Goal: Task Accomplishment & Management: Complete application form

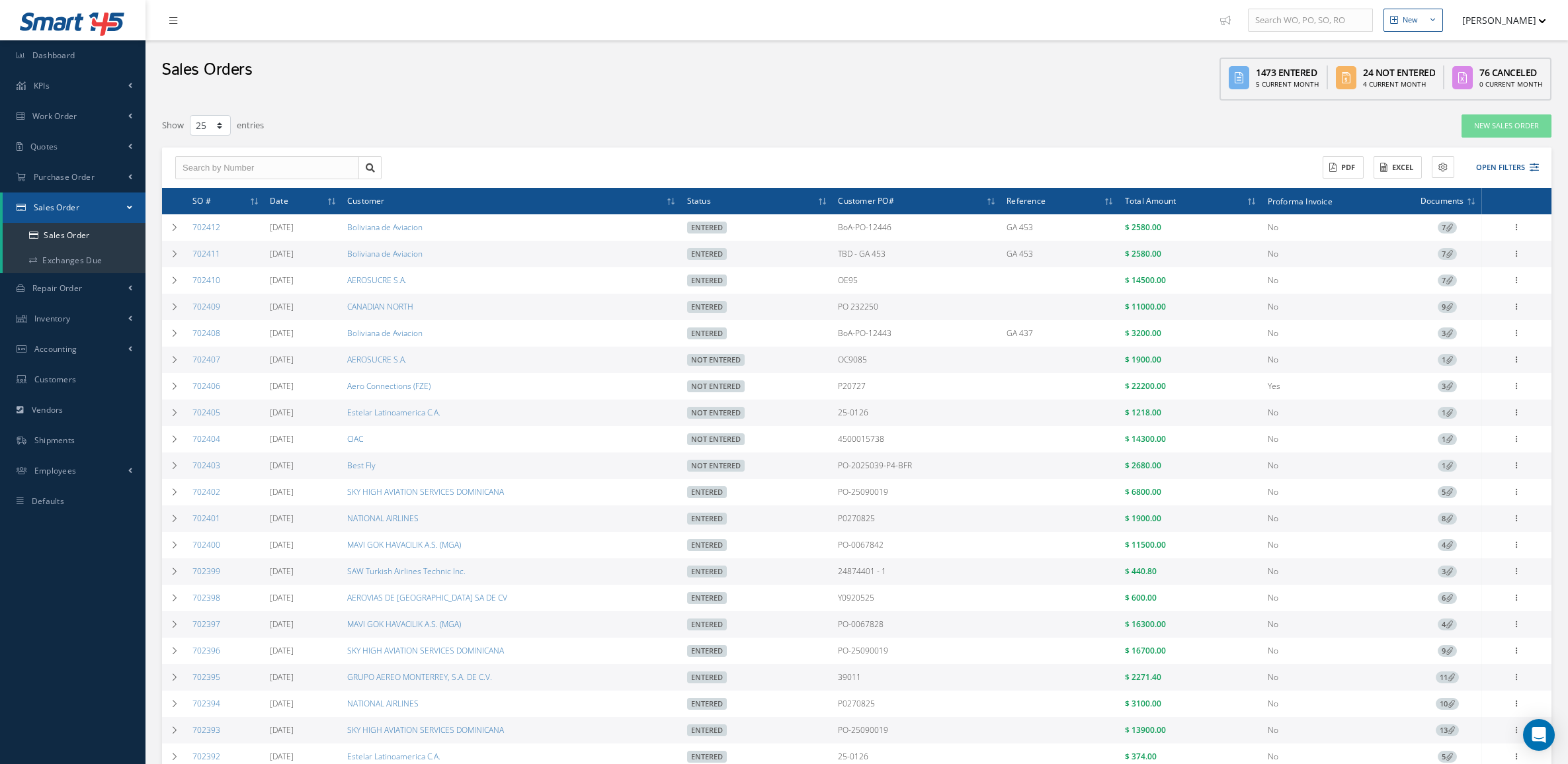
select select "25"
click at [672, 78] on div "Sales Orders 1473 Entered 5 Current Month 24 Not Entered 4 Current Month 76 Can…" at bounding box center [856, 73] width 1423 height 67
click at [44, 141] on span "Quotes" at bounding box center [44, 147] width 28 height 12
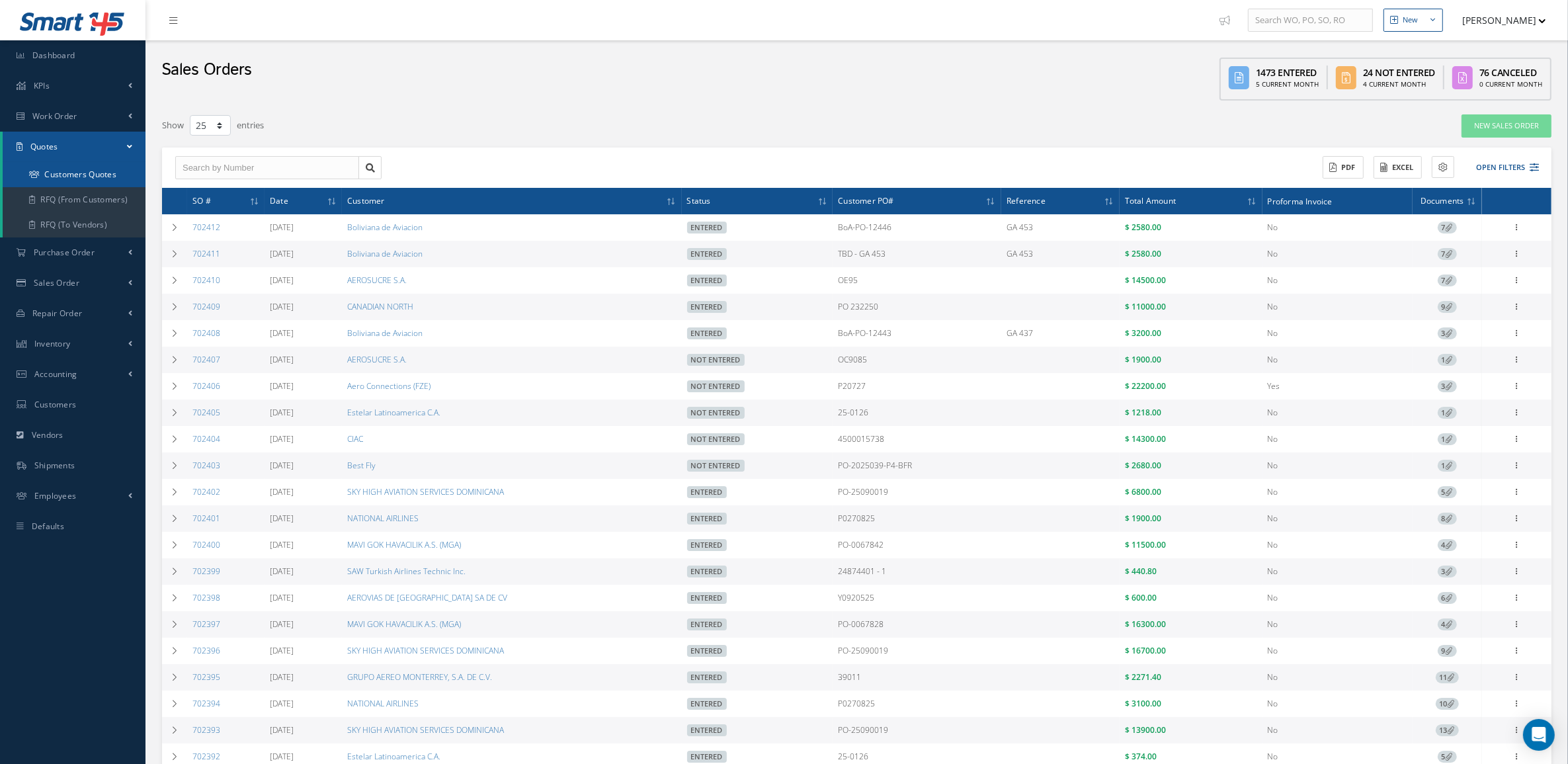
click at [50, 170] on link "Customers Quotes" at bounding box center [74, 175] width 143 height 25
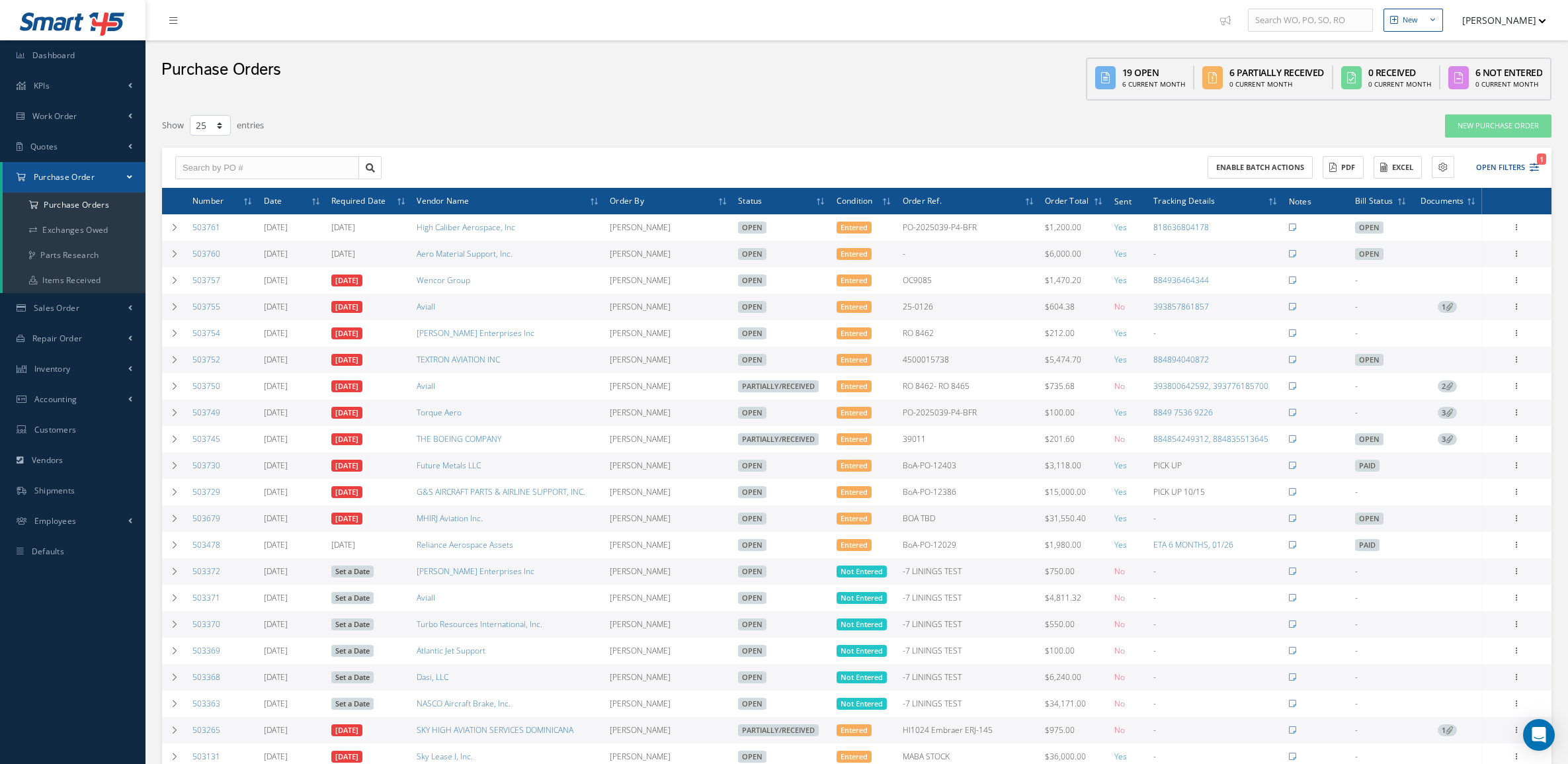
select select "25"
click at [57, 213] on a=1&status_id=2&status_id=3&status_id=5&collapsedFilters"] "Purchase Orders" at bounding box center [74, 205] width 143 height 25
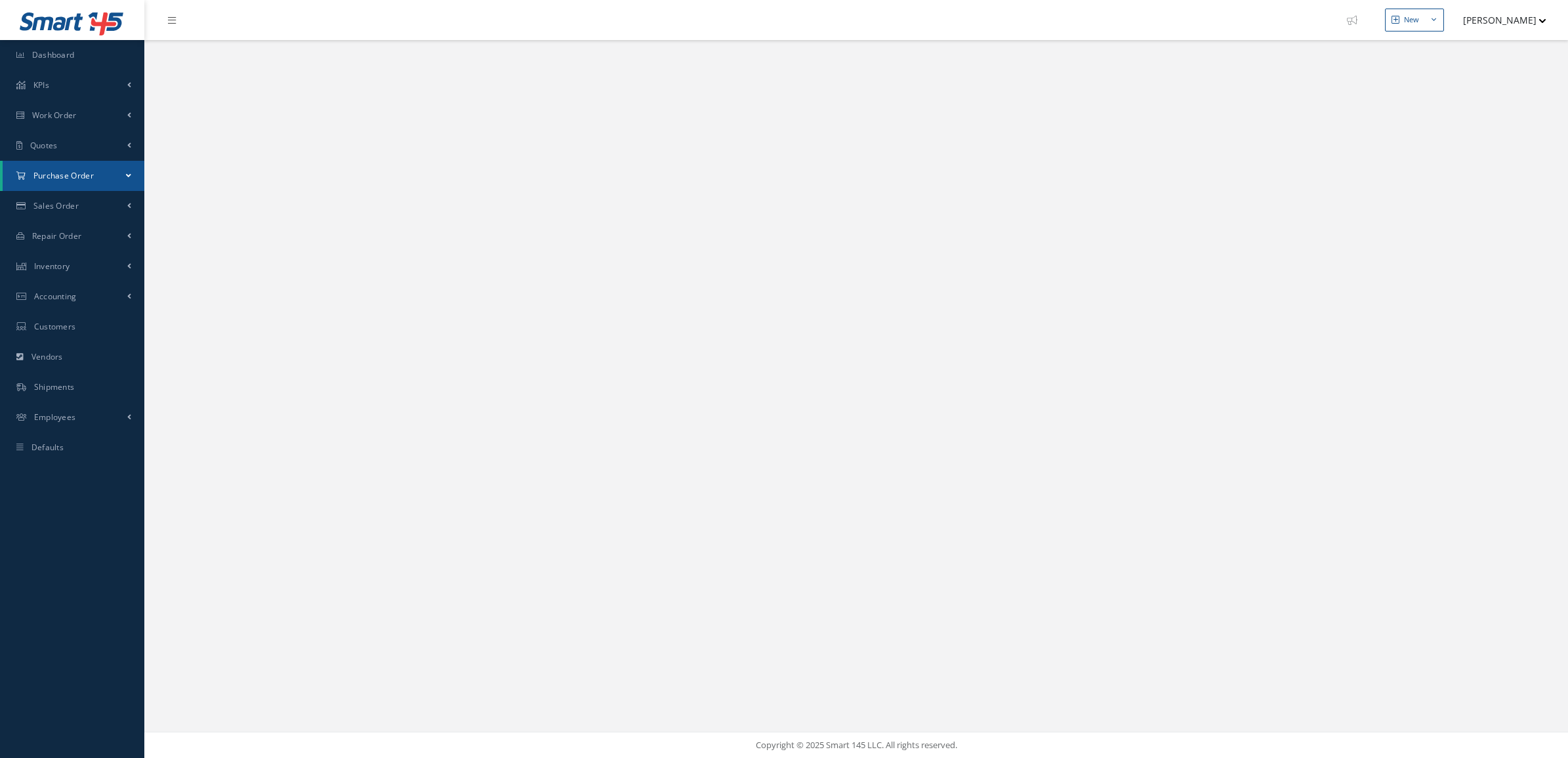
select select "25"
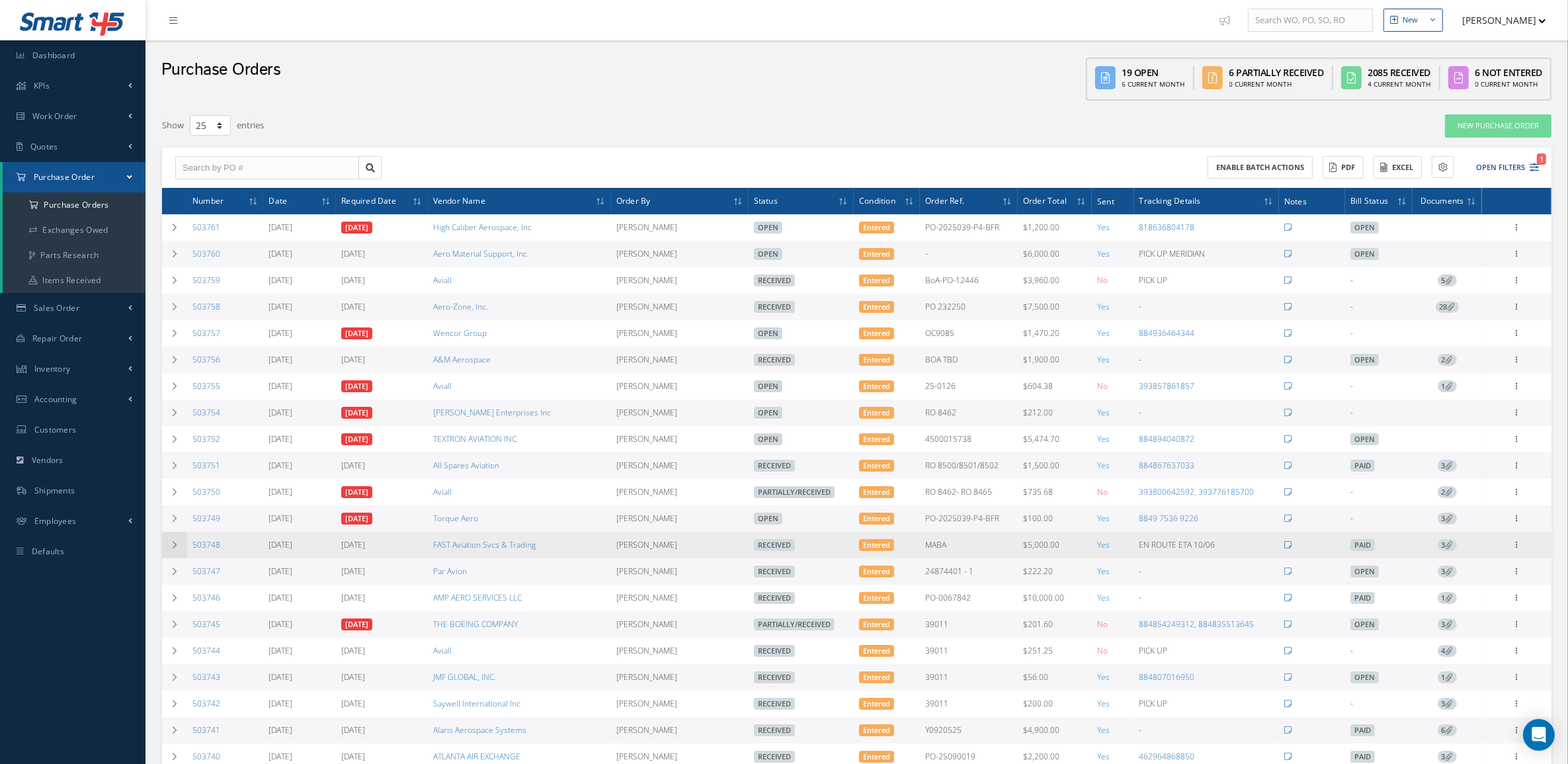
click at [172, 549] on icon at bounding box center [175, 544] width 10 height 8
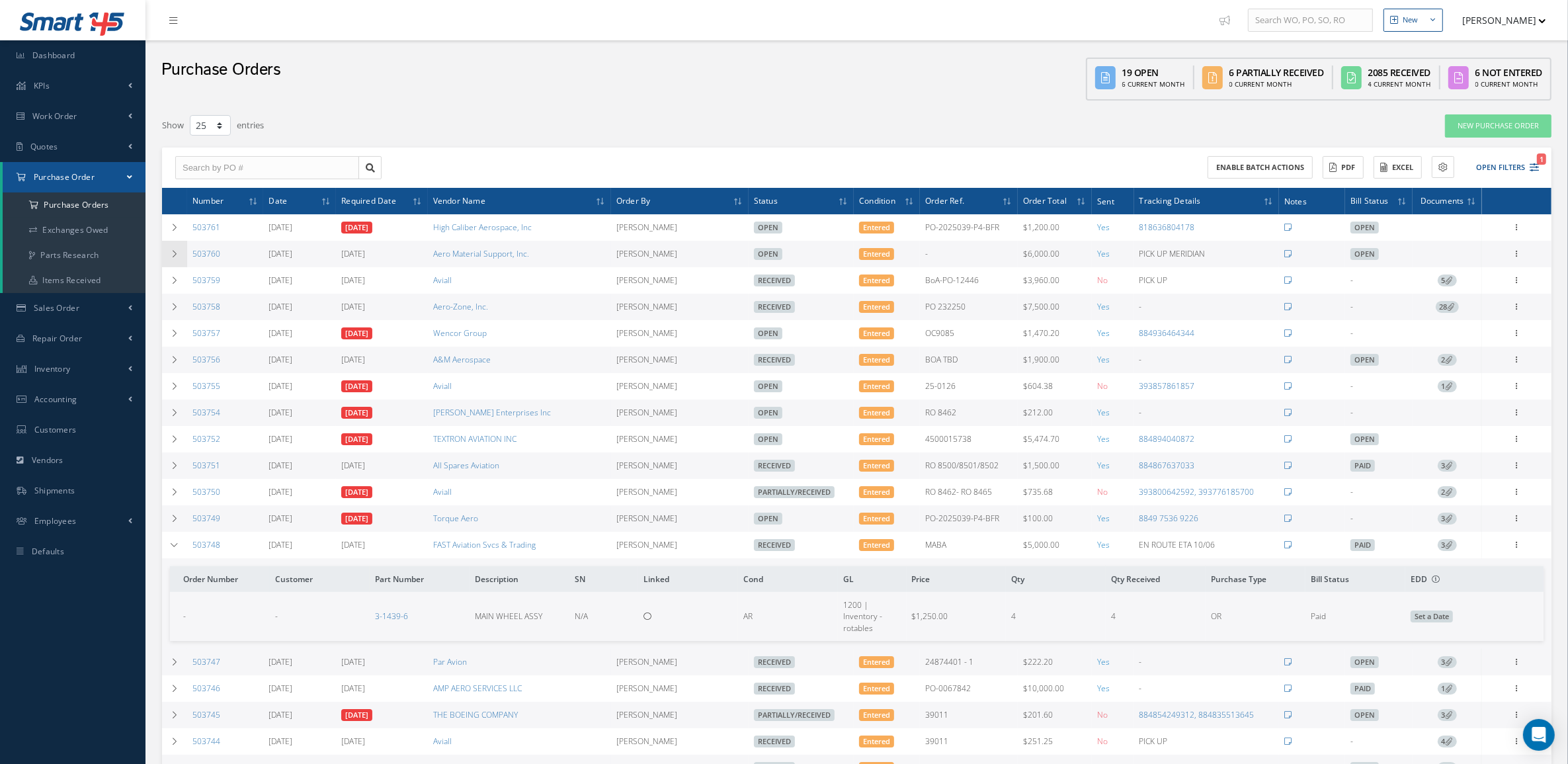
click at [170, 256] on icon at bounding box center [175, 253] width 10 height 8
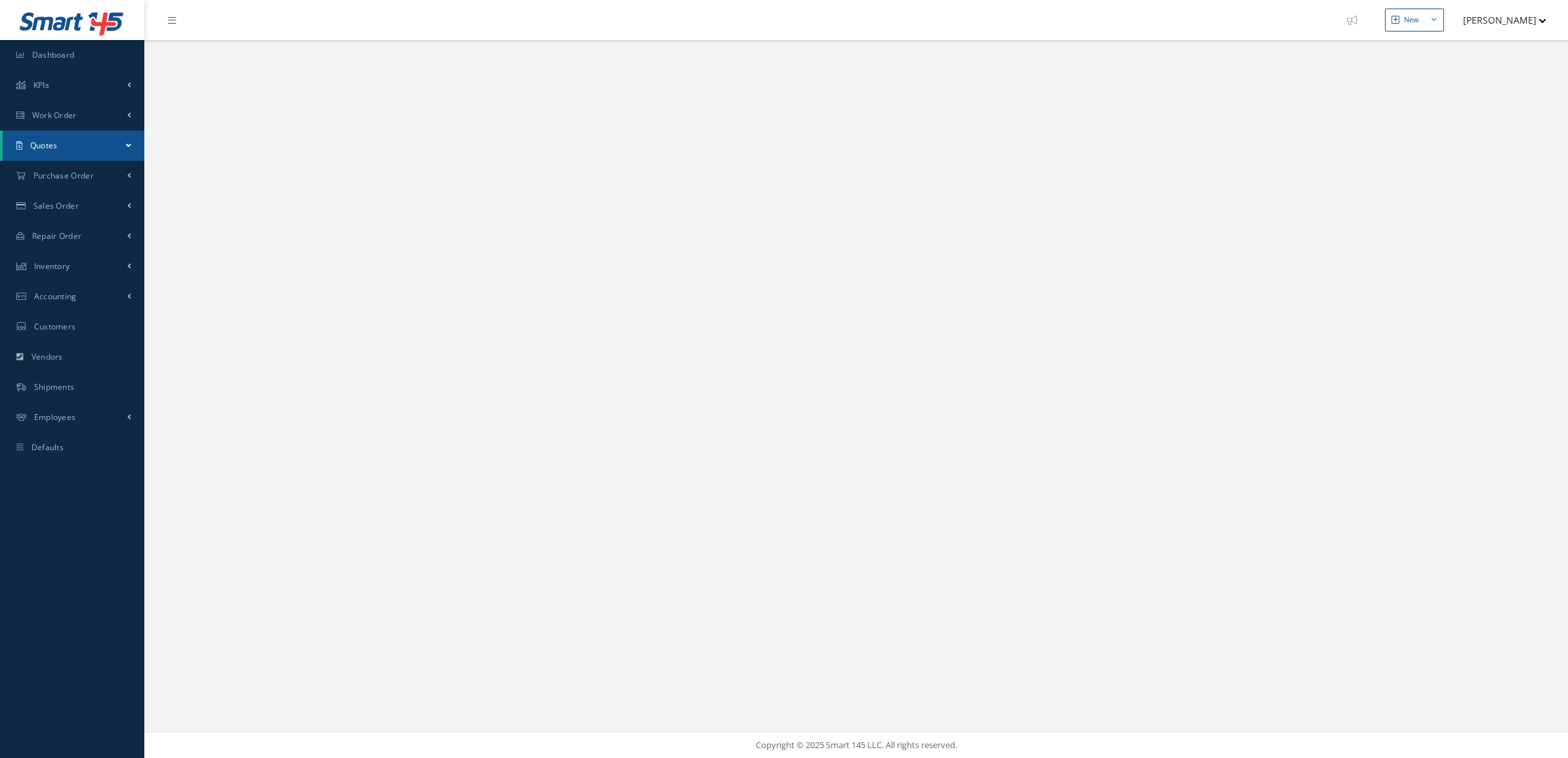
select select "25"
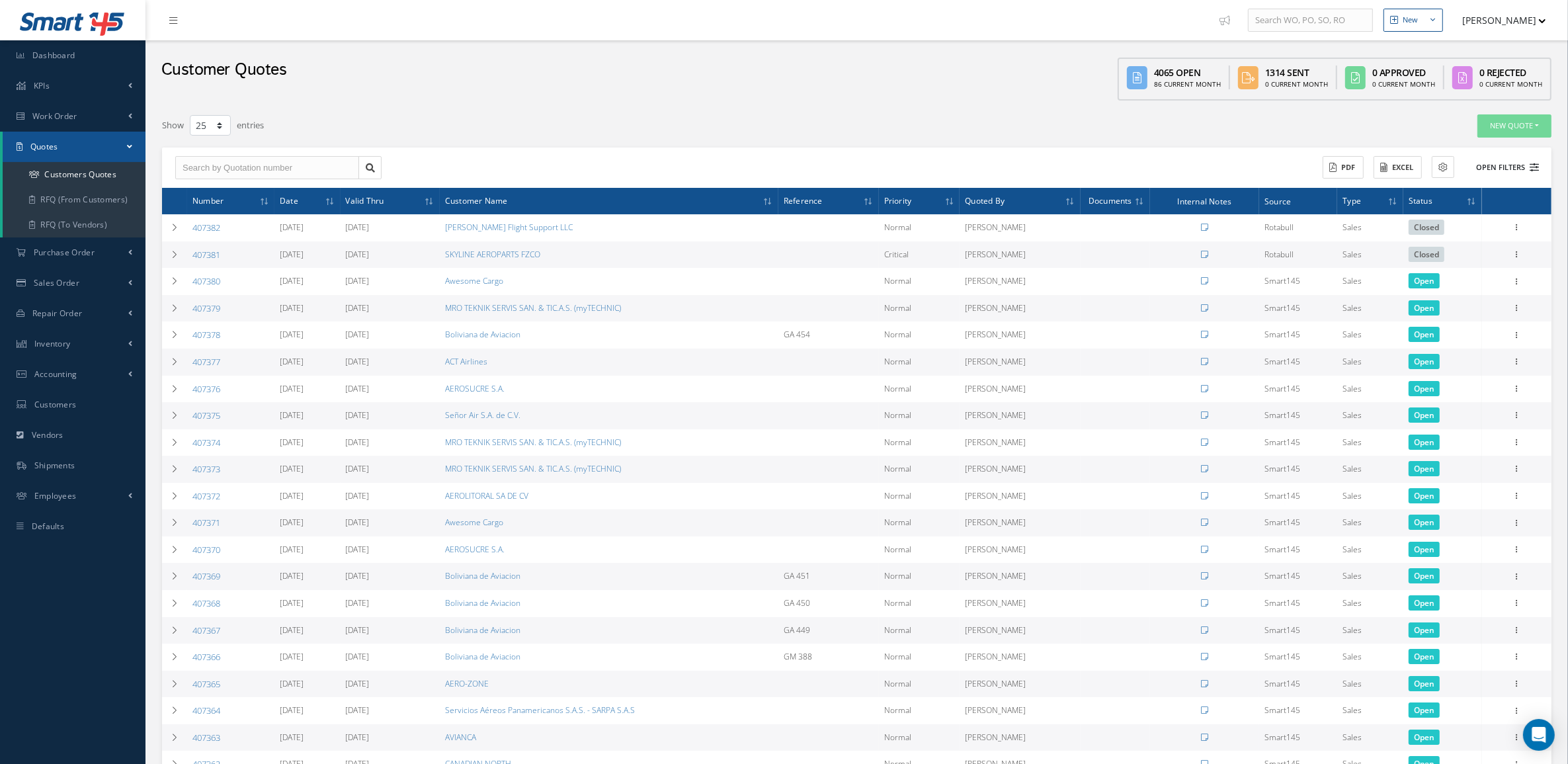
click at [1509, 158] on button "Open Filters" at bounding box center [1501, 167] width 74 height 22
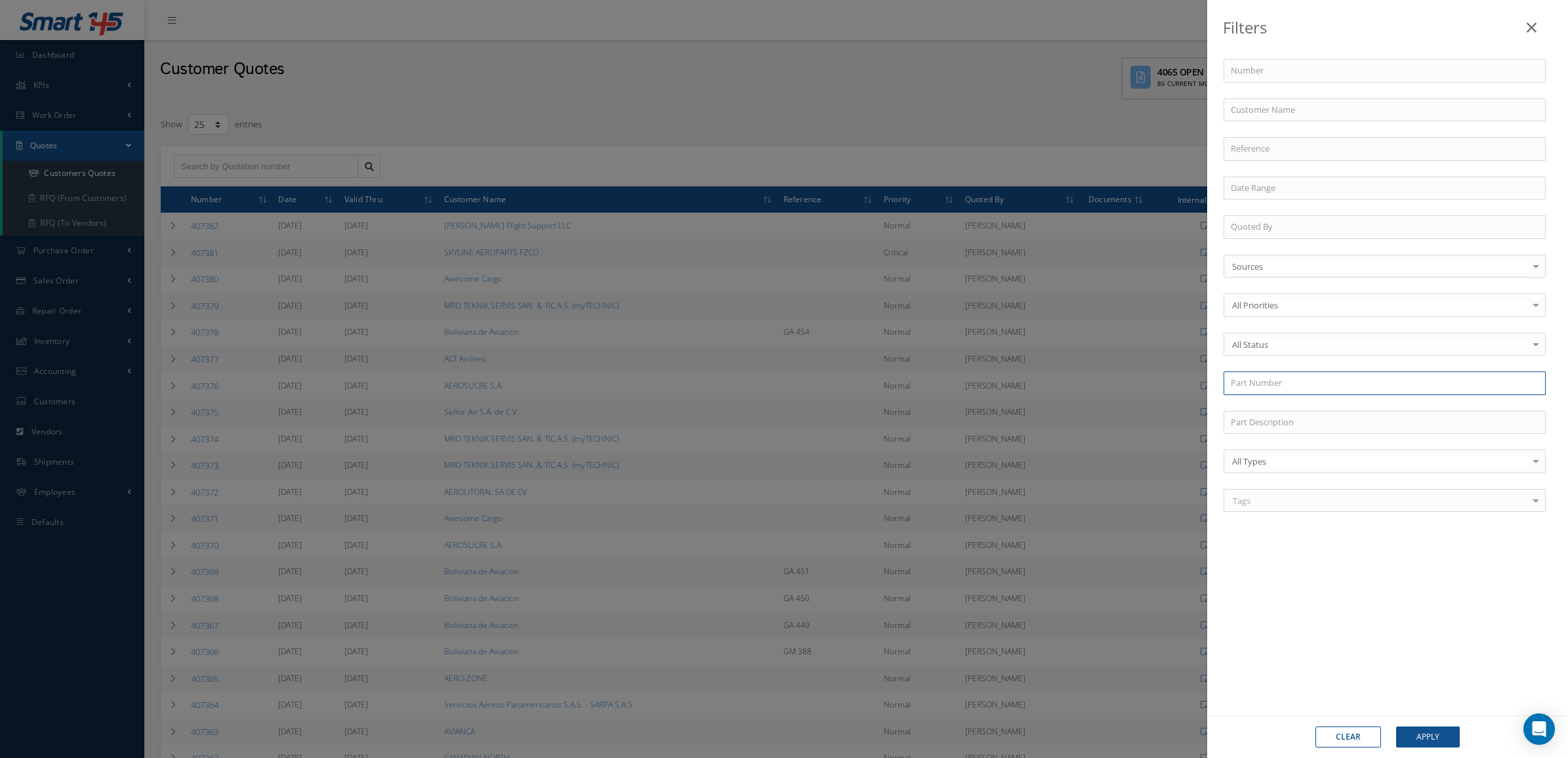
click at [1274, 388] on input "text" at bounding box center [1385, 383] width 322 height 24
paste input "CH31723"
type input "CH31723"
click at [1368, 379] on input "CH31723" at bounding box center [1385, 383] width 322 height 24
click at [1340, 412] on div "CH31723" at bounding box center [1385, 407] width 308 height 13
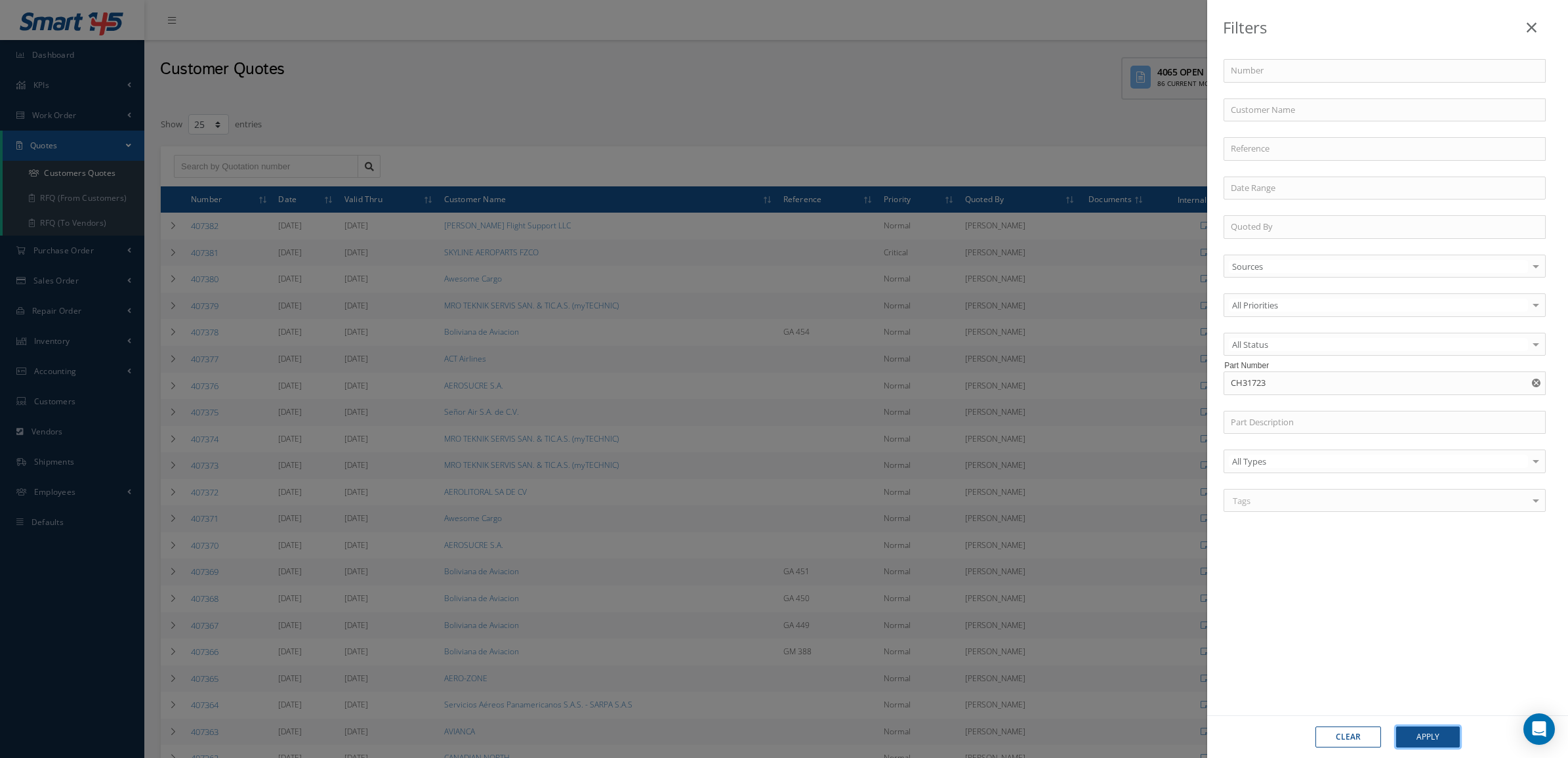
click at [1419, 729] on button "Apply" at bounding box center [1428, 737] width 63 height 21
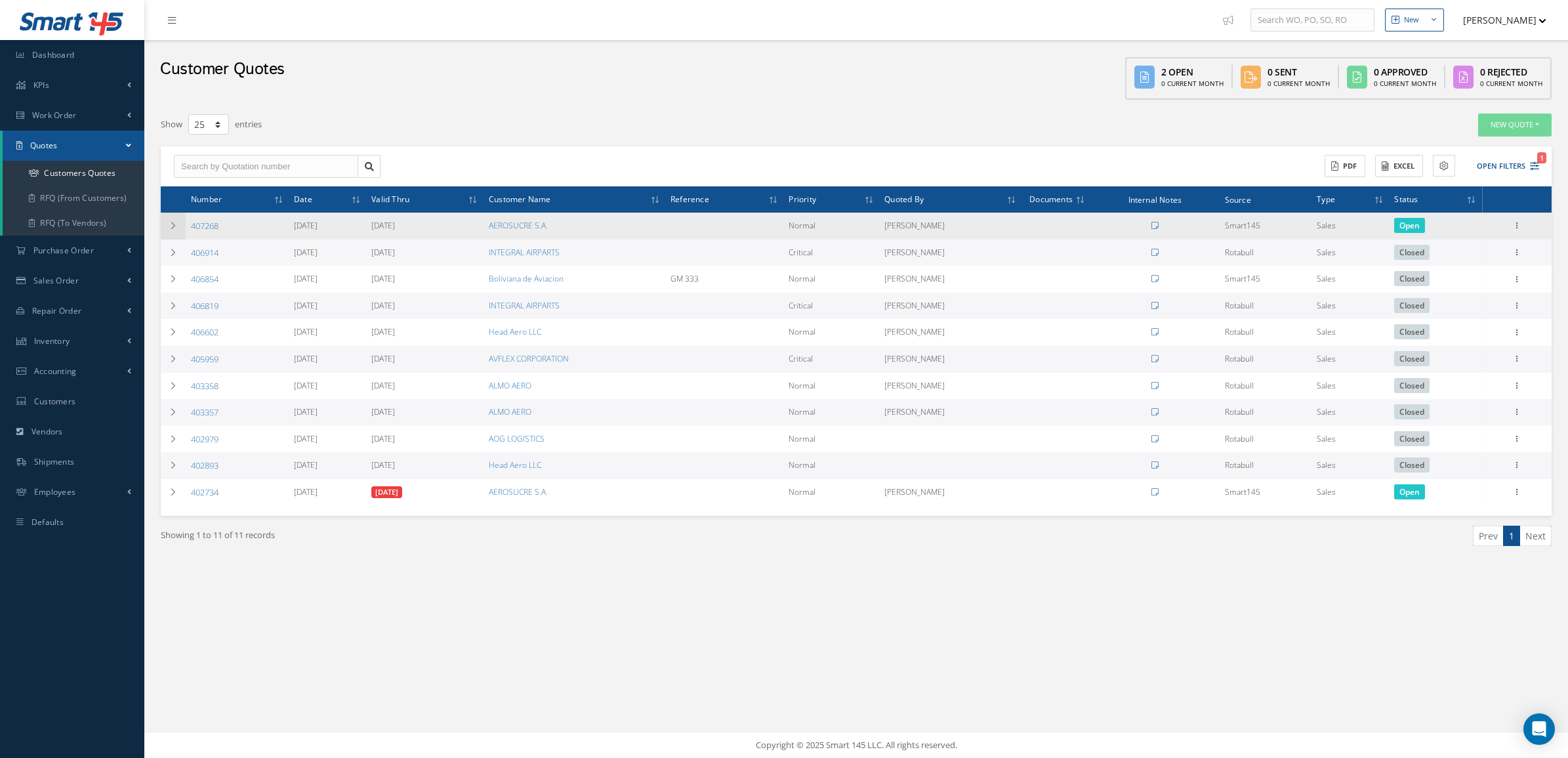
click at [173, 229] on td at bounding box center [174, 226] width 25 height 27
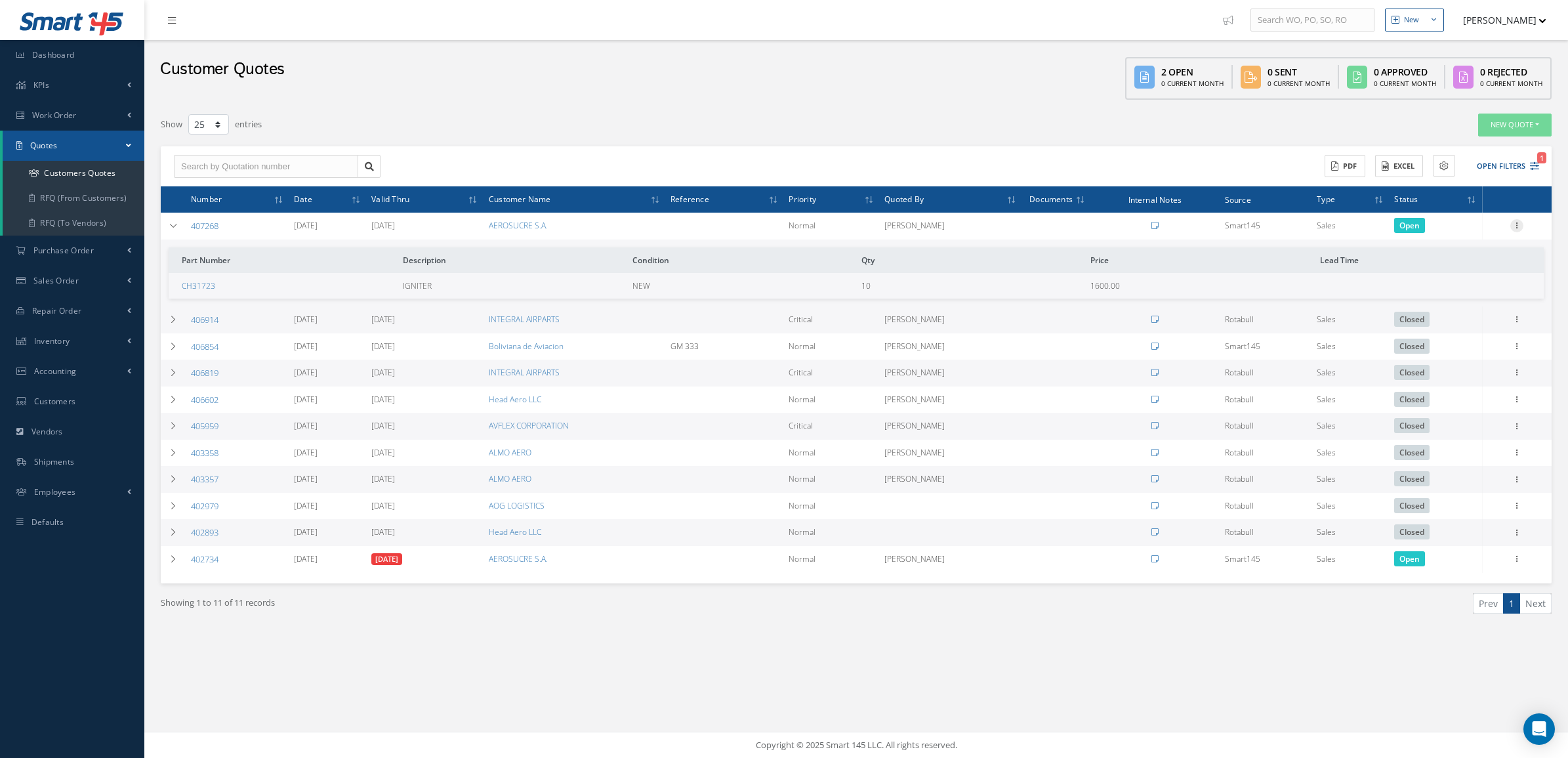
click at [1523, 229] on icon at bounding box center [1517, 224] width 13 height 11
click at [1483, 296] on link "Convert to Sales Order" at bounding box center [1457, 307] width 104 height 27
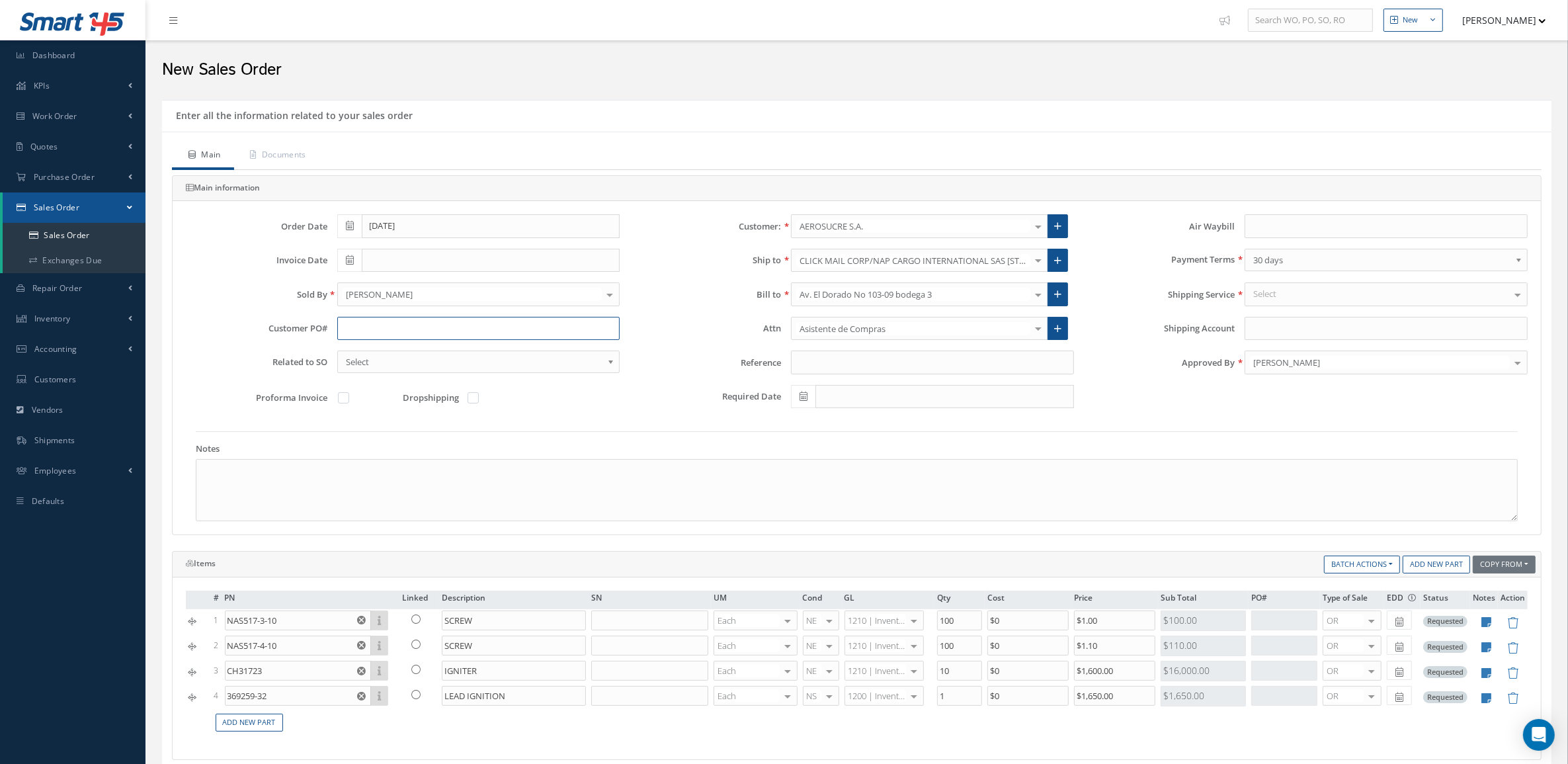
click at [417, 338] on input "text" at bounding box center [479, 329] width 283 height 24
paste input "CH31723"
type input "CH31723"
drag, startPoint x: 412, startPoint y: 330, endPoint x: 242, endPoint y: 326, distance: 170.0
click at [242, 326] on div "Customer PO# CH31723" at bounding box center [402, 329] width 454 height 24
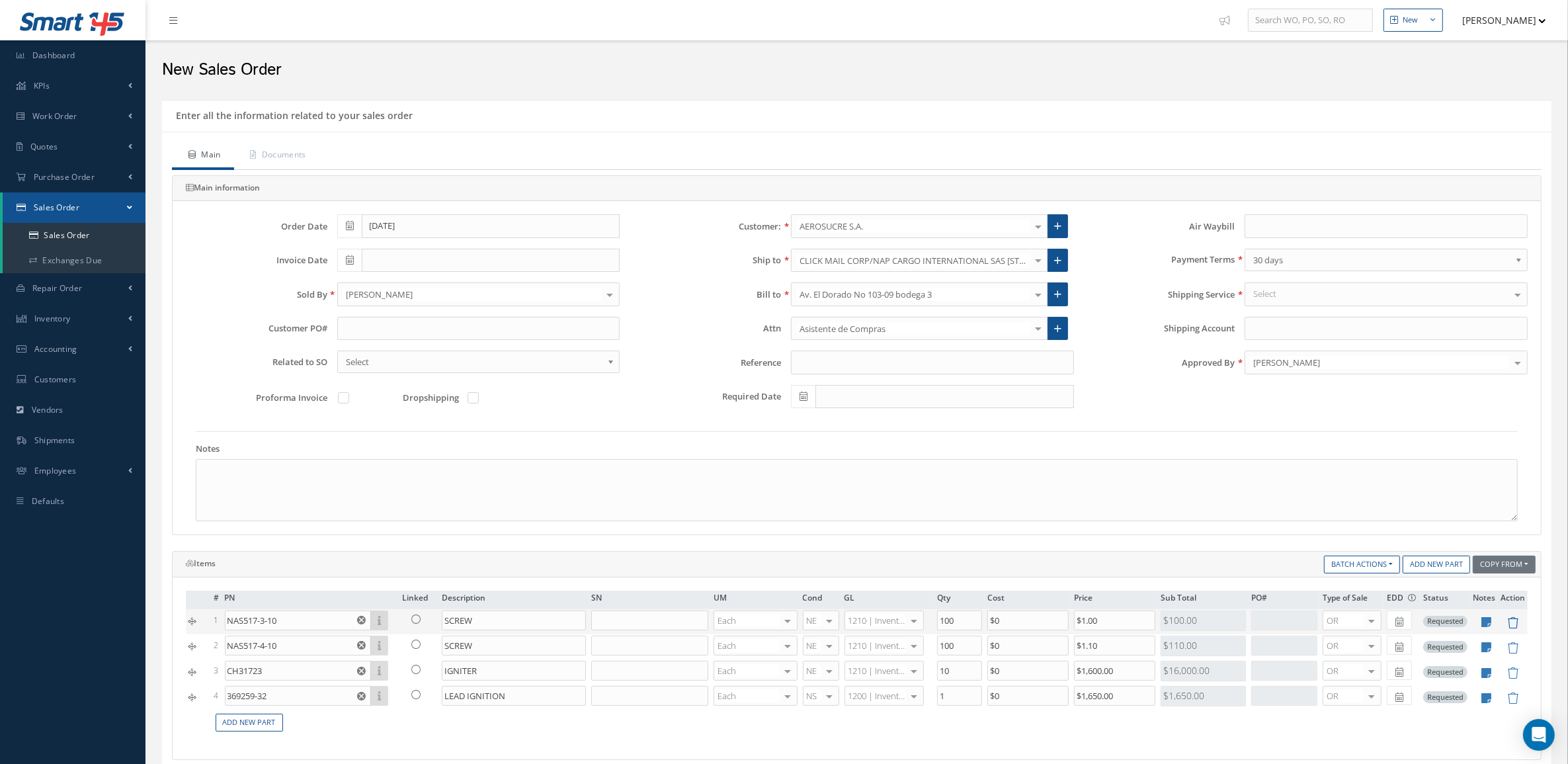
click at [1507, 623] on icon at bounding box center [1513, 623] width 12 height 12
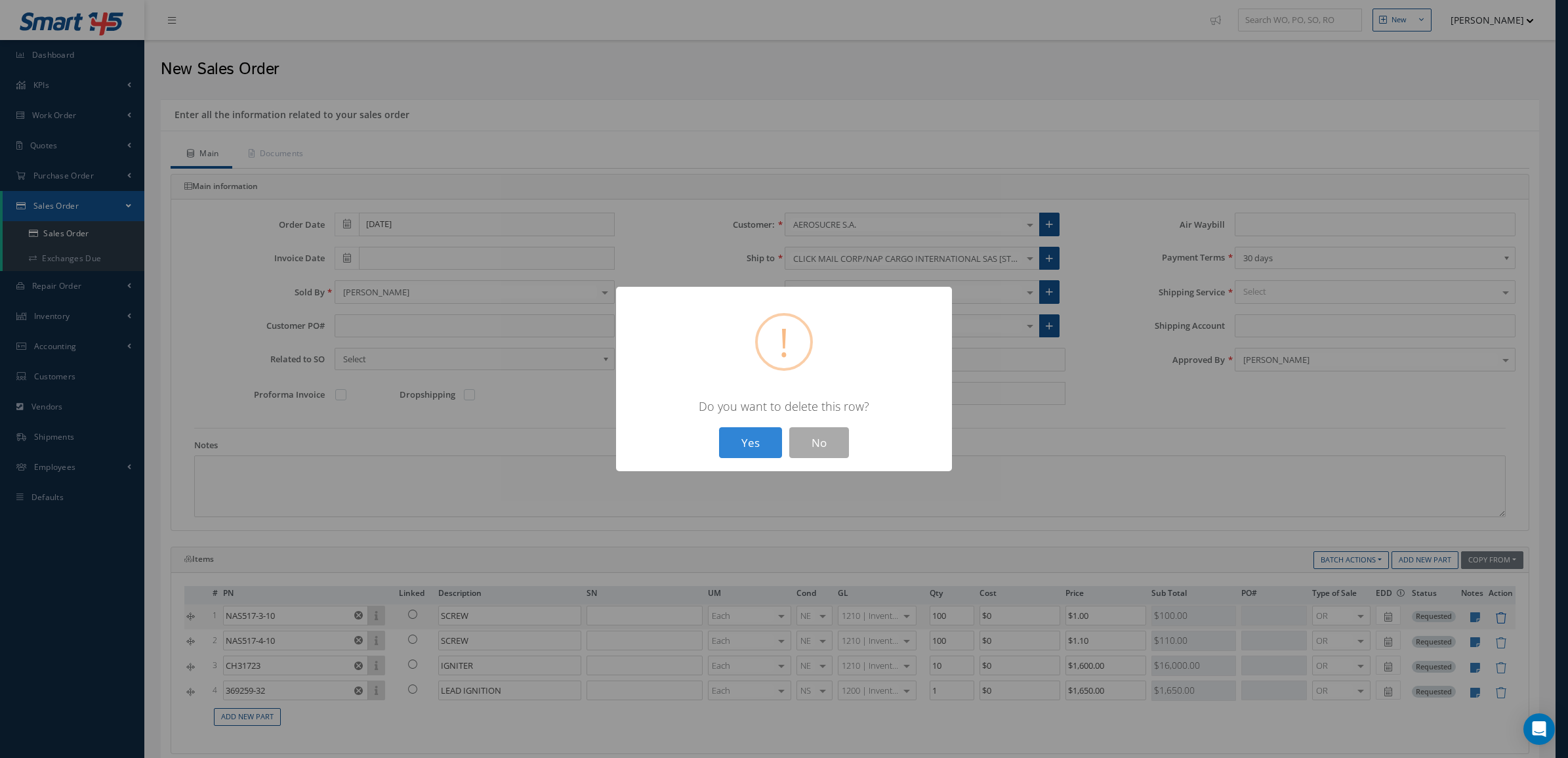
click at [719, 427] on button "Yes" at bounding box center [750, 442] width 63 height 31
type input "NAS517-4-10"
type input "$1.1"
type input "CH31723"
type input "IGNITER"
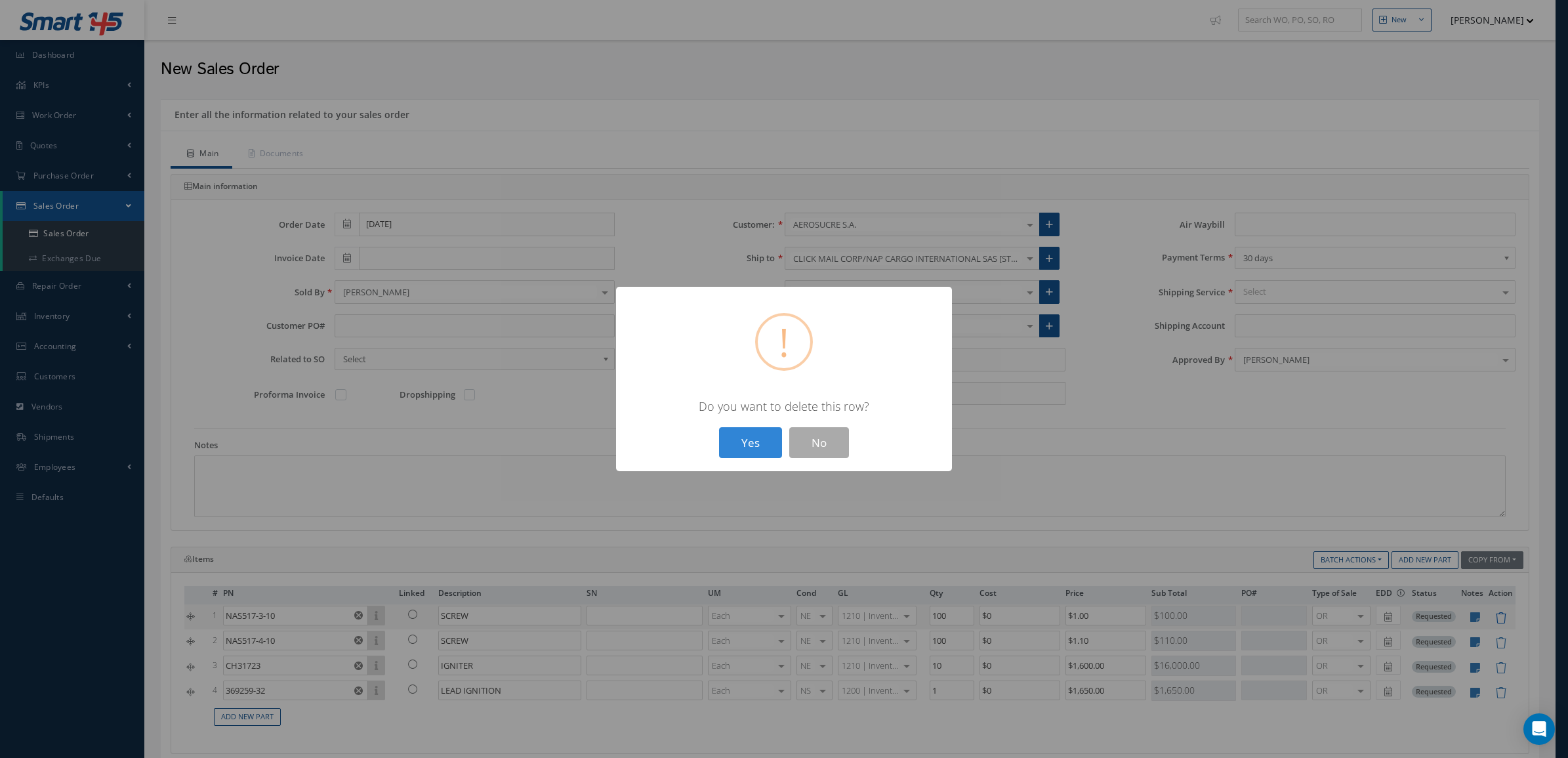
type input "10"
type input "$1,600"
type input "369259-32"
type input "LEAD IGNITION"
type input "1"
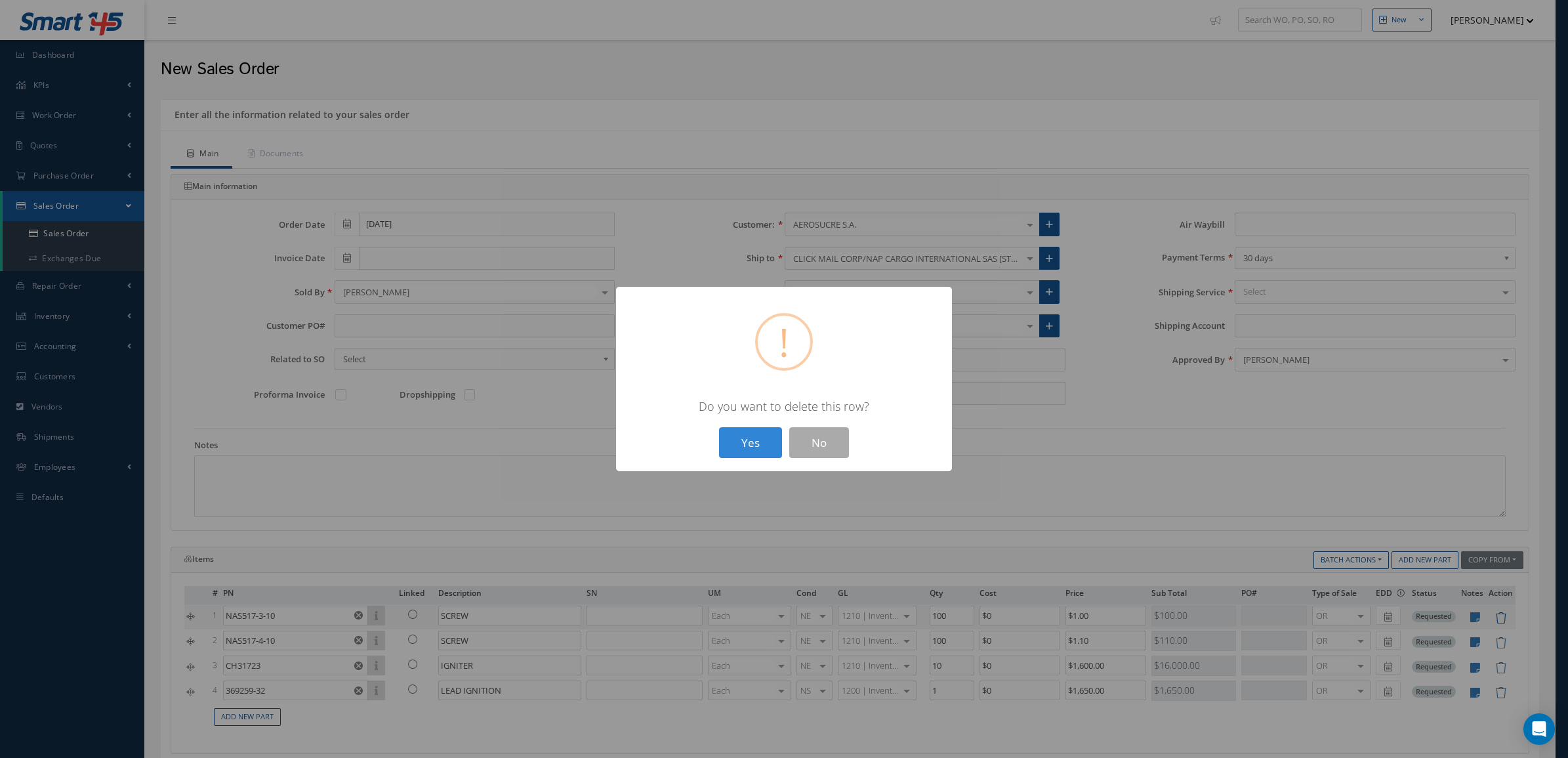
type input "$1,650"
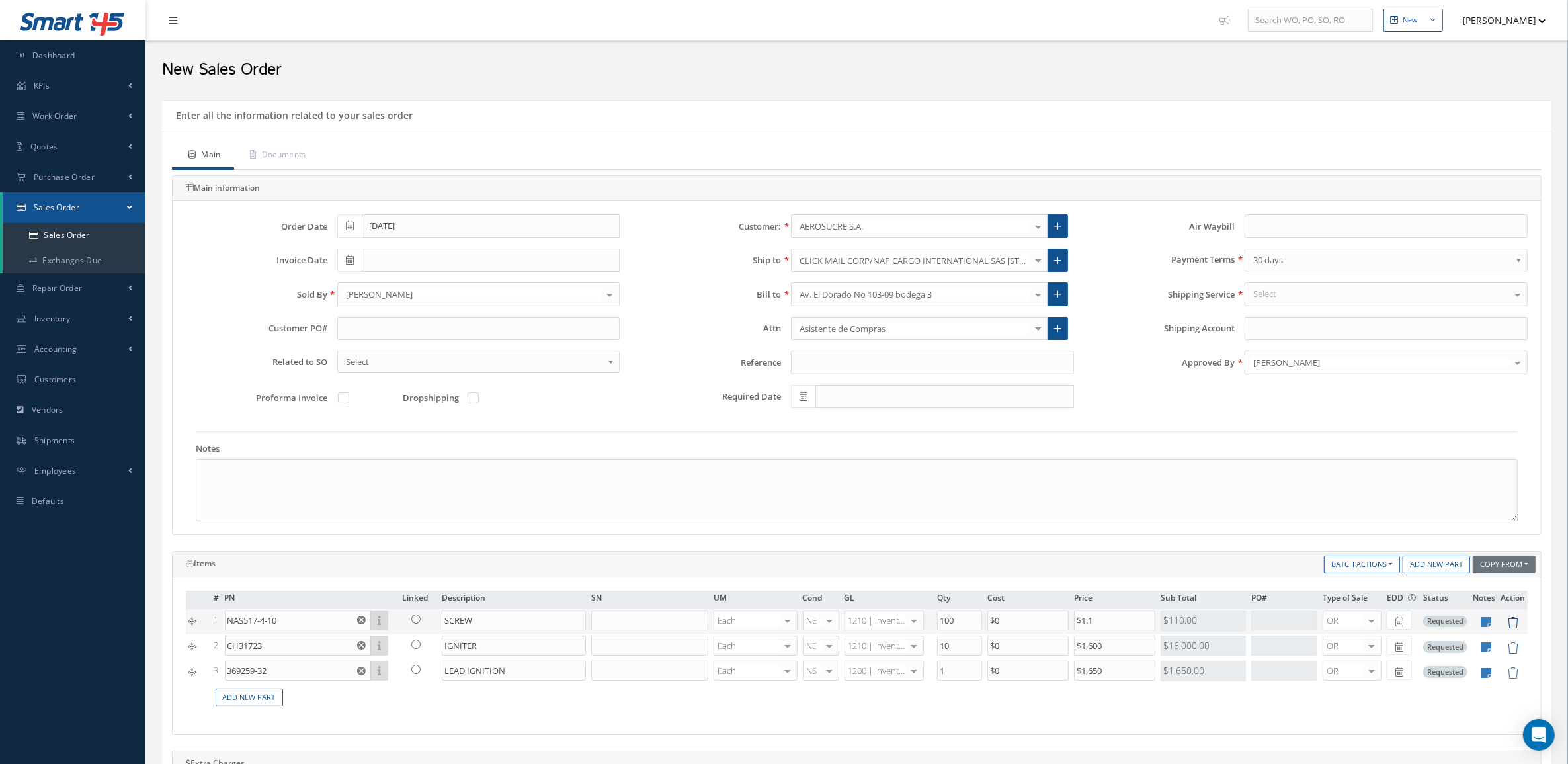
click at [1507, 623] on icon at bounding box center [1513, 623] width 12 height 12
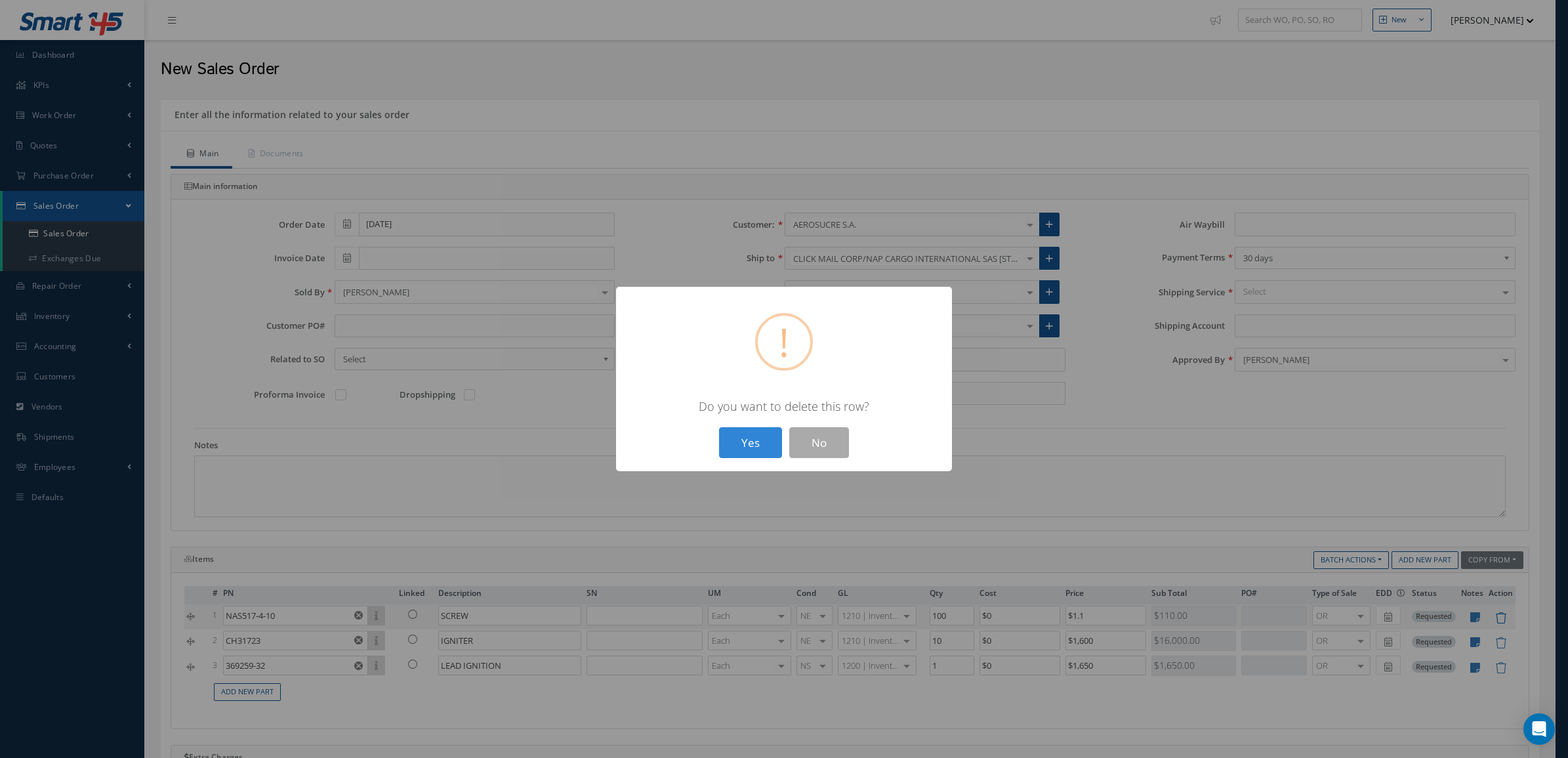
click at [719, 427] on button "Yes" at bounding box center [750, 442] width 63 height 31
type input "CH31723"
type input "IGNITER"
type input "10"
type input "$1,600"
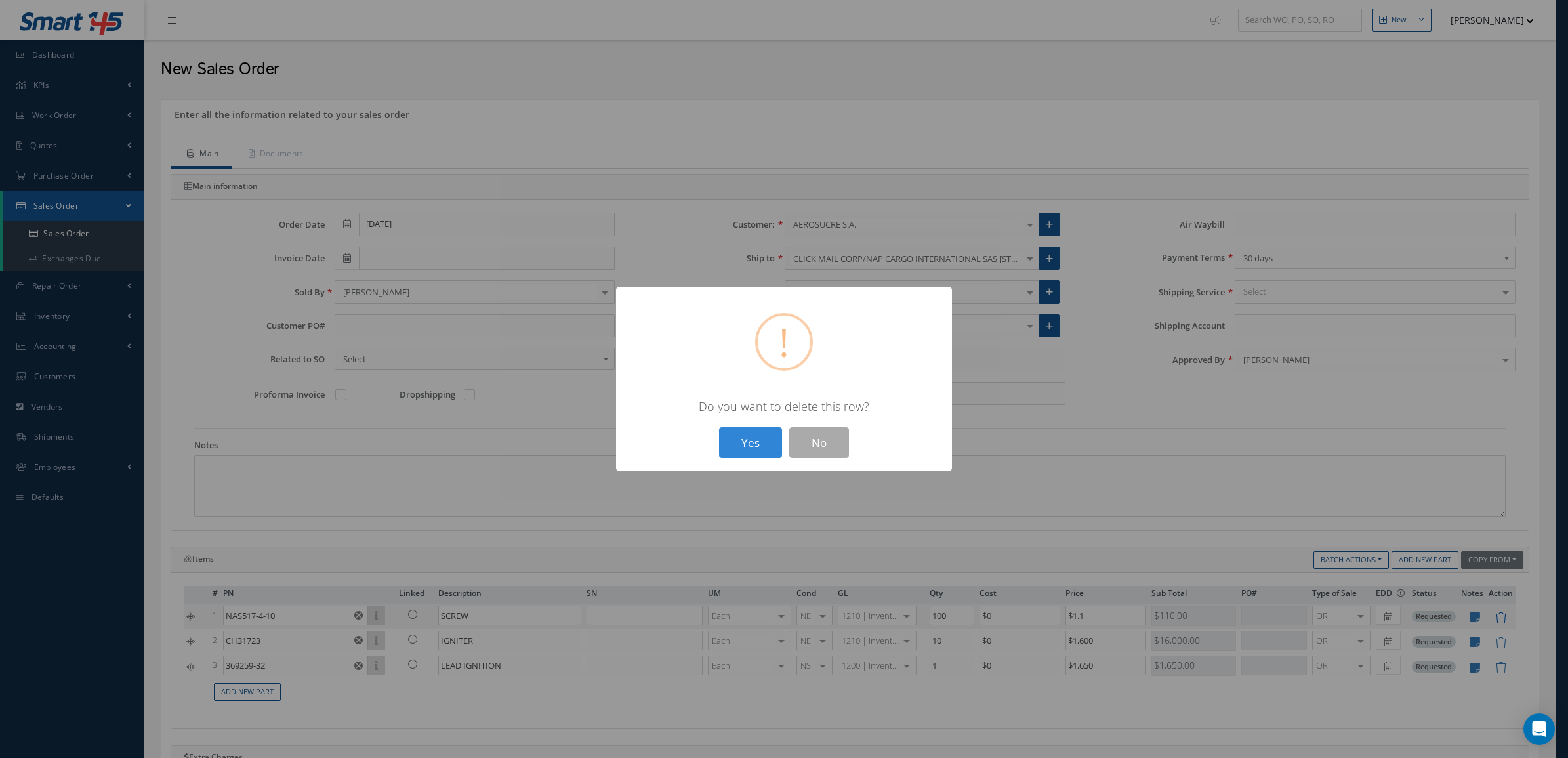
type input "369259-32"
type input "LEAD IGNITION"
type input "1"
type input "$1,650"
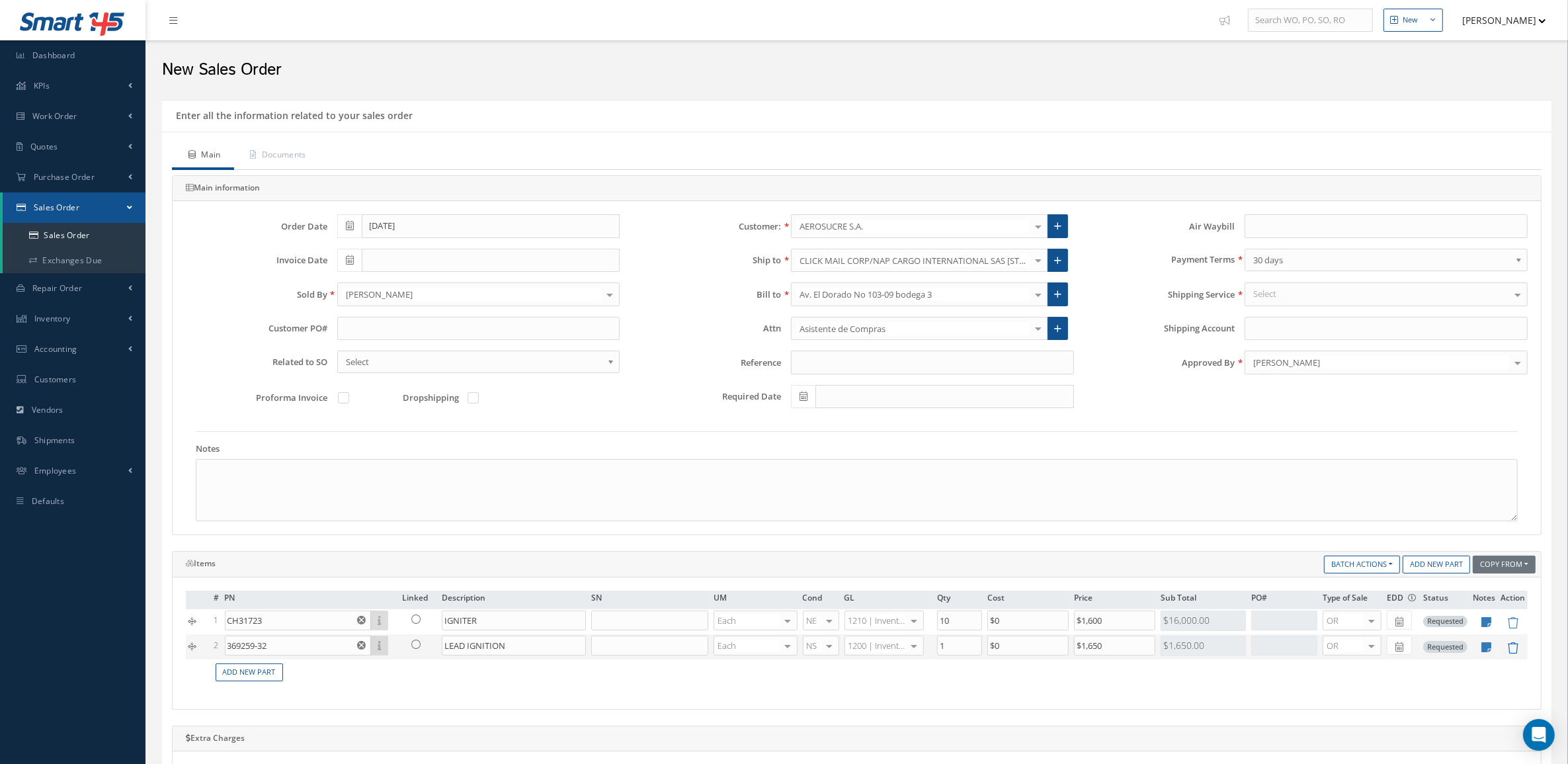
click at [1517, 652] on icon at bounding box center [1513, 648] width 12 height 12
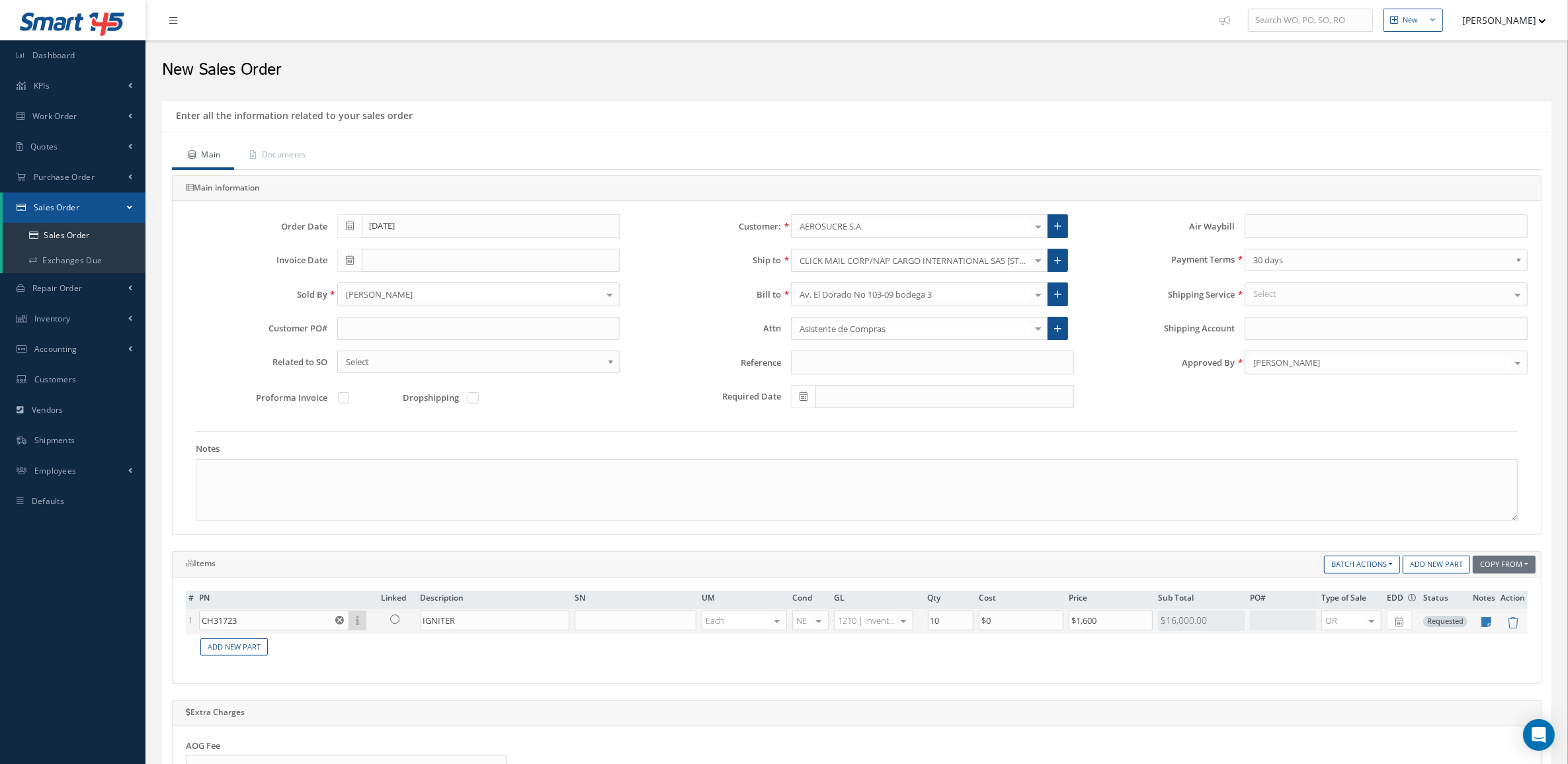
click at [1493, 624] on td at bounding box center [1484, 622] width 28 height 25
click at [1491, 624] on icon at bounding box center [1487, 622] width 10 height 12
type textarea "OEM TRACE AND CERT Stock: TEXAS"
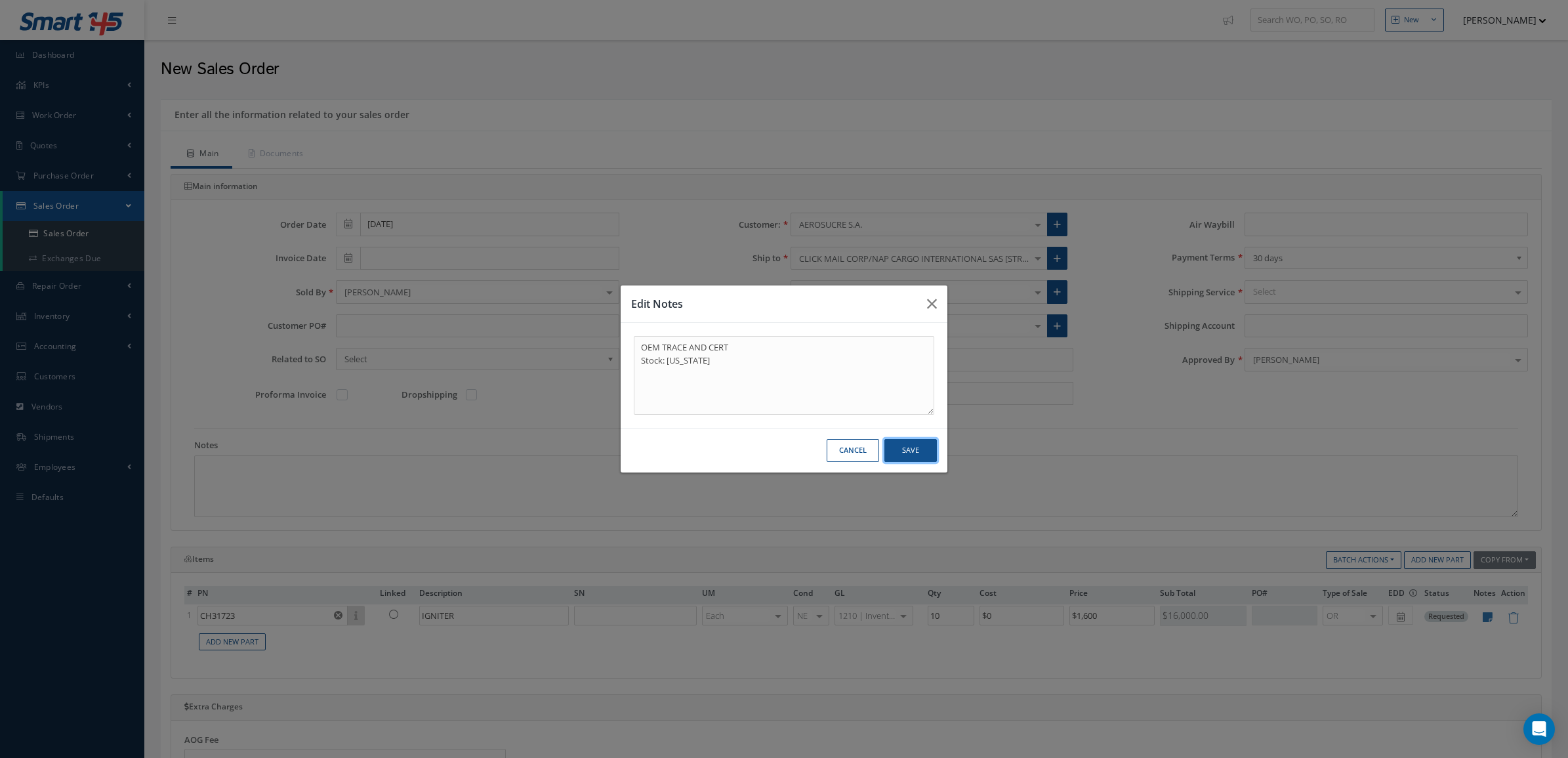
click at [901, 457] on button "Save" at bounding box center [911, 450] width 53 height 23
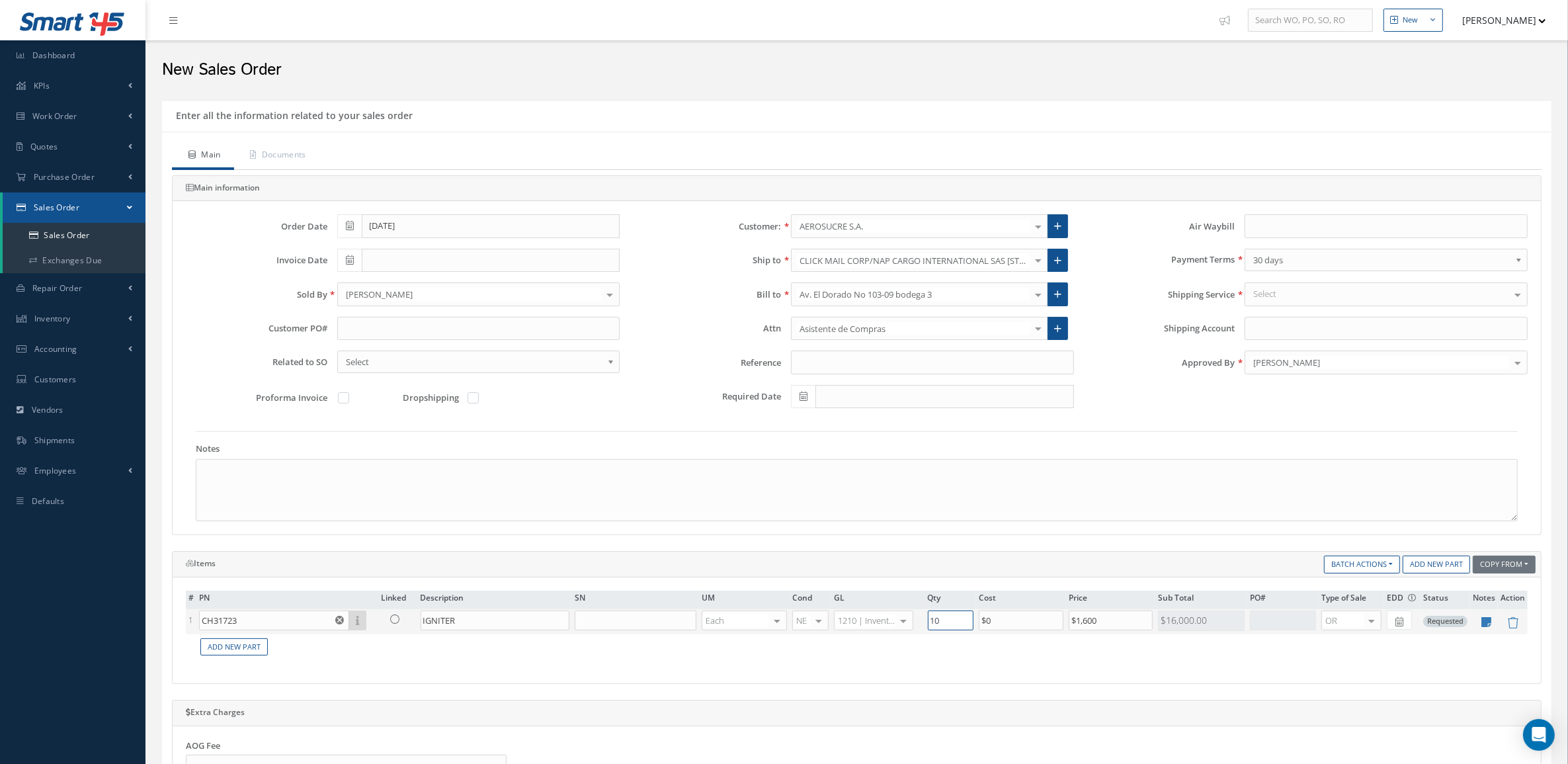
drag, startPoint x: 953, startPoint y: 620, endPoint x: 894, endPoint y: 617, distance: 59.1
click at [894, 617] on tr "1 CH31723 Part Number Description SN Condition PO# Qty Location Warehouse IGNIT…" at bounding box center [856, 622] width 1342 height 25
type input "5"
click at [377, 323] on input "text" at bounding box center [479, 329] width 283 height 24
paste input "OC9097"
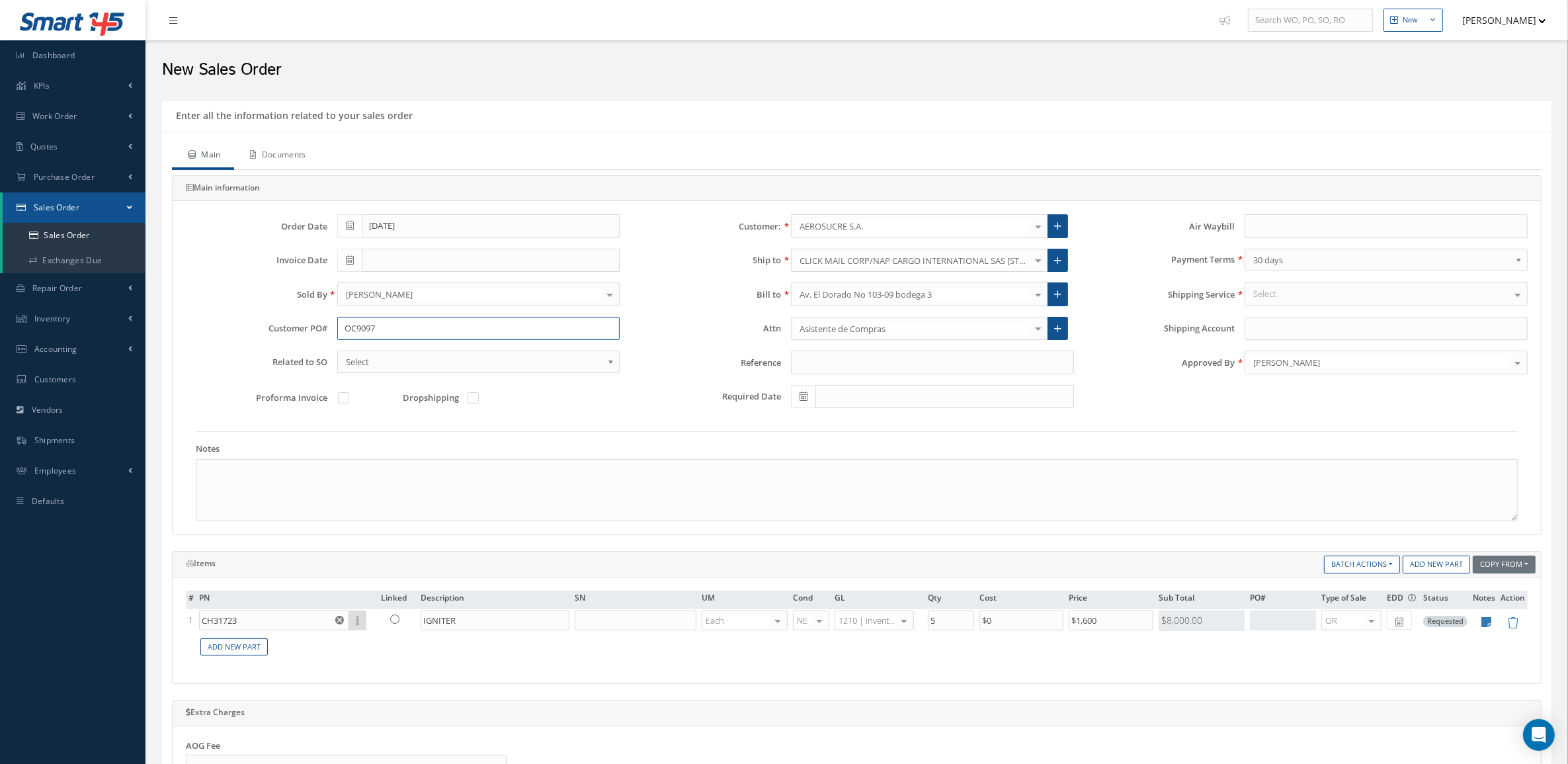
type input "OC9097"
click at [273, 151] on link "Documents" at bounding box center [277, 156] width 85 height 28
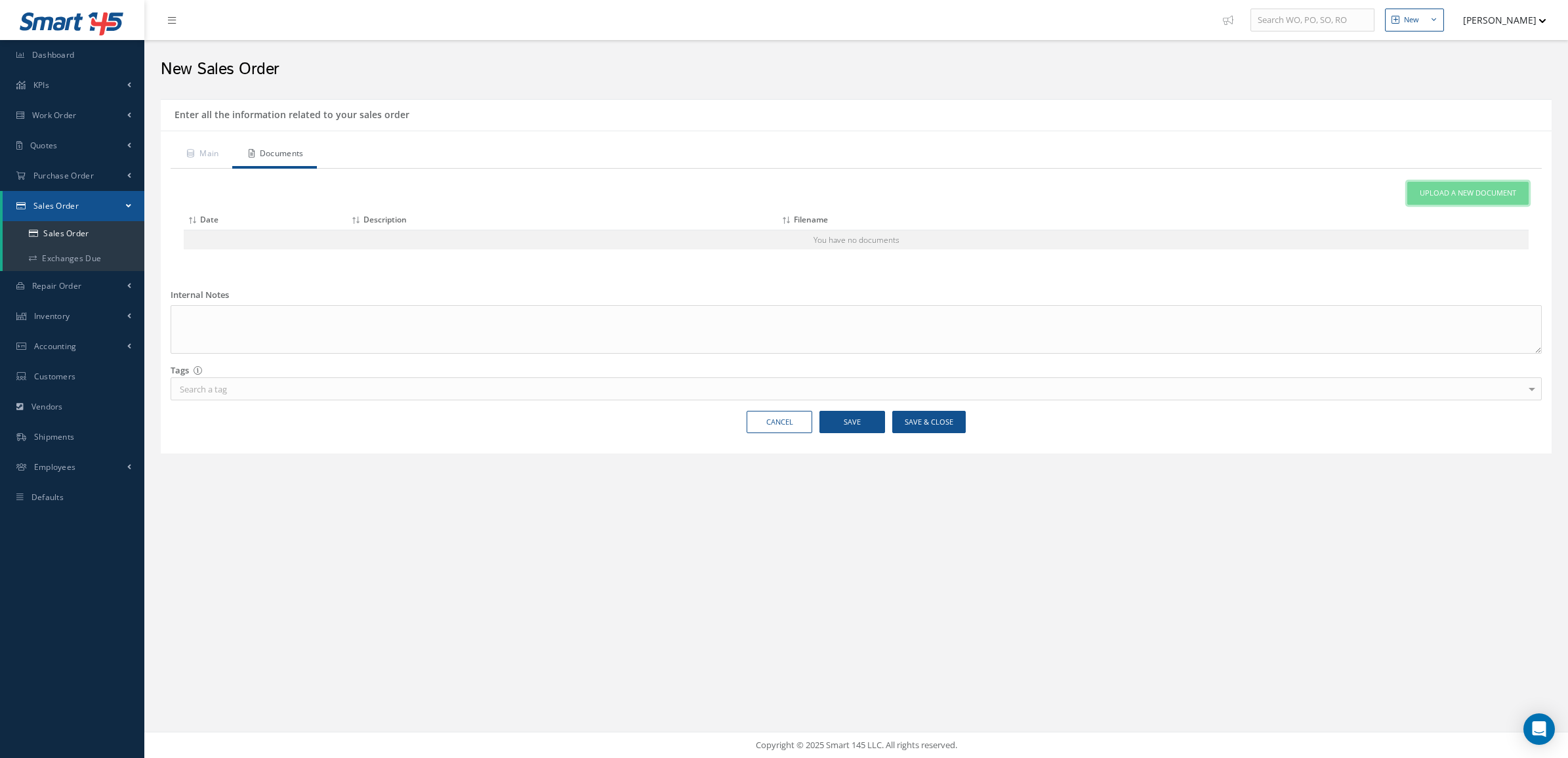
click at [1448, 192] on span "Upload a New Document" at bounding box center [1468, 194] width 97 height 12
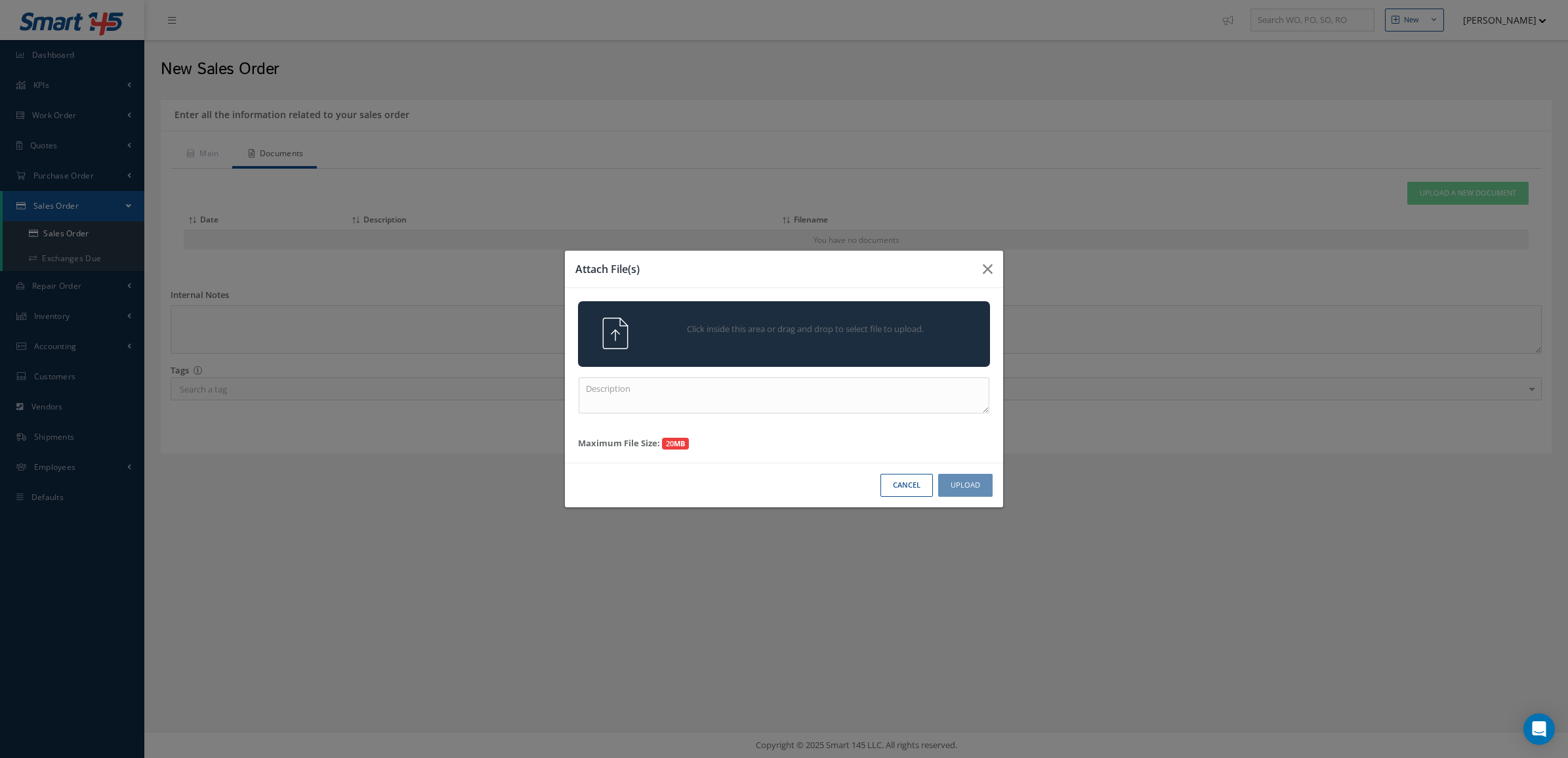
click at [920, 310] on div "Click inside this area or drag and drop to select file to upload." at bounding box center [783, 334] width 412 height 65
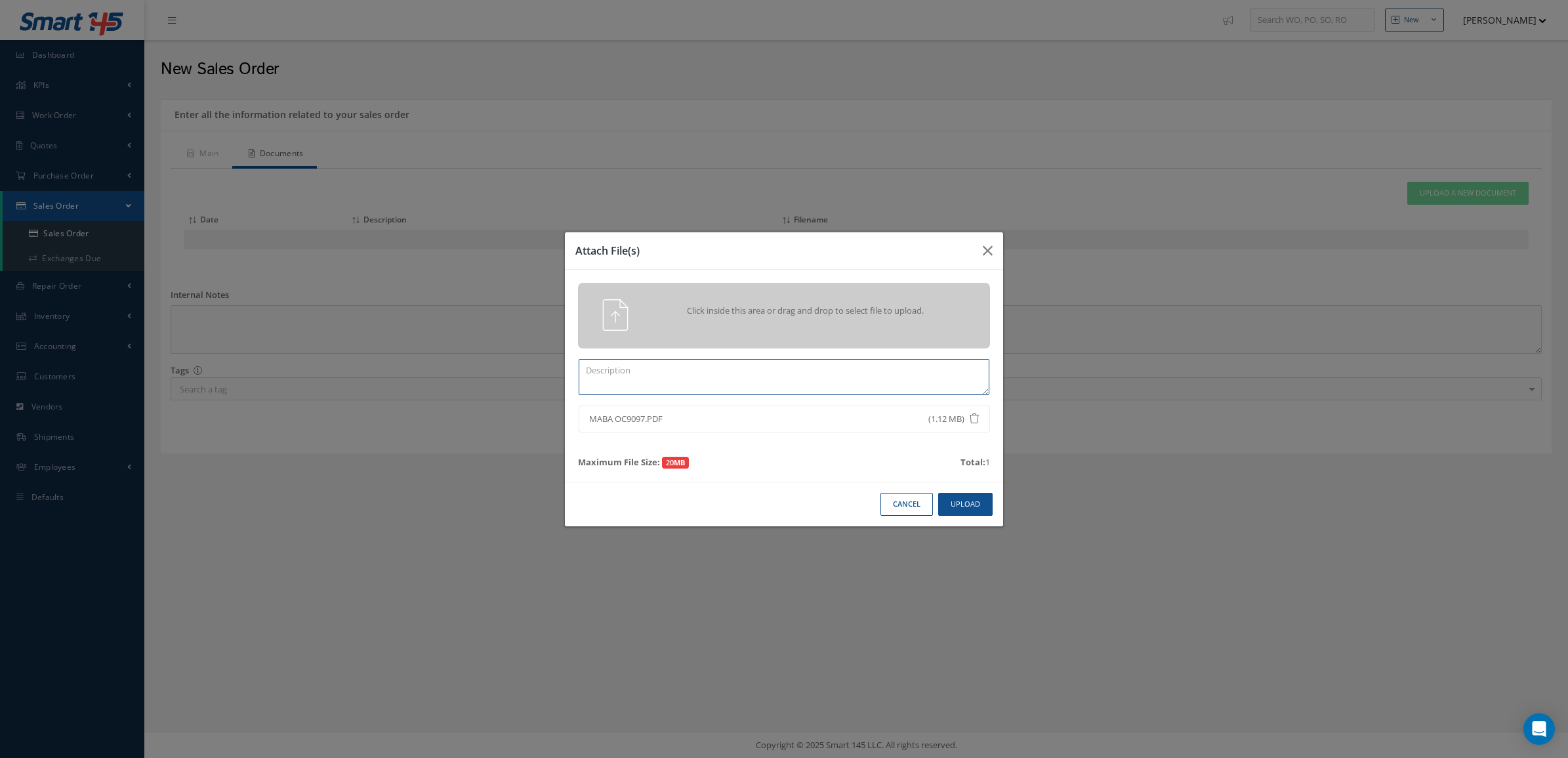
click at [848, 372] on textarea at bounding box center [784, 377] width 411 height 36
type textarea "p"
click at [663, 391] on textarea at bounding box center [784, 377] width 411 height 36
type textarea "PO"
click at [949, 499] on button "Upload" at bounding box center [965, 505] width 55 height 23
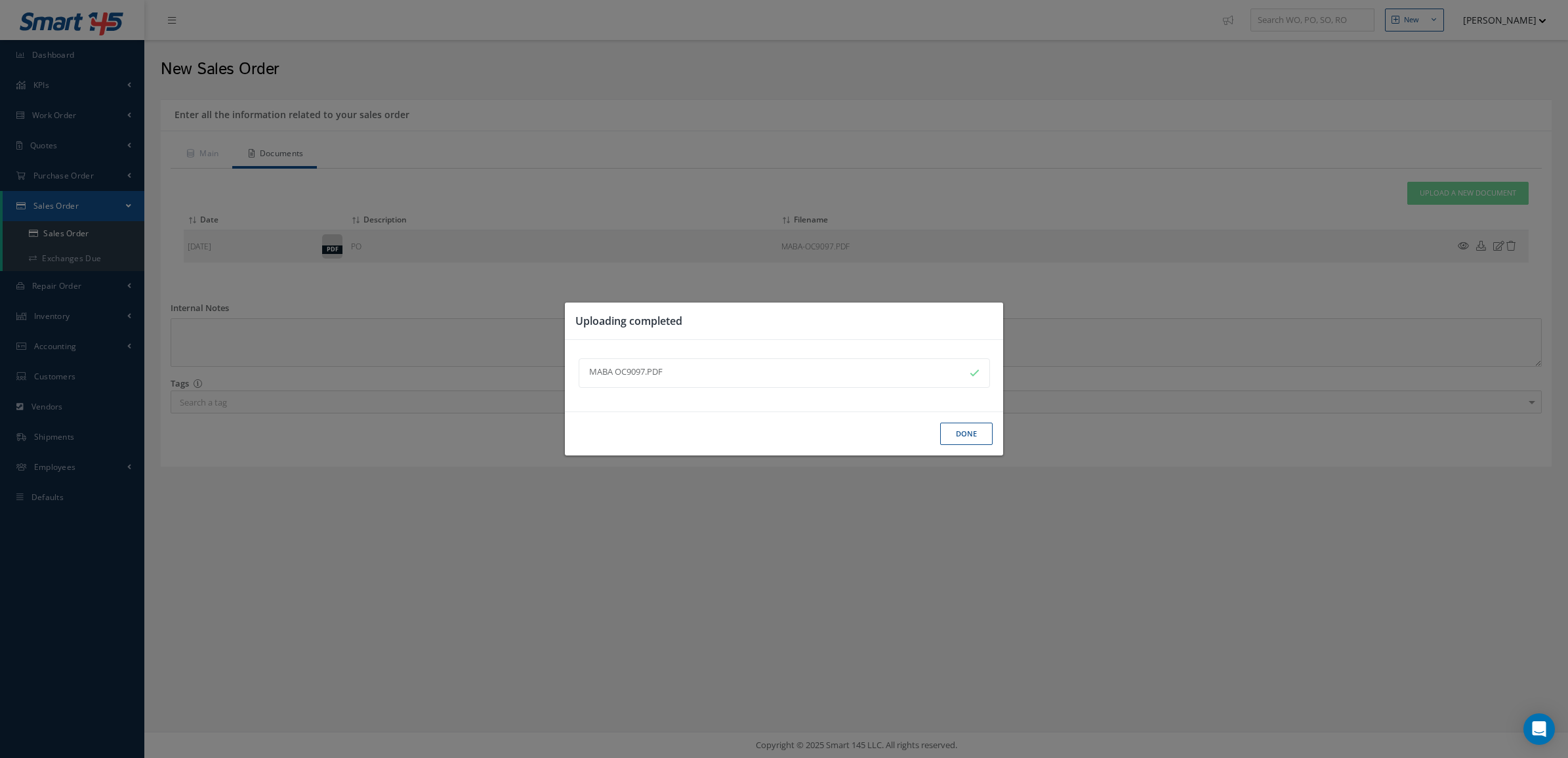
click at [968, 431] on button "Done" at bounding box center [966, 434] width 53 height 23
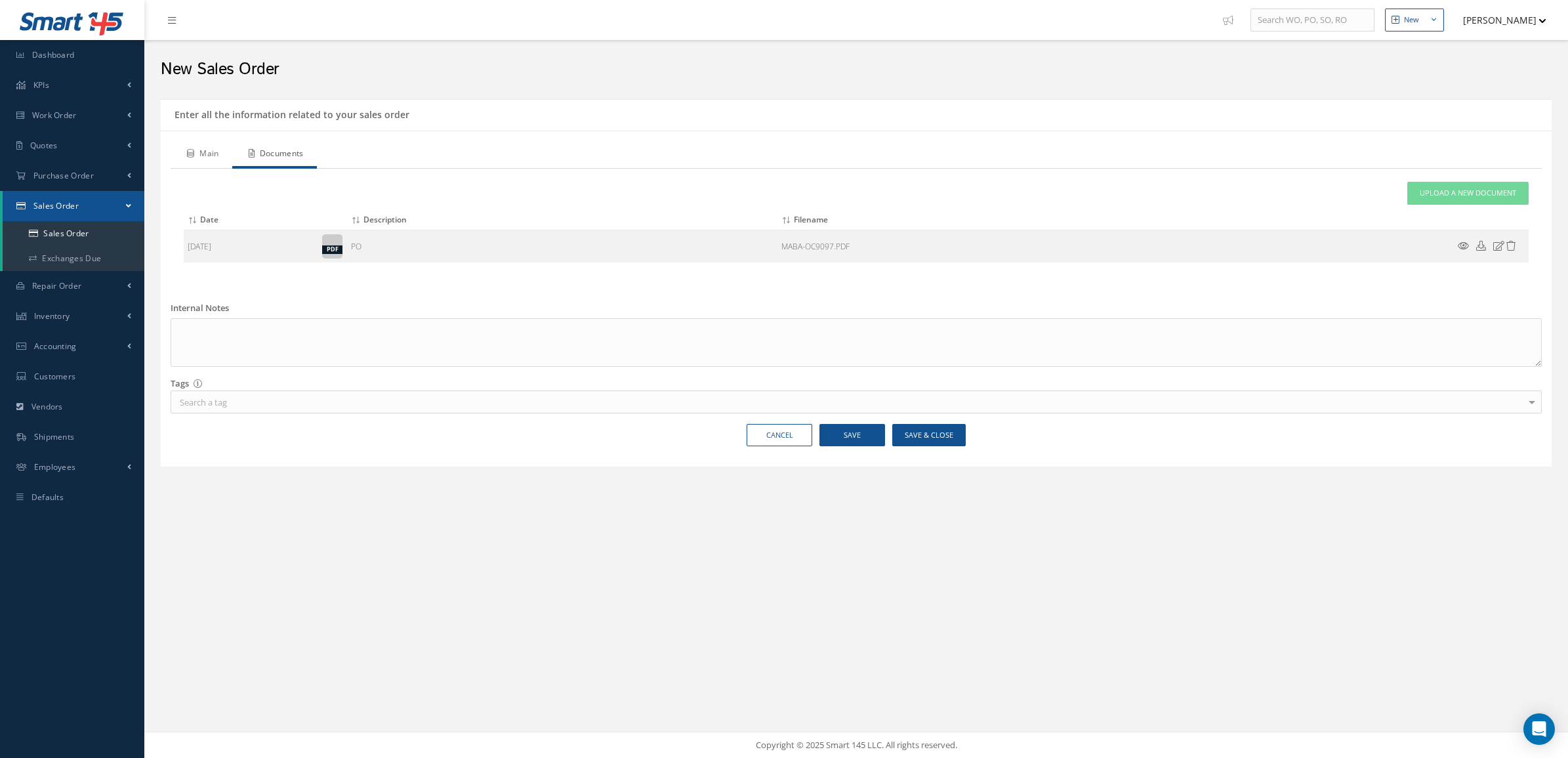
click at [210, 161] on link "Main" at bounding box center [202, 154] width 61 height 28
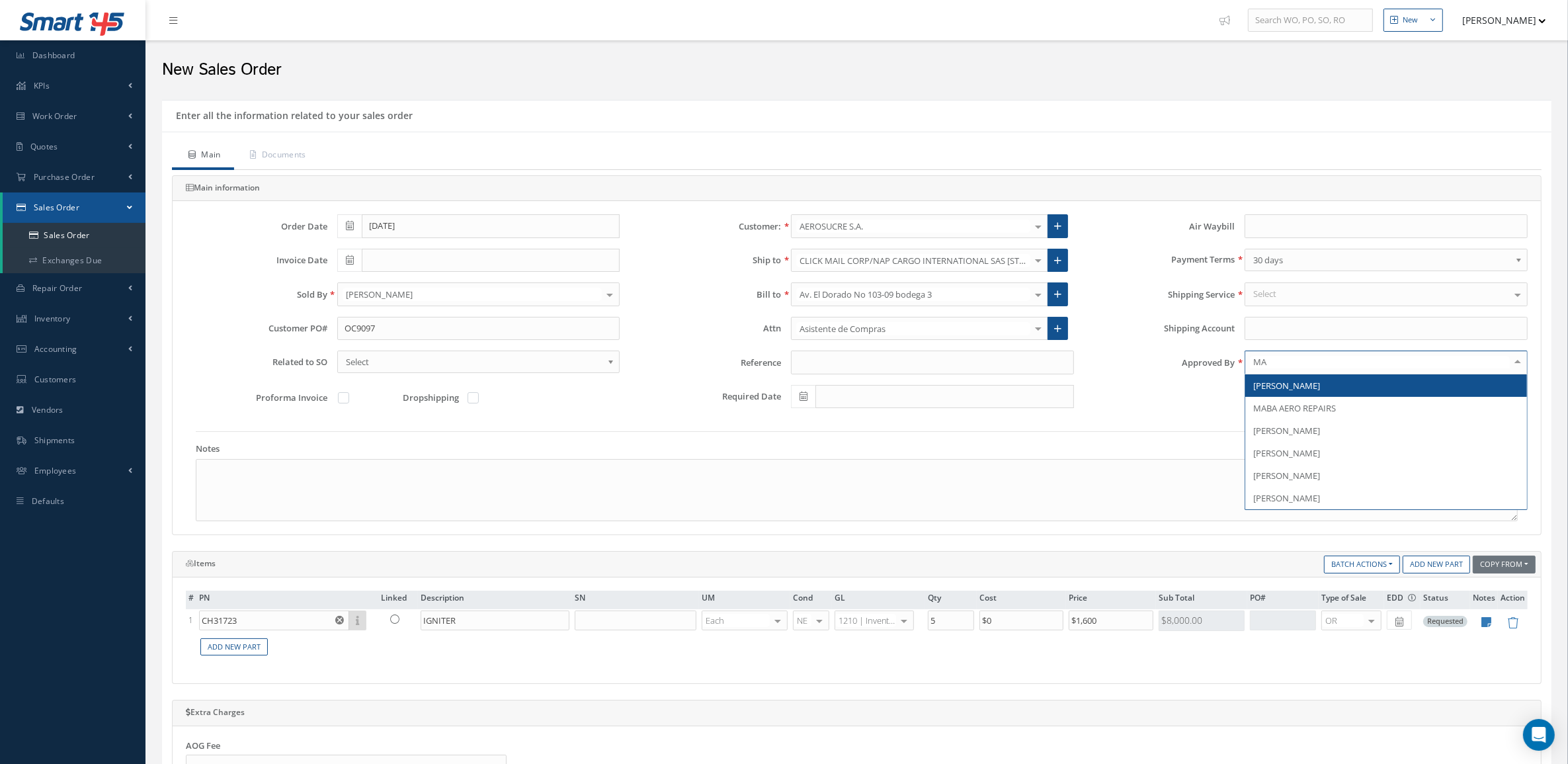
type input "MAR"
click at [1307, 386] on span "[PERSON_NAME]" at bounding box center [1287, 386] width 67 height 12
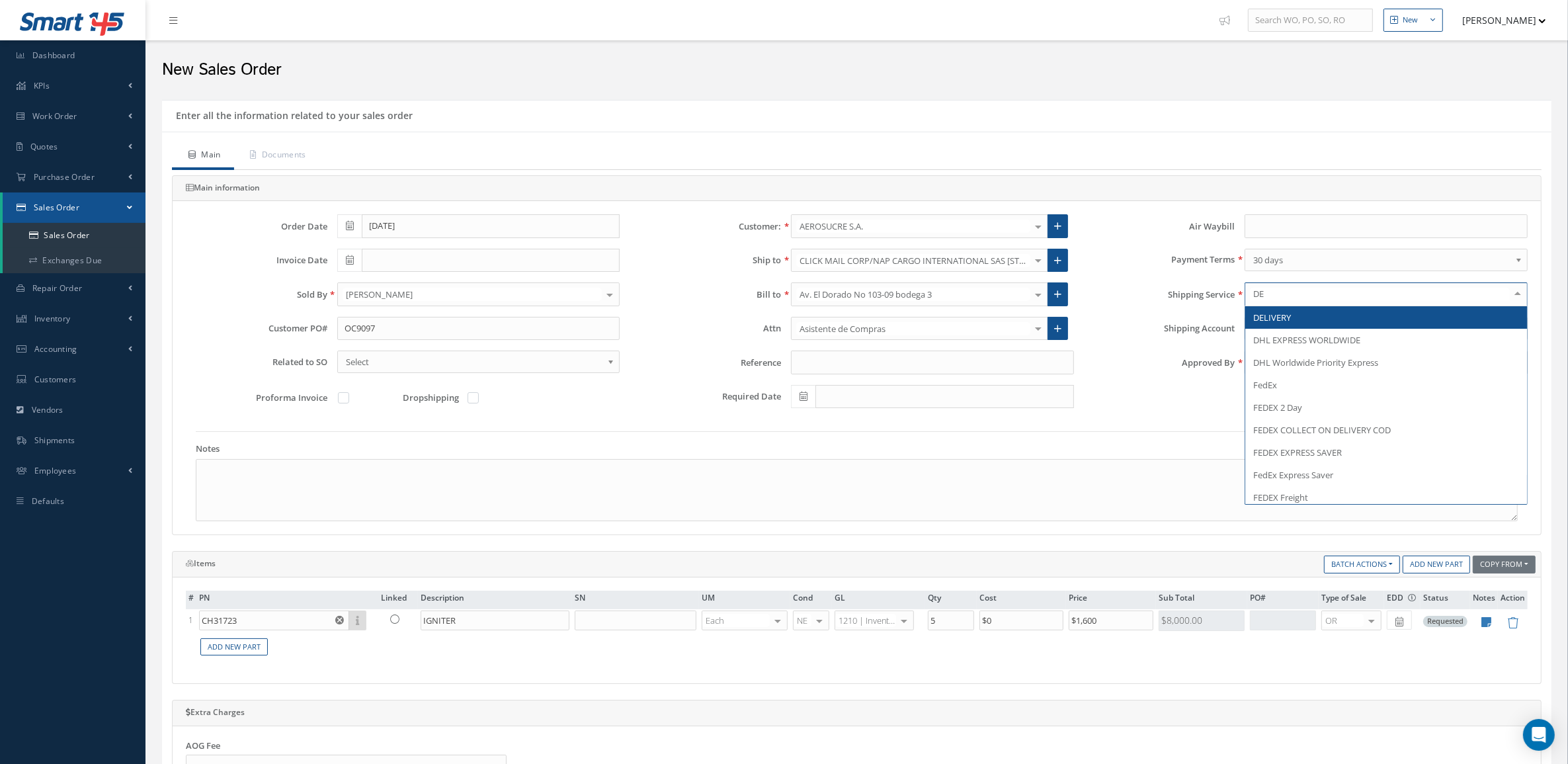
type input "DEL"
click at [1275, 322] on span "DELIVERY" at bounding box center [1272, 317] width 38 height 12
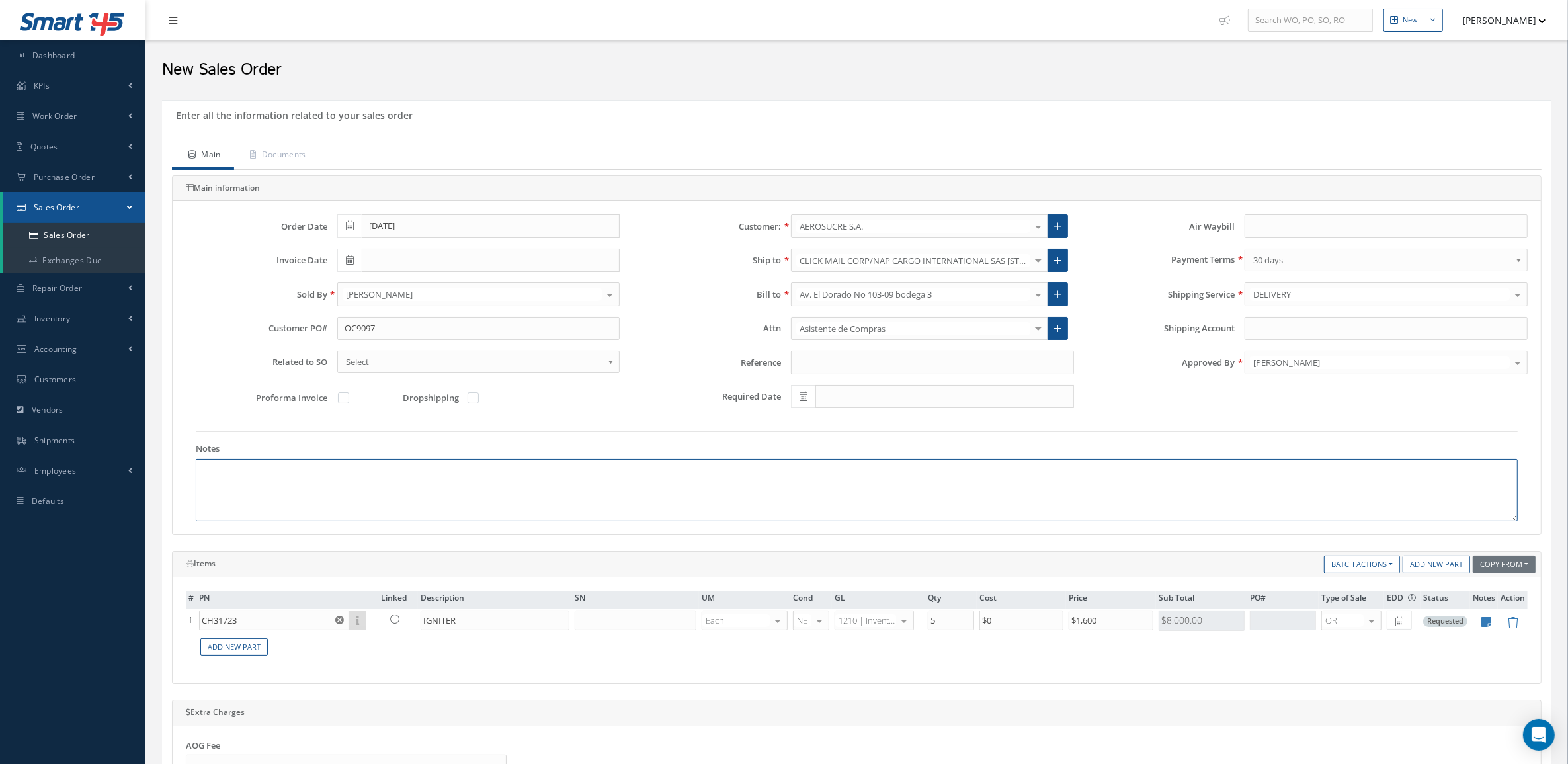
click at [387, 508] on textarea at bounding box center [856, 490] width 1322 height 62
paste textarea "INCOTERM: FCA-MIA MONEDA DE NEGOCIACIÓN: USD"
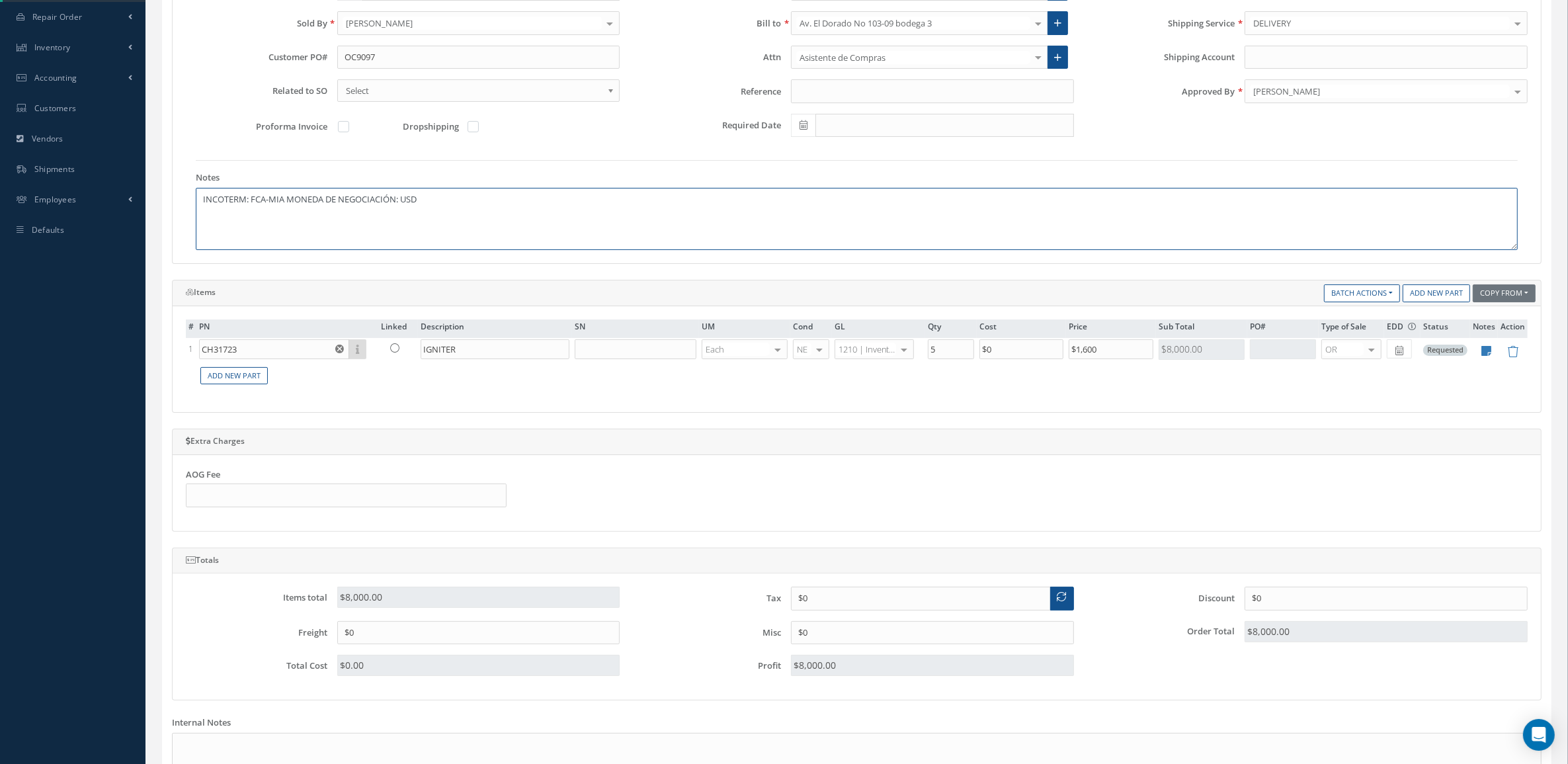
scroll to position [438, 0]
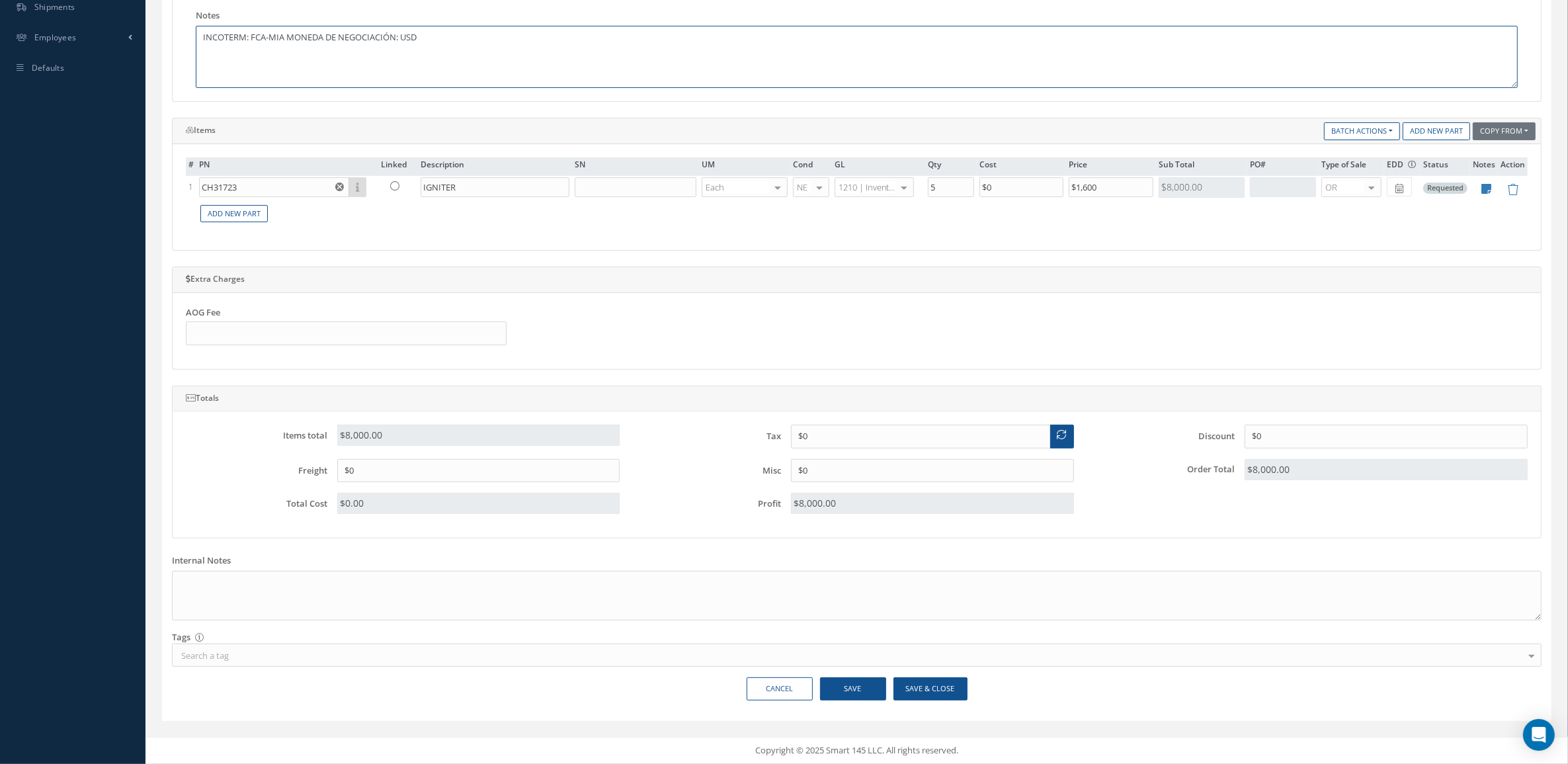
type textarea "INCOTERM: FCA-MIA MONEDA DE NEGOCIACIÓN: USD"
click at [908, 691] on button "Save & Close" at bounding box center [931, 689] width 74 height 23
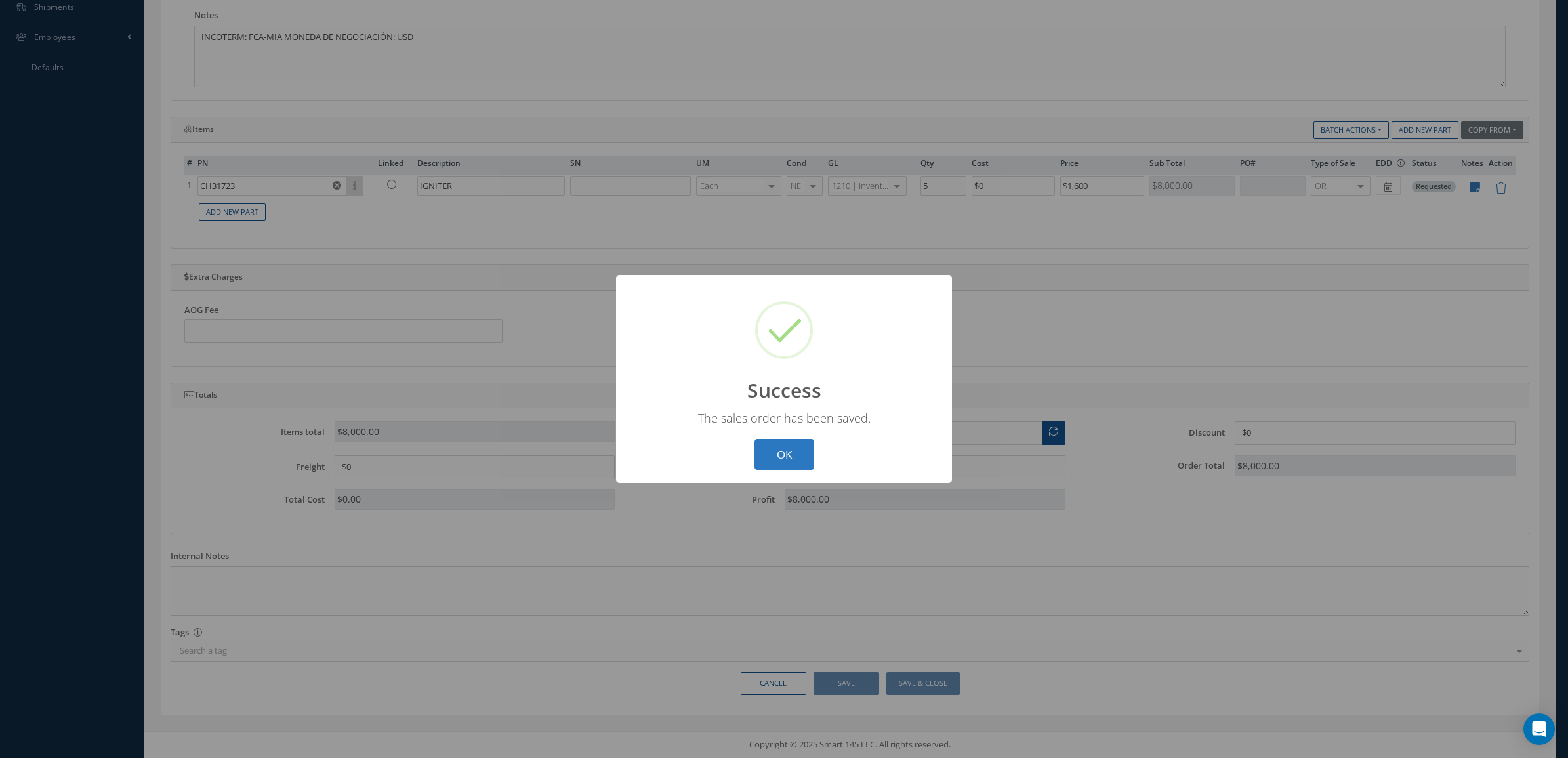
click at [800, 440] on button "OK" at bounding box center [784, 454] width 59 height 31
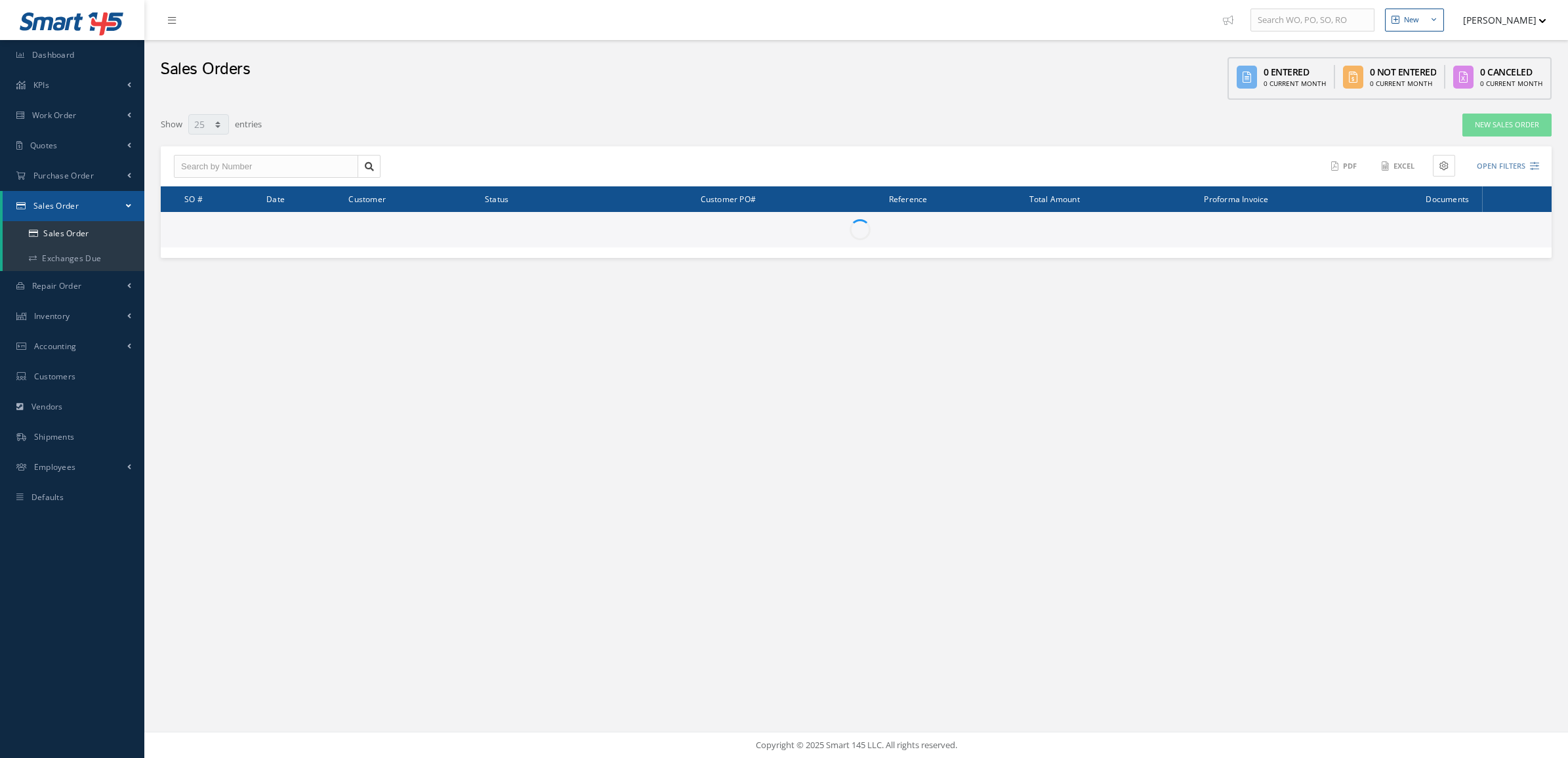
select select "25"
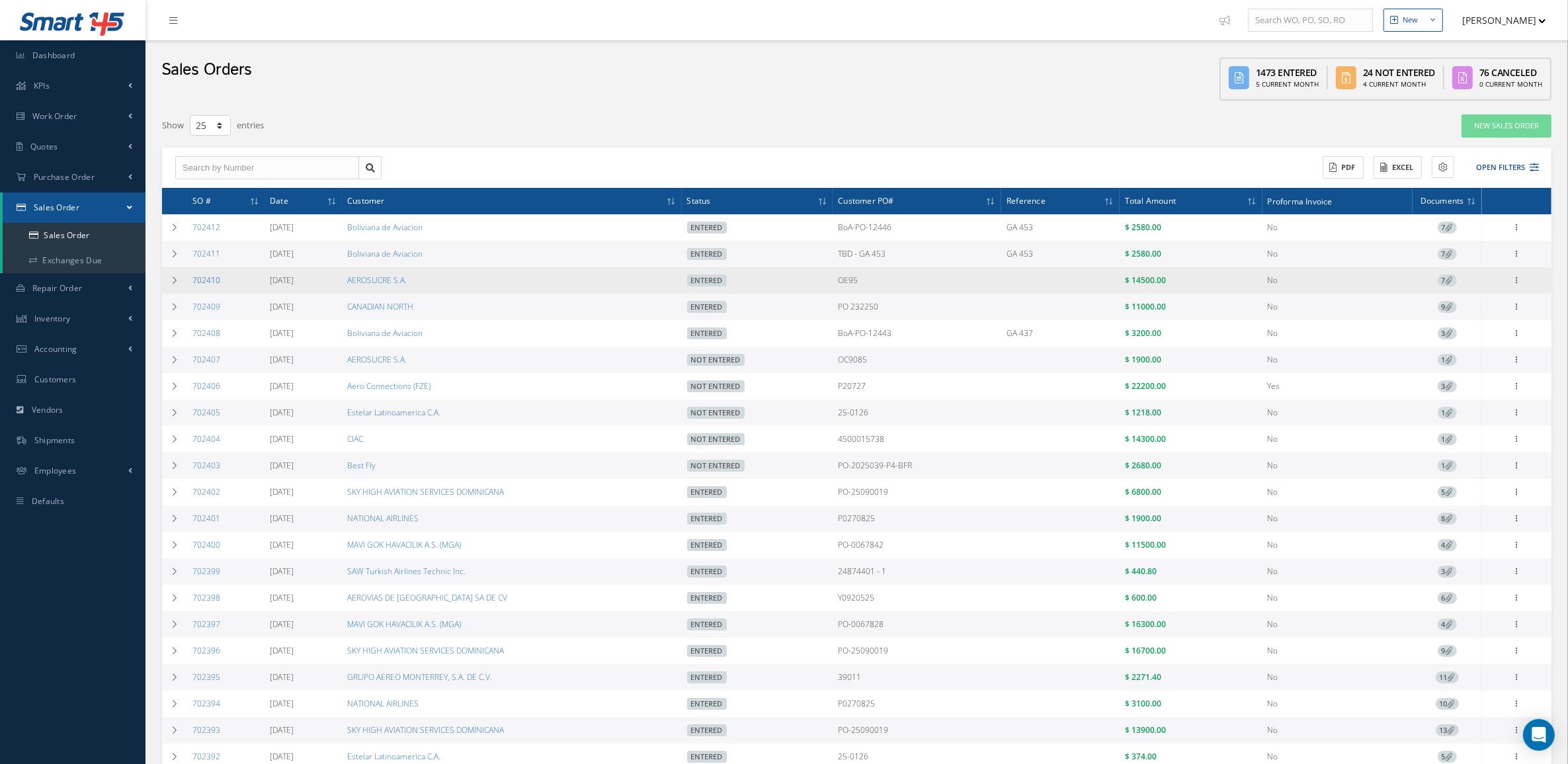
click at [210, 277] on link "702410" at bounding box center [206, 280] width 28 height 12
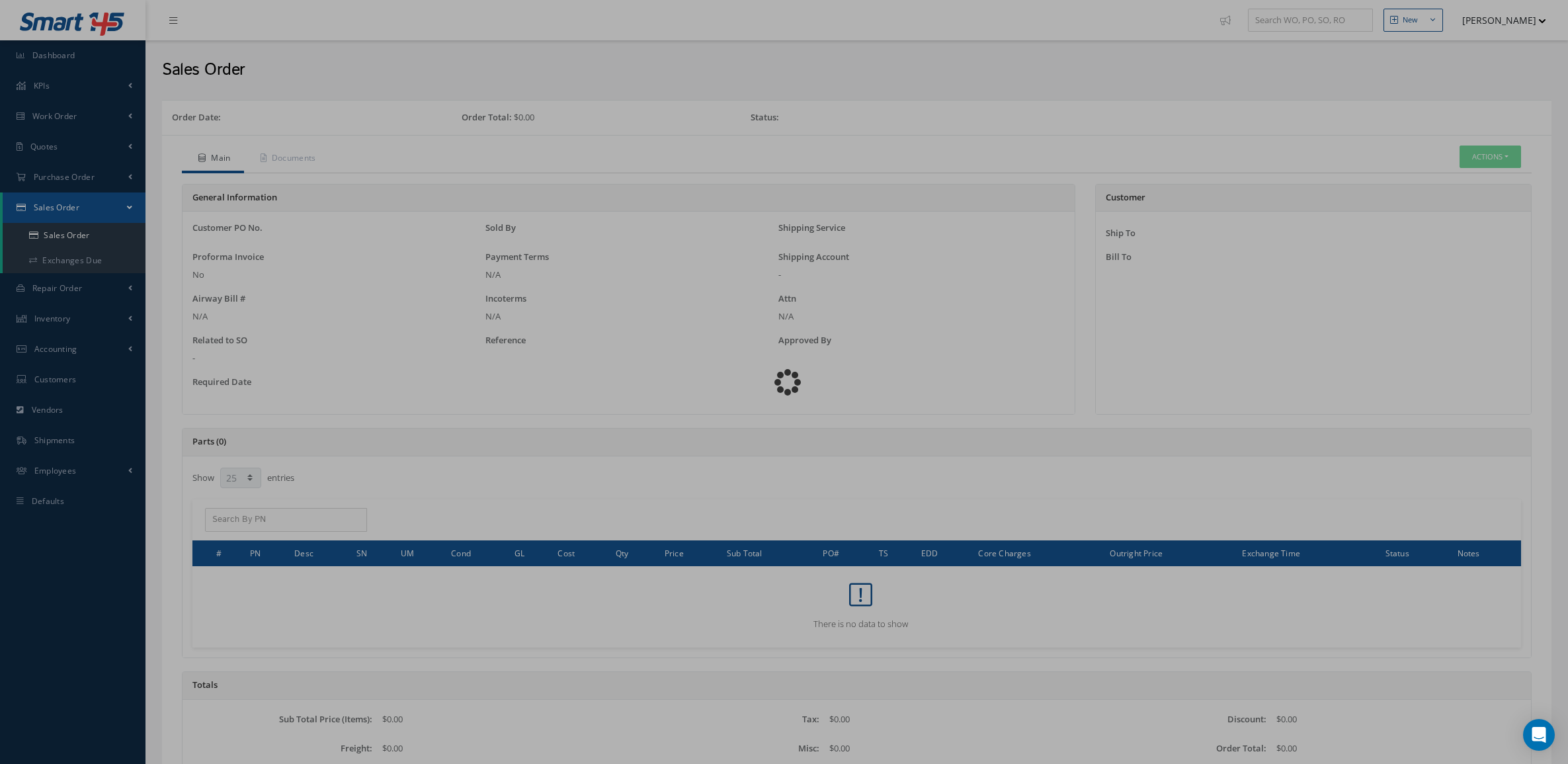
select select "25"
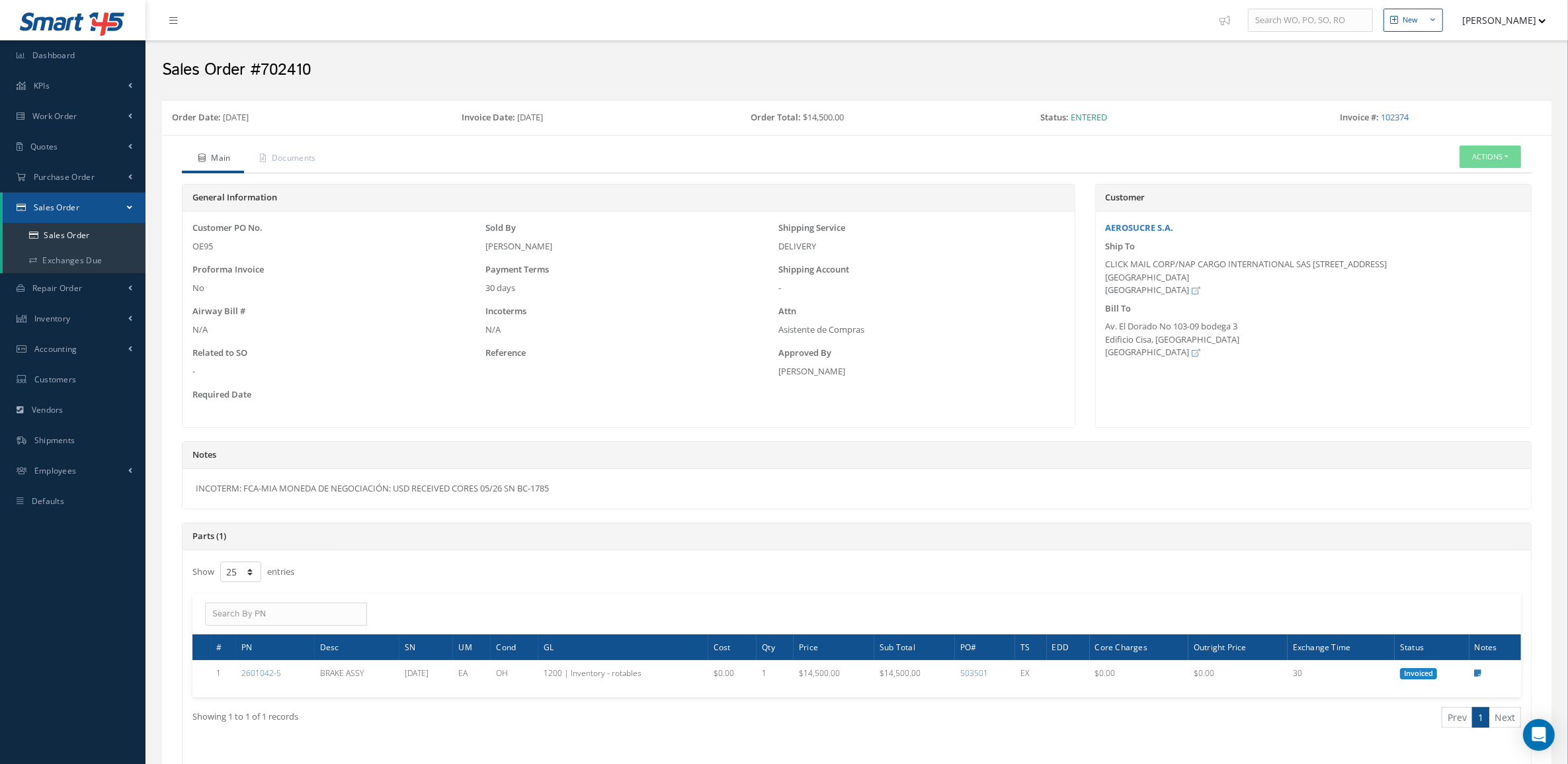
drag, startPoint x: 671, startPoint y: 505, endPoint x: 193, endPoint y: 494, distance: 478.1
click at [193, 494] on div "INCOTERM: FCA-MIA MONEDA DE NEGOCIACIÓN: USD RECEIVED CORES 05/26 SN BC-1785" at bounding box center [857, 488] width 1348 height 40
click at [195, 490] on div "INCOTERM: FCA-MIA MONEDA DE NEGOCIACIÓN: USD RECEIVED CORES 05/26 SN BC-1785" at bounding box center [857, 488] width 1348 height 40
drag, startPoint x: 195, startPoint y: 490, endPoint x: 412, endPoint y: 493, distance: 217.0
click at [412, 493] on div "INCOTERM: FCA-MIA MONEDA DE NEGOCIACIÓN: USD RECEIVED CORES 05/26 SN BC-1785" at bounding box center [857, 488] width 1348 height 40
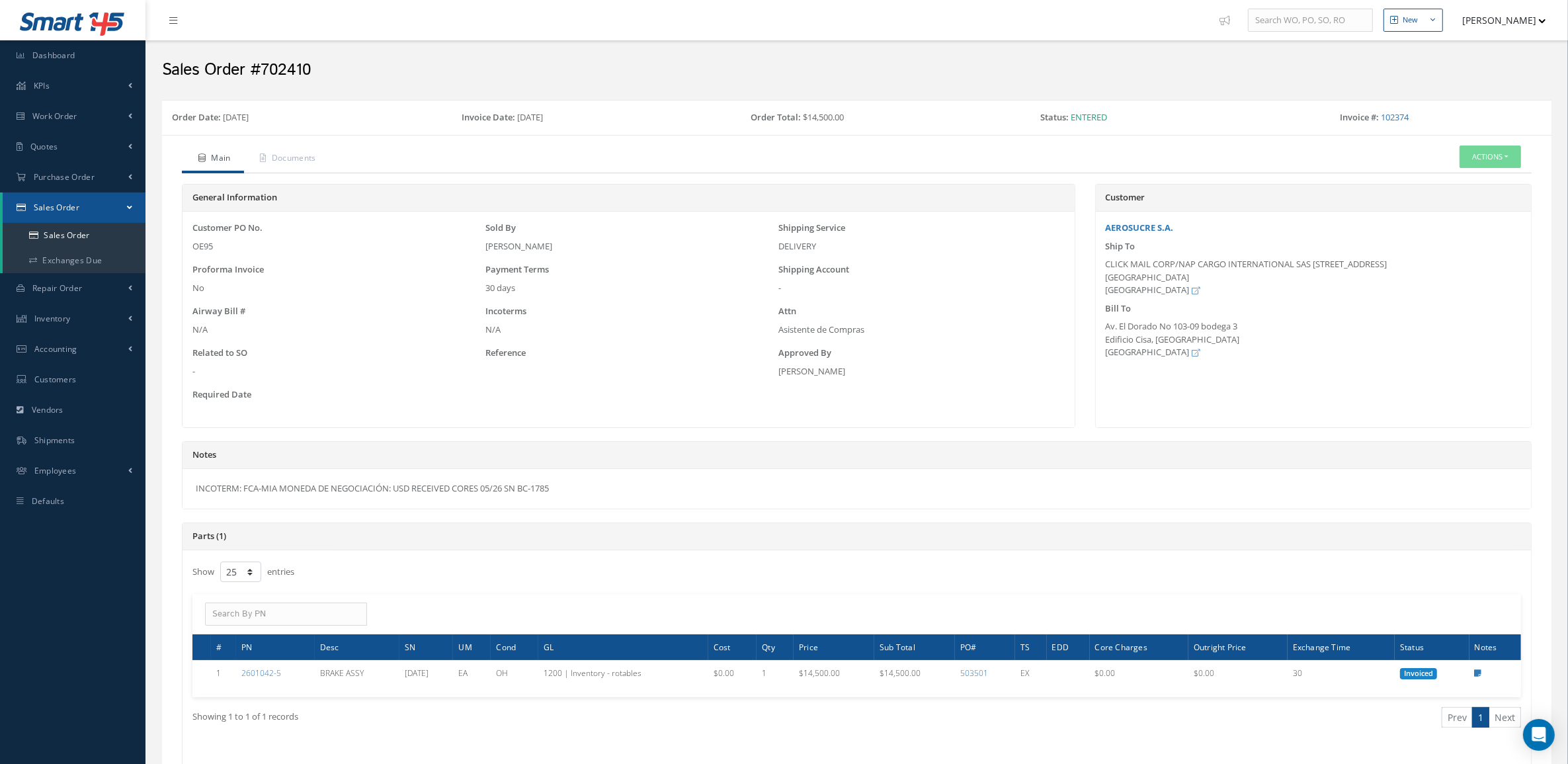
copy div "INCOTERM: FCA-MIA MONEDA DE NEGOCIACIÓN: USD"
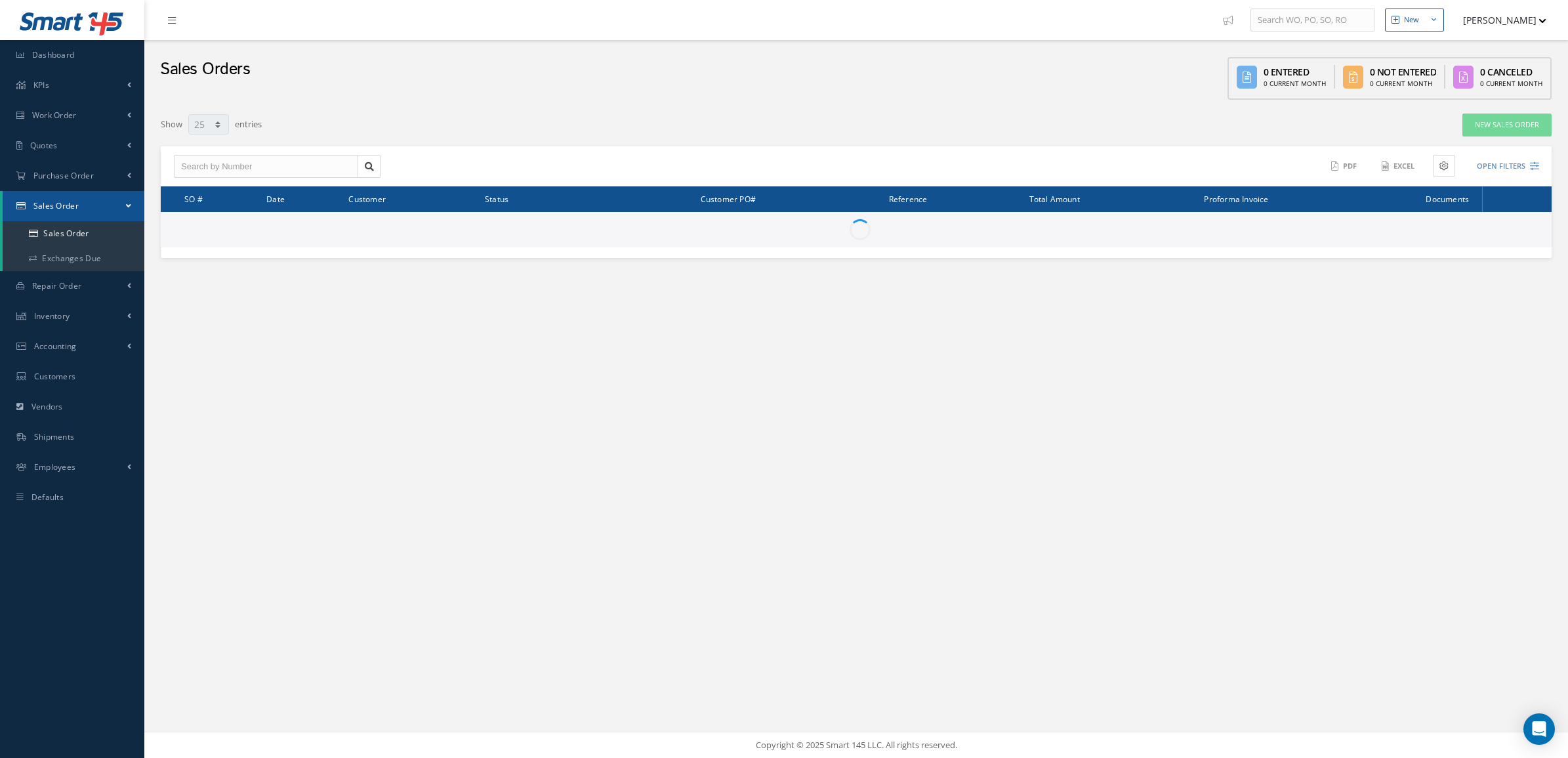
select select "25"
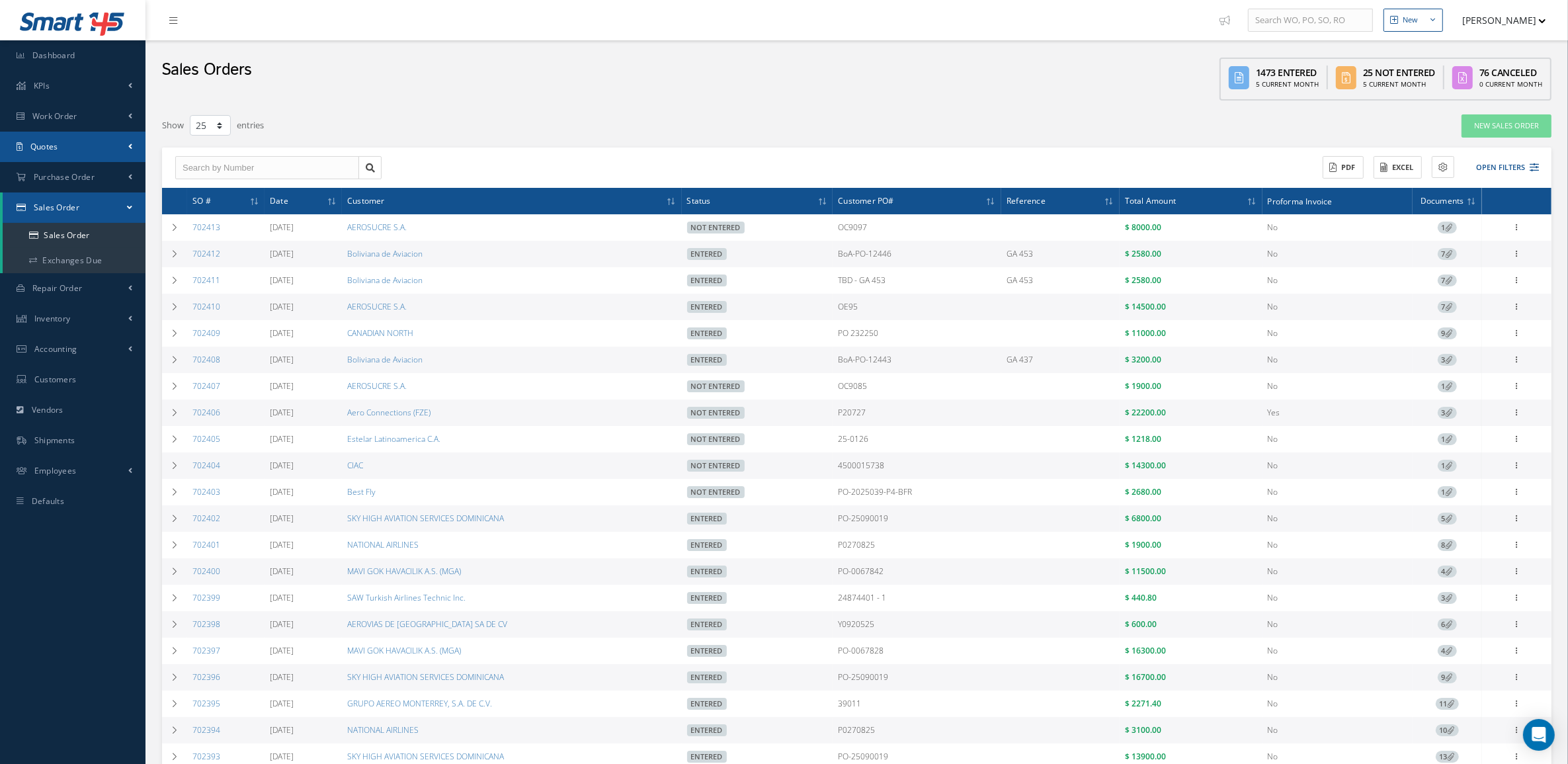
click at [64, 146] on link "Quotes" at bounding box center [73, 146] width 145 height 30
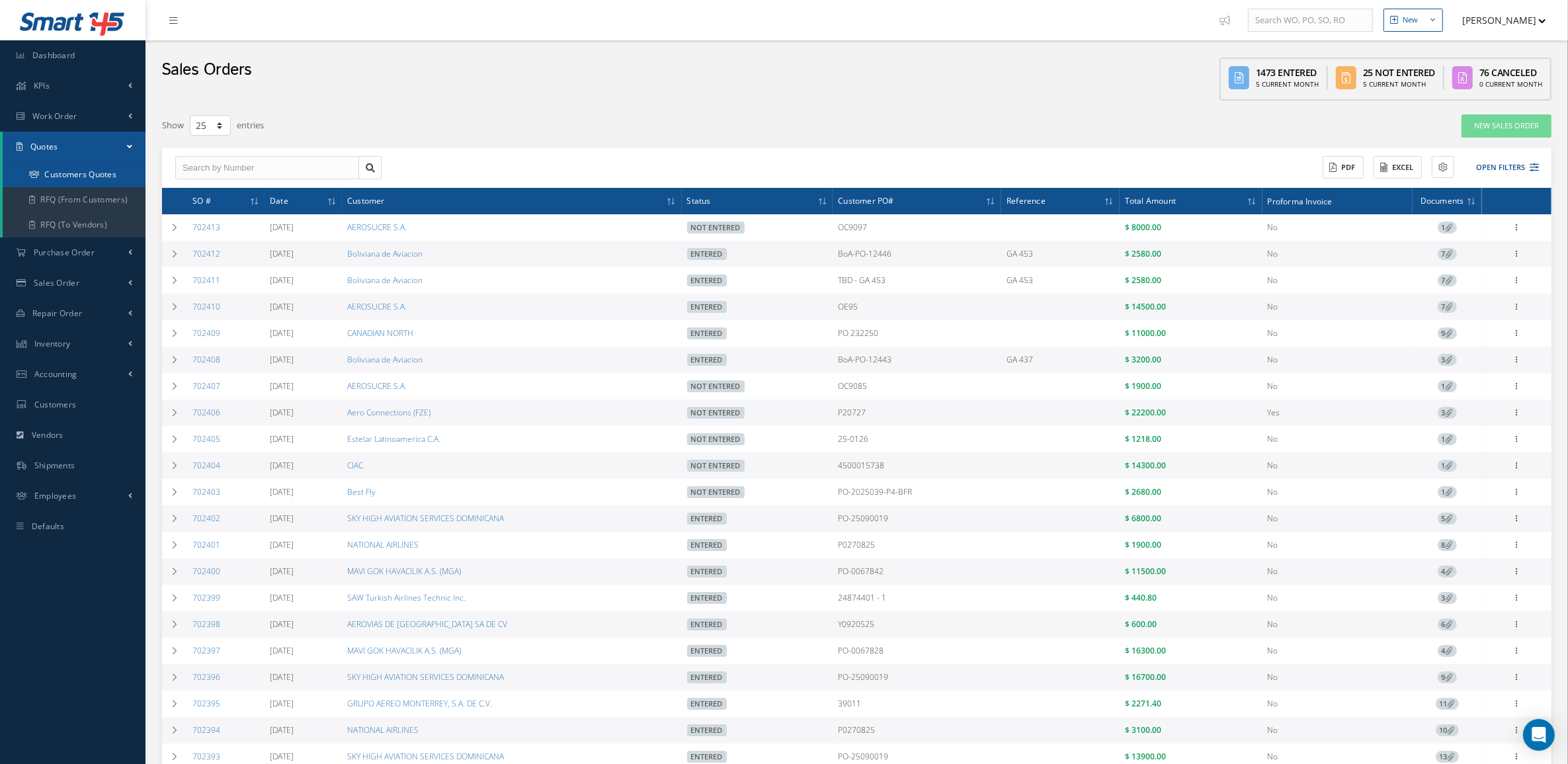
click at [64, 166] on link "Customers Quotes" at bounding box center [74, 175] width 143 height 25
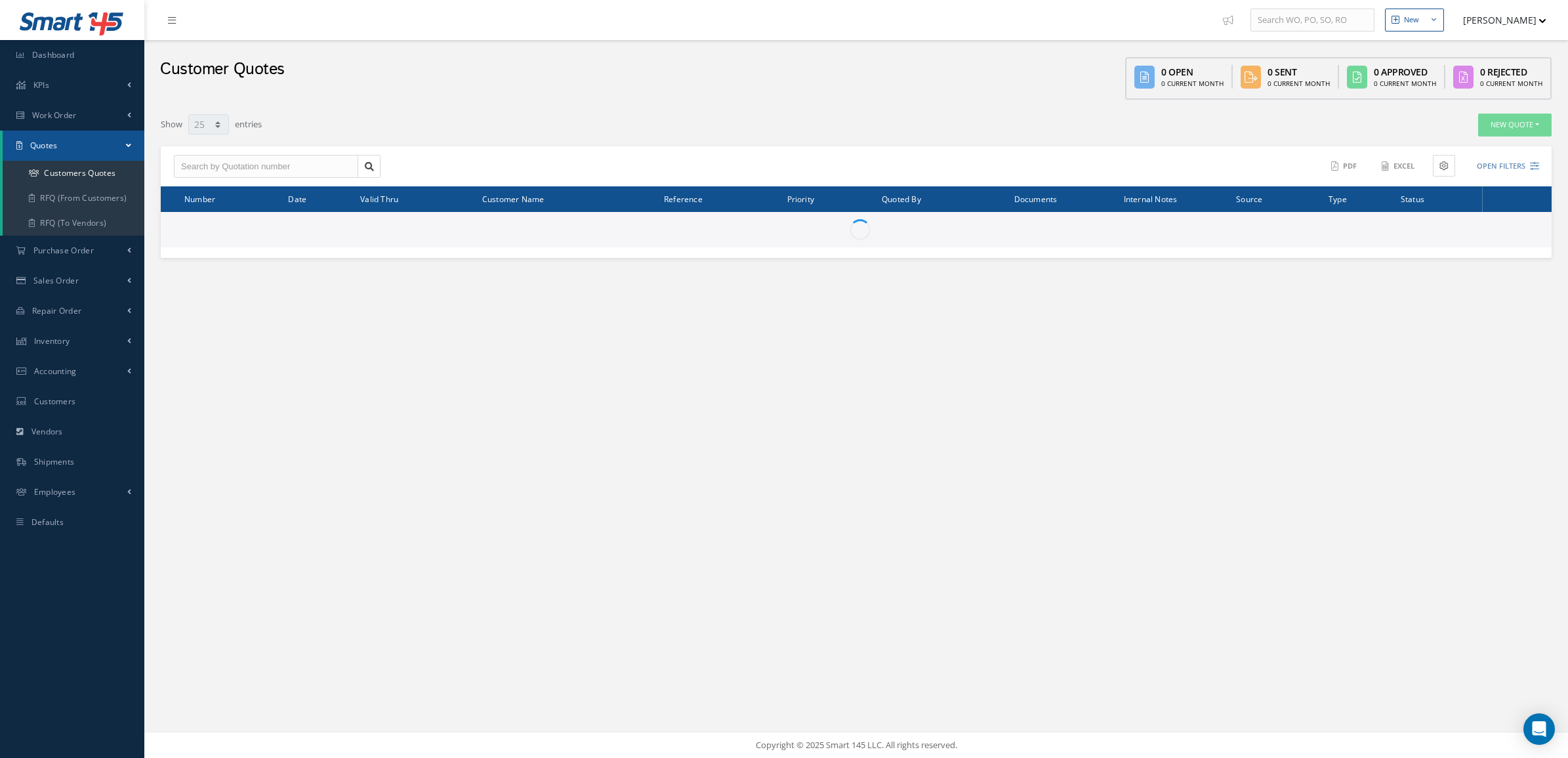
select select "25"
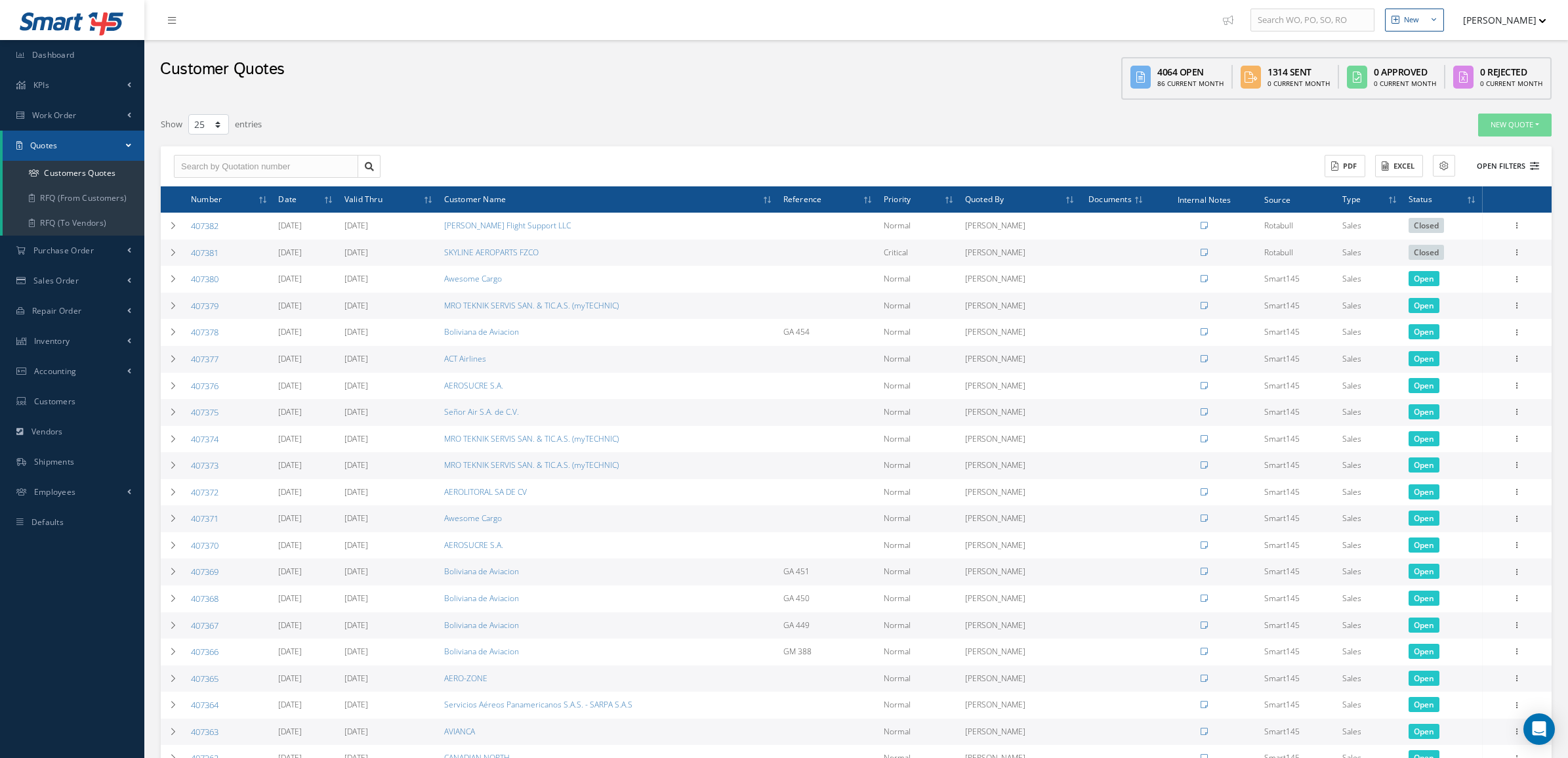
click at [1500, 169] on button "Open Filters" at bounding box center [1502, 166] width 74 height 22
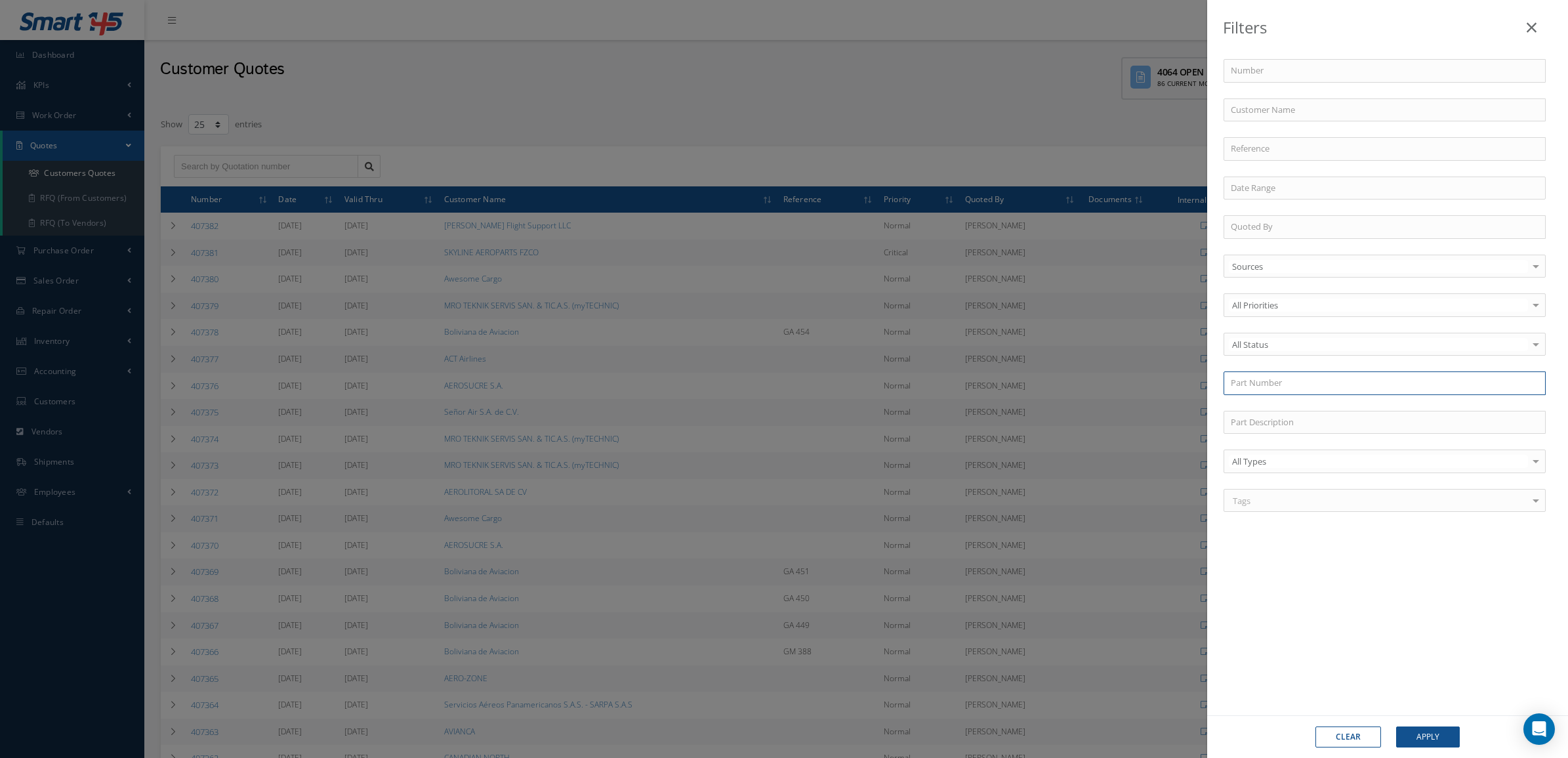
click at [1258, 379] on input "text" at bounding box center [1385, 383] width 322 height 24
click at [1271, 408] on div "CH31723" at bounding box center [1385, 407] width 308 height 13
type input "CH31723"
click at [1436, 738] on button "Apply" at bounding box center [1428, 737] width 63 height 21
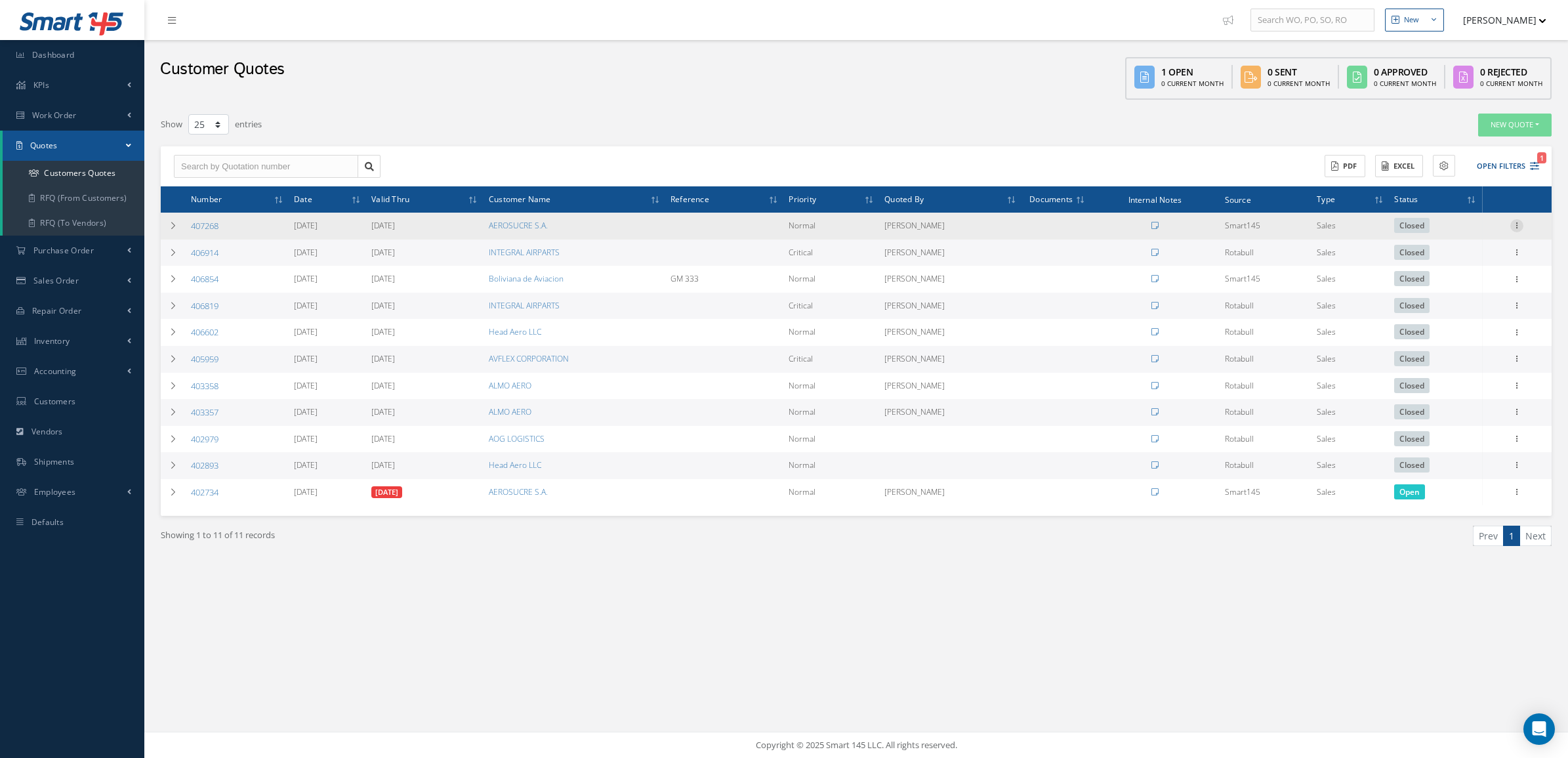
click at [1520, 225] on icon at bounding box center [1517, 224] width 13 height 11
click at [1471, 296] on link "Convert to Sales Order" at bounding box center [1457, 307] width 104 height 27
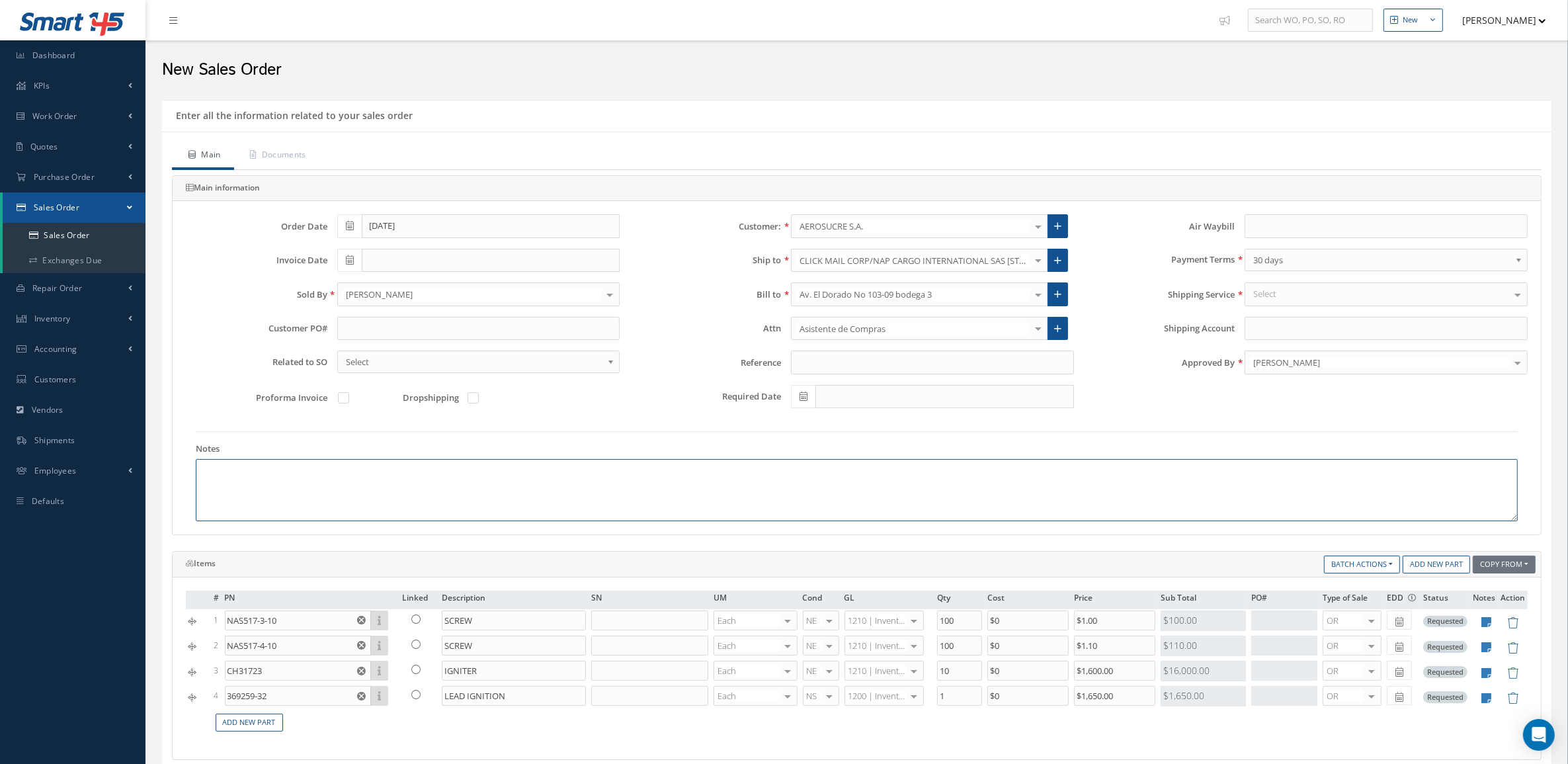
click at [561, 483] on textarea at bounding box center [856, 490] width 1322 height 62
paste textarea "INCOTERM: FCA-MIA MONEDA DE NEGOCIACIÓN: USD"
type textarea "INCOTERM: FCA-MIA MONEDA DE NEGOCIACIÓN: USD"
click at [1514, 629] on icon at bounding box center [1513, 623] width 12 height 12
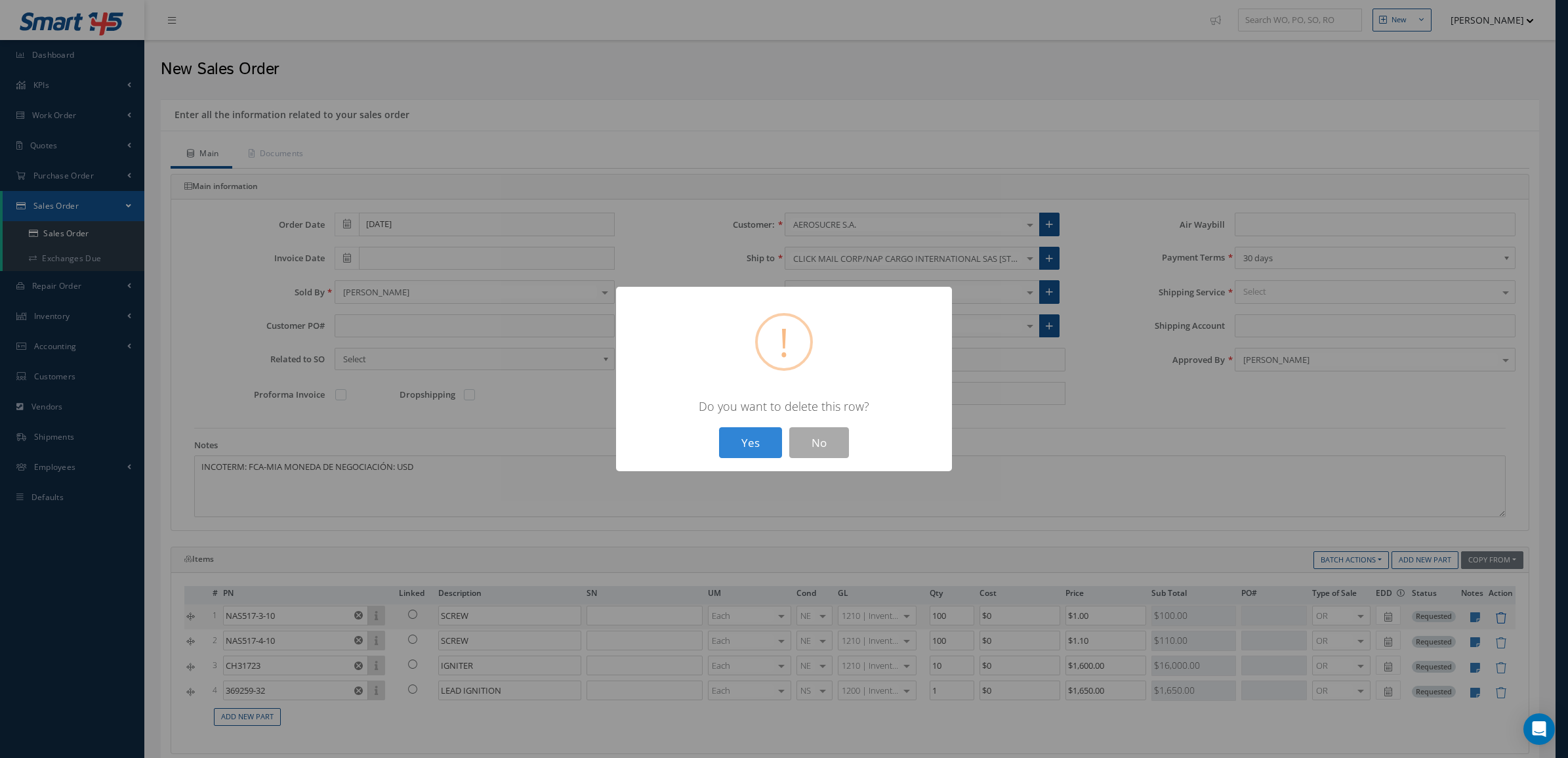
click at [719, 427] on button "Yes" at bounding box center [750, 442] width 63 height 31
type input "NAS517-4-10"
type input "$1.1"
type input "CH31723"
type input "IGNITER"
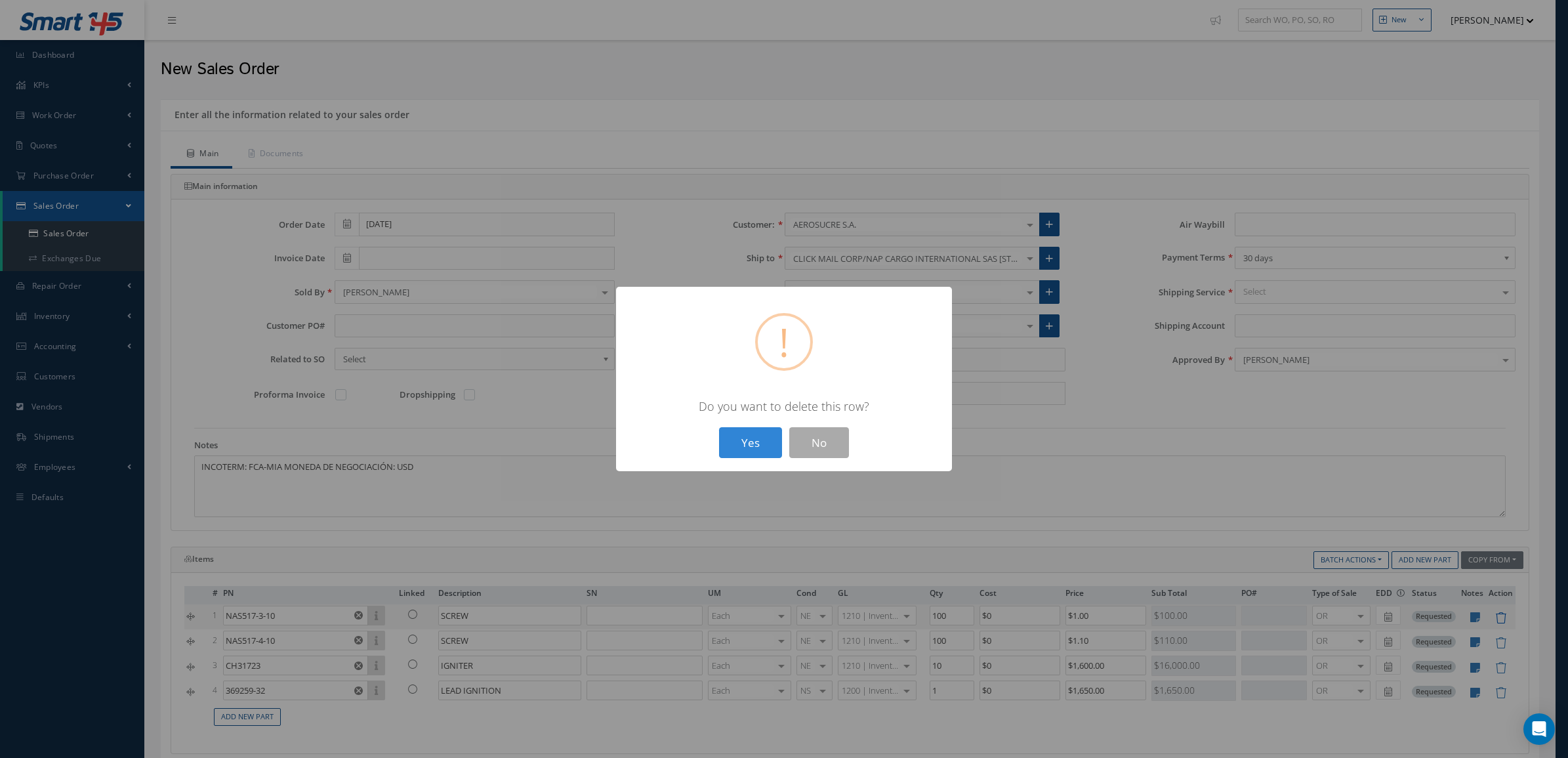
type input "10"
type input "$1,600"
type input "369259-32"
type input "LEAD IGNITION"
type input "1"
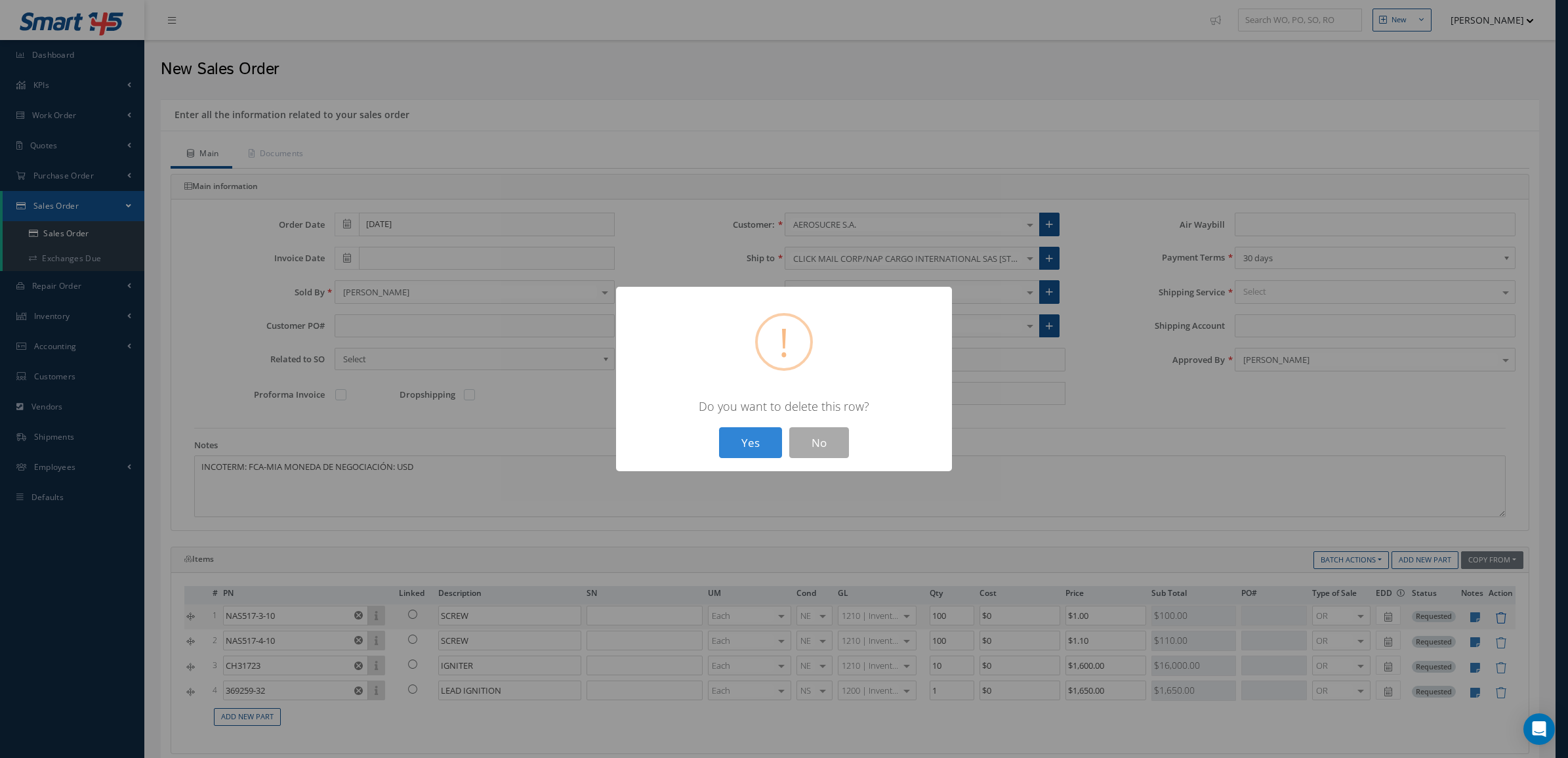
type input "$1,650"
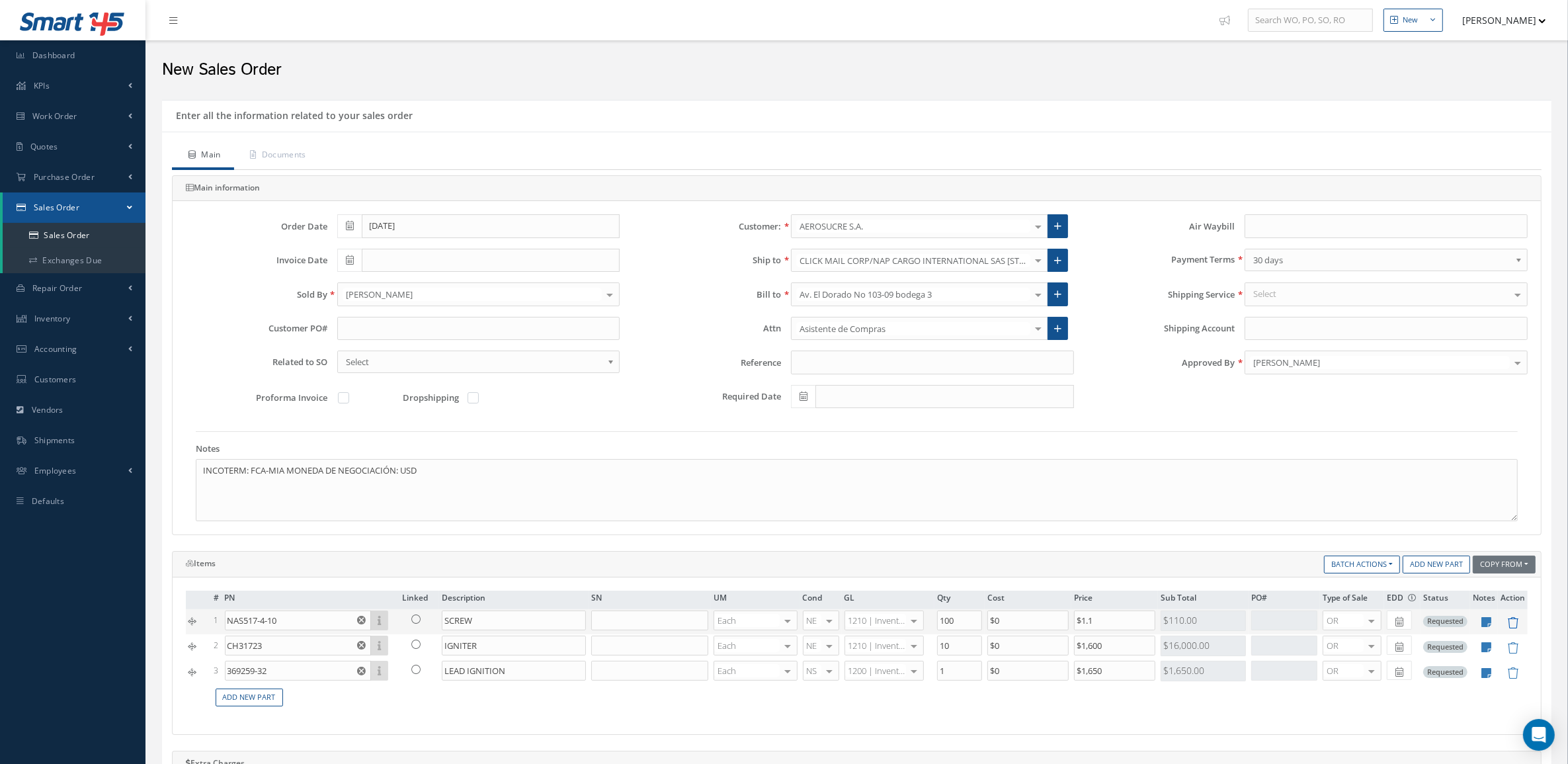
click at [1514, 629] on icon at bounding box center [1513, 623] width 12 height 12
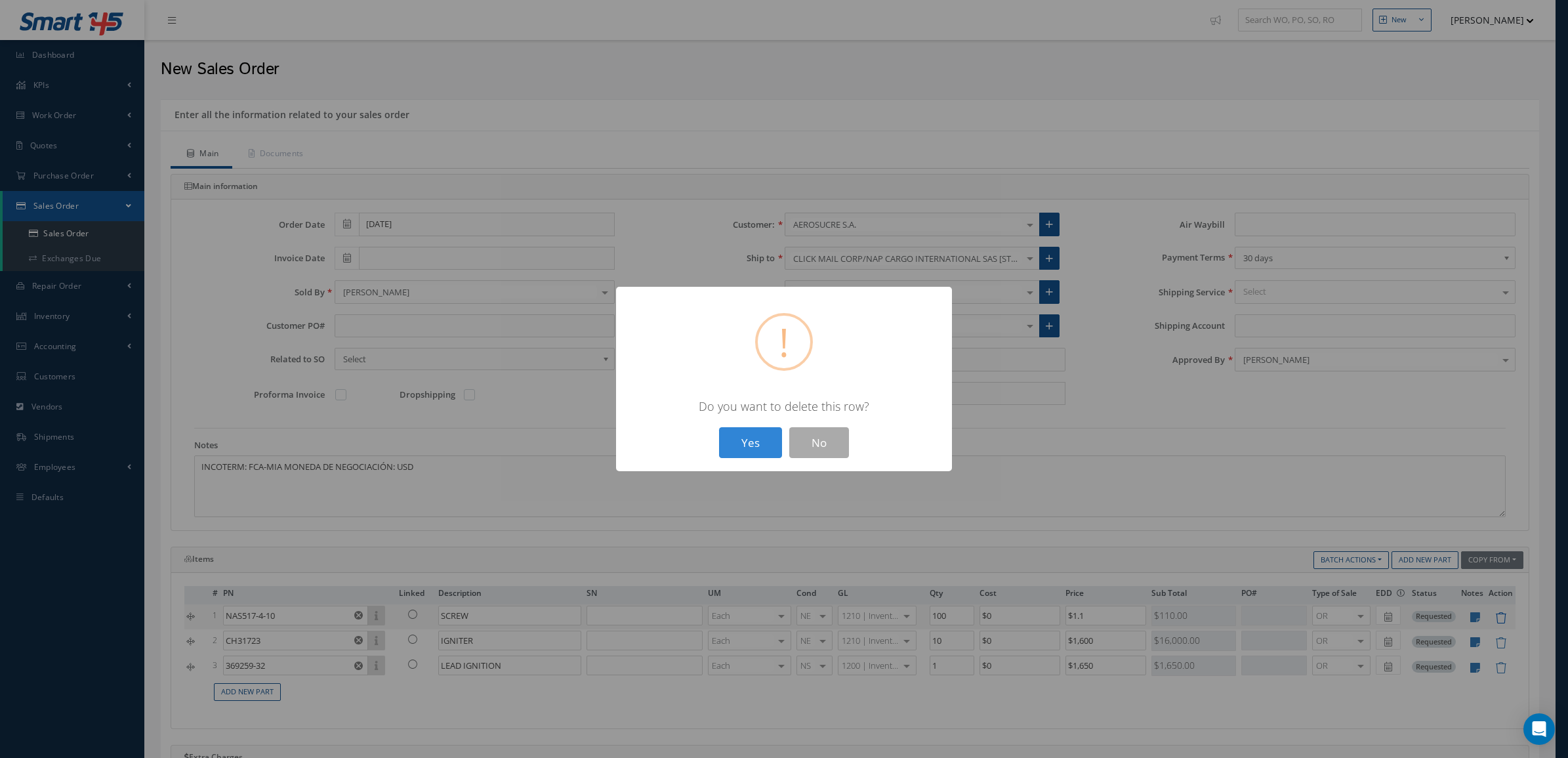
click at [719, 427] on button "Yes" at bounding box center [750, 442] width 63 height 31
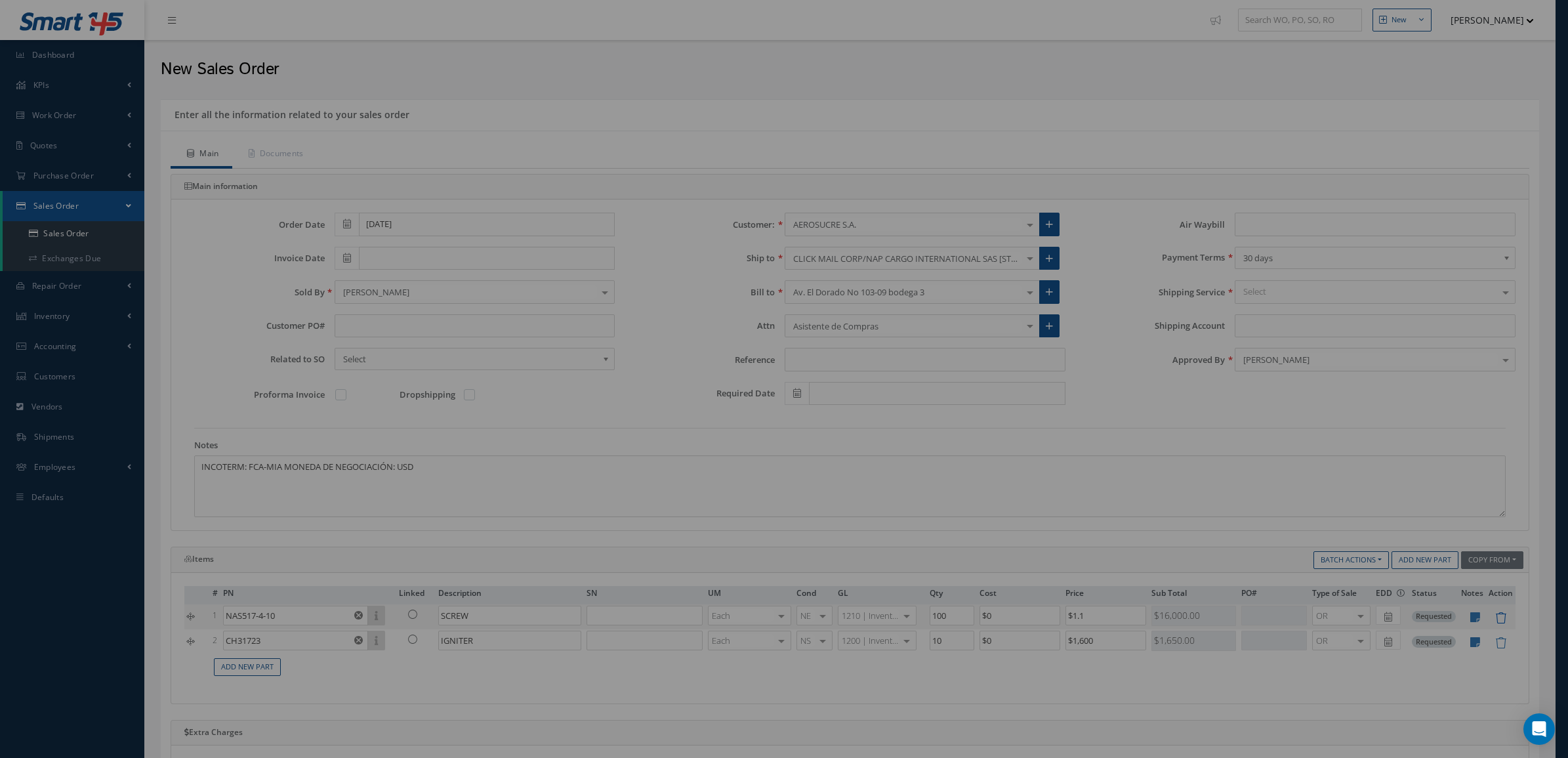
type input "CH31723"
type input "IGNITER"
type input "10"
type input "$1,600"
type input "369259-32"
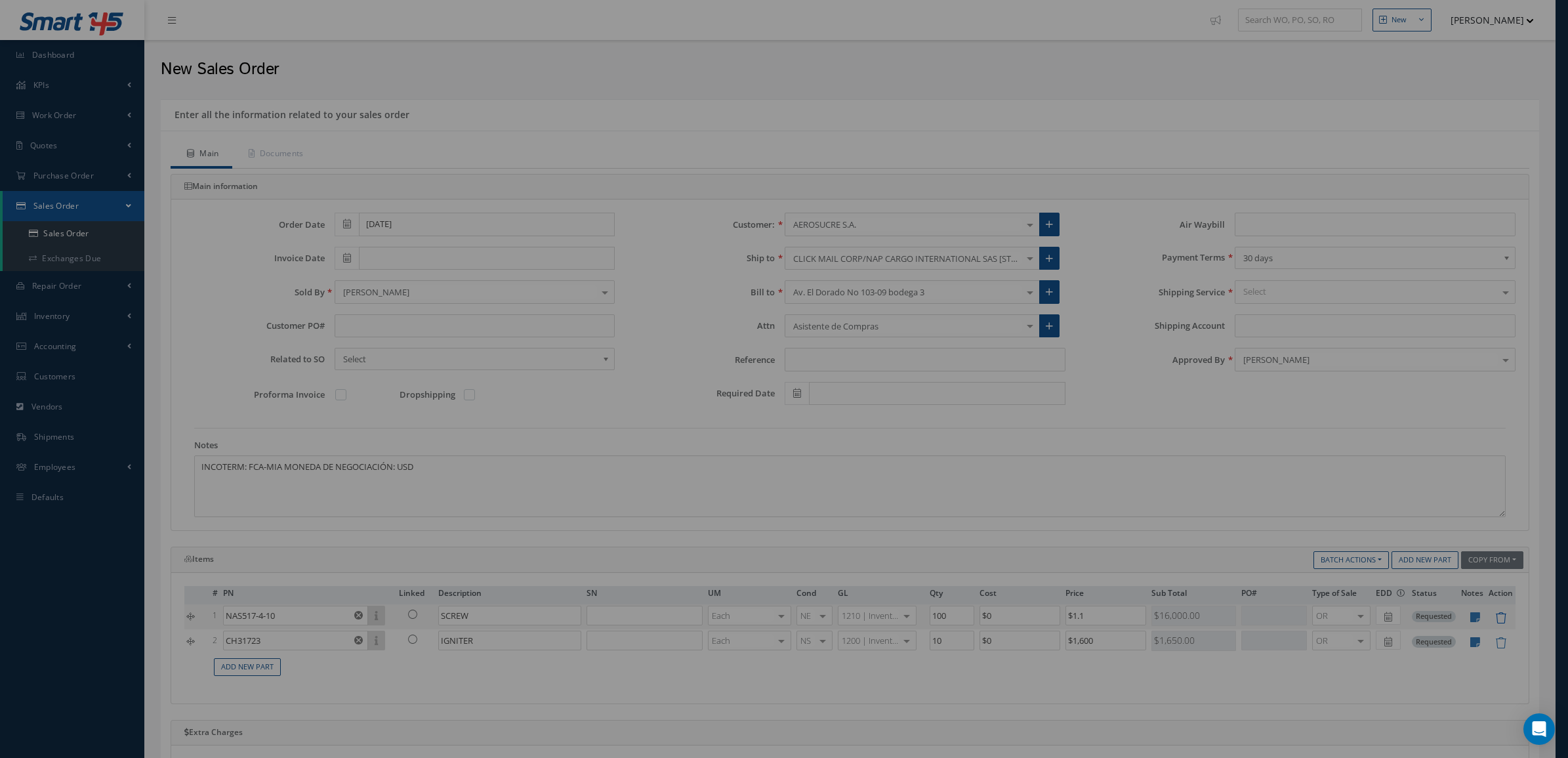
type input "LEAD IGNITION"
type input "1"
type input "$1,650"
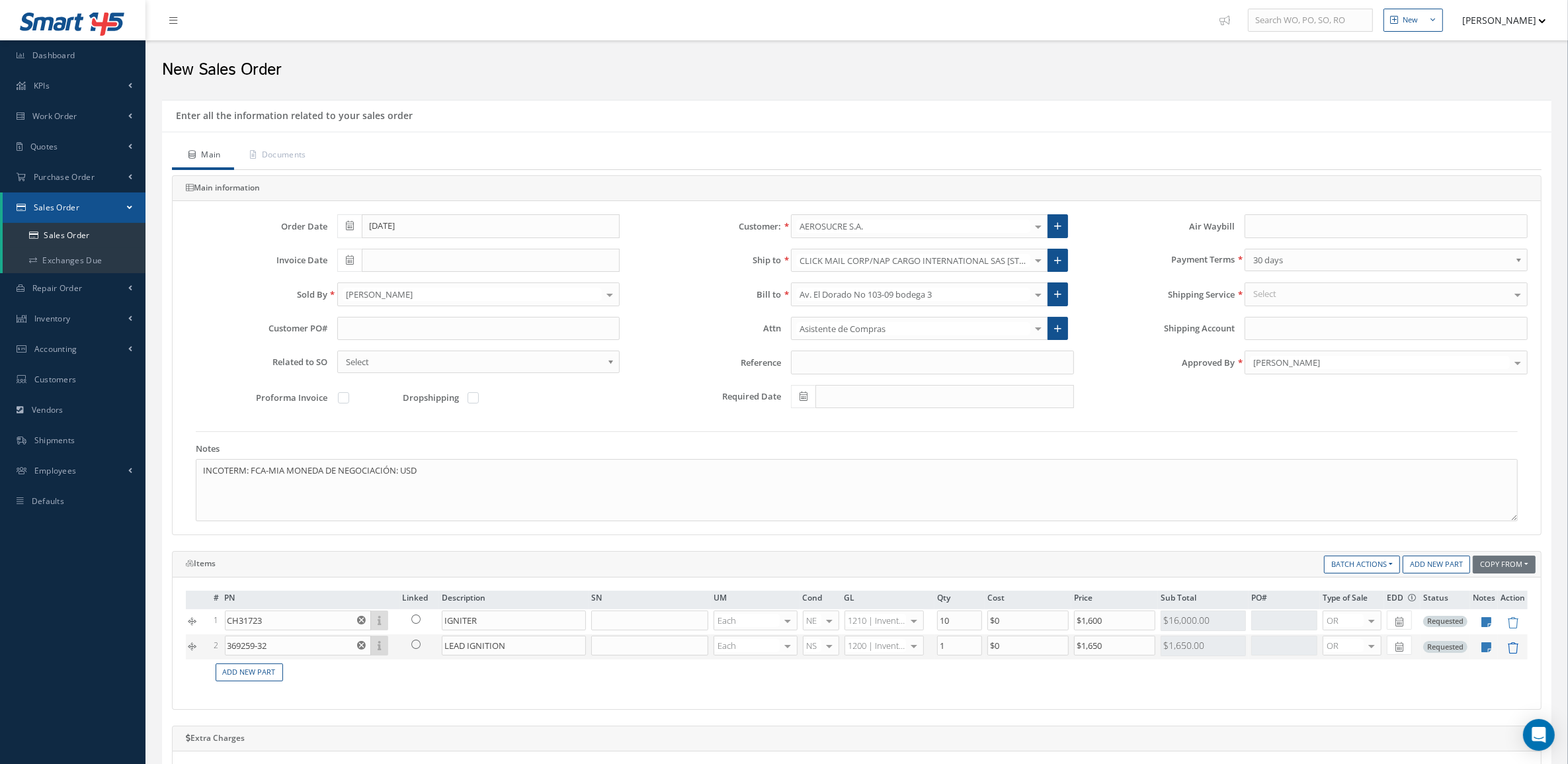
click at [1516, 654] on icon at bounding box center [1513, 648] width 12 height 12
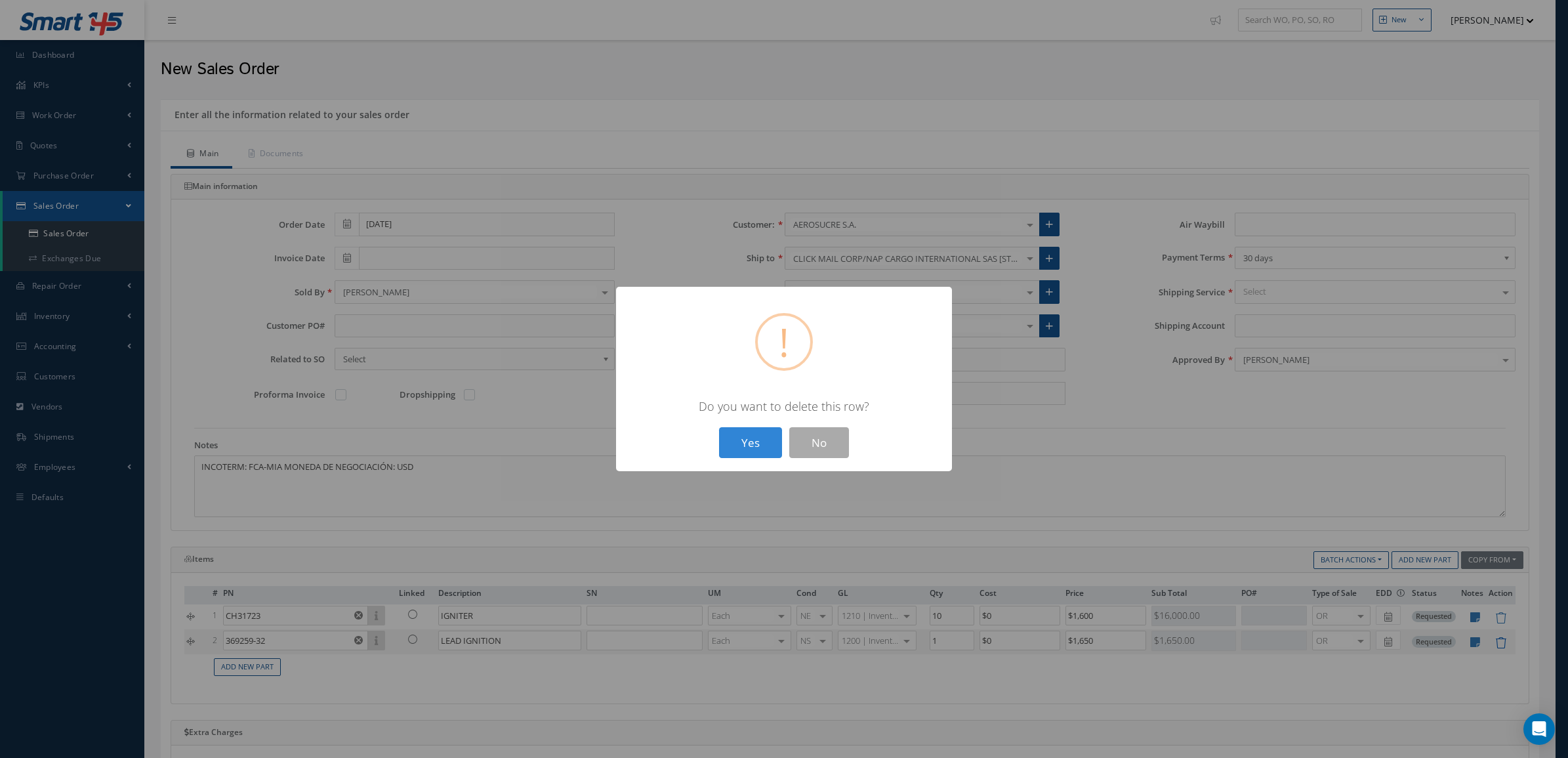
click at [719, 427] on button "Yes" at bounding box center [750, 442] width 63 height 31
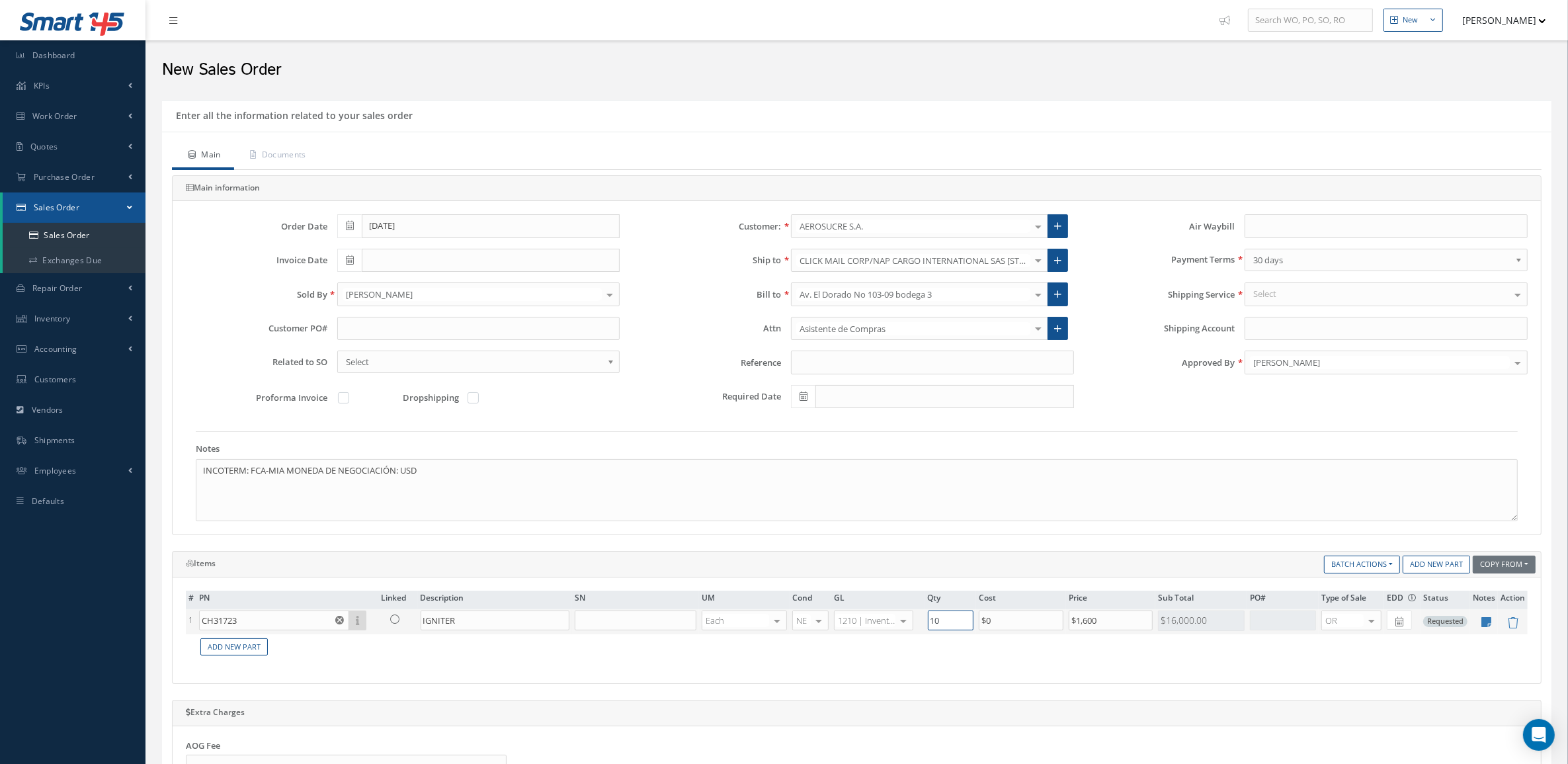
drag, startPoint x: 965, startPoint y: 625, endPoint x: 847, endPoint y: 622, distance: 118.0
click at [847, 622] on tr "1 CH31723 Part Number Description SN Condition PO# Qty Location Warehouse IGNIT…" at bounding box center [856, 622] width 1342 height 25
type input "5"
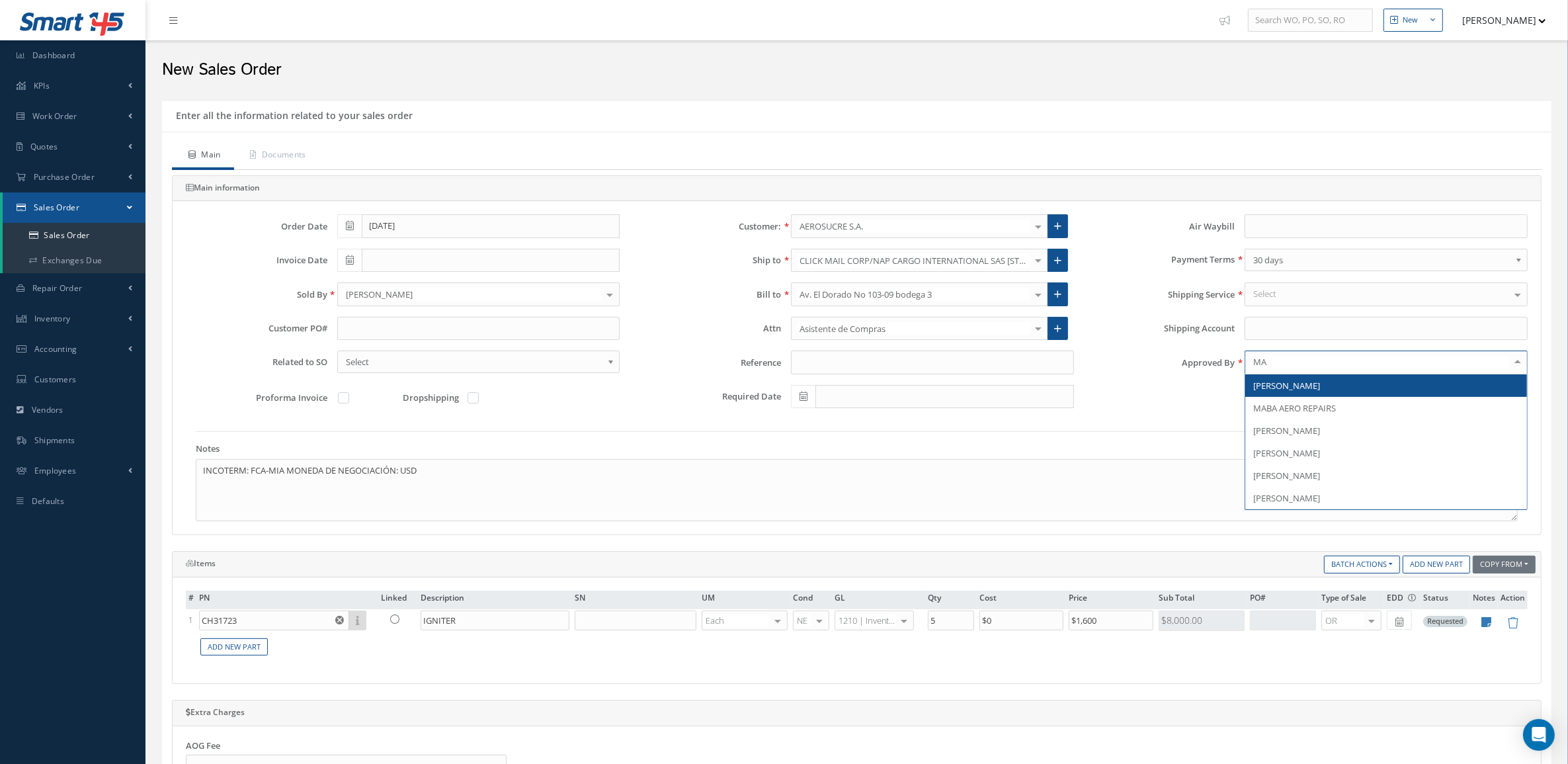
type input "MAR"
click at [1309, 381] on span "[PERSON_NAME]" at bounding box center [1287, 386] width 67 height 12
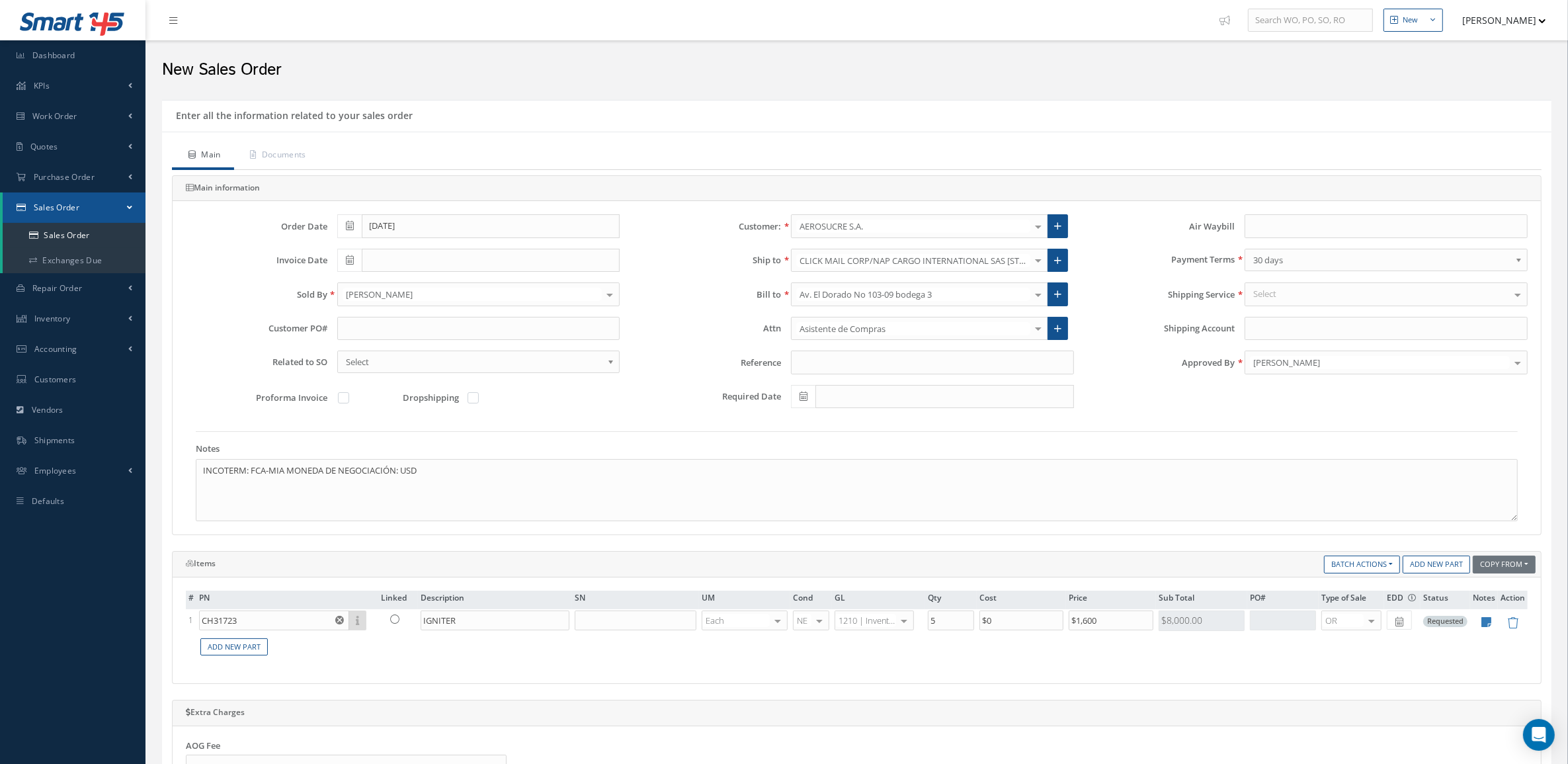
click at [1300, 292] on div "Select" at bounding box center [1386, 294] width 283 height 24
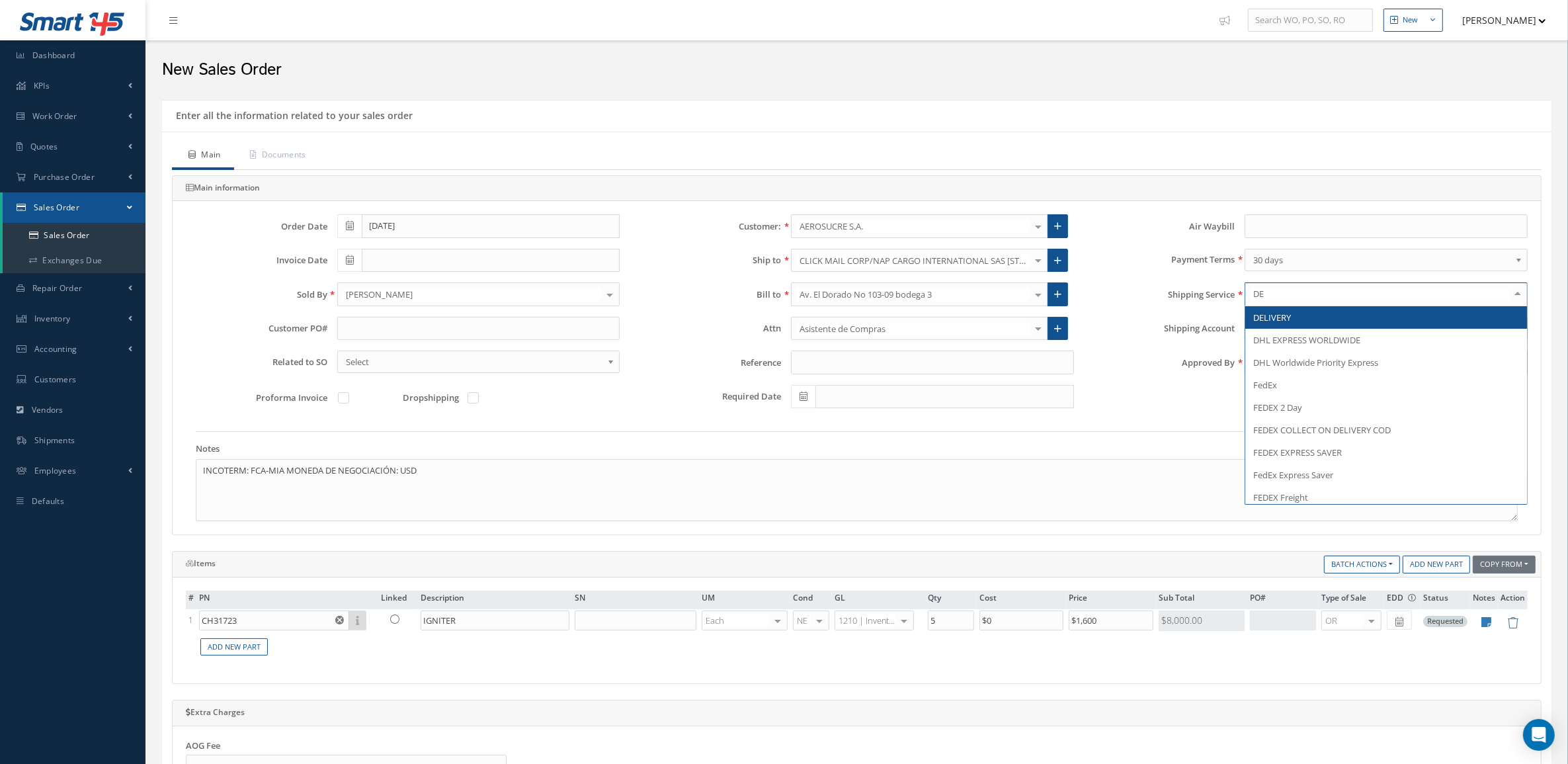
type input "DEL"
click at [1298, 315] on span "DELIVERY" at bounding box center [1386, 317] width 281 height 22
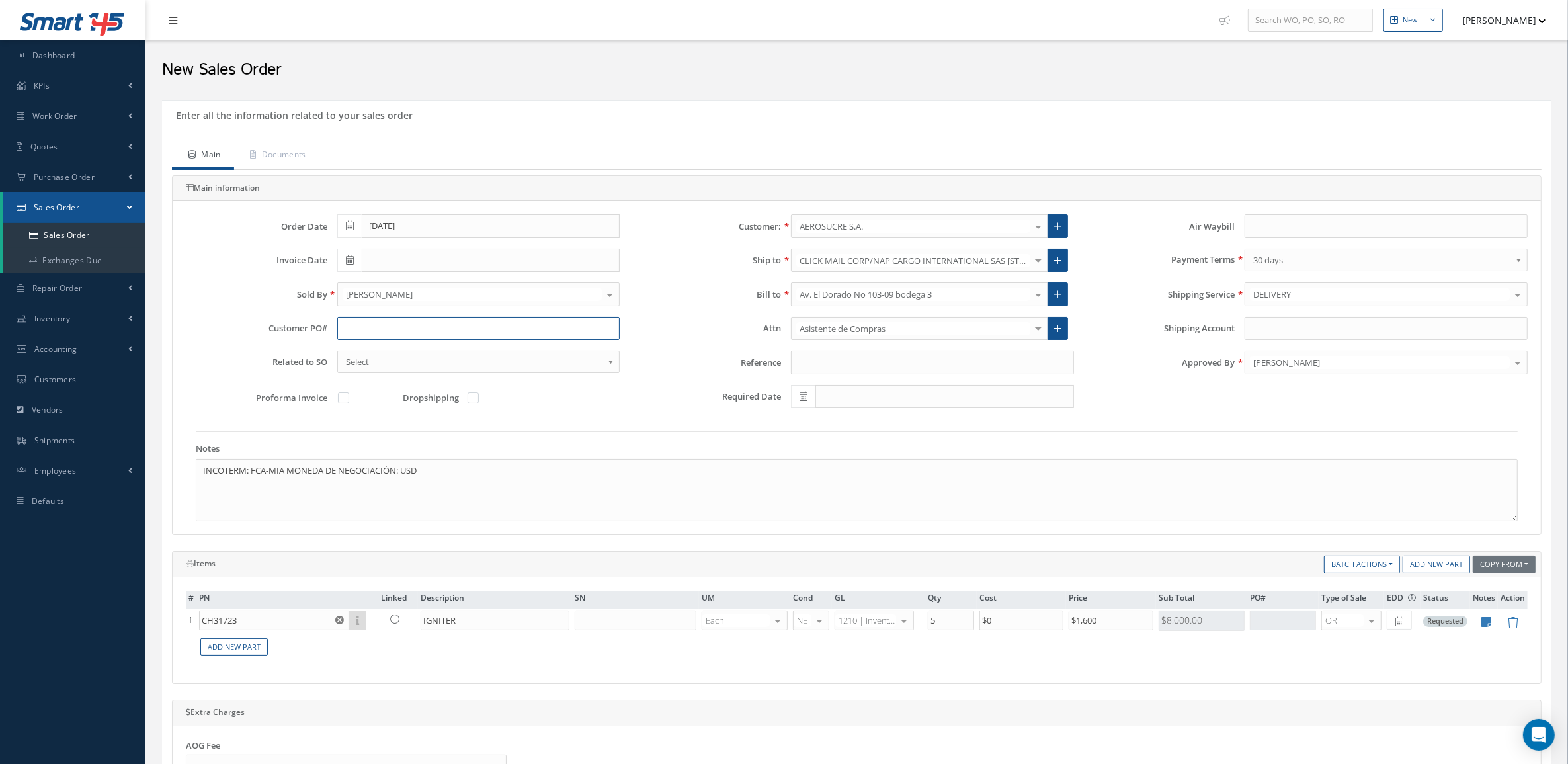
click at [487, 325] on input "text" at bounding box center [479, 329] width 283 height 24
paste input "OC9097"
type input "OC9098"
click at [272, 169] on link "Documents" at bounding box center [277, 156] width 85 height 28
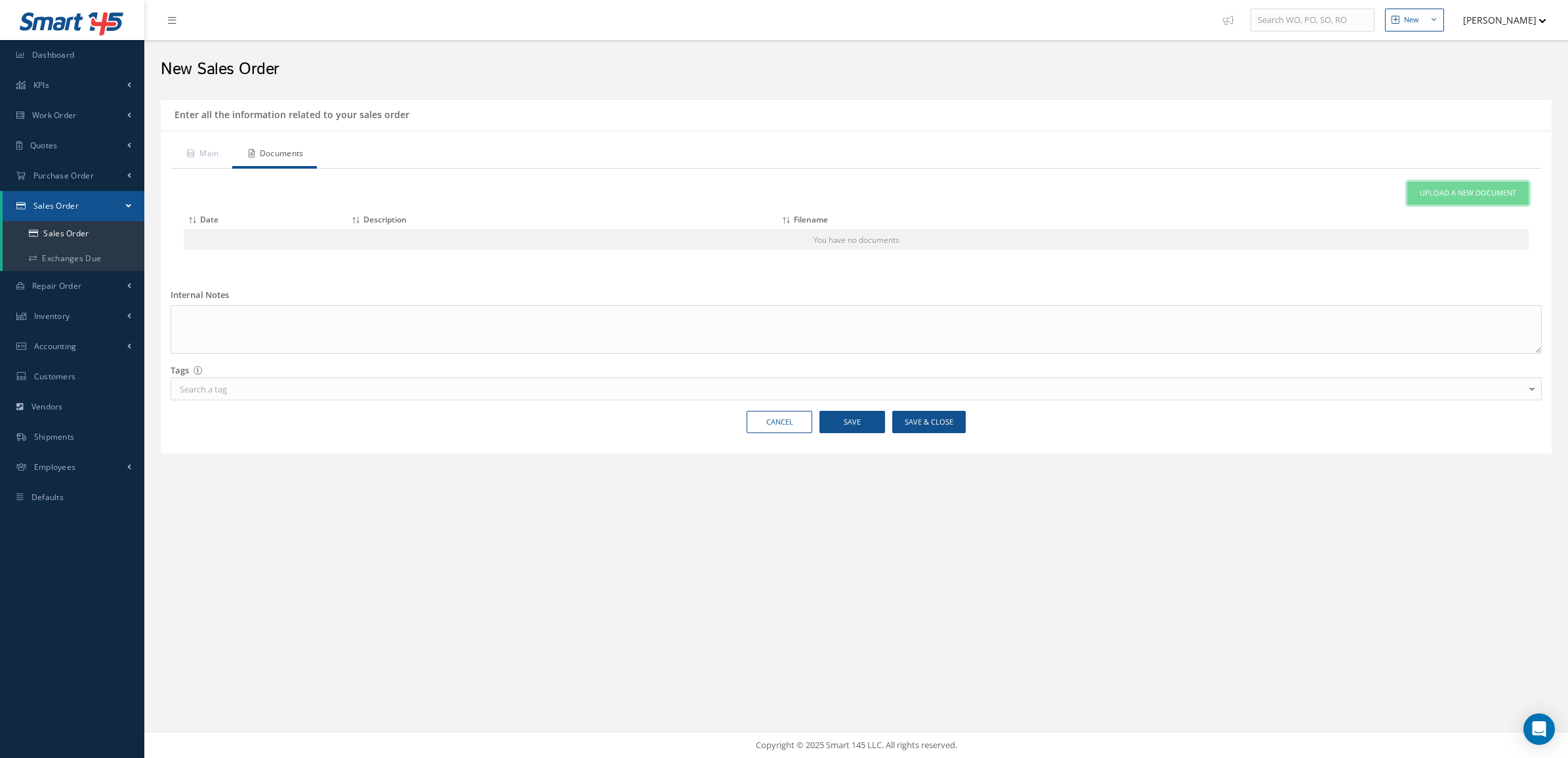
click at [1420, 194] on span "Upload a New Document" at bounding box center [1468, 194] width 97 height 12
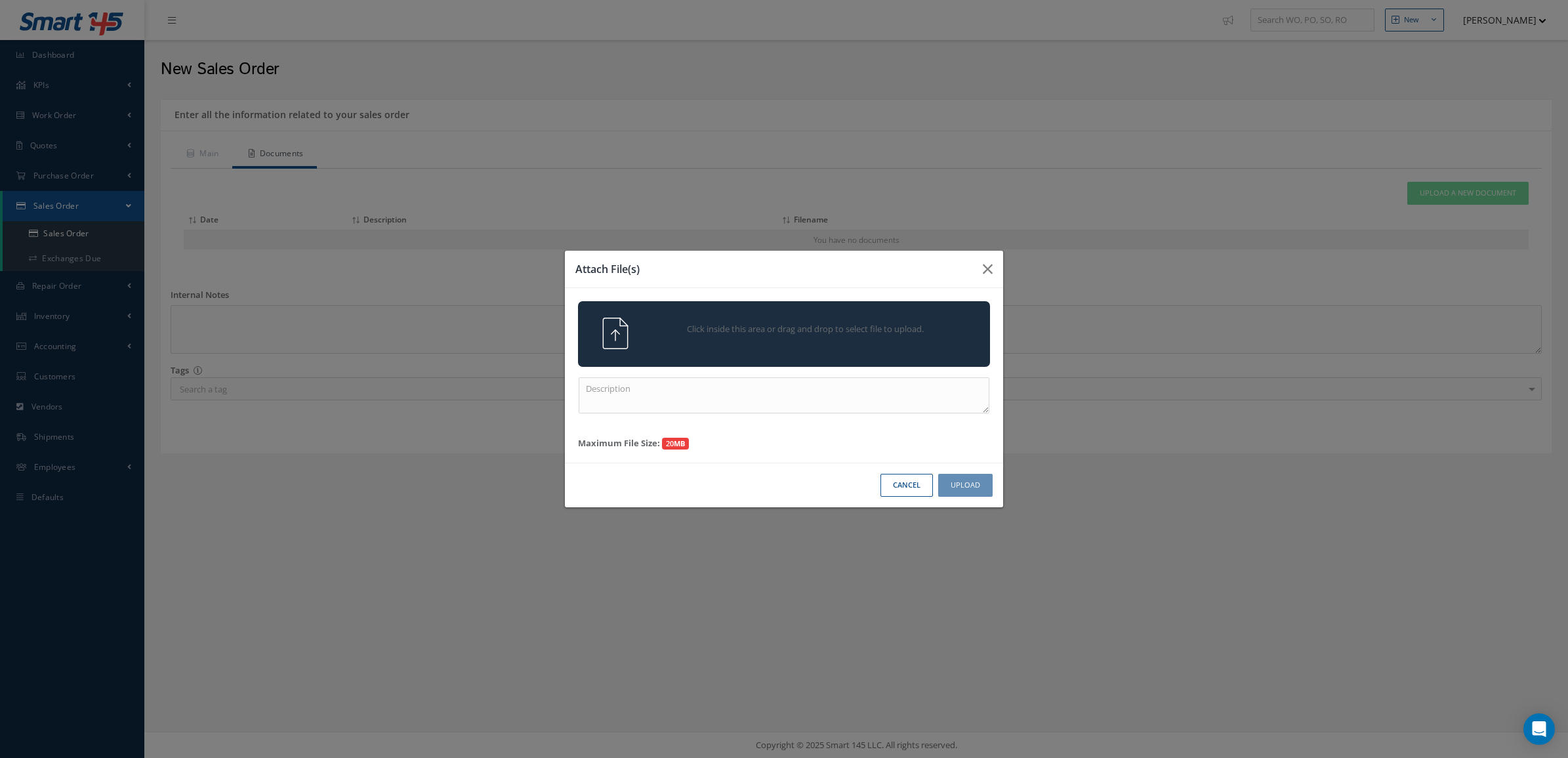
click at [838, 337] on div "Click inside this area or drag and drop to select file to upload." at bounding box center [802, 330] width 324 height 26
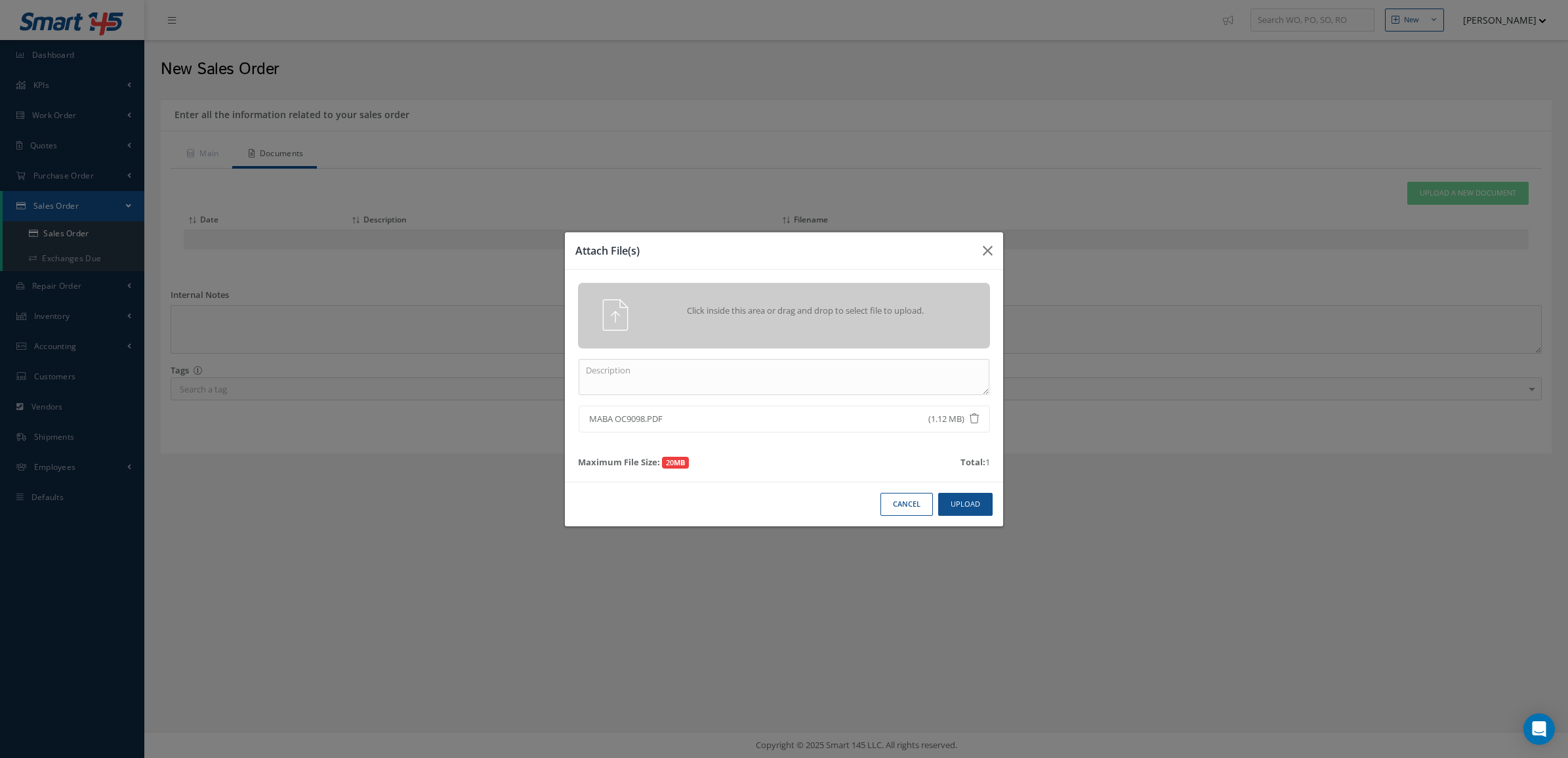
click at [820, 362] on div "Click inside this area or drag and drop to select file to upload. MABA OC9098.P…" at bounding box center [784, 376] width 439 height 213
click at [819, 390] on textarea at bounding box center [784, 377] width 411 height 36
type textarea "PO"
click at [960, 501] on button "Upload" at bounding box center [965, 505] width 55 height 23
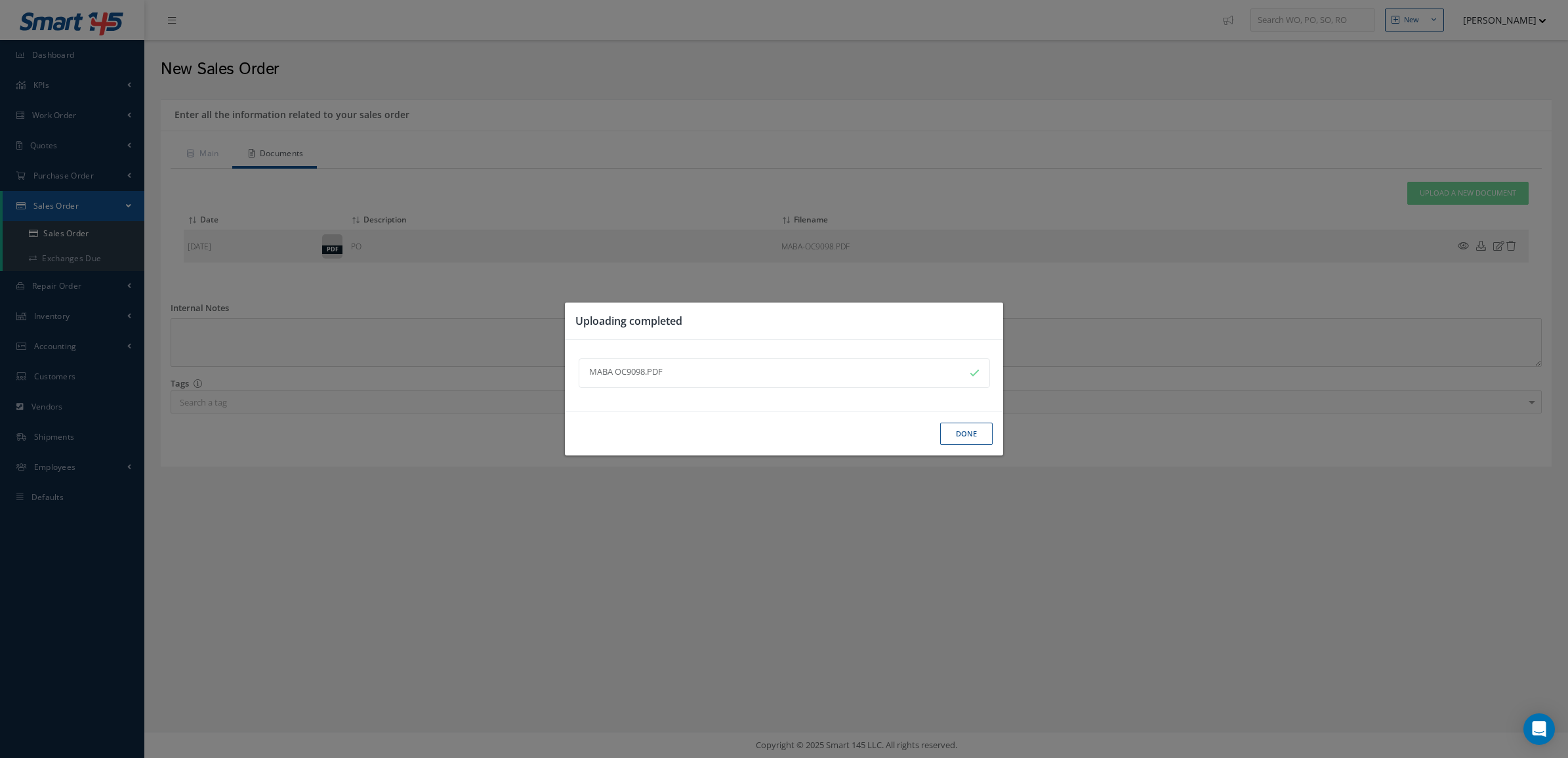
click at [966, 435] on button "Done" at bounding box center [966, 434] width 53 height 23
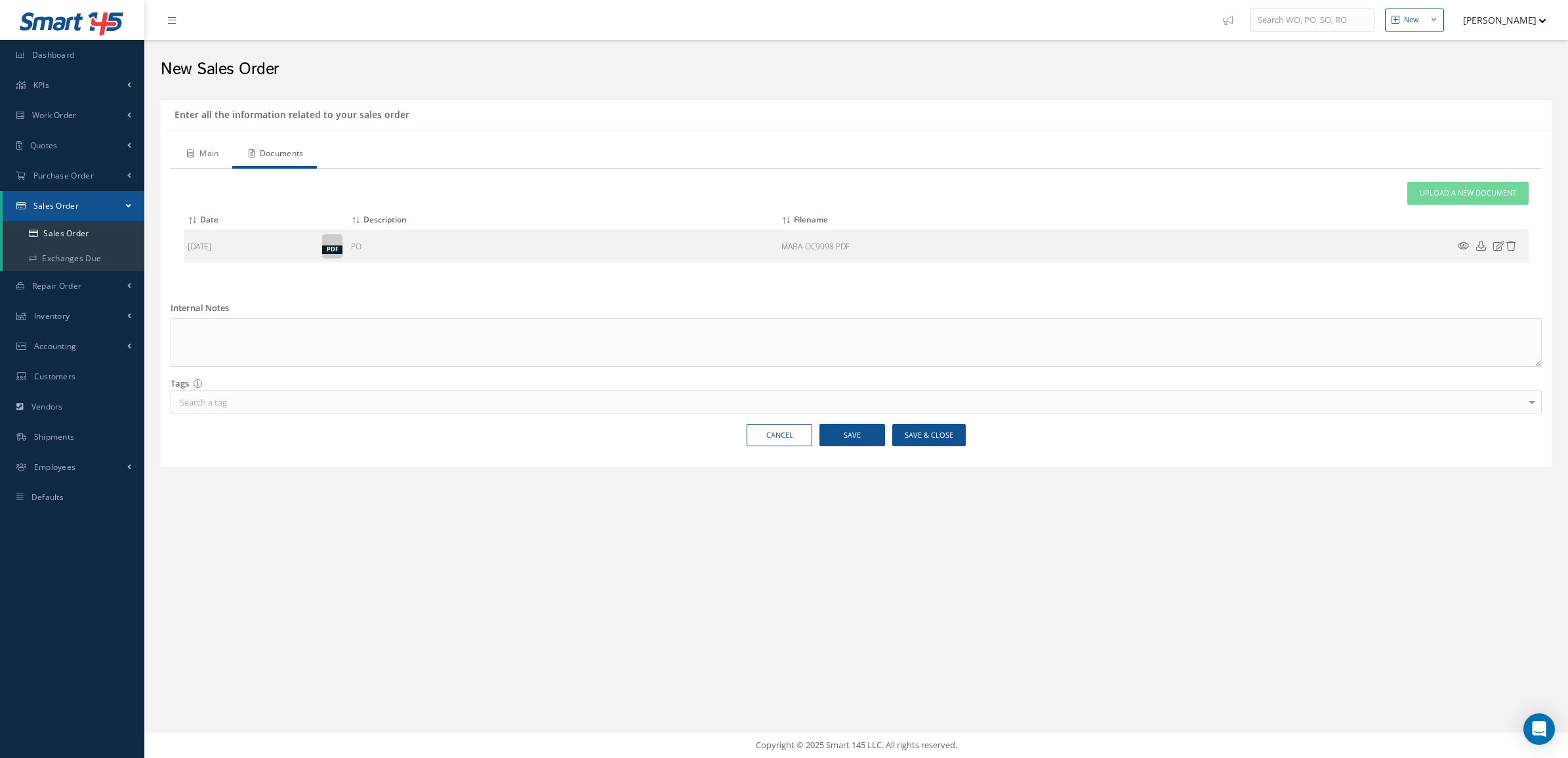
click at [230, 150] on link "Main" at bounding box center [202, 154] width 61 height 28
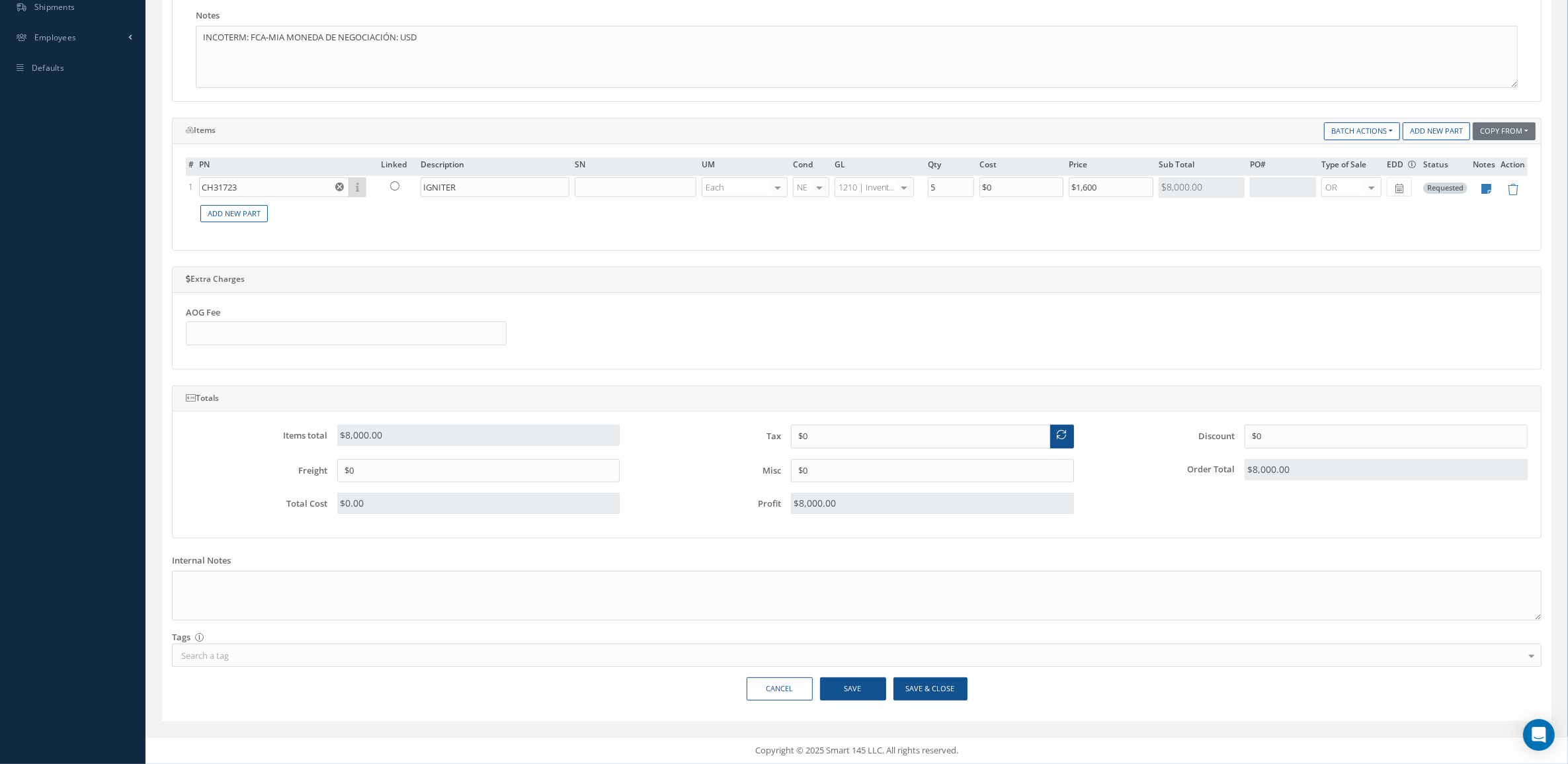
scroll to position [438, 0]
click at [904, 685] on button "Save & Close" at bounding box center [931, 689] width 74 height 23
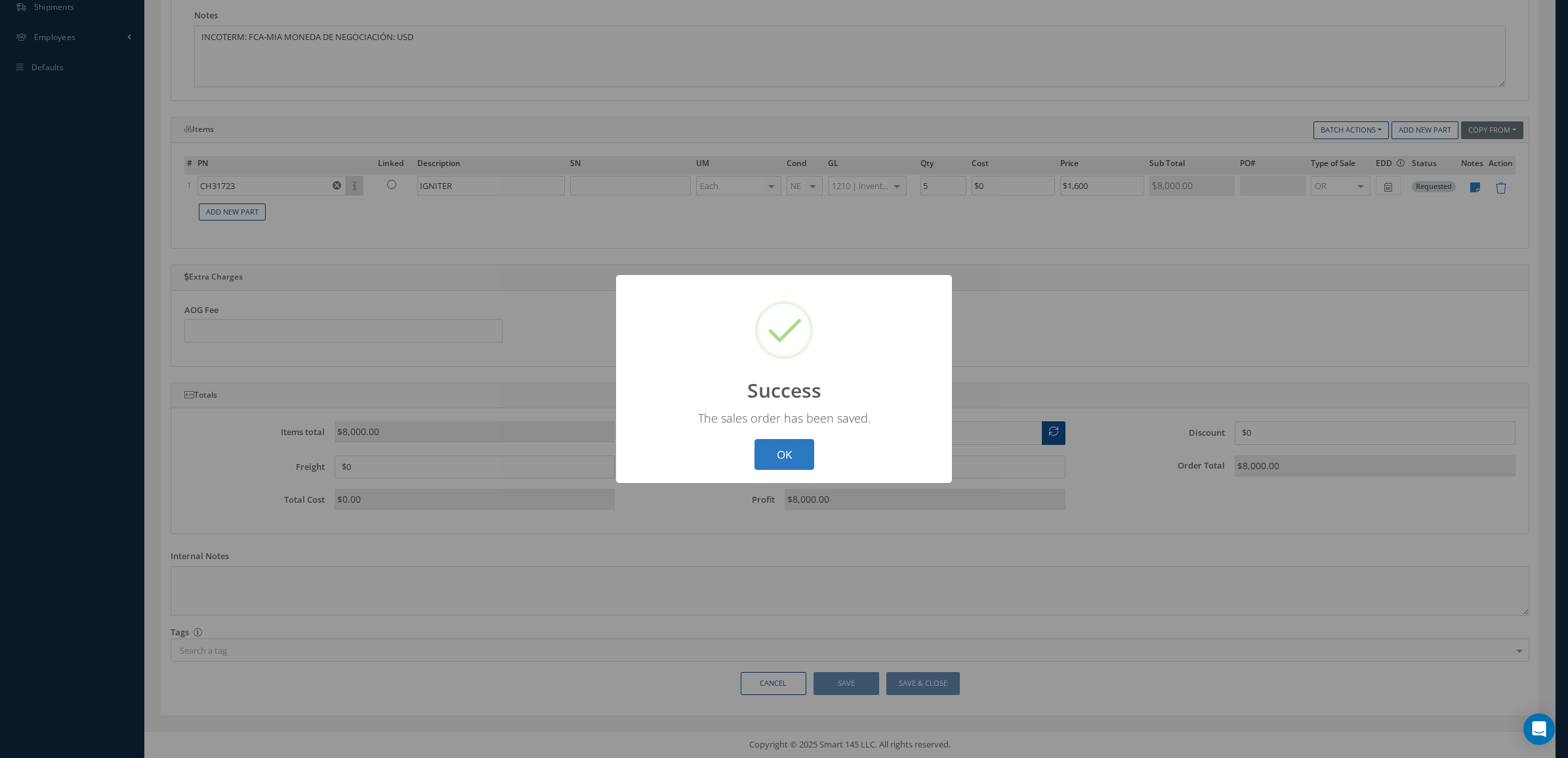
click at [781, 444] on button "OK" at bounding box center [784, 454] width 59 height 31
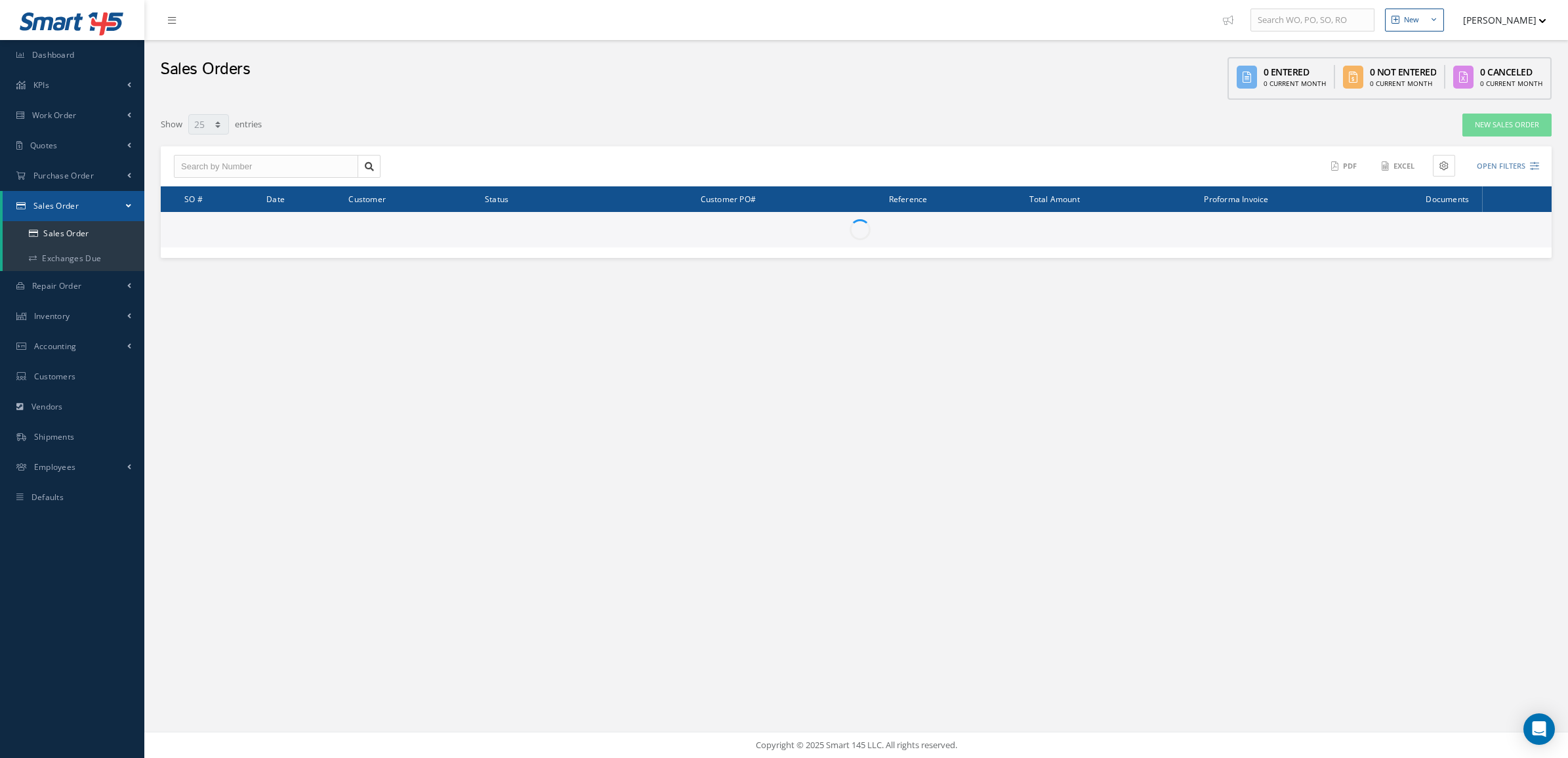
select select "25"
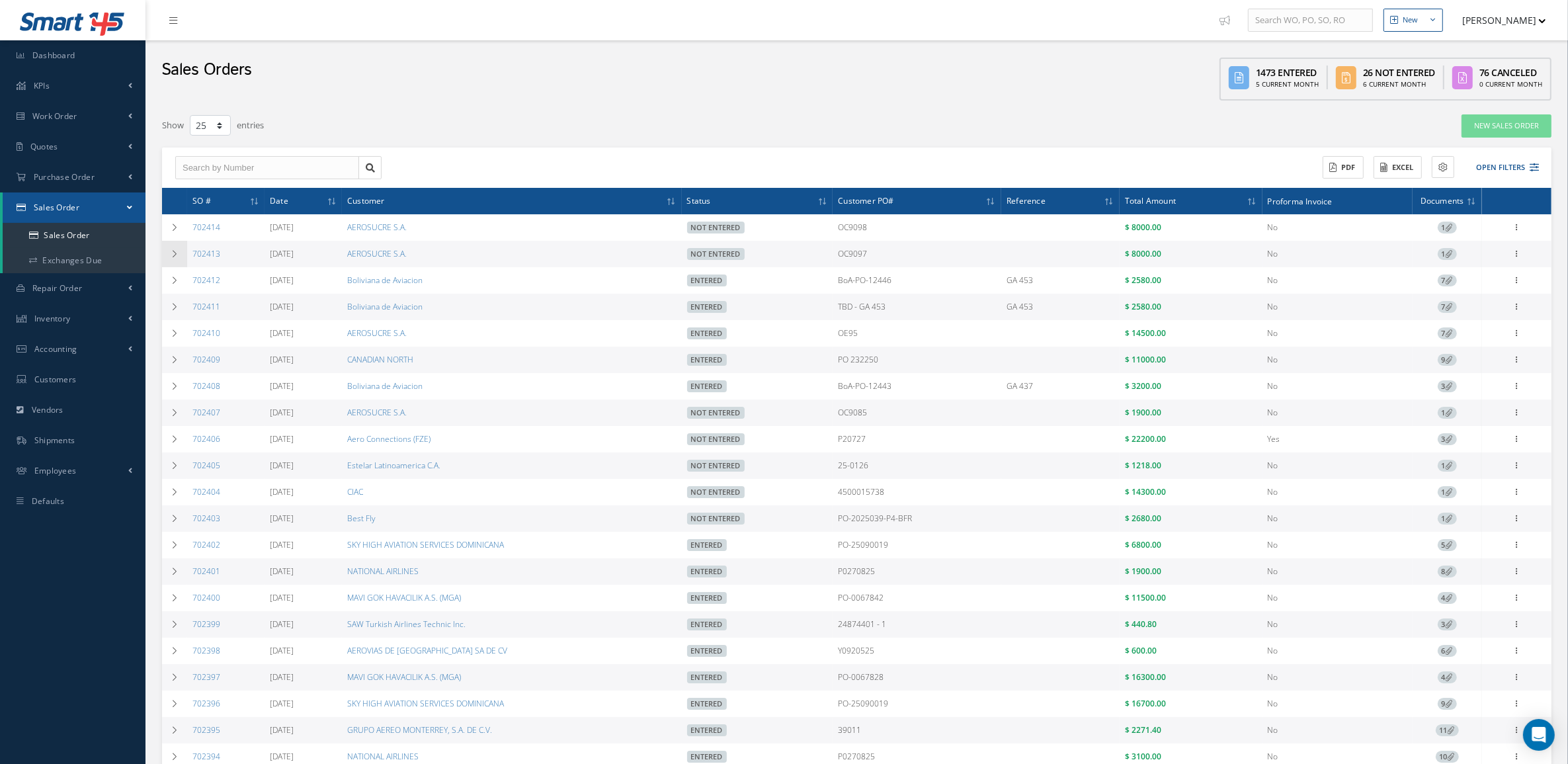
drag, startPoint x: 222, startPoint y: 258, endPoint x: 172, endPoint y: 253, distance: 50.2
click at [172, 253] on tr "702413 [DATE] AEROSUCRE S.A. Not Entered OC9097 $ 8000.00 No 1 Enter/Update Edi…" at bounding box center [857, 253] width 1390 height 26
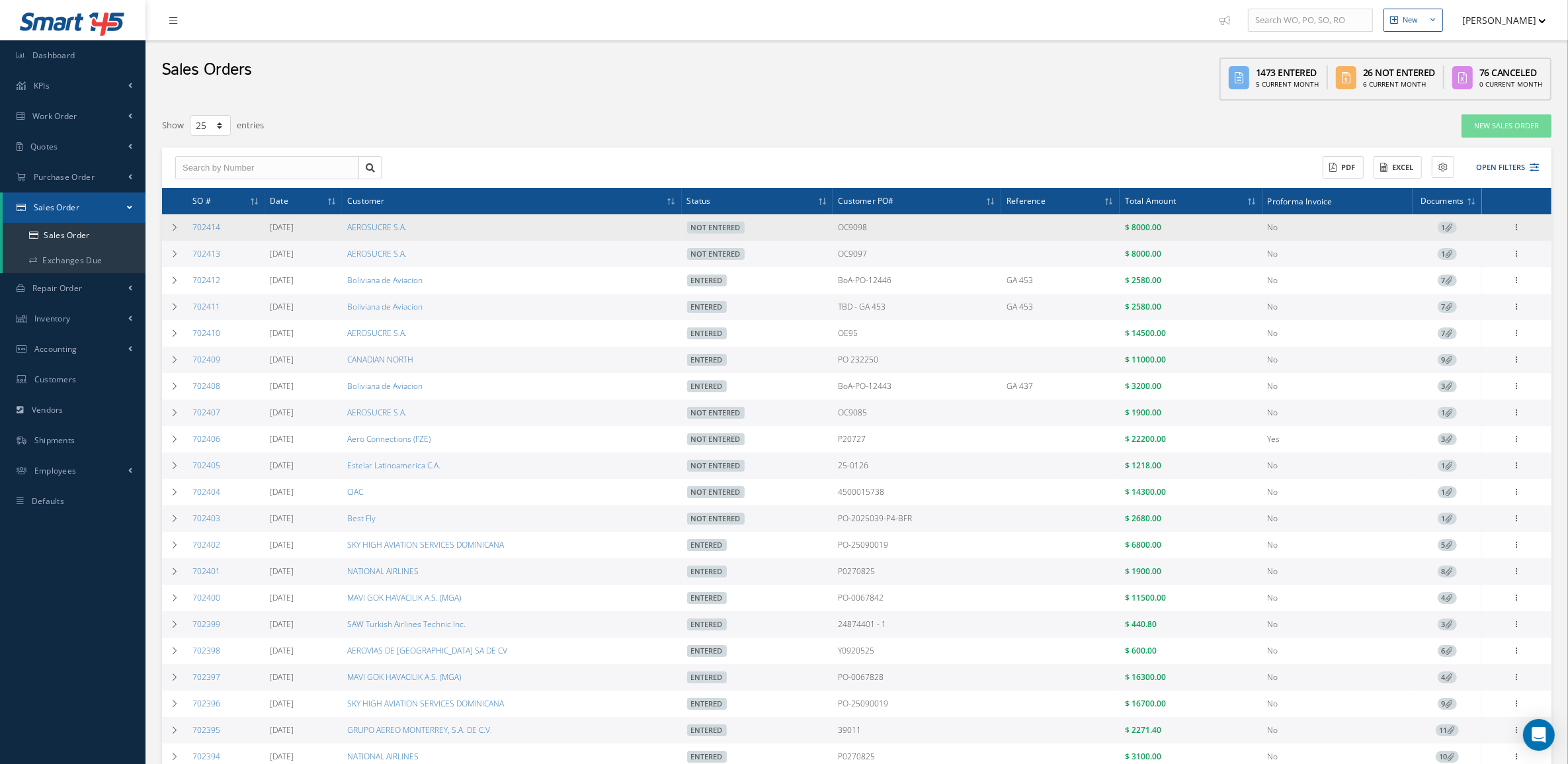
copy tr "702413"
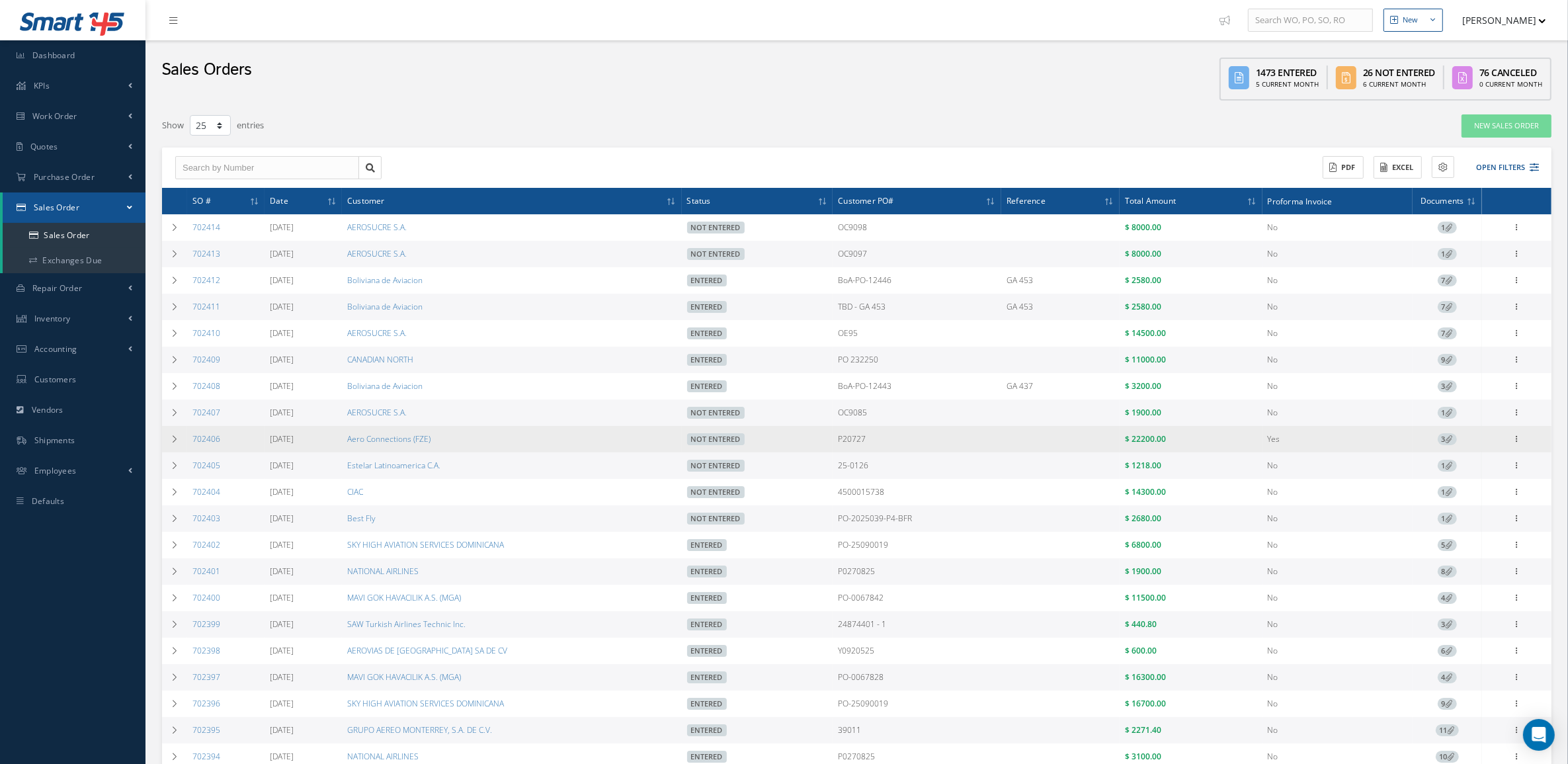
drag, startPoint x: 250, startPoint y: 449, endPoint x: 186, endPoint y: 451, distance: 64.0
click at [186, 453] on tr "702406 [DATE] Aero Connections (FZE) Not Entered P20727 $ 22200.00 Yes 3 Edit S…" at bounding box center [857, 438] width 1390 height 26
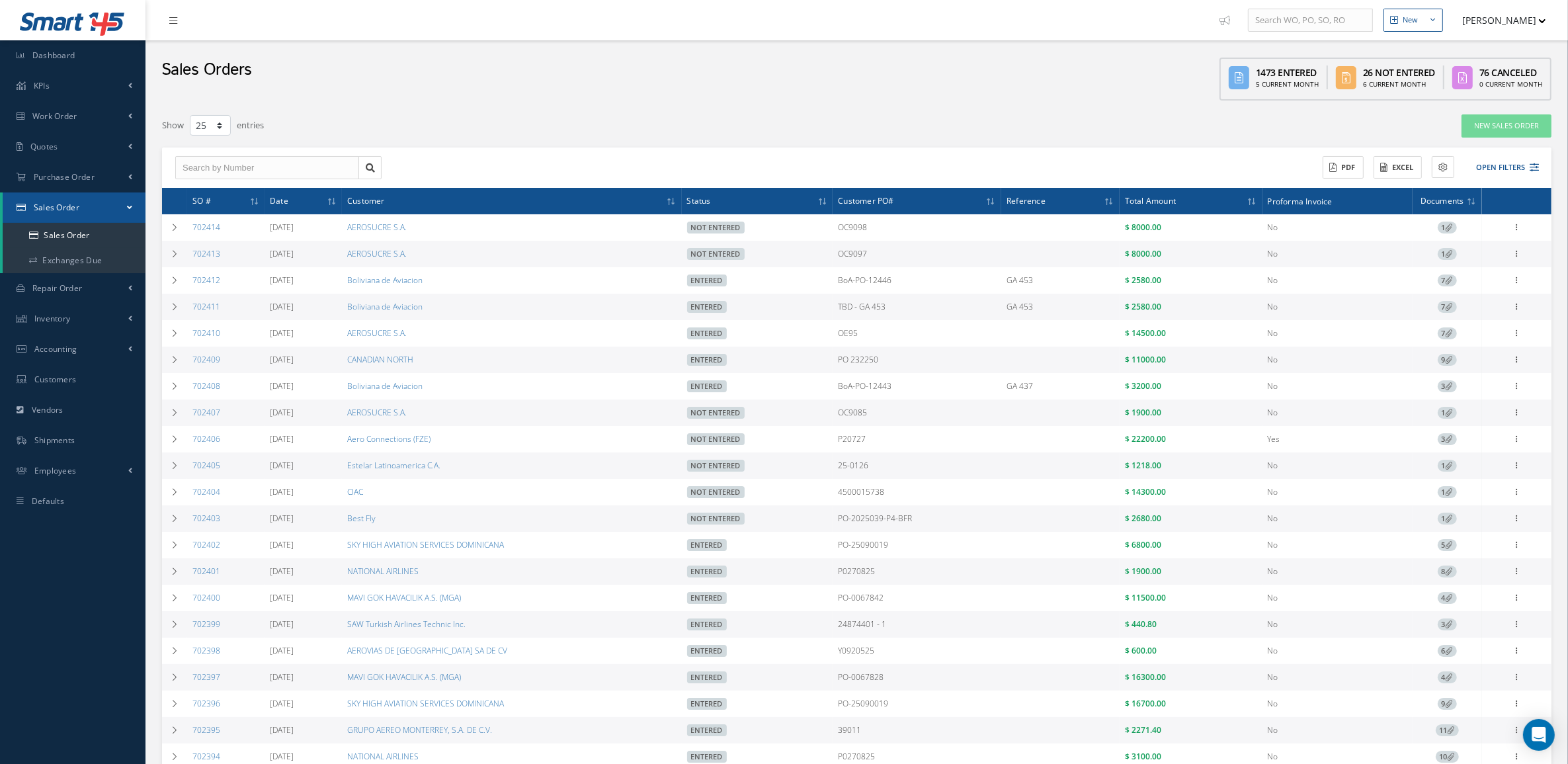
copy tr "702406"
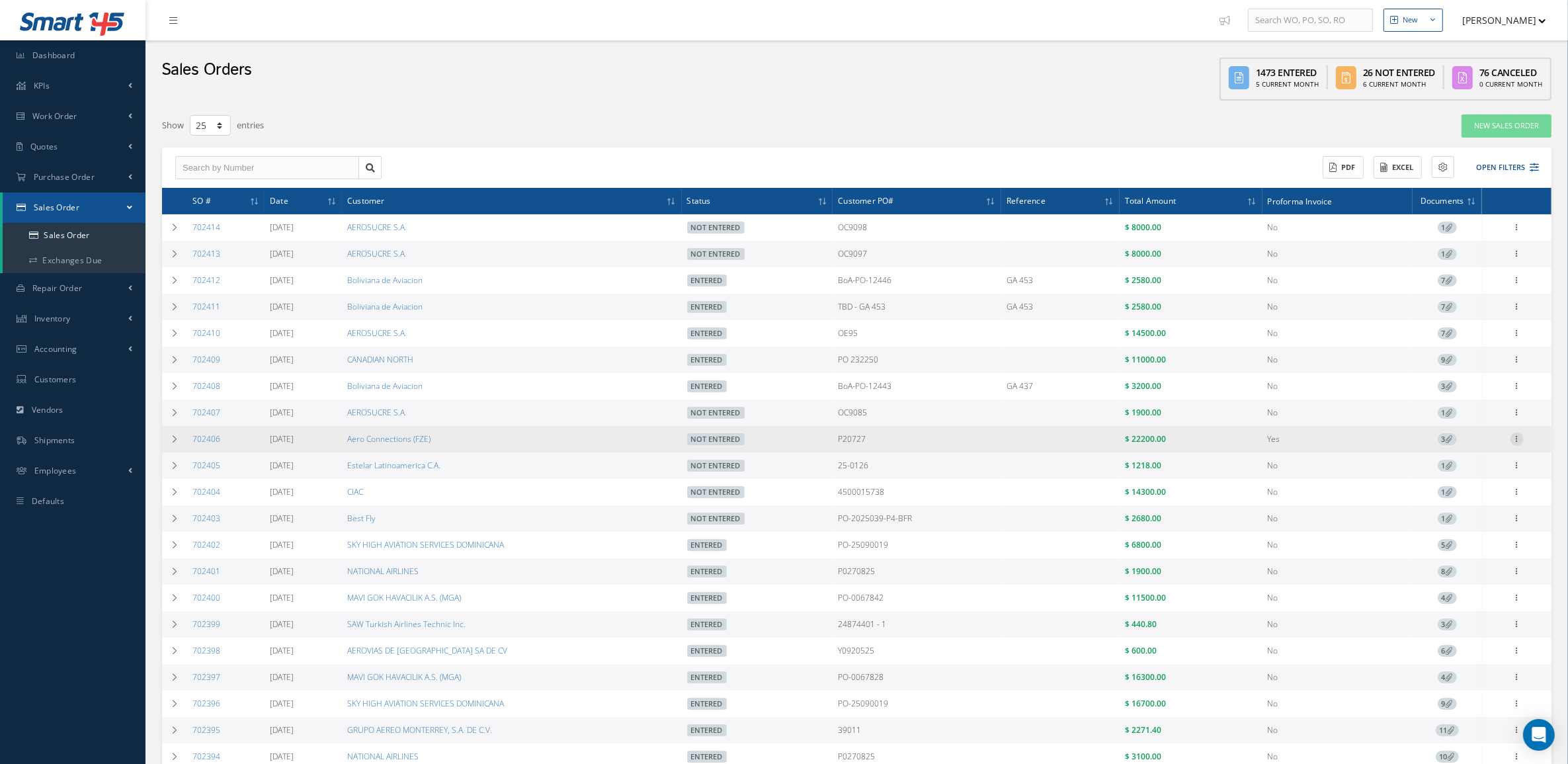
click at [1513, 443] on icon at bounding box center [1518, 437] width 14 height 11
click at [1449, 449] on link "Edit" at bounding box center [1457, 448] width 104 height 17
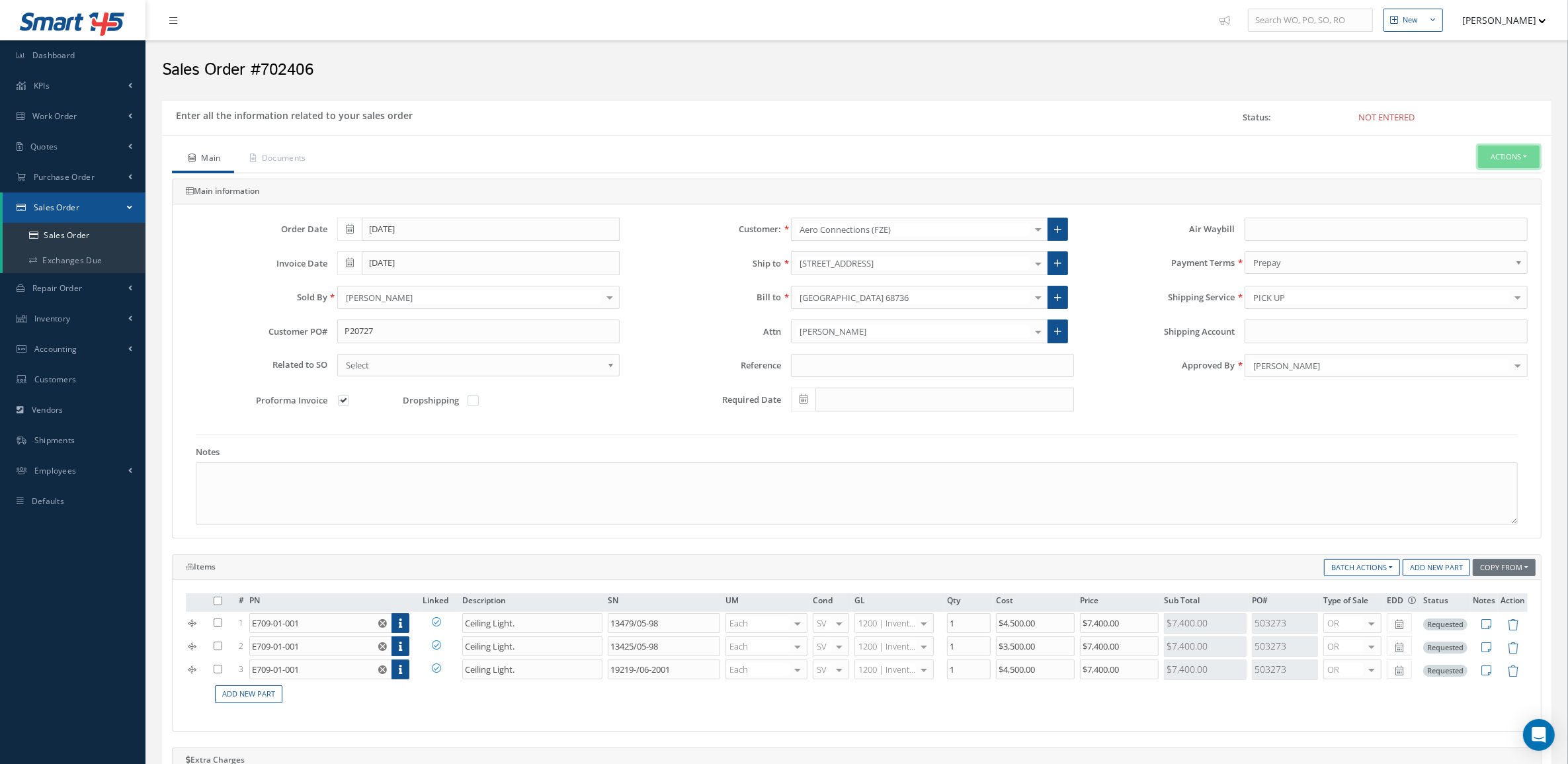
click at [1499, 159] on button "Actions" at bounding box center [1509, 157] width 62 height 23
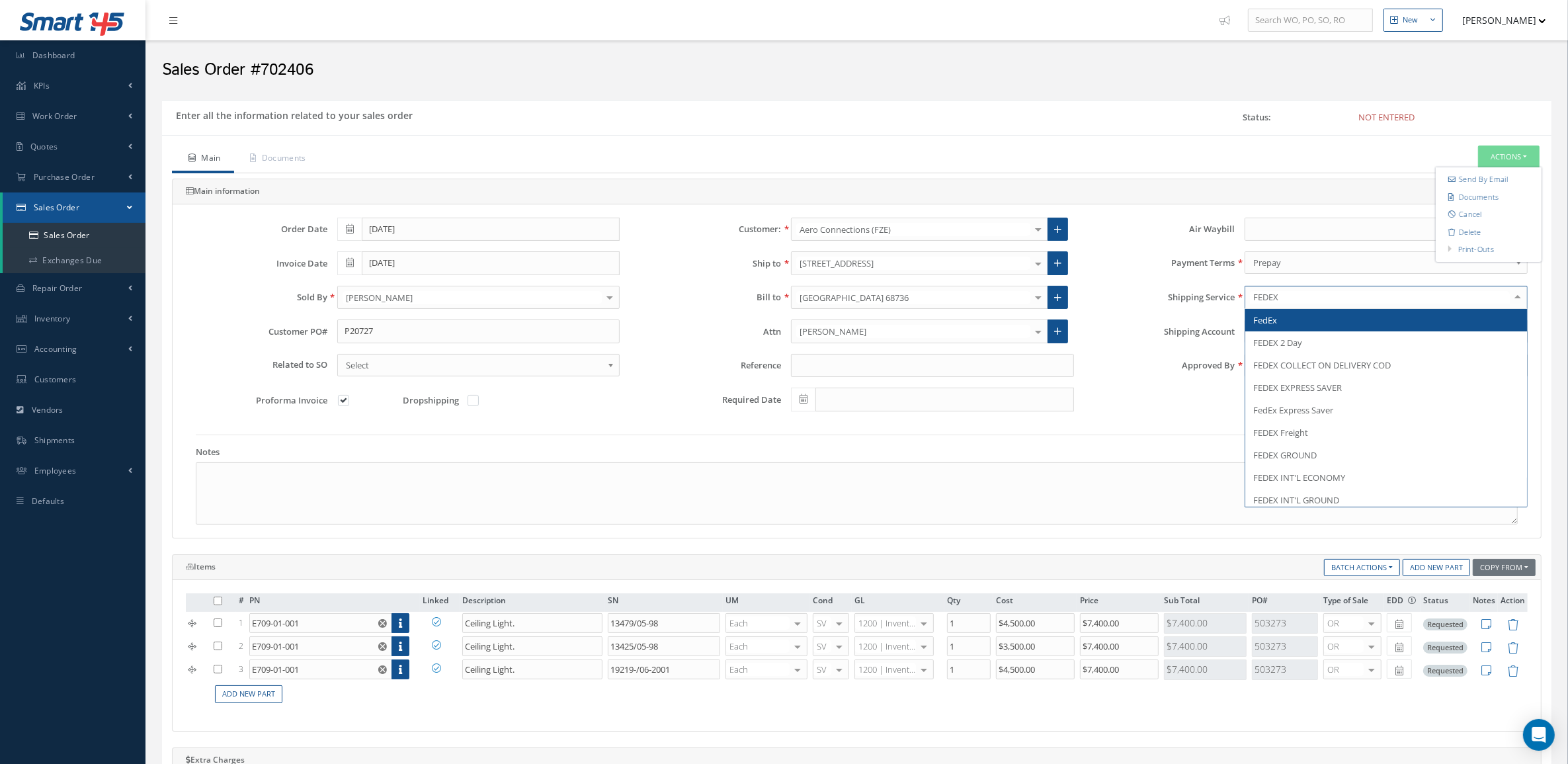
type input "FEDEX G"
click at [1315, 319] on span "FEDEX GROUND" at bounding box center [1286, 320] width 64 height 12
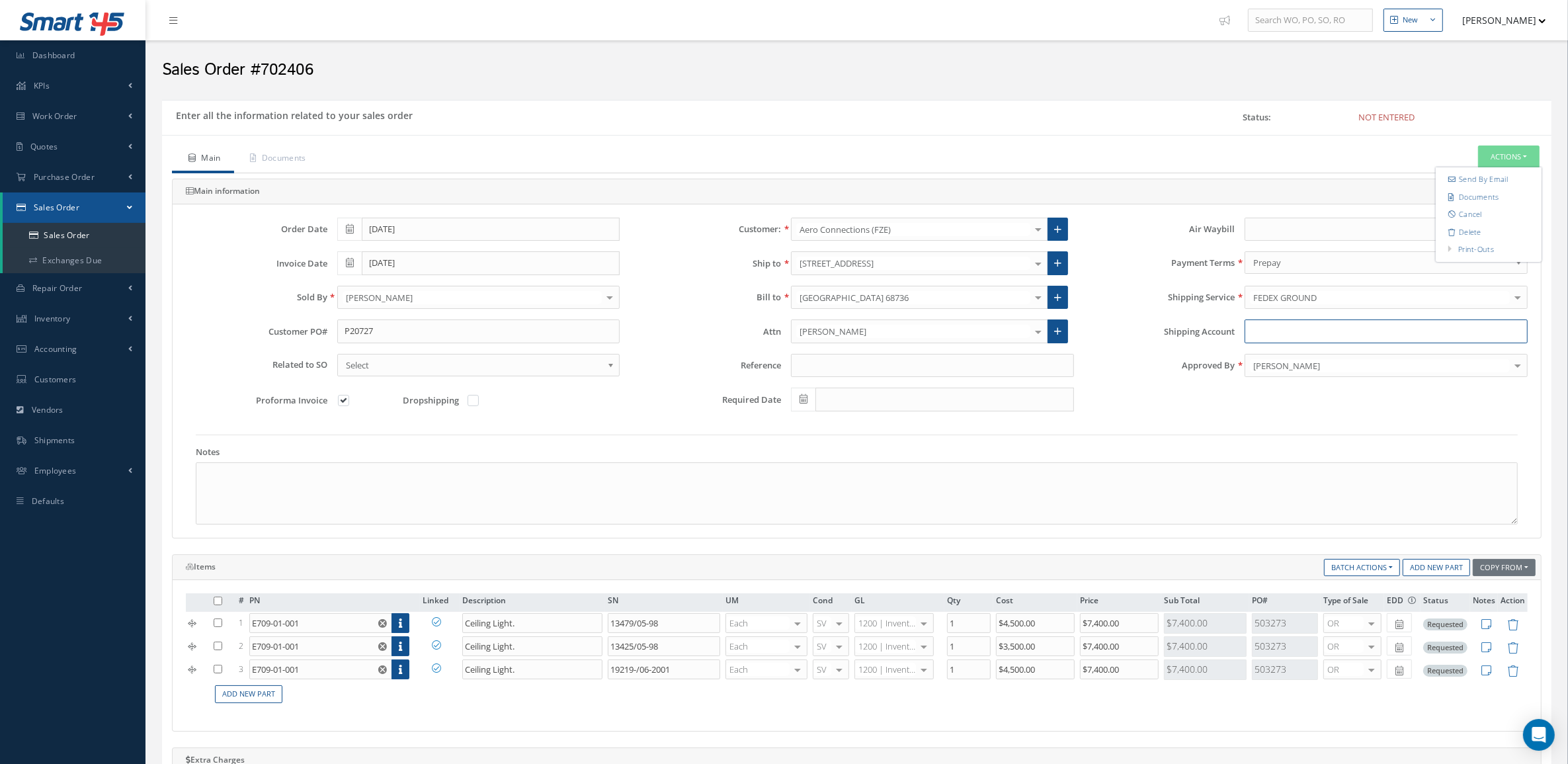
click at [1312, 326] on input "Shipping Account" at bounding box center [1386, 331] width 283 height 24
paste input "896124935"
type input "896124935"
click at [1494, 156] on button "Actions" at bounding box center [1509, 157] width 62 height 23
click at [1063, 265] on link at bounding box center [1057, 263] width 20 height 24
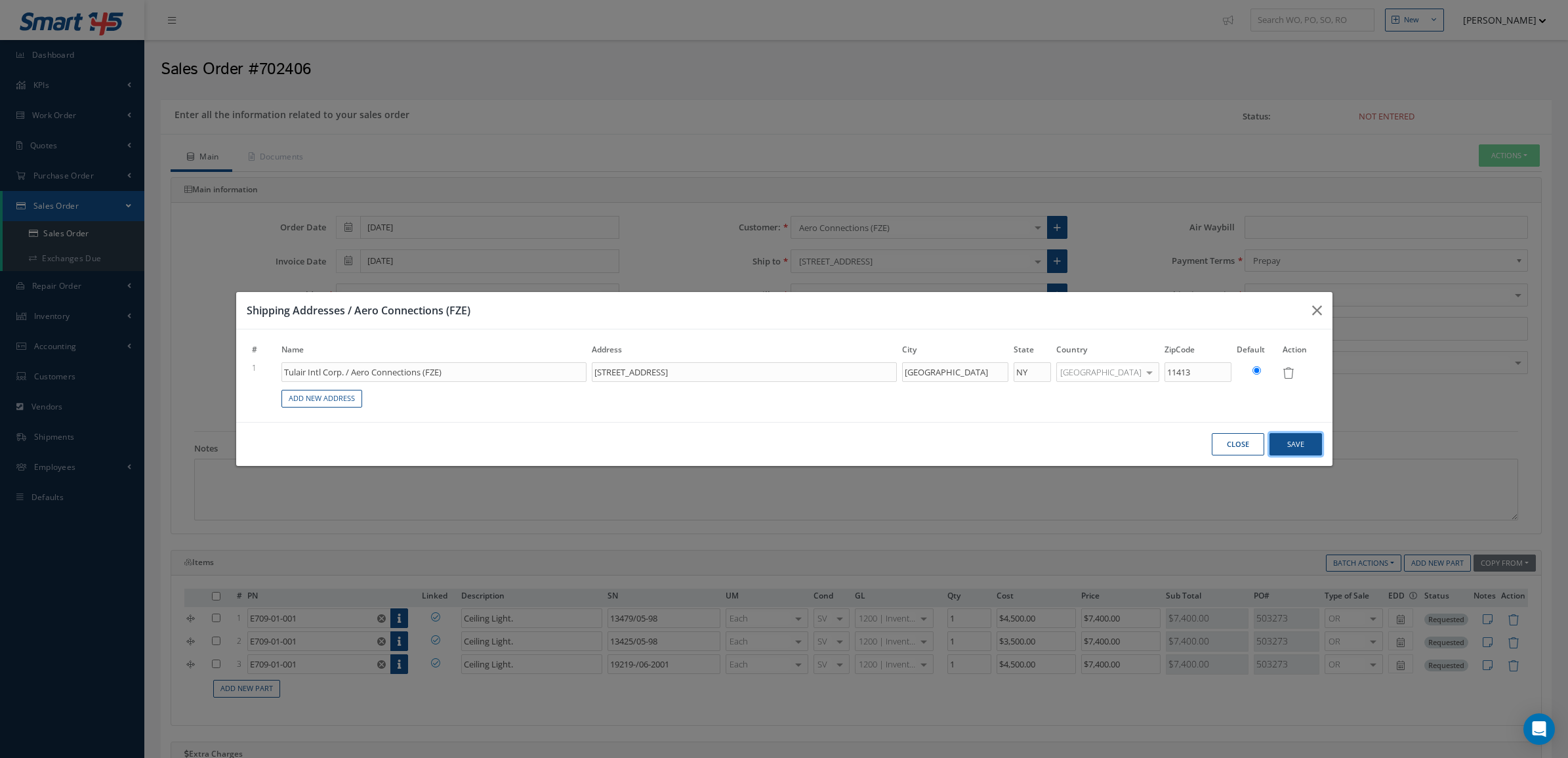
click at [1280, 444] on button "Save" at bounding box center [1295, 444] width 53 height 23
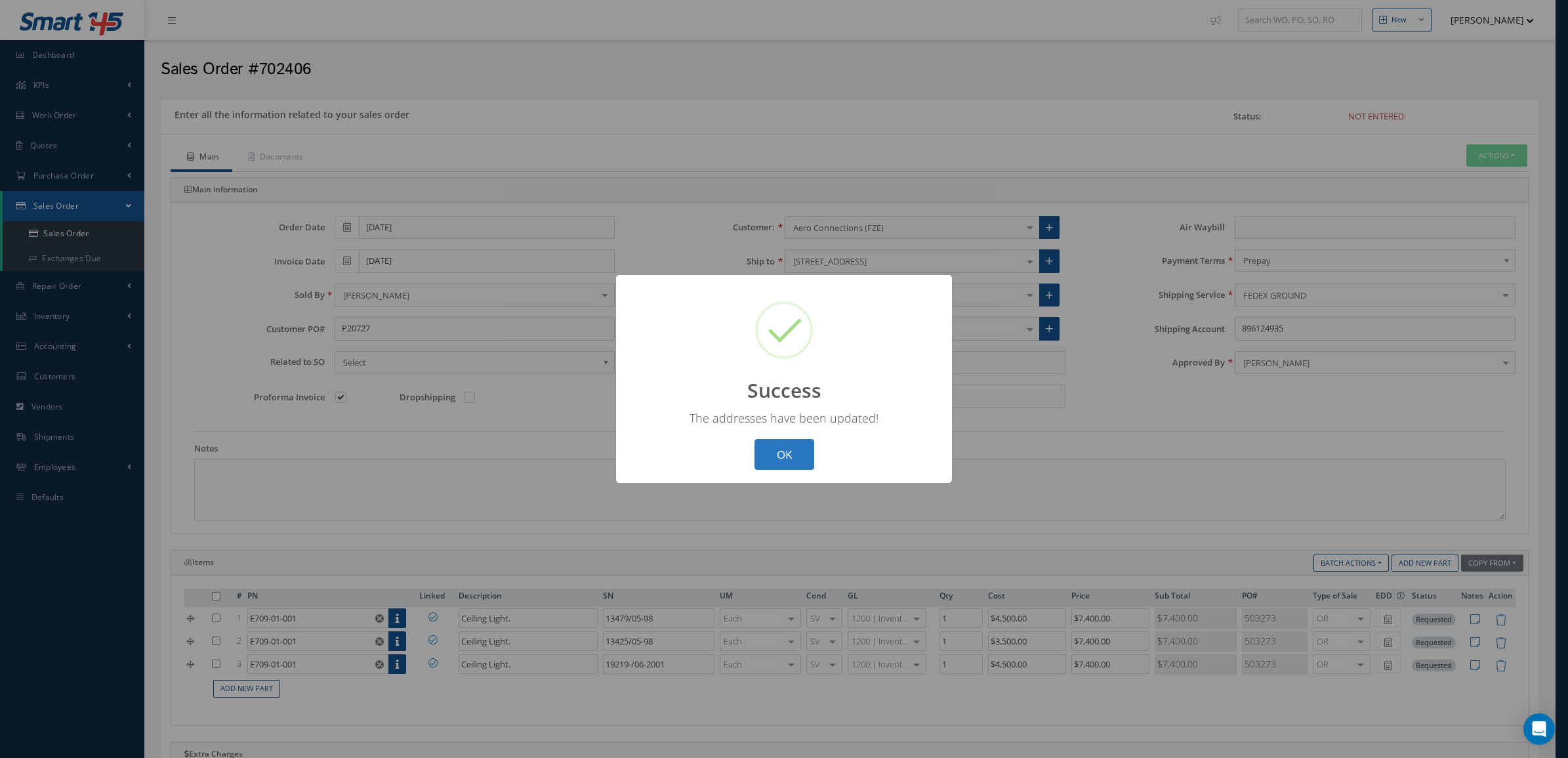
click at [786, 454] on button "OK" at bounding box center [784, 454] width 59 height 31
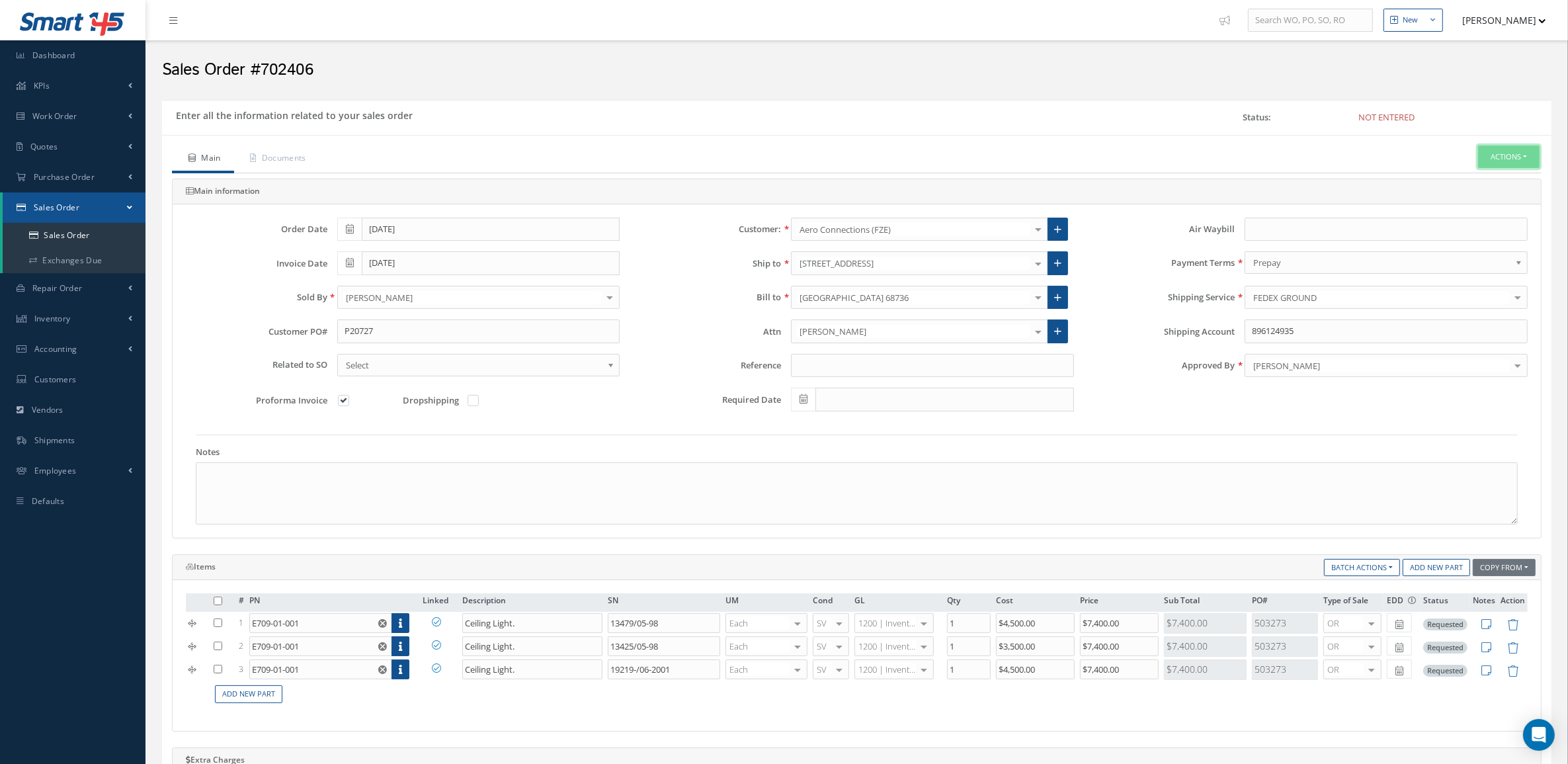
click at [1512, 152] on button "Actions" at bounding box center [1509, 157] width 62 height 23
click at [348, 406] on label at bounding box center [349, 400] width 3 height 12
click at [346, 406] on input "checkbox" at bounding box center [343, 401] width 9 height 9
checkbox input "false"
click at [1498, 150] on button "Actions" at bounding box center [1509, 157] width 62 height 23
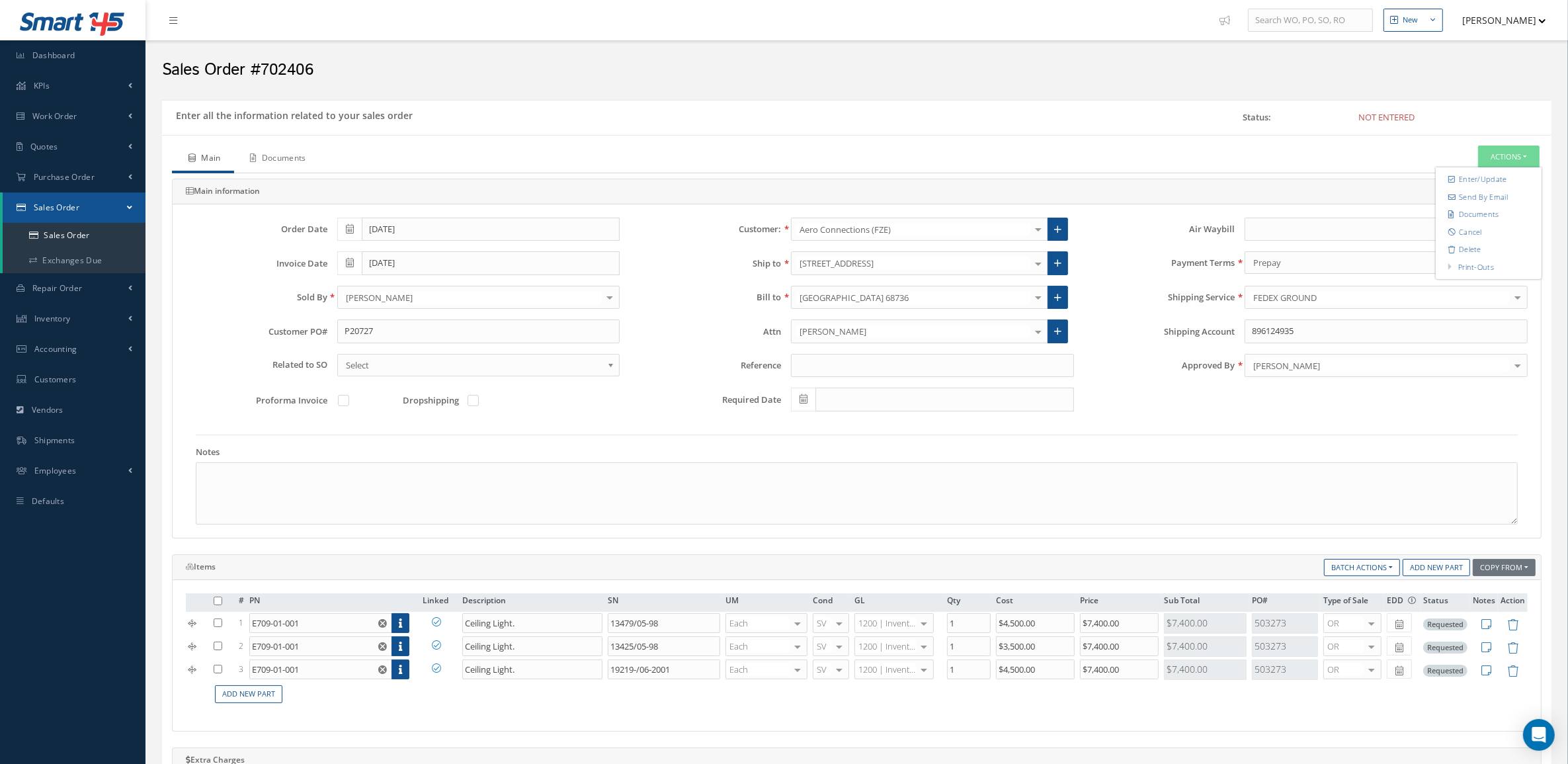
click at [281, 156] on link "Documents" at bounding box center [277, 159] width 85 height 28
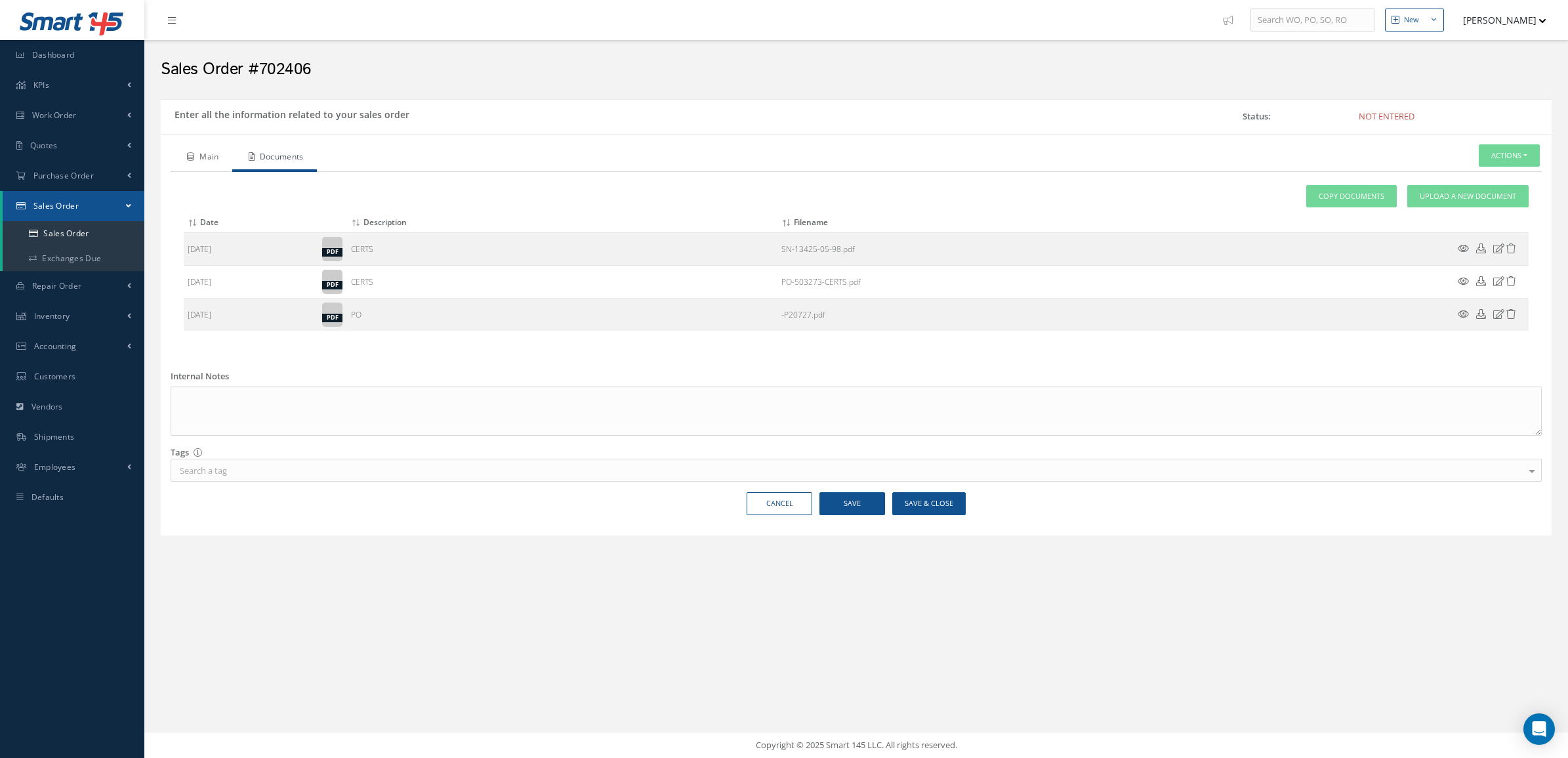
click at [201, 162] on link "Main" at bounding box center [202, 157] width 61 height 28
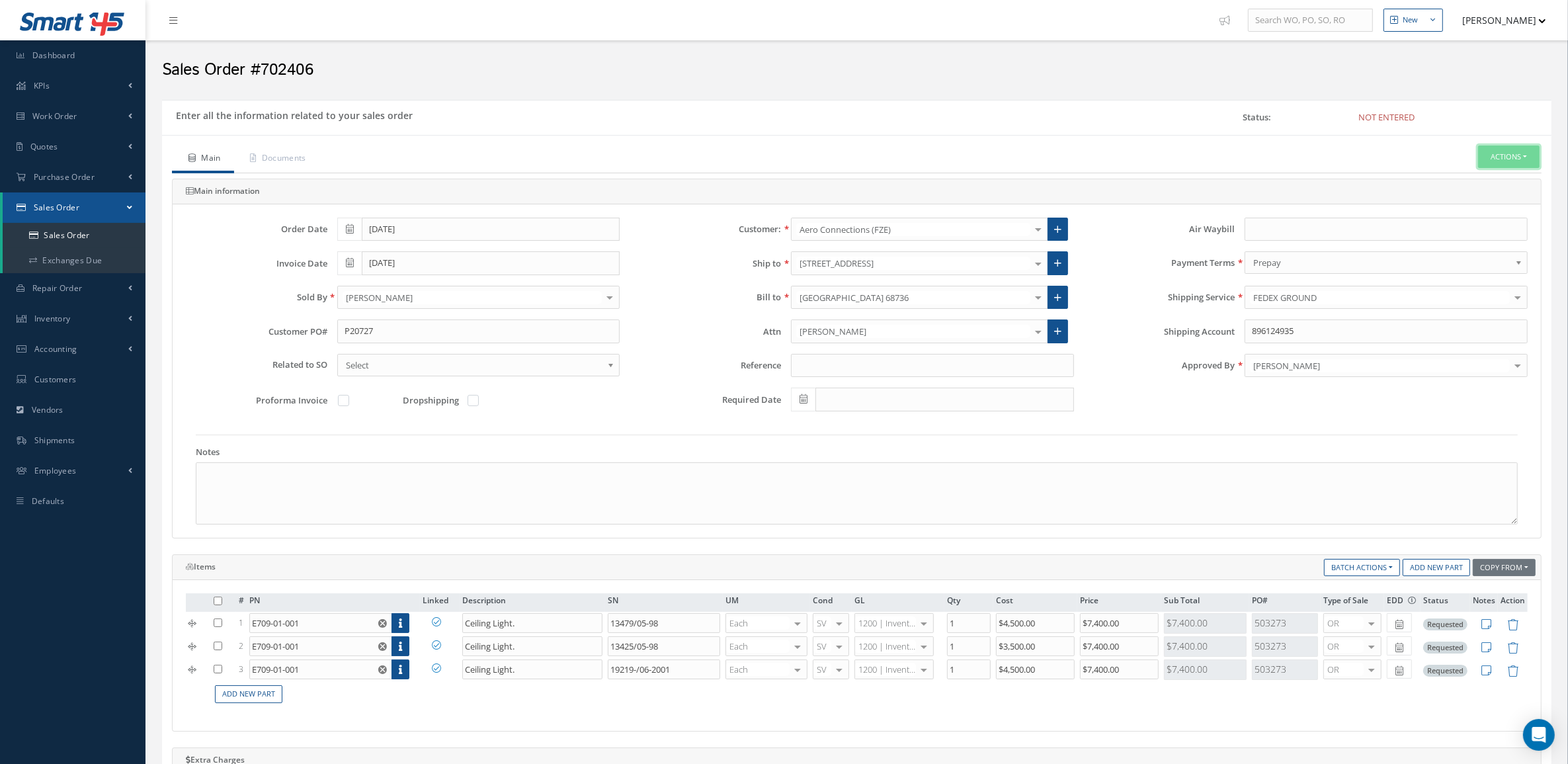
click at [1522, 158] on button "Actions" at bounding box center [1509, 157] width 62 height 23
click at [1496, 177] on link "Enter/Update" at bounding box center [1489, 179] width 105 height 17
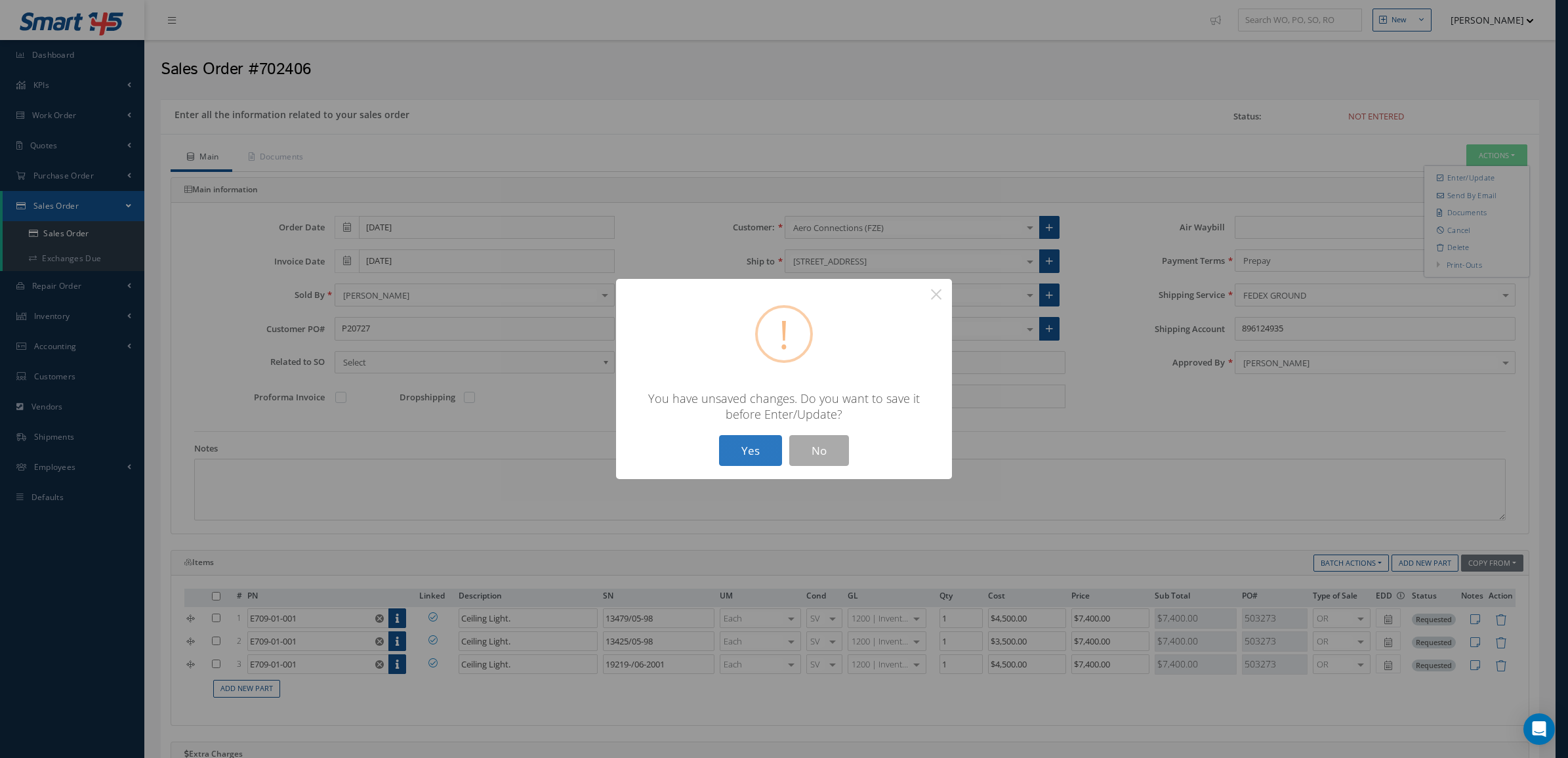
click at [763, 445] on button "Yes" at bounding box center [750, 450] width 63 height 31
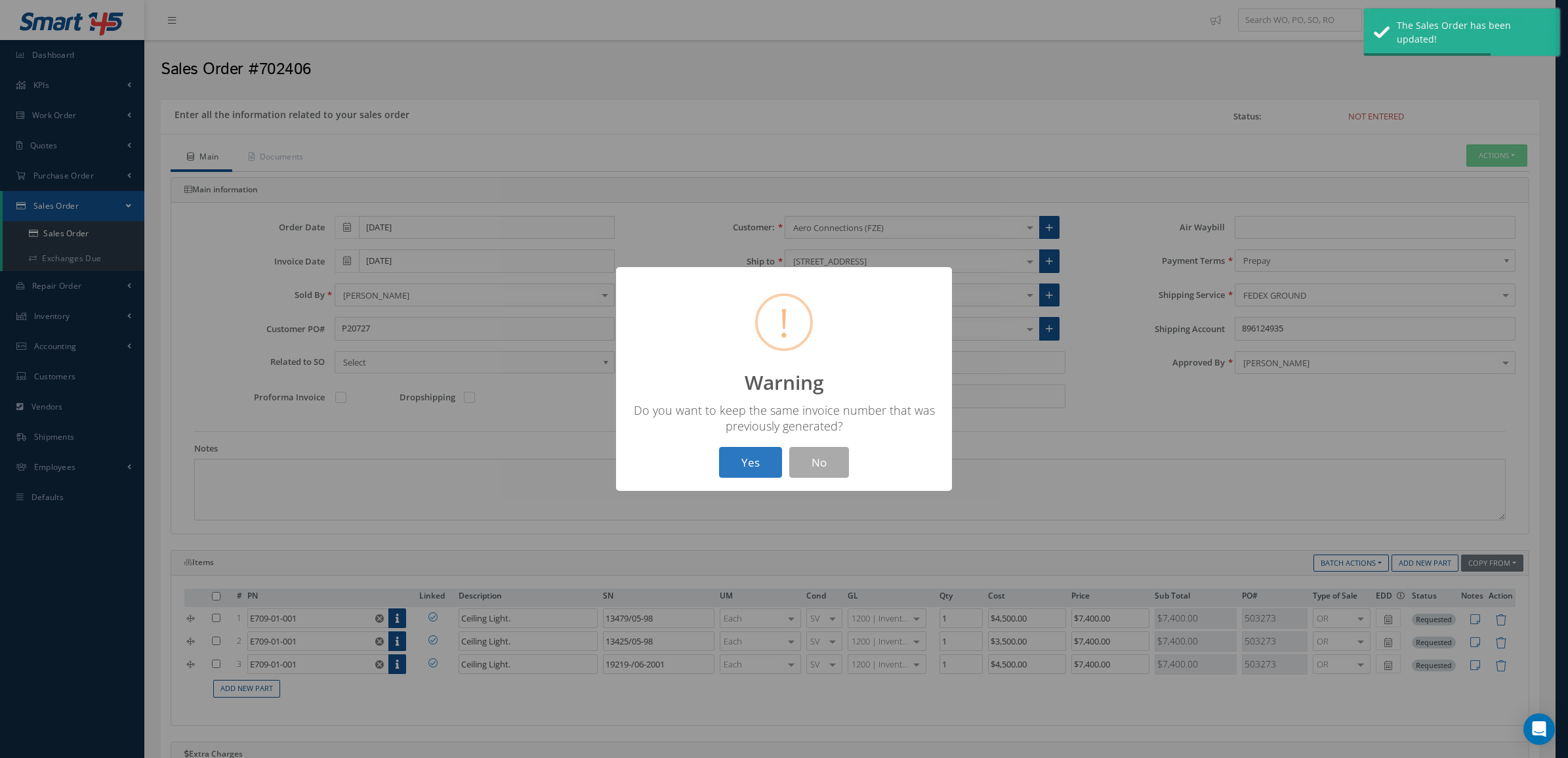
click at [752, 458] on button "Yes" at bounding box center [750, 462] width 63 height 31
drag, startPoint x: 858, startPoint y: 408, endPoint x: 827, endPoint y: 428, distance: 36.9
click at [827, 428] on div "The Sales Order has been entered and an Invoice was created" at bounding box center [784, 417] width 310 height 32
drag, startPoint x: 827, startPoint y: 428, endPoint x: 792, endPoint y: 469, distance: 53.9
click at [792, 469] on button "OK" at bounding box center [784, 462] width 59 height 31
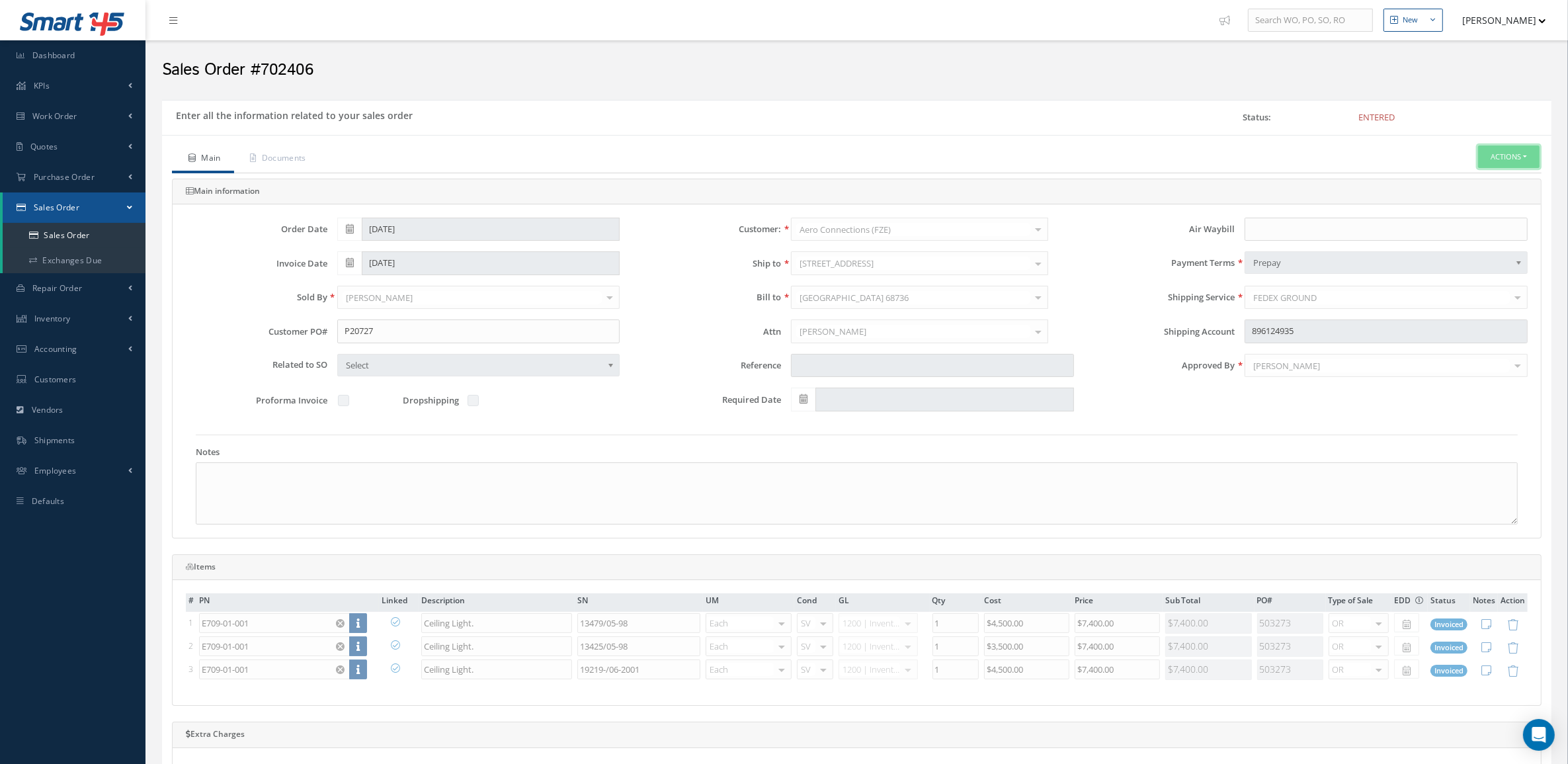
click at [1493, 156] on button "Actions" at bounding box center [1509, 157] width 62 height 23
click at [1414, 276] on link "Invoice" at bounding box center [1390, 270] width 101 height 20
click at [1467, 181] on link "Reverse Sales Order" at bounding box center [1489, 179] width 105 height 17
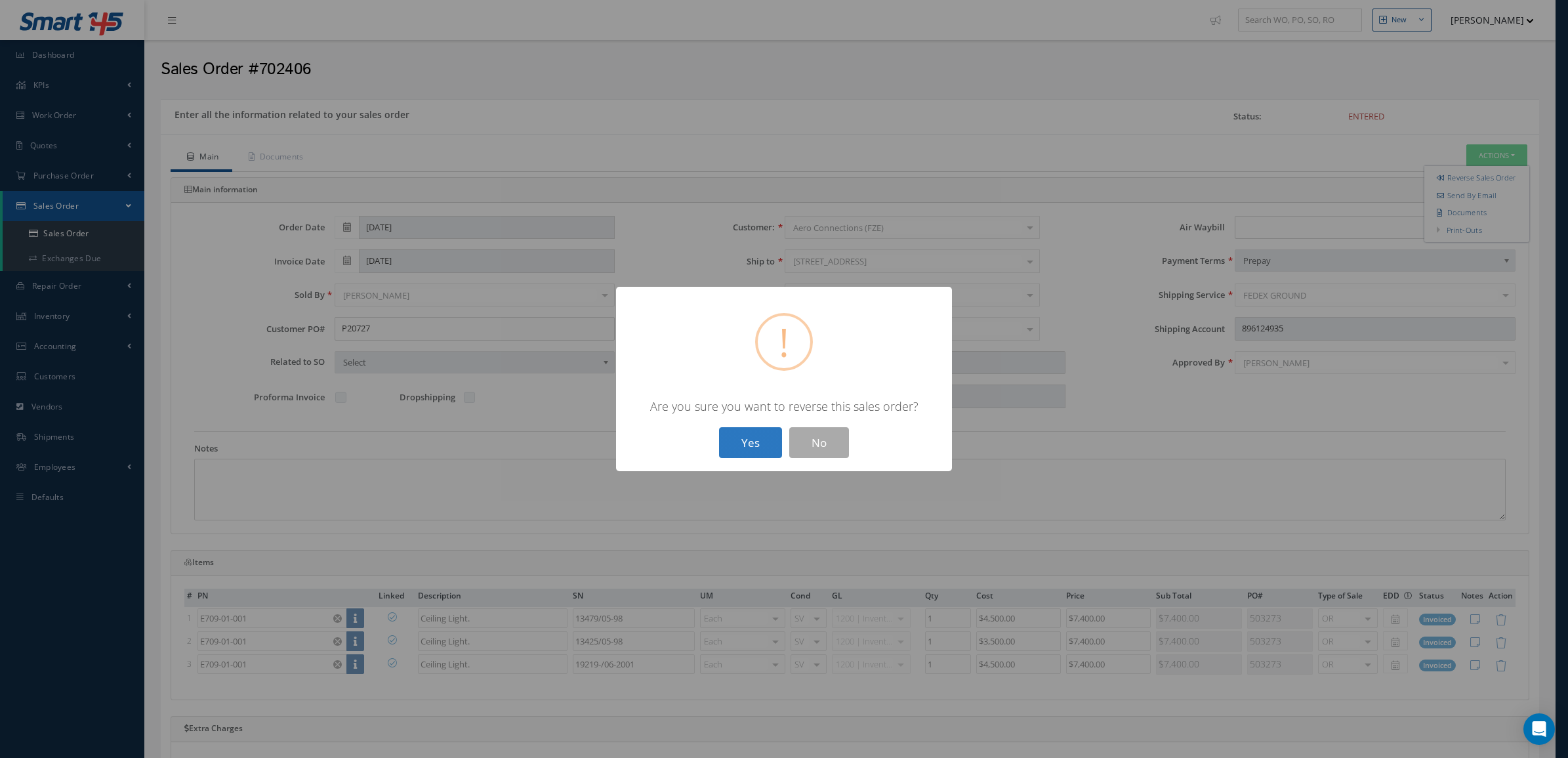
click at [744, 451] on button "Yes" at bounding box center [750, 442] width 63 height 31
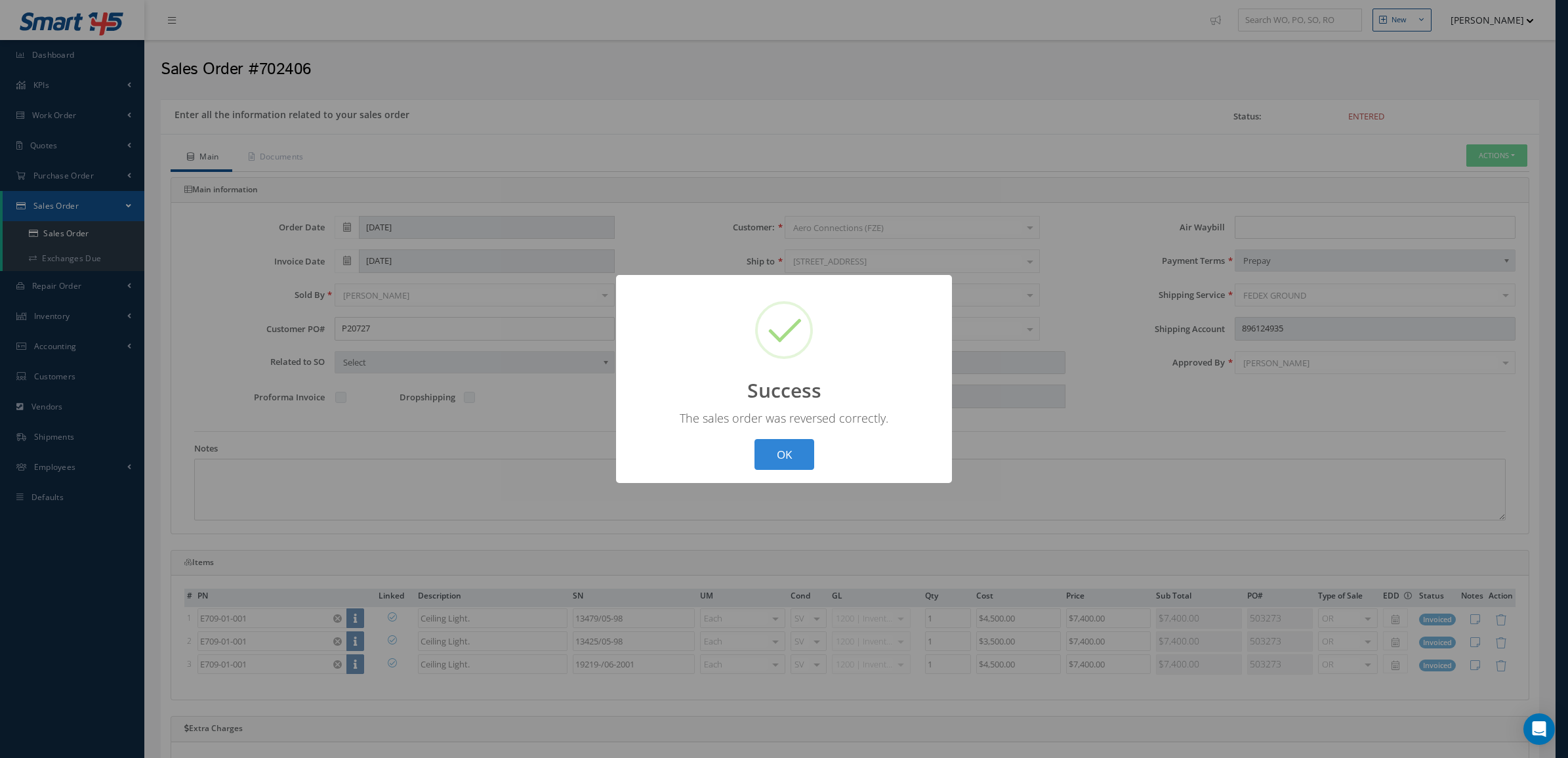
click at [1255, 240] on div "? ! i Success × The sales order was reversed correctly. OK Cancel" at bounding box center [784, 379] width 1568 height 758
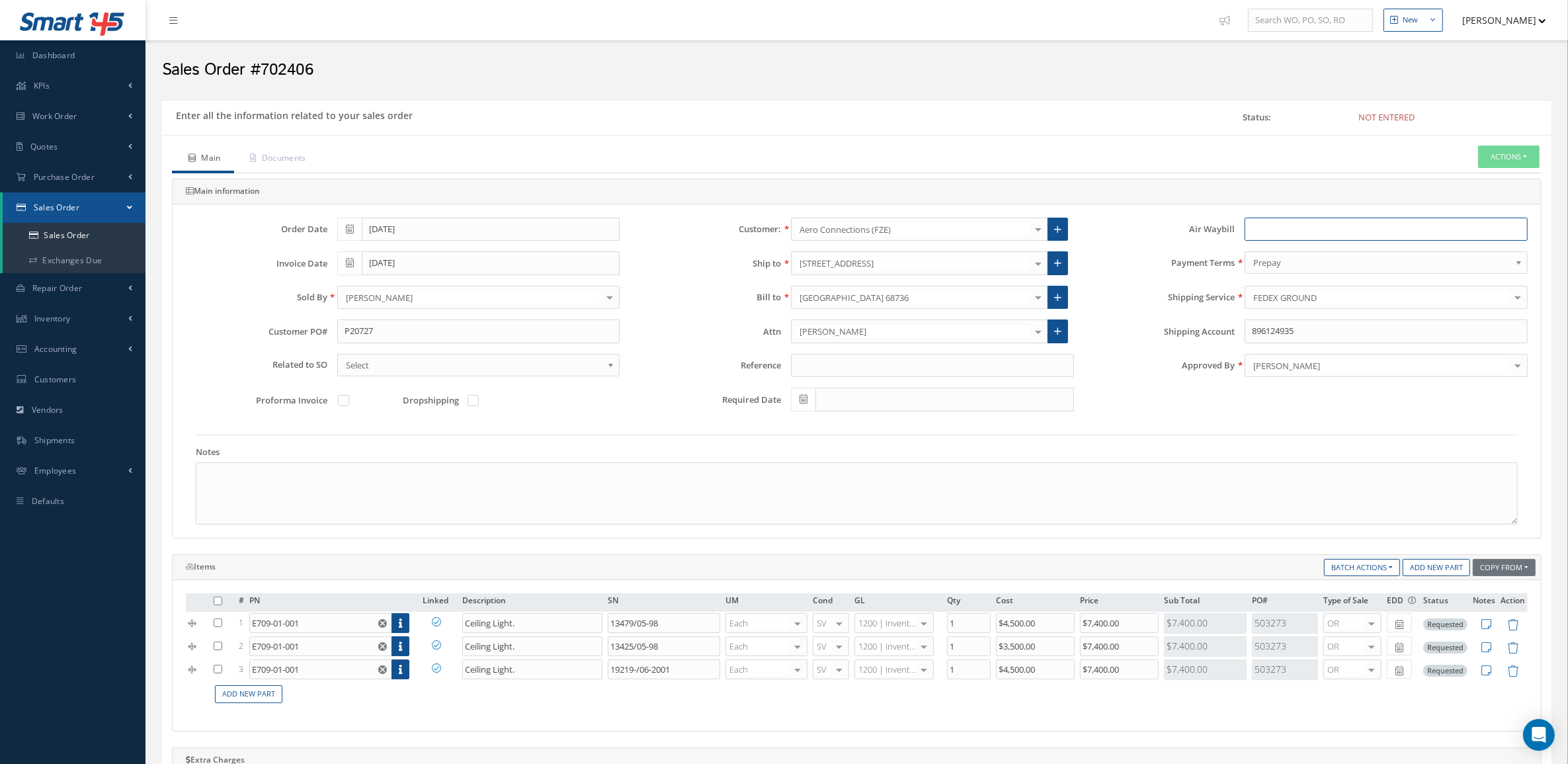
click at [1264, 229] on input "text" at bounding box center [1386, 229] width 283 height 24
paste input "885001081398"
type input "885001081398"
click at [1501, 159] on button "Actions" at bounding box center [1509, 157] width 62 height 23
click at [1494, 183] on link "Enter/Update" at bounding box center [1489, 179] width 105 height 17
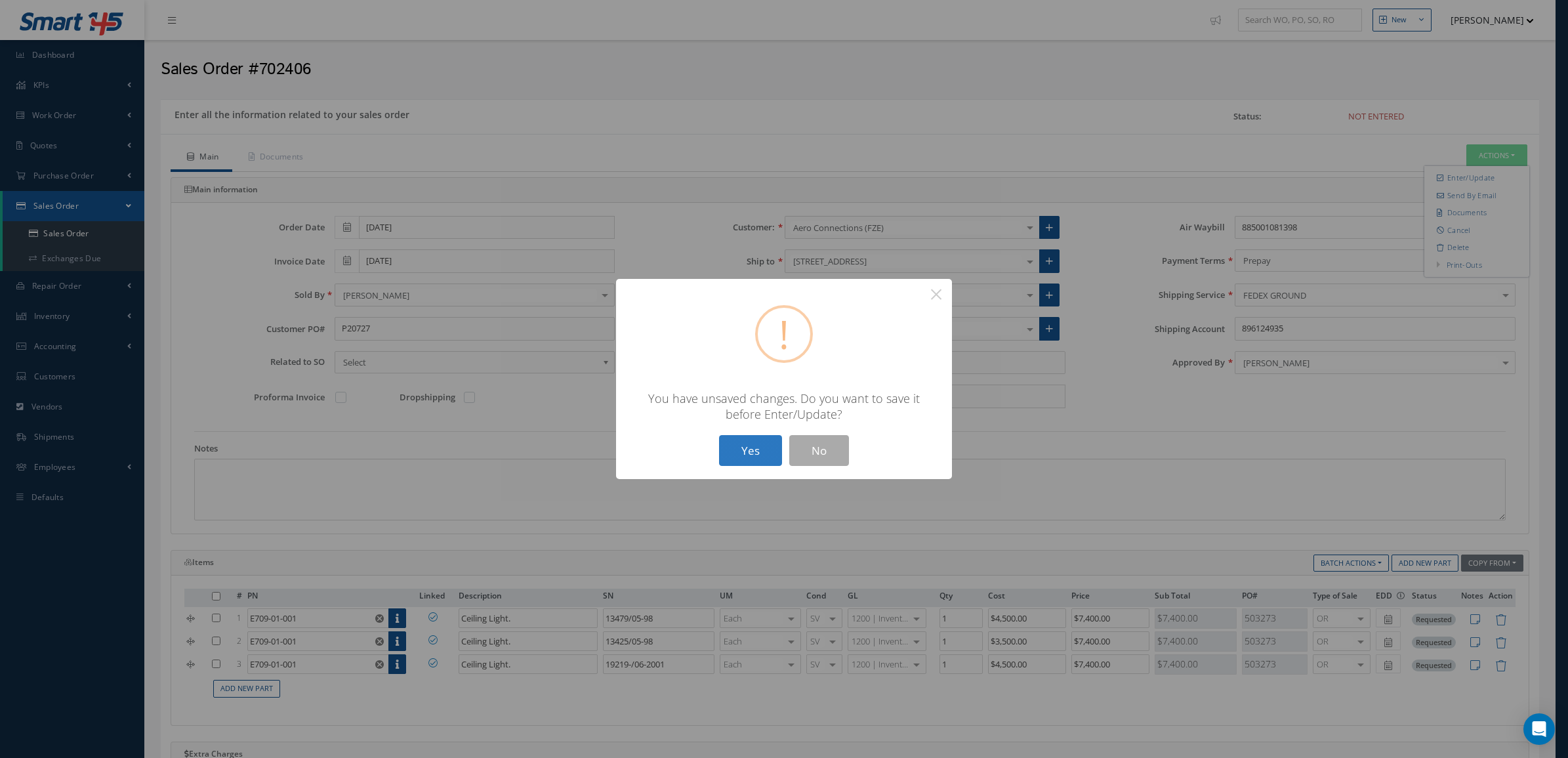
click at [756, 441] on button "Yes" at bounding box center [750, 450] width 63 height 31
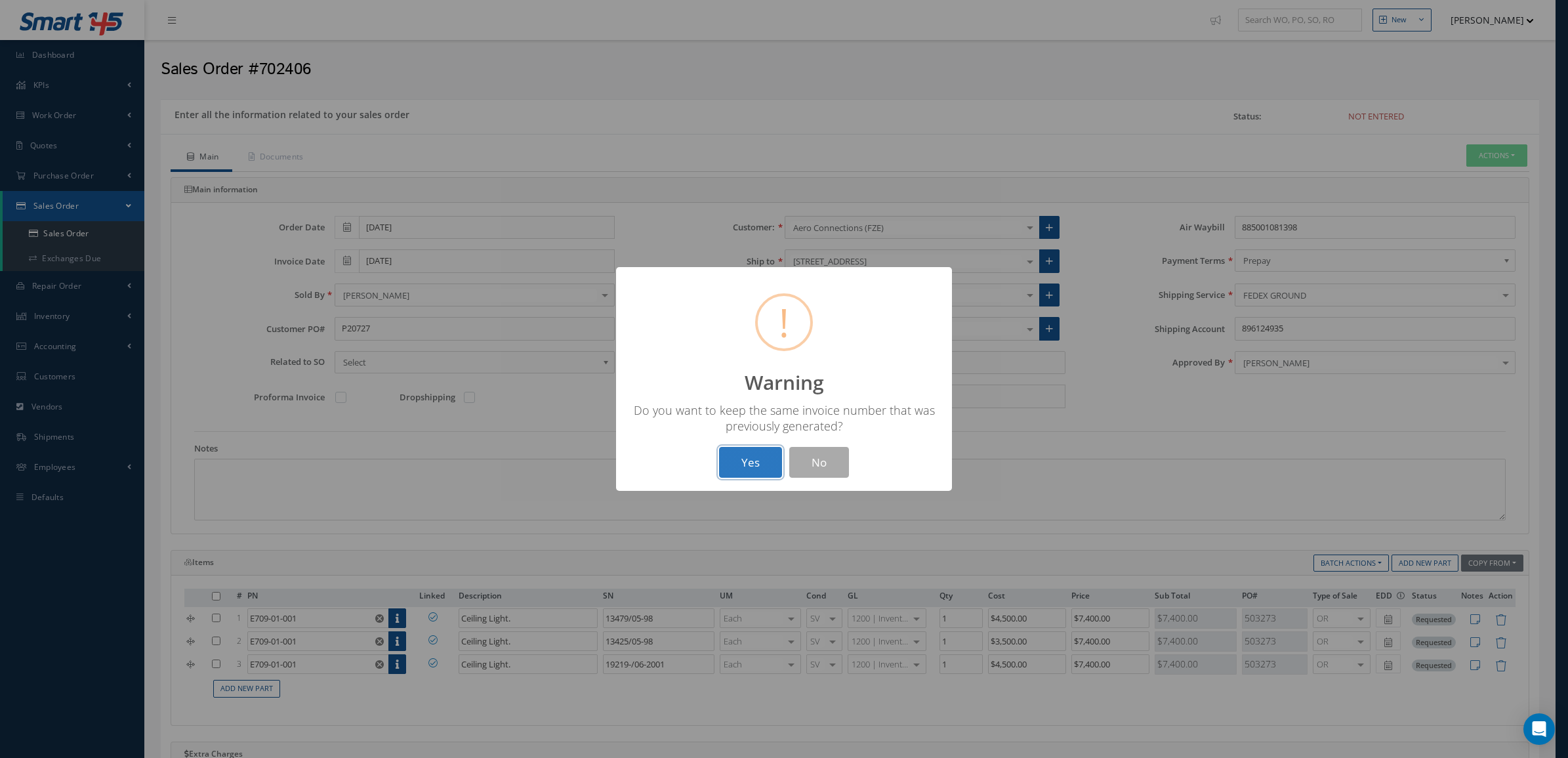
click at [739, 460] on button "Yes" at bounding box center [750, 462] width 63 height 31
click at [792, 458] on button "OK" at bounding box center [784, 462] width 59 height 31
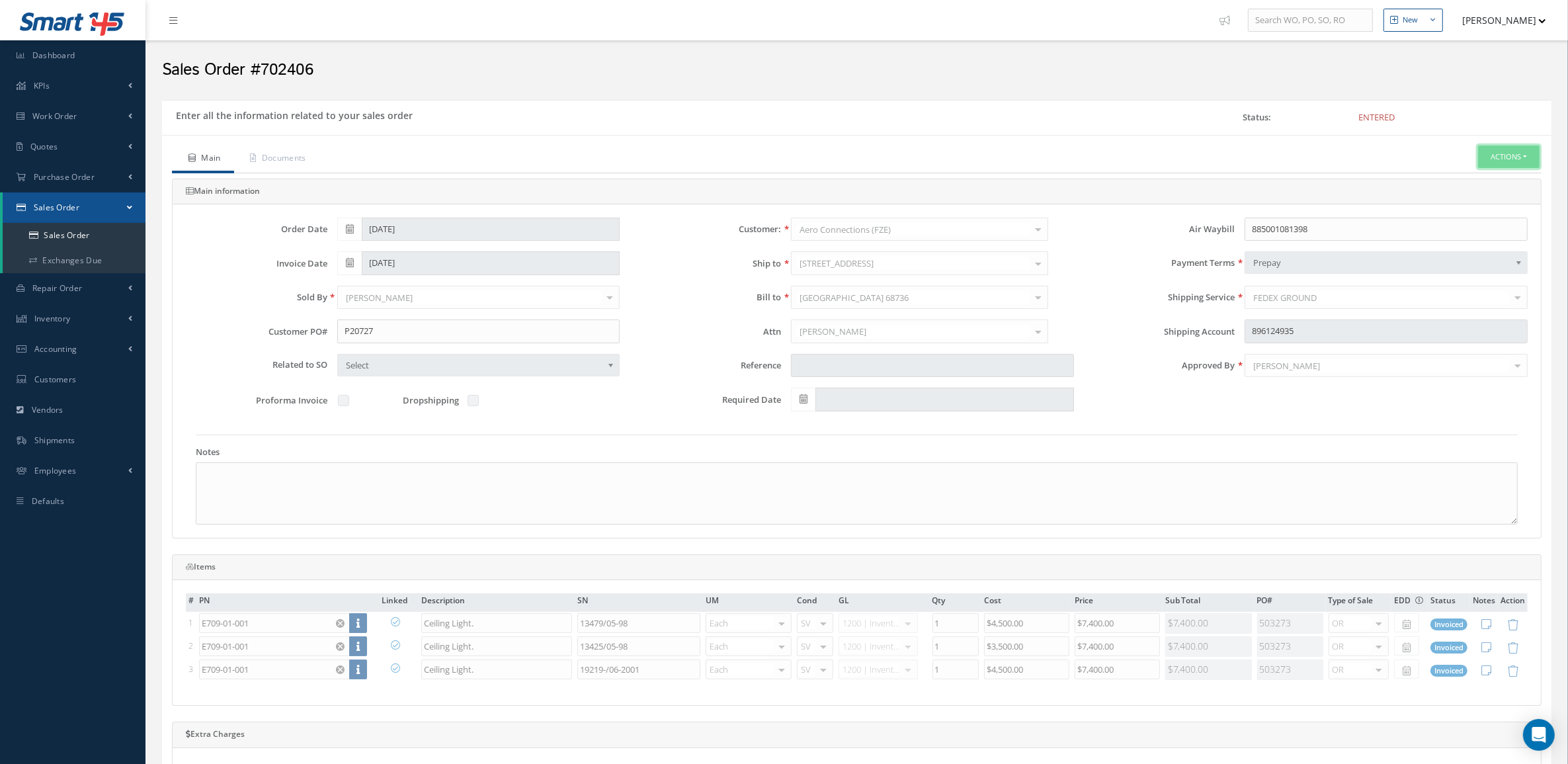
click at [1522, 149] on button "Actions" at bounding box center [1509, 157] width 62 height 23
click at [1372, 467] on link "Multiple Reports" at bounding box center [1390, 460] width 101 height 20
checkbox input "true"
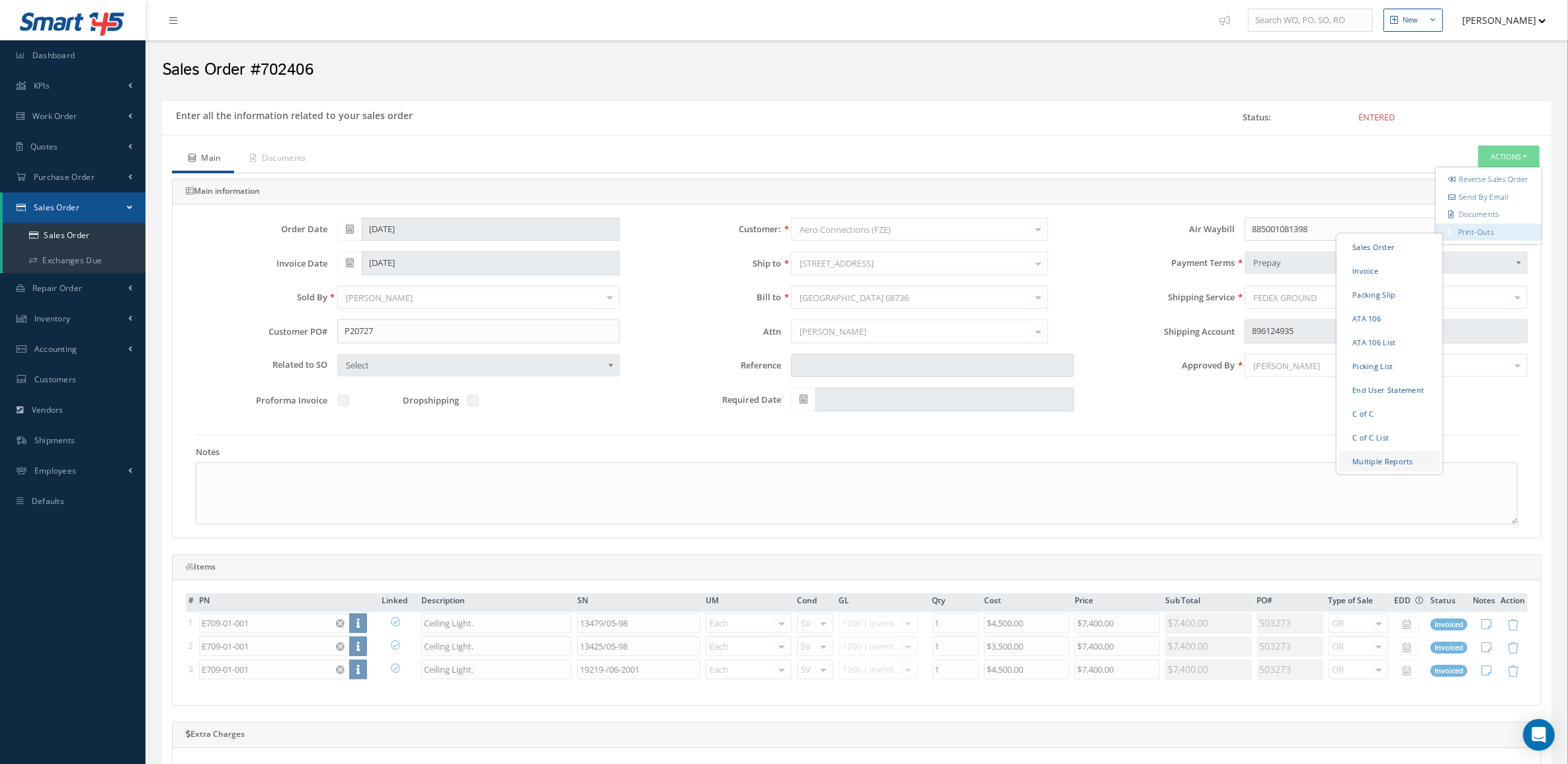
checkbox input "true"
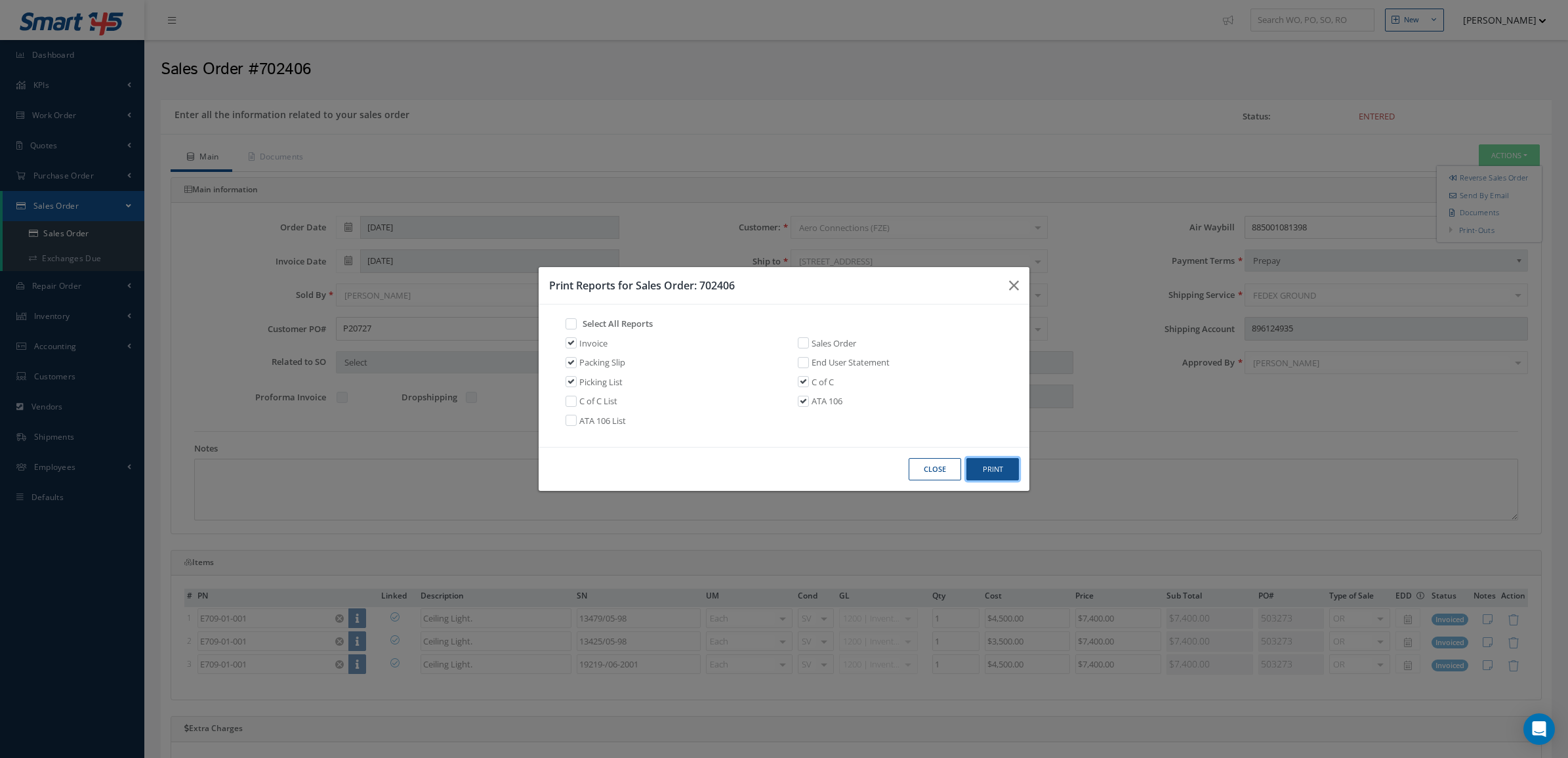
click at [995, 470] on button "Print" at bounding box center [992, 469] width 53 height 23
drag, startPoint x: 932, startPoint y: 467, endPoint x: 926, endPoint y: 457, distance: 11.7
click at [931, 467] on button "Close" at bounding box center [935, 469] width 53 height 23
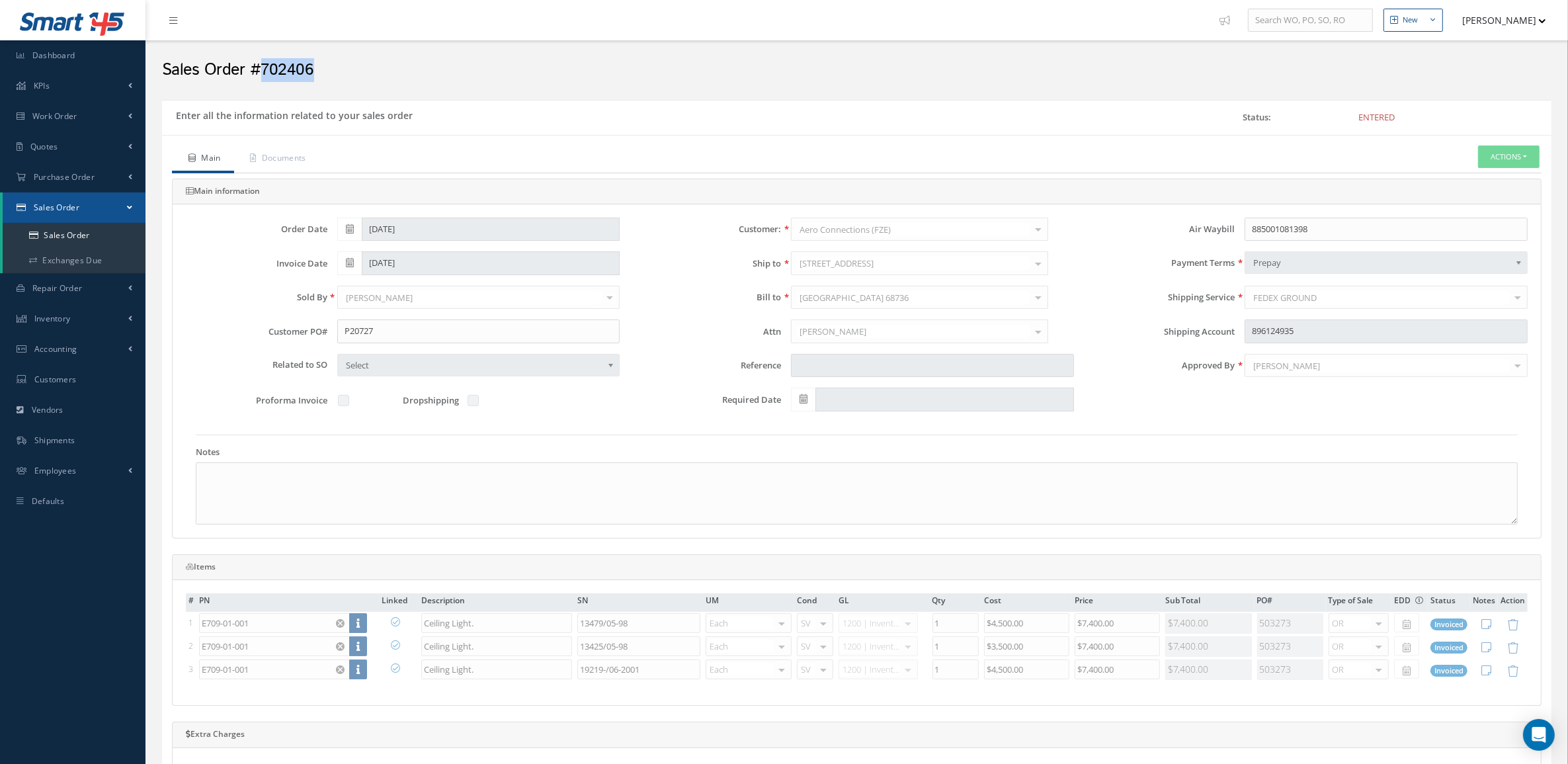
drag, startPoint x: 327, startPoint y: 71, endPoint x: 263, endPoint y: 77, distance: 64.3
click at [263, 77] on h2 "Sales Order #702406" at bounding box center [857, 70] width 1390 height 20
copy h2 "702406"
click at [290, 161] on link "Documents" at bounding box center [277, 159] width 85 height 28
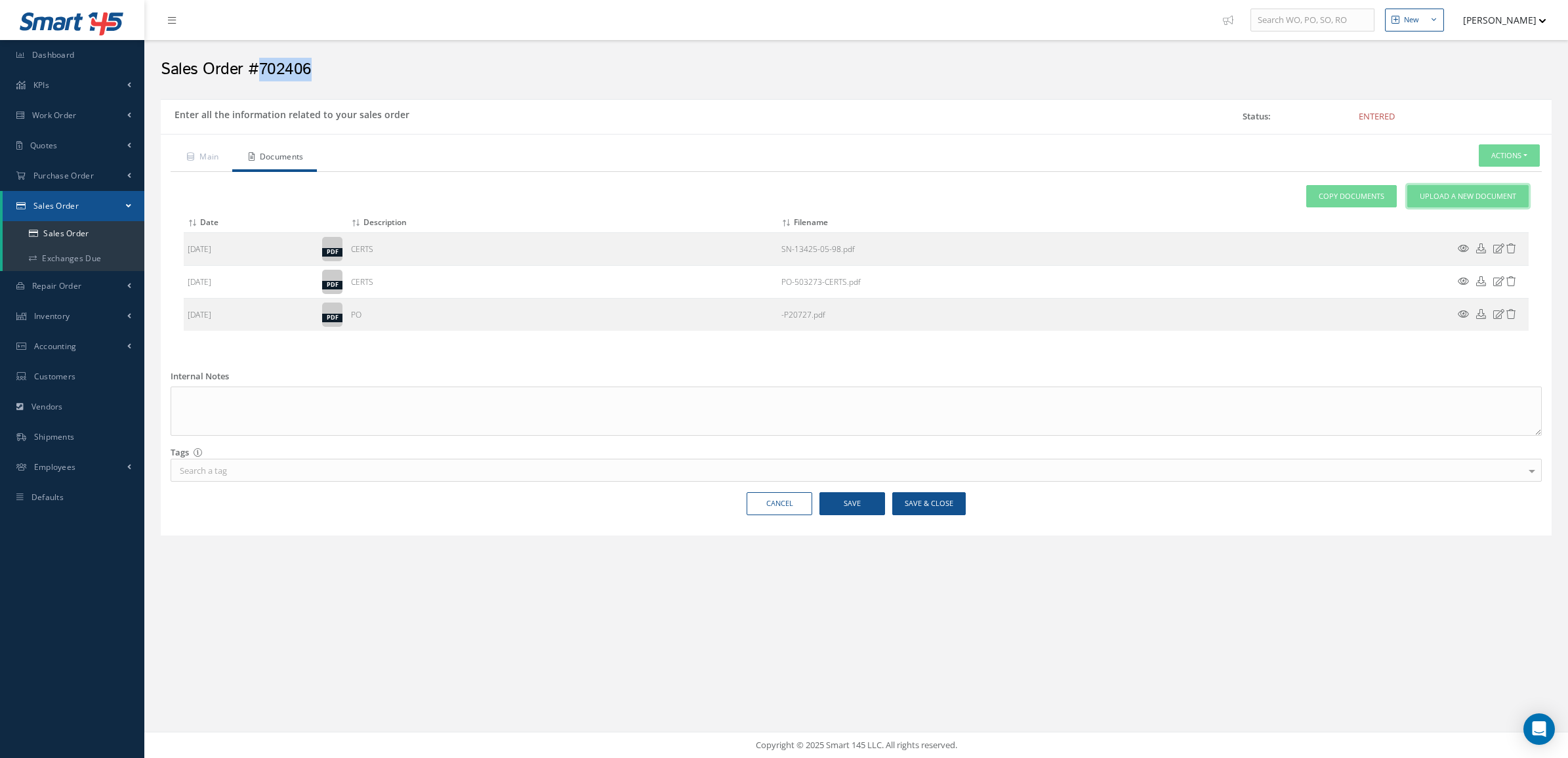
click at [1433, 198] on span "Upload a New Document" at bounding box center [1468, 197] width 97 height 12
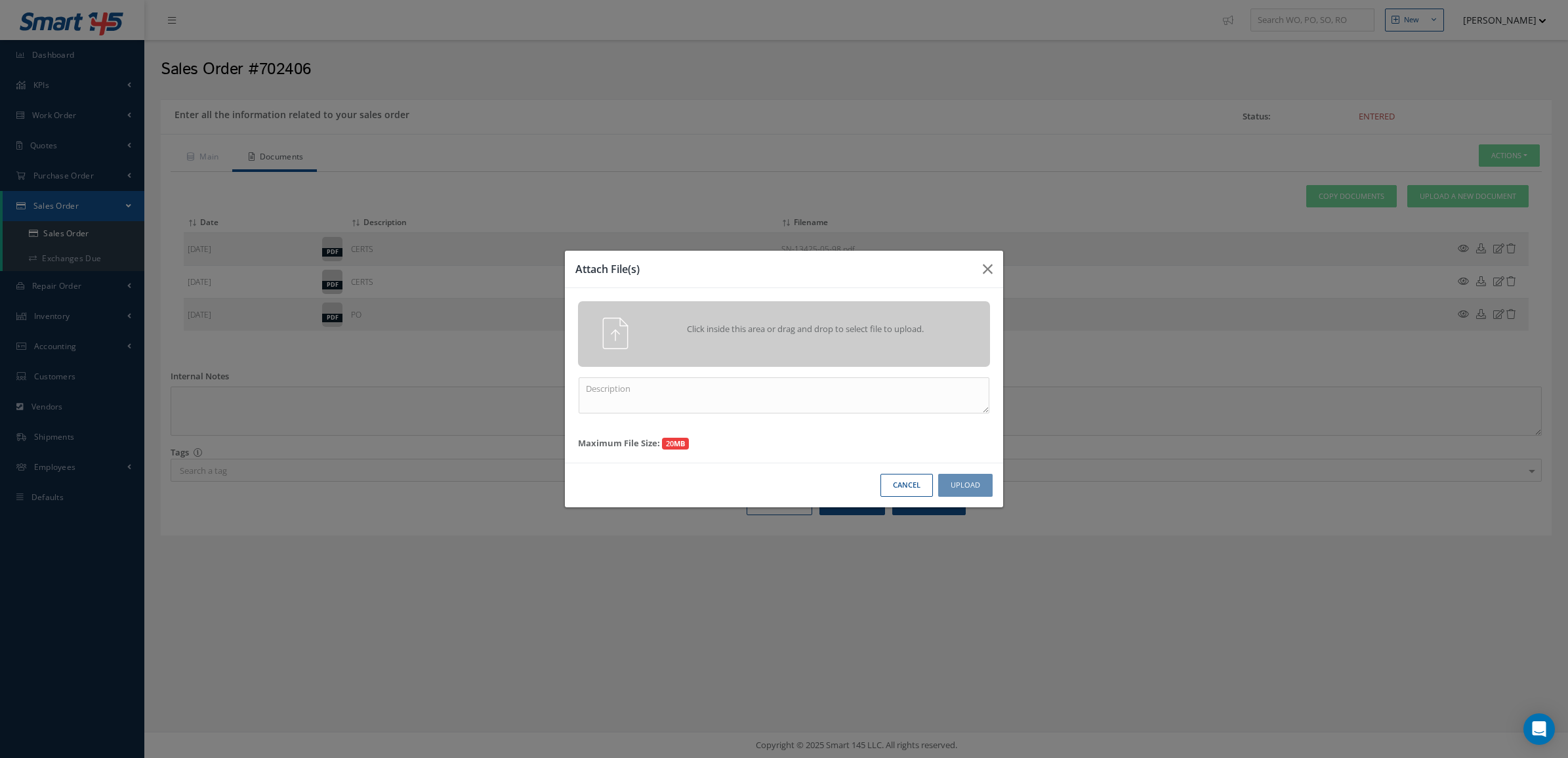
click at [962, 323] on div "Click inside this area or drag and drop to select file to upload." at bounding box center [802, 330] width 324 height 26
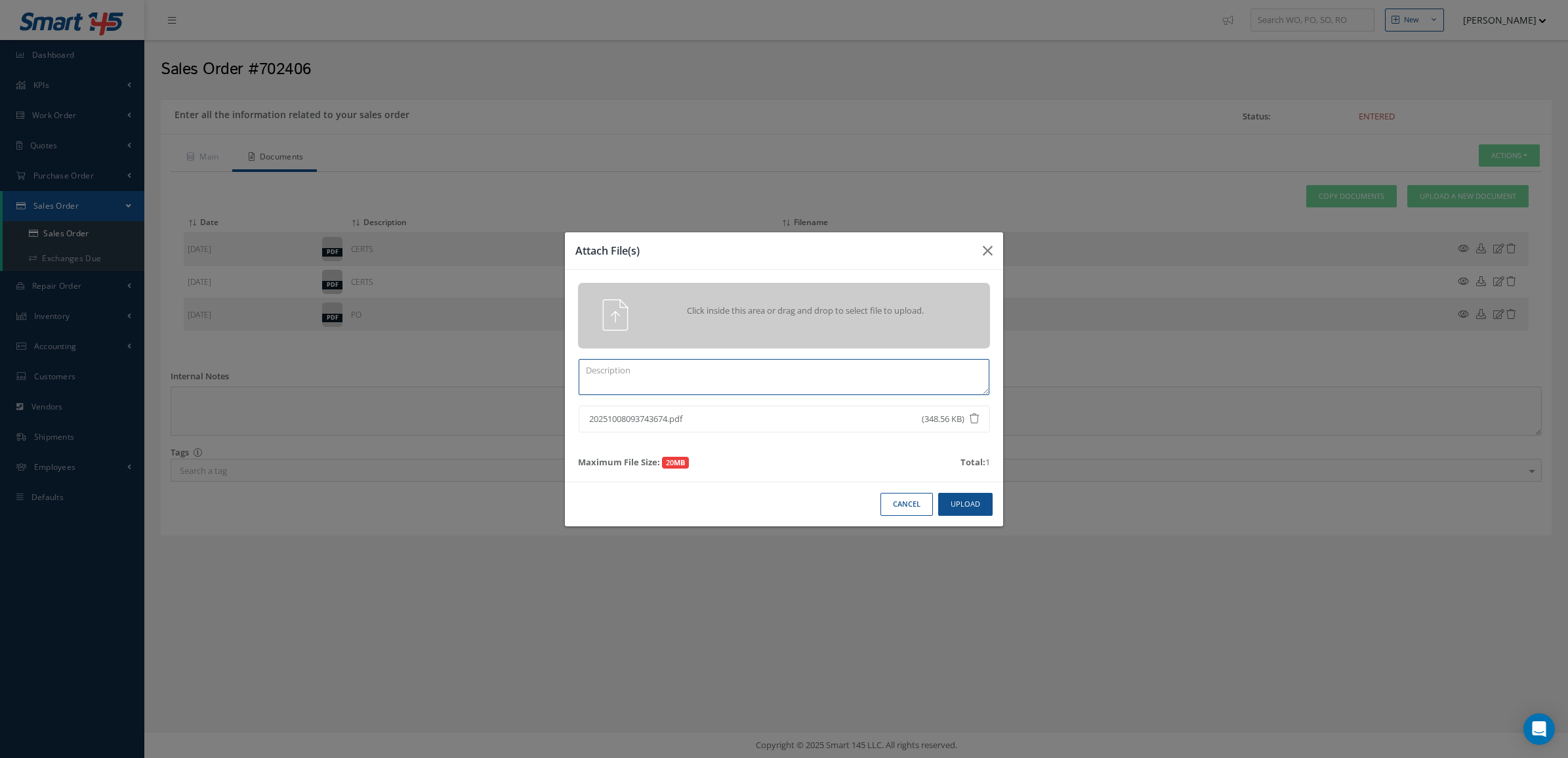
click at [792, 367] on textarea at bounding box center [784, 377] width 411 height 36
type textarea "p"
paste textarea "702406"
type textarea "PPW SO 702406"
click at [980, 503] on button "Upload" at bounding box center [965, 505] width 55 height 23
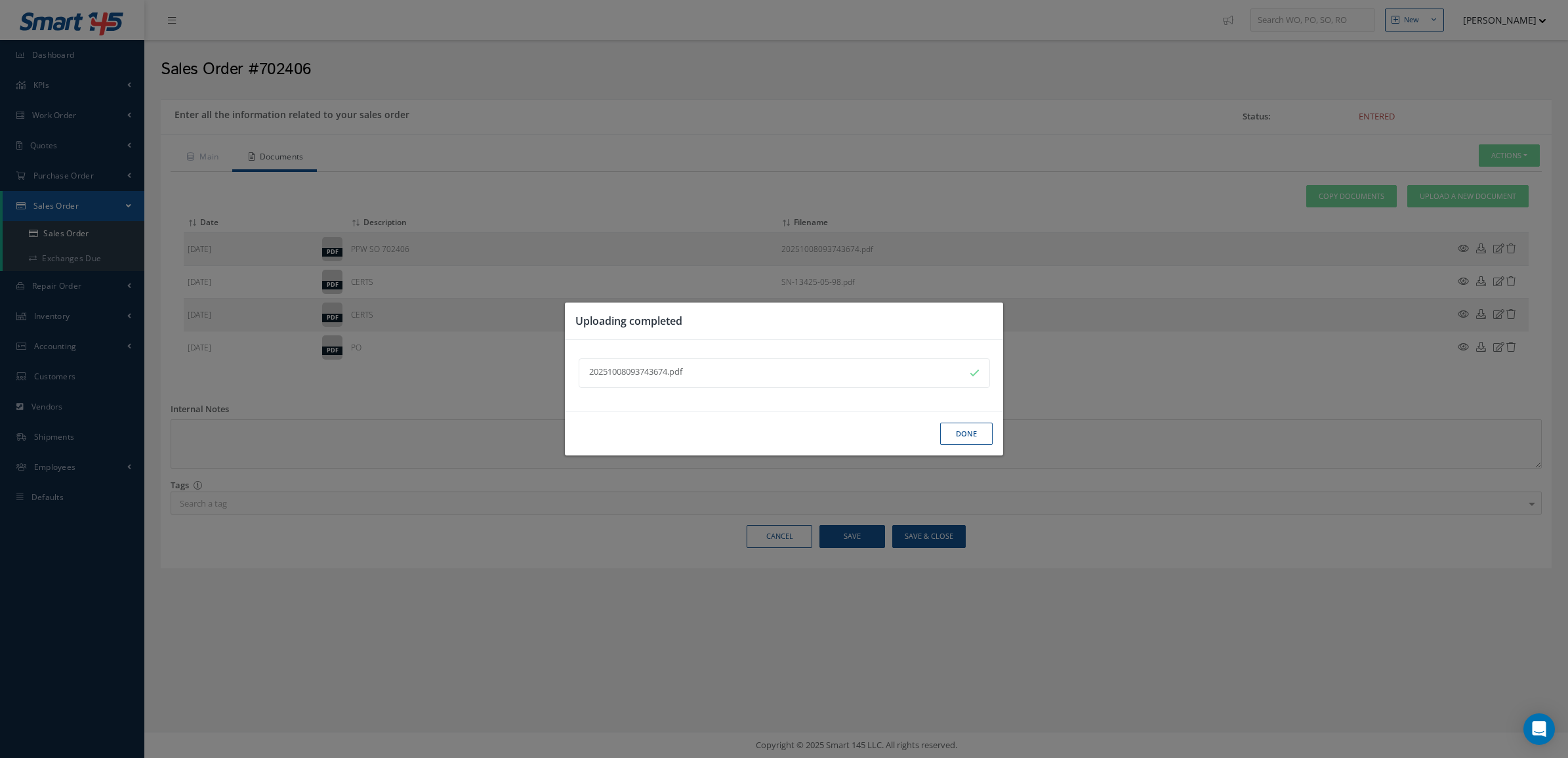
click at [963, 434] on button "Done" at bounding box center [966, 434] width 53 height 23
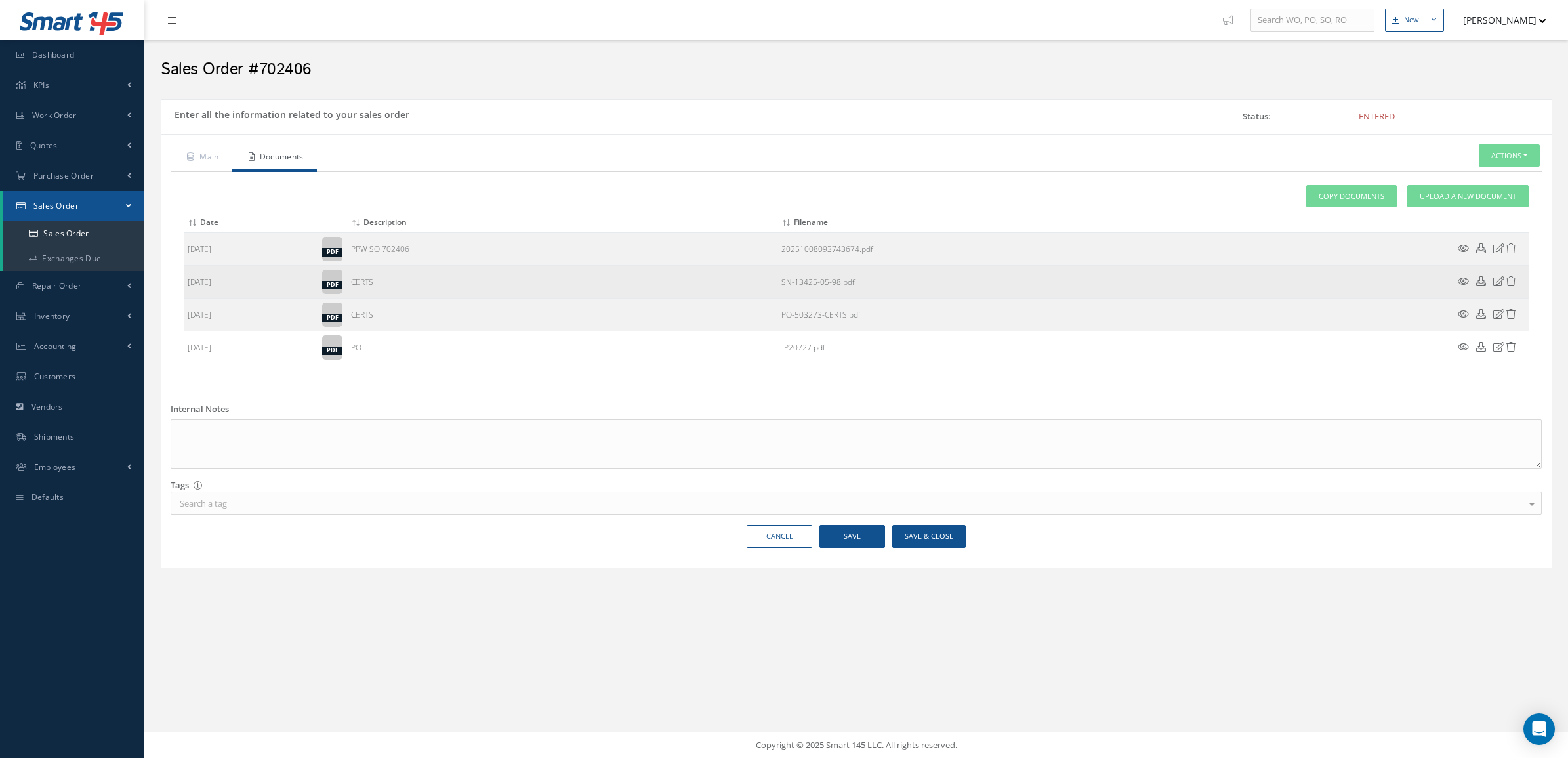
click at [1462, 280] on icon at bounding box center [1463, 281] width 12 height 10
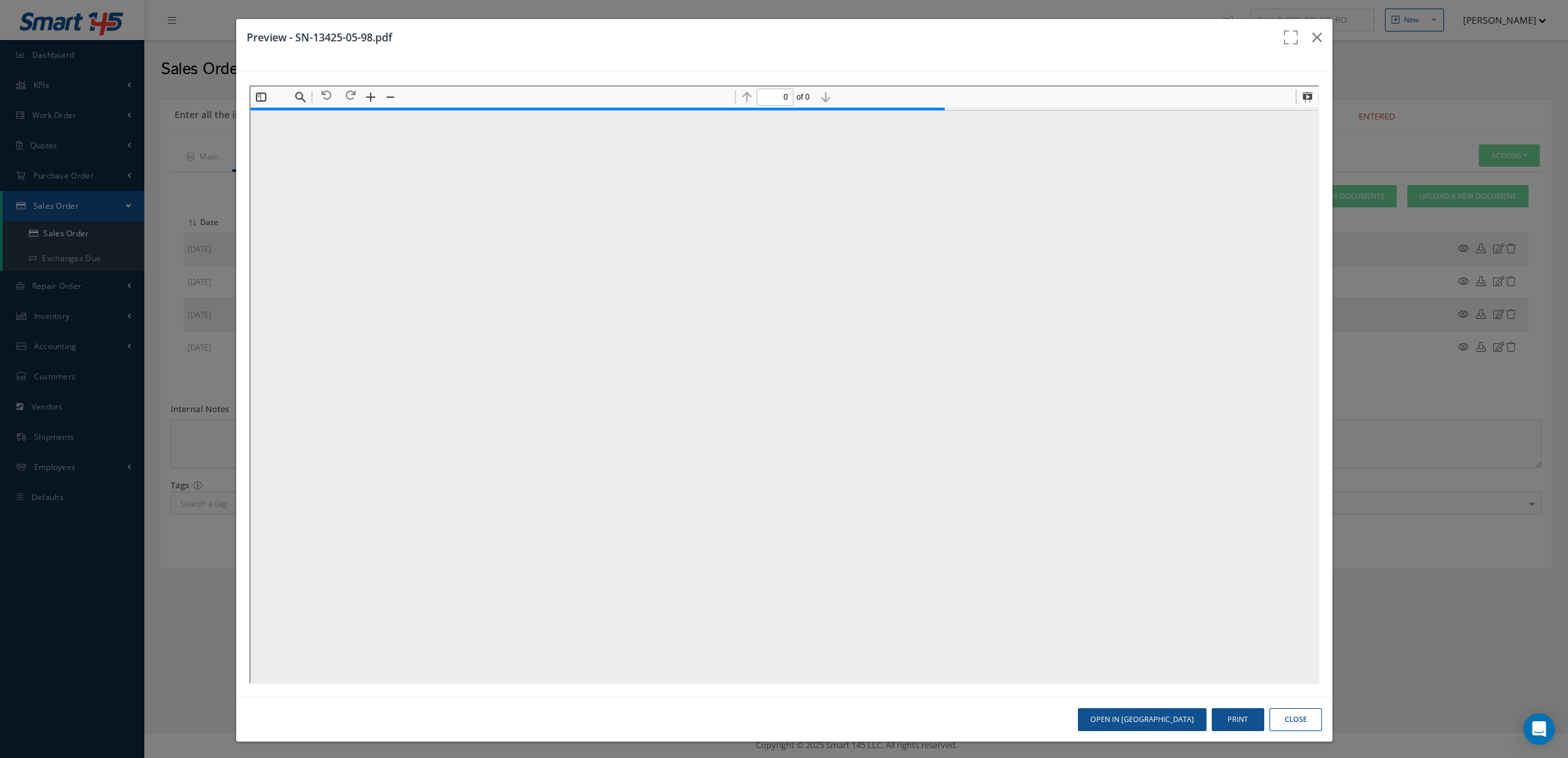
type input "1"
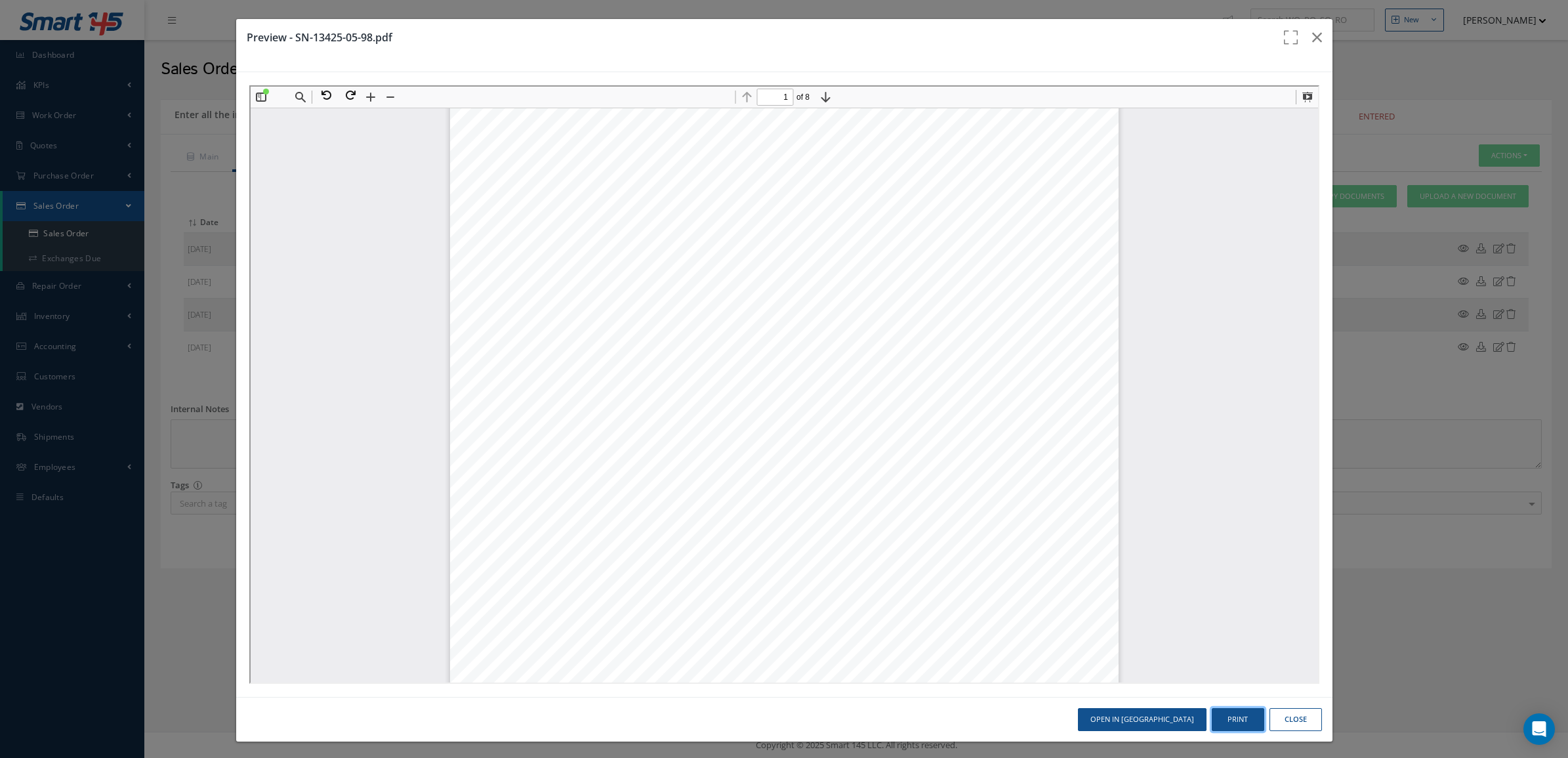
click at [1221, 715] on button "Print" at bounding box center [1238, 720] width 53 height 23
click at [1274, 712] on button "Close" at bounding box center [1295, 720] width 53 height 23
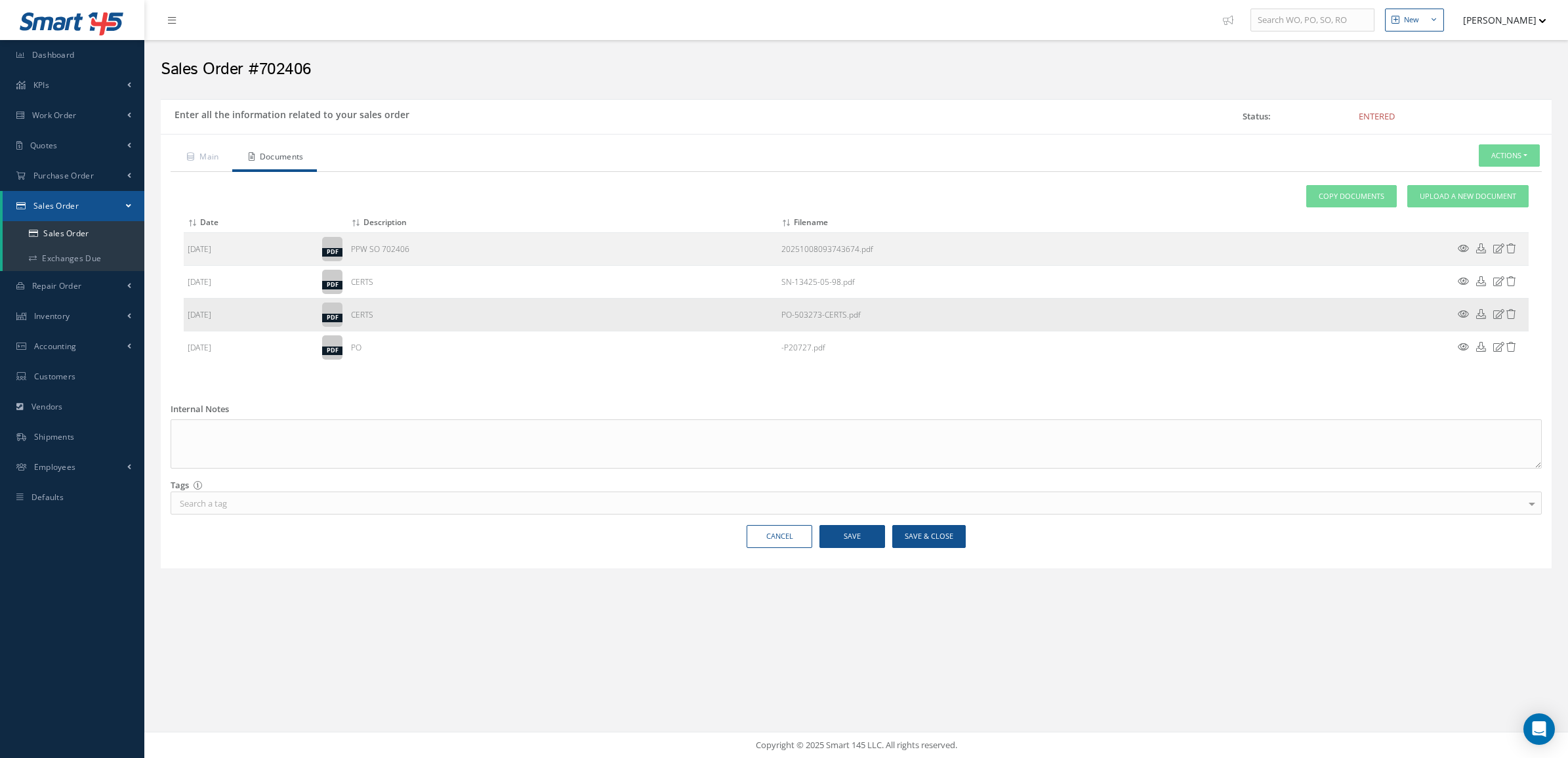
click at [1463, 313] on icon at bounding box center [1463, 314] width 12 height 10
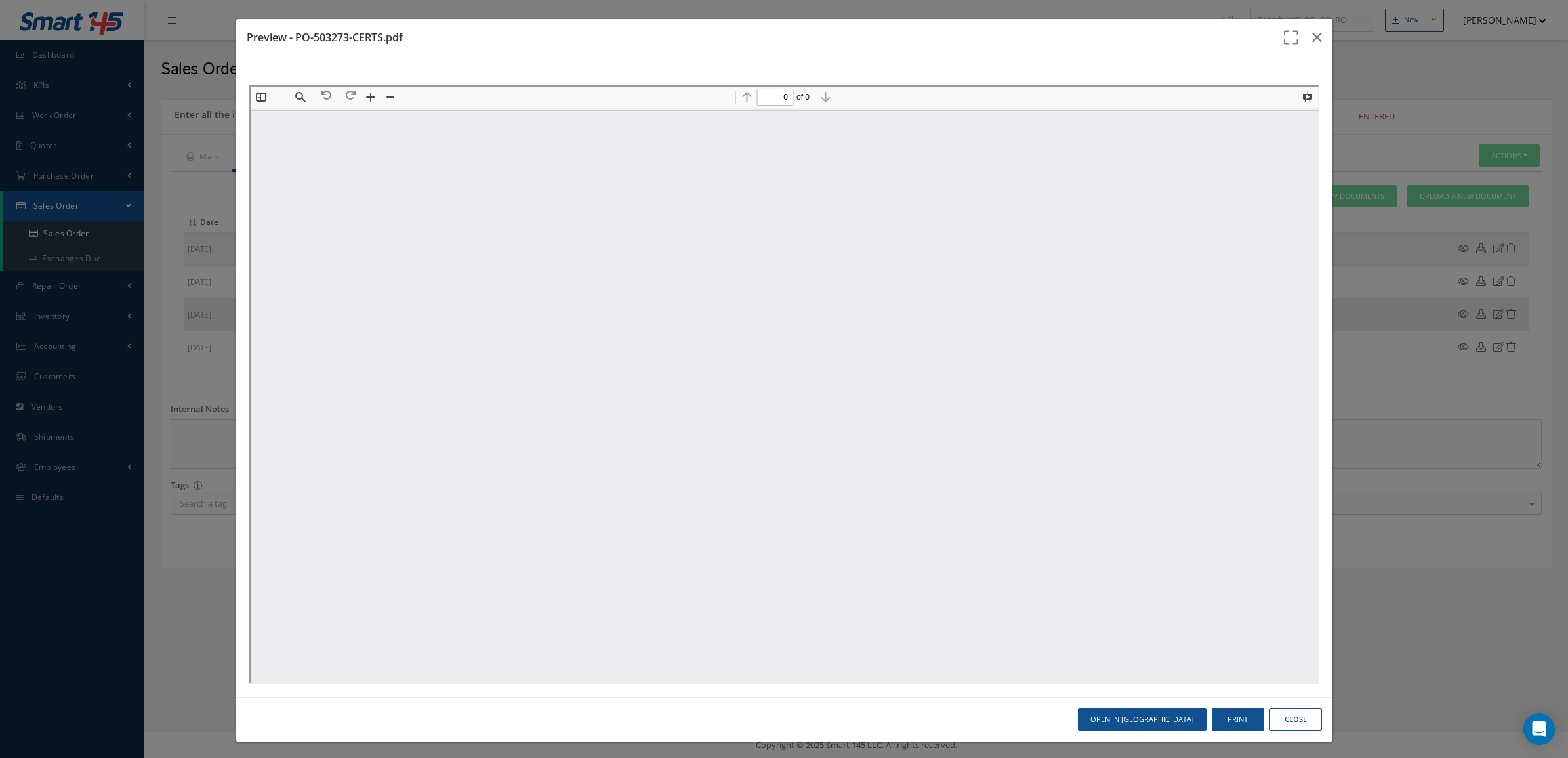
scroll to position [0, 0]
type input "1"
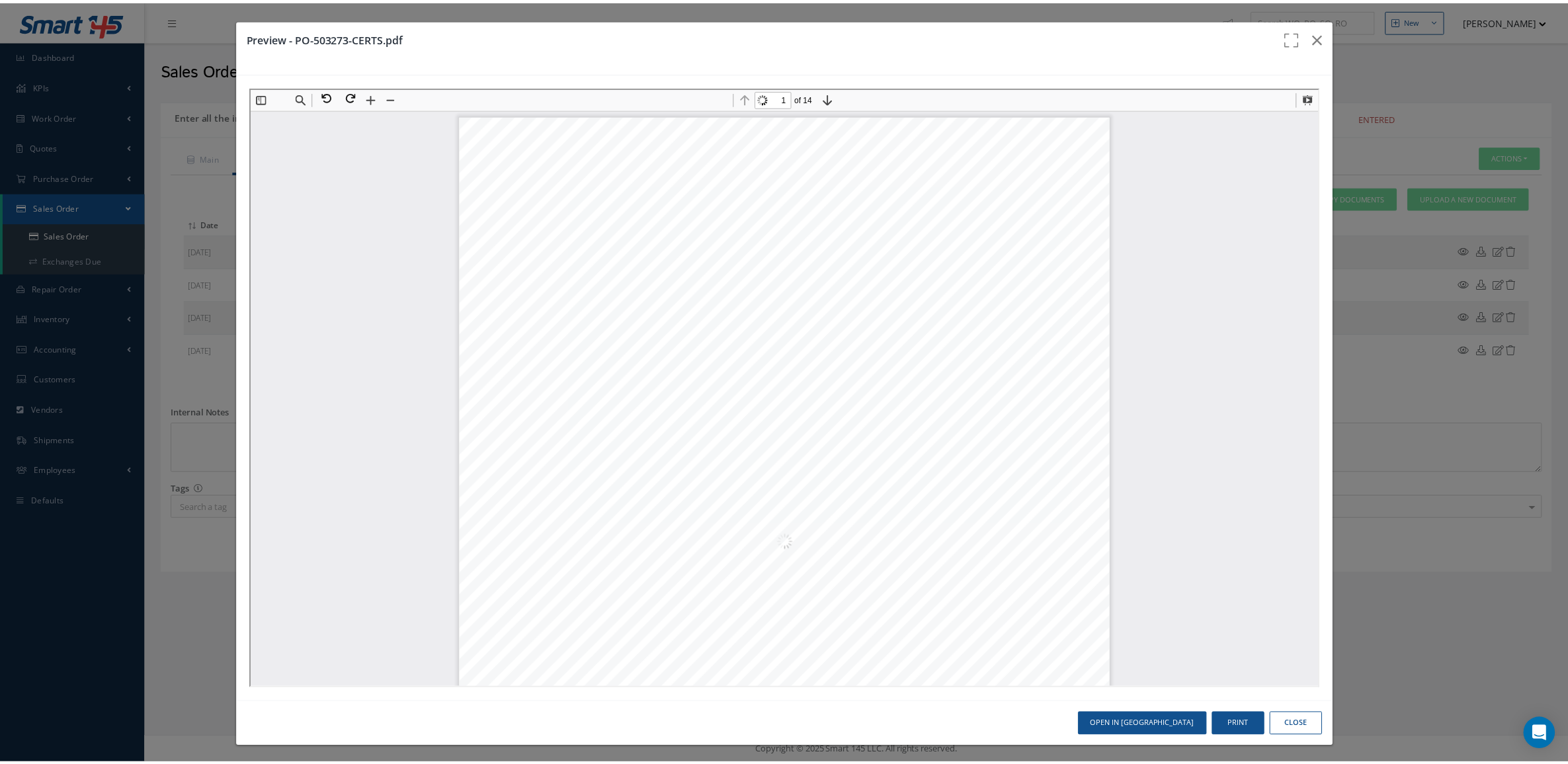
scroll to position [7, 0]
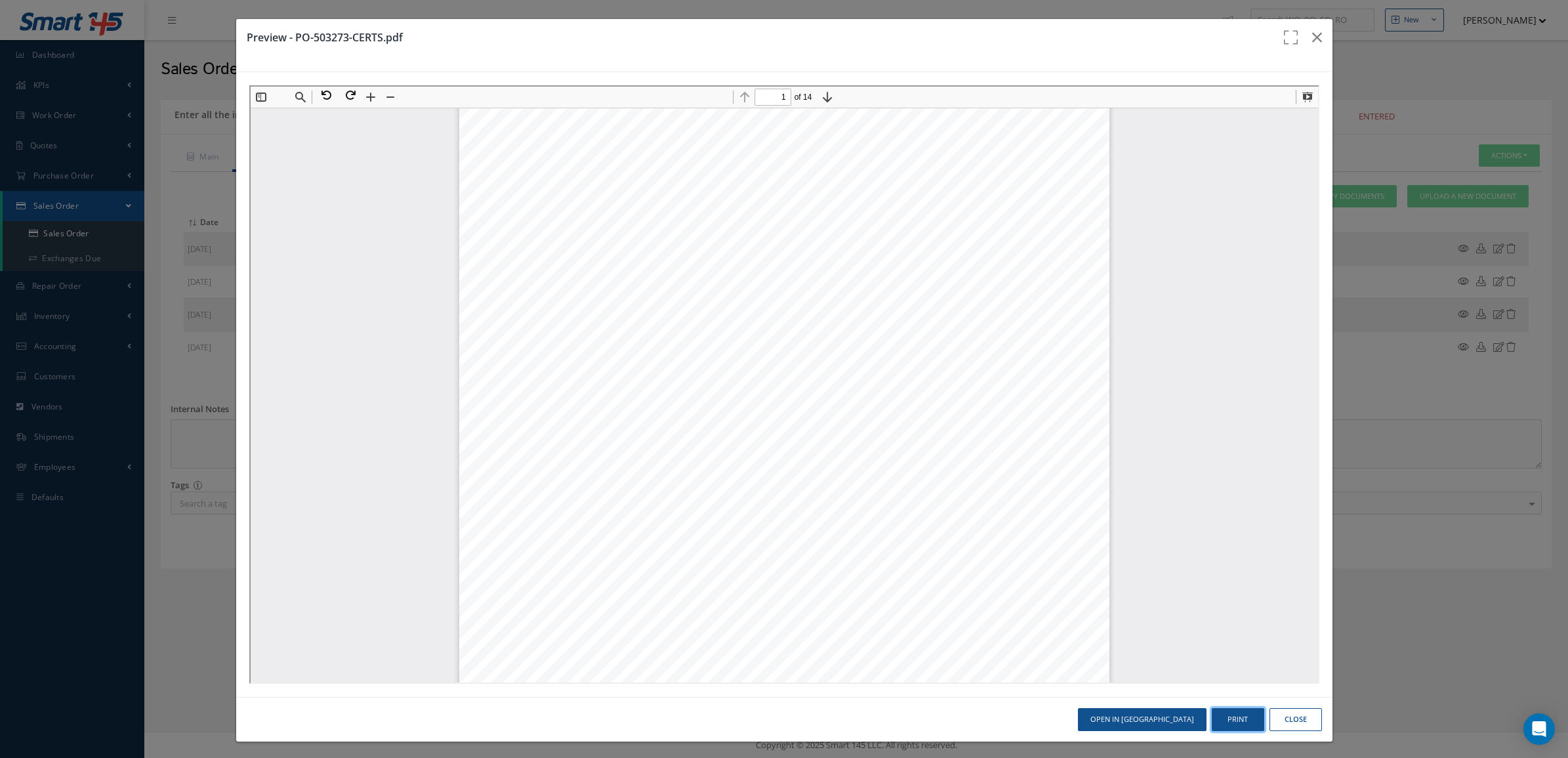
click at [1234, 719] on button "Print" at bounding box center [1238, 720] width 53 height 23
click at [1295, 726] on button "Close" at bounding box center [1295, 720] width 53 height 23
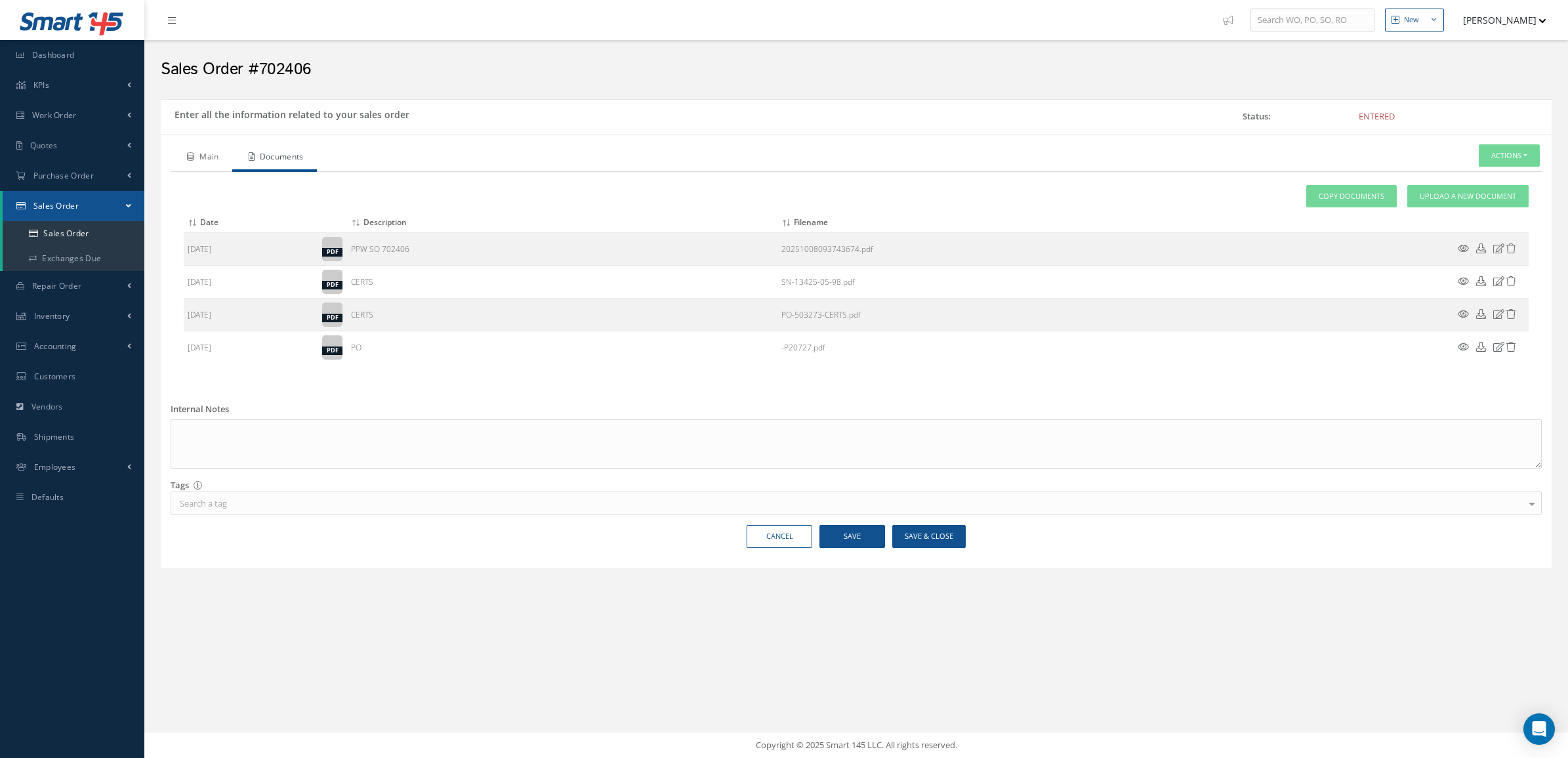
click at [198, 154] on link "Main" at bounding box center [202, 157] width 61 height 28
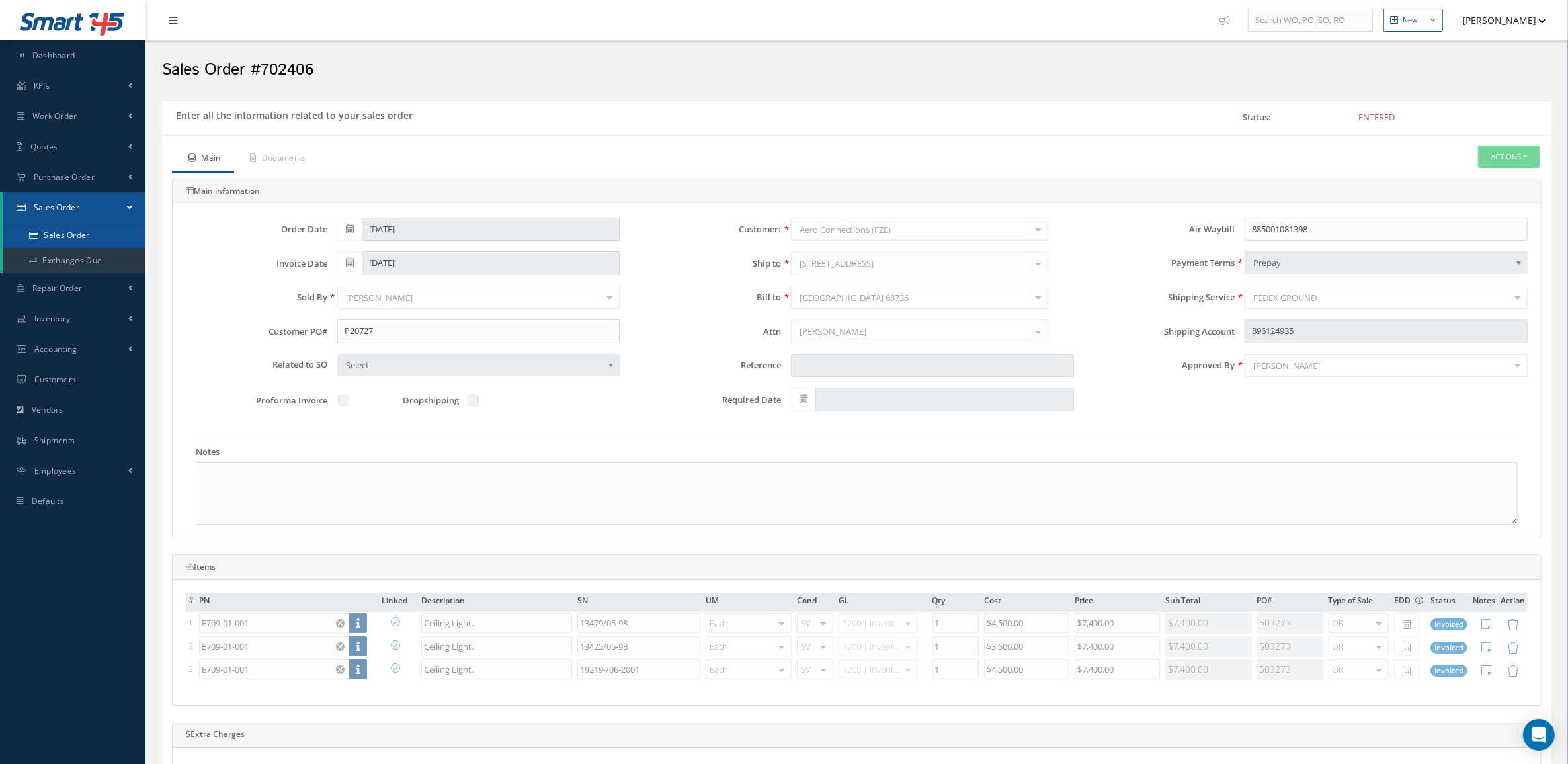
click at [74, 227] on link "Sales Order" at bounding box center [74, 235] width 143 height 25
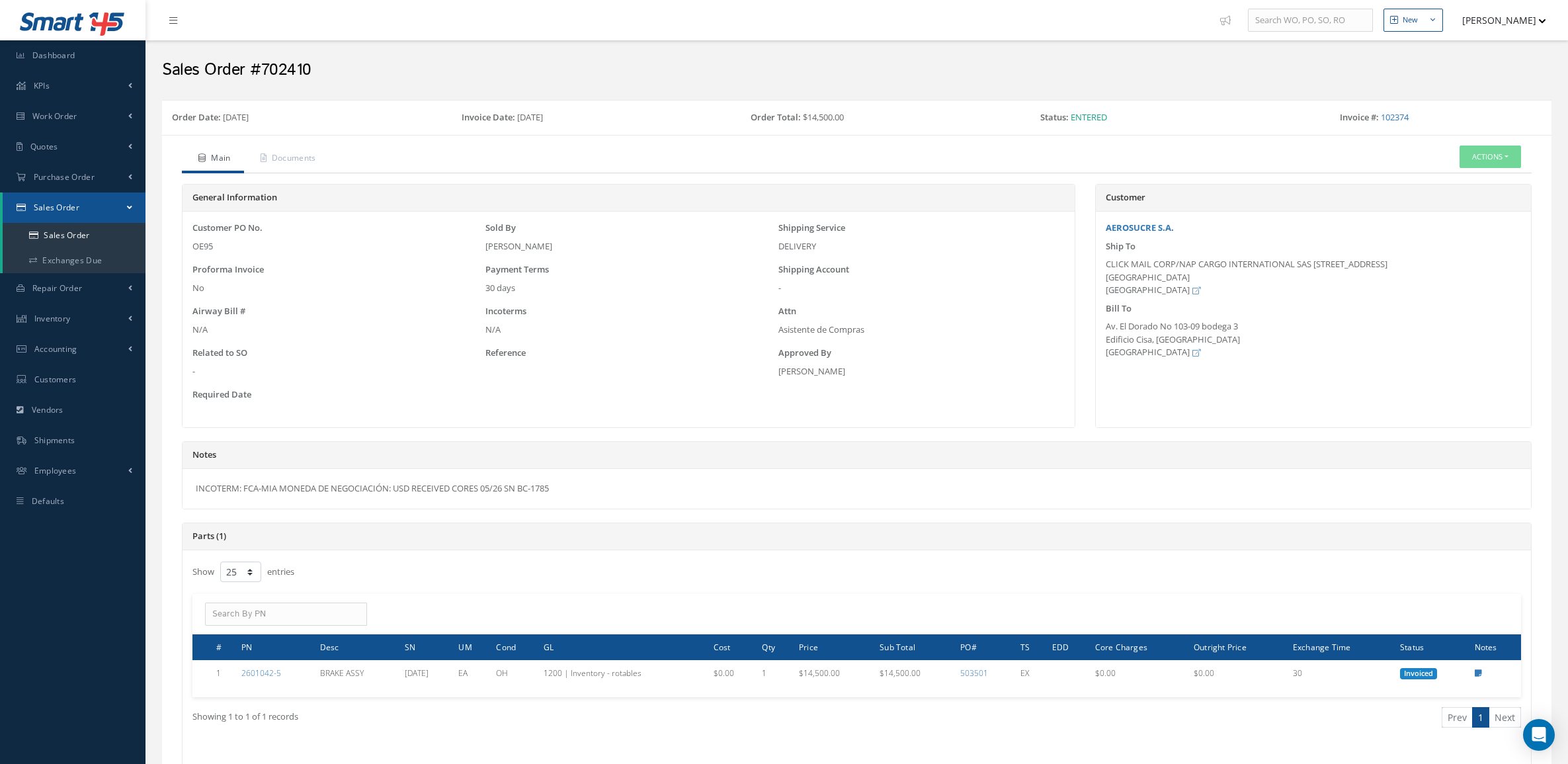
select select "25"
click at [104, 237] on link "Sales Order" at bounding box center [74, 235] width 143 height 25
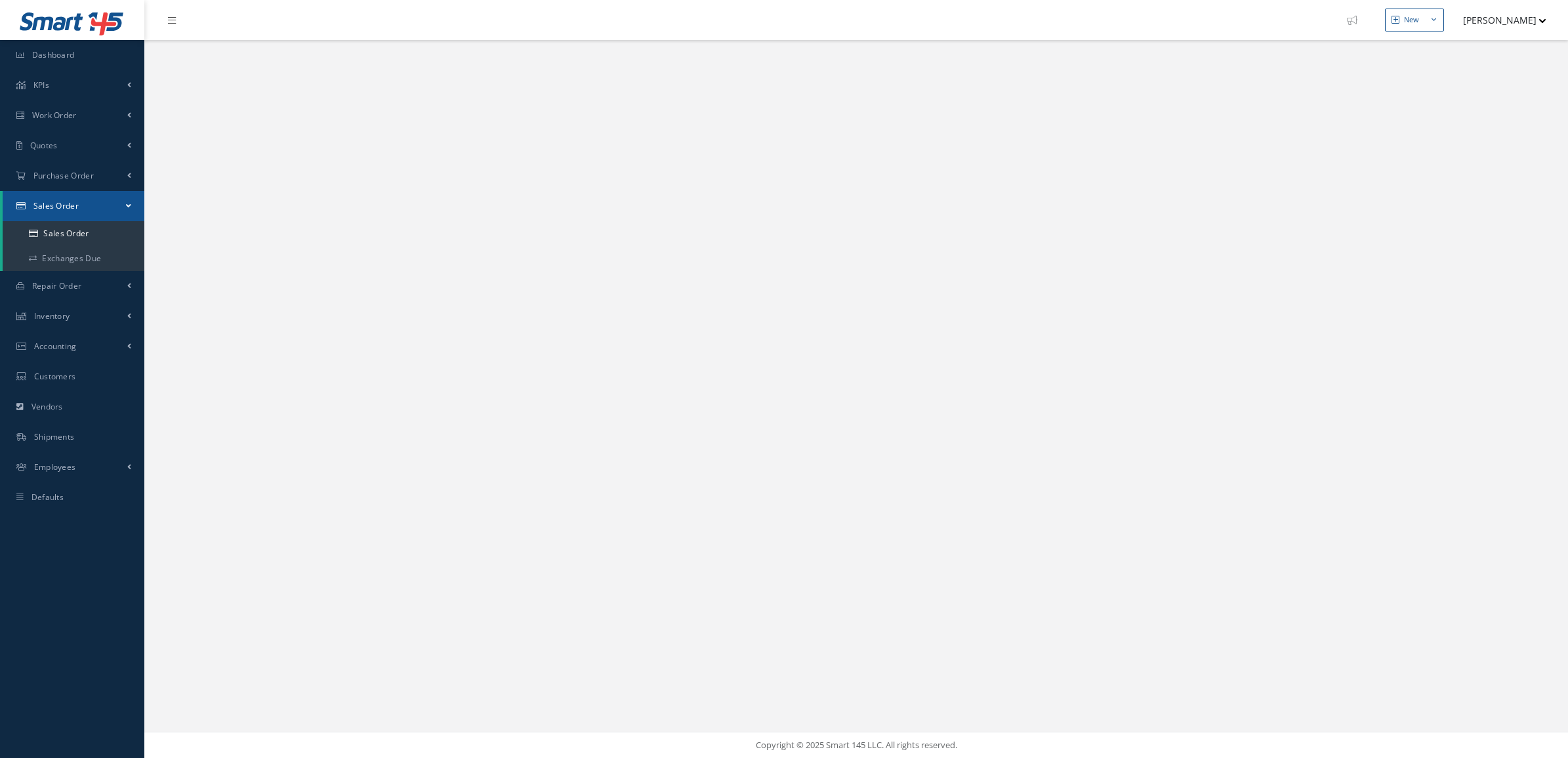
select select "25"
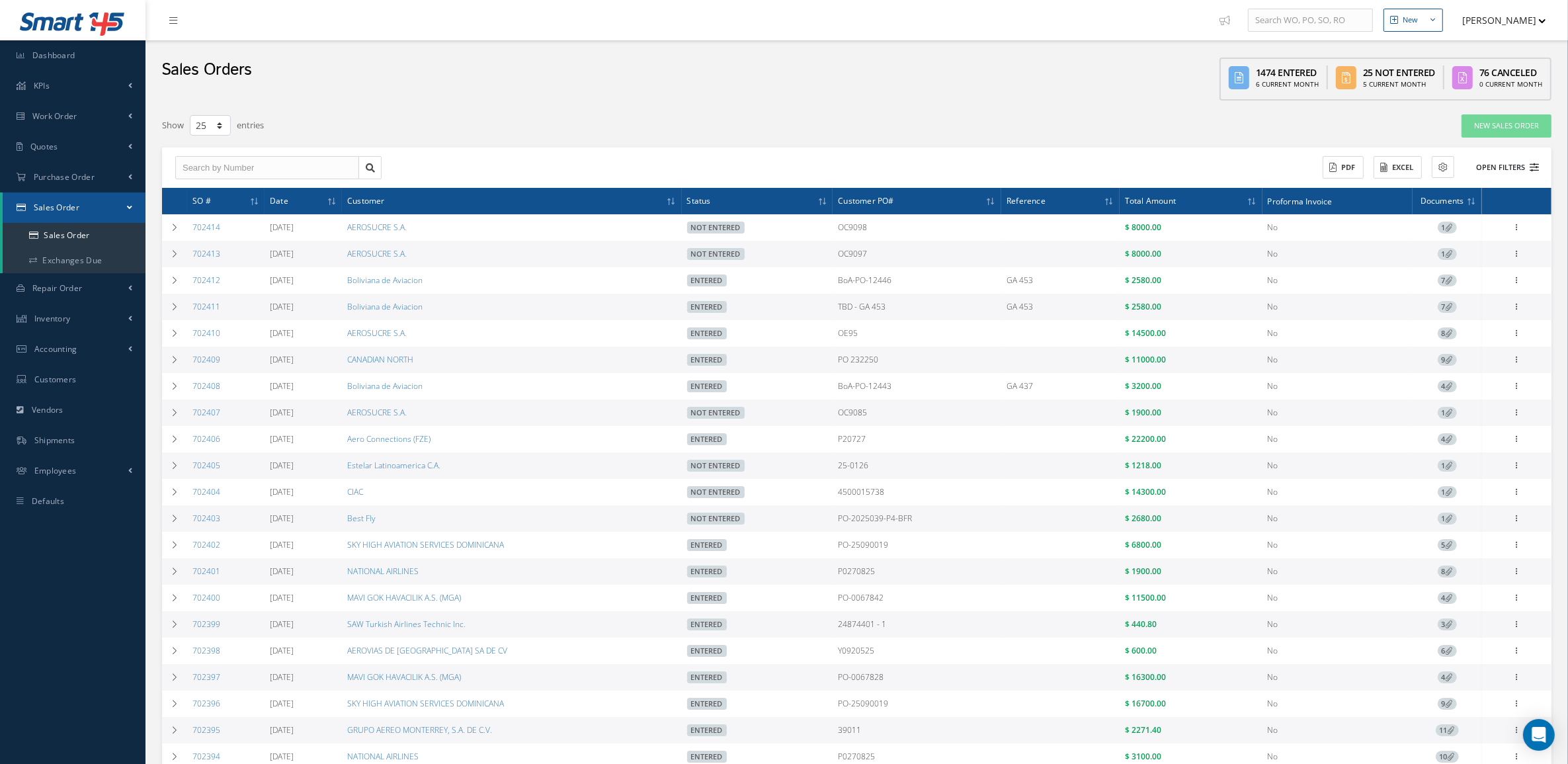
click at [1492, 166] on button "Open Filters" at bounding box center [1501, 167] width 74 height 22
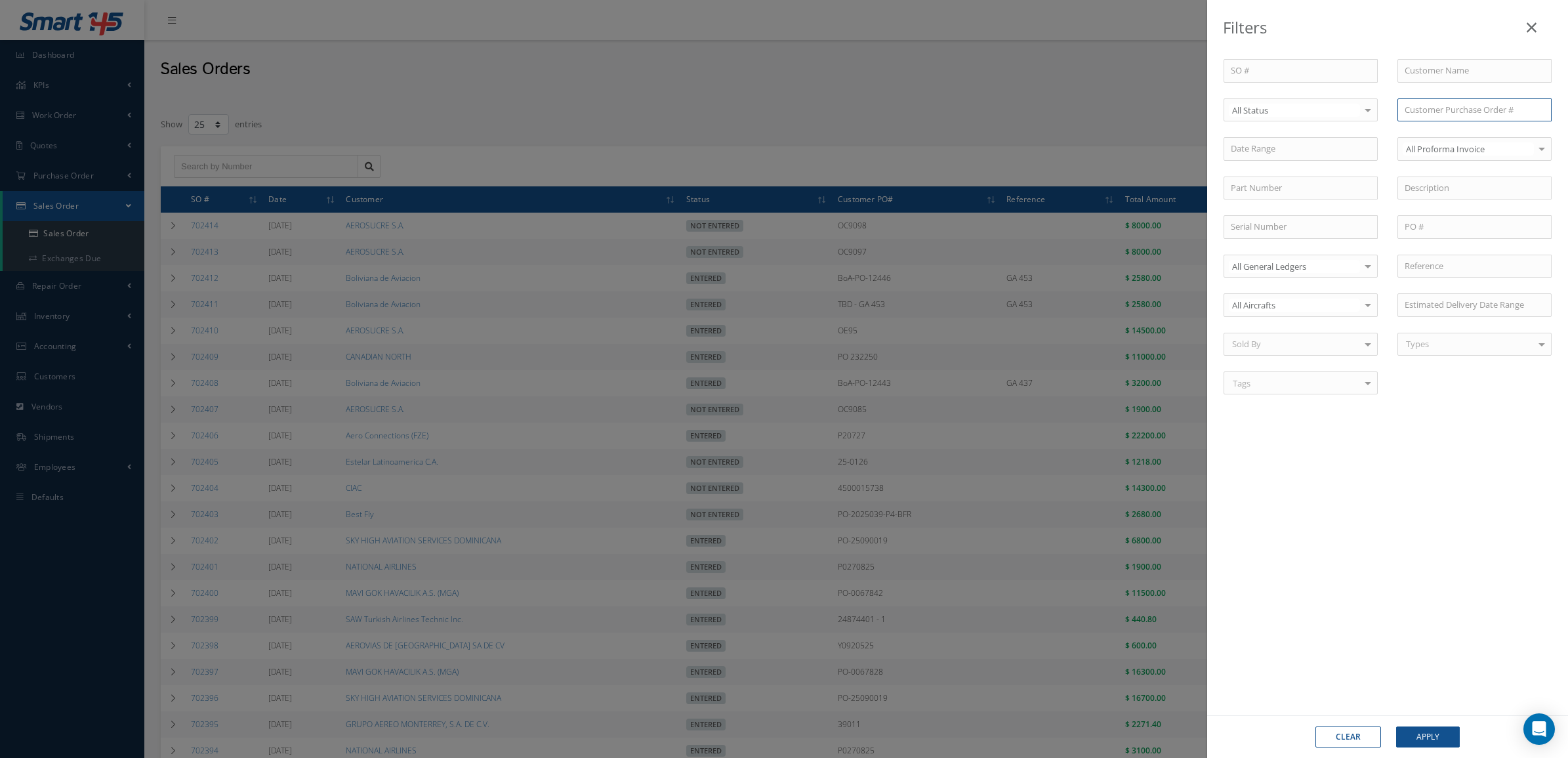
click at [1458, 107] on input "text" at bounding box center [1475, 110] width 154 height 24
type input "P10894125"
click at [1458, 128] on div "P10894125" at bounding box center [1475, 133] width 140 height 13
click at [1421, 731] on button "Apply" at bounding box center [1428, 737] width 63 height 21
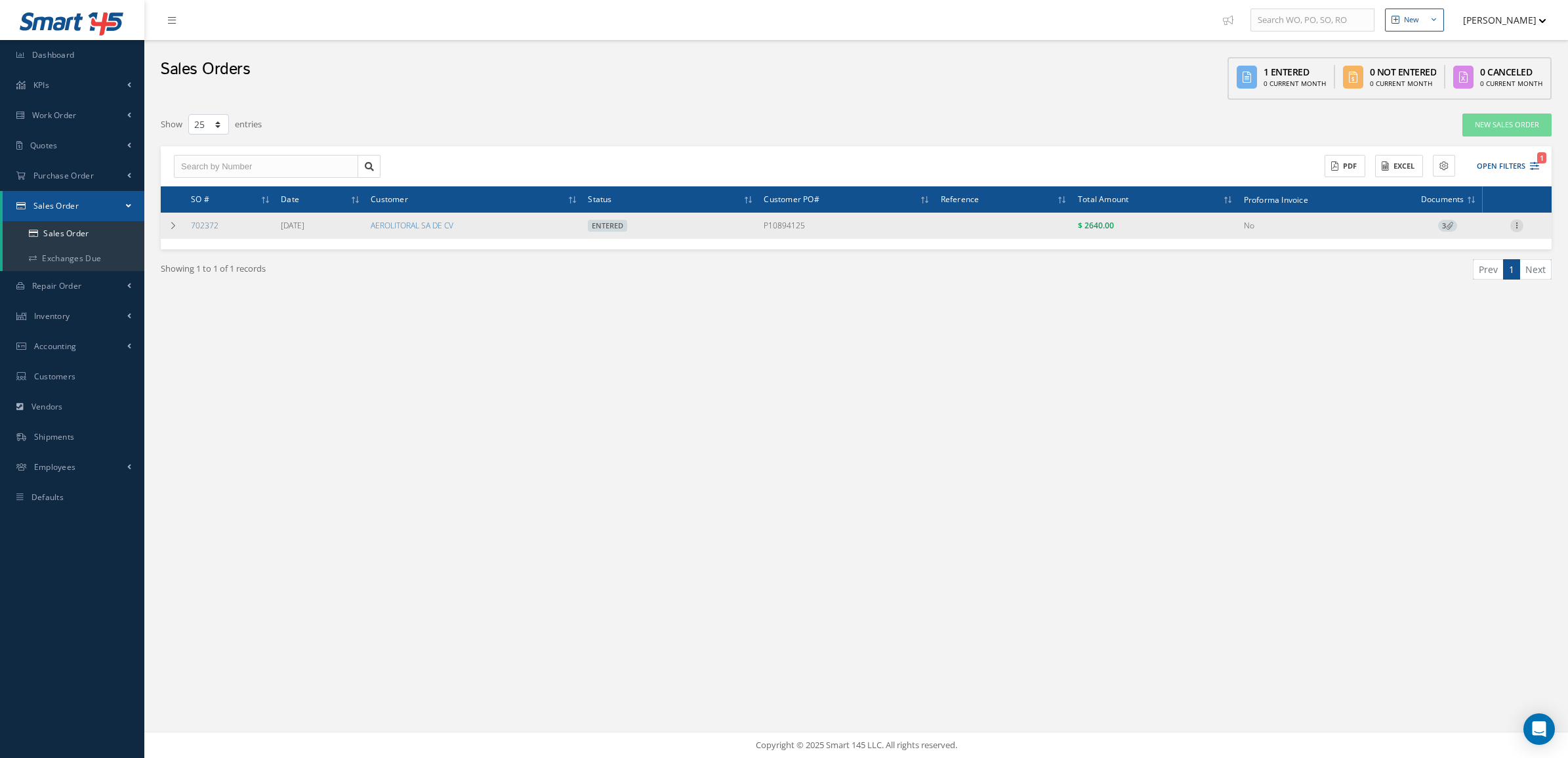
click at [1510, 225] on icon at bounding box center [1517, 224] width 13 height 11
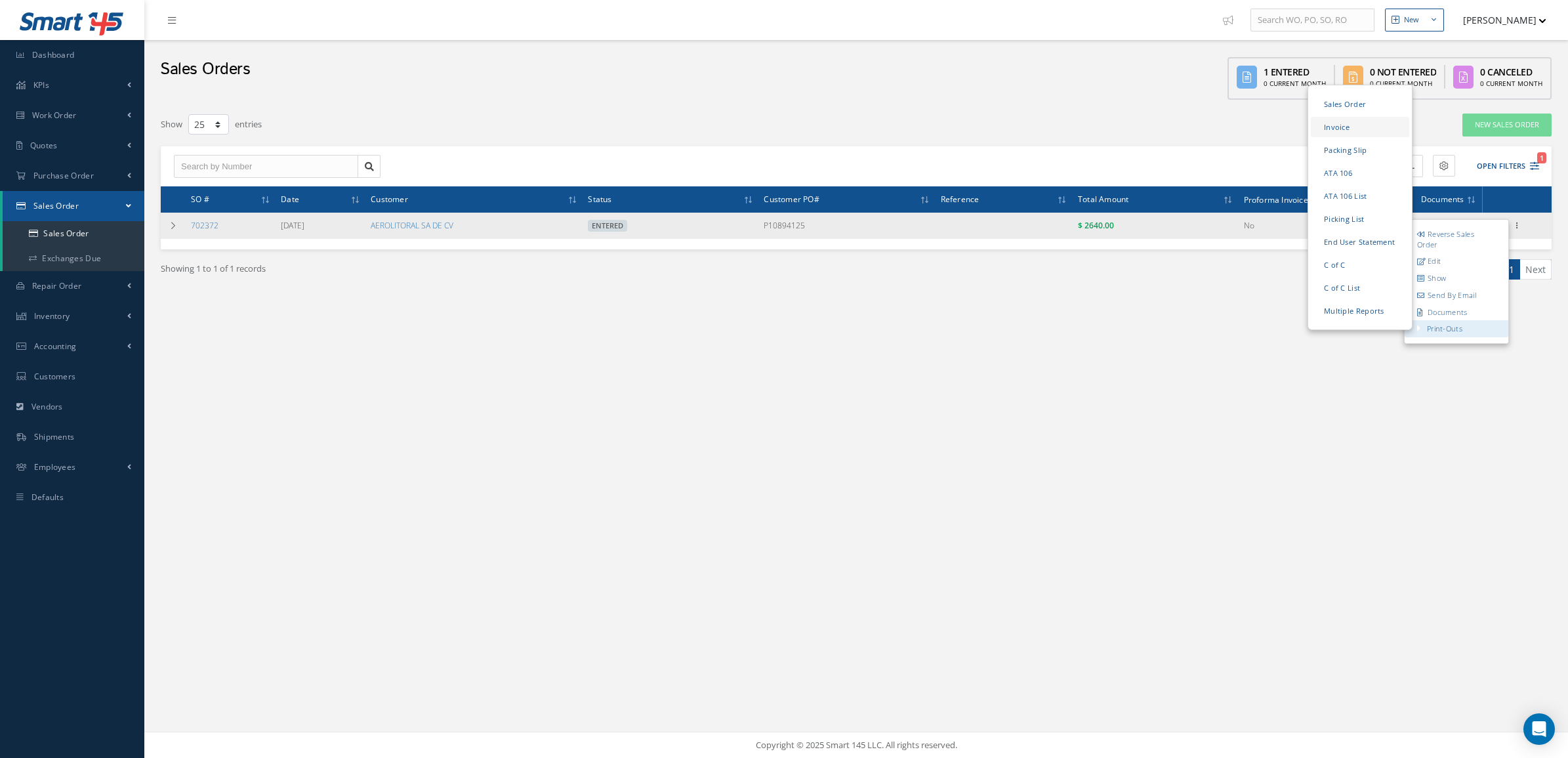
click at [1360, 126] on link "Invoice" at bounding box center [1360, 127] width 99 height 20
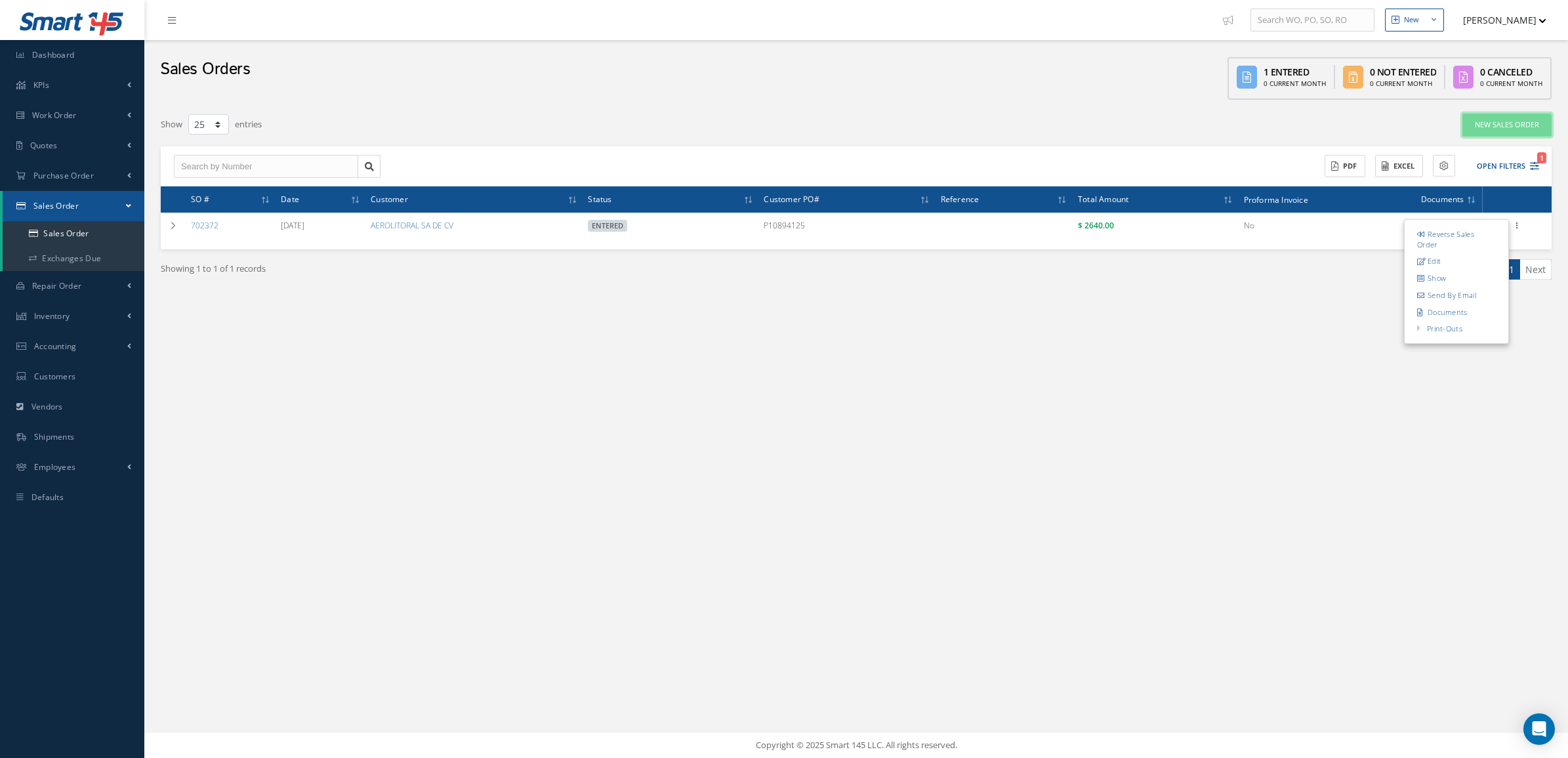
click at [1487, 129] on link "New Sales Order" at bounding box center [1507, 125] width 89 height 23
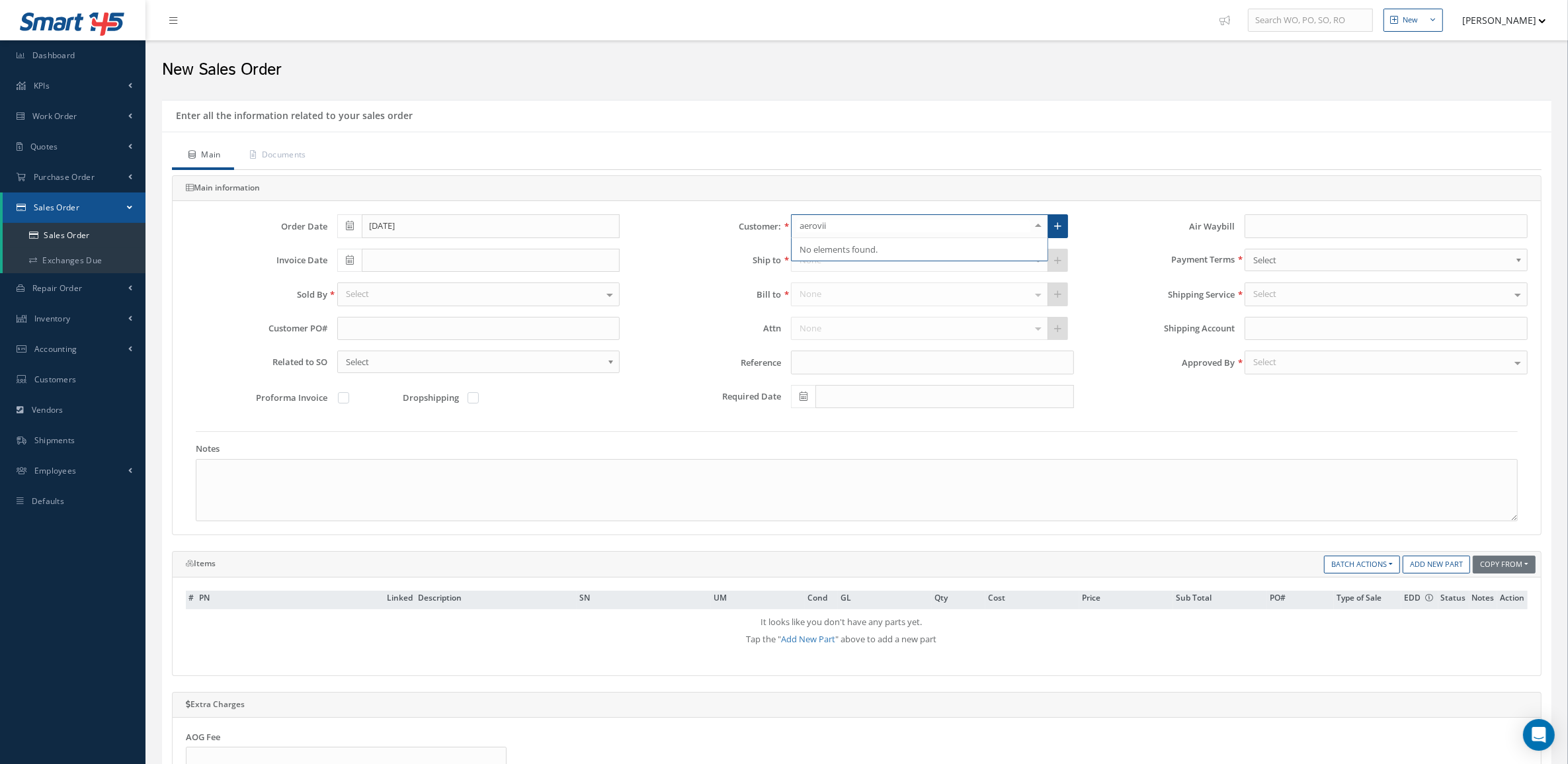
type input "aerovi"
click at [945, 265] on span "AEROVIAS DE [GEOGRAPHIC_DATA] SA DE CV" at bounding box center [920, 271] width 256 height 22
click at [93, 231] on link "Sales Order" at bounding box center [74, 235] width 143 height 25
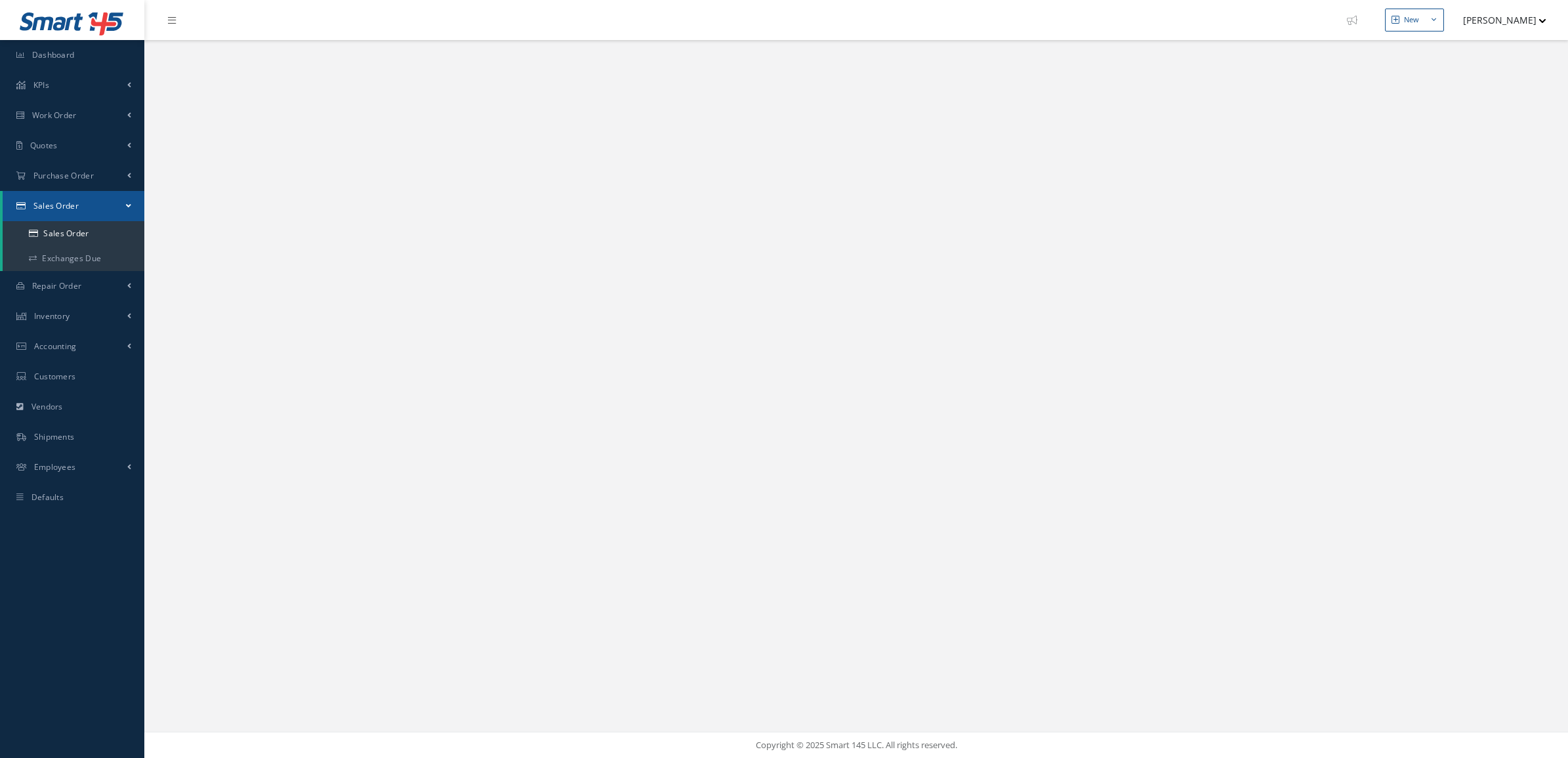
select select "25"
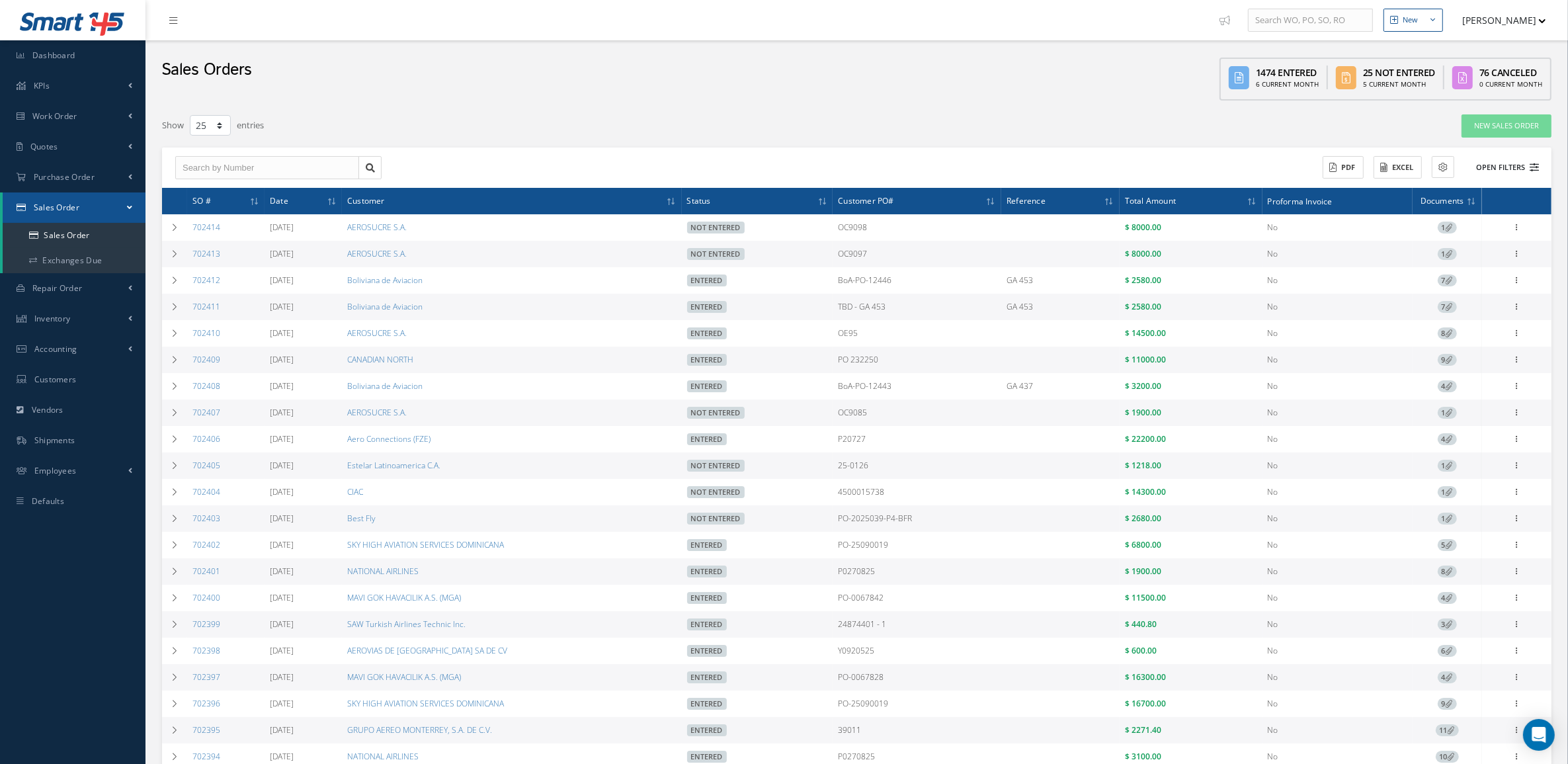
click at [1496, 170] on button "Open Filters" at bounding box center [1501, 167] width 74 height 22
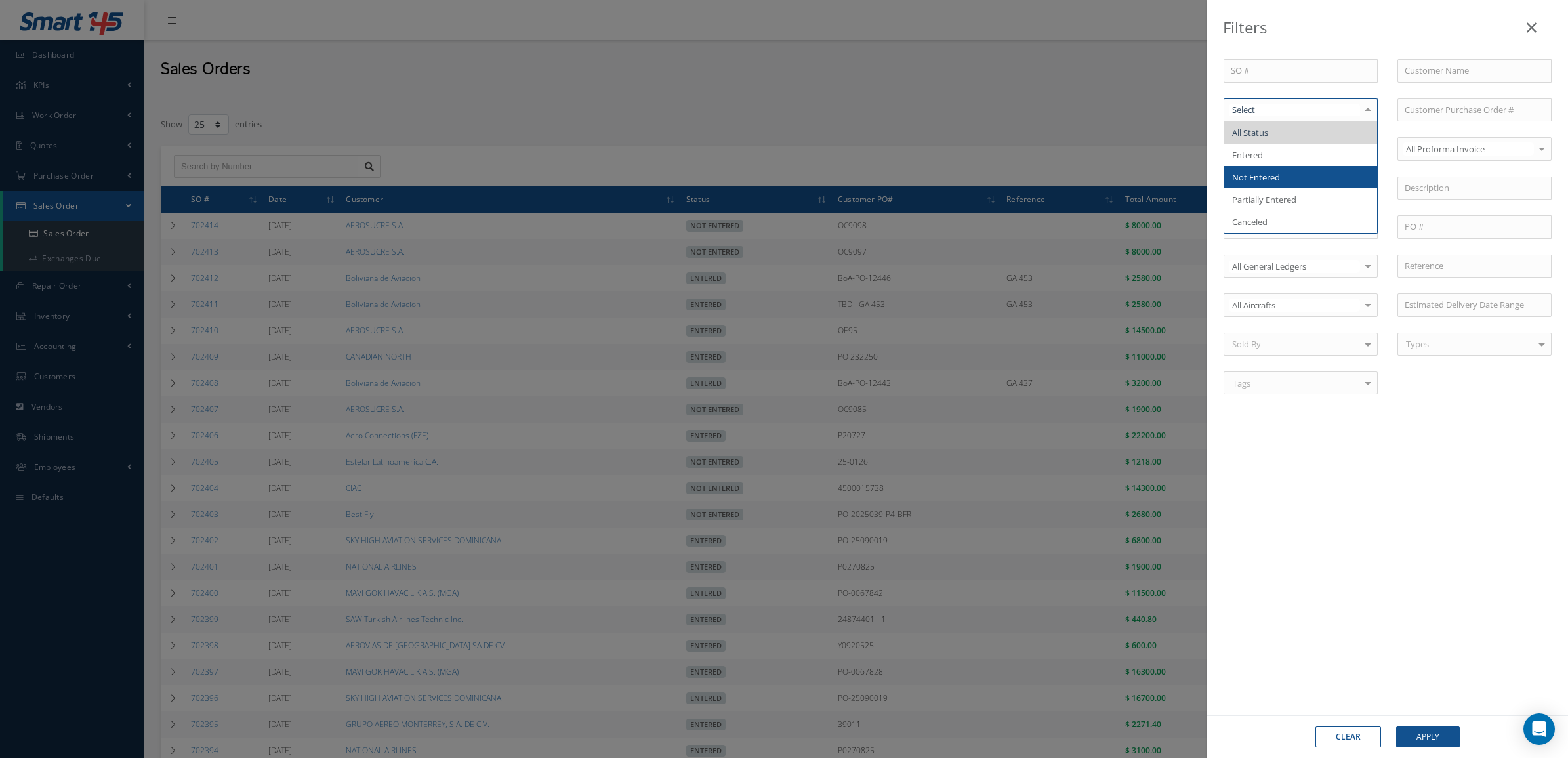
click at [1325, 178] on span "Not Entered" at bounding box center [1300, 177] width 153 height 22
click at [1418, 749] on div "Clear Apply" at bounding box center [1388, 736] width 361 height 42
click at [1414, 733] on button "Apply" at bounding box center [1428, 737] width 63 height 21
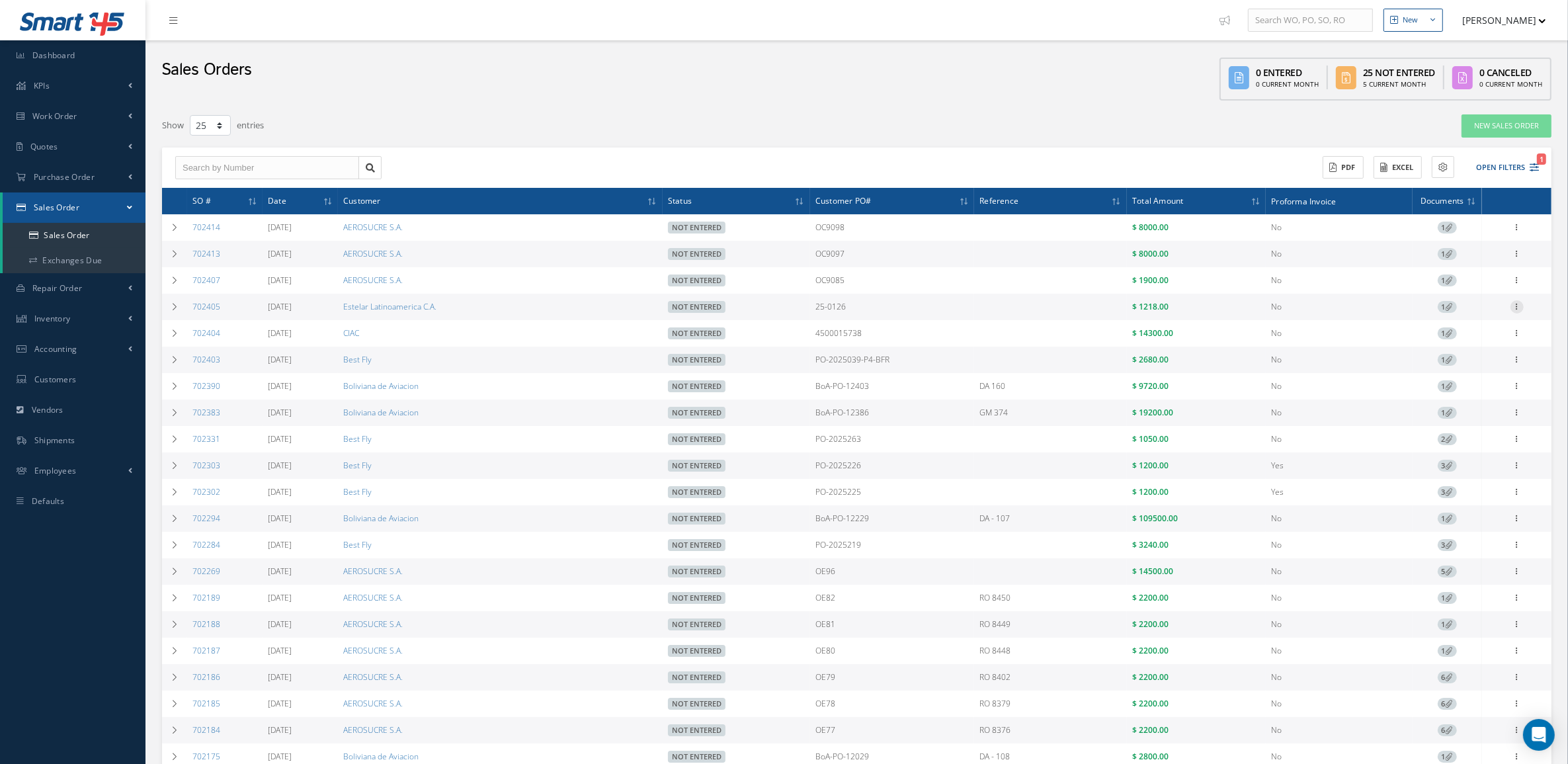
click at [1517, 310] on icon at bounding box center [1518, 305] width 14 height 11
click at [1493, 325] on link "Edit" at bounding box center [1457, 333] width 104 height 17
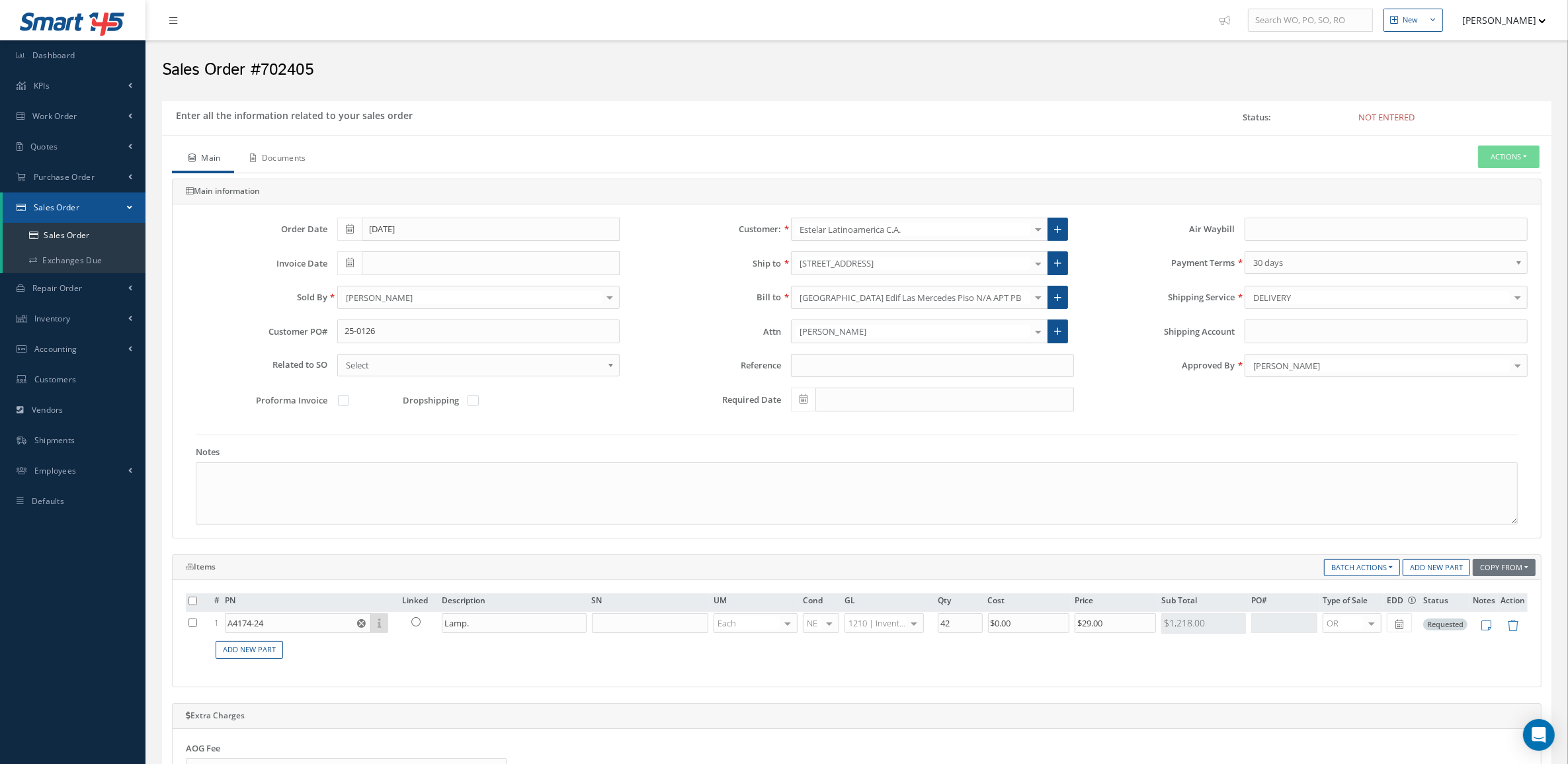
click at [302, 154] on link "Documents" at bounding box center [277, 159] width 85 height 28
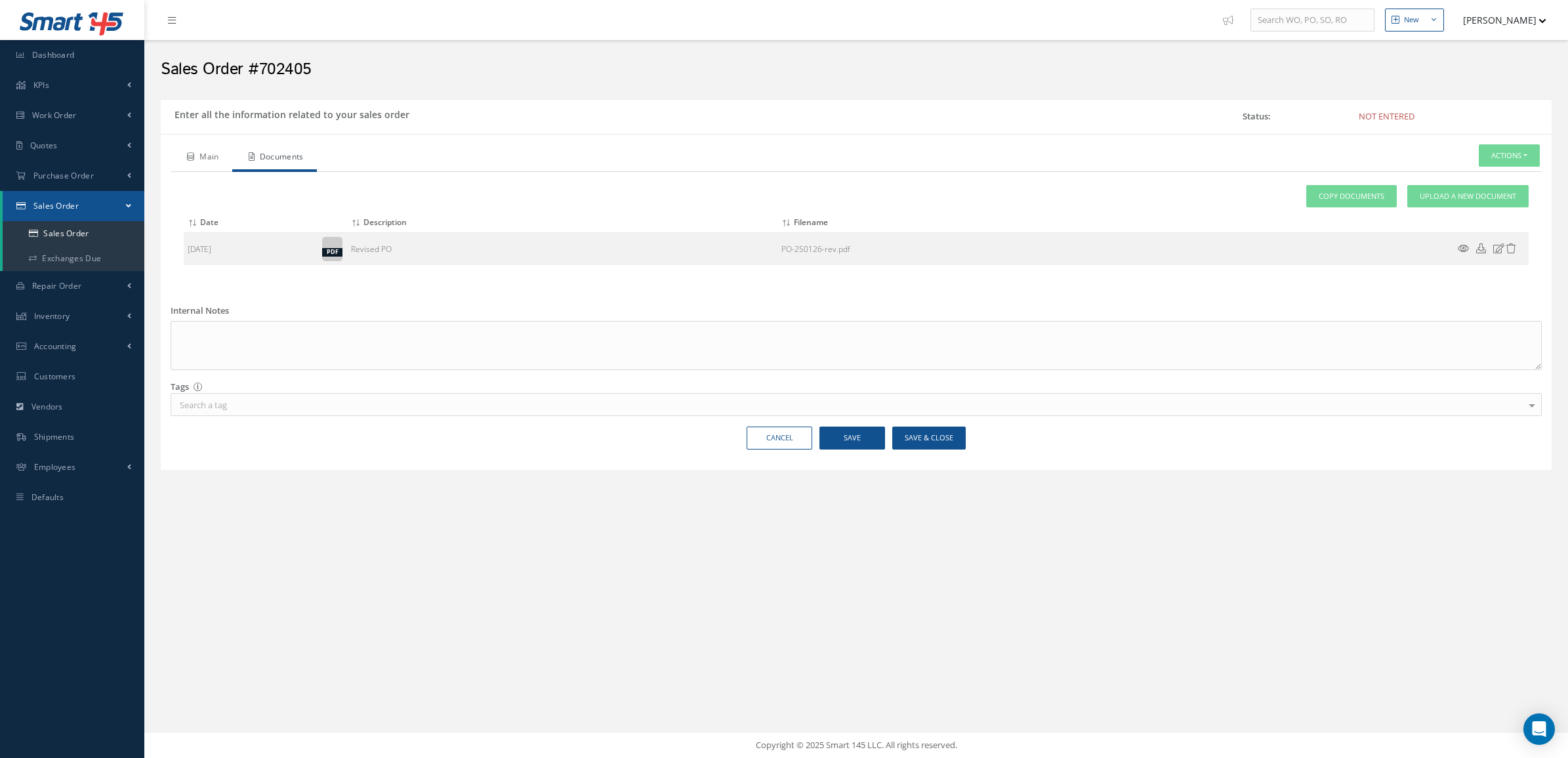
click at [221, 152] on link "Main" at bounding box center [202, 157] width 61 height 28
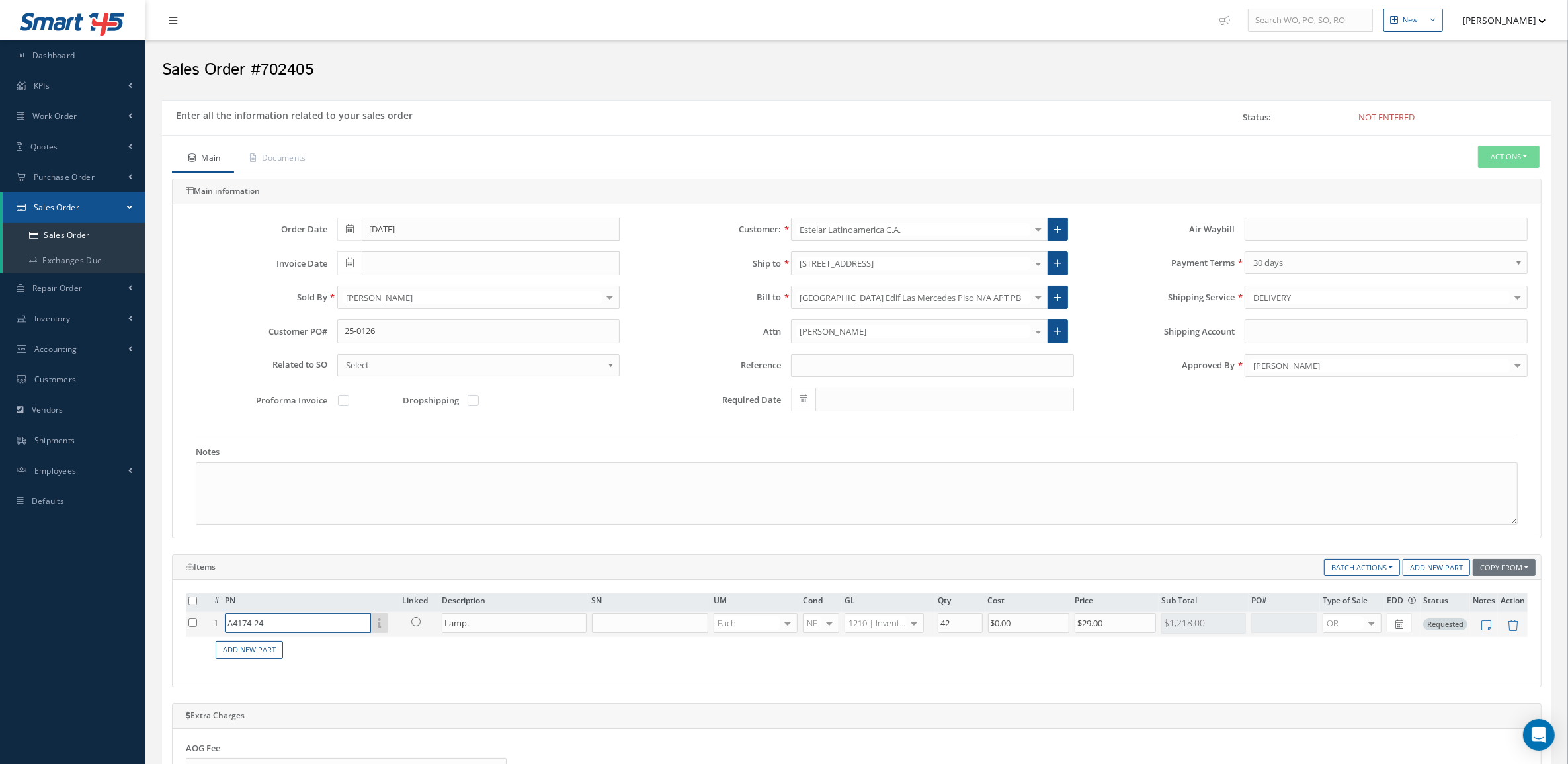
click at [284, 632] on input "A4174-24" at bounding box center [298, 623] width 146 height 20
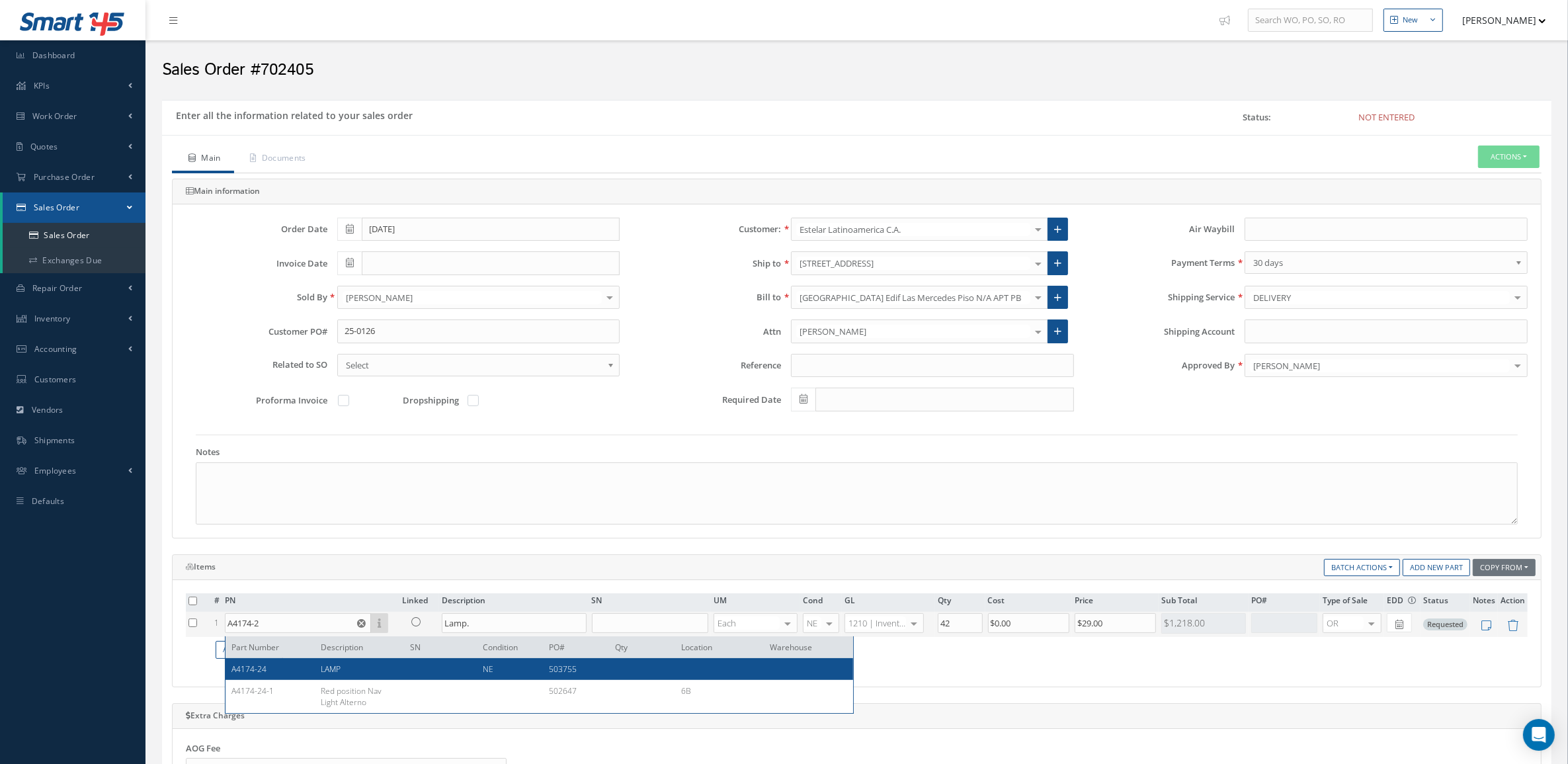
click at [306, 672] on div "A4174-24" at bounding box center [272, 669] width 79 height 12
type input "A4174-24"
type input "LAMP"
type input "$14.39"
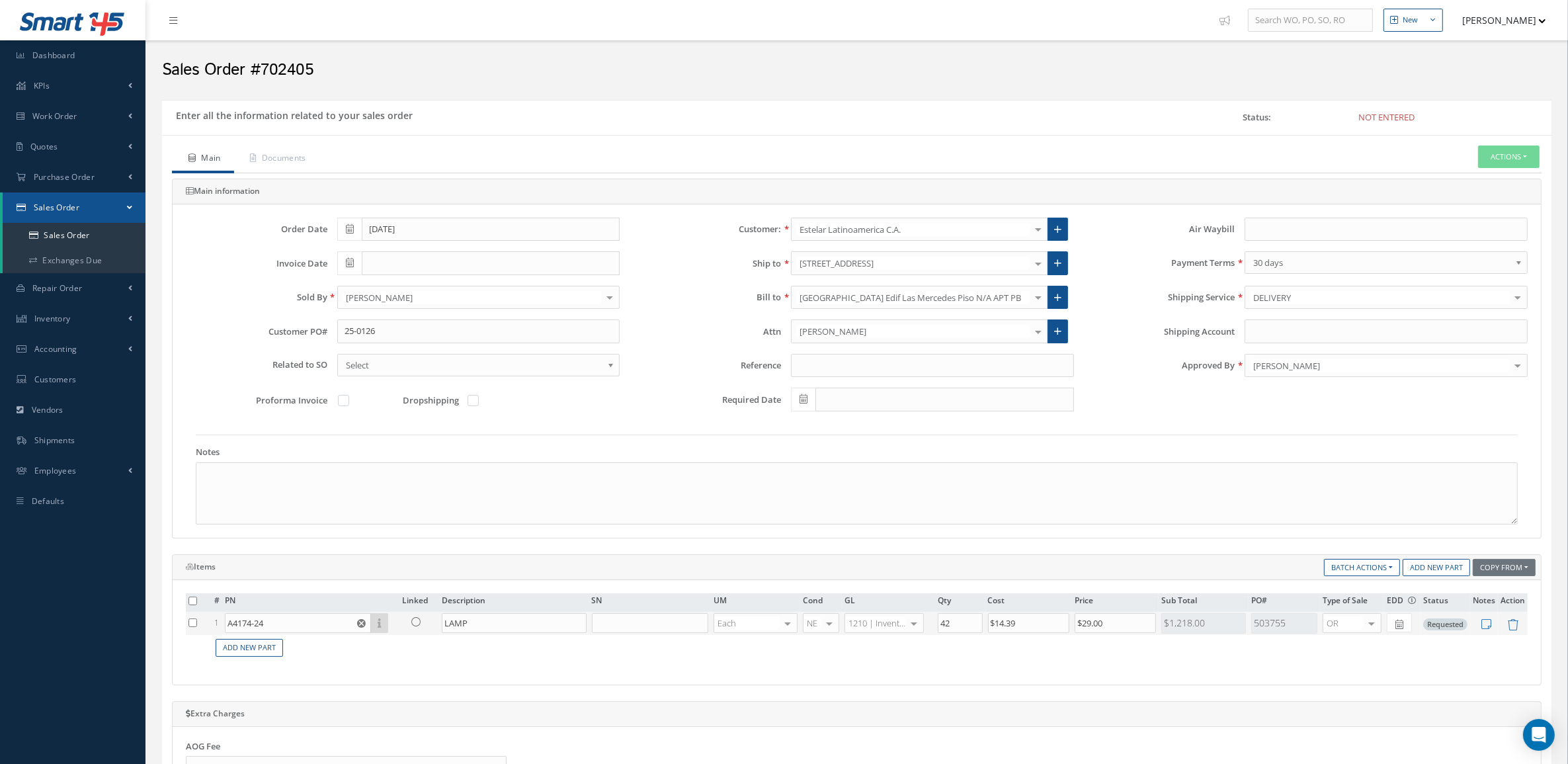
click at [288, 142] on div "Main Documents Actions Enter/Update Send By Email Documents Cancel Delete Print…" at bounding box center [857, 645] width 1390 height 1019
click at [295, 165] on link "Documents" at bounding box center [277, 159] width 85 height 28
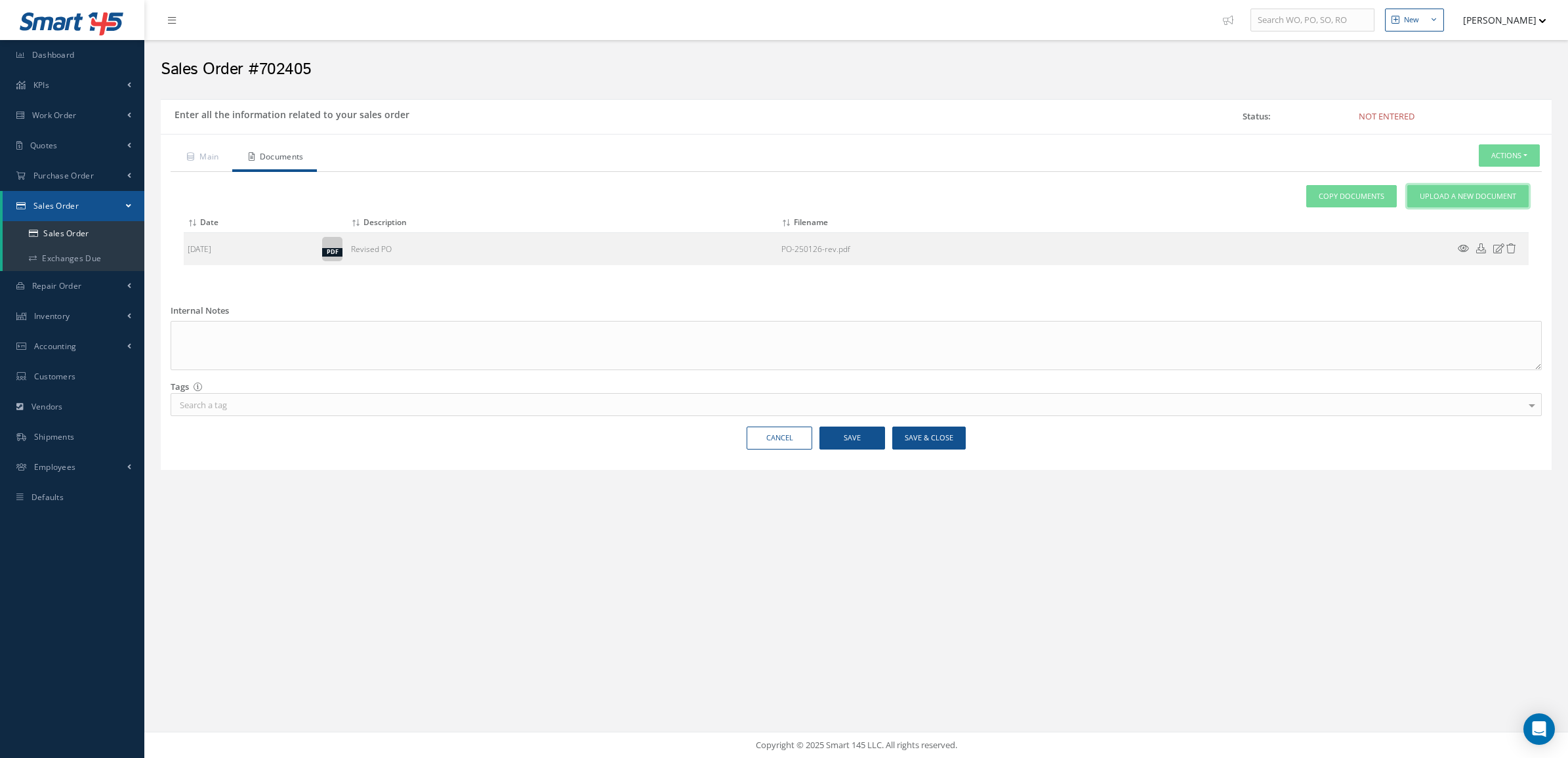
click at [1432, 203] on link "Upload a New Document" at bounding box center [1468, 197] width 122 height 23
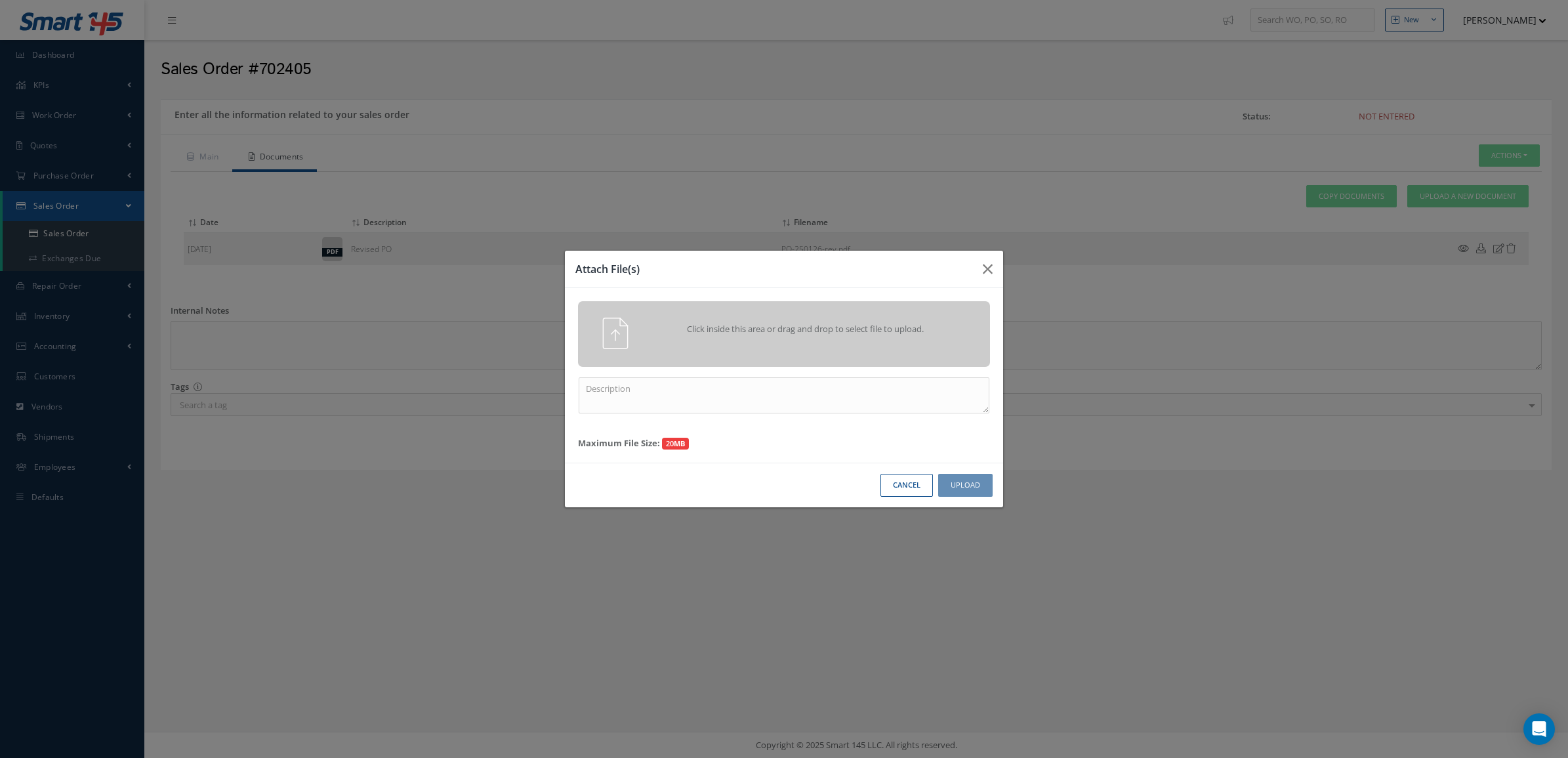
click at [620, 352] on div "Click inside this area or drag and drop to select file to upload." at bounding box center [783, 334] width 412 height 65
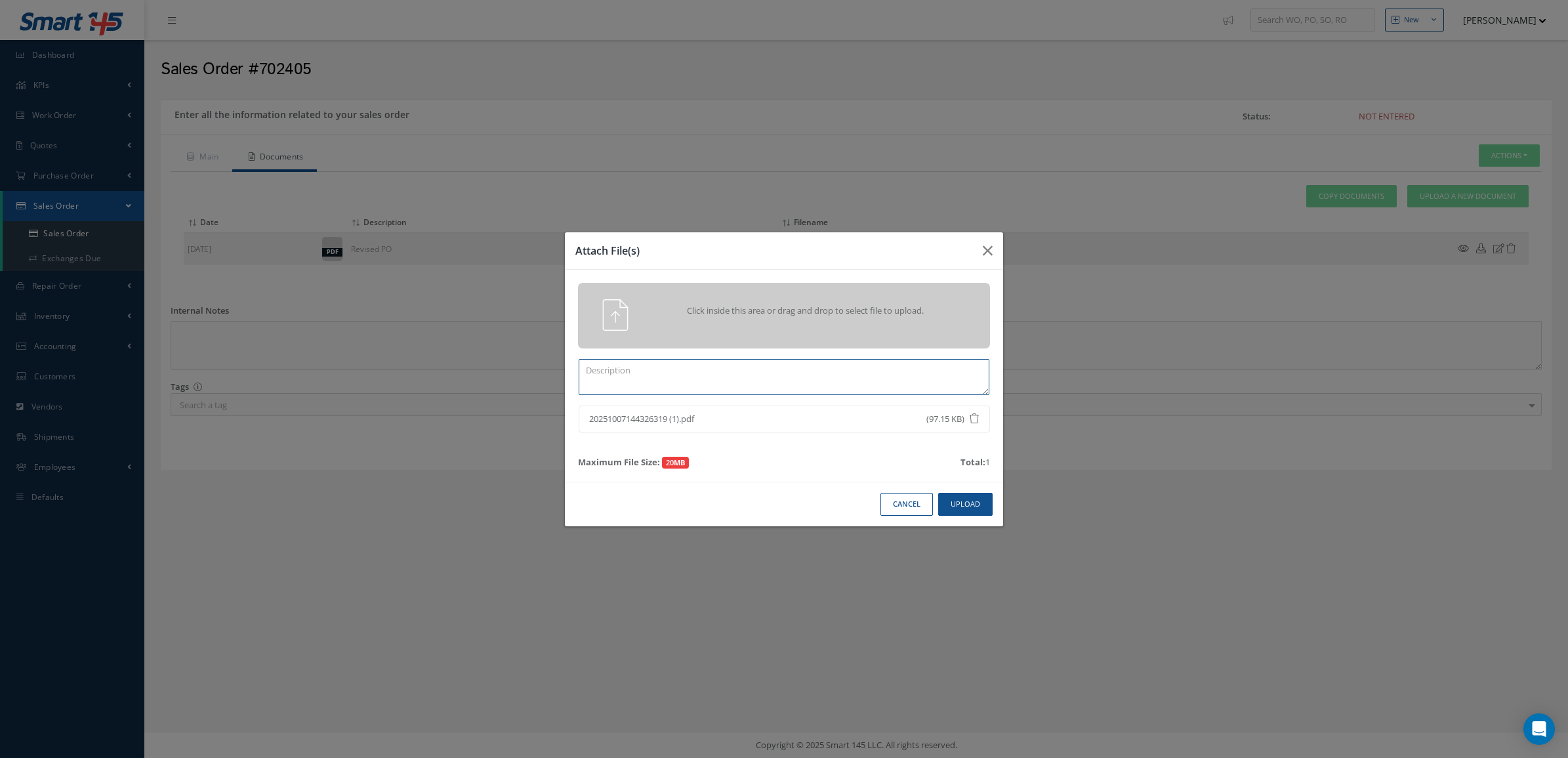
click at [759, 385] on textarea at bounding box center [784, 377] width 411 height 36
type textarea "CERTS"
drag, startPoint x: 953, startPoint y: 490, endPoint x: 956, endPoint y: 499, distance: 9.5
click at [956, 494] on div "Cancel Upload" at bounding box center [784, 504] width 439 height 45
click at [956, 499] on button "Upload" at bounding box center [965, 505] width 55 height 23
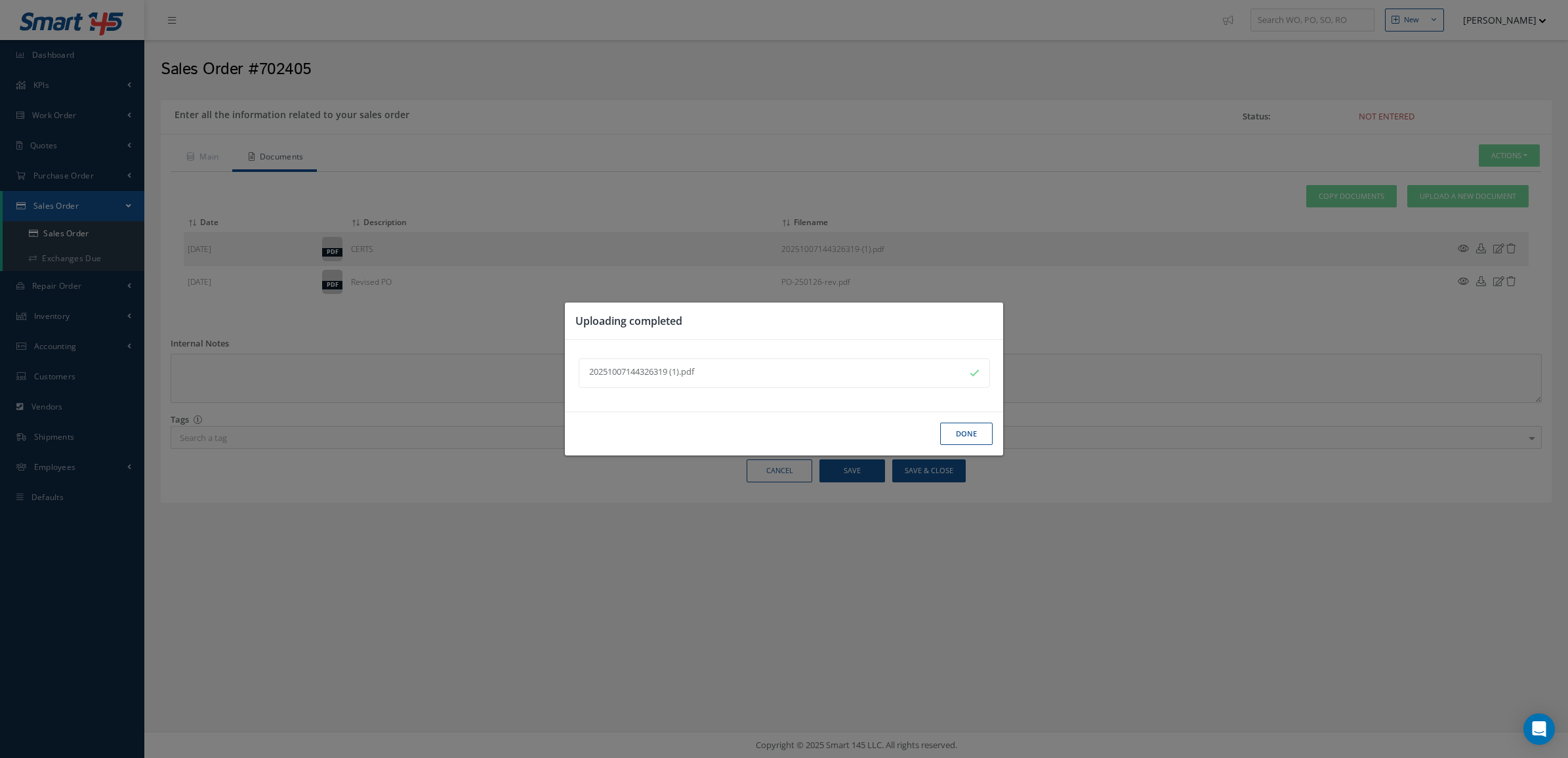
click at [965, 440] on button "Done" at bounding box center [966, 434] width 53 height 23
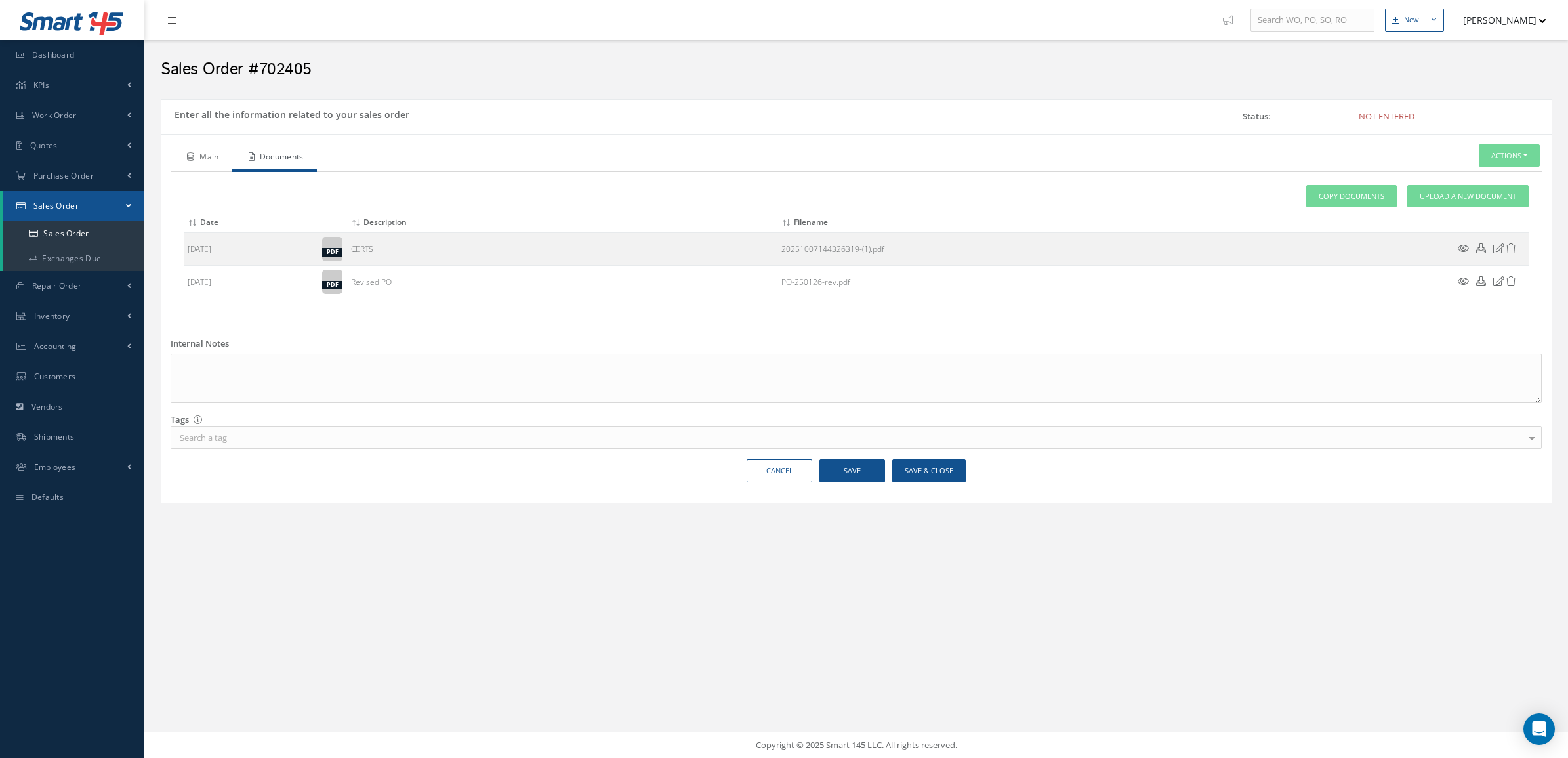
click at [211, 154] on link "Main" at bounding box center [202, 157] width 61 height 28
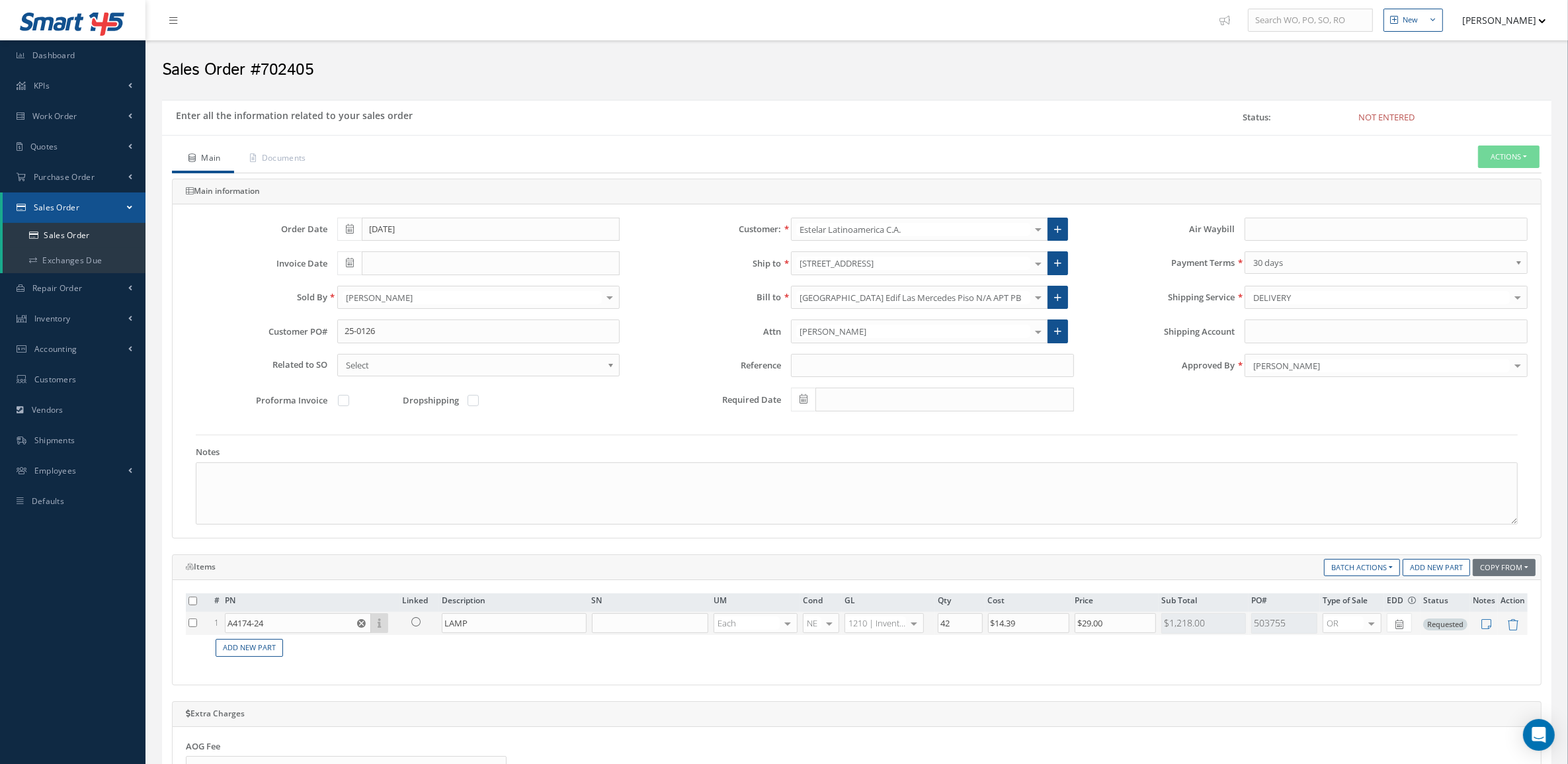
click at [412, 624] on icon at bounding box center [416, 622] width 10 height 10
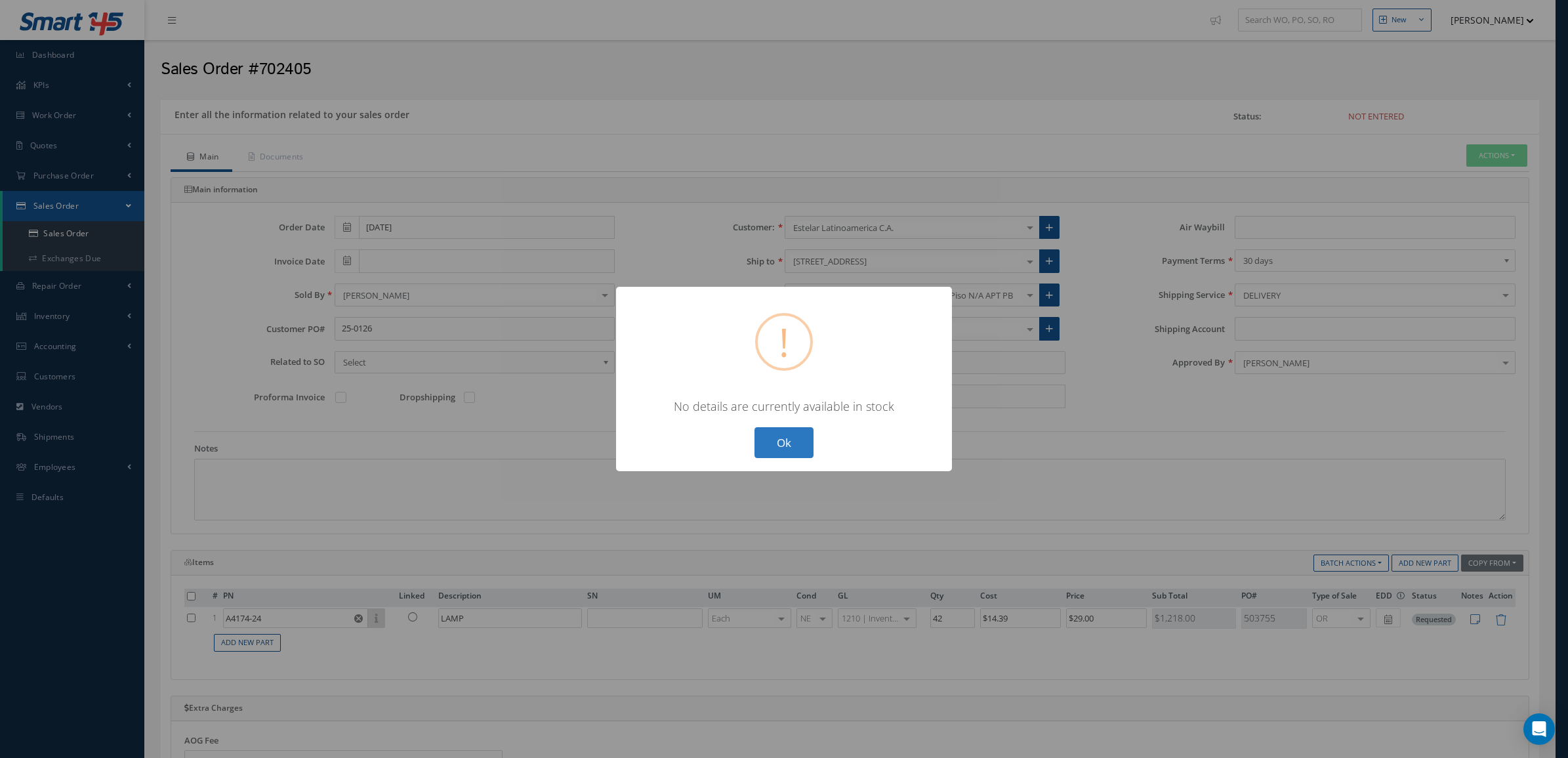
click at [768, 437] on button "Ok" at bounding box center [784, 442] width 59 height 31
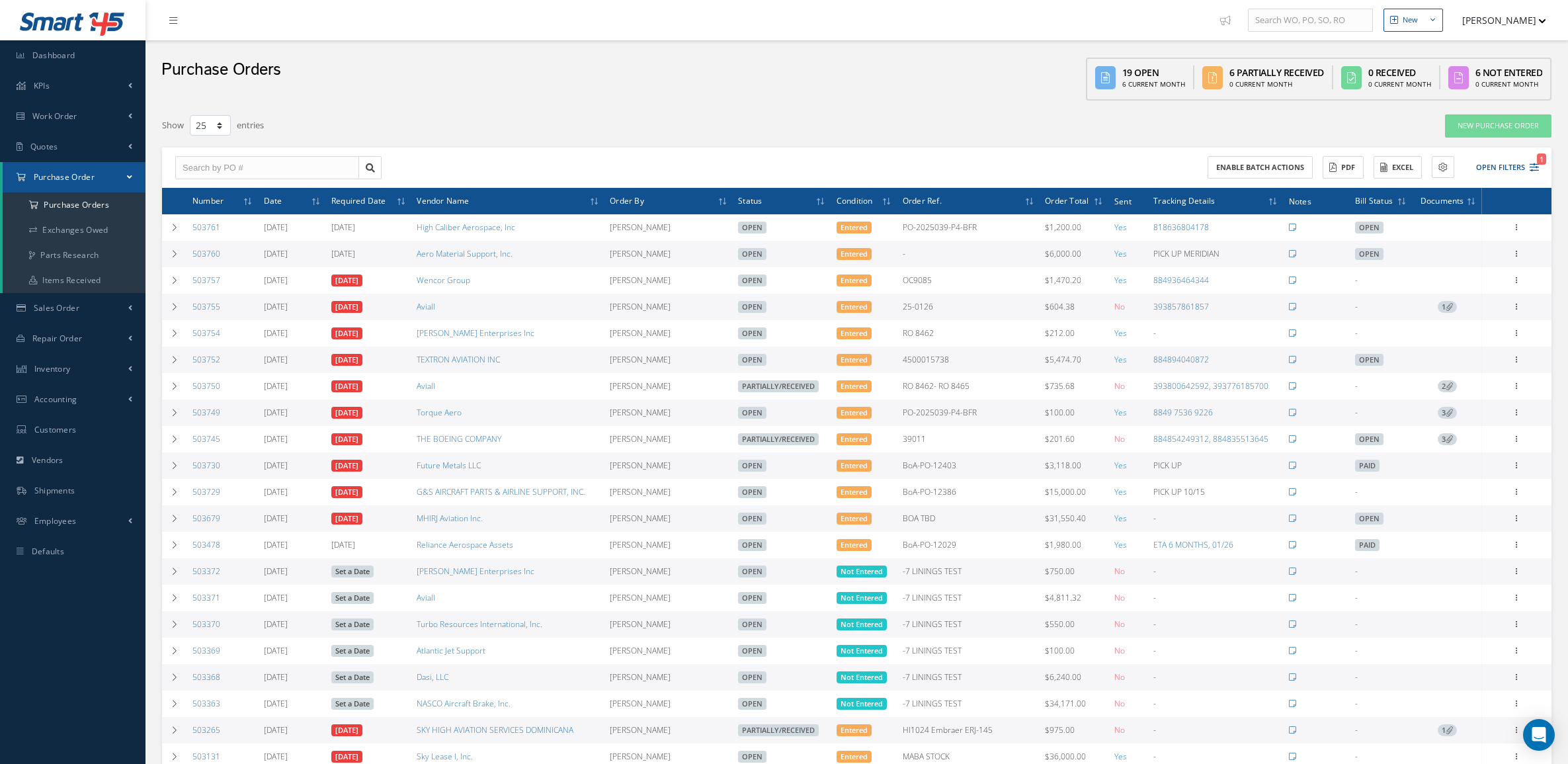
select select "25"
click at [181, 305] on td at bounding box center [175, 307] width 25 height 26
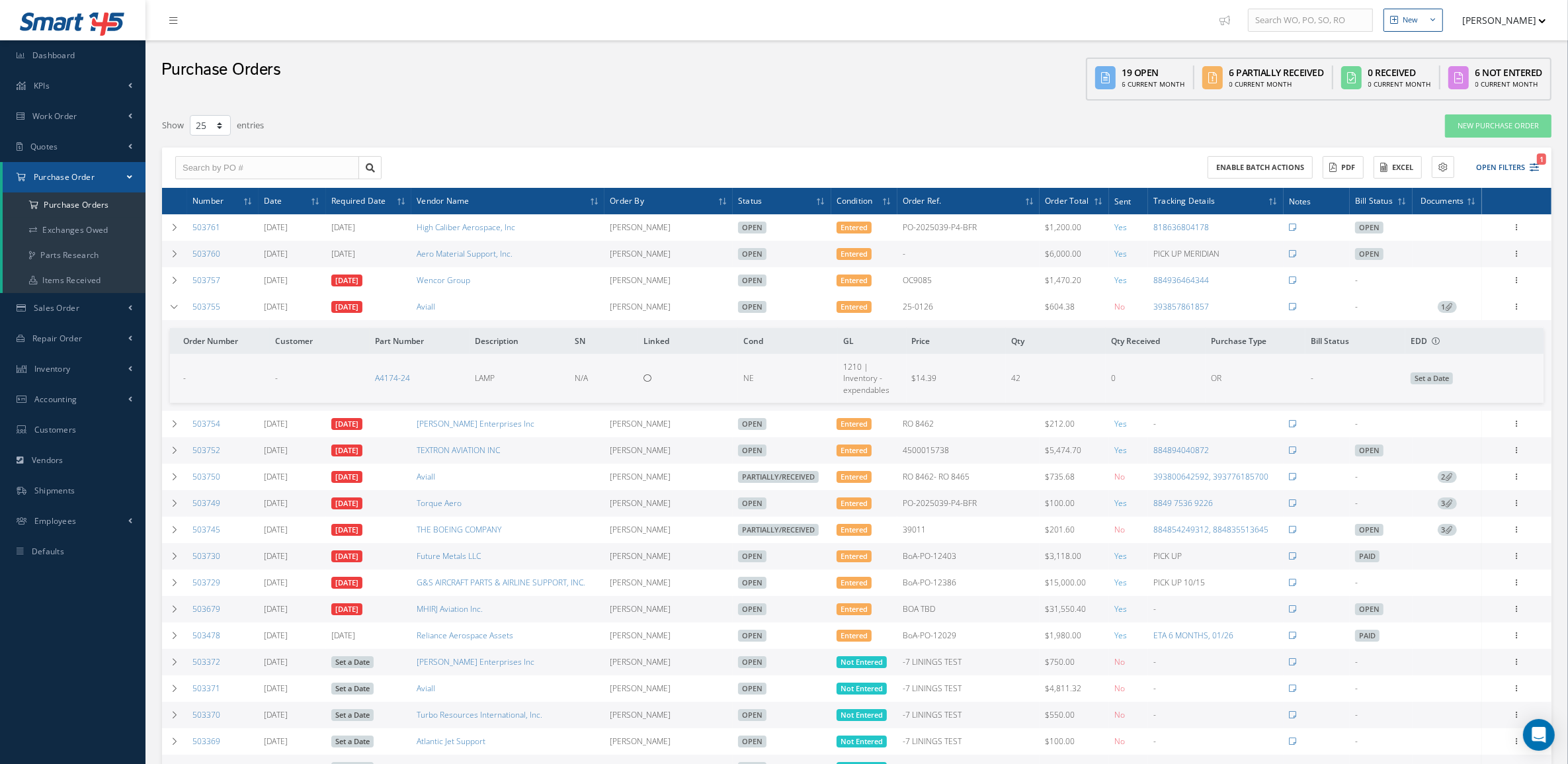
click at [1446, 305] on icon at bounding box center [1450, 307] width 8 height 8
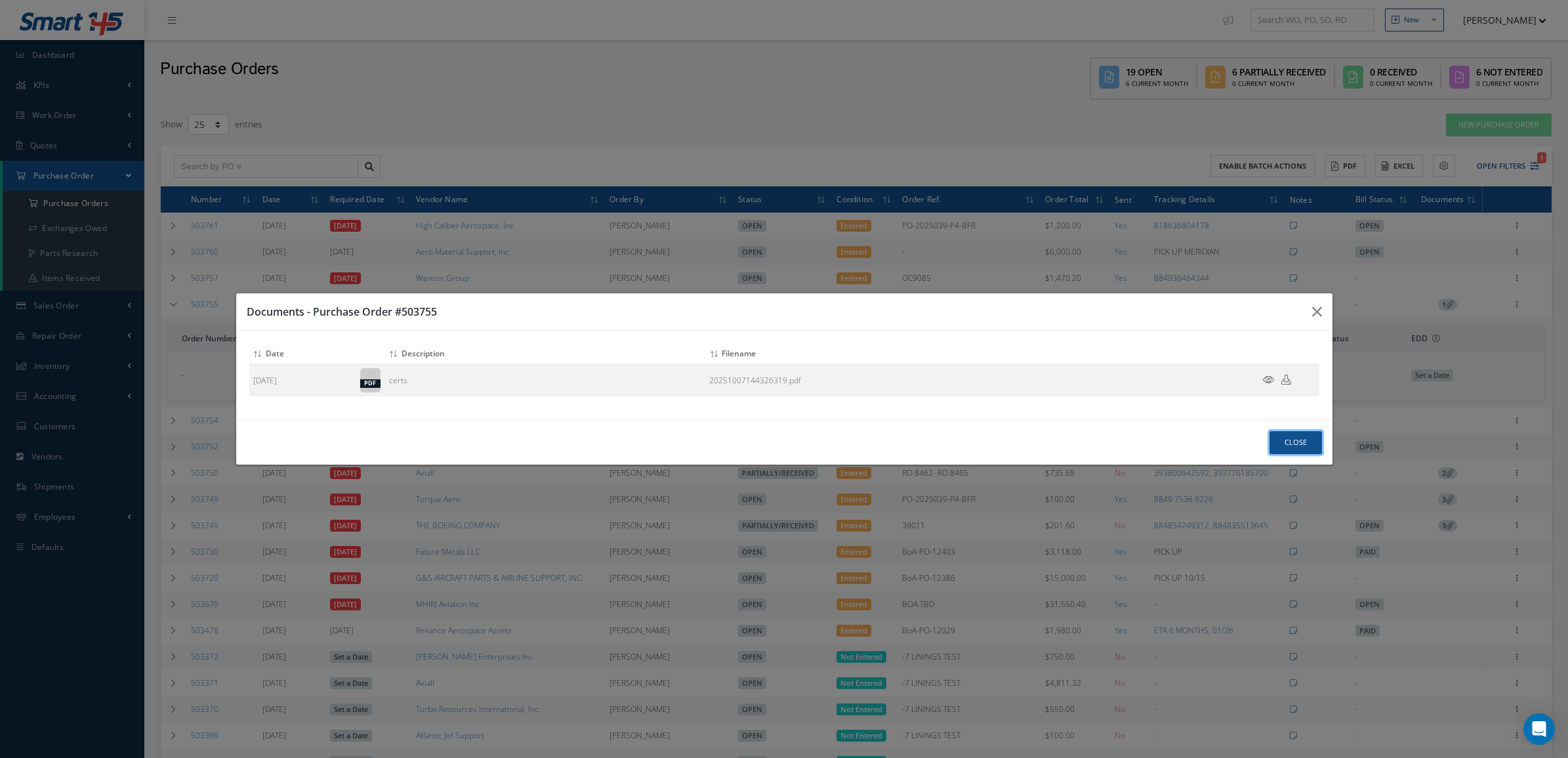
click at [1293, 439] on button "Close" at bounding box center [1295, 442] width 53 height 23
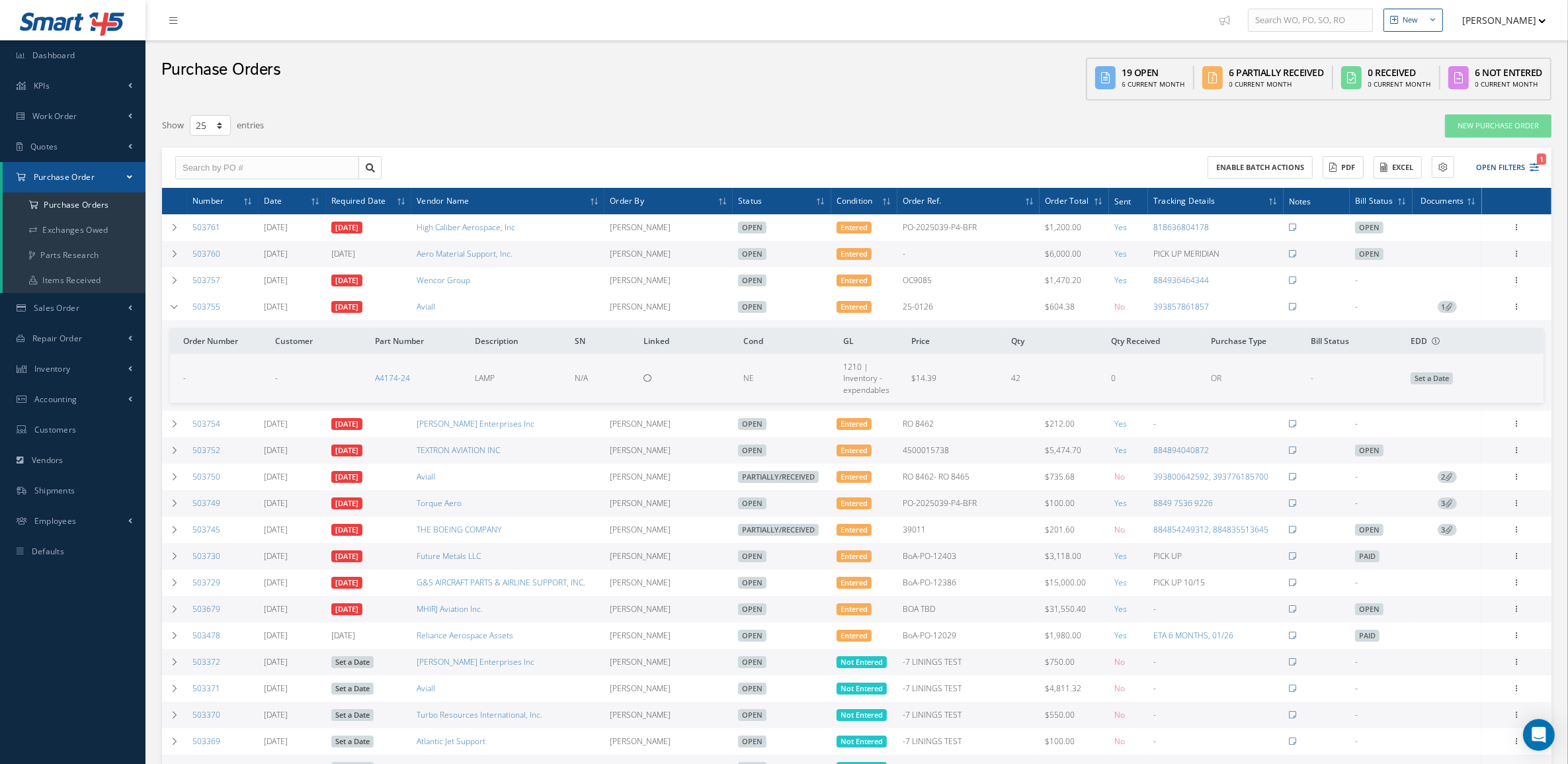
click at [1437, 312] on td "1" at bounding box center [1448, 307] width 70 height 26
click at [1438, 309] on span "1" at bounding box center [1448, 307] width 19 height 12
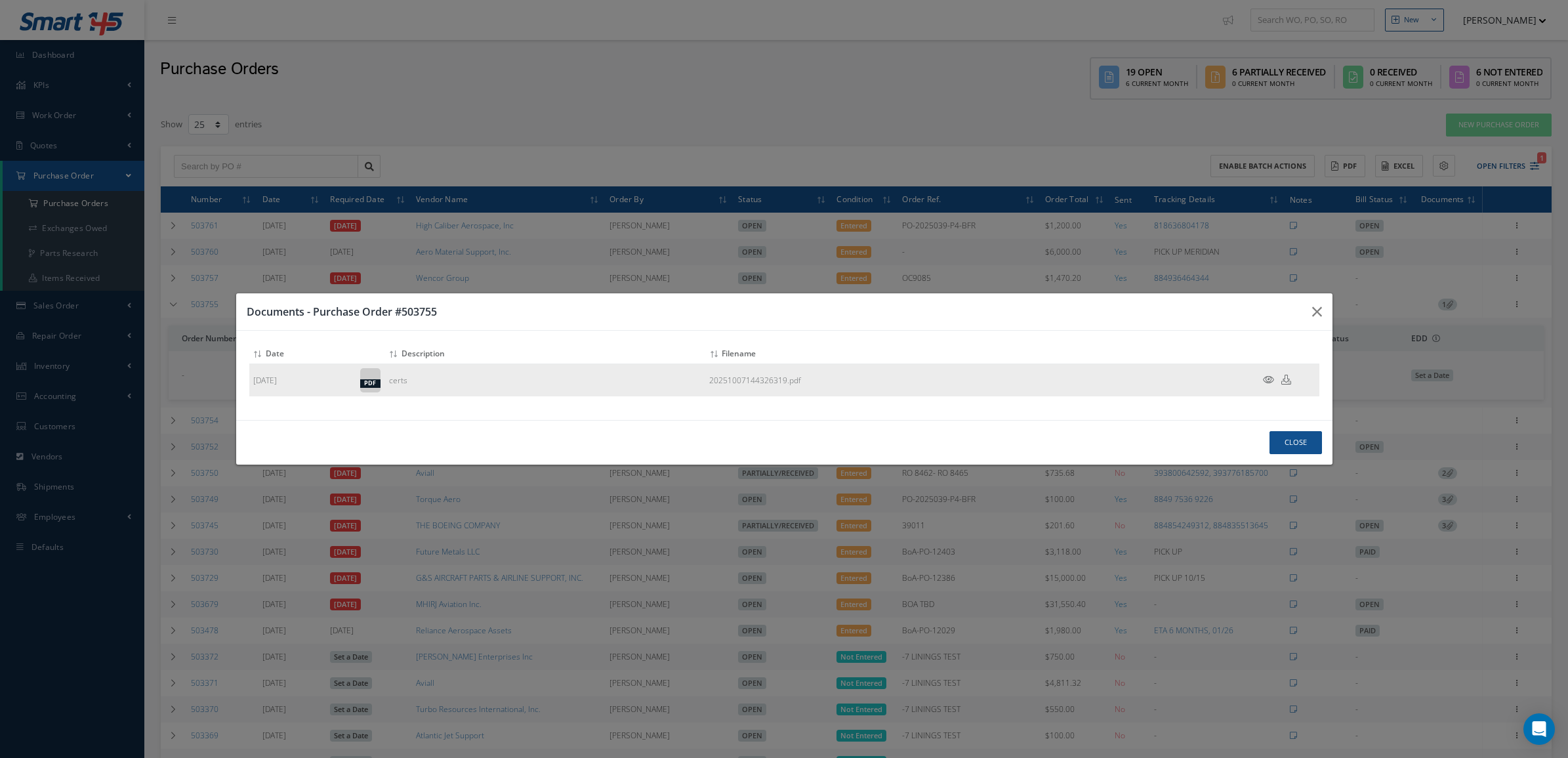
click at [1270, 376] on icon at bounding box center [1269, 379] width 12 height 10
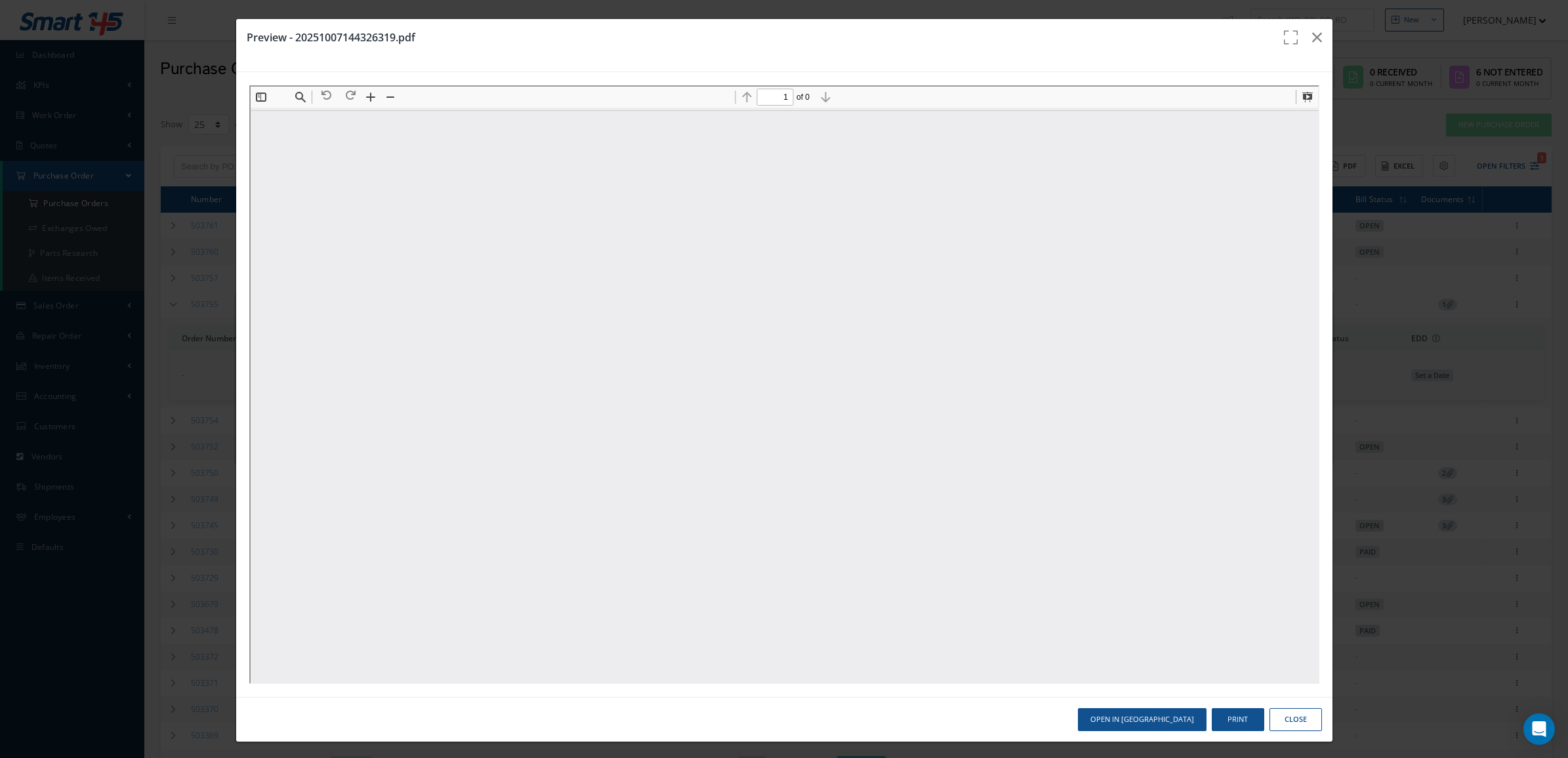
scroll to position [7, 0]
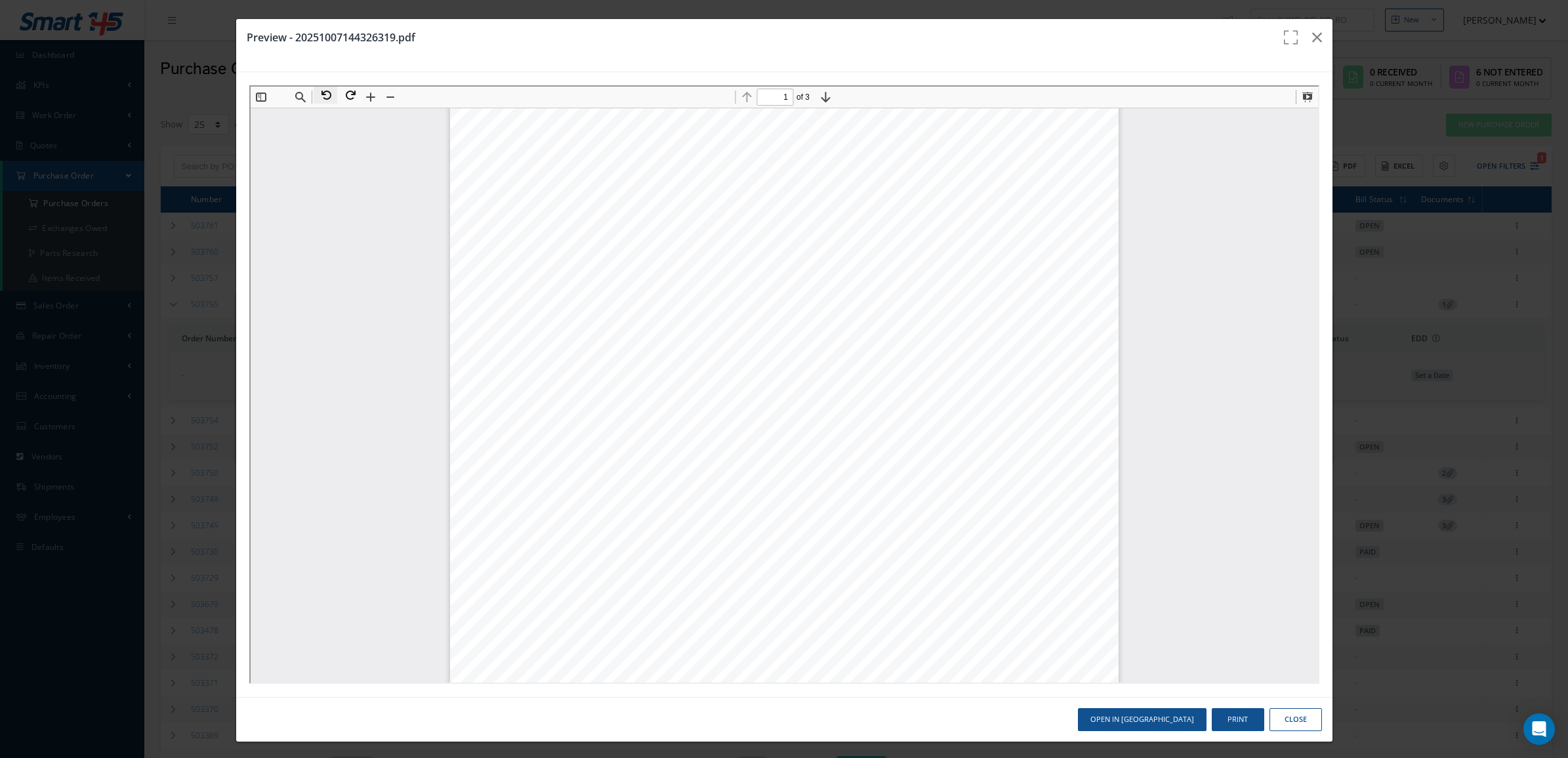
click at [328, 97] on button at bounding box center [323, 94] width 24 height 17
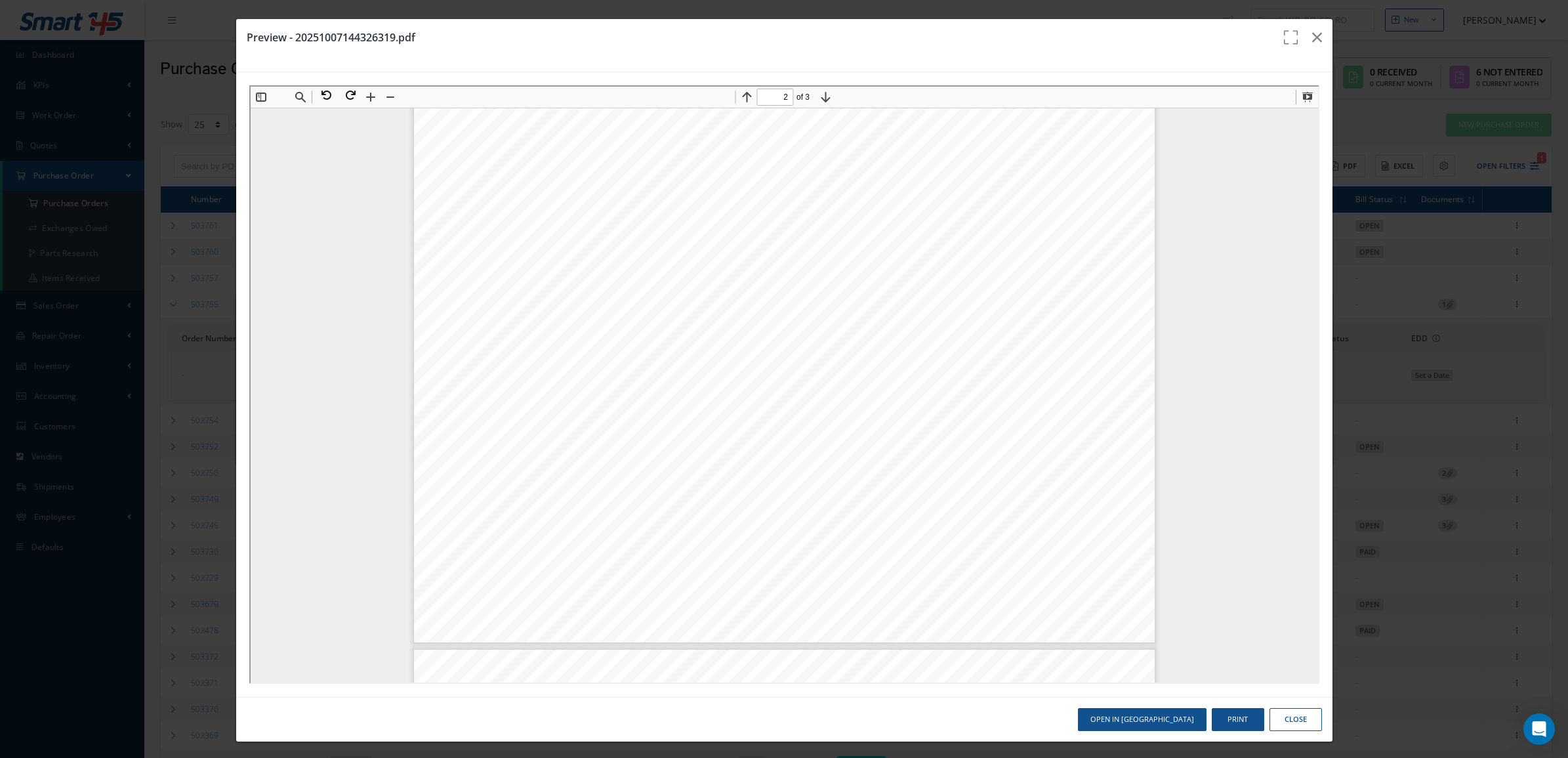
scroll to position [663, 0]
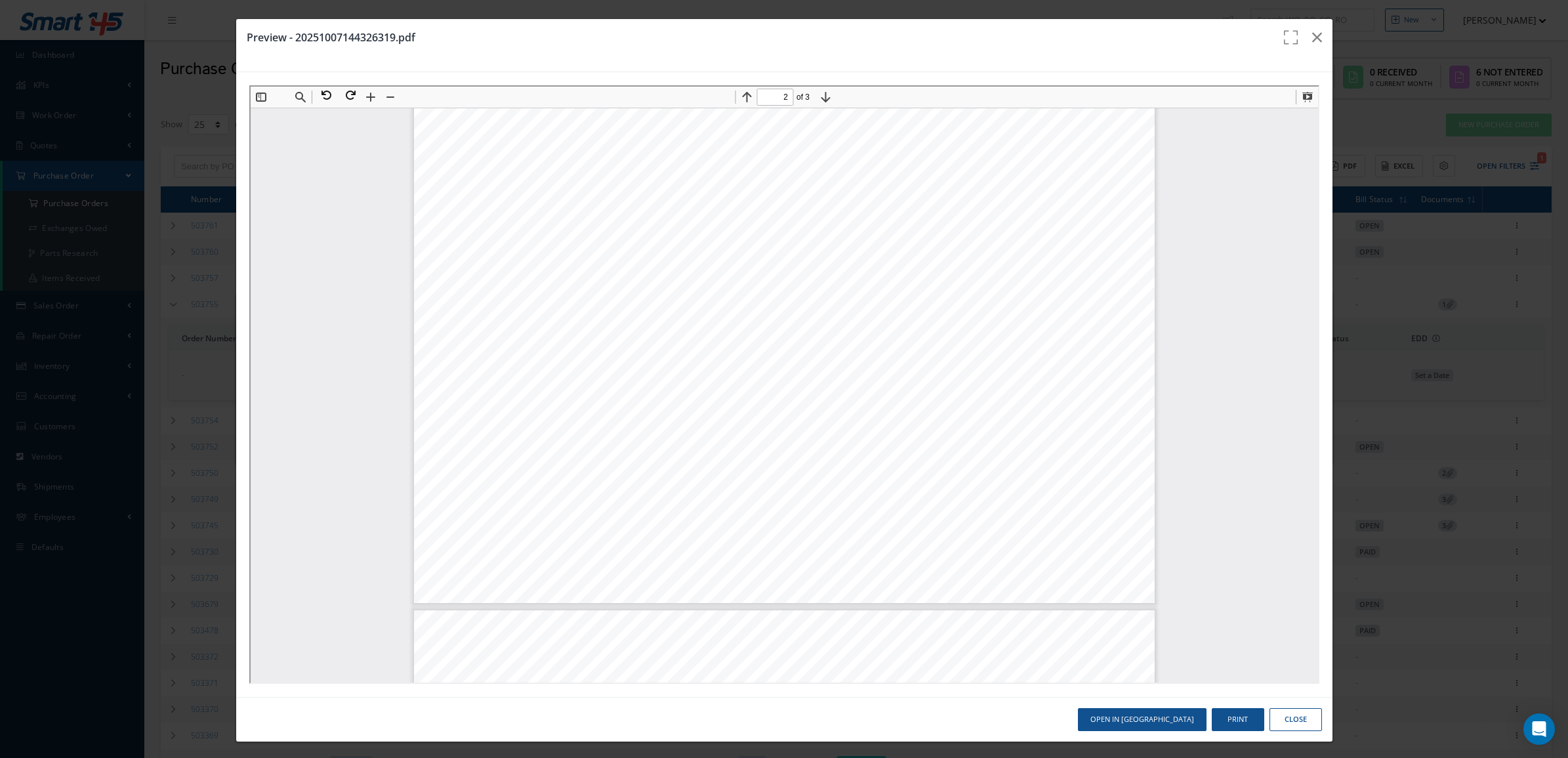
click at [321, 85] on iframe at bounding box center [784, 385] width 1070 height 599
click at [324, 92] on button at bounding box center [323, 94] width 24 height 17
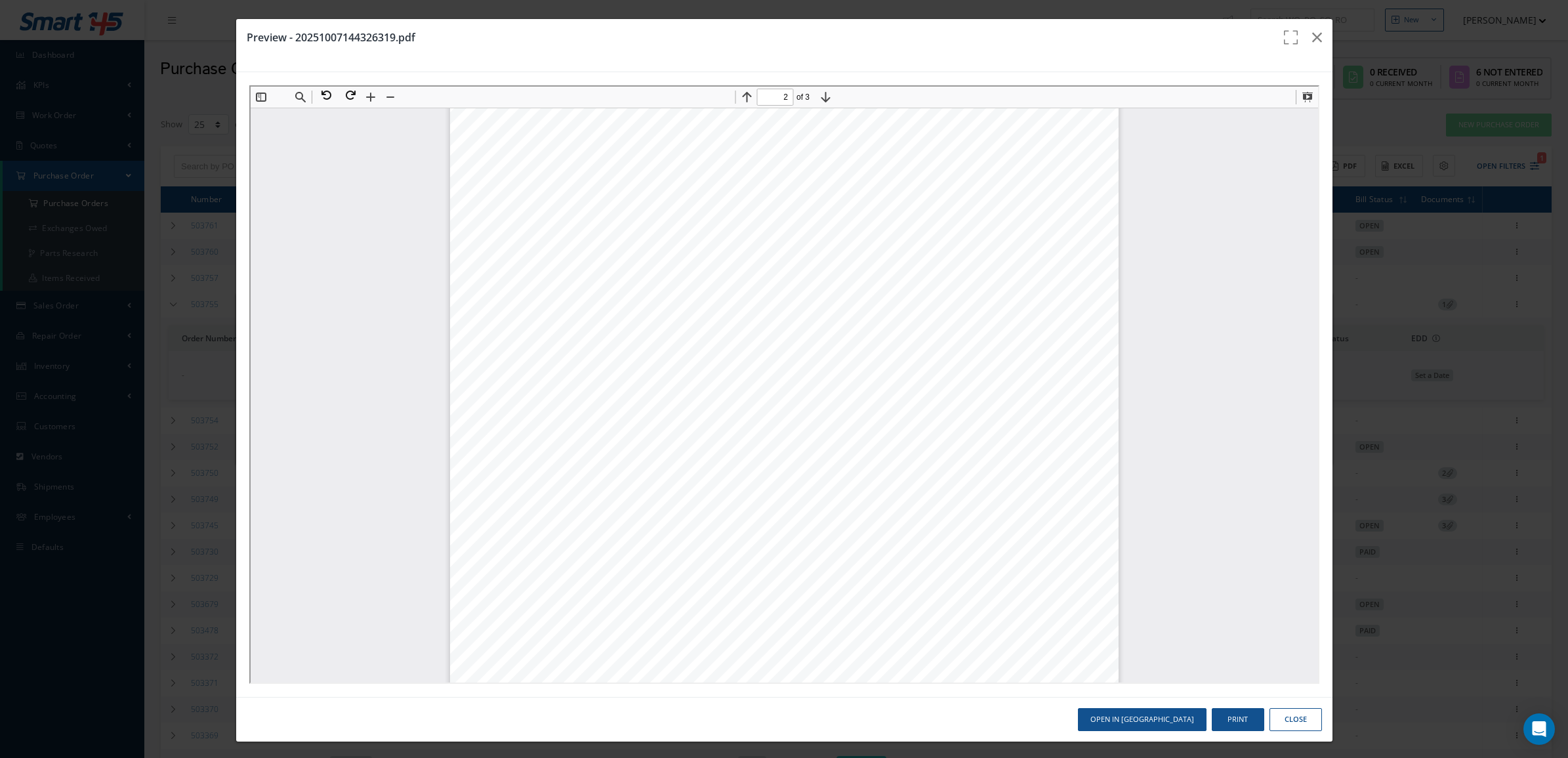
scroll to position [1206, 0]
type input "3"
click at [1291, 712] on button "Close" at bounding box center [1295, 720] width 53 height 23
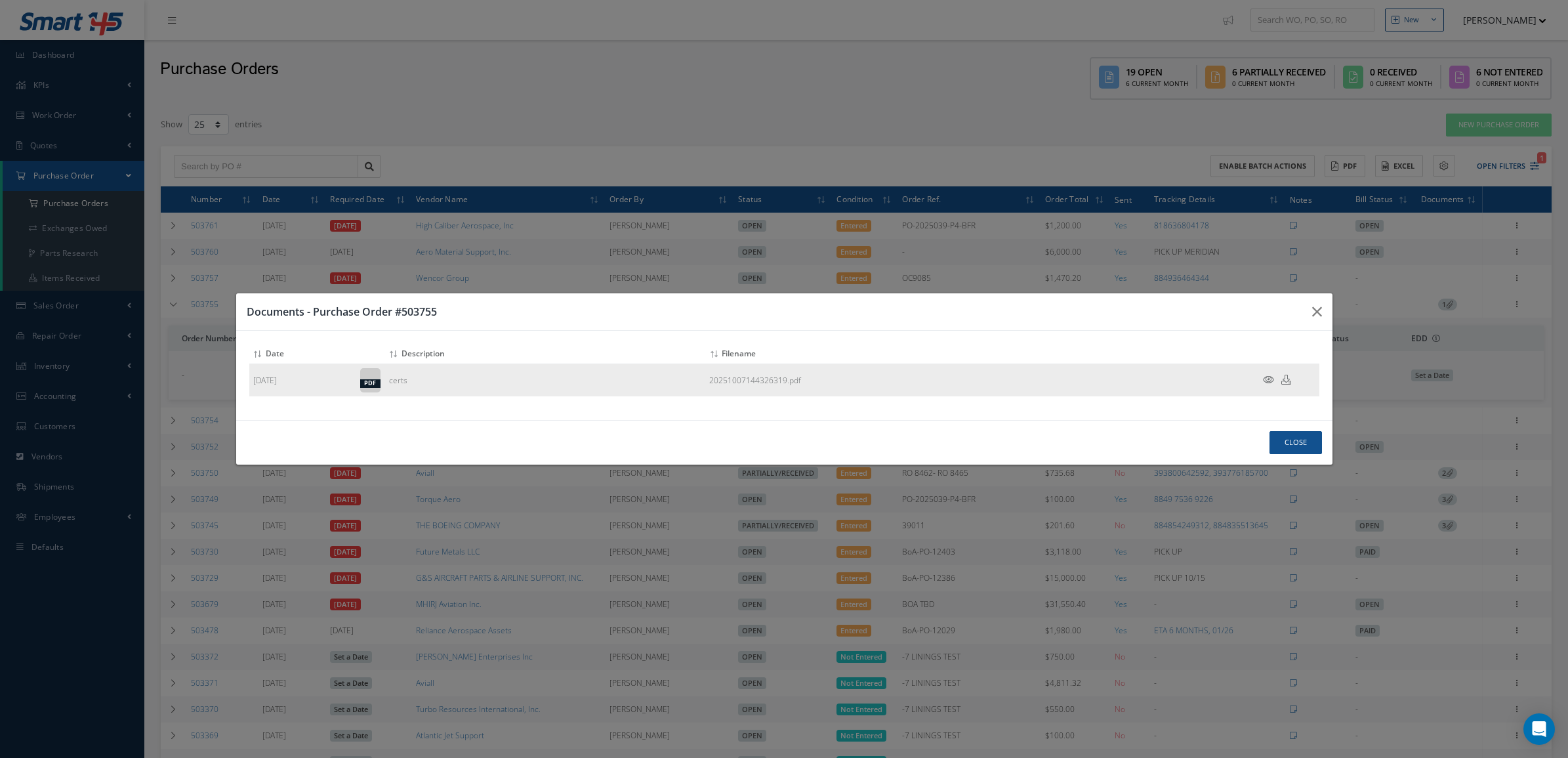
click at [1286, 374] on icon at bounding box center [1287, 379] width 10 height 10
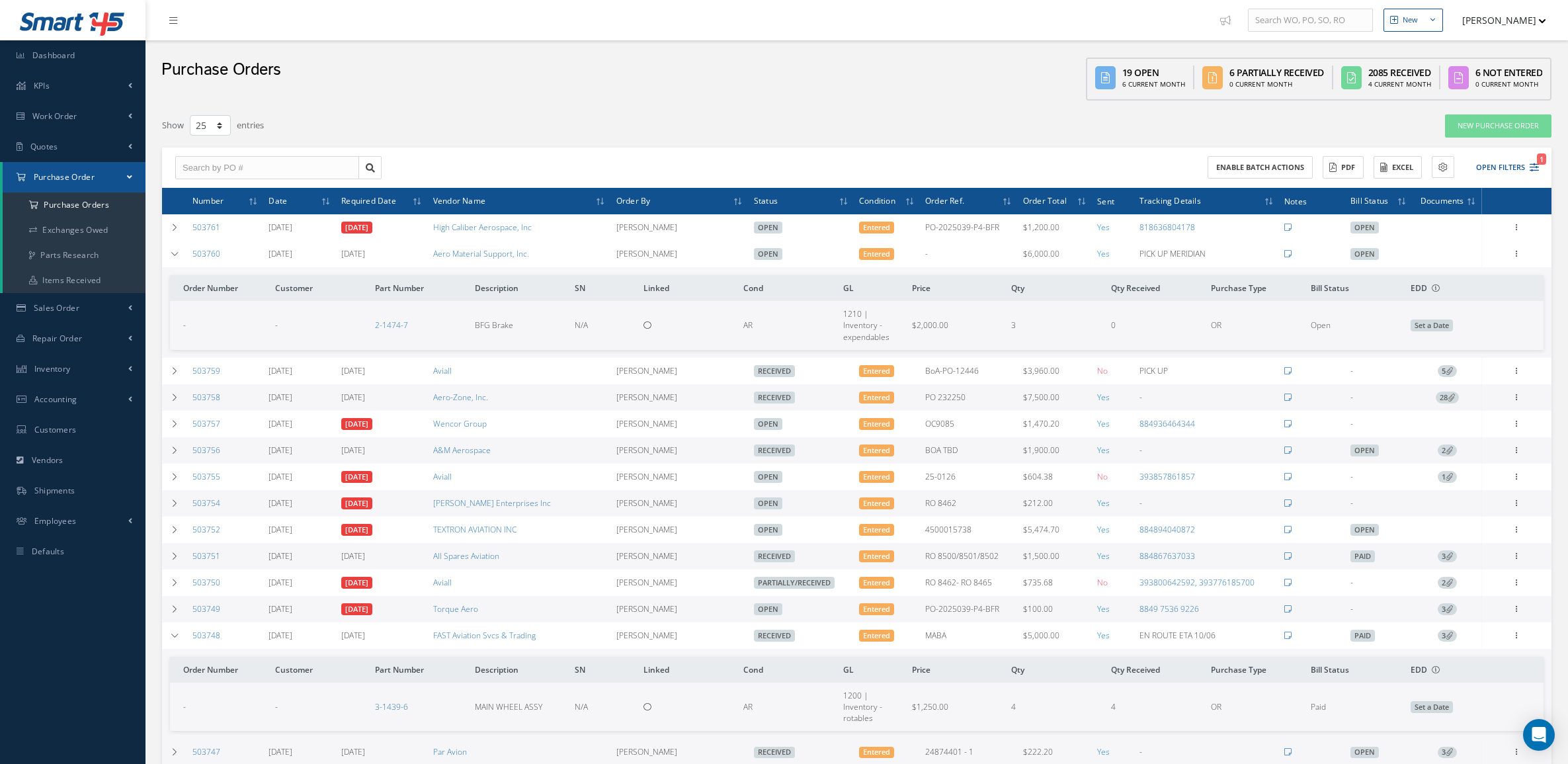
select select "25"
click at [177, 258] on icon at bounding box center [175, 253] width 10 height 8
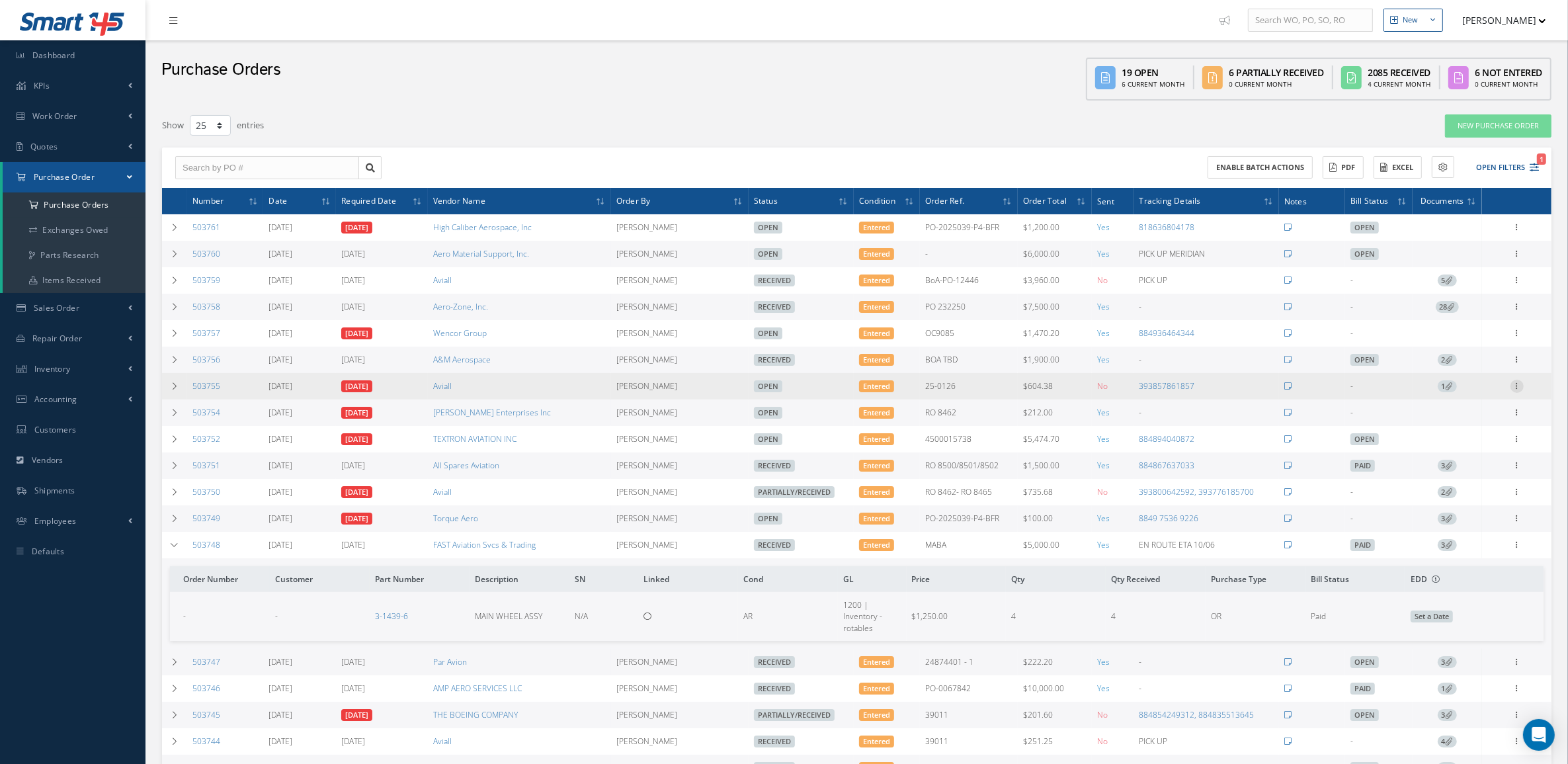
click at [1518, 387] on icon at bounding box center [1518, 385] width 14 height 11
click at [1432, 396] on link "Receive" at bounding box center [1457, 395] width 104 height 17
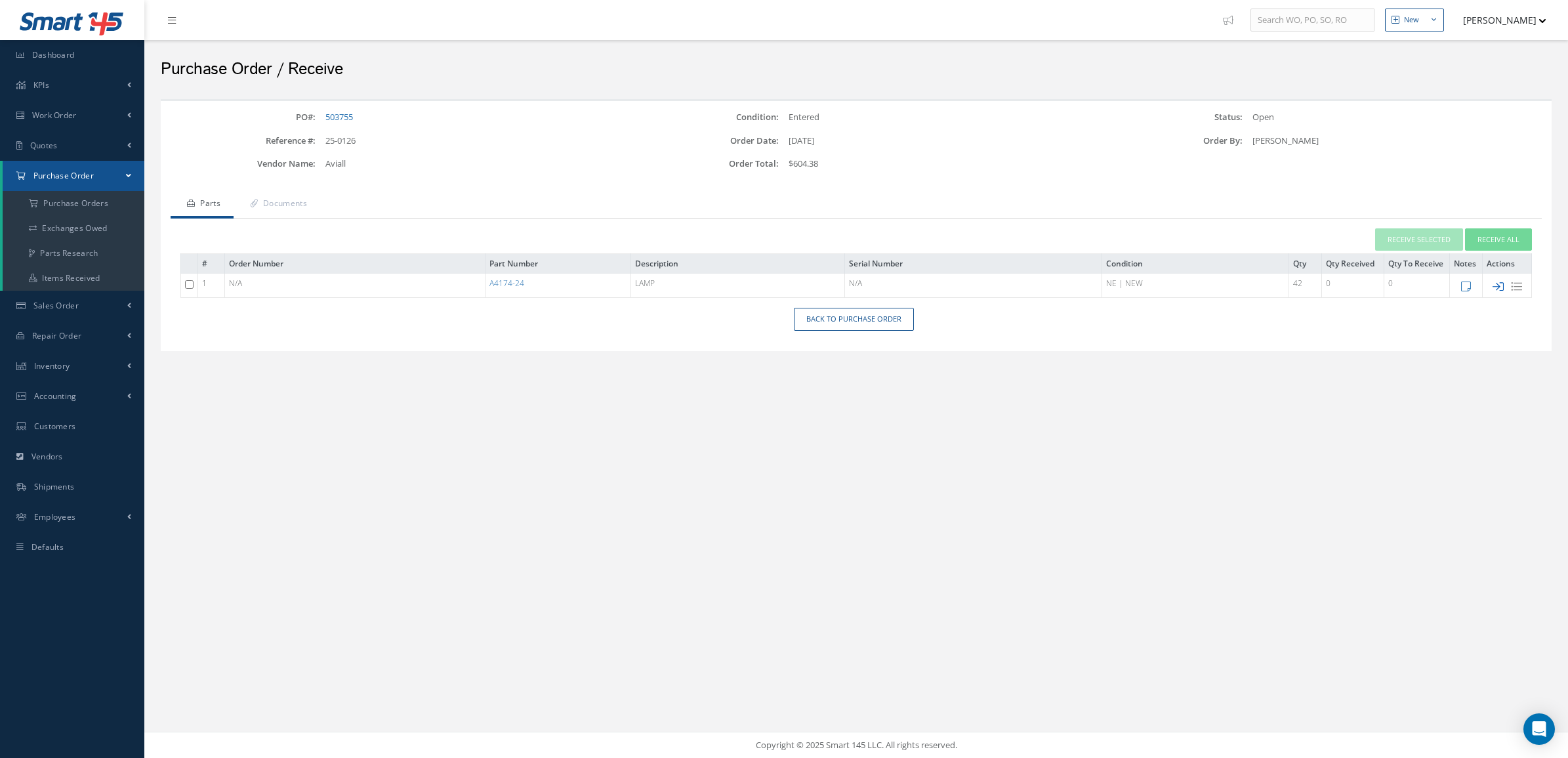
click at [1497, 289] on icon at bounding box center [1499, 287] width 12 height 12
checkbox input "false"
type input "[DATE]"
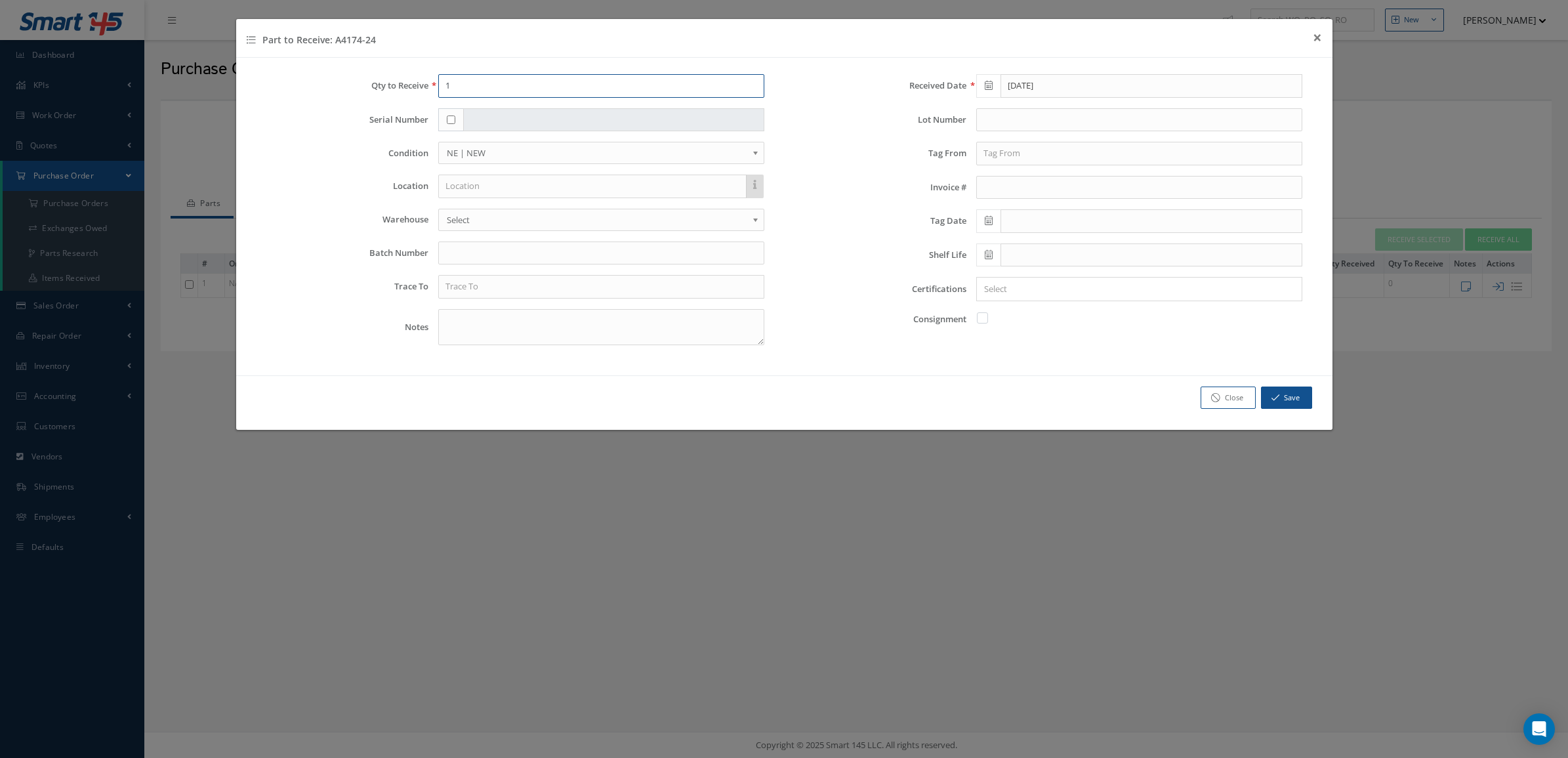
drag, startPoint x: 471, startPoint y: 86, endPoint x: 394, endPoint y: 88, distance: 77.0
click at [392, 90] on div "Qty to Receive 1" at bounding box center [515, 85] width 519 height 24
type input "42"
click at [500, 257] on input "text" at bounding box center [602, 253] width 326 height 24
type input "7366294479"
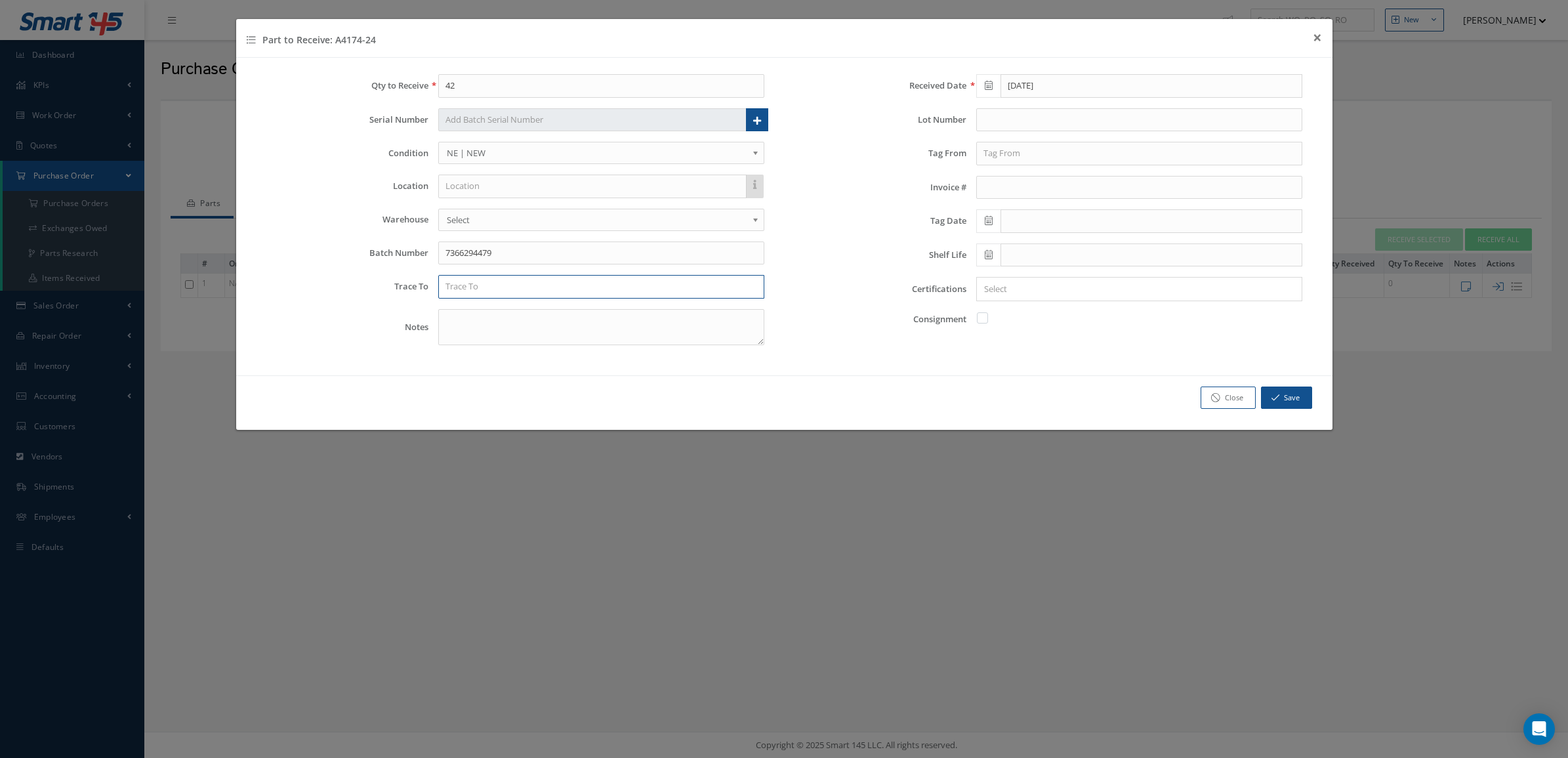
click at [618, 294] on input "text" at bounding box center [602, 287] width 326 height 24
click at [558, 307] on div "Qty to Receive 42 Serial Number Serial Numbers You must enter 42 serial numbers…" at bounding box center [514, 214] width 538 height 281
click at [515, 290] on input "oshino" at bounding box center [602, 287] width 326 height 24
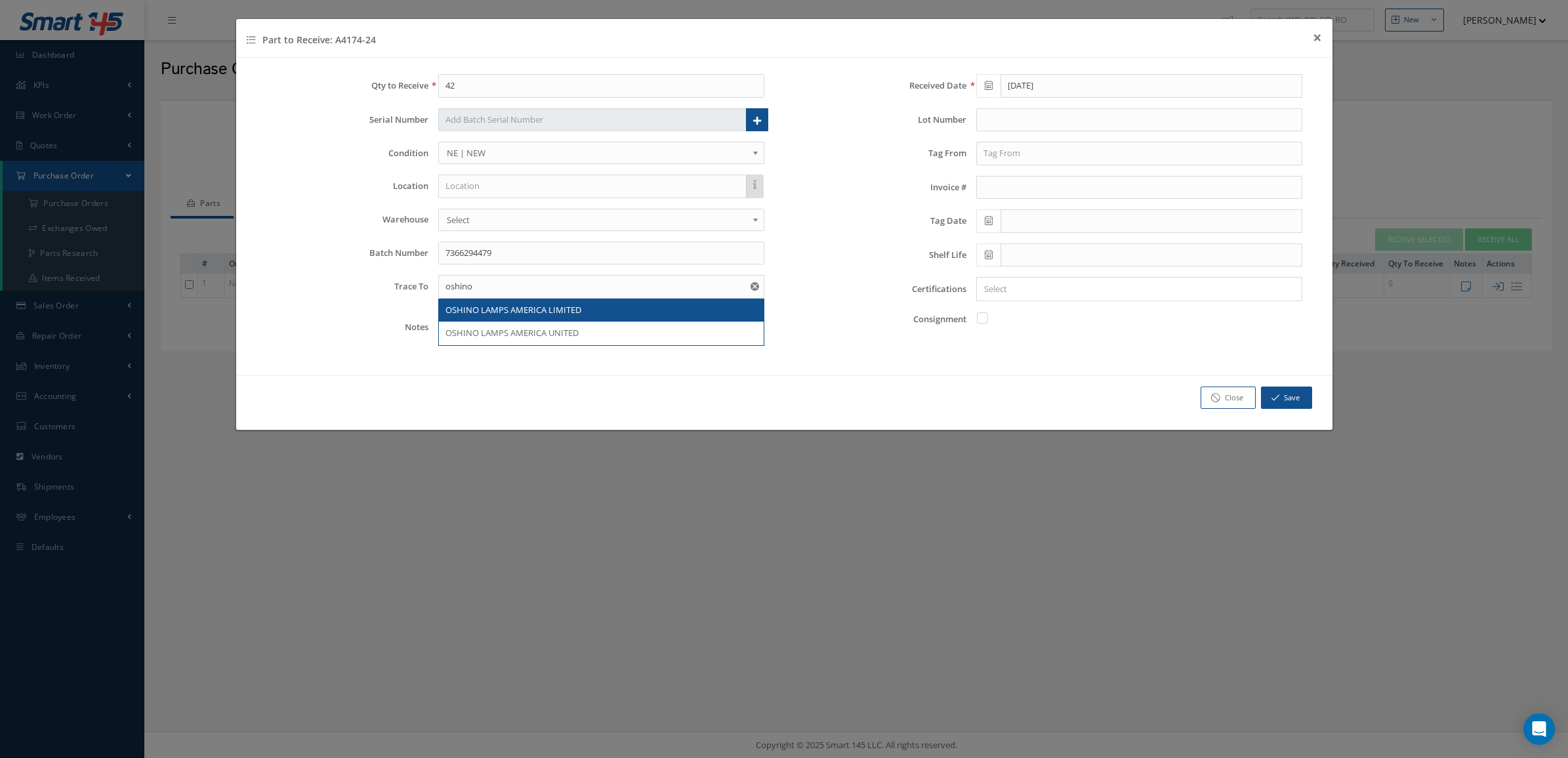
click at [520, 312] on span "OSHINO LAMPS AMERICA LIMITED" at bounding box center [513, 310] width 136 height 12
type input "OSHINO LAMPS AMERICA LIMITED"
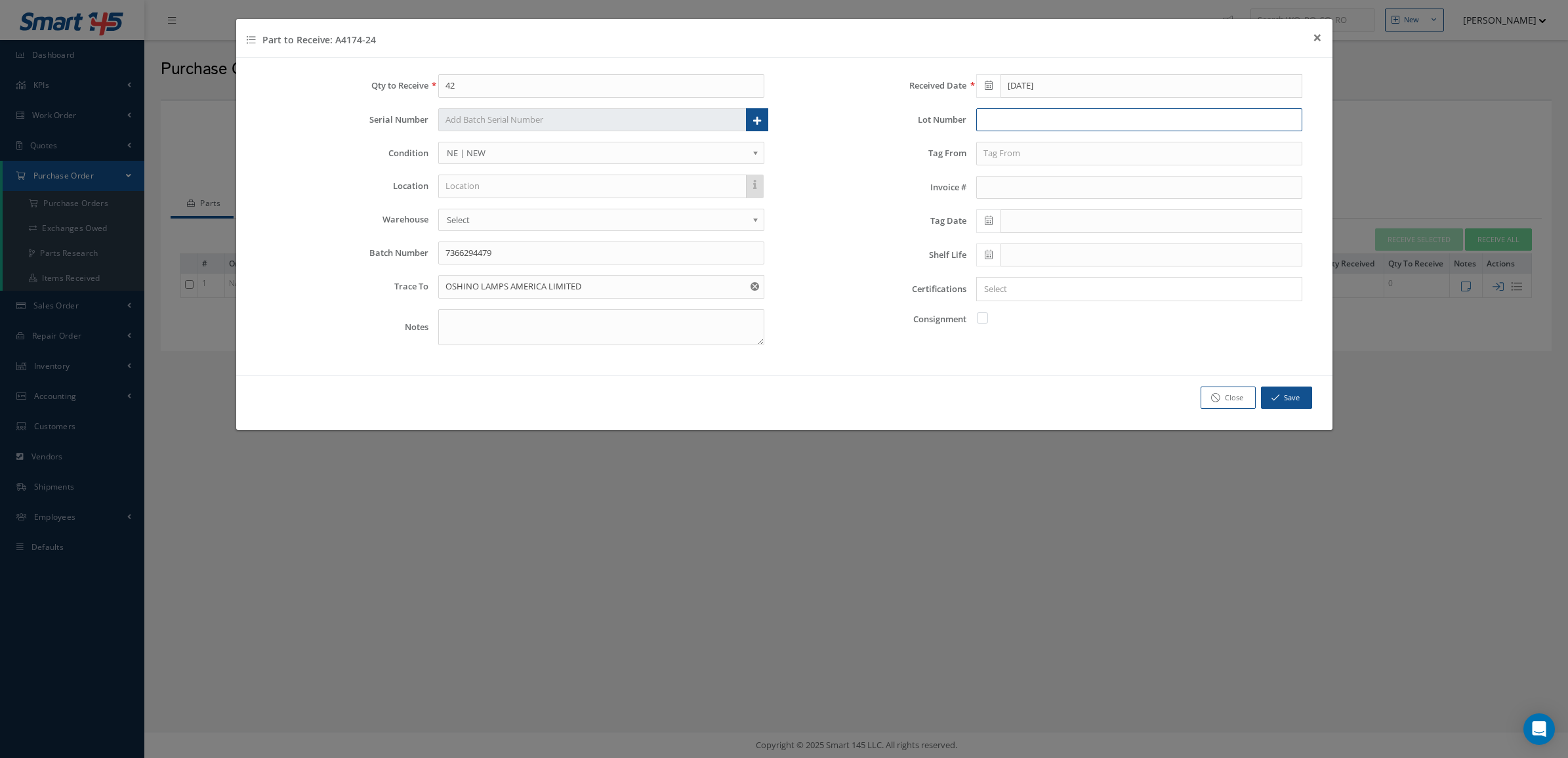
click at [1029, 122] on input "text" at bounding box center [1140, 120] width 326 height 24
type input "f"
type input "F7652"
click at [1002, 296] on input "Search for option" at bounding box center [1137, 289] width 317 height 13
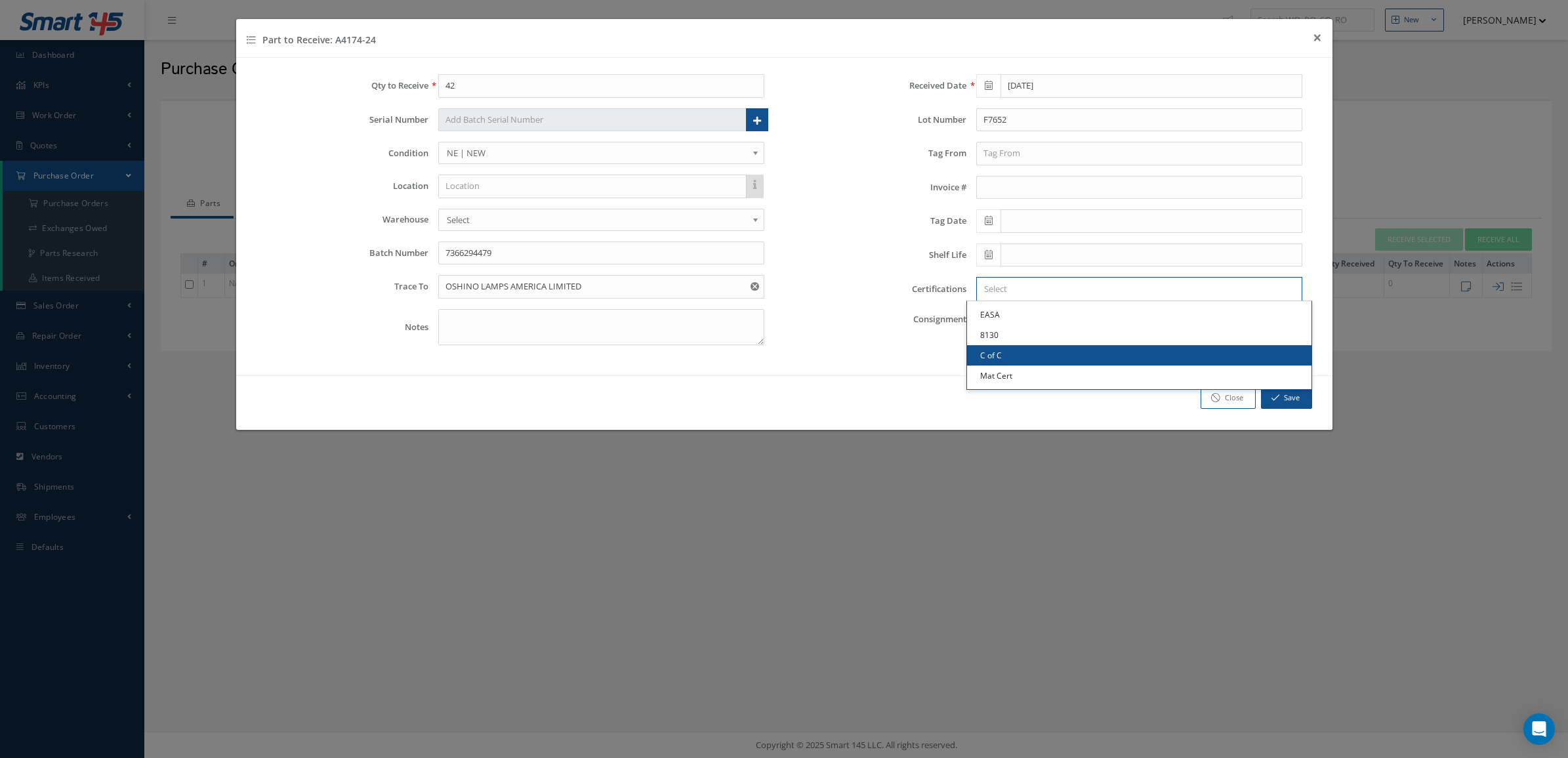
click at [1006, 352] on link "C of C" at bounding box center [1139, 355] width 344 height 20
click at [1063, 285] on input "Search for option" at bounding box center [1157, 289] width 275 height 13
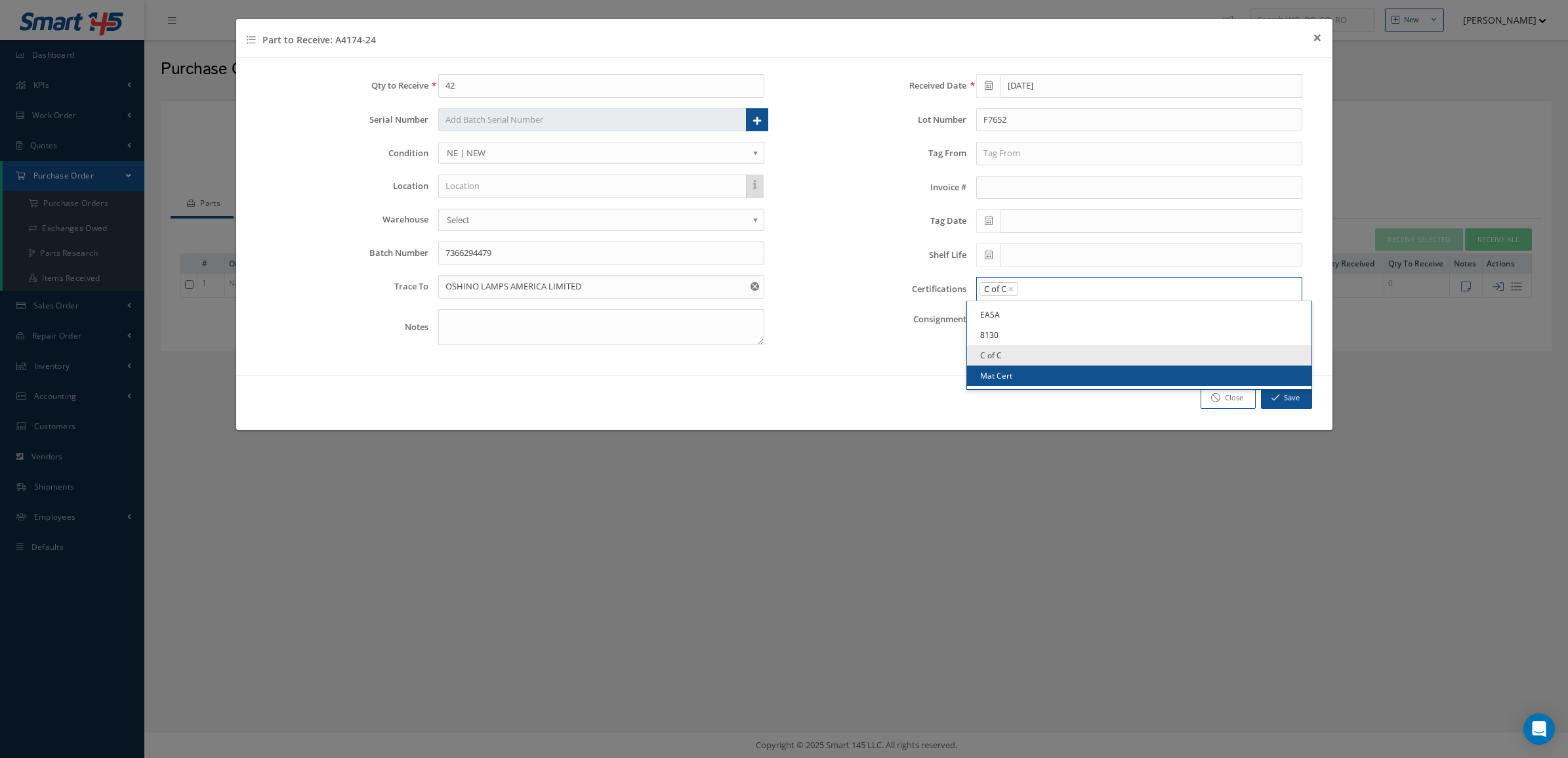
click at [1041, 374] on link "Mat Cert" at bounding box center [1139, 375] width 344 height 20
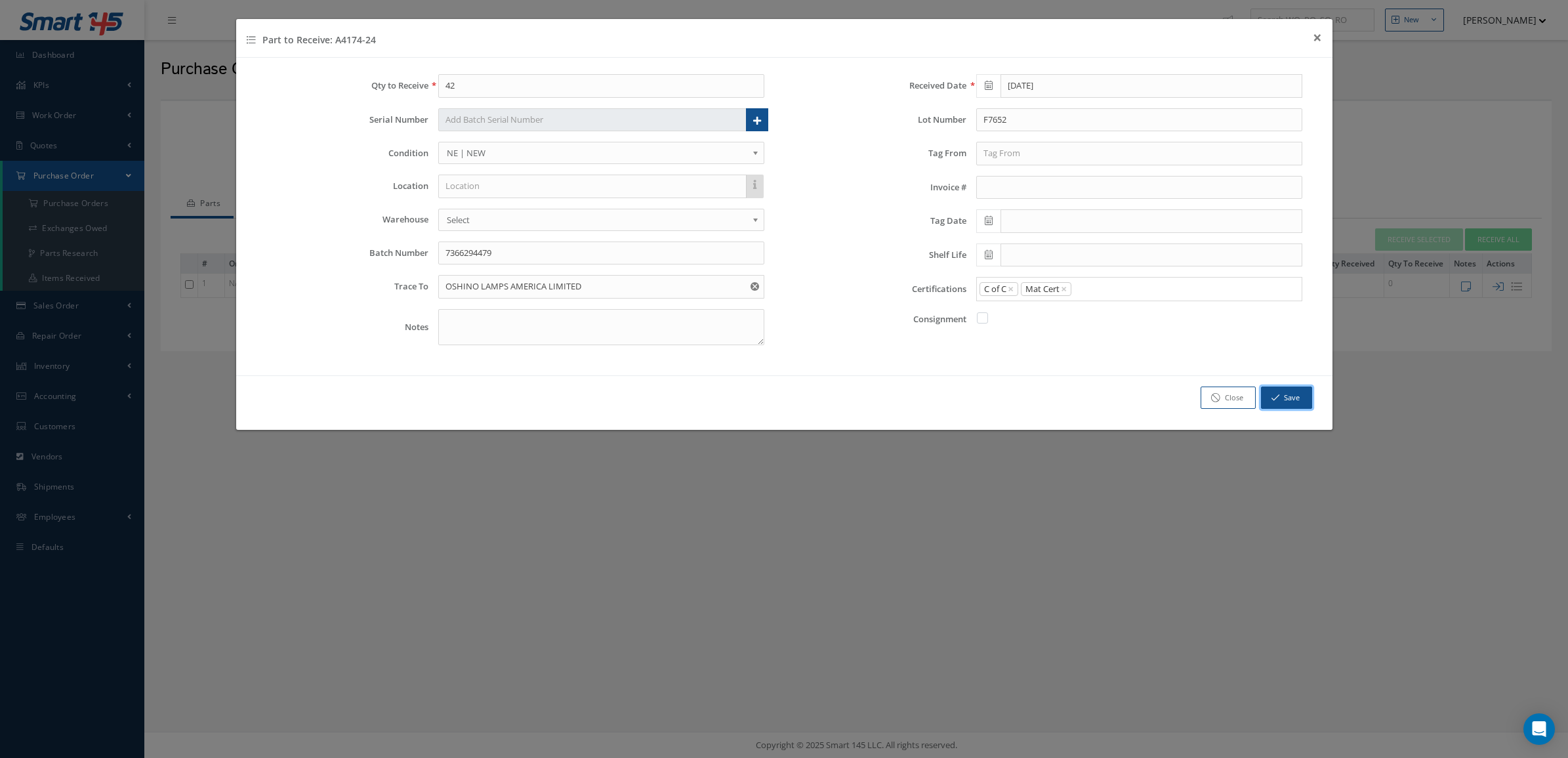
click at [1274, 406] on button "Save" at bounding box center [1286, 398] width 51 height 23
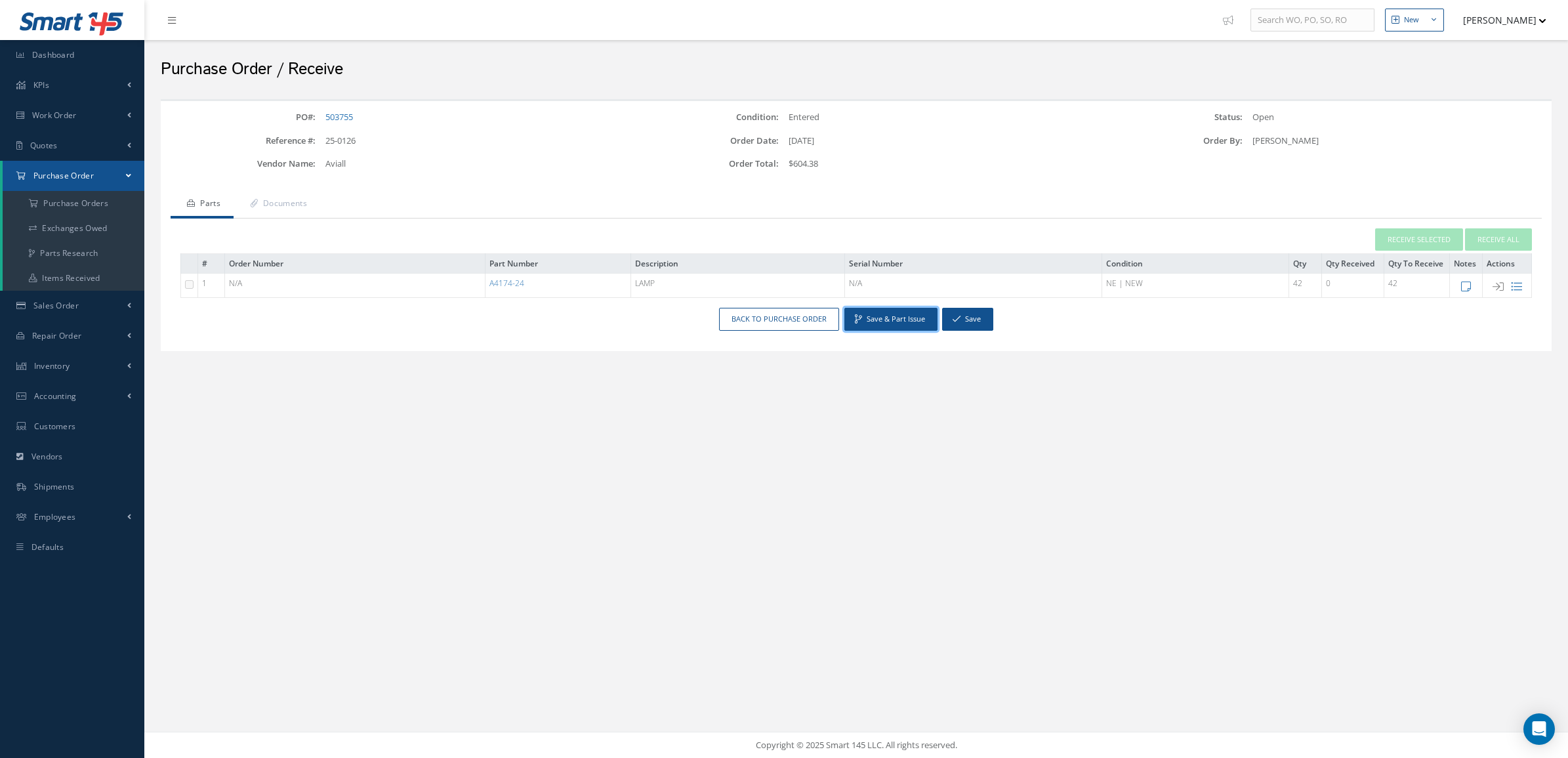
click at [864, 325] on button "Save & Part Issue" at bounding box center [891, 320] width 93 height 23
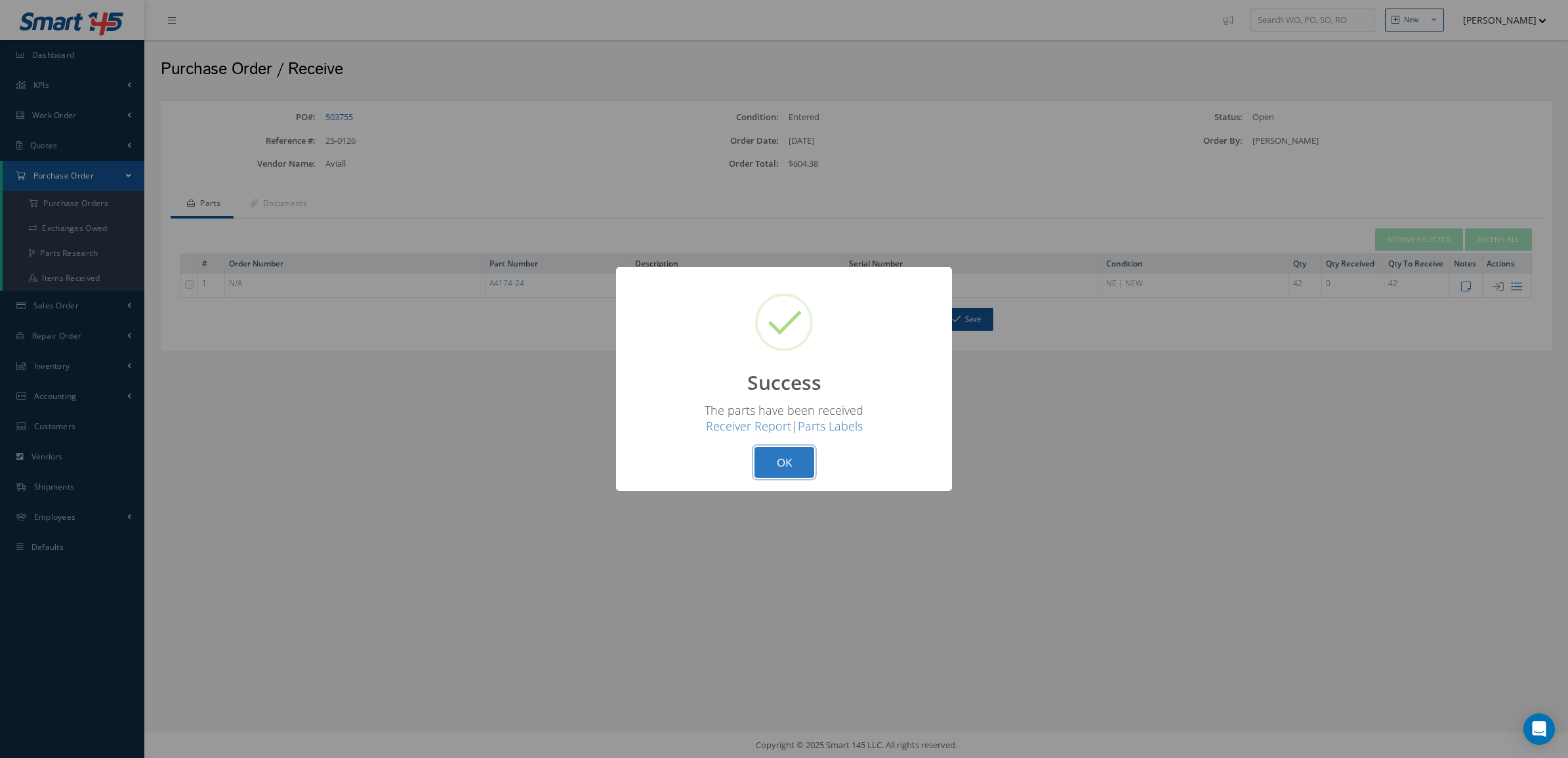
click at [796, 458] on button "OK" at bounding box center [784, 462] width 59 height 31
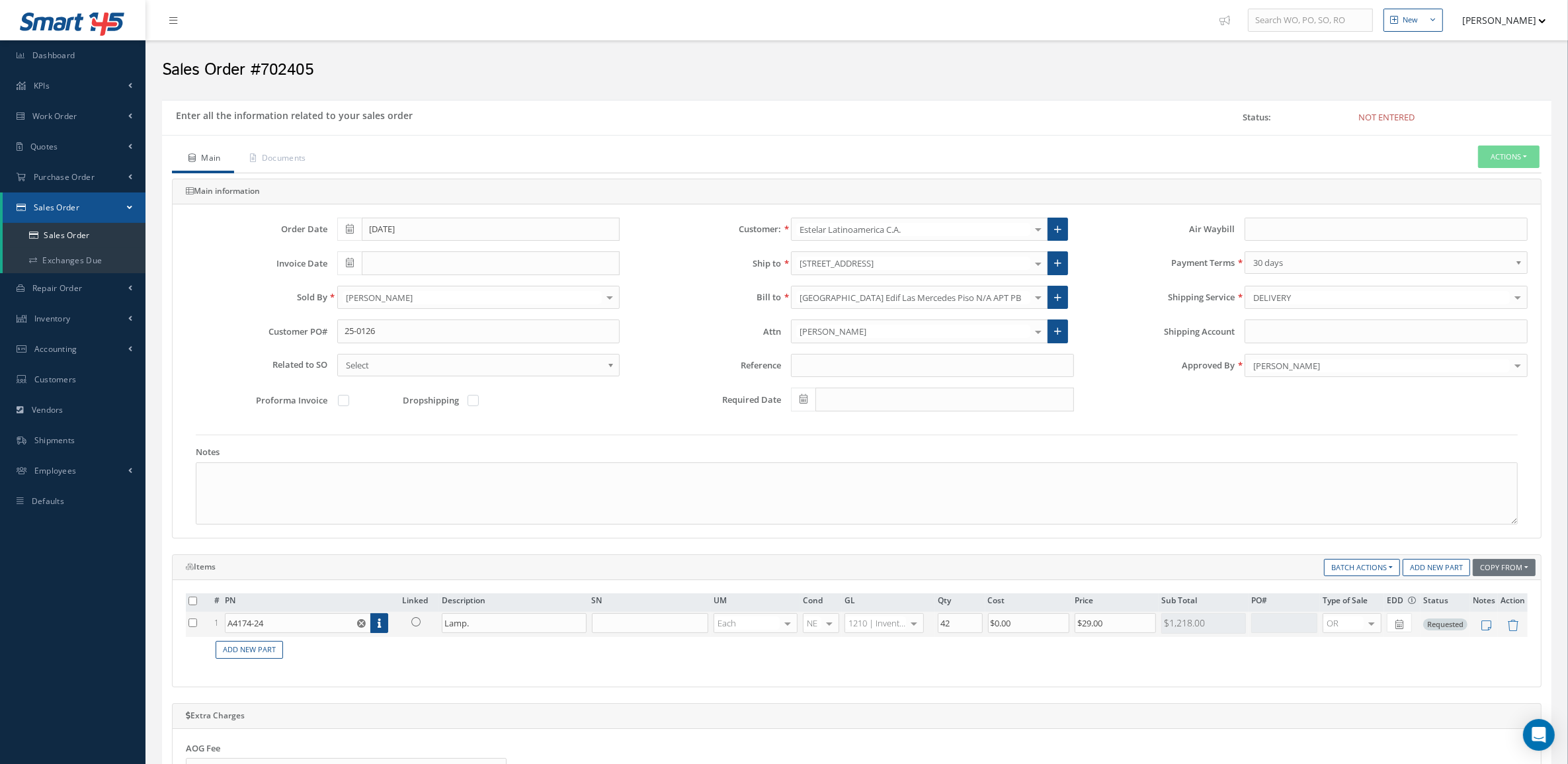
click at [415, 627] on icon at bounding box center [416, 622] width 10 height 10
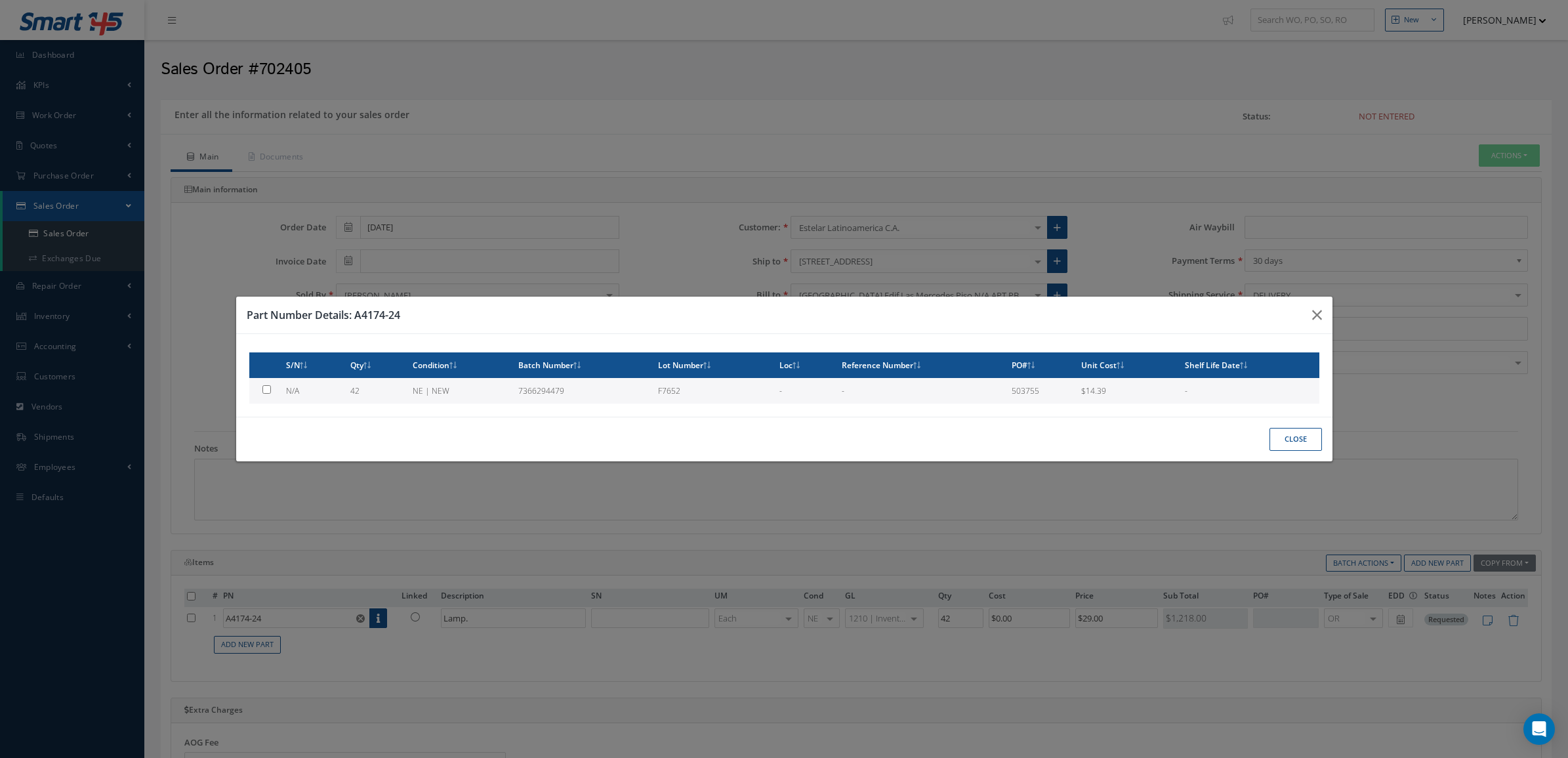
click at [336, 389] on td "N/A" at bounding box center [313, 391] width 63 height 26
type input "$14.39"
checkbox input "true"
click at [1308, 434] on button "Close" at bounding box center [1295, 439] width 53 height 23
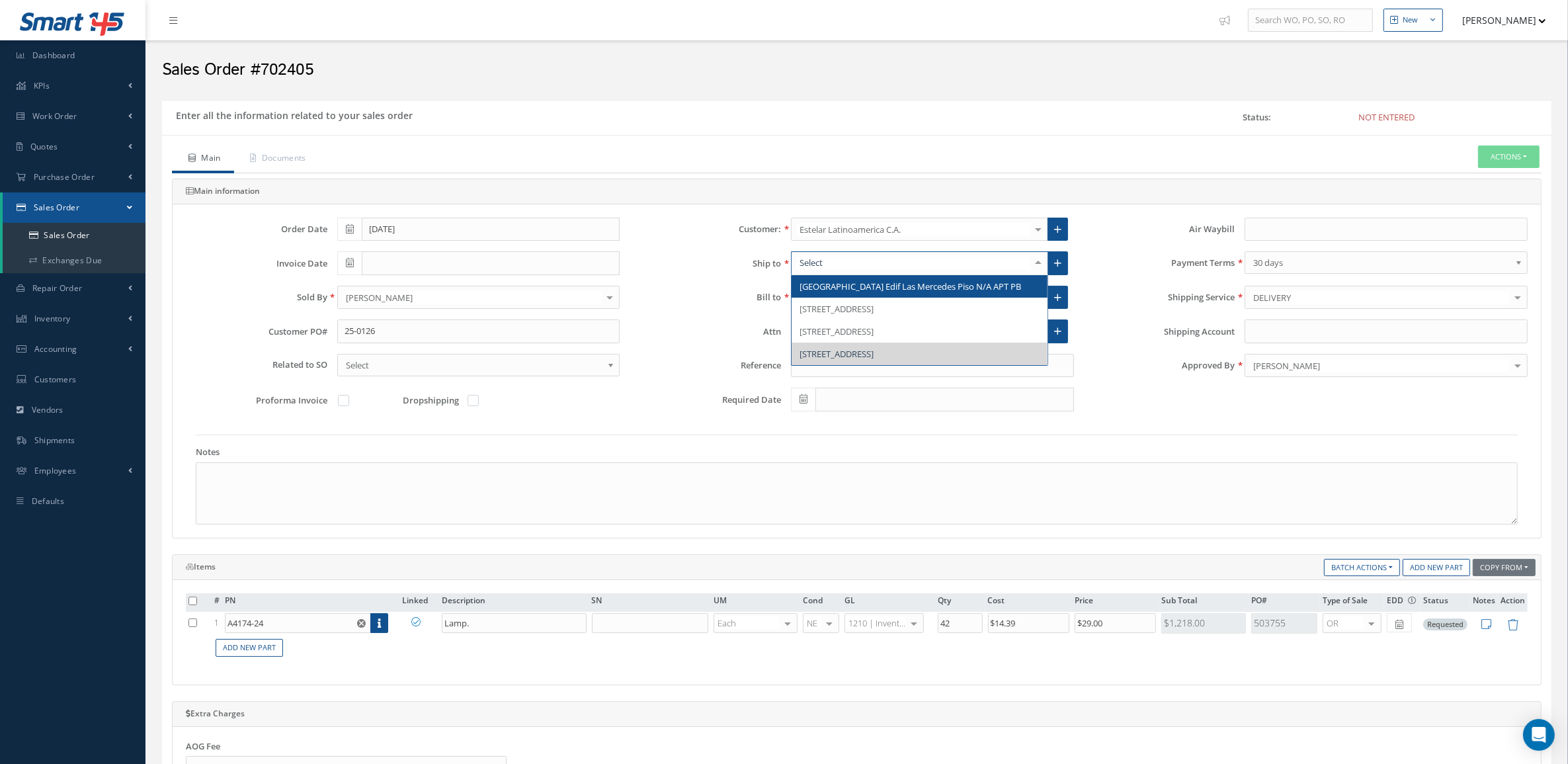
click at [903, 269] on input "text" at bounding box center [913, 262] width 234 height 13
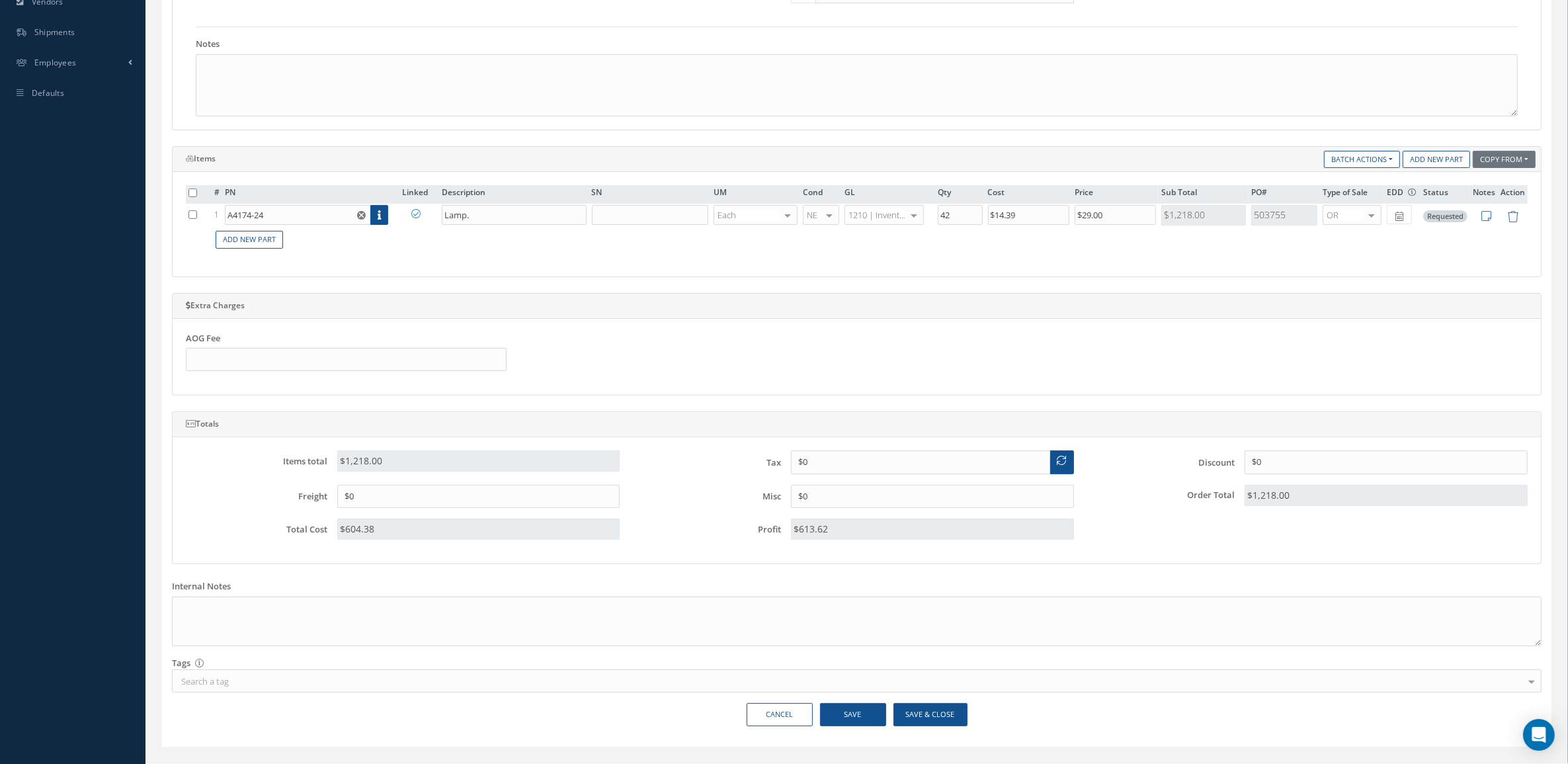
scroll to position [440, 0]
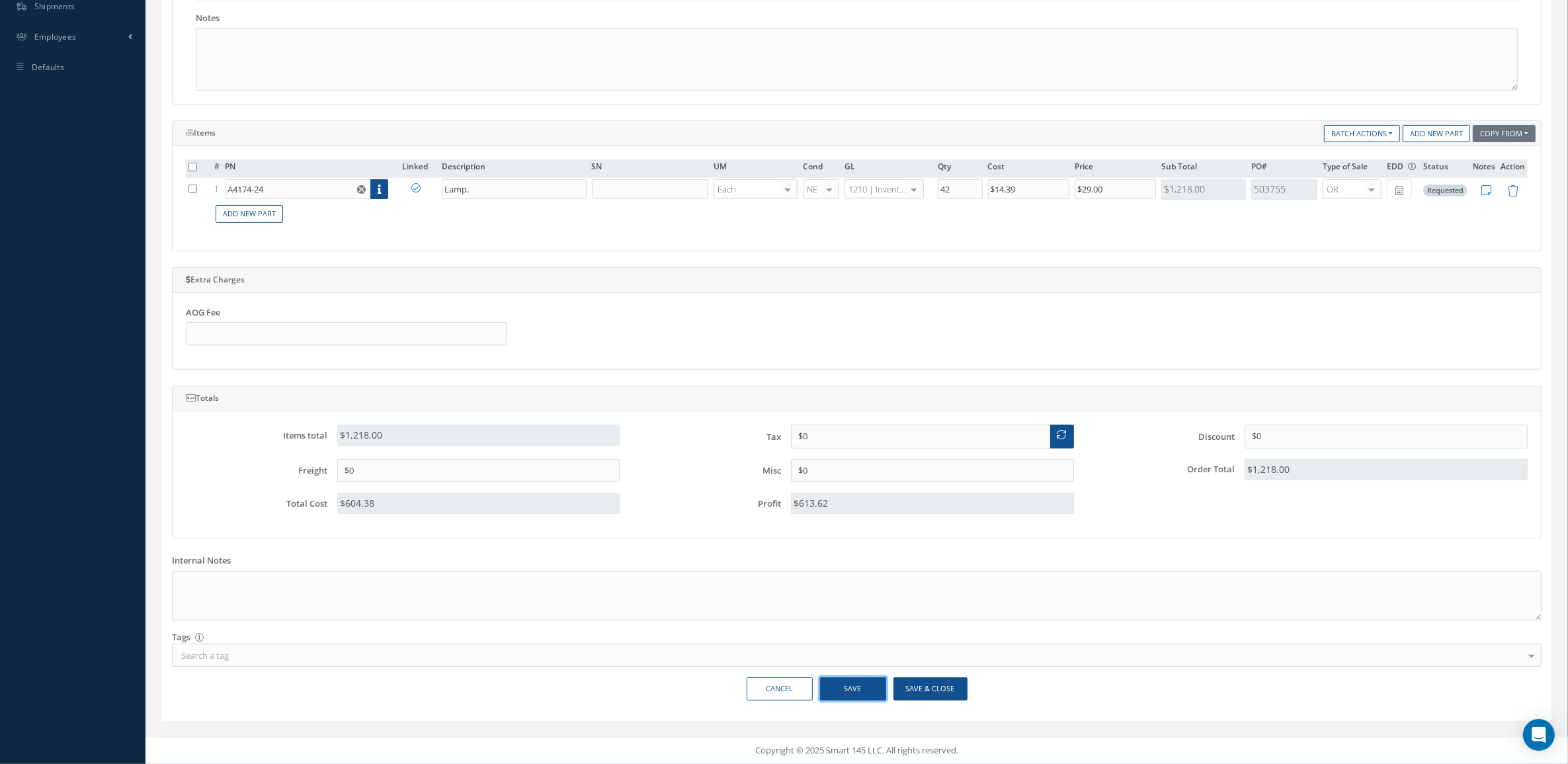
click at [852, 682] on button "Save" at bounding box center [853, 689] width 66 height 23
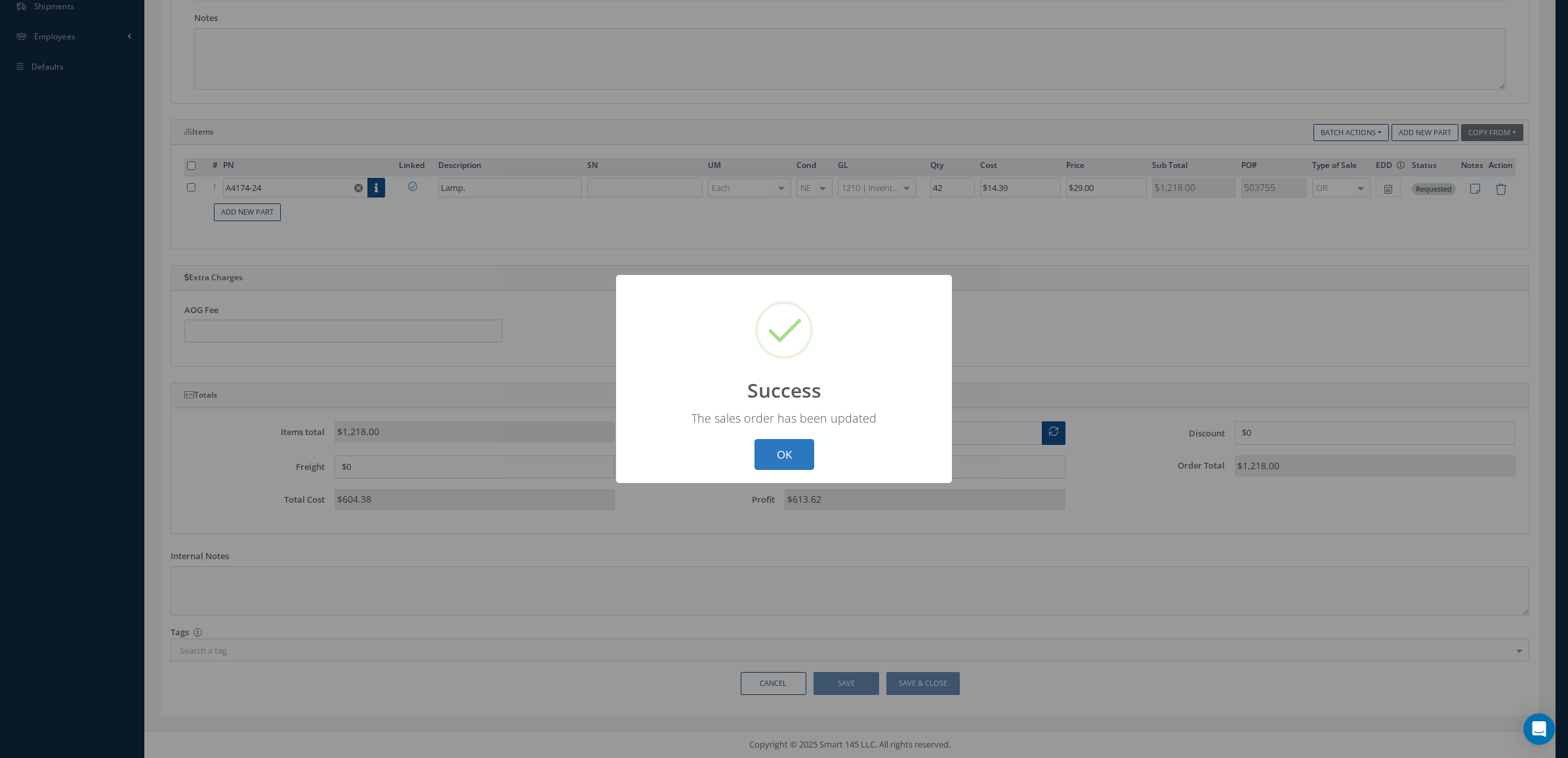
click at [785, 438] on button "OK" at bounding box center [784, 454] width 59 height 31
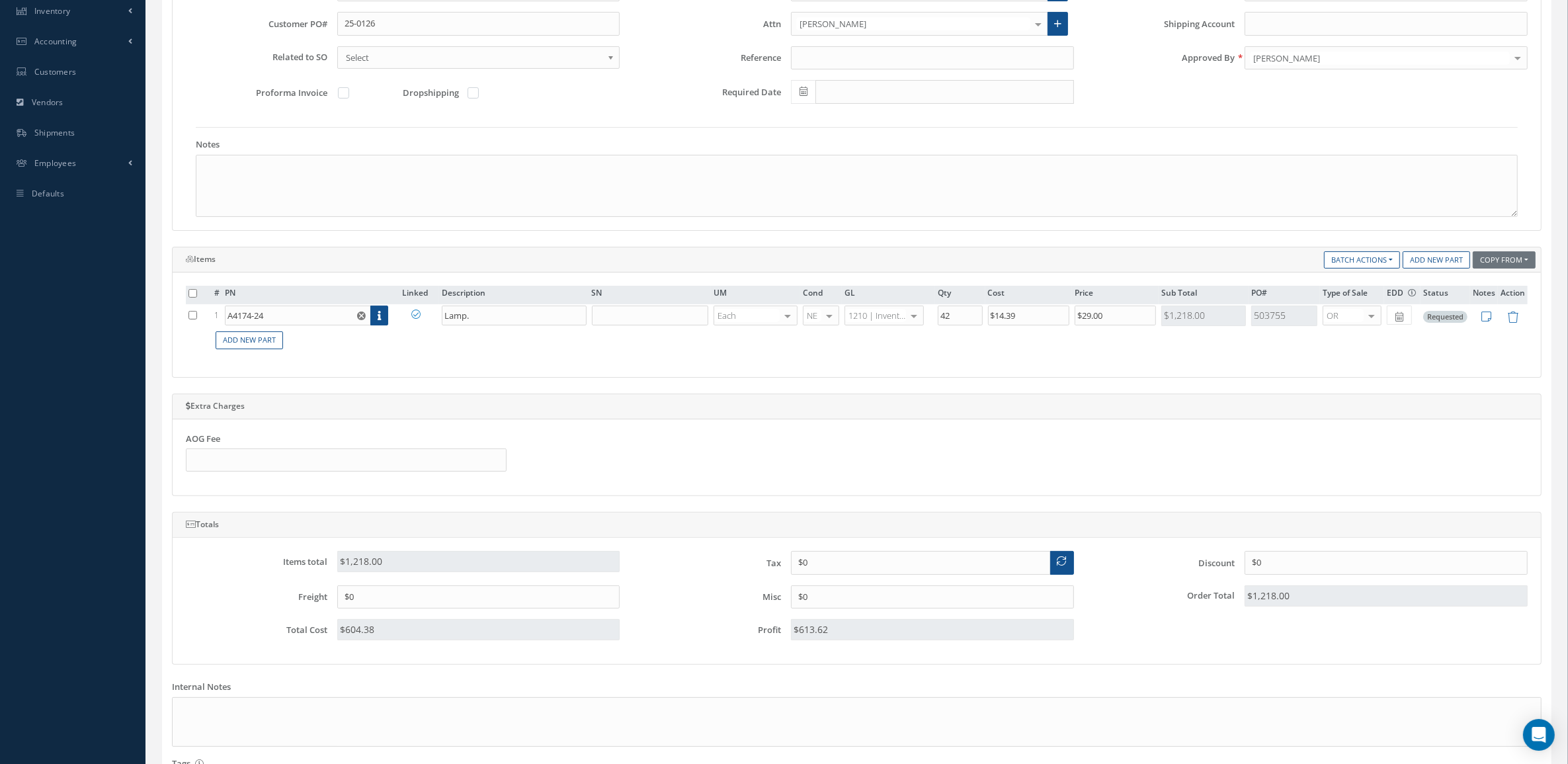
scroll to position [109, 0]
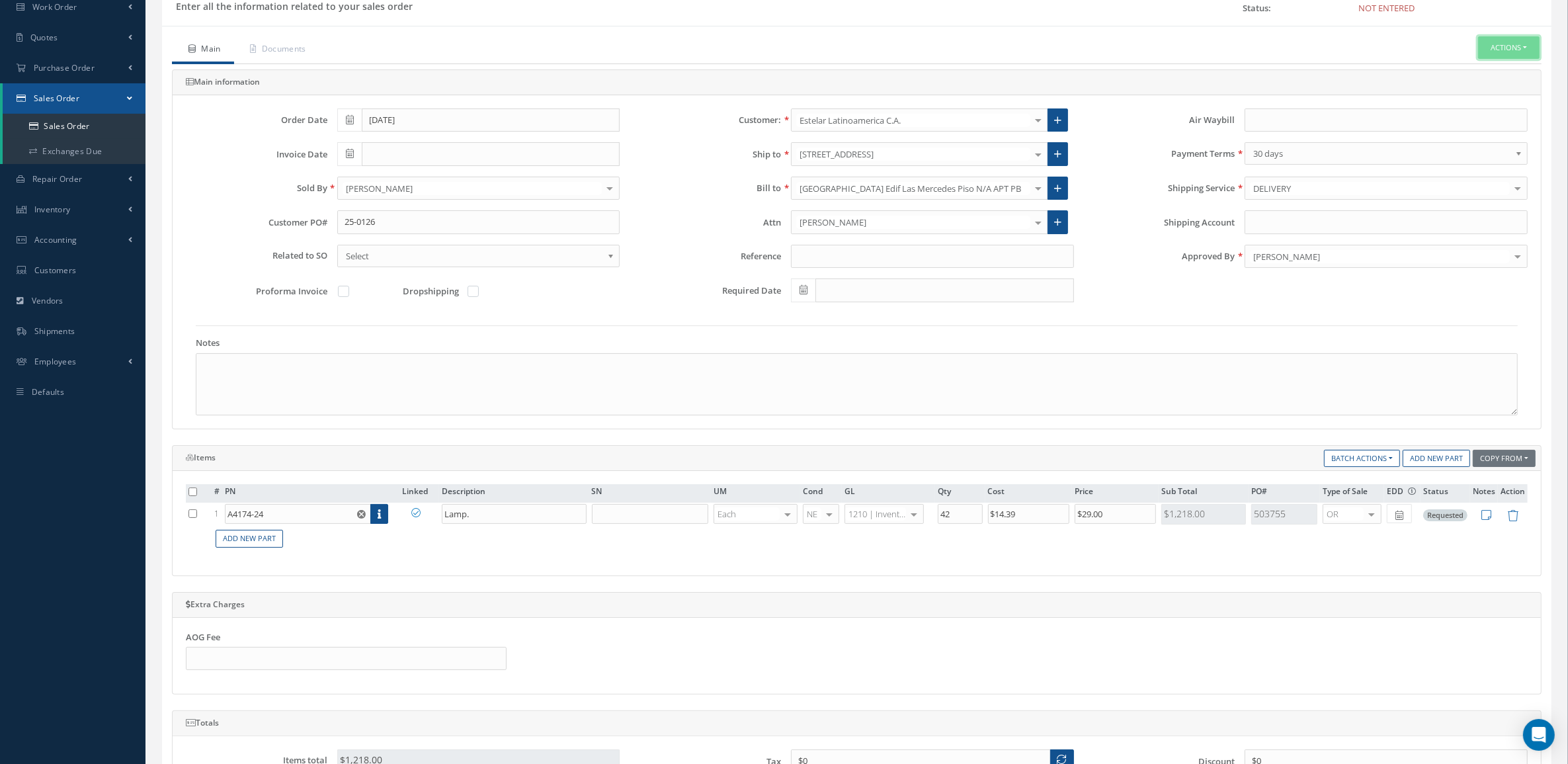
click at [1493, 42] on button "Actions" at bounding box center [1509, 48] width 62 height 23
click at [1492, 70] on link "Enter/Update" at bounding box center [1489, 71] width 105 height 17
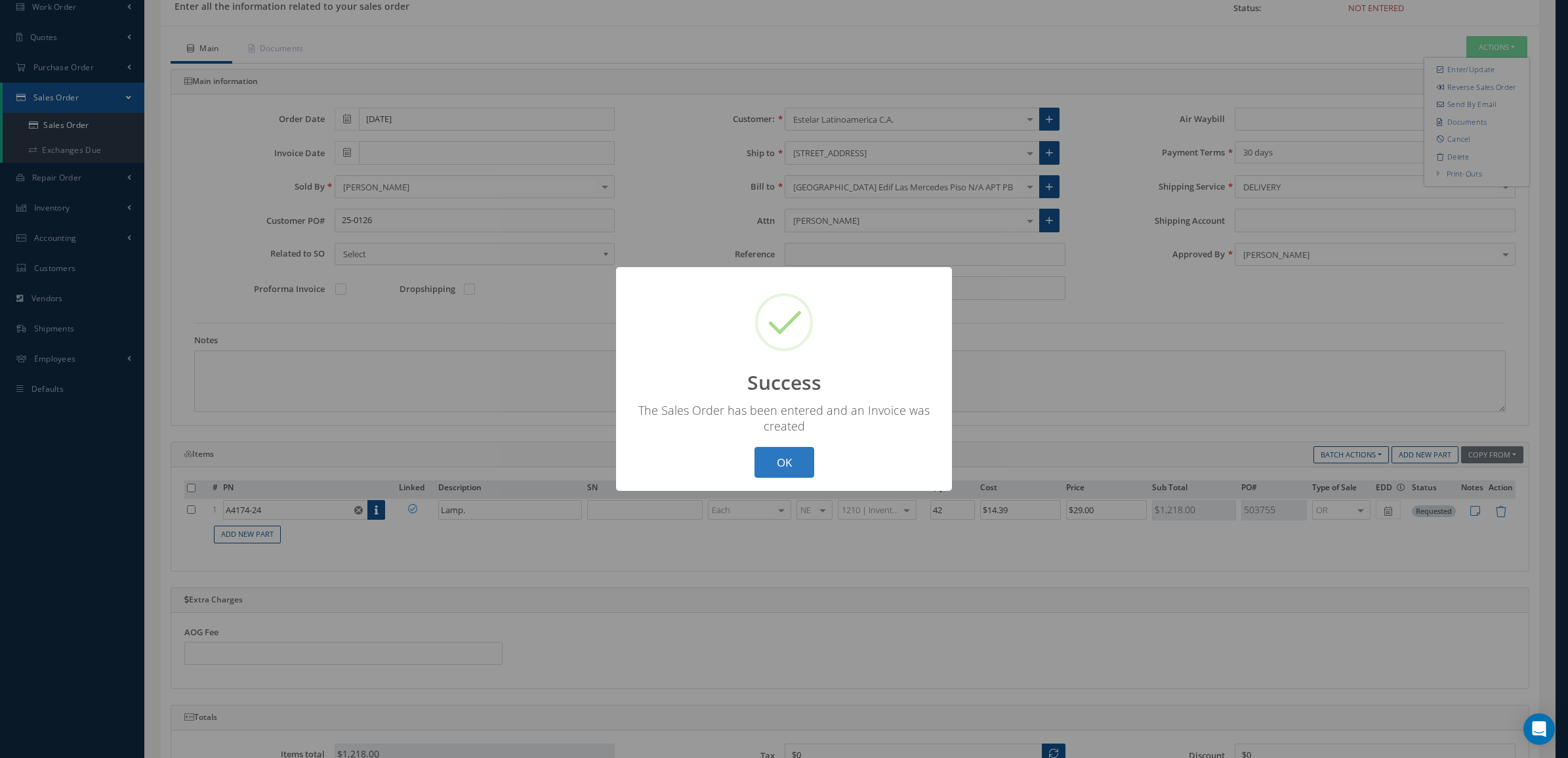
click at [798, 449] on button "OK" at bounding box center [784, 462] width 59 height 31
type input "[DATE]"
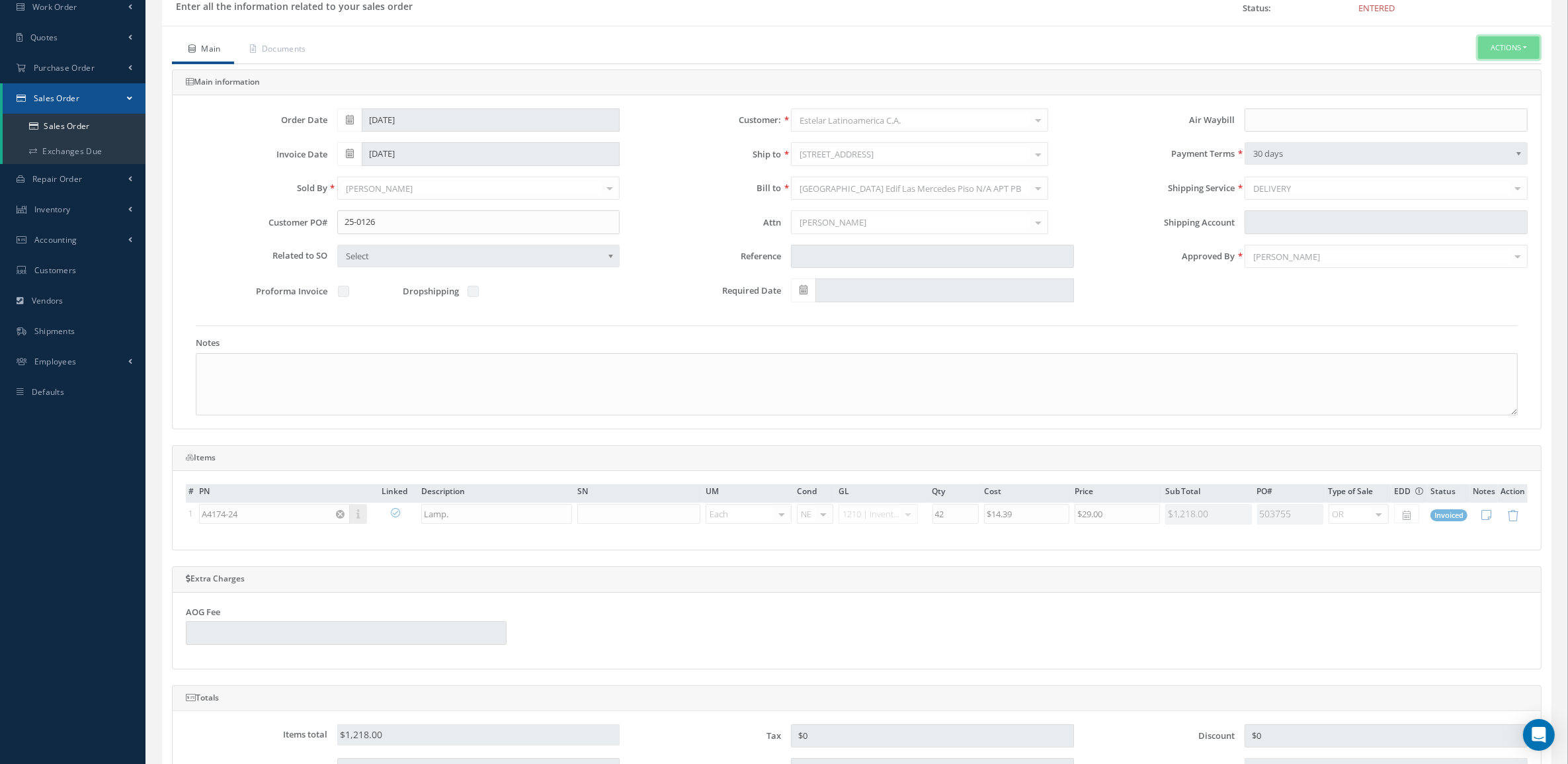
click at [1493, 53] on button "Actions" at bounding box center [1509, 48] width 62 height 23
click at [1386, 355] on link "Multiple Reports" at bounding box center [1390, 351] width 101 height 20
checkbox input "true"
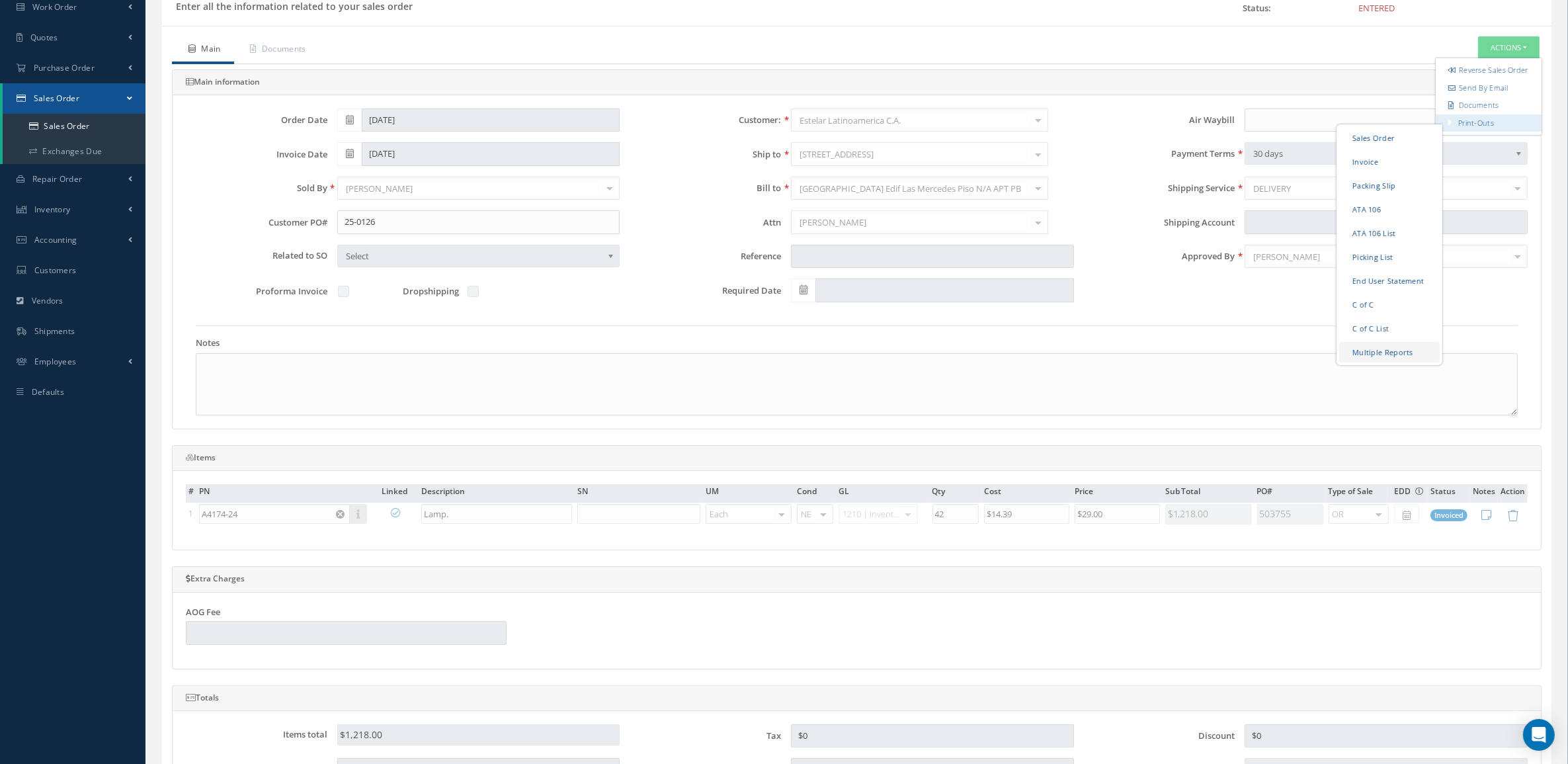
checkbox input "true"
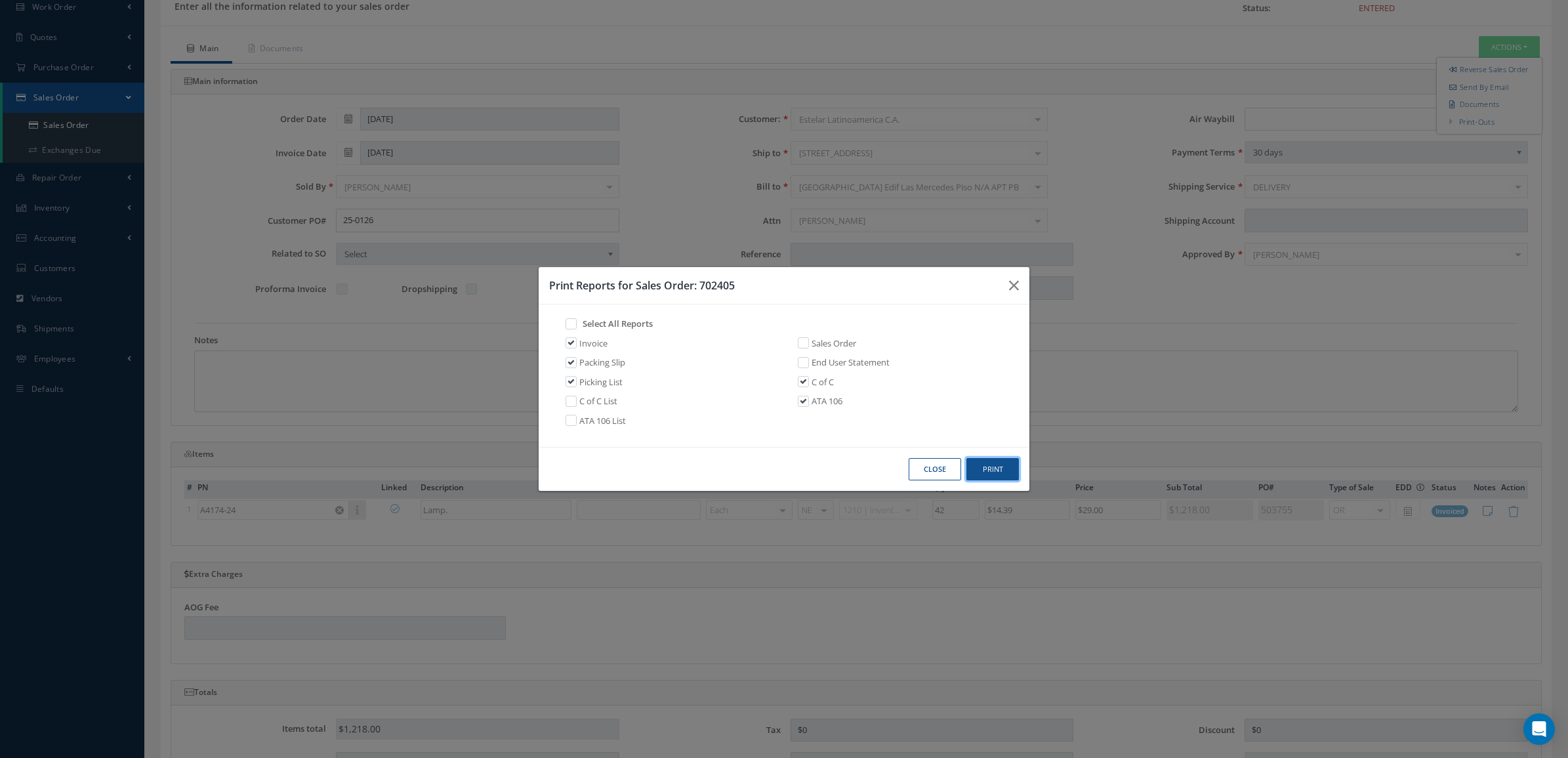
click at [979, 472] on button "Print" at bounding box center [992, 469] width 53 height 23
drag, startPoint x: 763, startPoint y: 285, endPoint x: 702, endPoint y: 290, distance: 61.2
click at [702, 290] on h3 "Print Reports for Sales Order: 702405" at bounding box center [773, 285] width 449 height 15
copy h3 "702405"
click at [939, 463] on button "Close" at bounding box center [935, 469] width 53 height 23
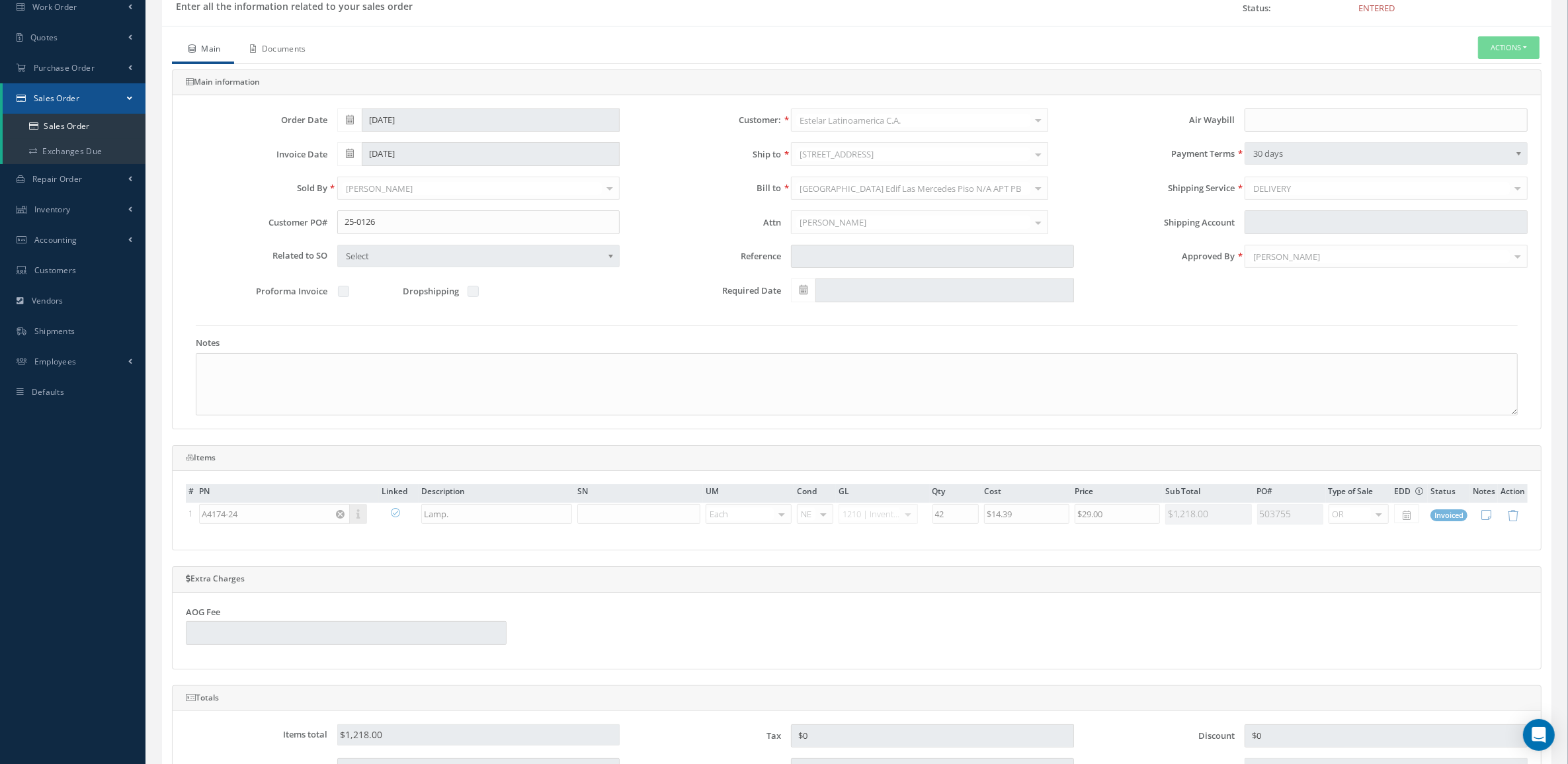
click at [285, 56] on link "Documents" at bounding box center [277, 50] width 85 height 28
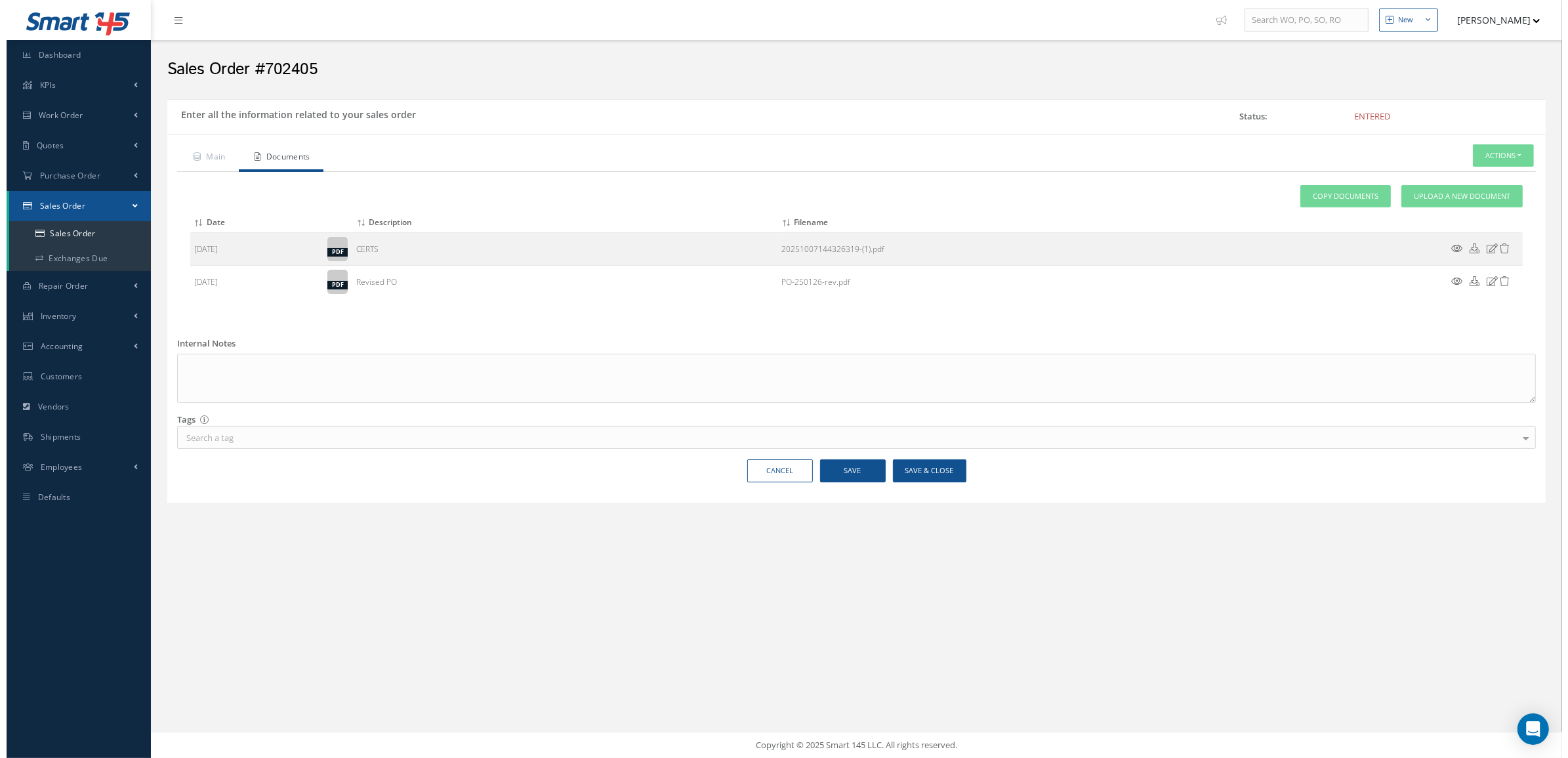
scroll to position [0, 0]
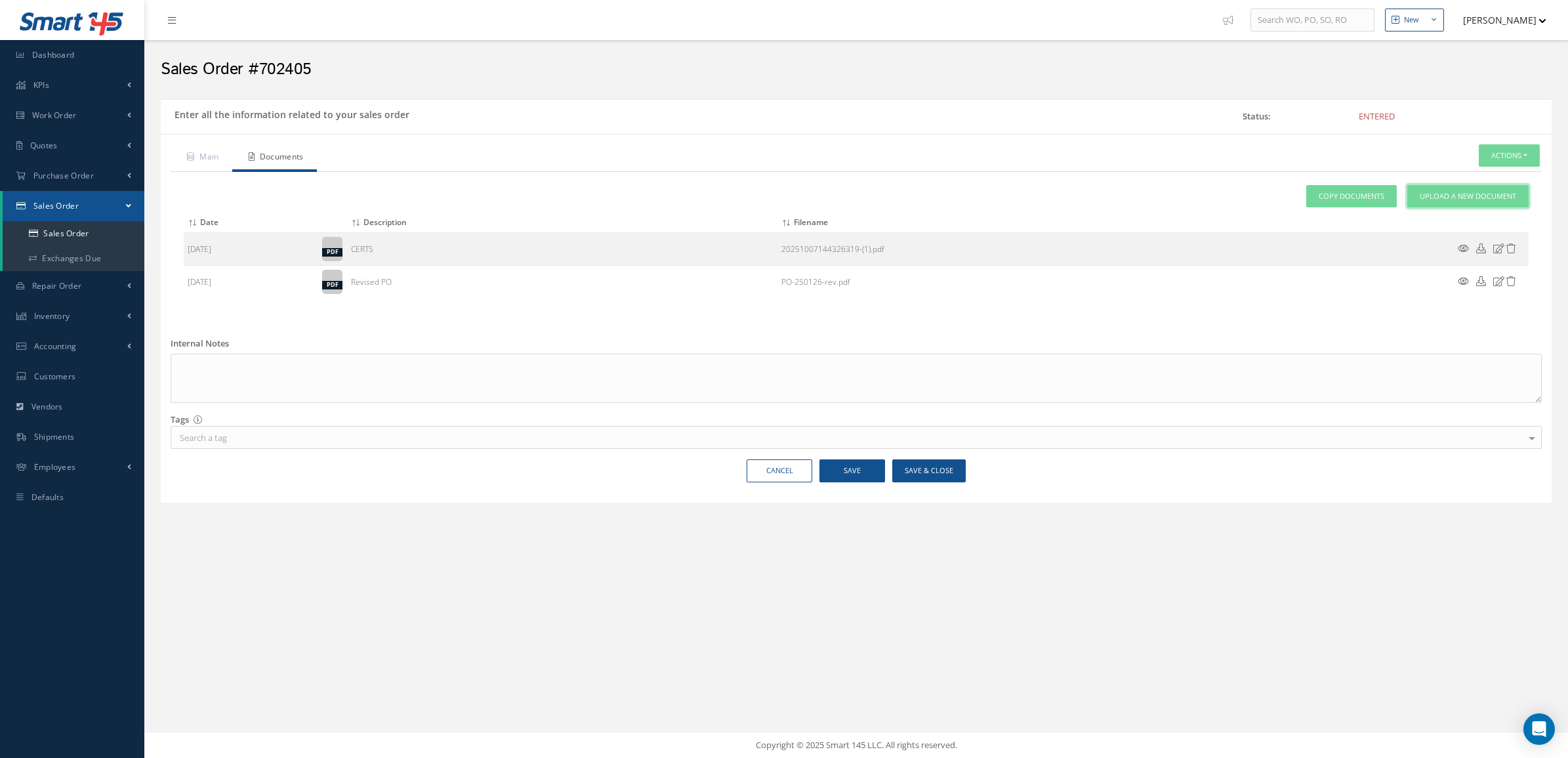
click at [1489, 190] on link "Upload a New Document" at bounding box center [1468, 197] width 122 height 23
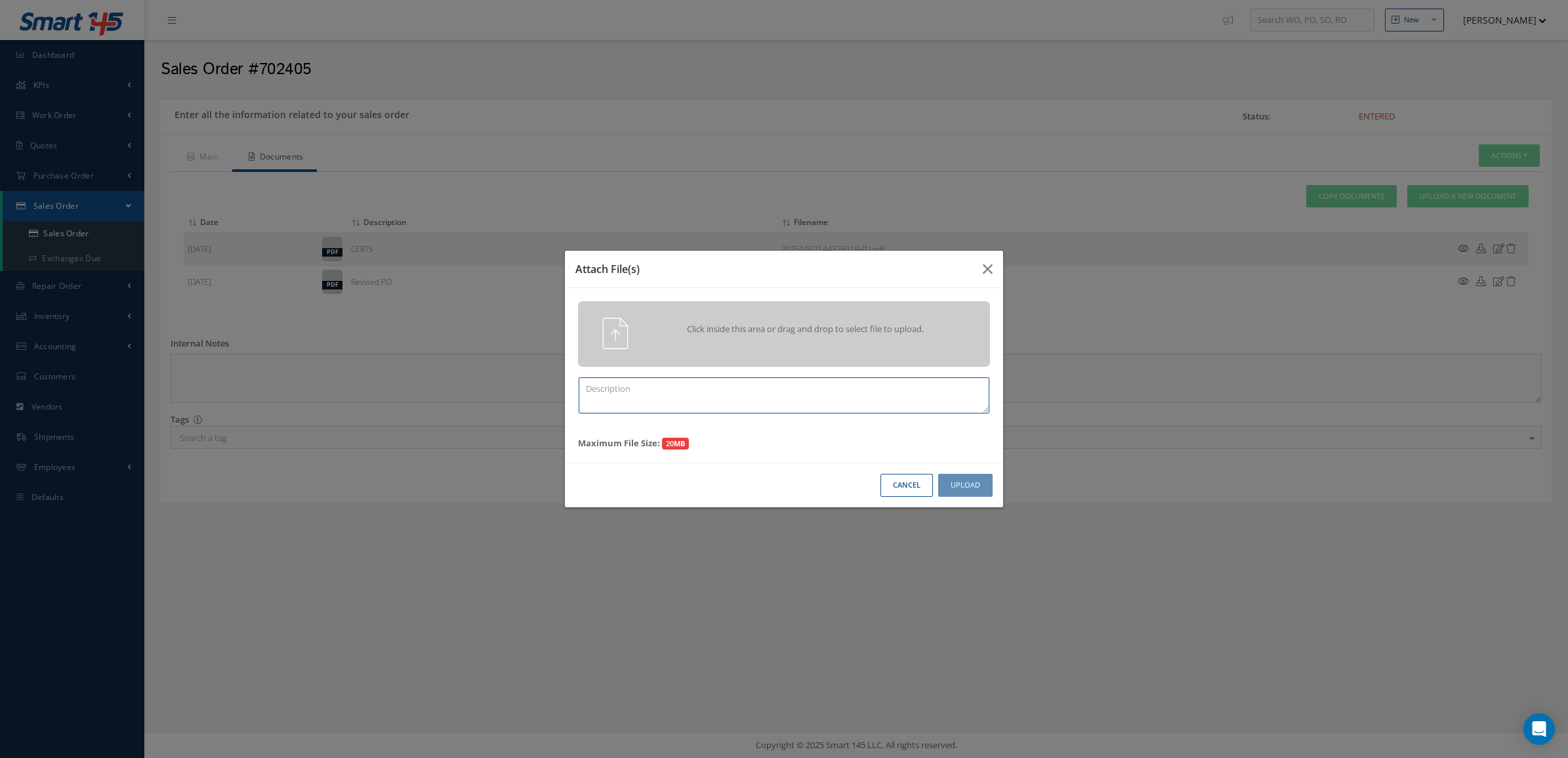
click at [950, 390] on textarea at bounding box center [784, 395] width 411 height 36
paste textarea "702405"
type textarea "PPW SO 702405"
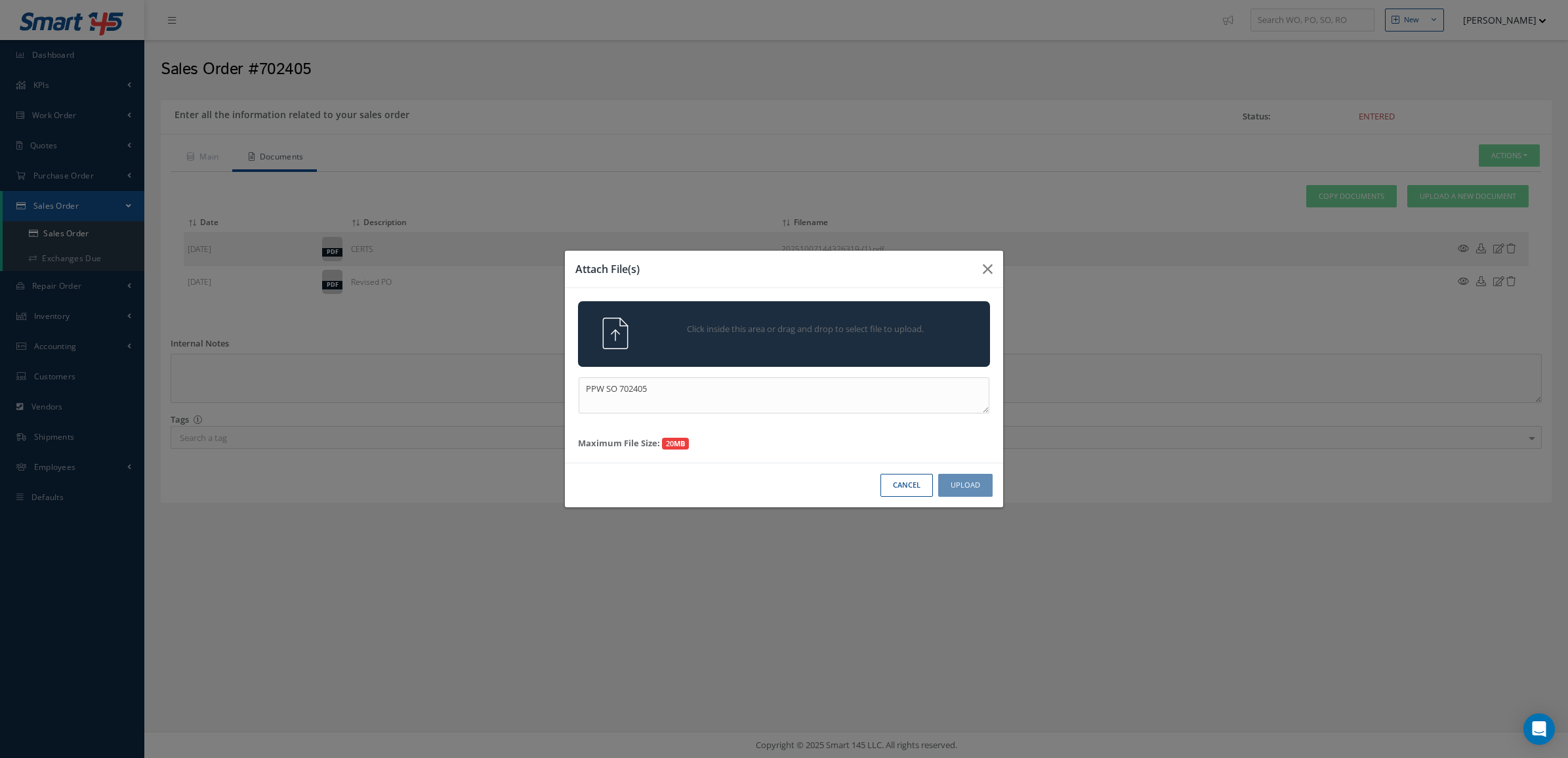
click at [660, 365] on div "Click inside this area or drag and drop to select file to upload." at bounding box center [783, 334] width 412 height 65
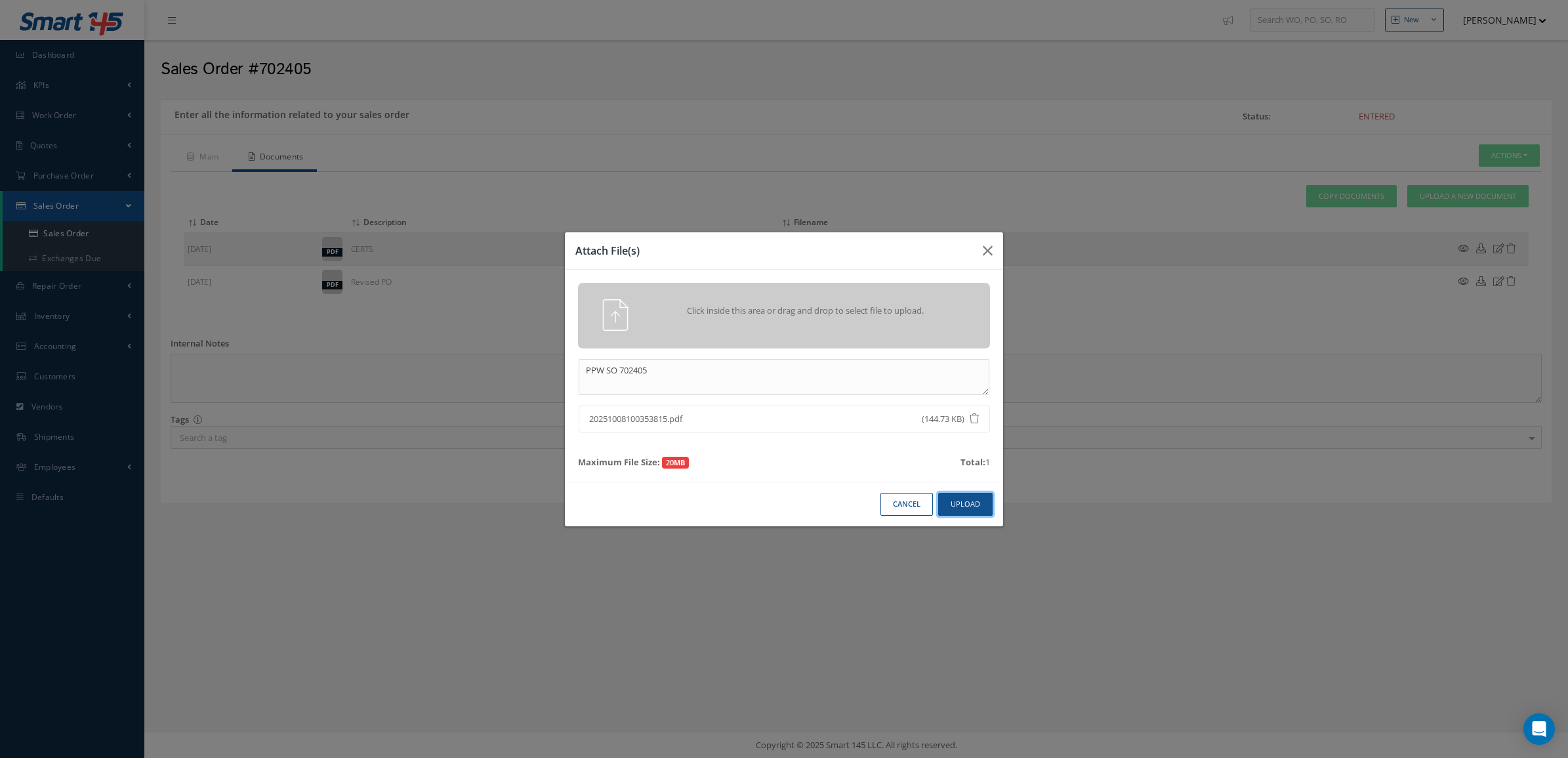
click at [958, 496] on button "Upload" at bounding box center [965, 505] width 55 height 23
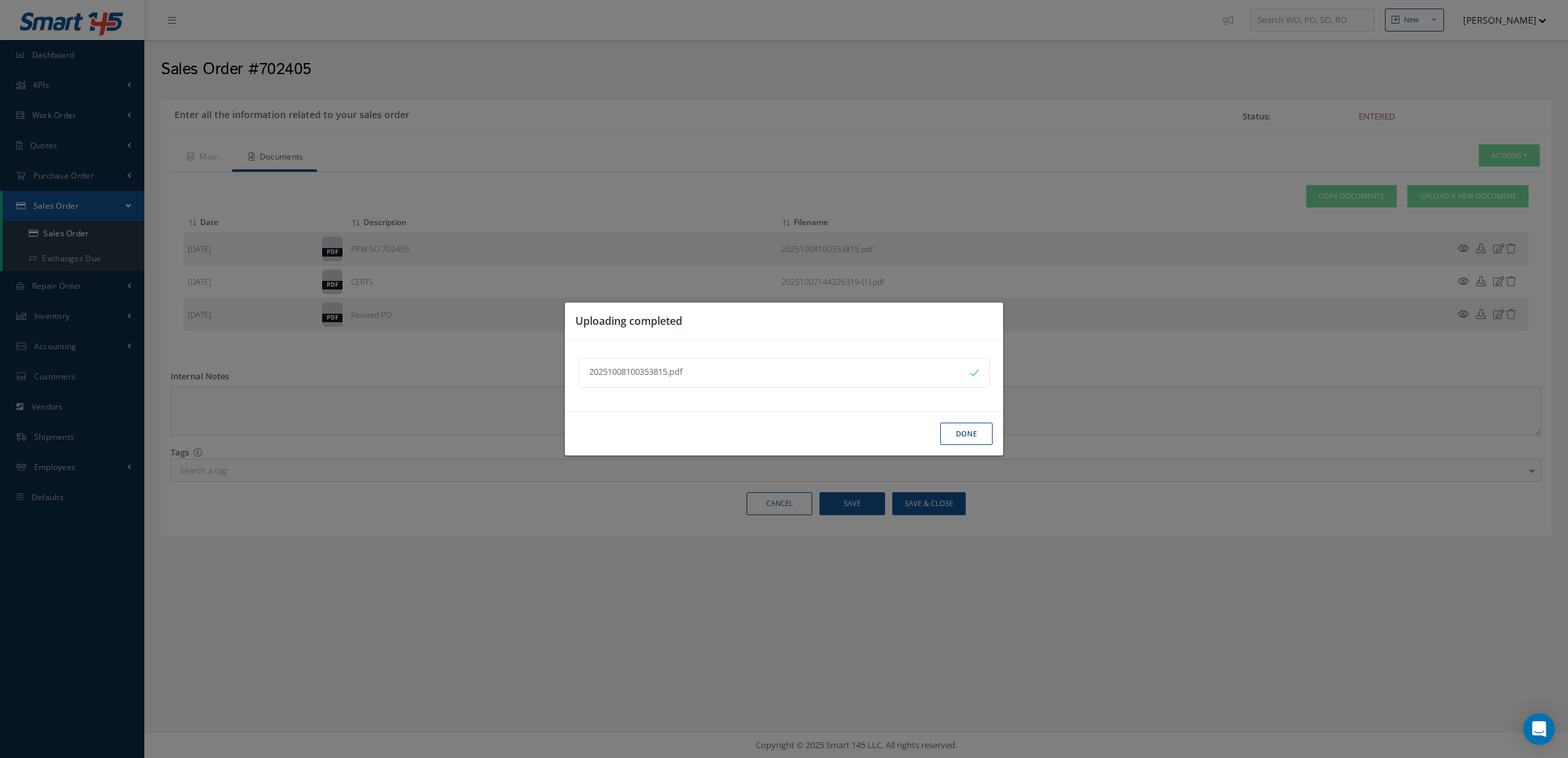
click at [948, 435] on button "Done" at bounding box center [966, 434] width 53 height 23
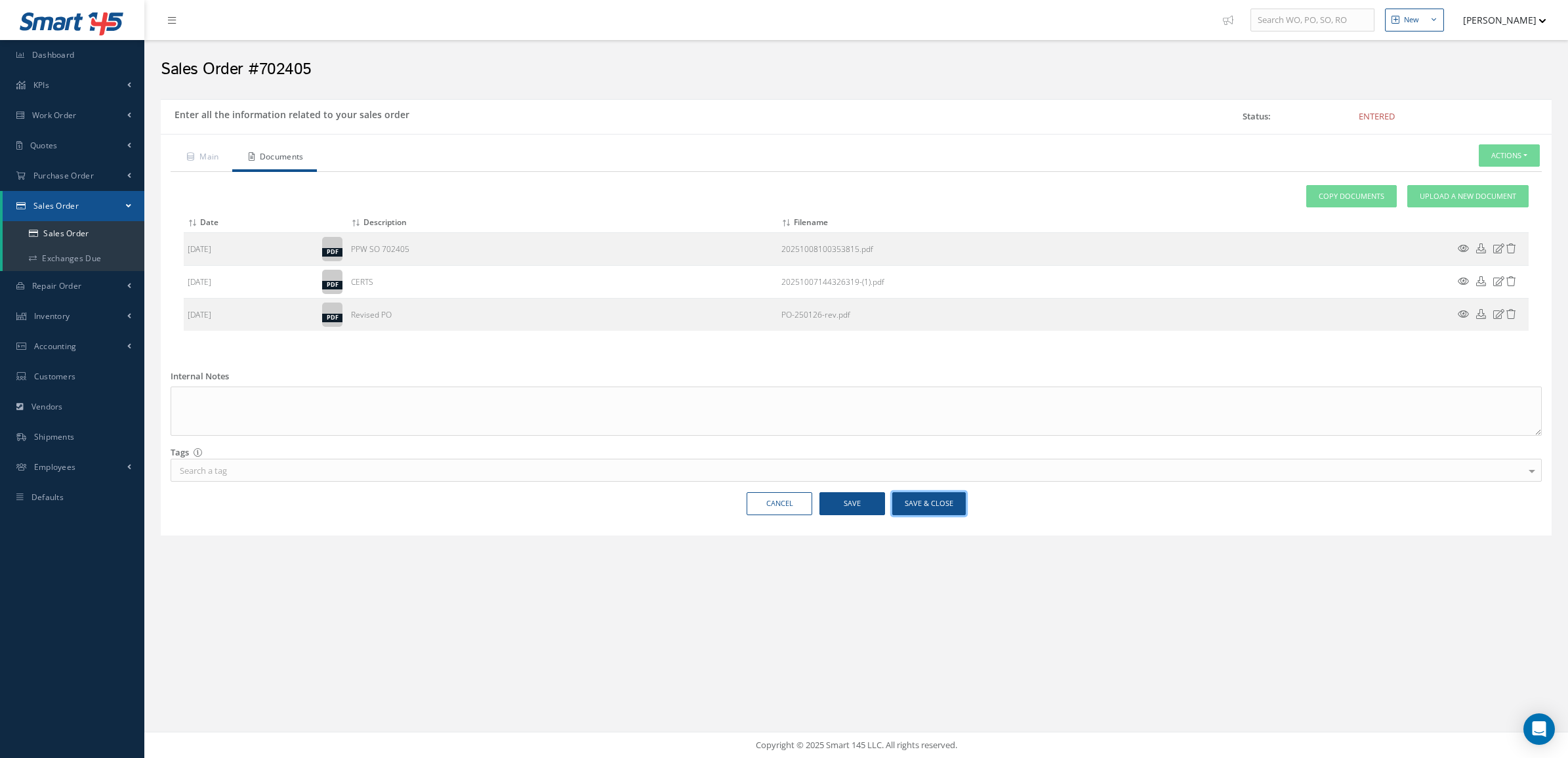
click at [939, 509] on button "Save & Close" at bounding box center [929, 504] width 74 height 23
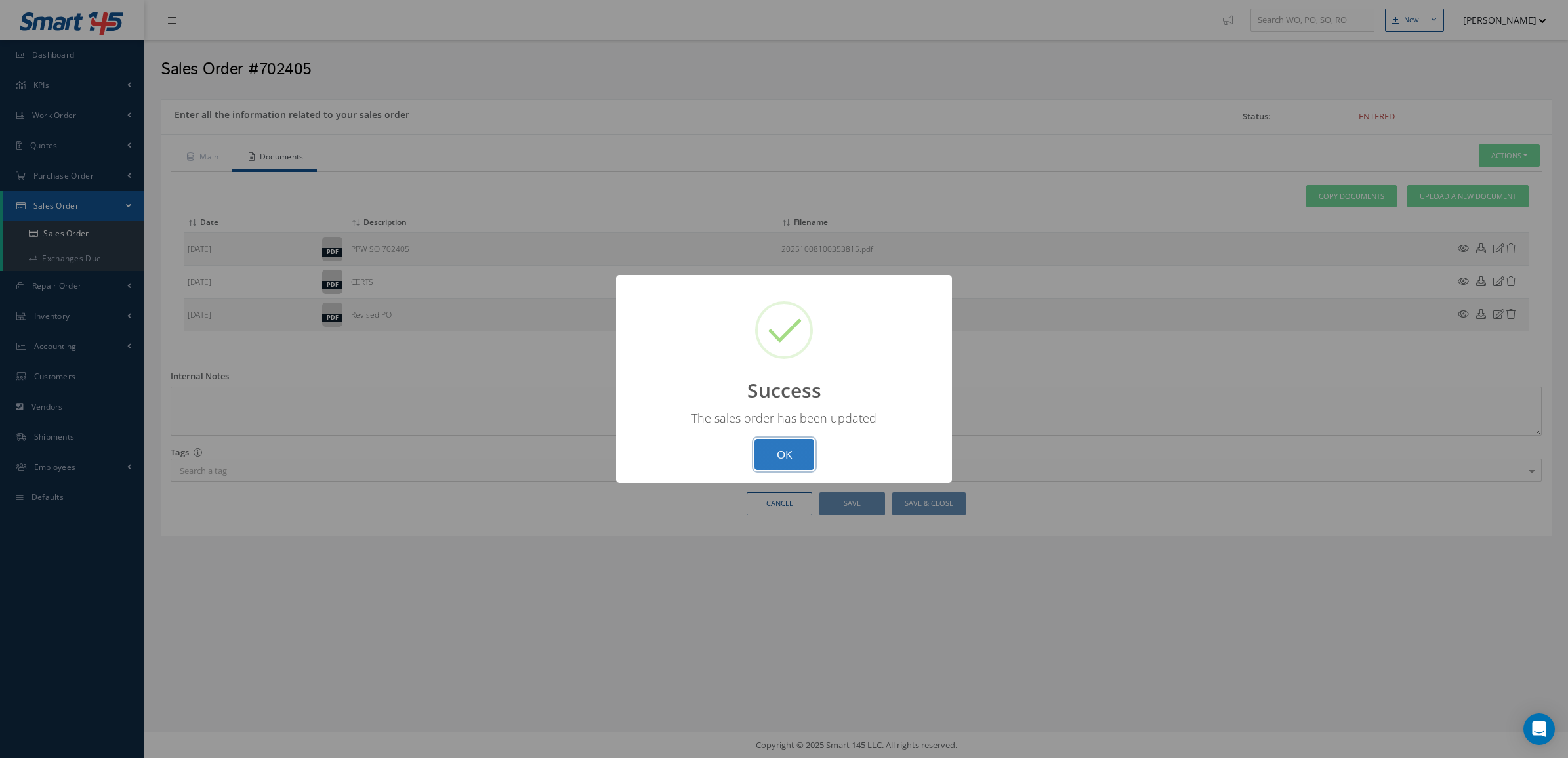
click at [756, 456] on button "OK" at bounding box center [784, 454] width 59 height 31
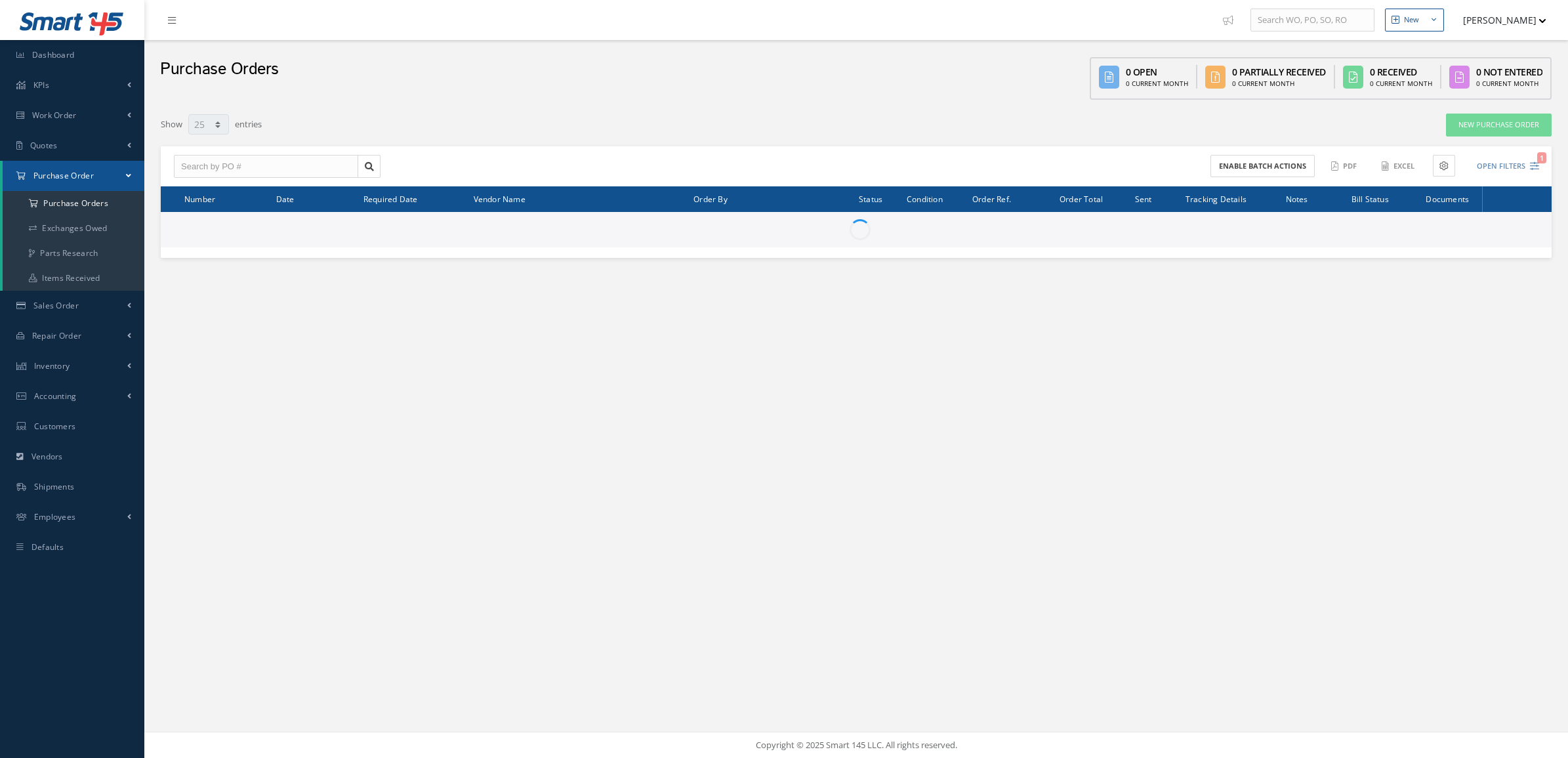
select select "25"
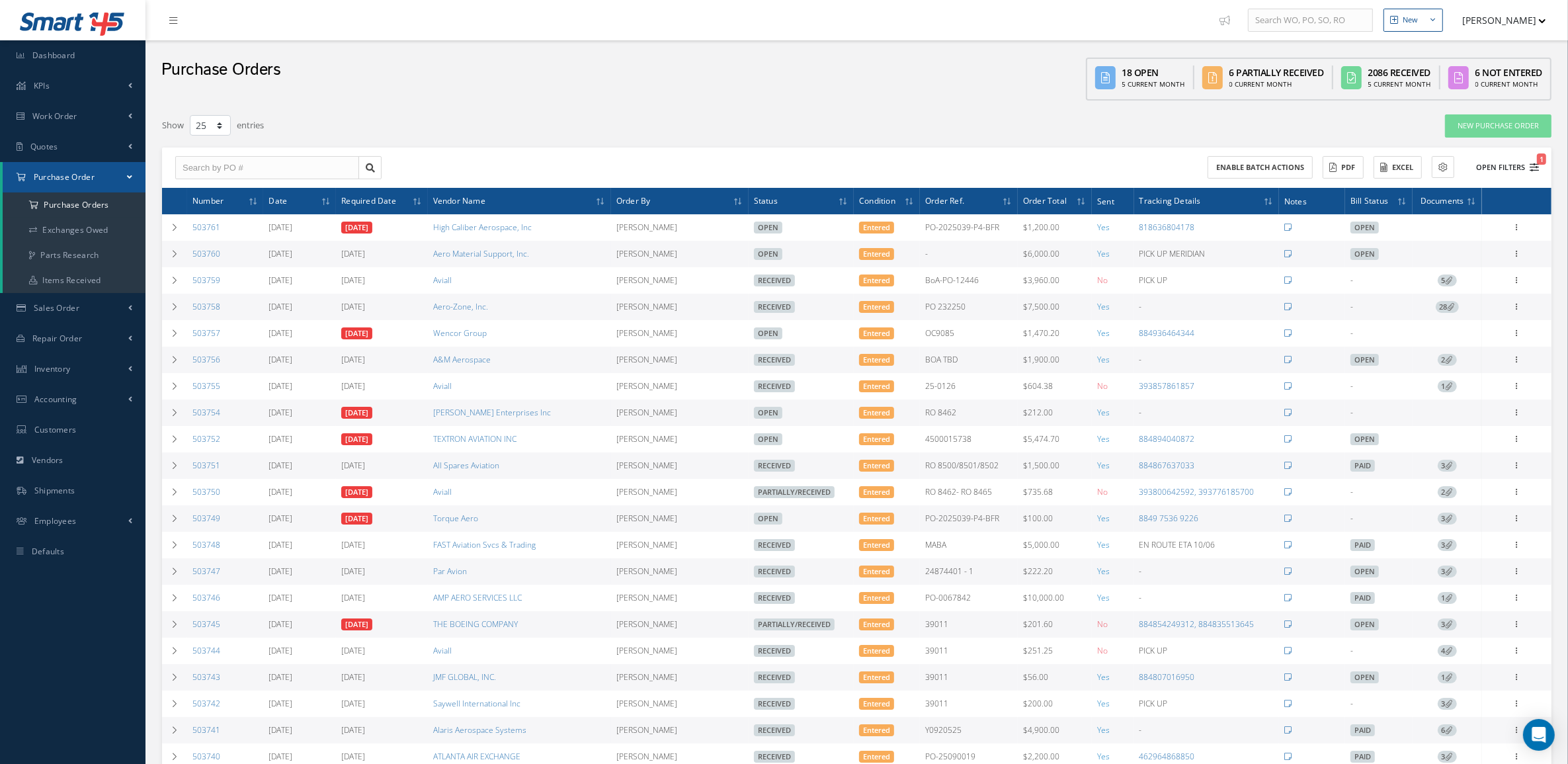
click at [1510, 165] on button "Open Filters 1" at bounding box center [1501, 167] width 74 height 22
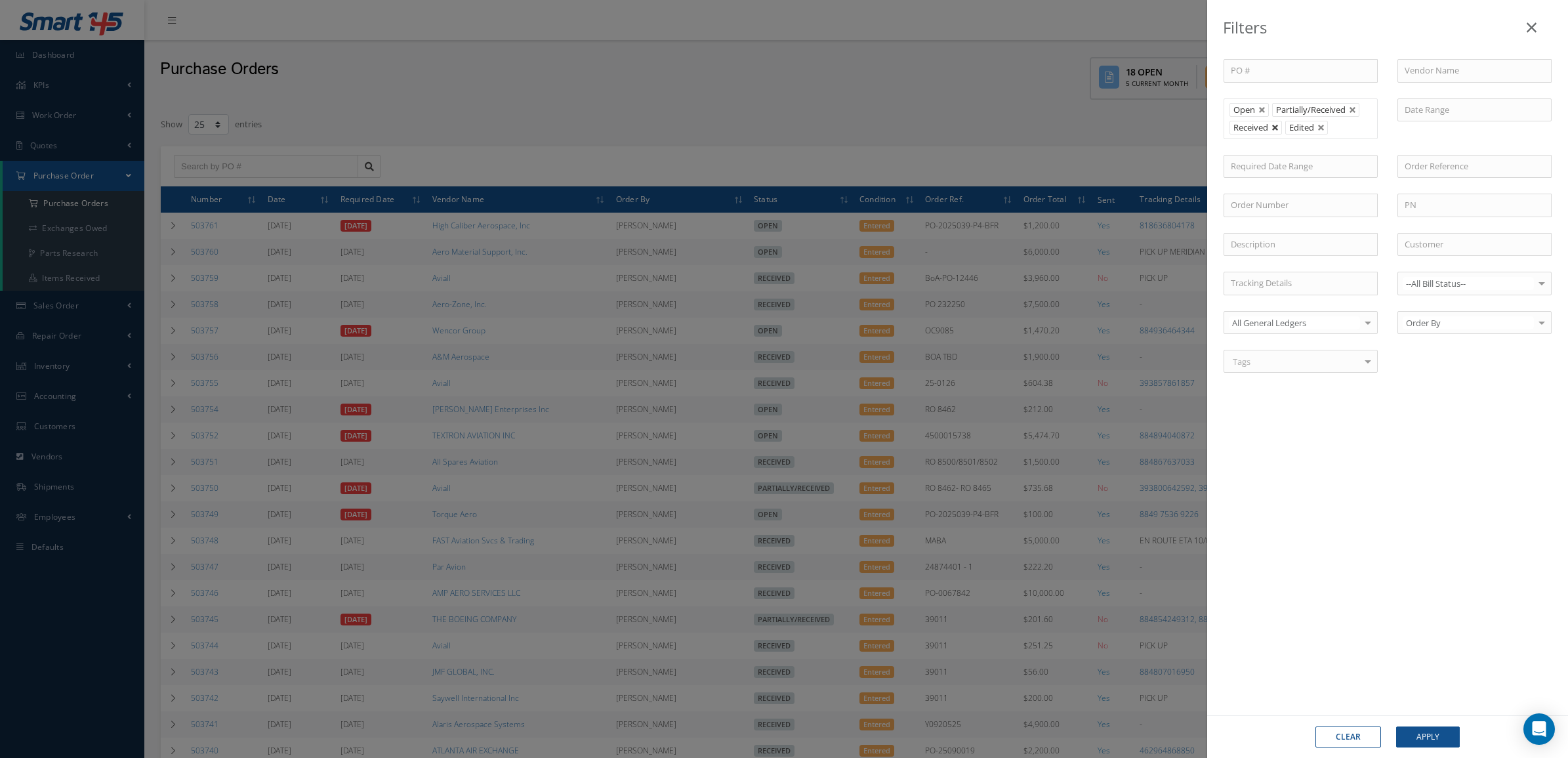
click at [1279, 127] on link at bounding box center [1275, 128] width 8 height 8
click at [1417, 723] on div "Clear Apply" at bounding box center [1388, 736] width 361 height 42
click at [1416, 727] on button "Apply" at bounding box center [1428, 737] width 63 height 21
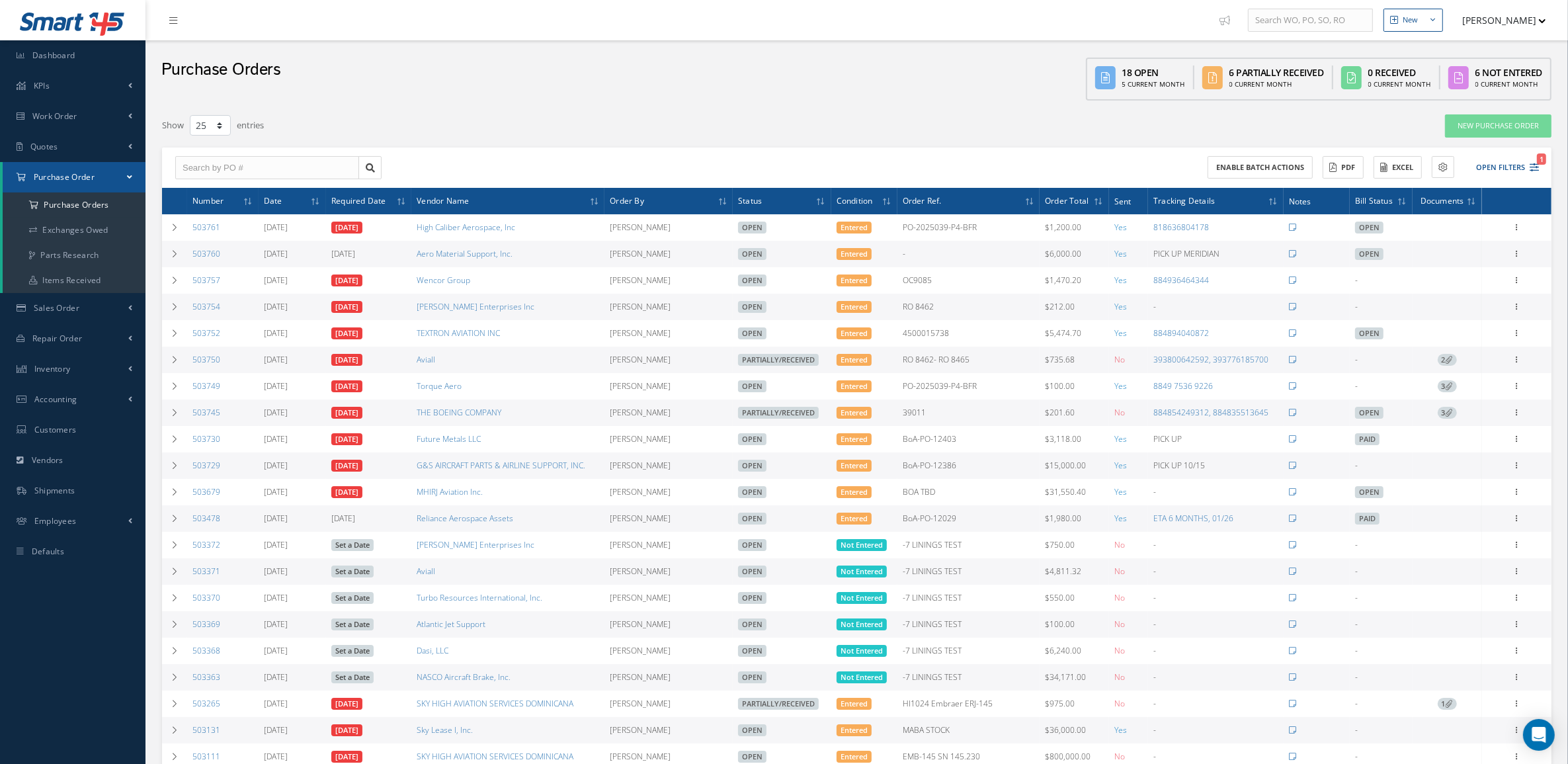
click at [37, 603] on div "Smart 145 Dashboard KPIs Accounting Work Order Work Order Preview Work Order Wo…" at bounding box center [784, 475] width 1568 height 951
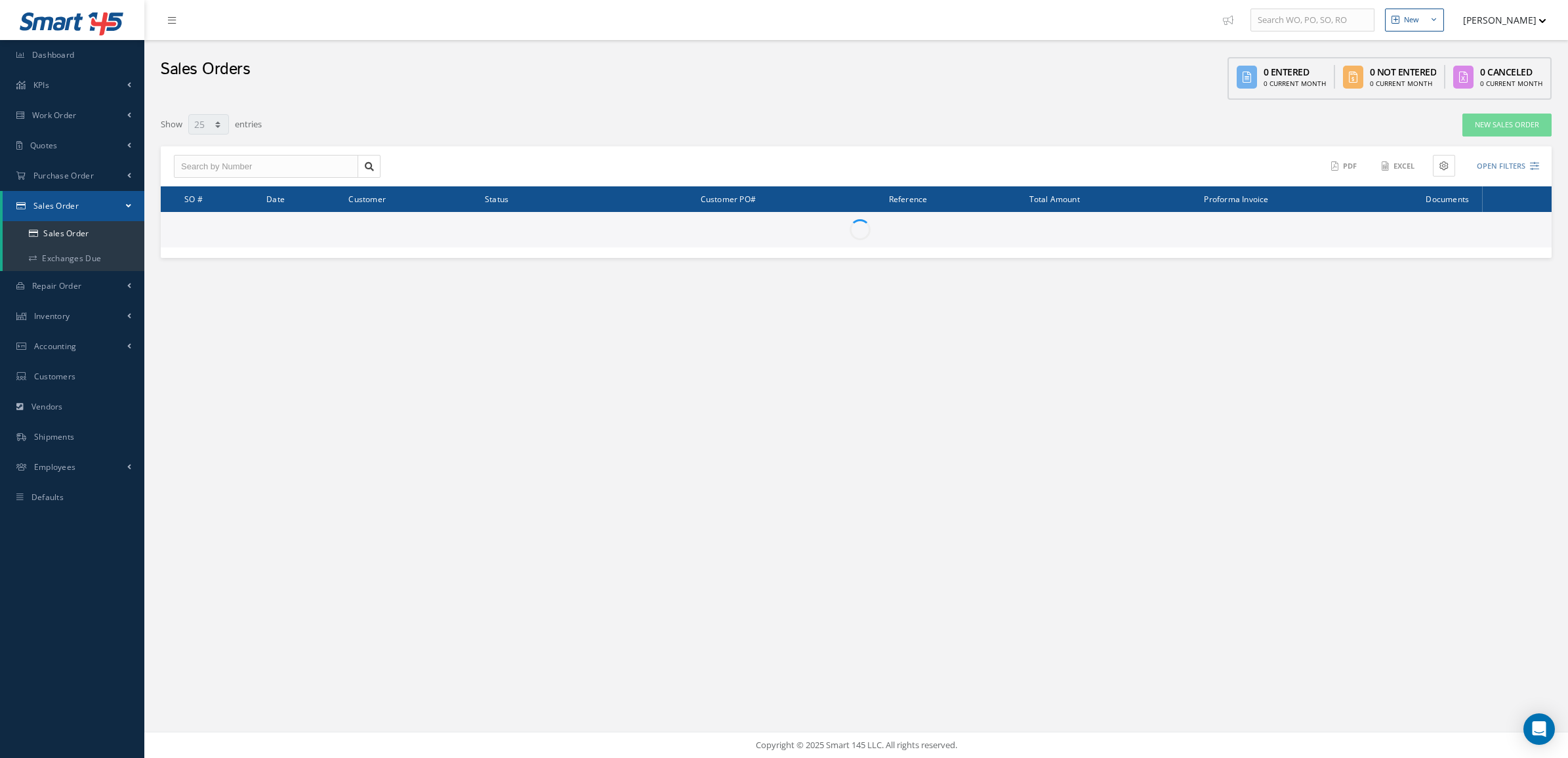
select select "25"
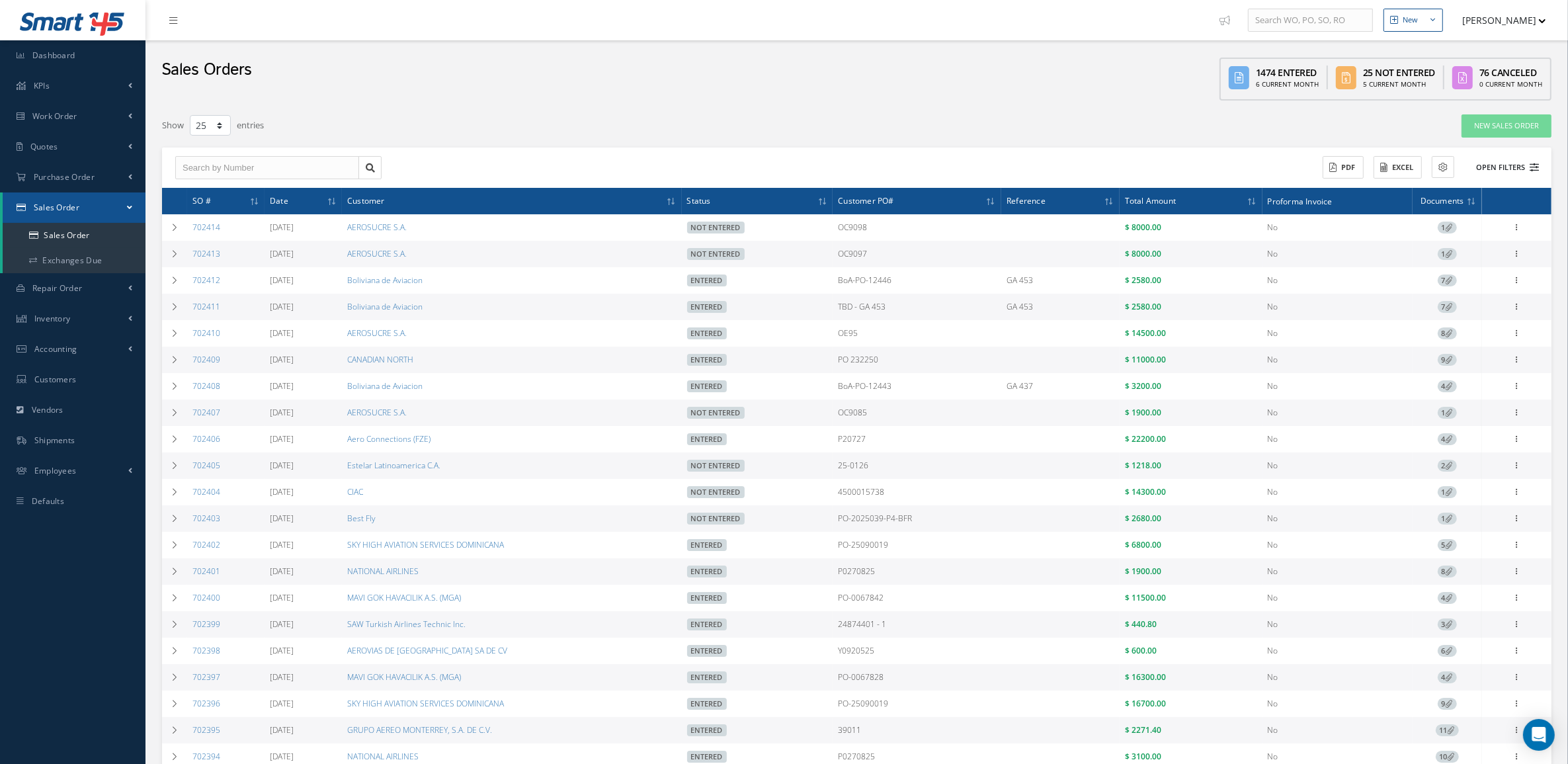
click at [1533, 162] on icon at bounding box center [1535, 167] width 10 height 10
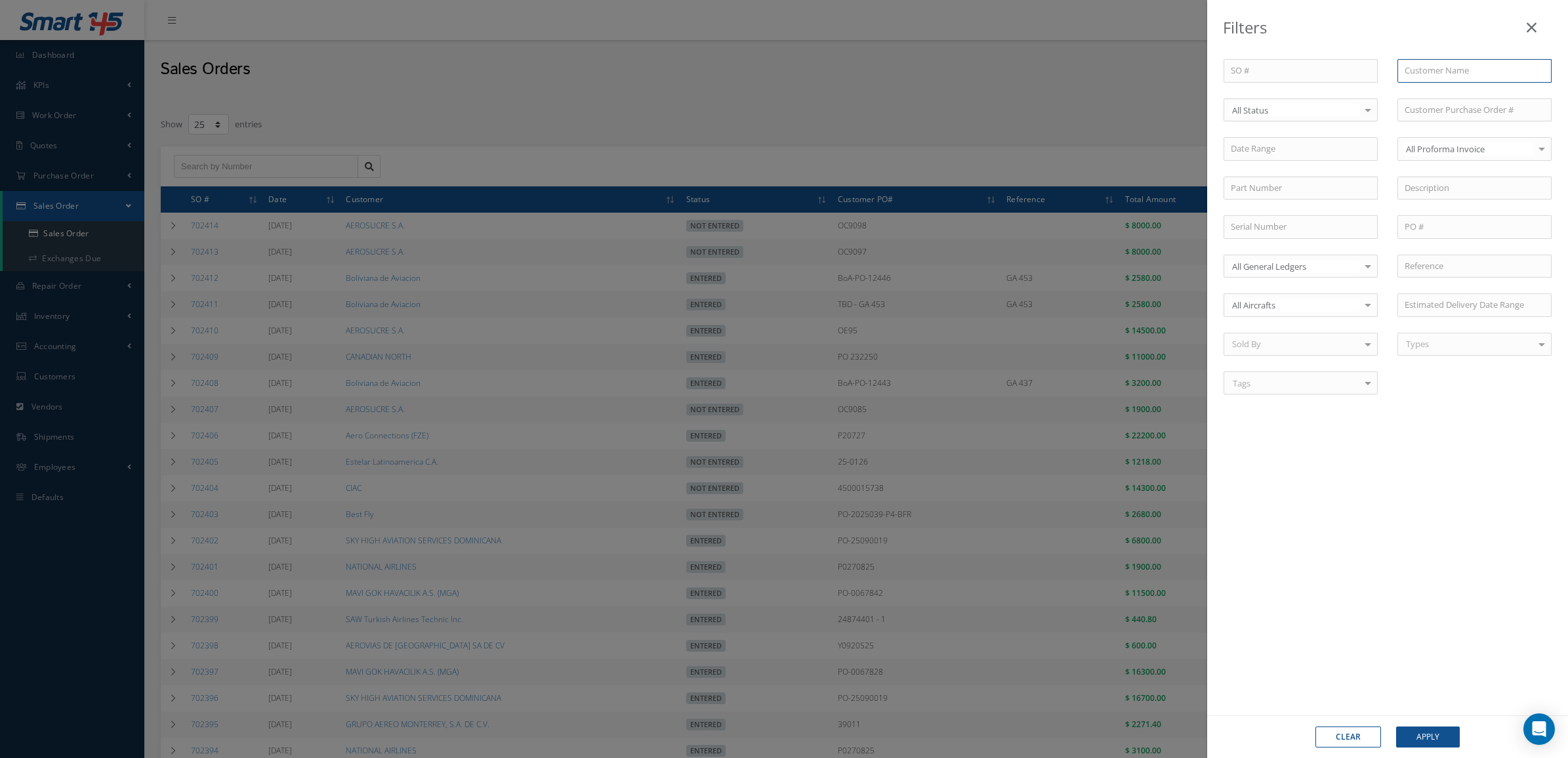
click at [1431, 76] on input "text" at bounding box center [1475, 71] width 154 height 24
click at [1433, 97] on span "Estelar Latinoamerica C.A." at bounding box center [1455, 94] width 101 height 12
type input "Estelar Latinoamerica C.A."
click at [1421, 745] on button "Apply" at bounding box center [1428, 737] width 63 height 21
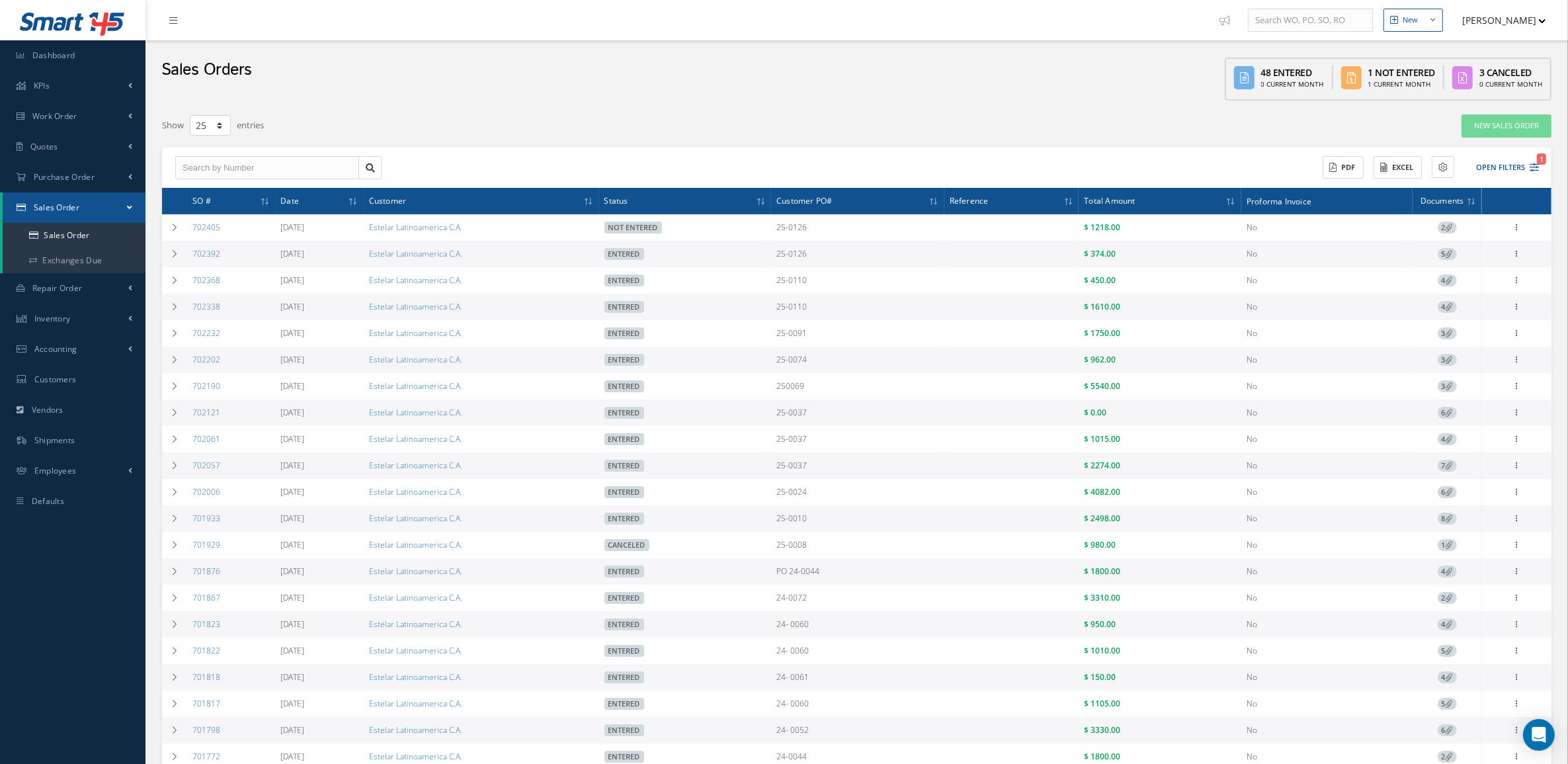
click at [1439, 249] on span "5" at bounding box center [1448, 253] width 19 height 12
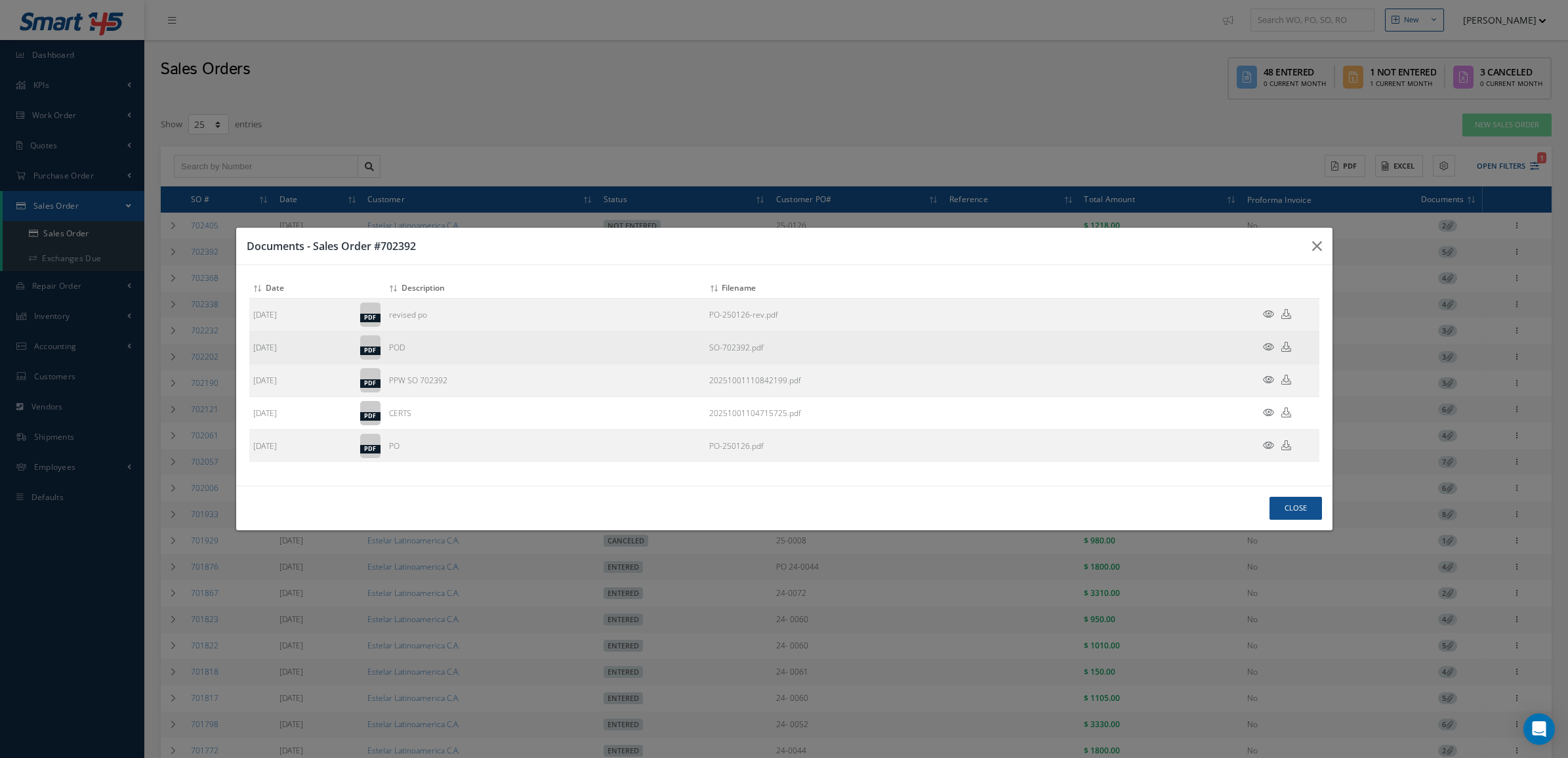
click at [1265, 343] on icon at bounding box center [1269, 346] width 12 height 10
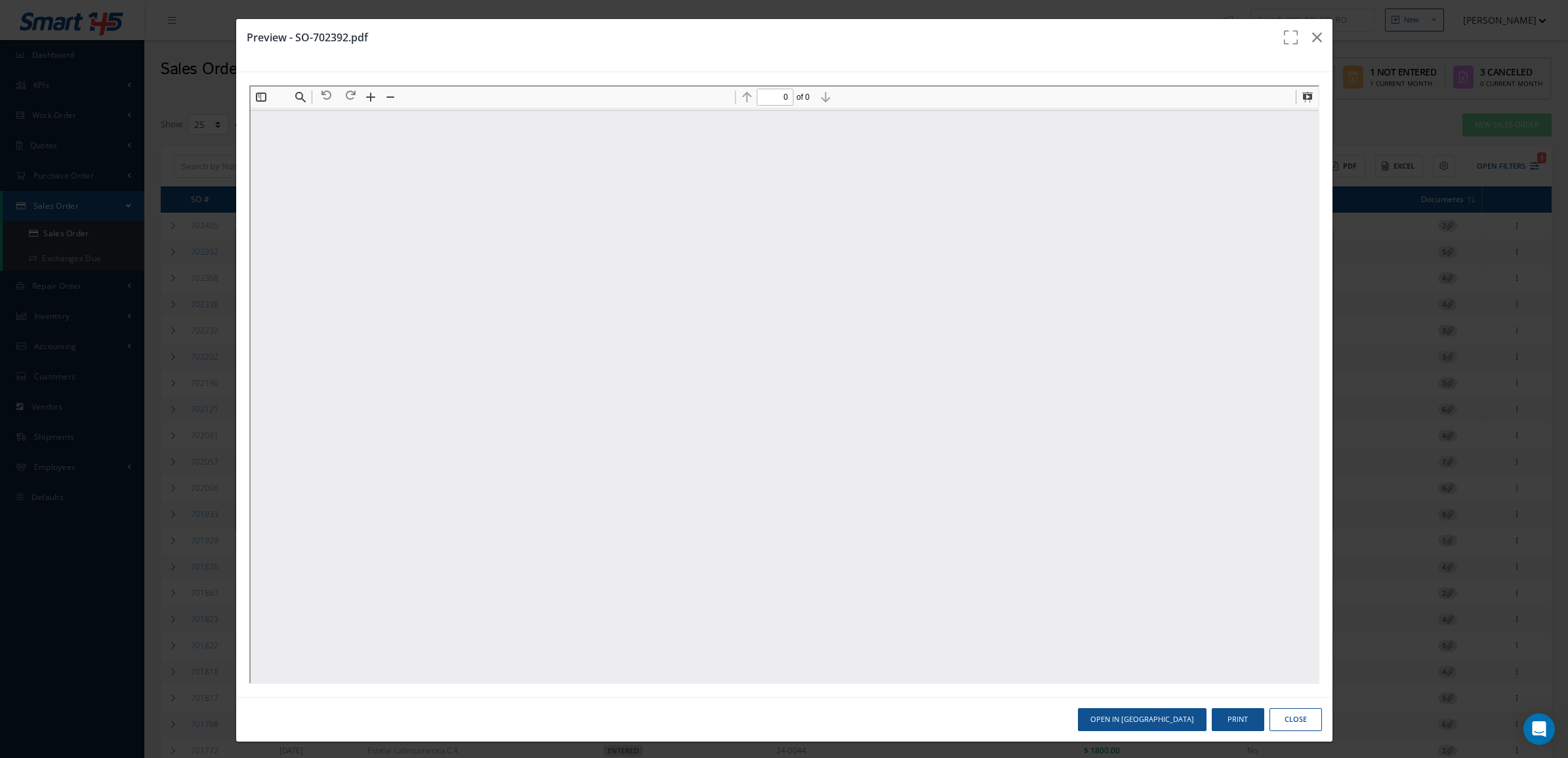
type input "1"
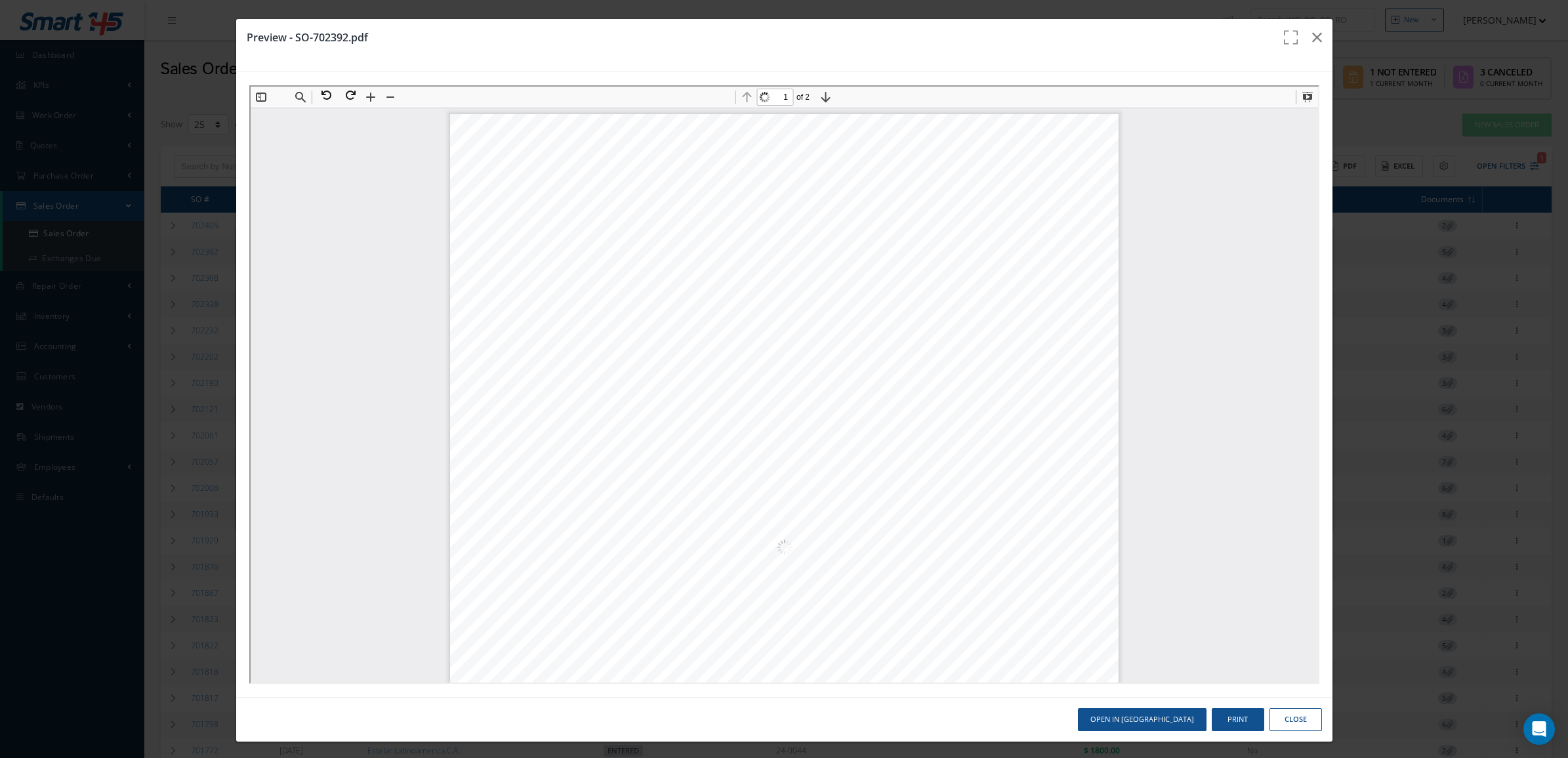
scroll to position [7, 0]
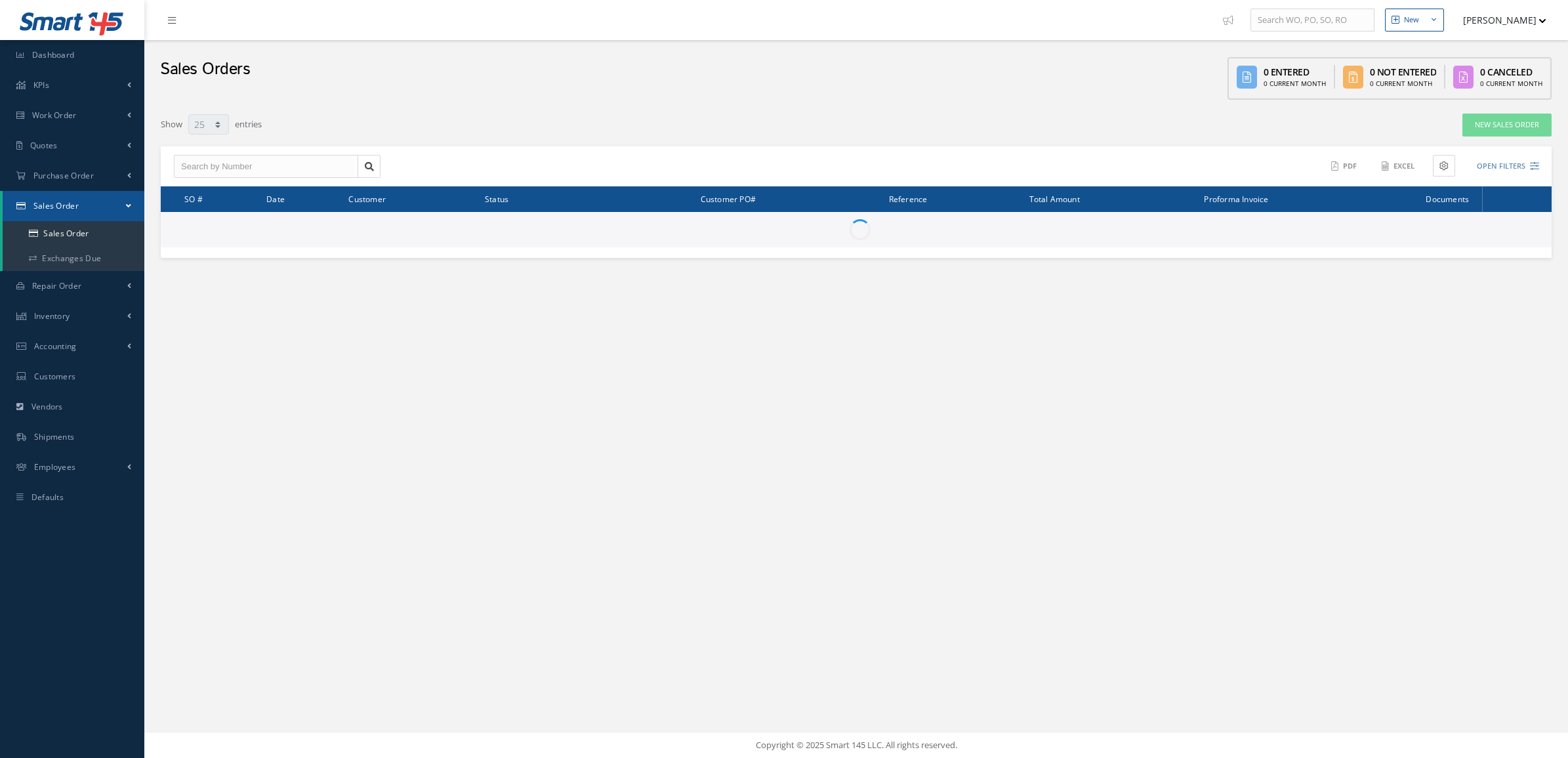
select select "25"
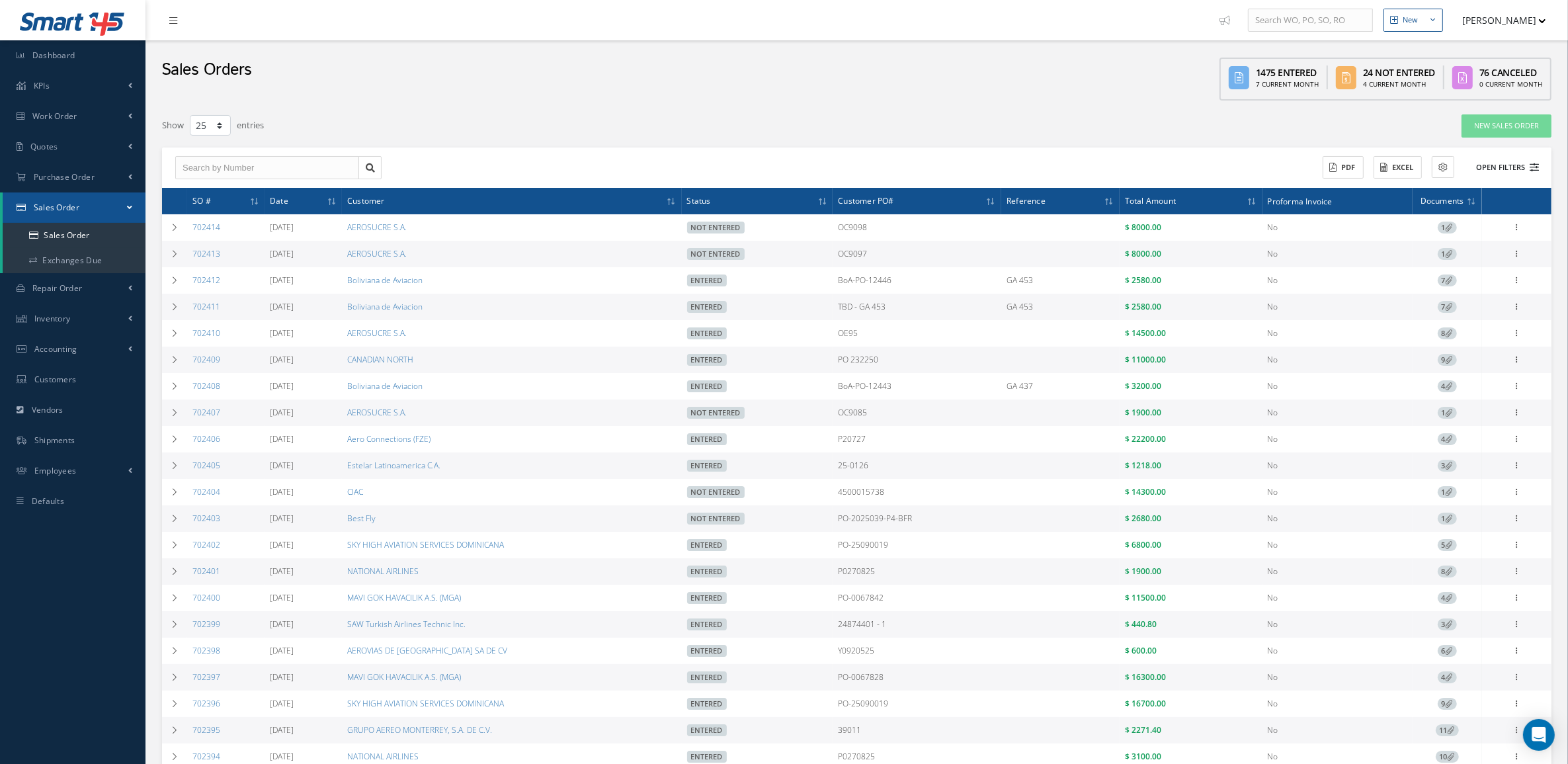
click at [1480, 159] on button "Open Filters" at bounding box center [1501, 167] width 74 height 22
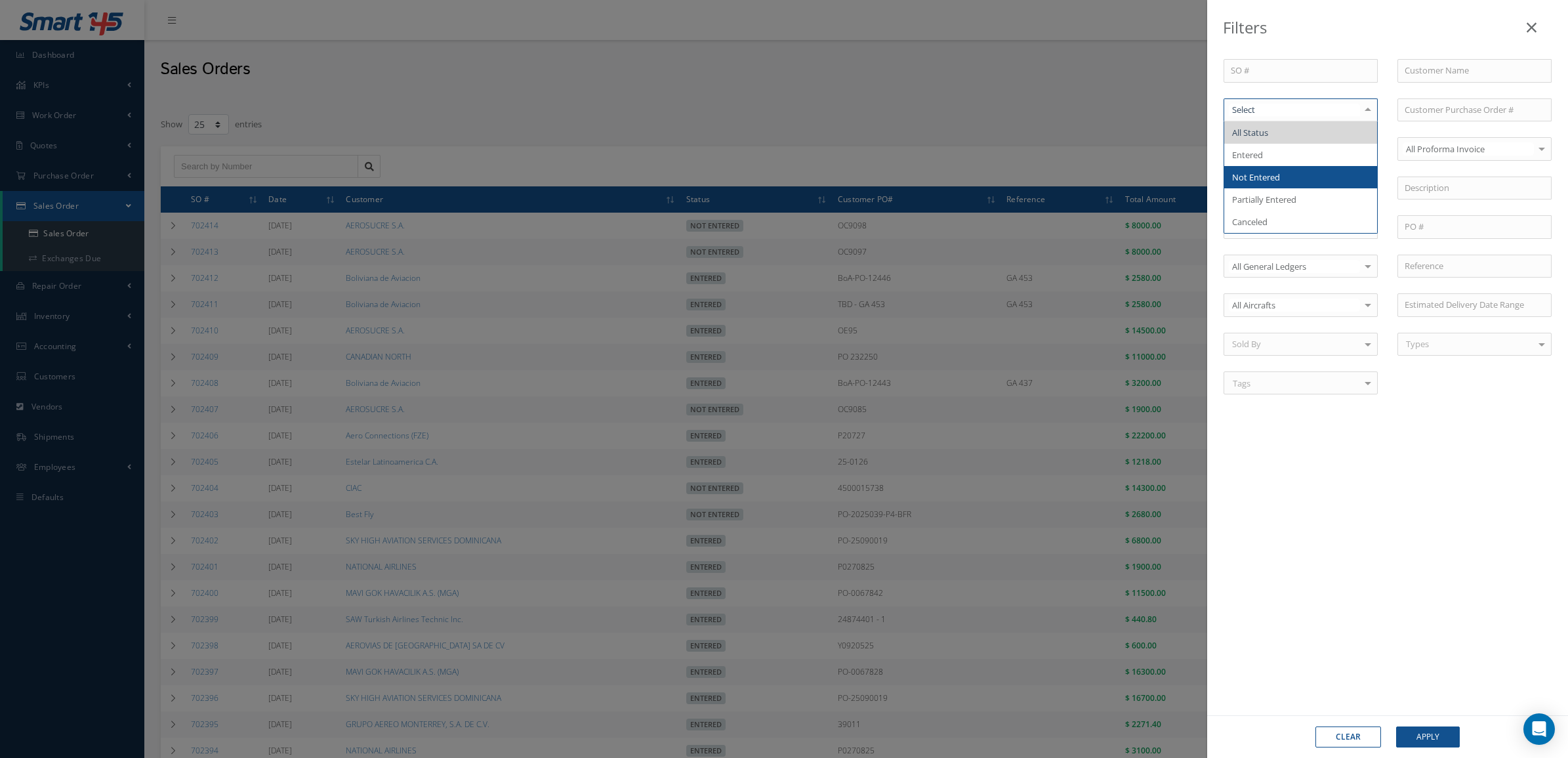
click at [1257, 176] on span "Not Entered" at bounding box center [1256, 177] width 48 height 12
click at [1414, 745] on button "Apply" at bounding box center [1428, 737] width 63 height 21
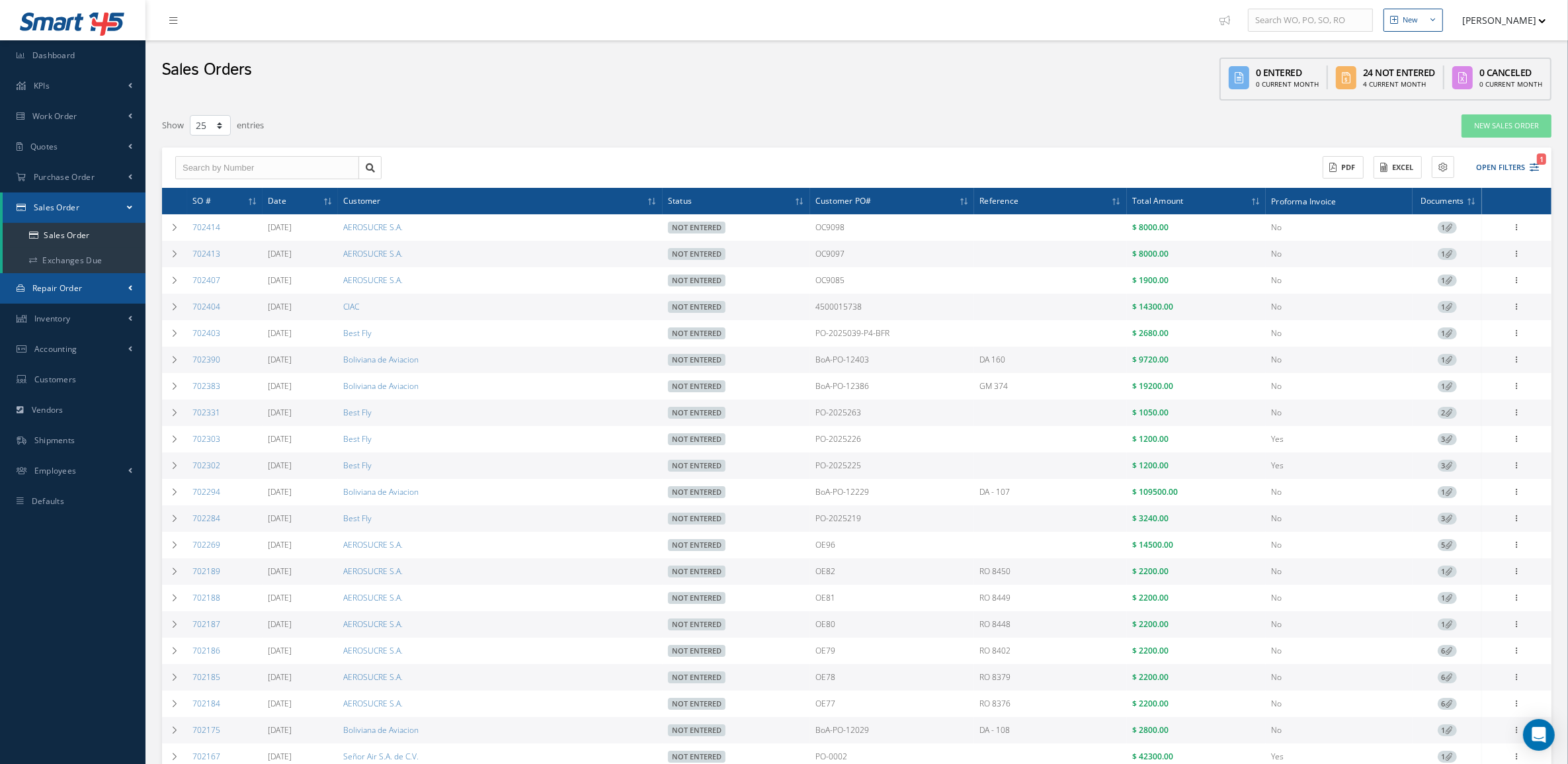
click at [63, 290] on span "Repair Order" at bounding box center [58, 288] width 50 height 12
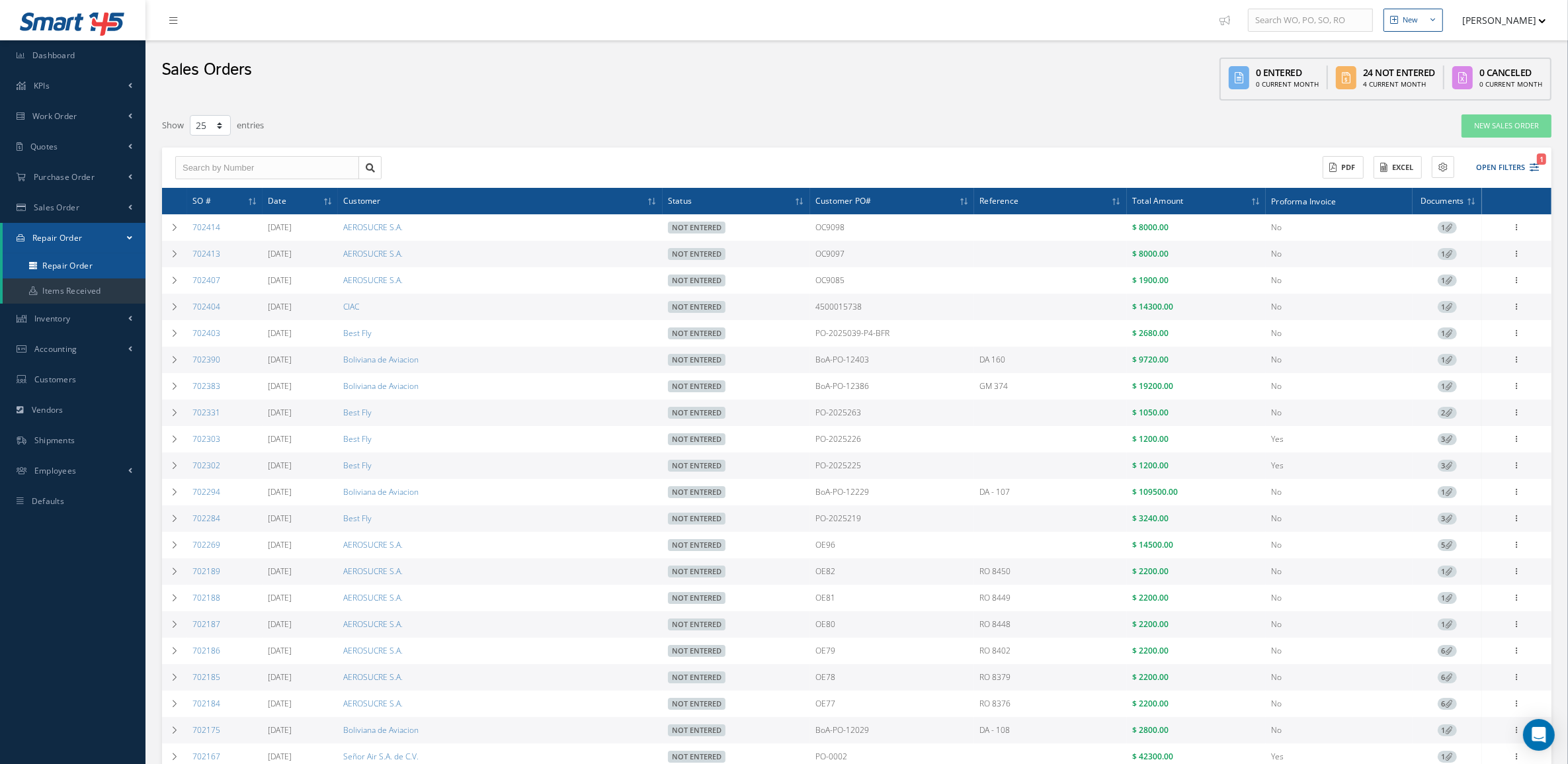
click at [60, 273] on link "Repair Order" at bounding box center [74, 266] width 143 height 25
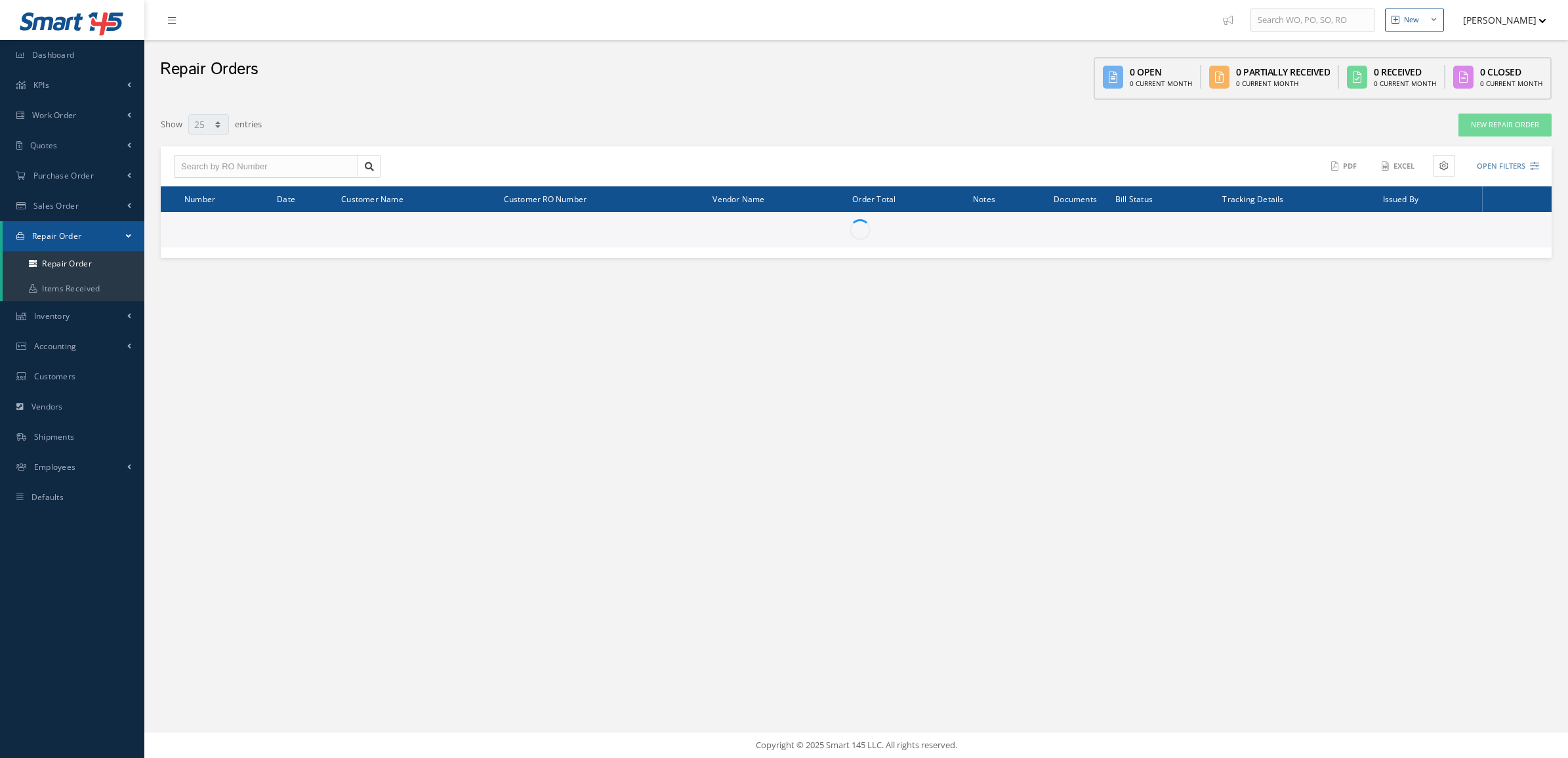
select select "25"
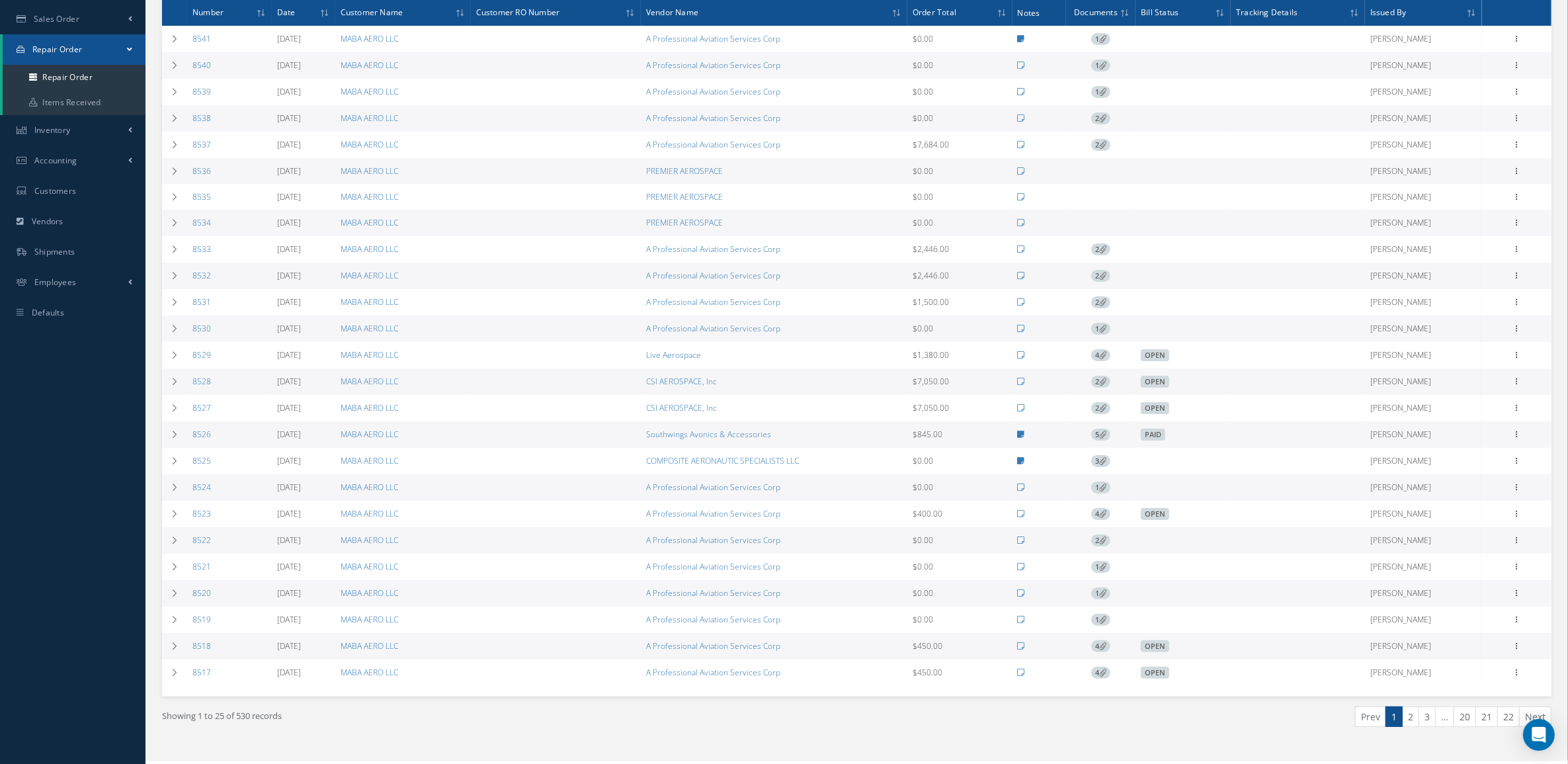
scroll to position [222, 0]
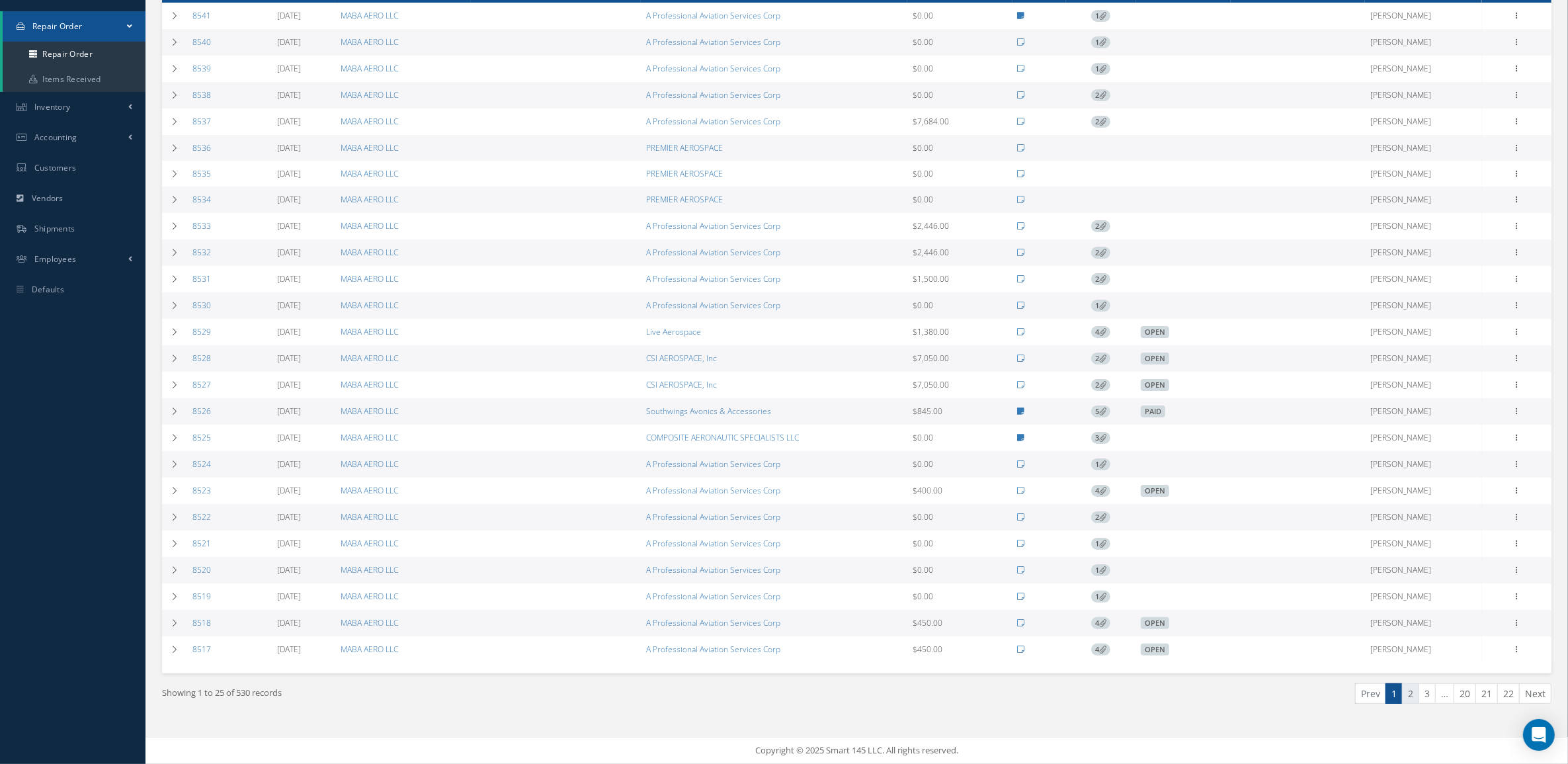
click at [1413, 691] on link "2" at bounding box center [1411, 692] width 17 height 20
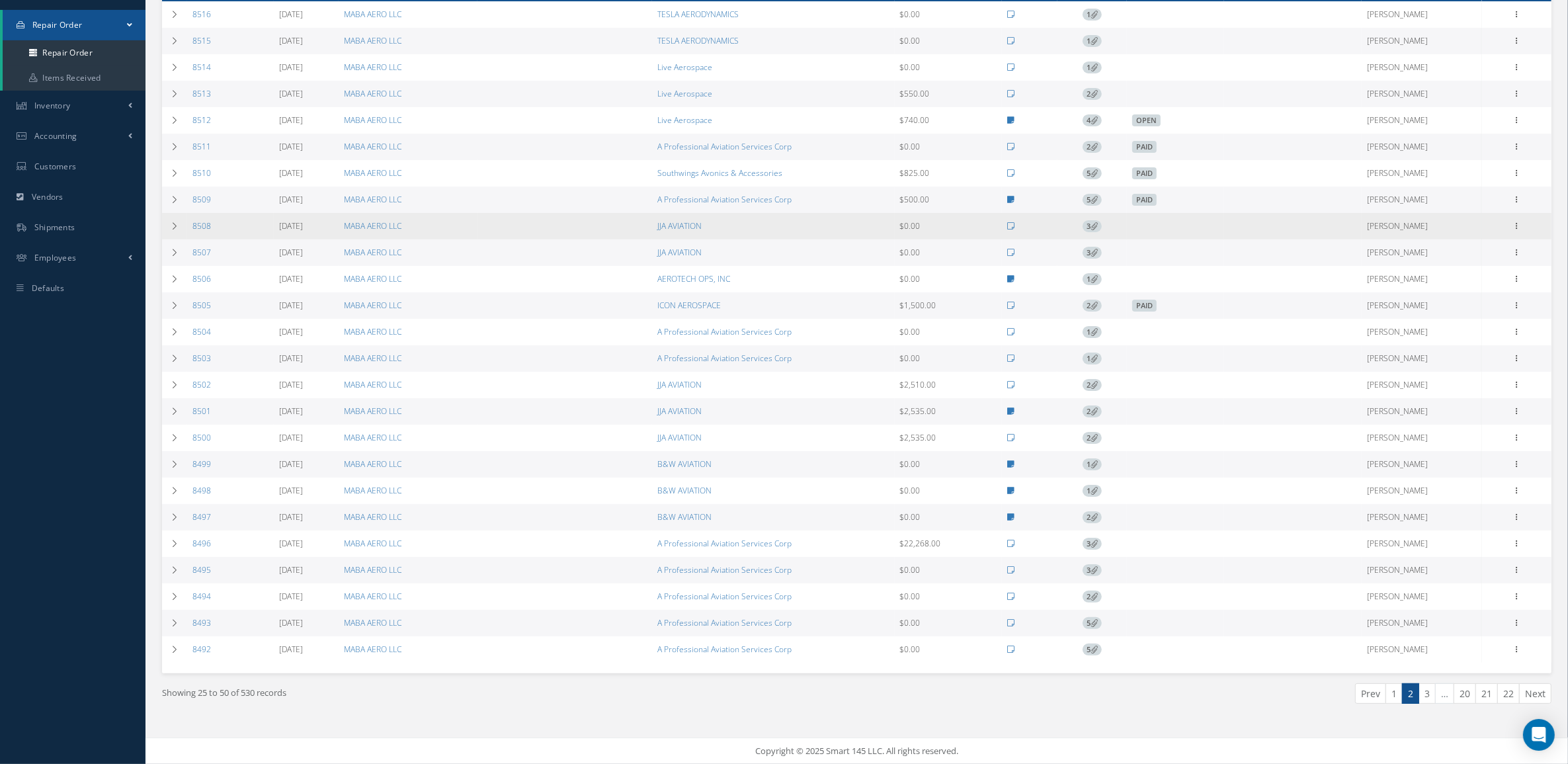
scroll to position [225, 0]
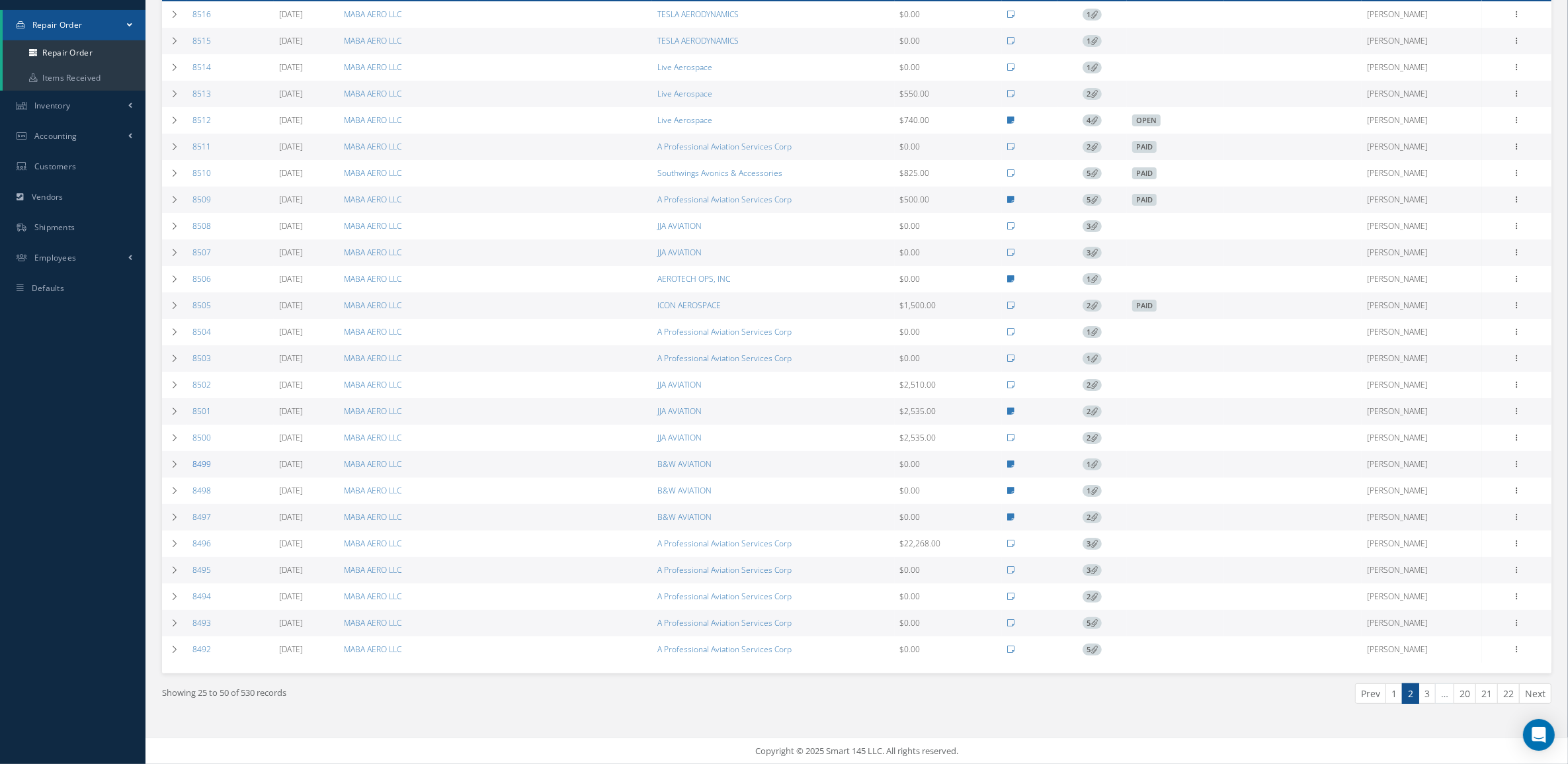
click at [202, 461] on link "8499" at bounding box center [201, 464] width 18 height 12
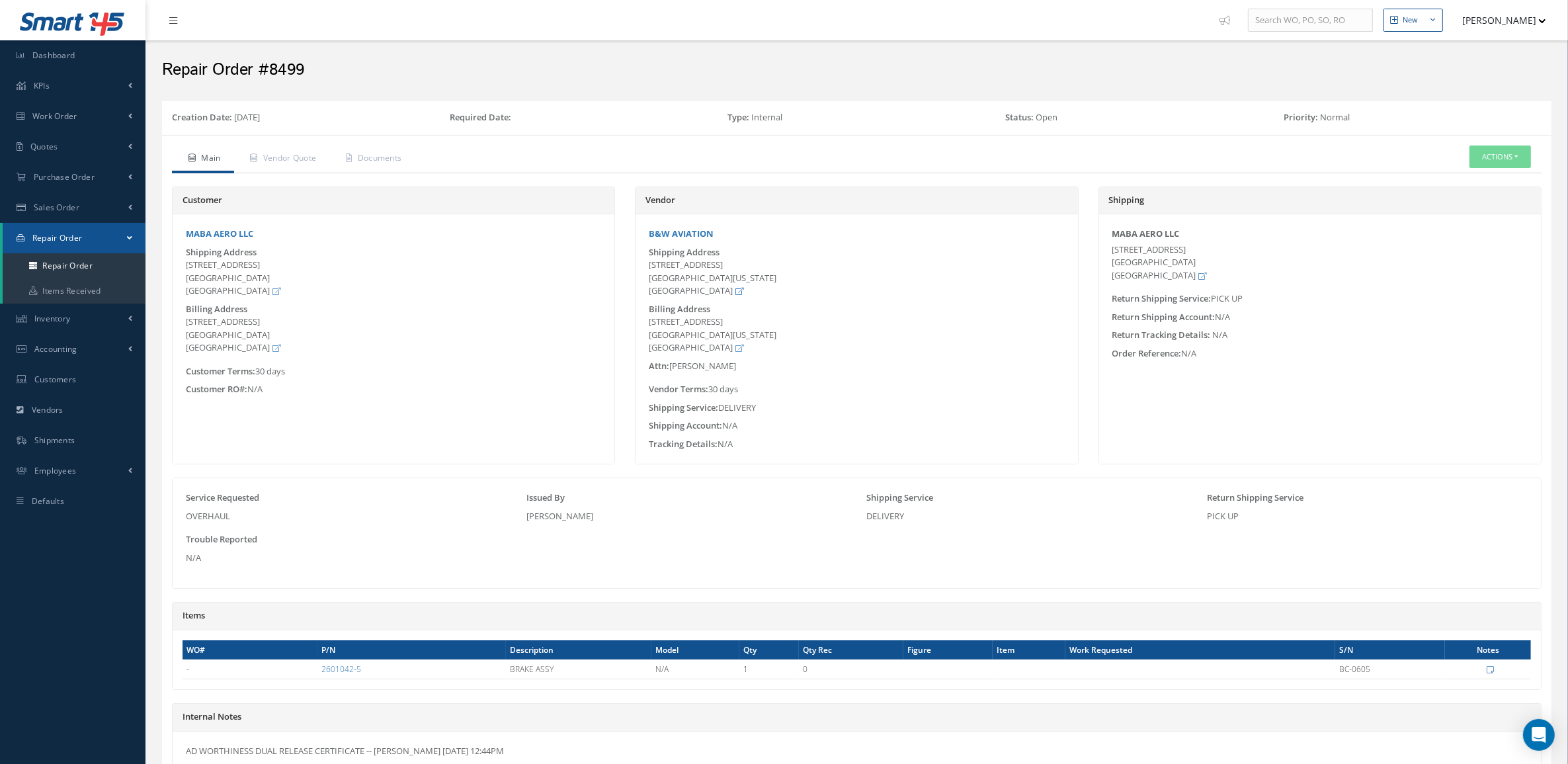
drag, startPoint x: 650, startPoint y: 263, endPoint x: 708, endPoint y: 287, distance: 62.8
click at [708, 287] on div "[STREET_ADDRESS][US_STATE]" at bounding box center [856, 278] width 415 height 39
copy div "[STREET_ADDRESS][US_STATE]"
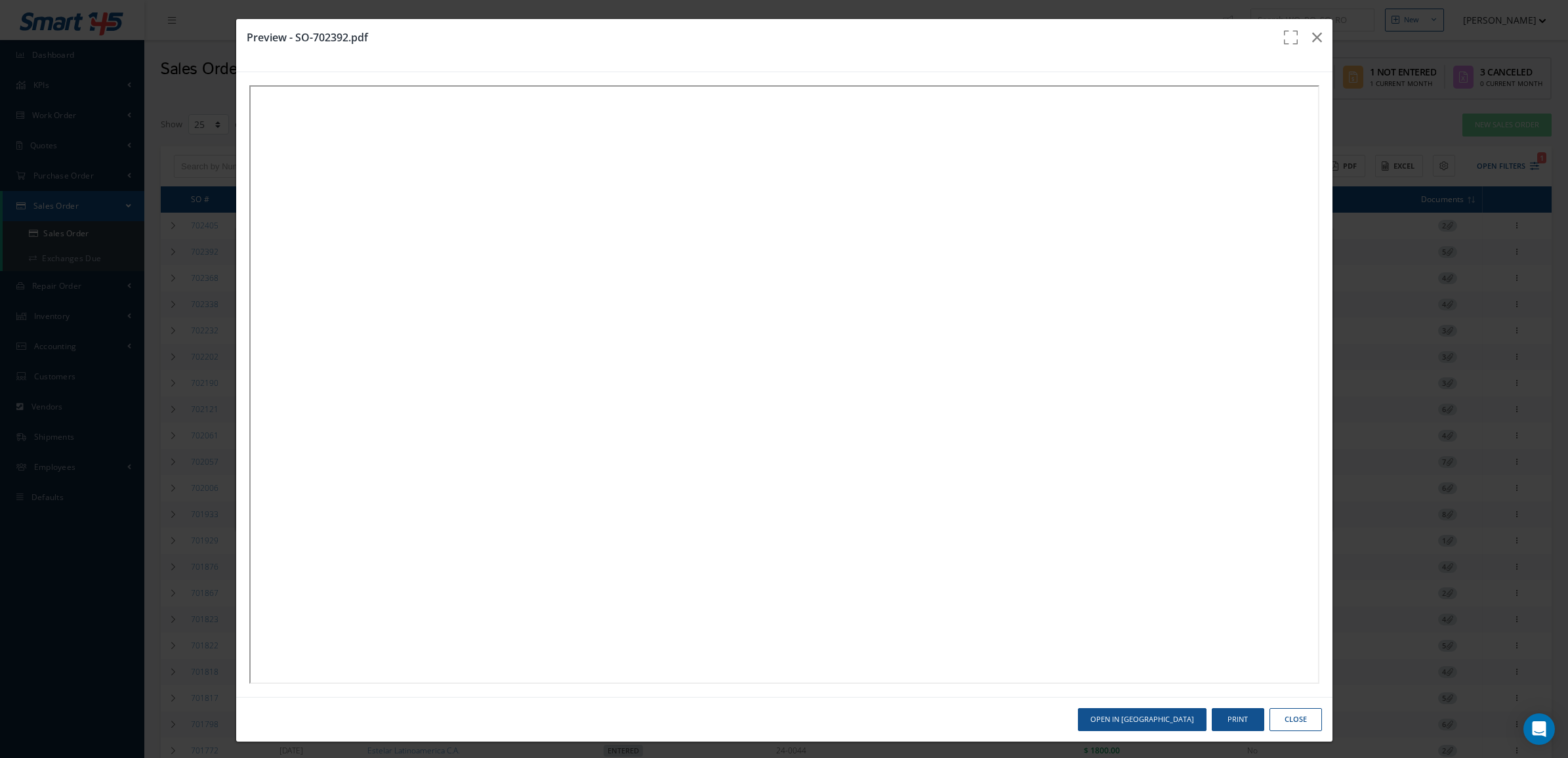
select select "25"
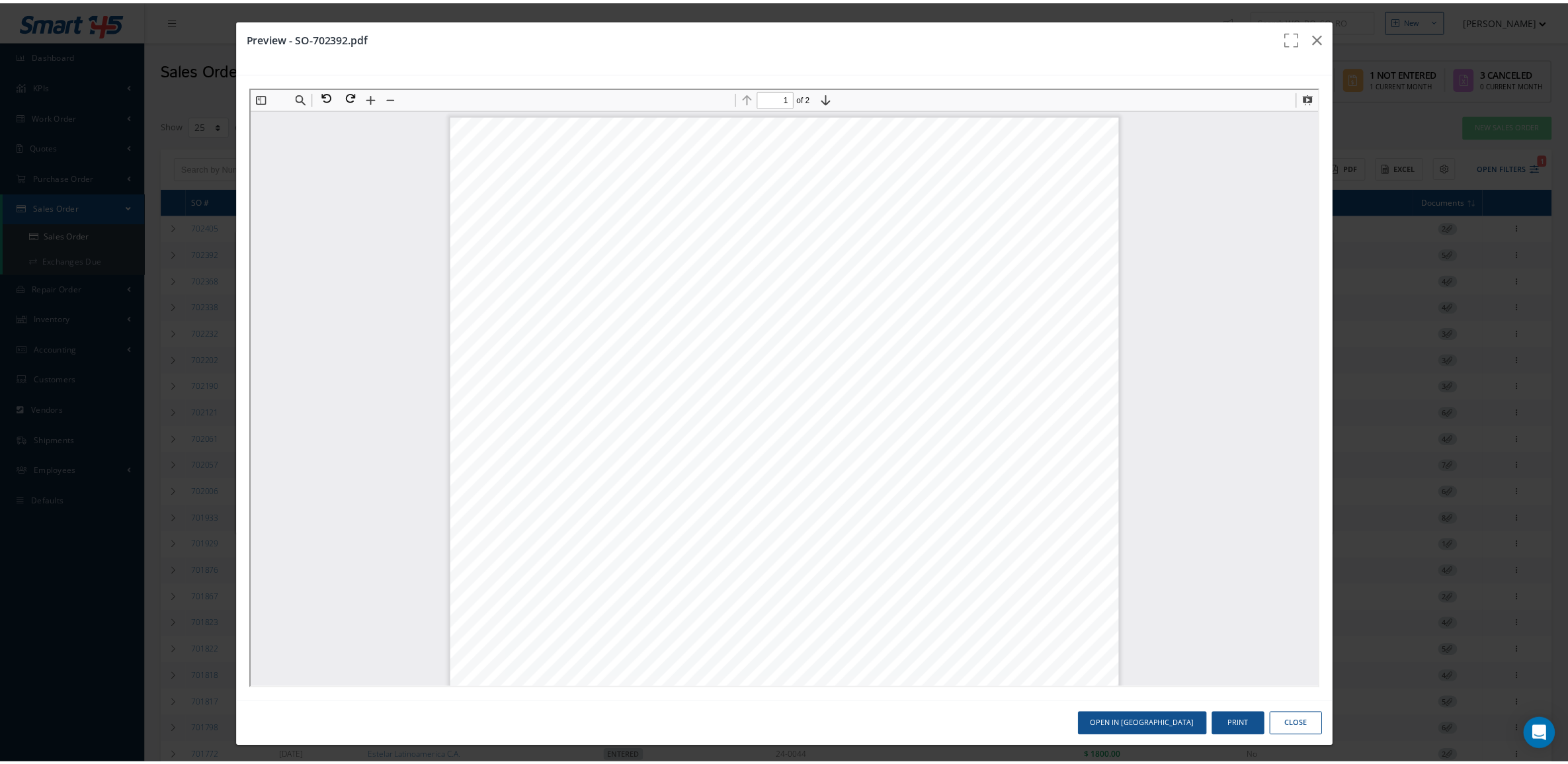
scroll to position [7, 0]
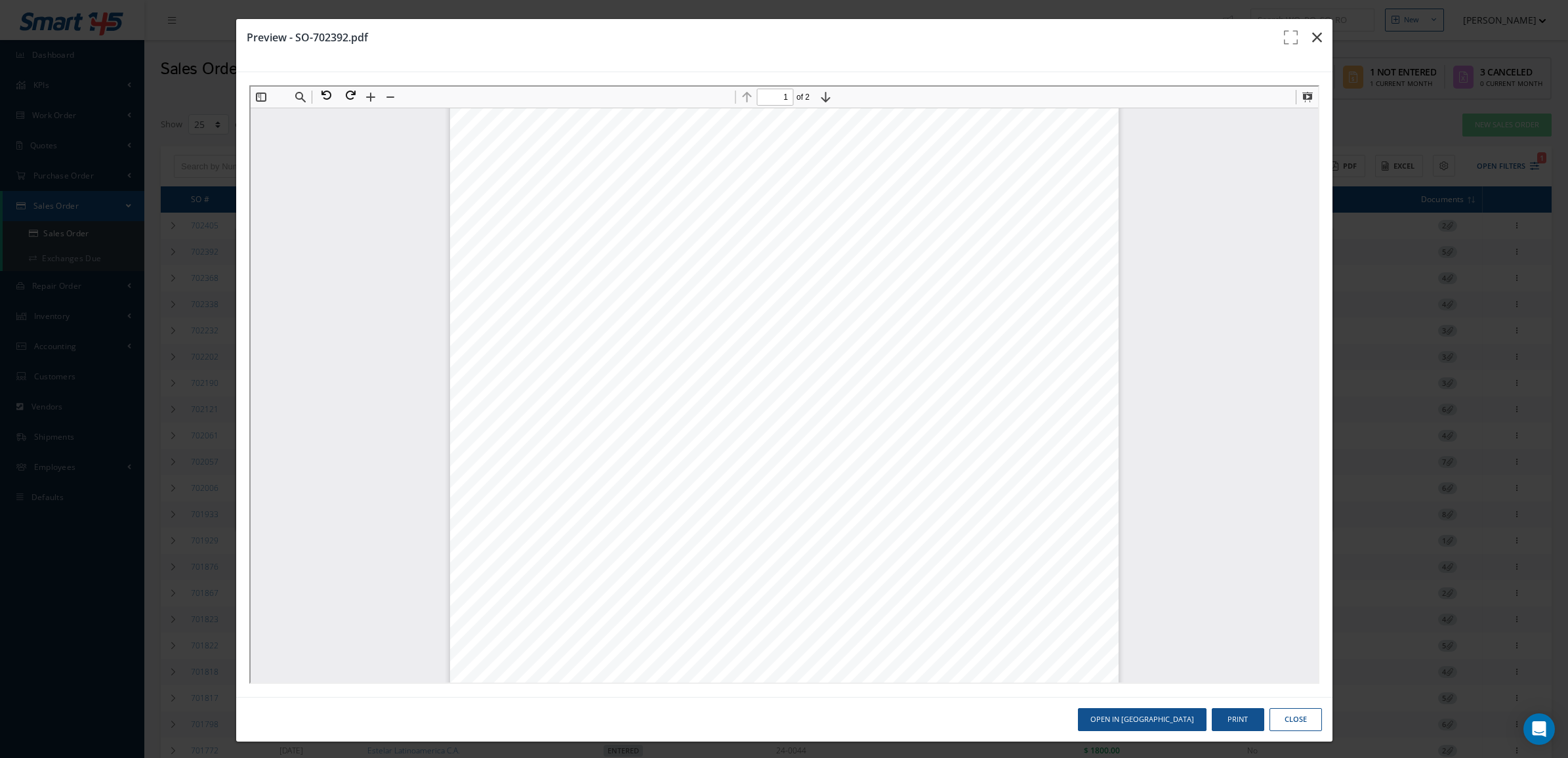
click at [1302, 36] on button "button" at bounding box center [1318, 37] width 31 height 36
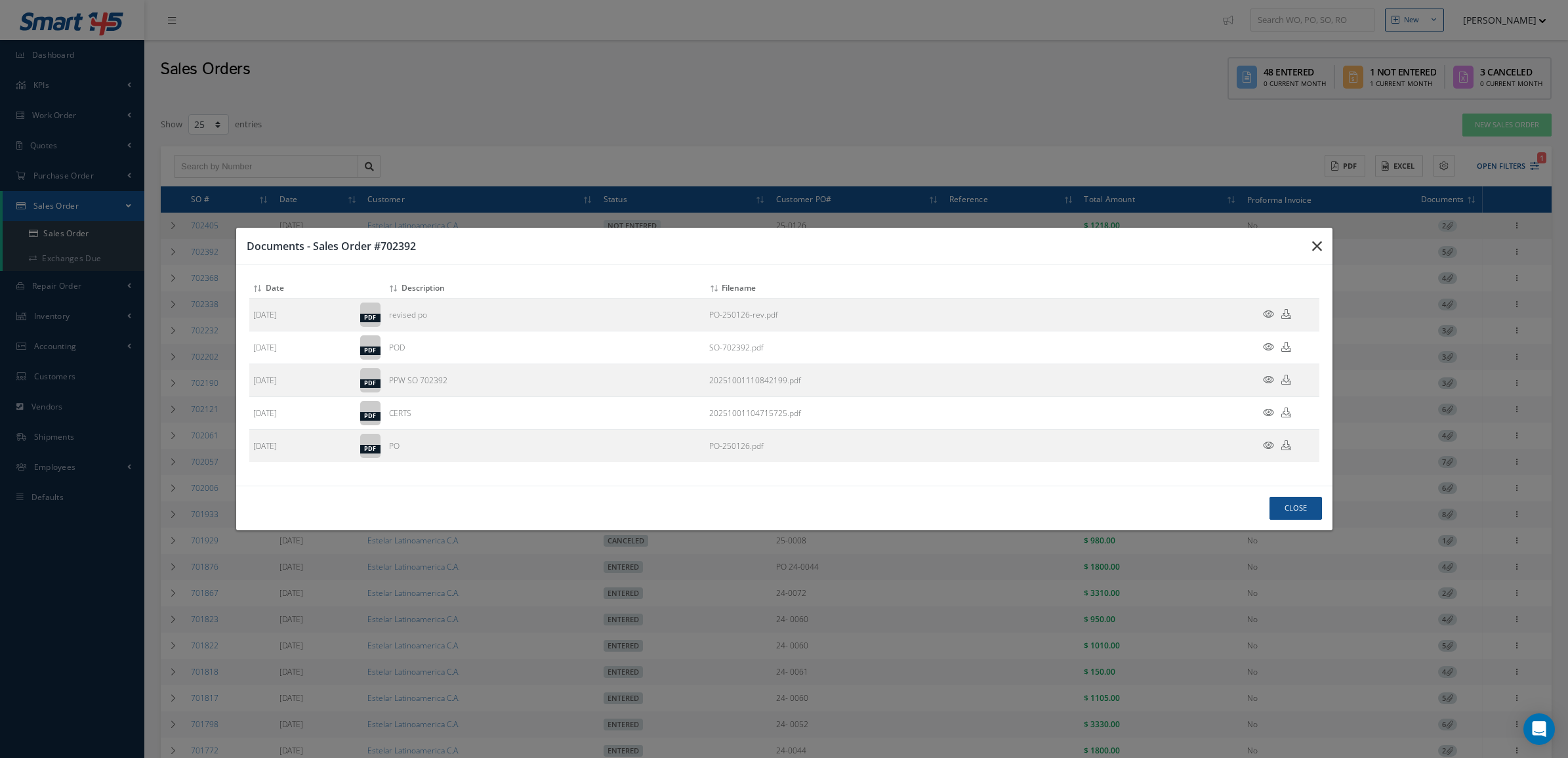
drag, startPoint x: 1314, startPoint y: 244, endPoint x: 1300, endPoint y: 227, distance: 22.0
click at [1314, 245] on icon "button" at bounding box center [1318, 246] width 10 height 15
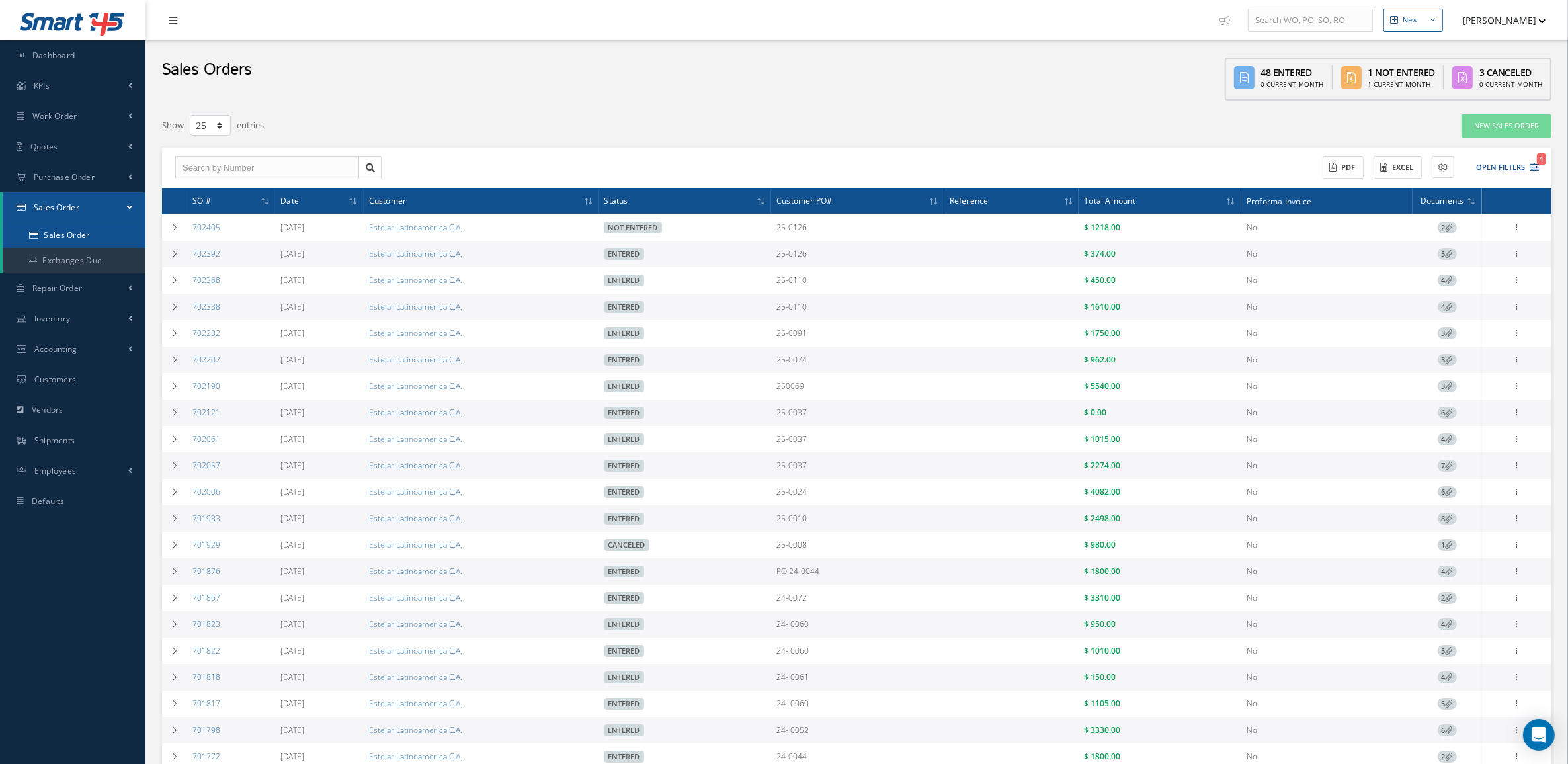
click at [80, 230] on link "Sales Order" at bounding box center [74, 235] width 143 height 25
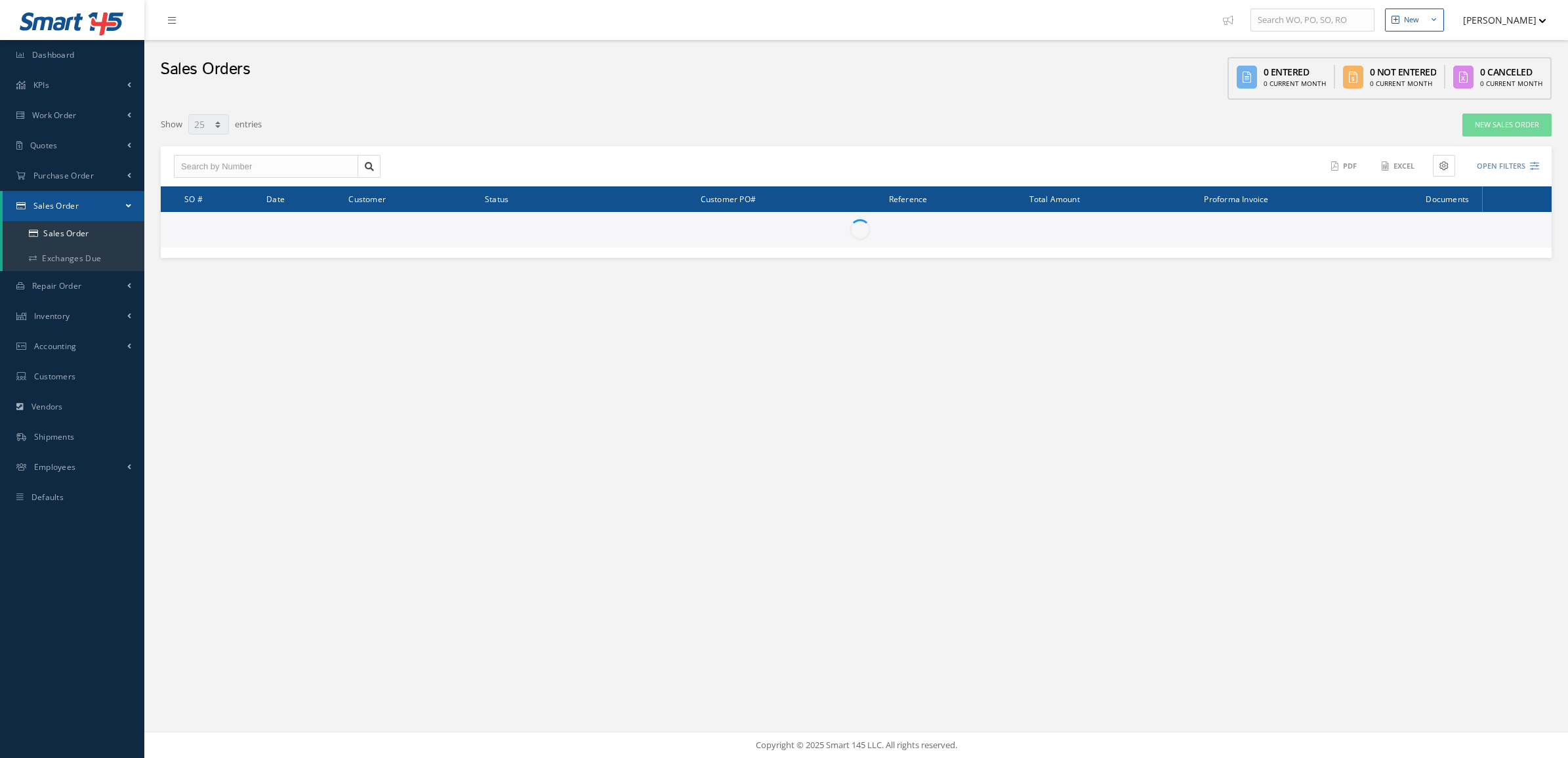
select select "25"
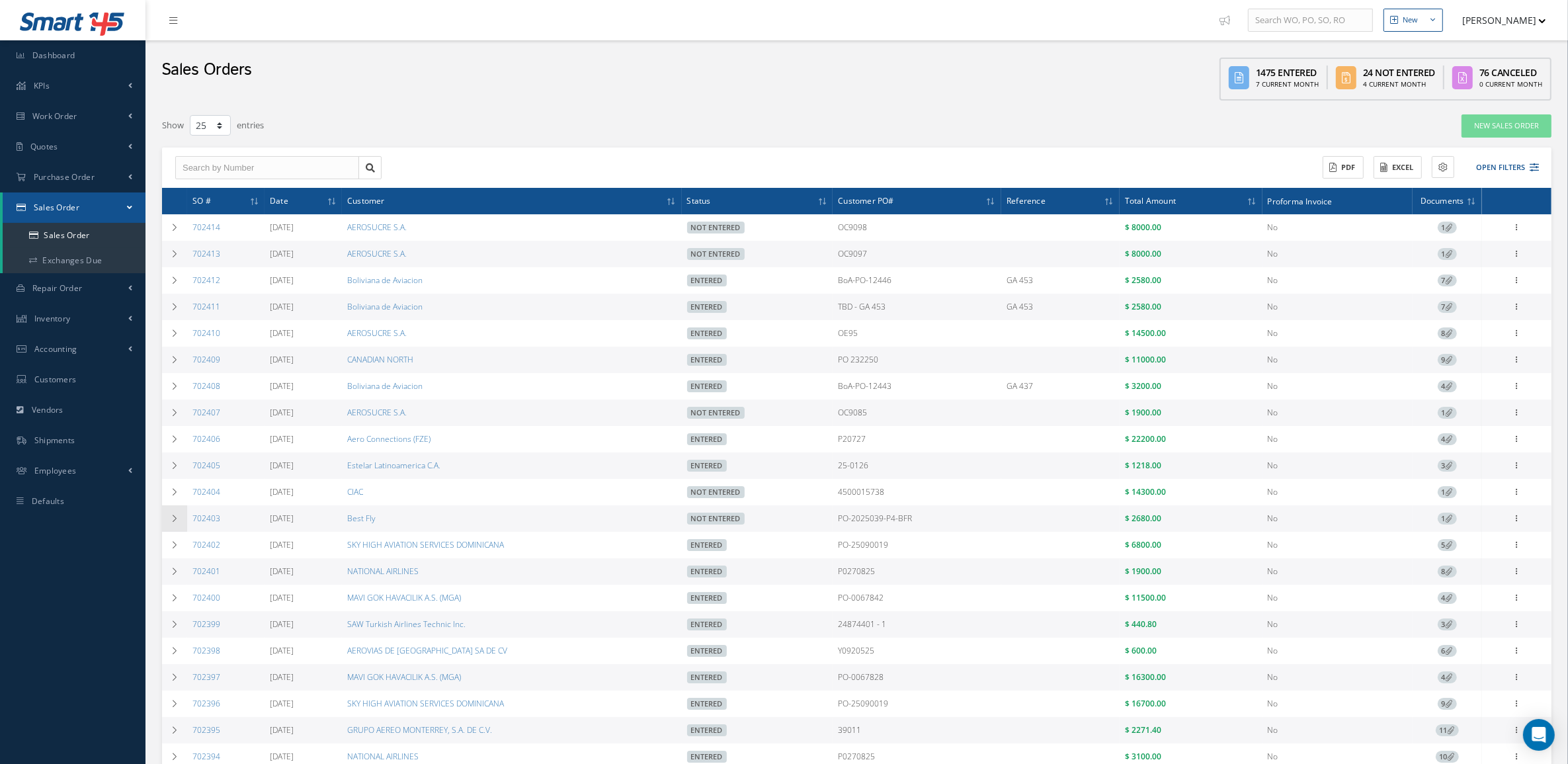
click at [168, 522] on td at bounding box center [175, 517] width 25 height 26
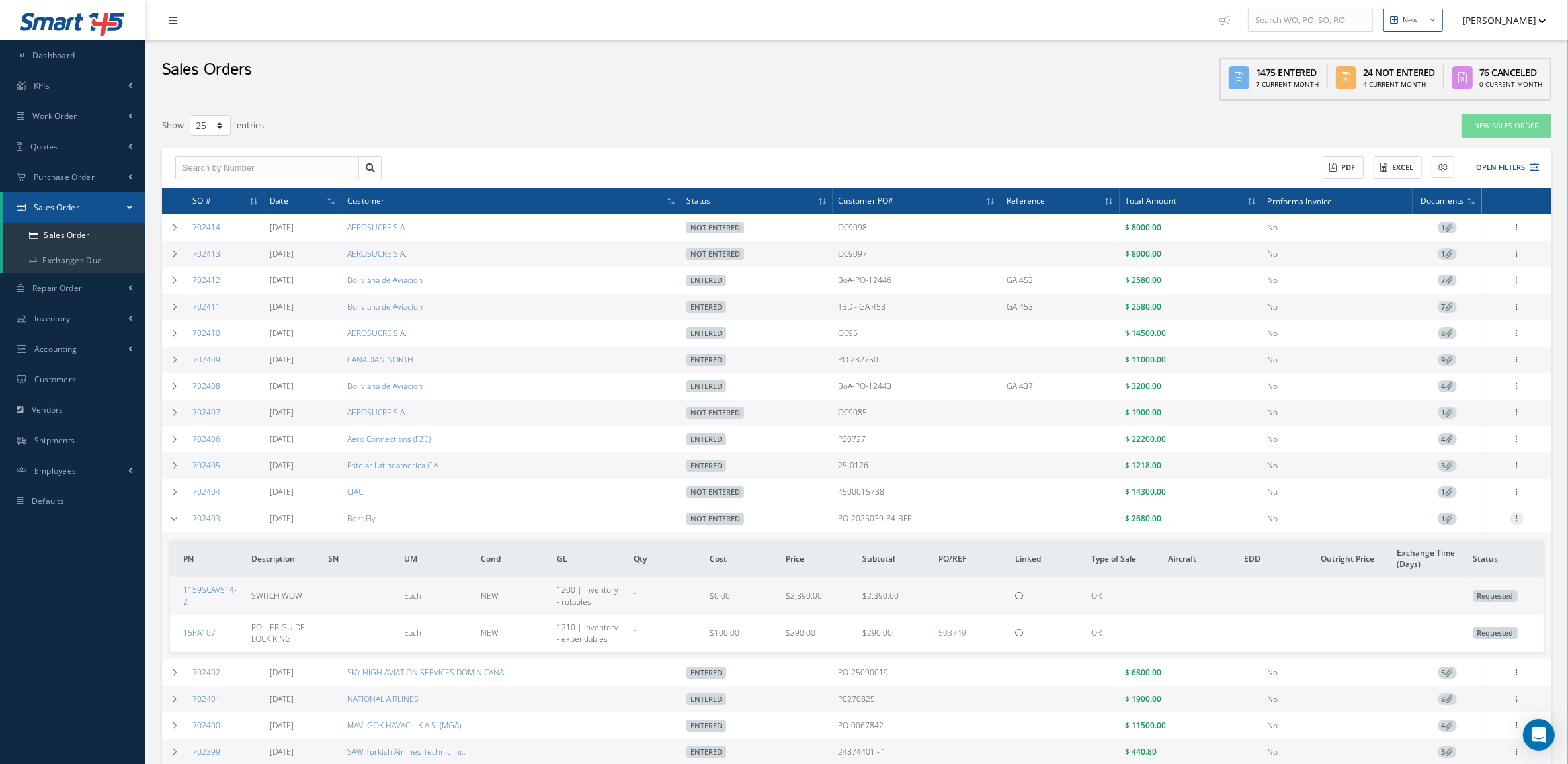
click at [1519, 522] on icon at bounding box center [1518, 516] width 14 height 11
click at [1463, 602] on link "Documents" at bounding box center [1457, 596] width 104 height 17
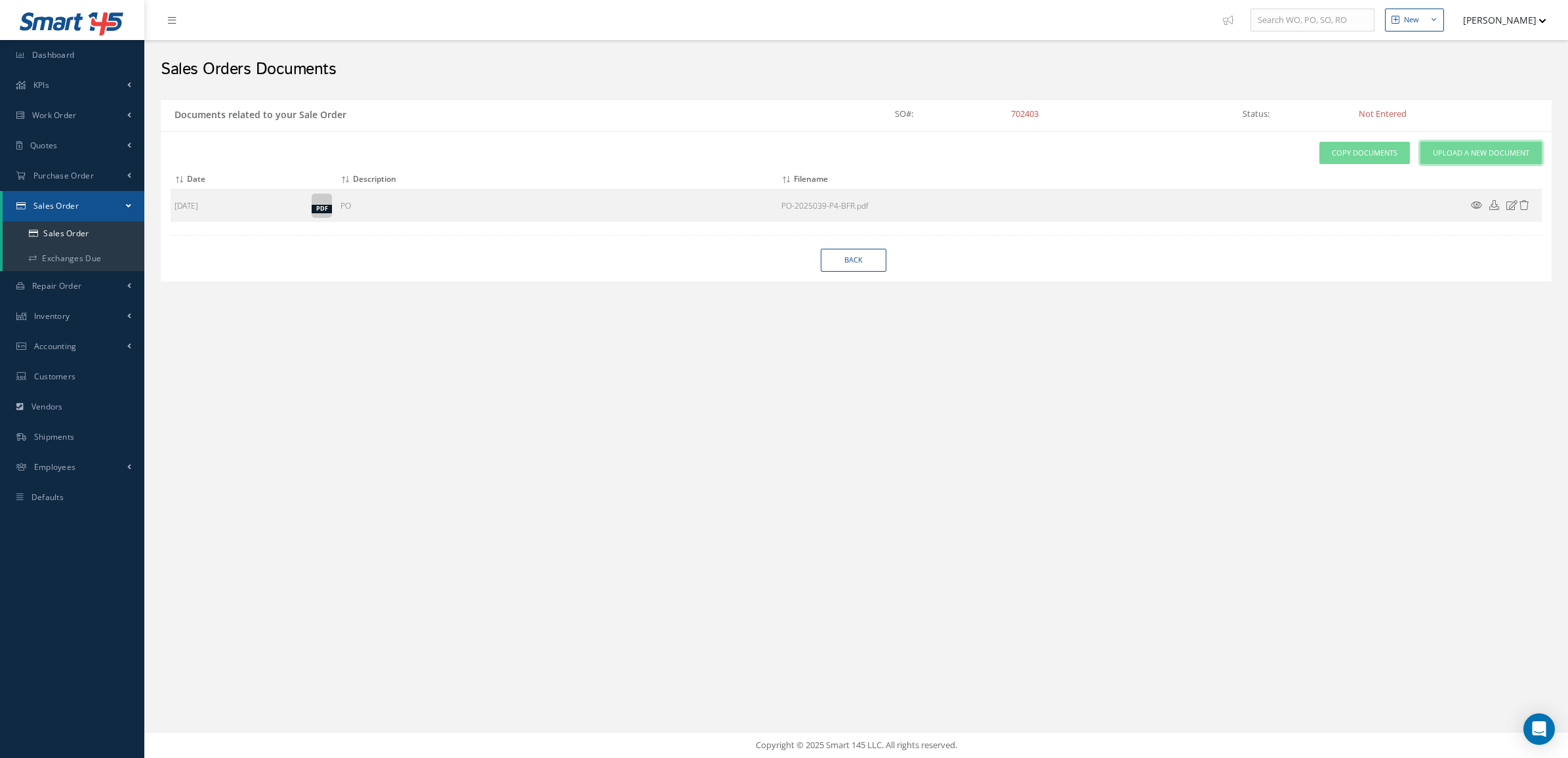
click at [1458, 154] on span "Upload a New Document" at bounding box center [1481, 154] width 97 height 12
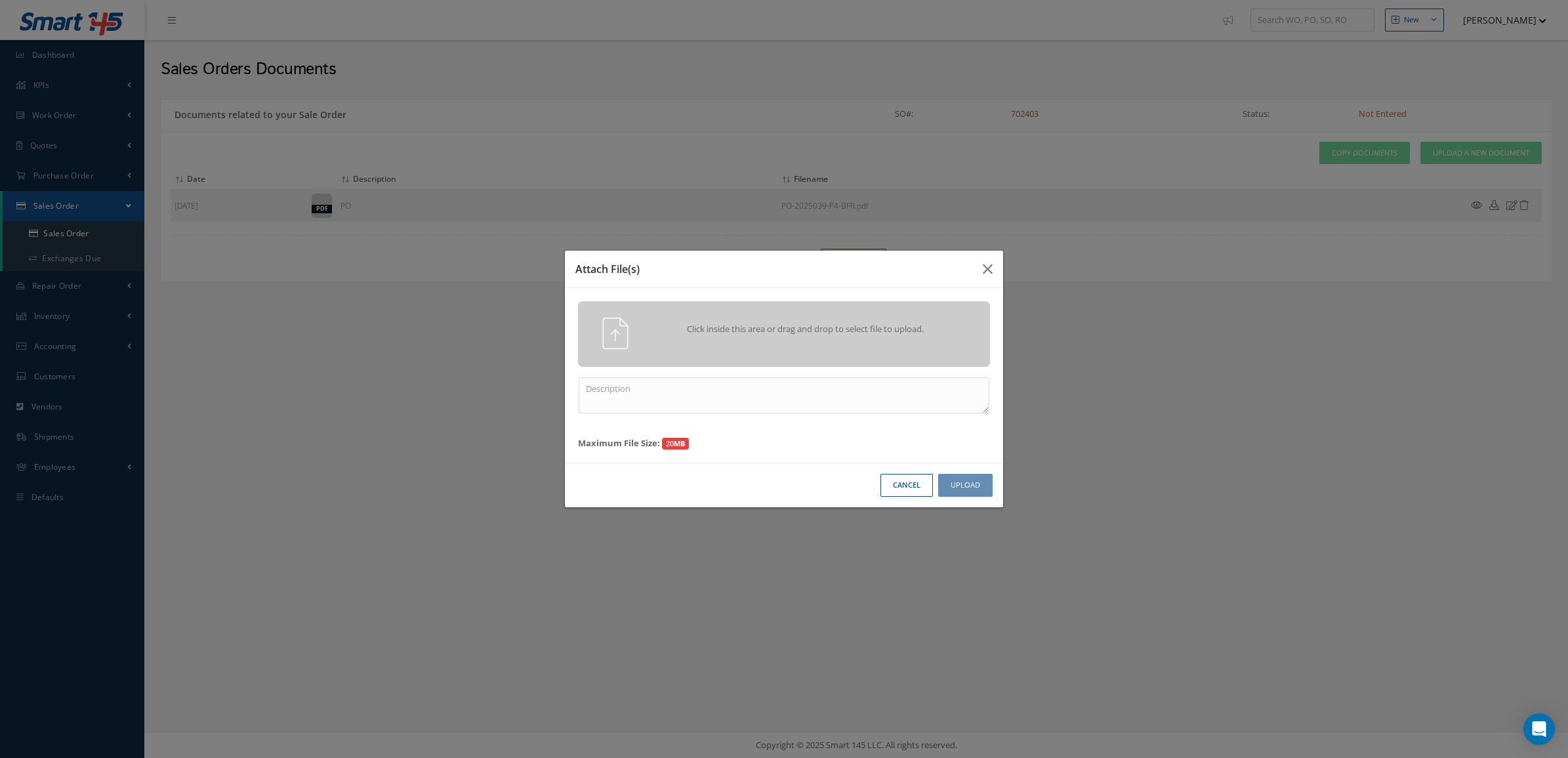
click at [638, 331] on div at bounding box center [604, 333] width 72 height 32
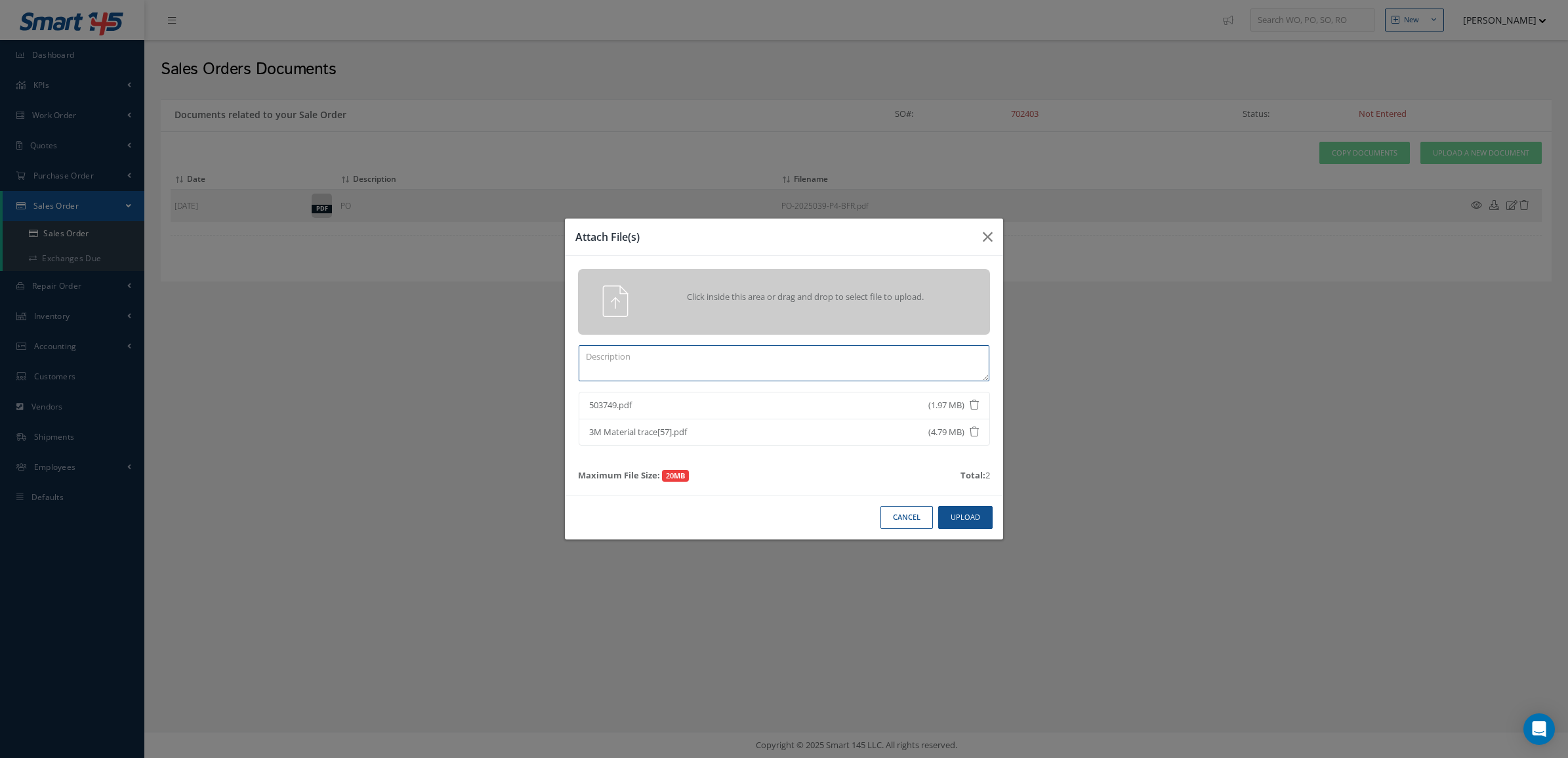
click at [831, 352] on textarea at bounding box center [784, 364] width 411 height 36
type textarea "CERTS CLIP PN 15PA107"
click at [950, 523] on button "Upload" at bounding box center [965, 517] width 55 height 23
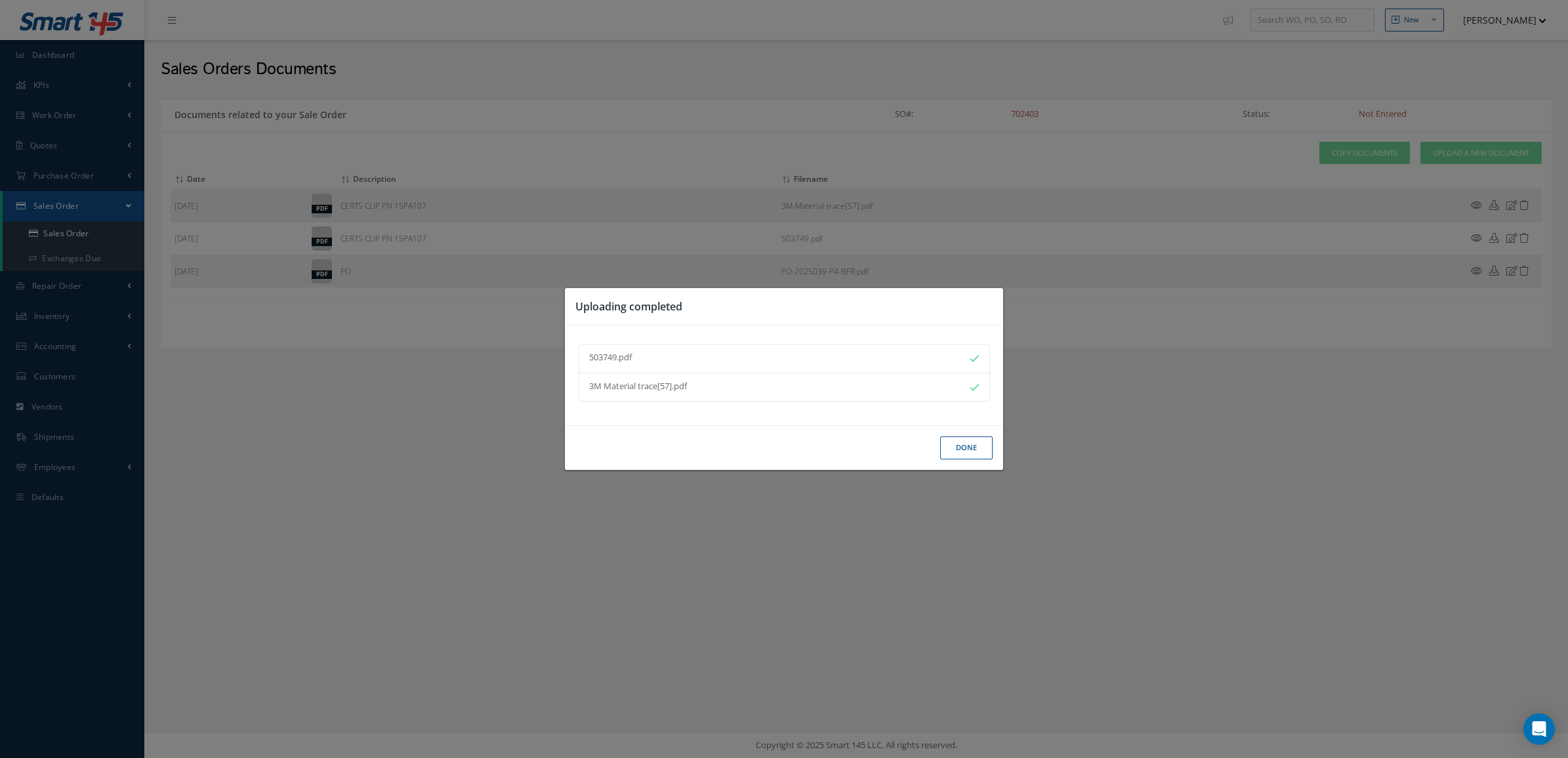
click at [959, 451] on button "Done" at bounding box center [966, 448] width 53 height 23
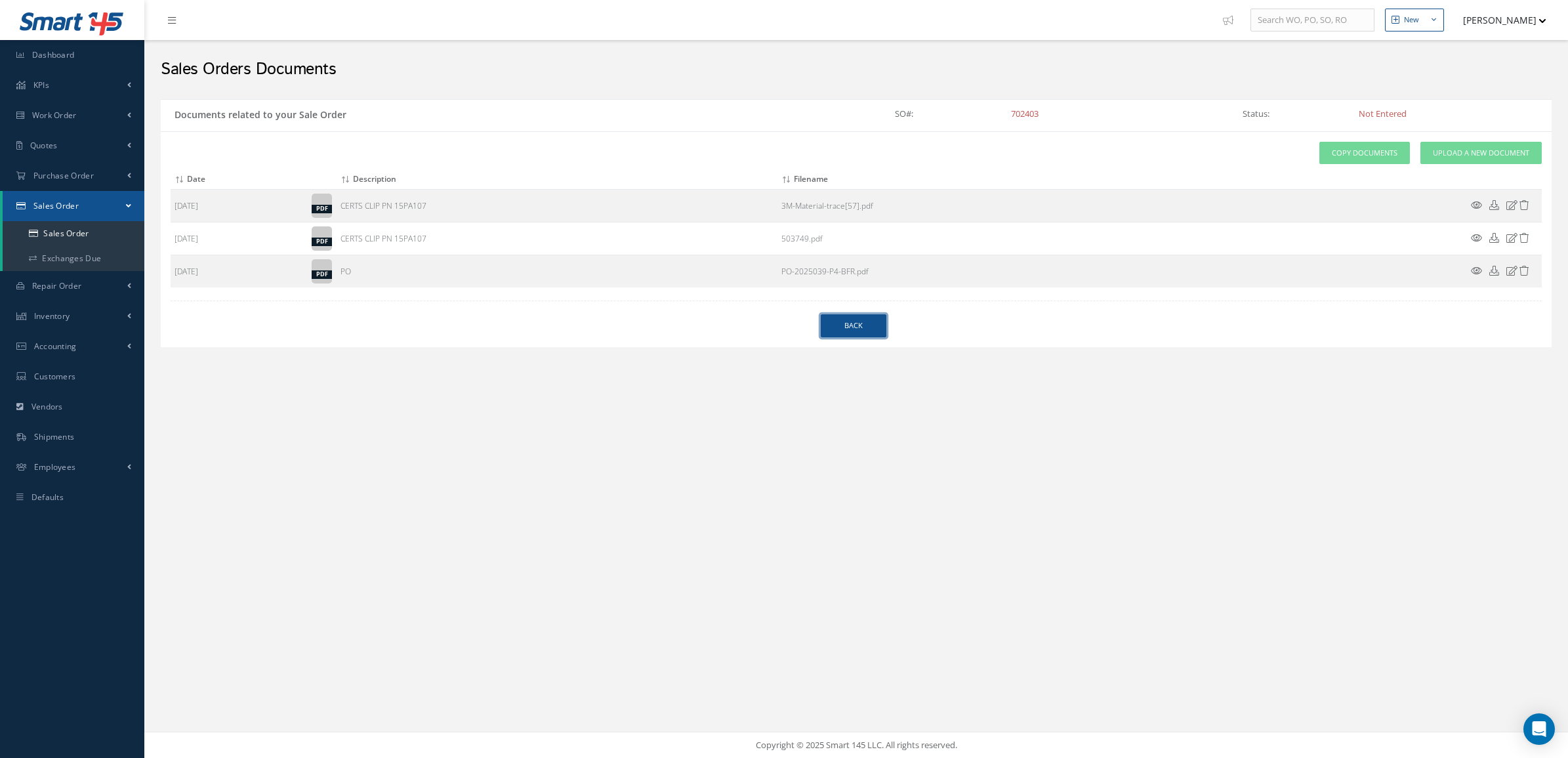
click at [846, 331] on link "Back" at bounding box center [853, 326] width 65 height 23
select select "25"
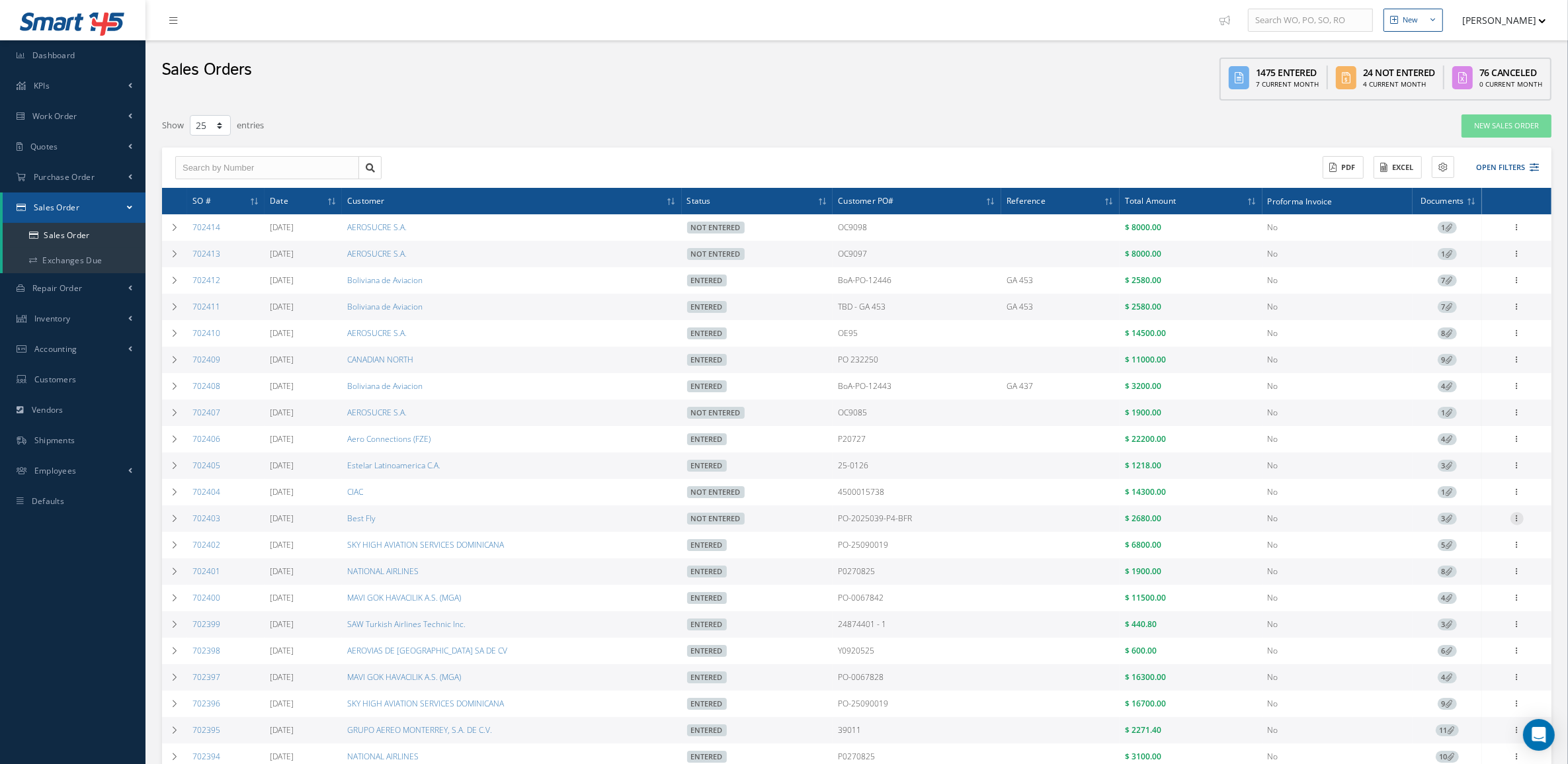
click at [1518, 522] on icon at bounding box center [1518, 516] width 14 height 11
click at [1467, 547] on link "Edit" at bounding box center [1457, 544] width 104 height 17
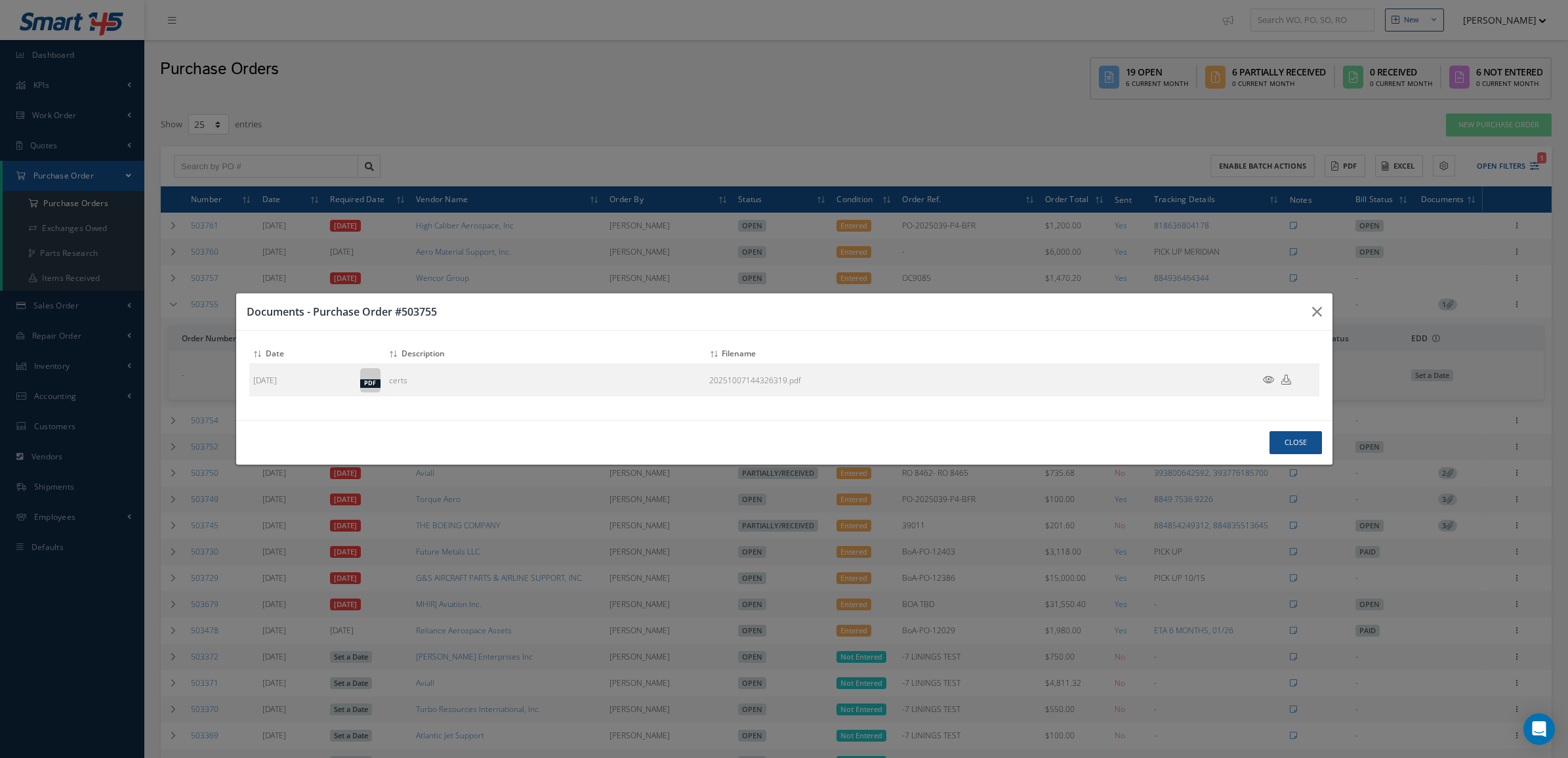
select select "25"
click at [1290, 439] on button "Close" at bounding box center [1295, 442] width 53 height 23
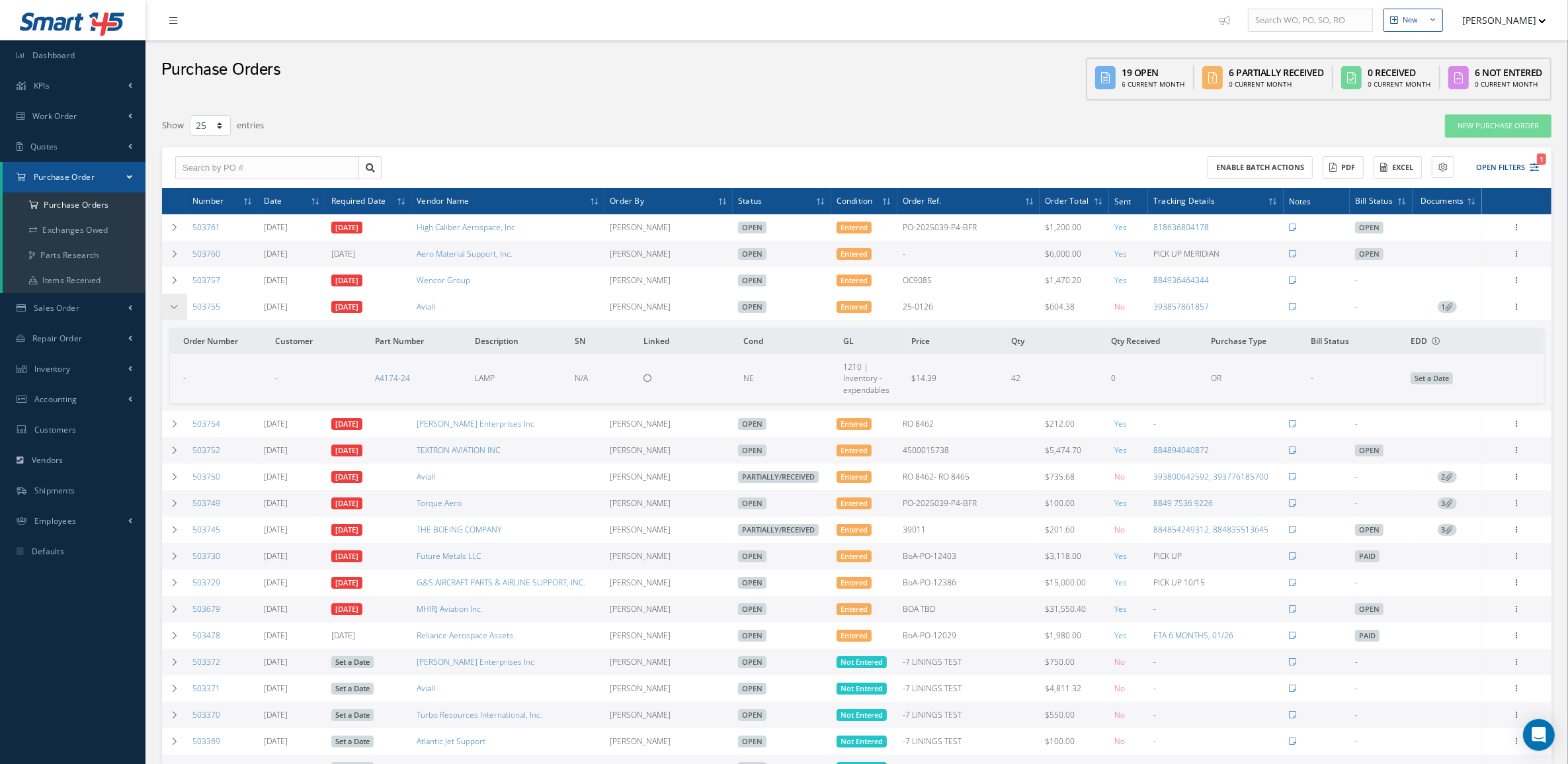
click at [179, 308] on icon at bounding box center [175, 307] width 10 height 8
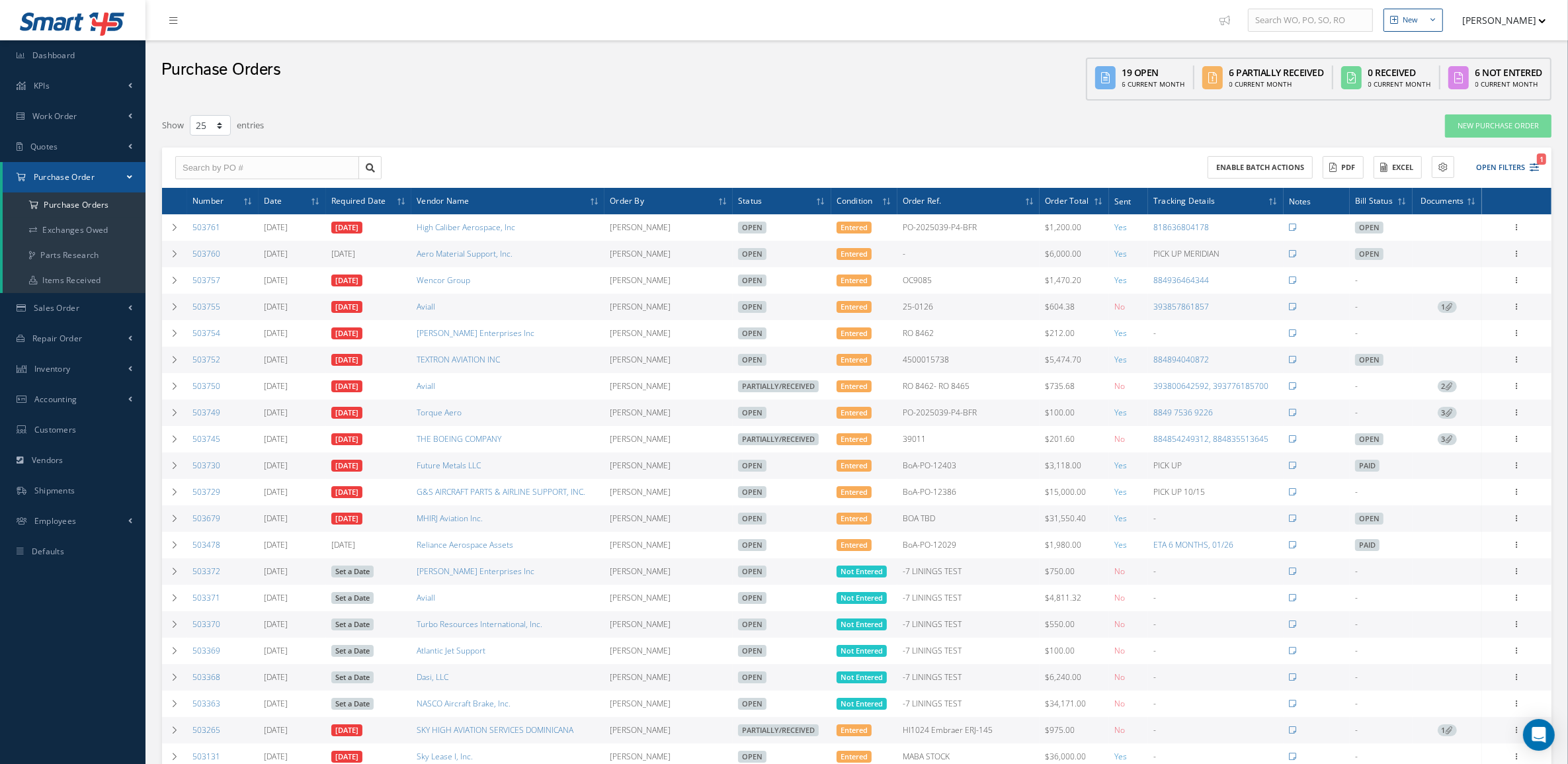
click at [1442, 419] on span "3" at bounding box center [1448, 413] width 19 height 12
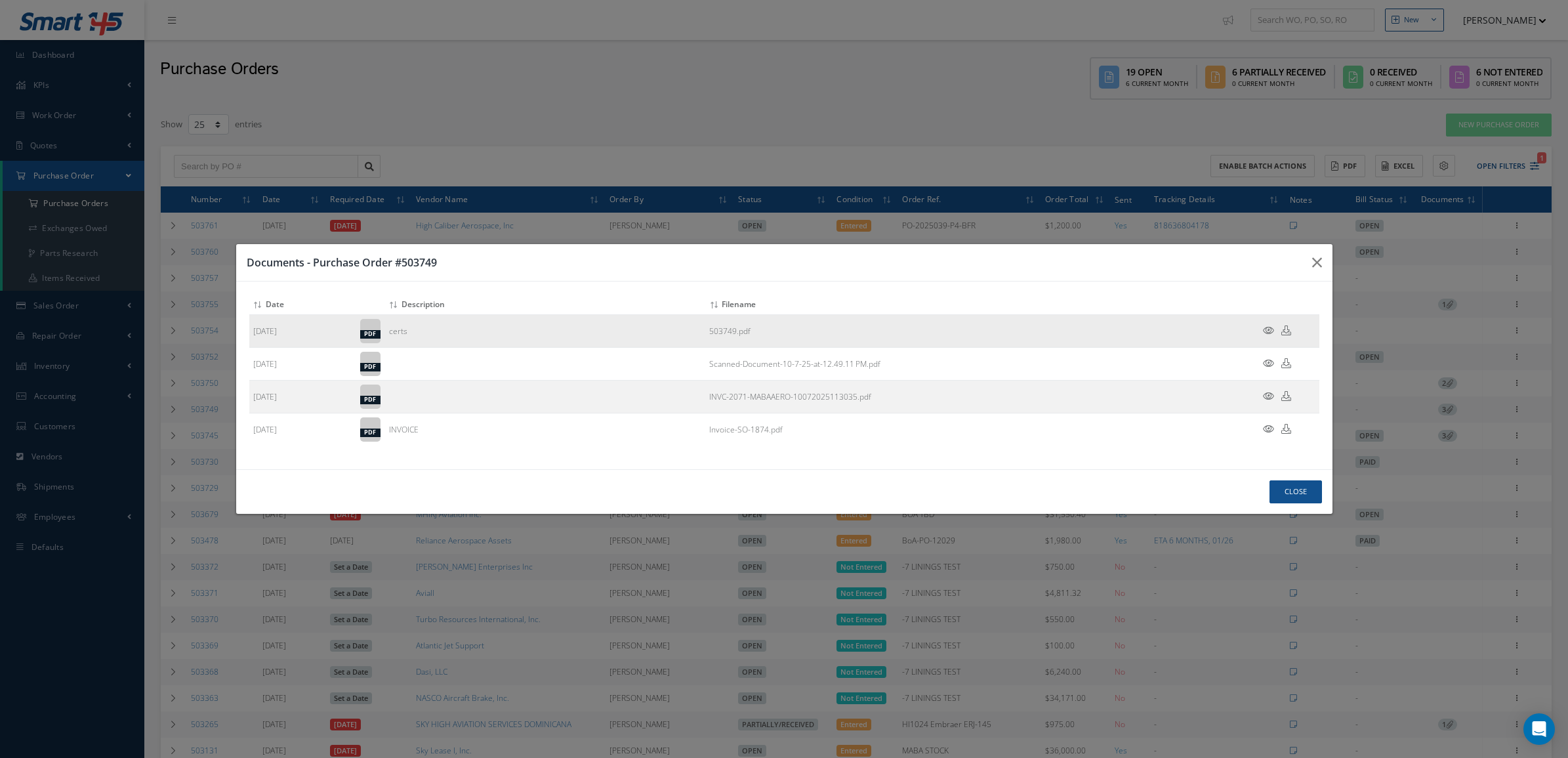
click at [1267, 333] on icon at bounding box center [1269, 330] width 12 height 10
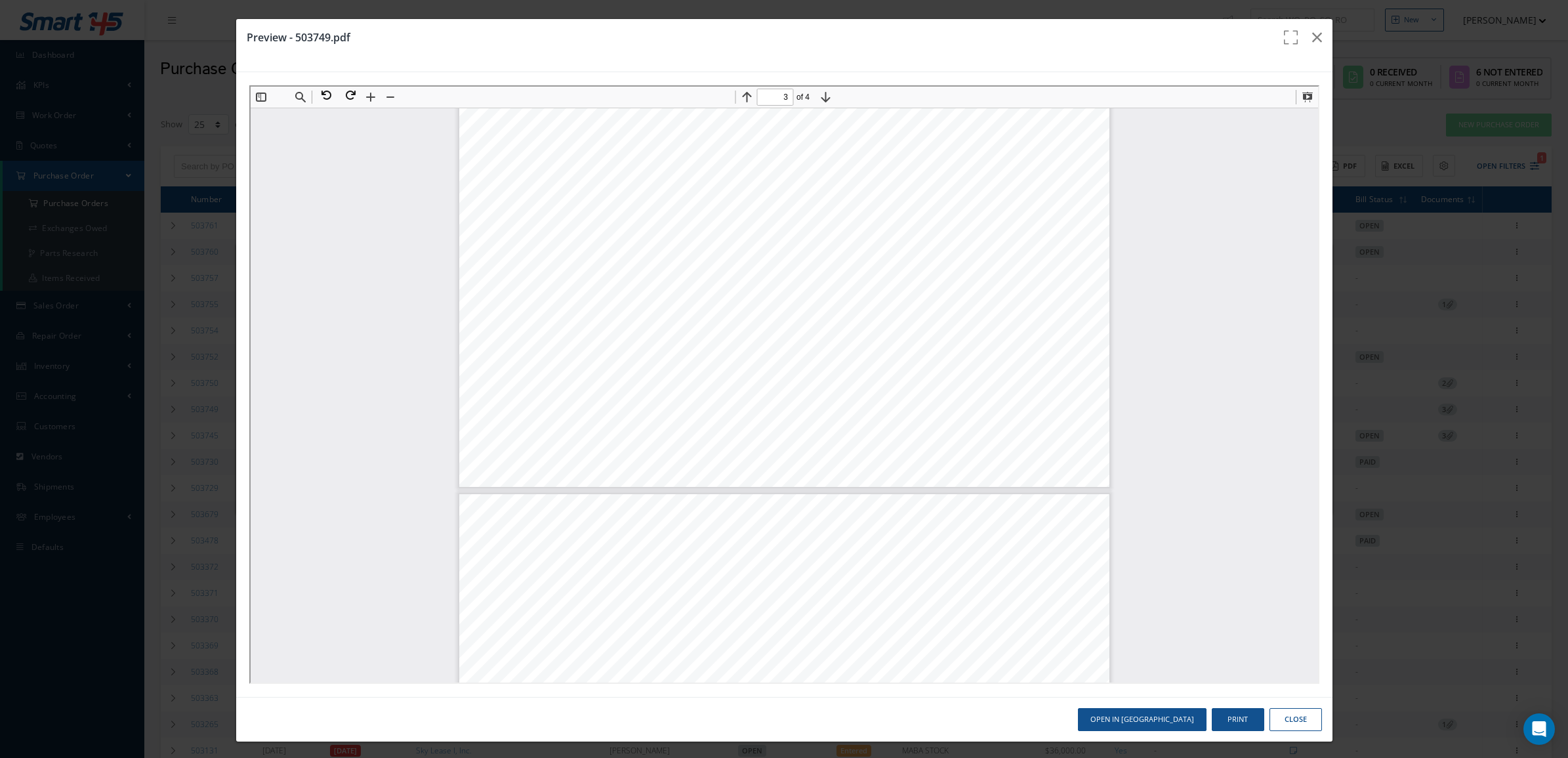
type input "4"
click at [352, 100] on button at bounding box center [346, 94] width 24 height 17
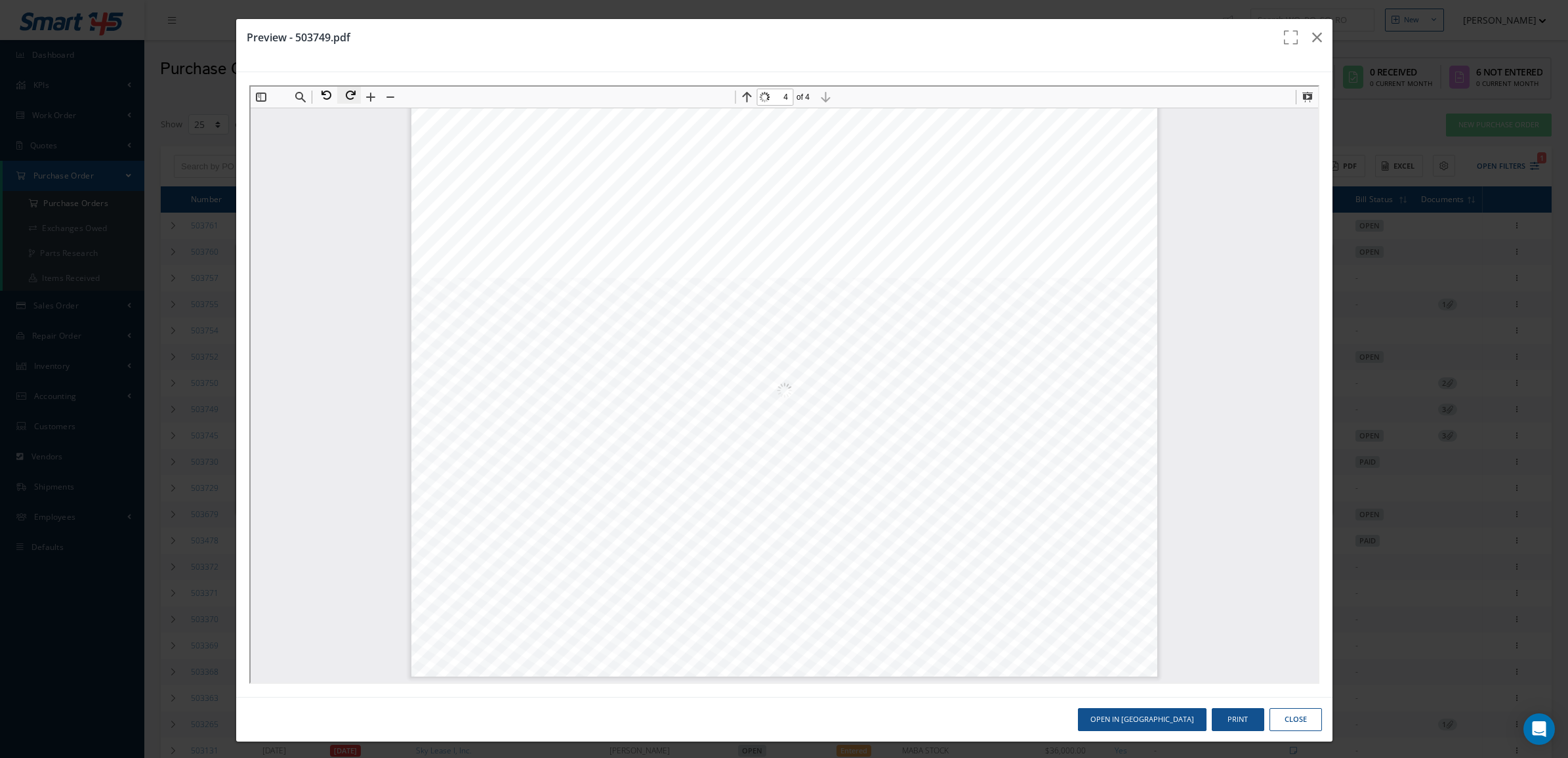
scroll to position [1745, 0]
click at [1313, 42] on icon "button" at bounding box center [1318, 37] width 10 height 15
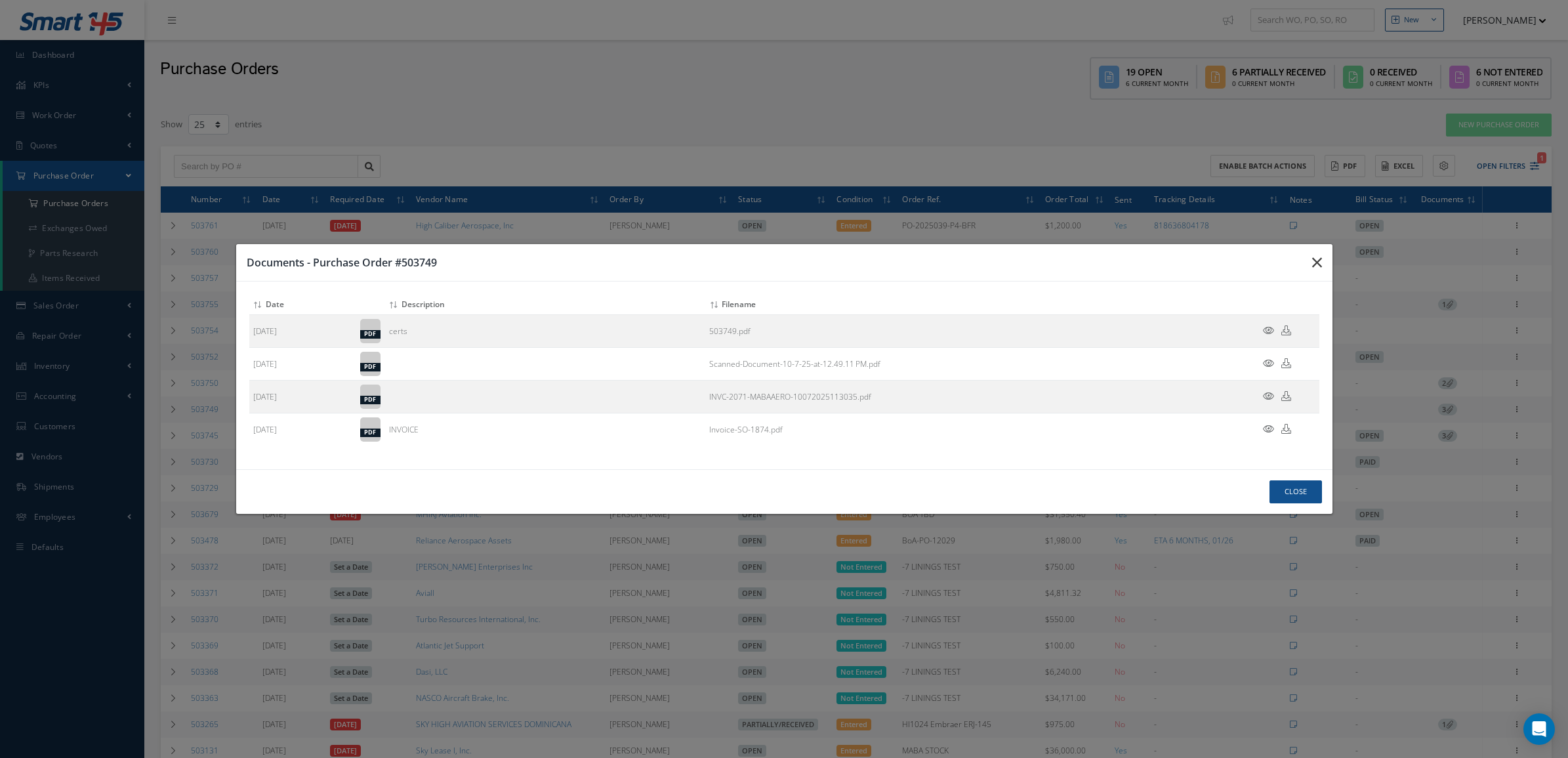
click at [1319, 251] on button "button" at bounding box center [1318, 262] width 31 height 36
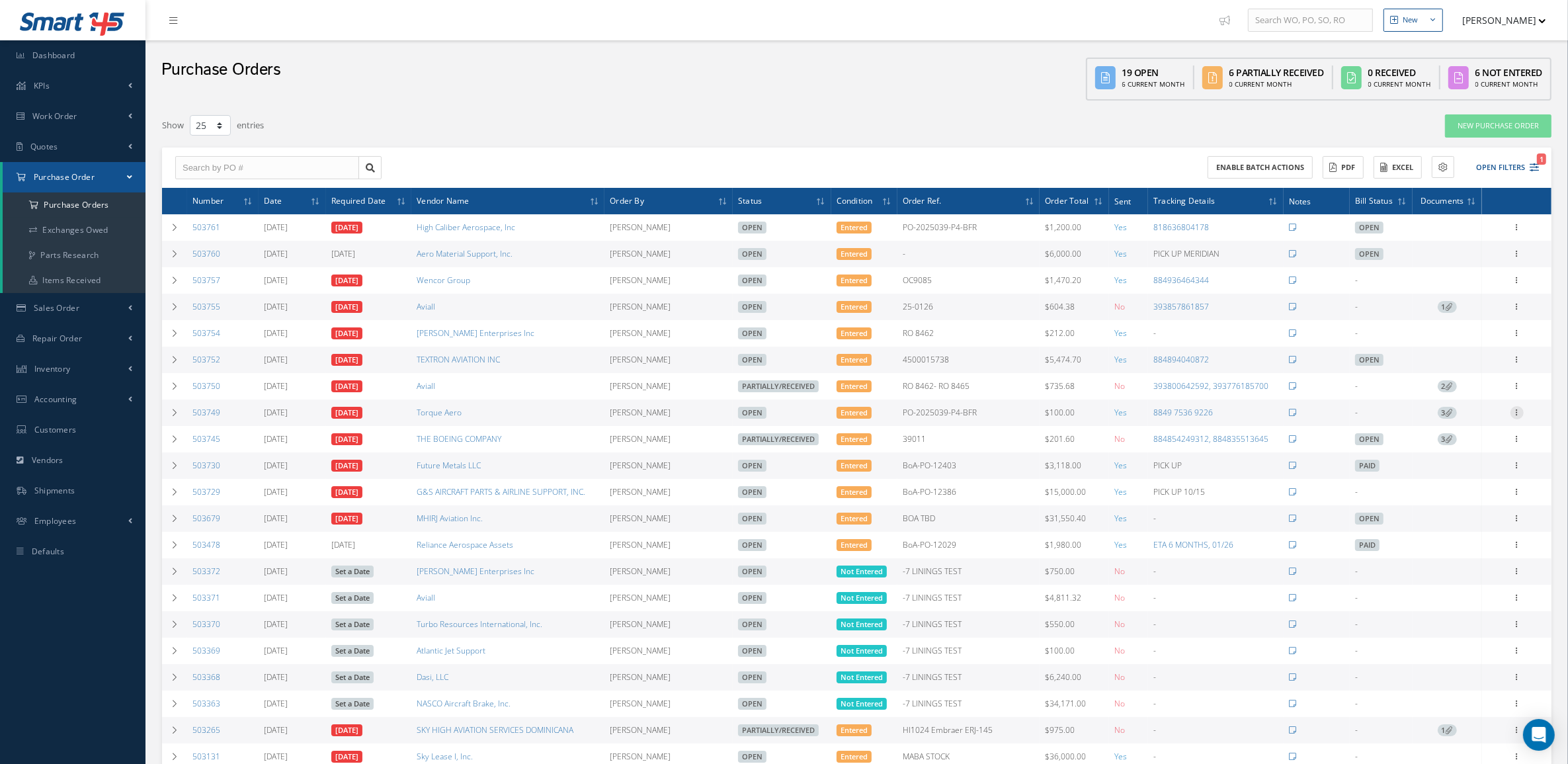
click at [1513, 417] on icon at bounding box center [1518, 411] width 14 height 11
click at [1464, 547] on link "Documents" at bounding box center [1457, 541] width 104 height 17
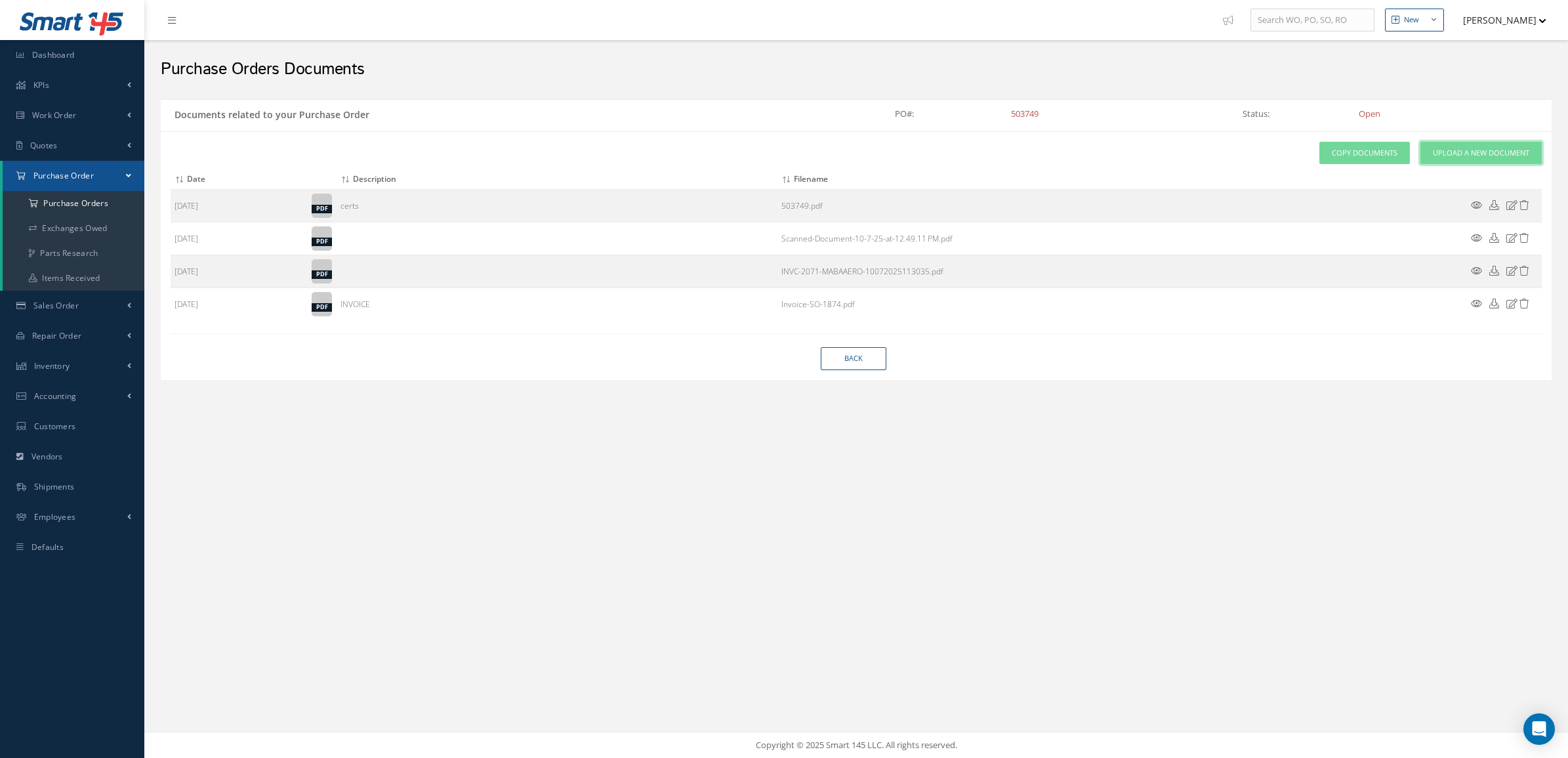
click at [1461, 164] on link "Upload a New Document" at bounding box center [1481, 154] width 122 height 23
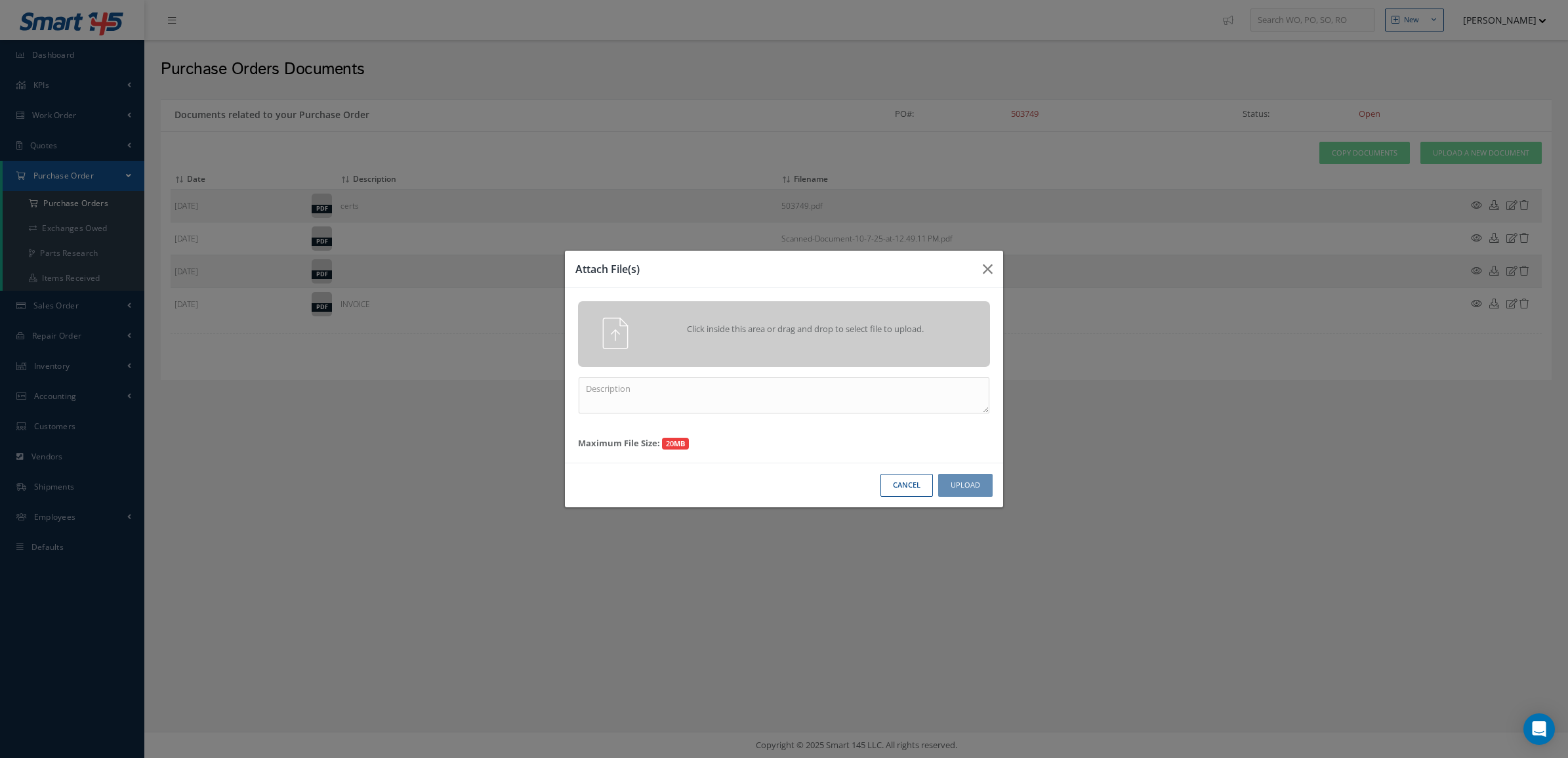
click at [929, 344] on div "Click inside this area or drag and drop to select file to upload." at bounding box center [784, 333] width 432 height 32
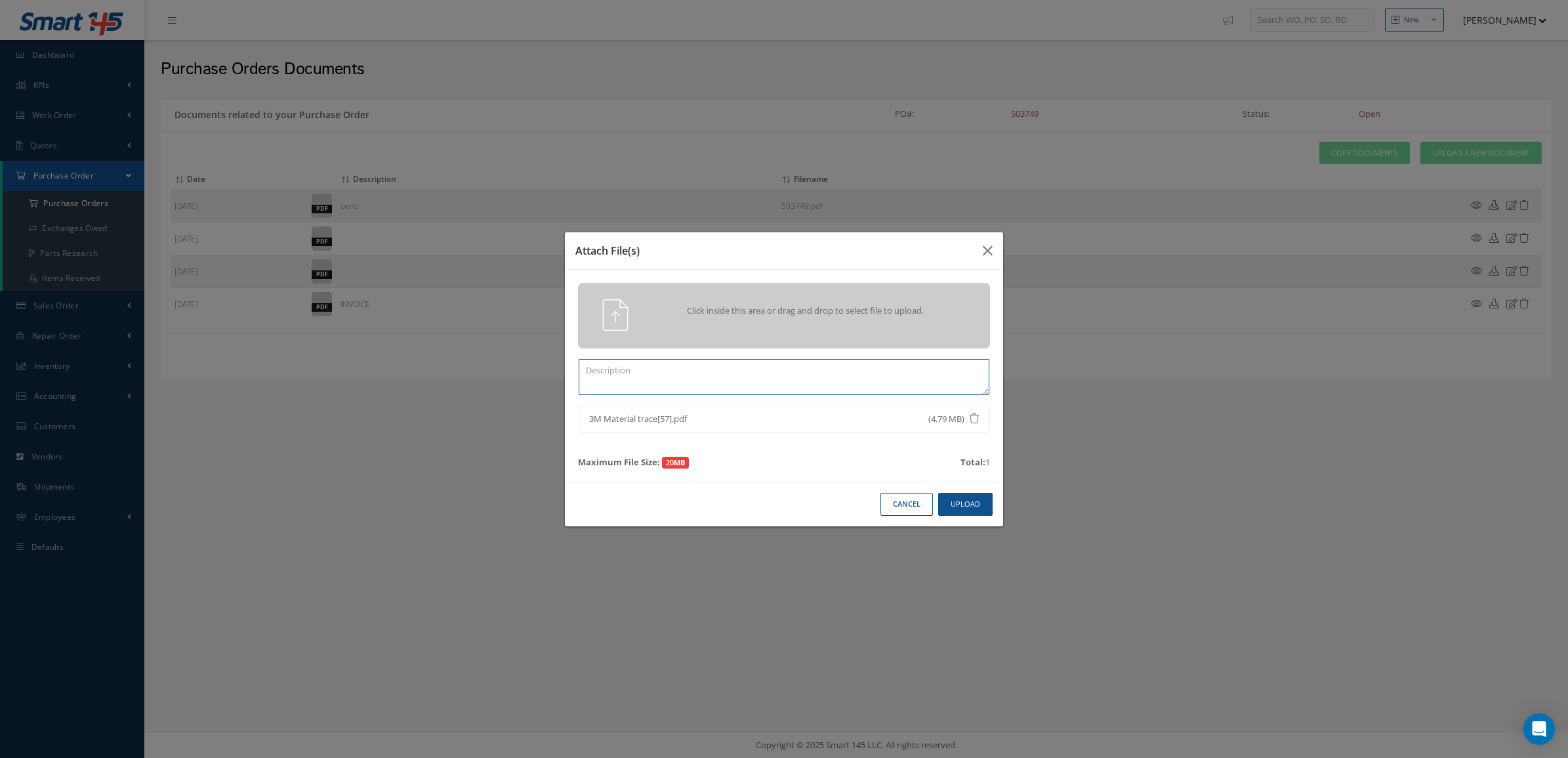
click at [799, 385] on textarea at bounding box center [784, 377] width 411 height 36
type textarea "trace"
click at [983, 506] on button "Upload" at bounding box center [965, 505] width 55 height 23
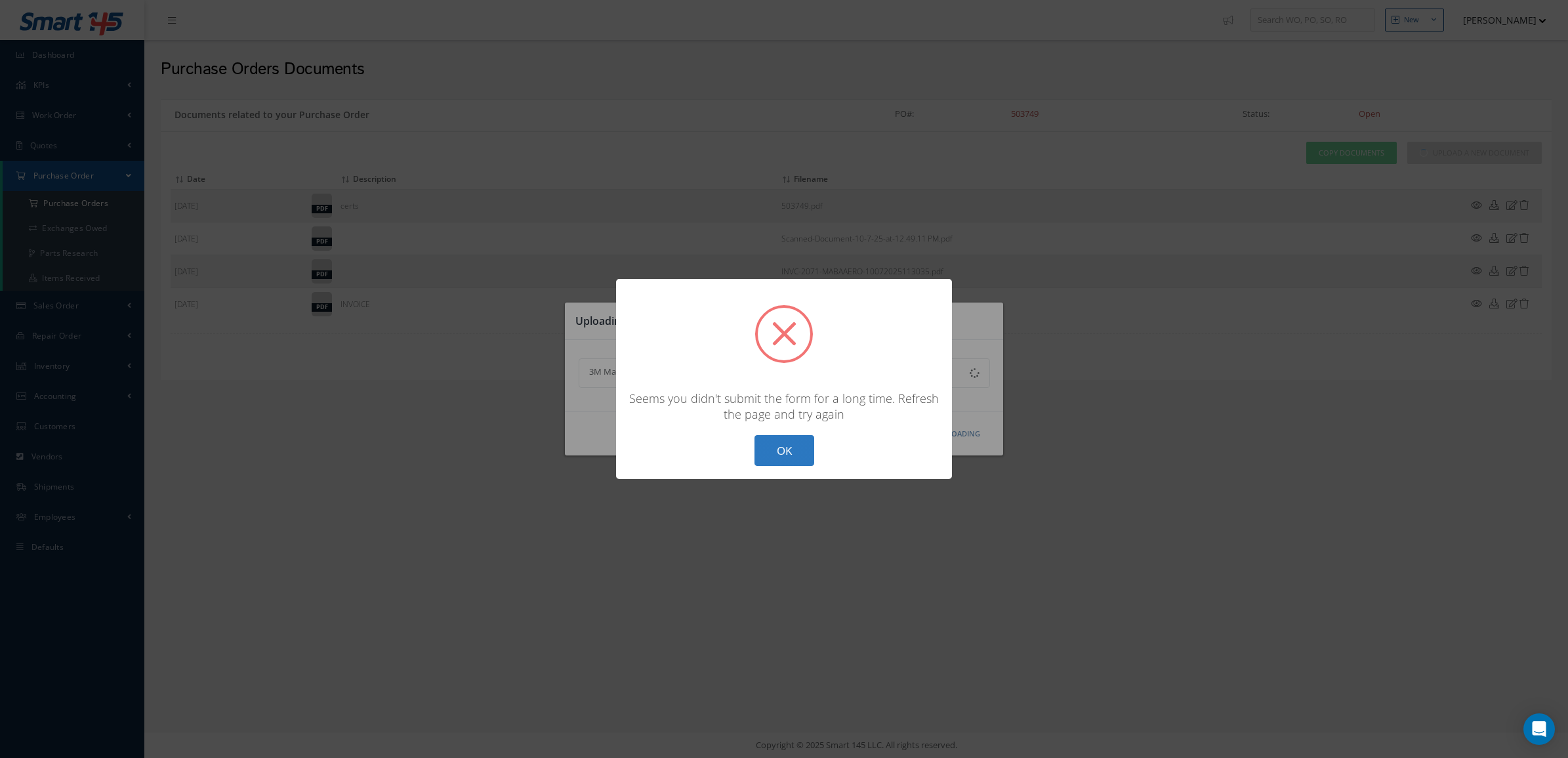
click at [808, 450] on button "OK" at bounding box center [784, 450] width 59 height 31
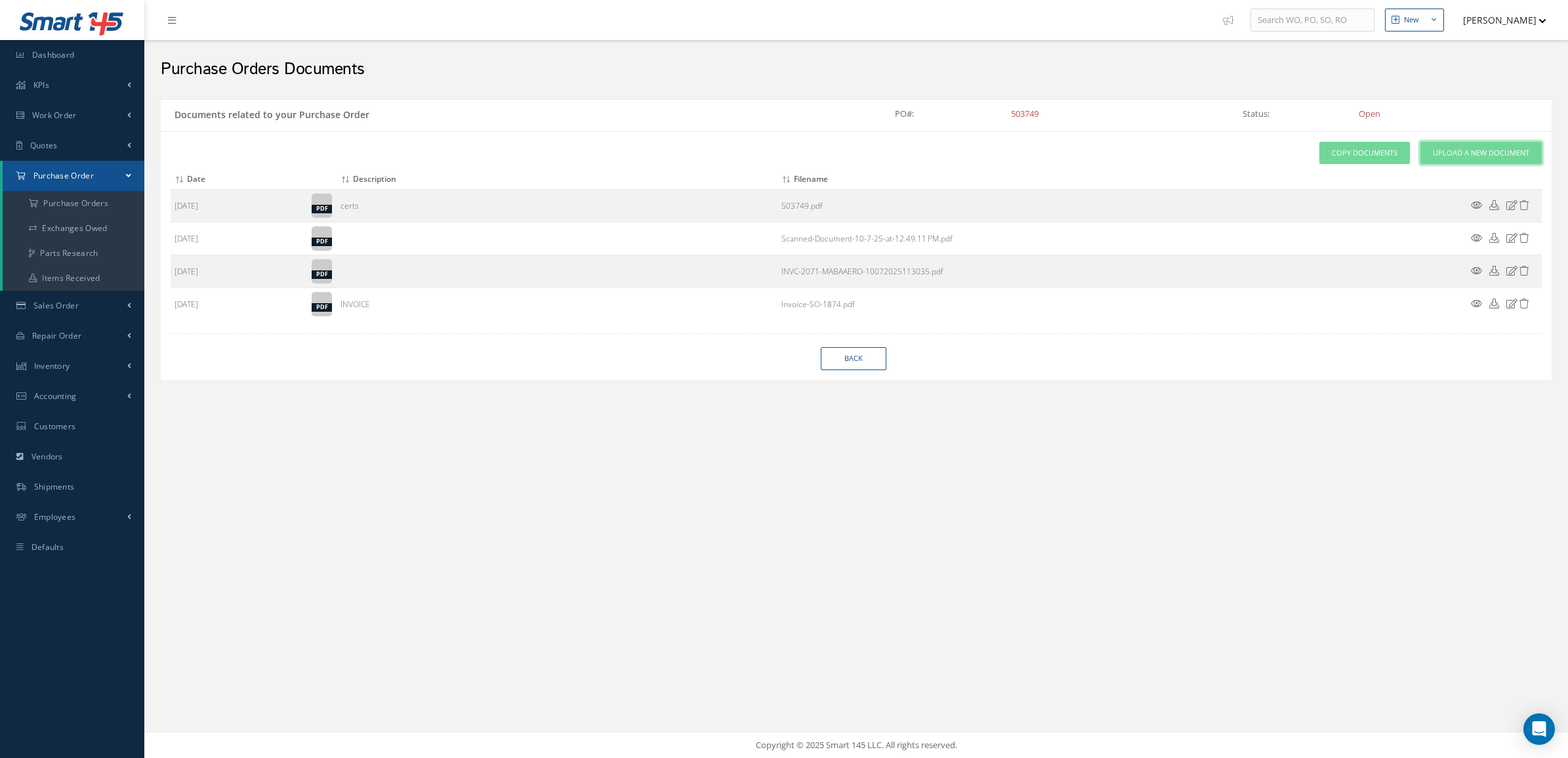
click at [1441, 161] on link "Upload a New Document" at bounding box center [1481, 154] width 122 height 23
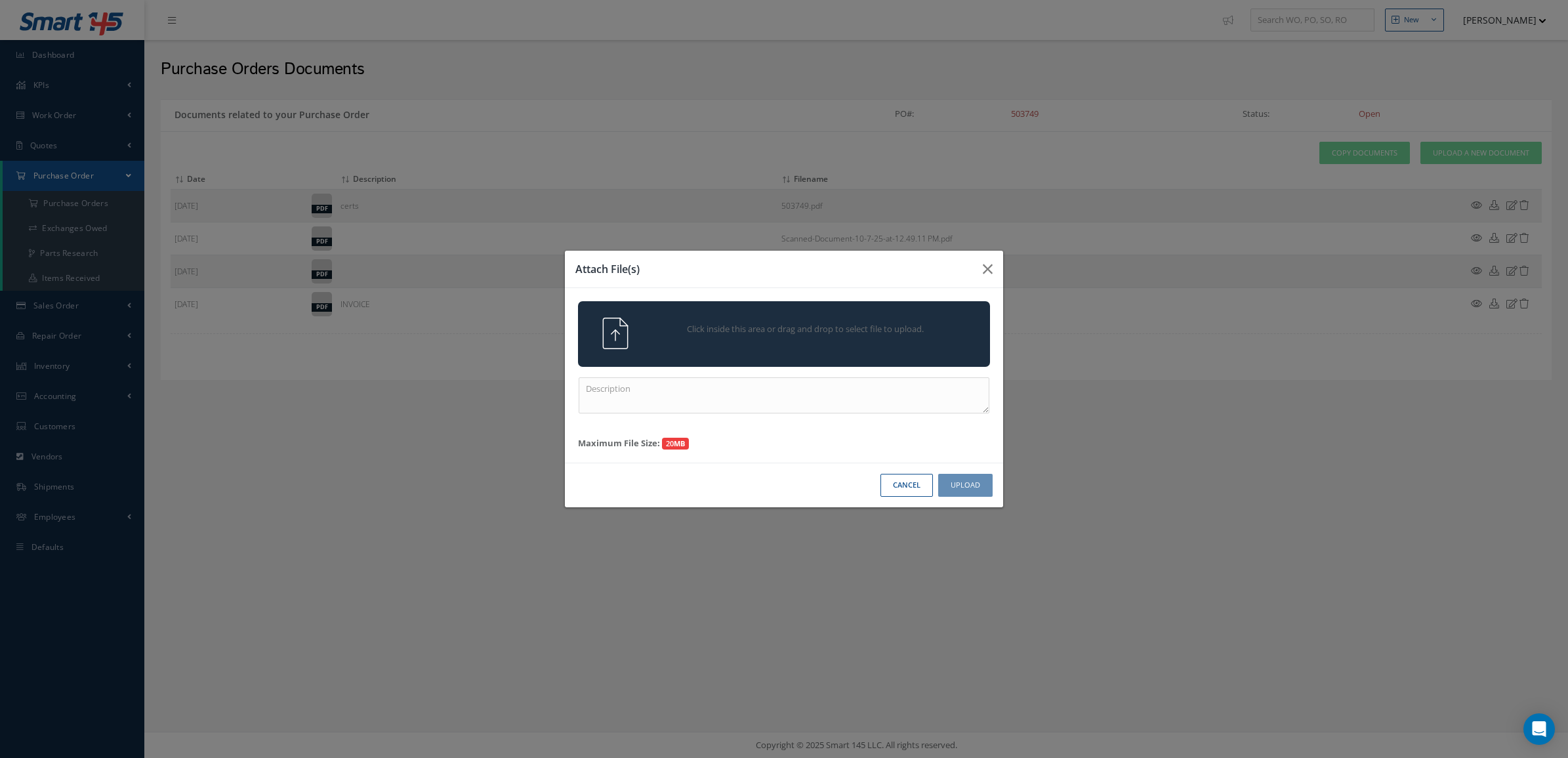
click at [790, 345] on div "Click inside this area or drag and drop to select file to upload." at bounding box center [784, 333] width 432 height 32
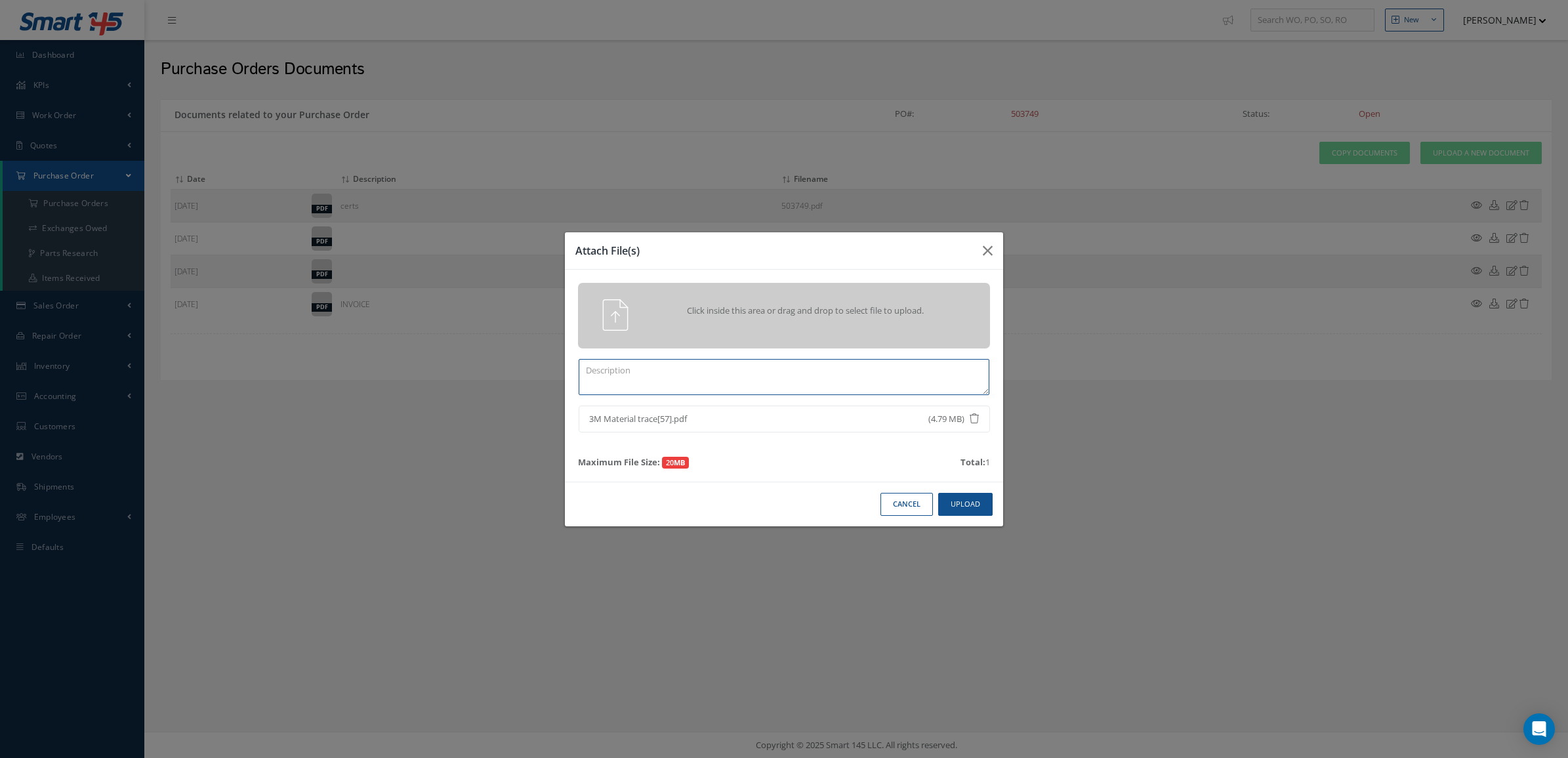
click at [687, 372] on textarea at bounding box center [784, 377] width 411 height 36
type textarea "clip"
click at [952, 511] on button "Upload" at bounding box center [965, 505] width 55 height 23
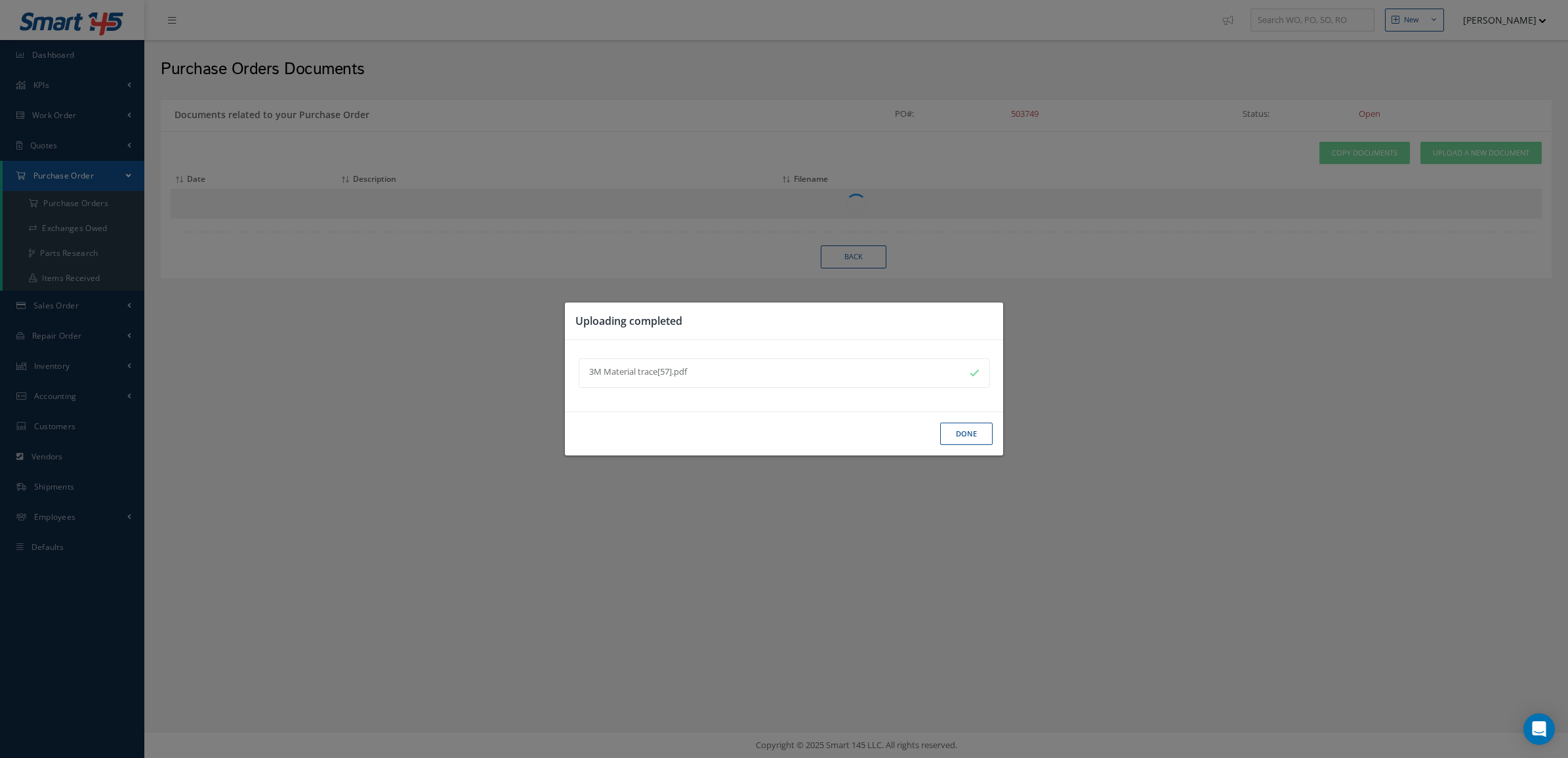
click at [955, 435] on button "Done" at bounding box center [966, 434] width 53 height 23
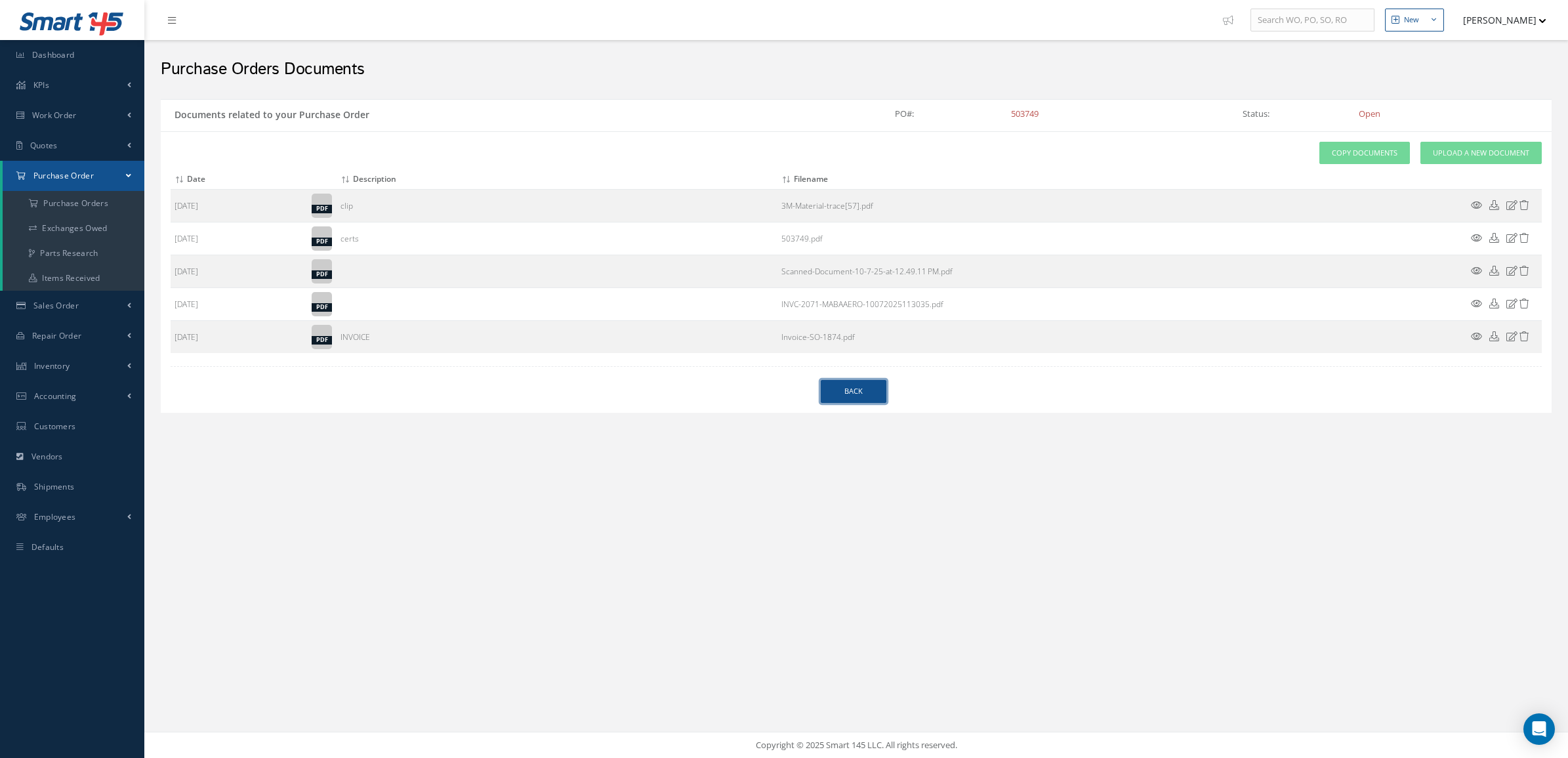
click at [848, 402] on link "Back" at bounding box center [853, 391] width 65 height 23
select select "25"
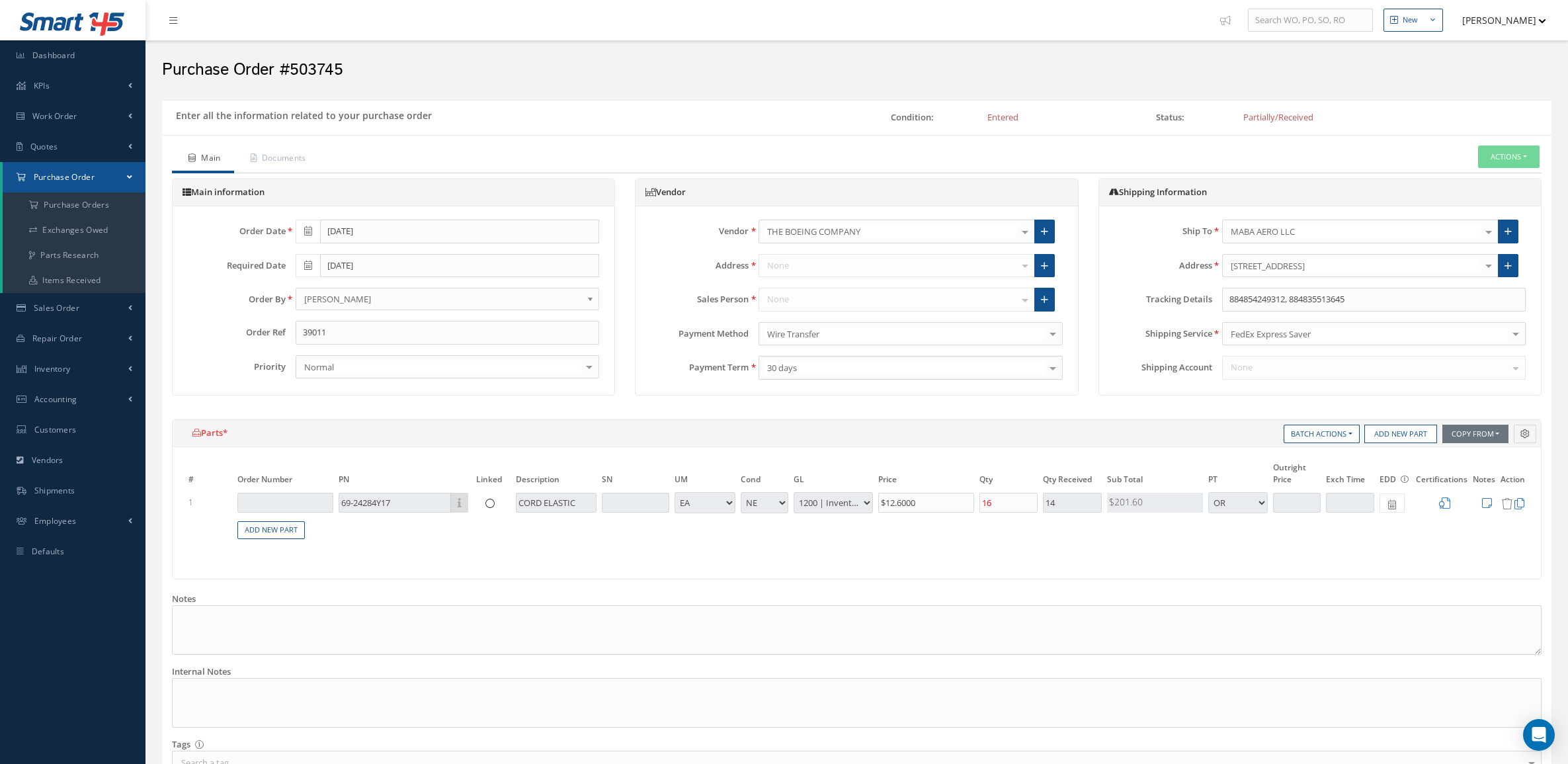
select select "5"
select select "6"
select select "1"
click at [80, 204] on a=1&status_id=2&status_id=3&status_id=5&collapsedFilters"] "Purchase Orders" at bounding box center [74, 205] width 143 height 25
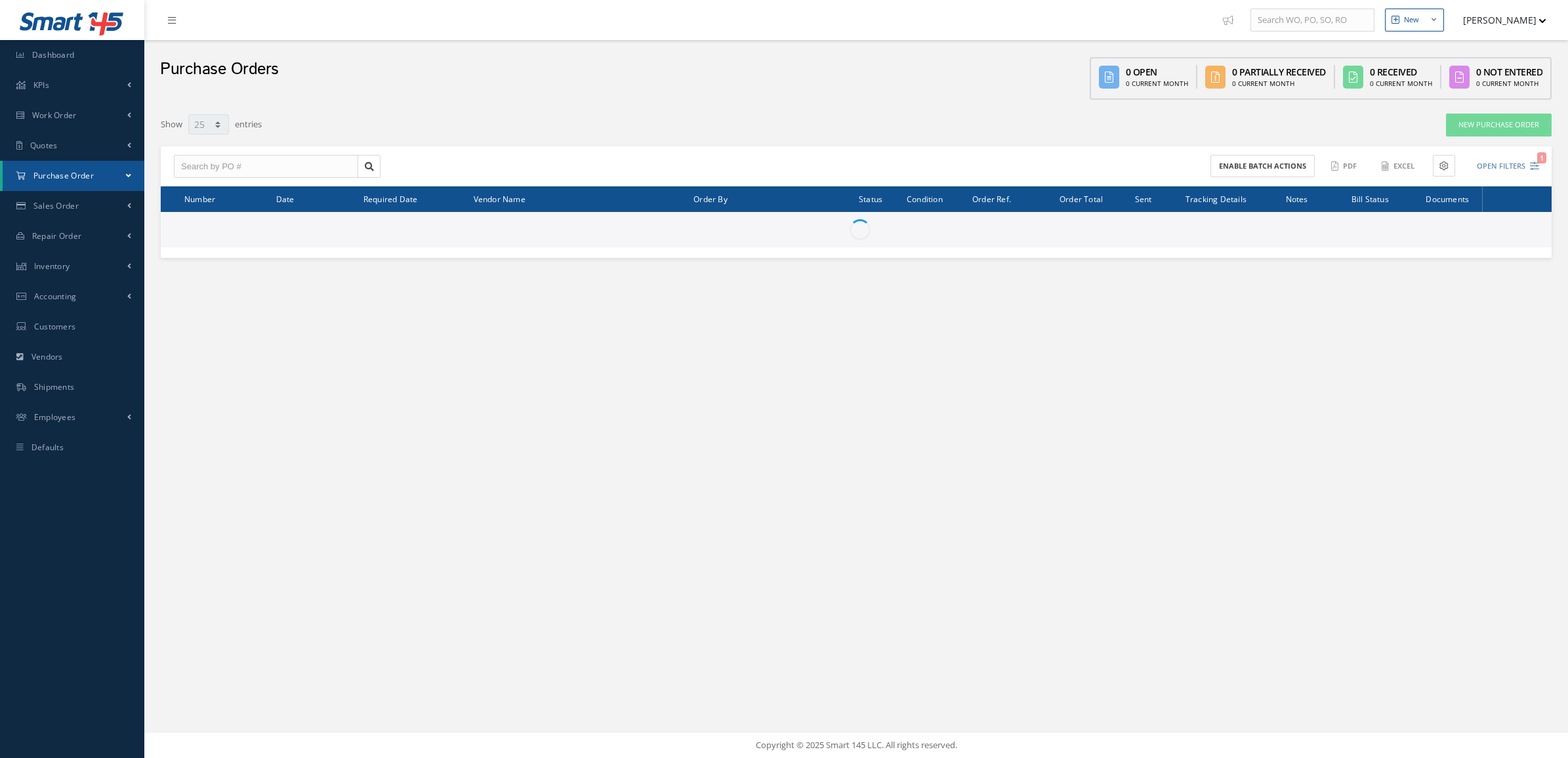
select select "25"
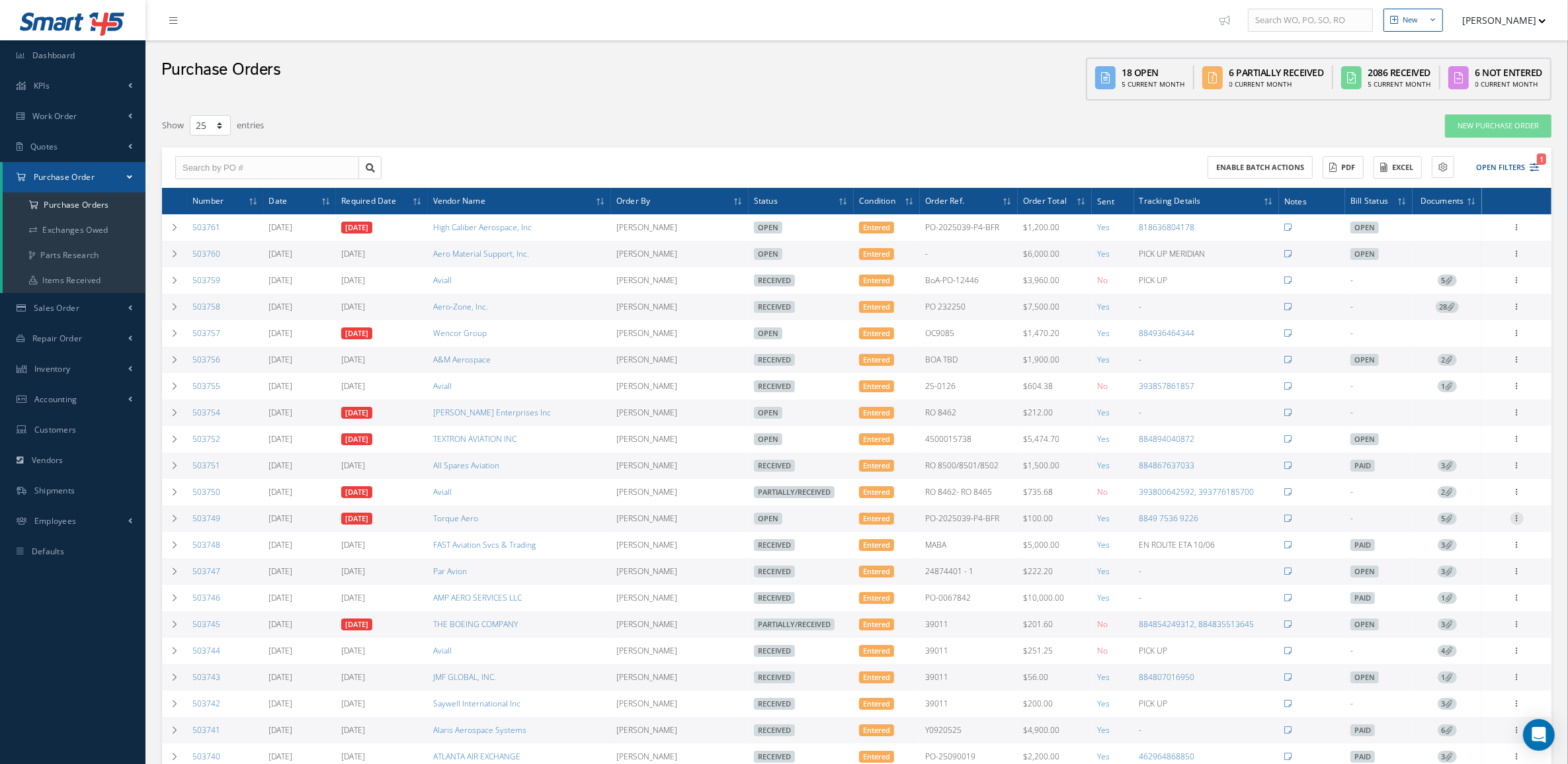
click at [1522, 522] on icon at bounding box center [1518, 516] width 14 height 11
click at [1440, 570] on link "Edit" at bounding box center [1457, 562] width 104 height 17
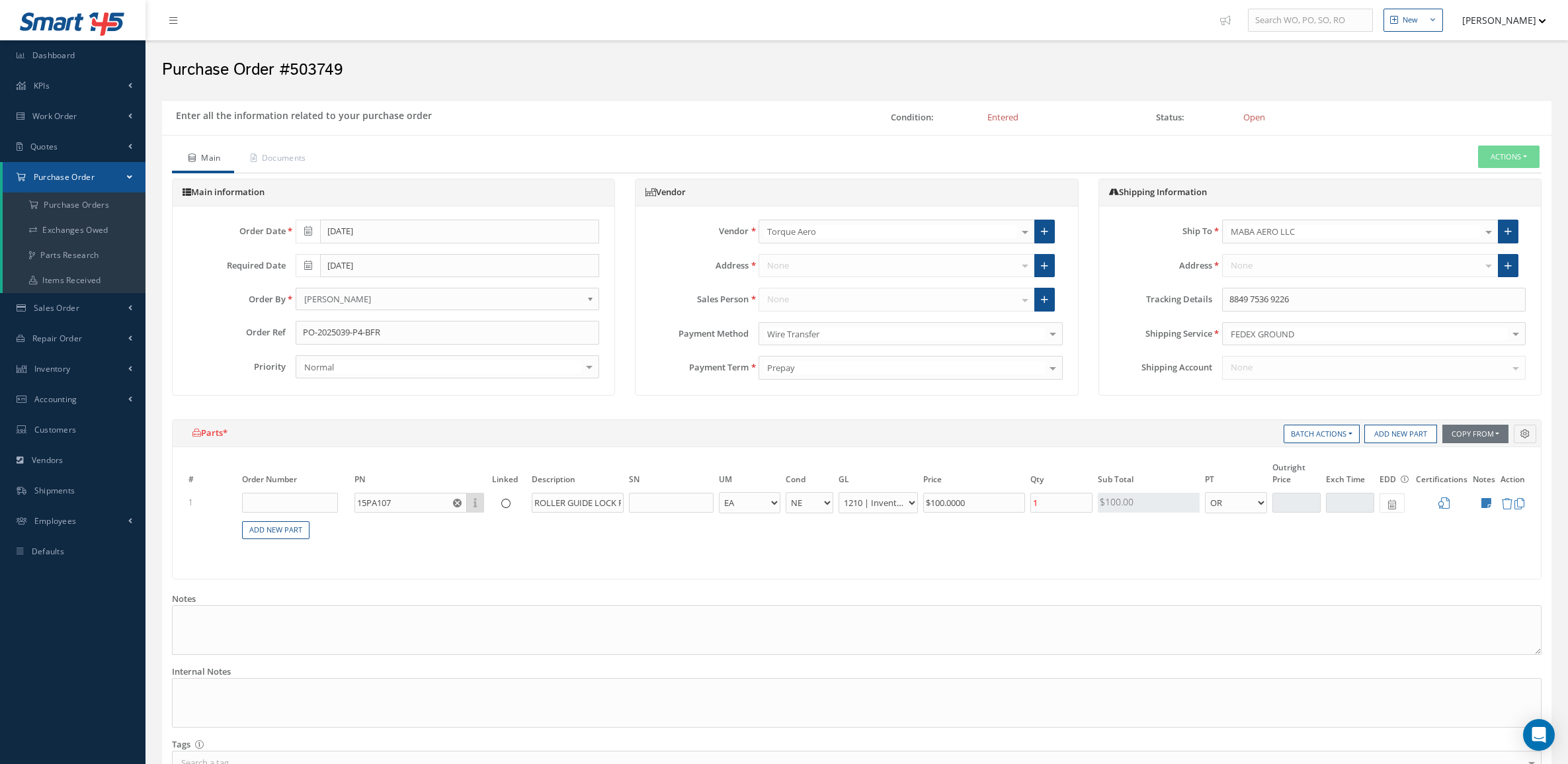
select select "5"
select select "7"
select select "1"
click at [311, 160] on link "Documents" at bounding box center [277, 159] width 85 height 28
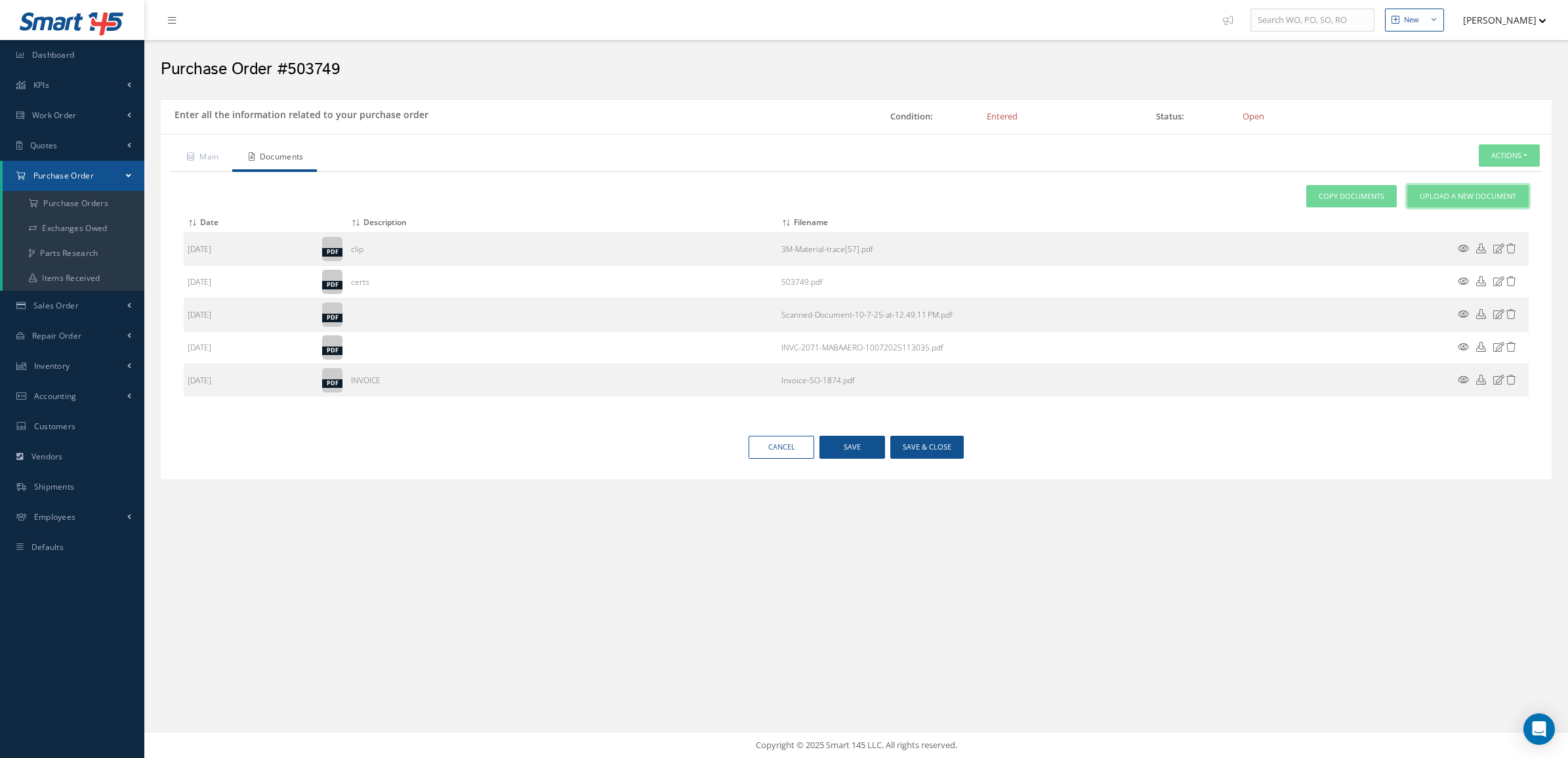
drag, startPoint x: 1464, startPoint y: 192, endPoint x: 1402, endPoint y: 231, distance: 73.2
click at [1402, 233] on div "Attach File(s) Click inside this area or drag and drop to select file to upload…" at bounding box center [856, 291] width 1345 height 212
click at [1504, 154] on button "Actions" at bounding box center [1509, 155] width 61 height 23
click at [1490, 173] on link "Receive" at bounding box center [1489, 178] width 105 height 17
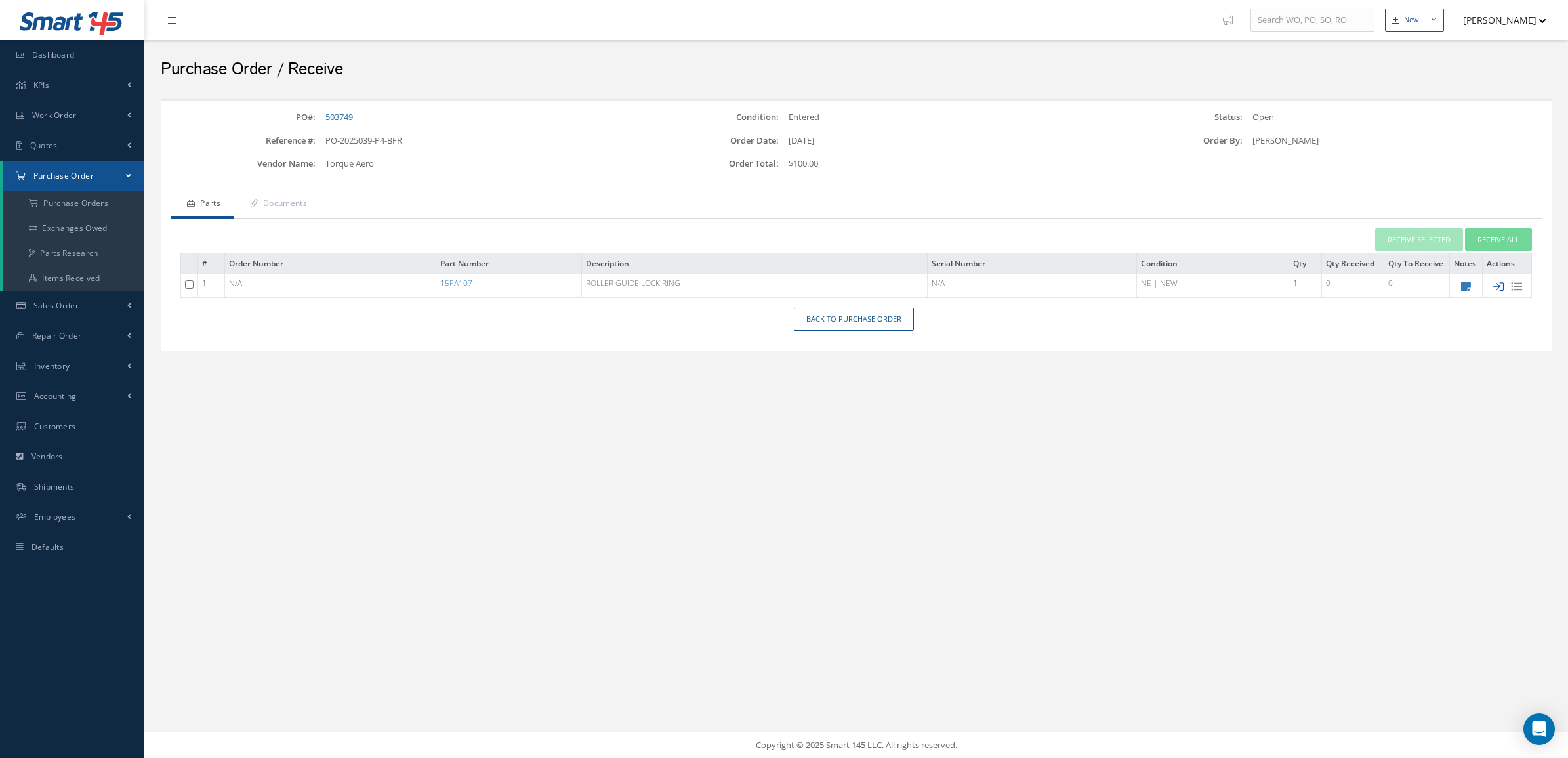
click at [1497, 284] on icon at bounding box center [1499, 287] width 12 height 12
checkbox input "false"
type input "[DATE]"
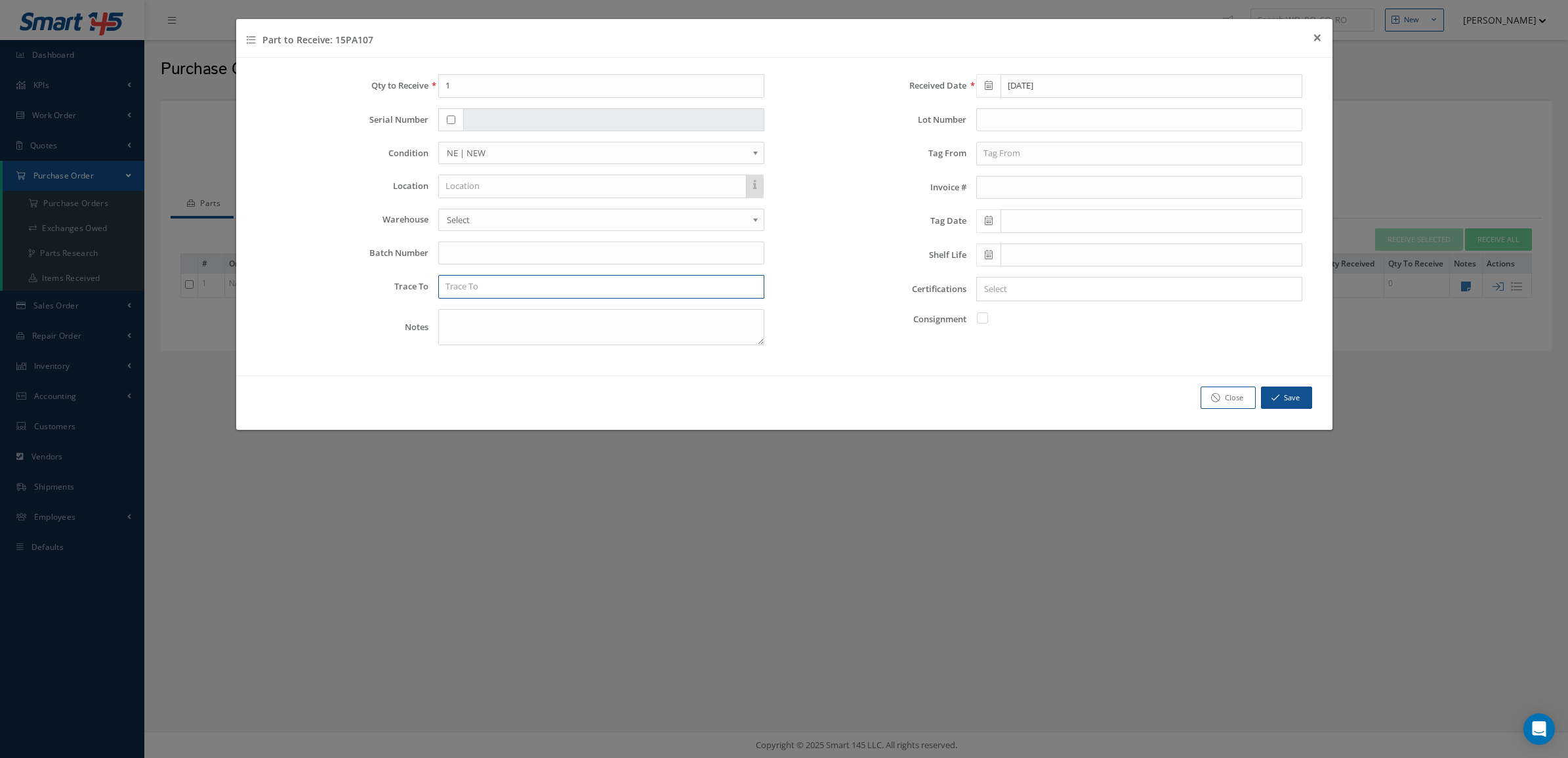
click at [584, 282] on input "text" at bounding box center [602, 287] width 326 height 24
type input "g"
type input "GULFSTREAM AEROSPACE CORPORATION"
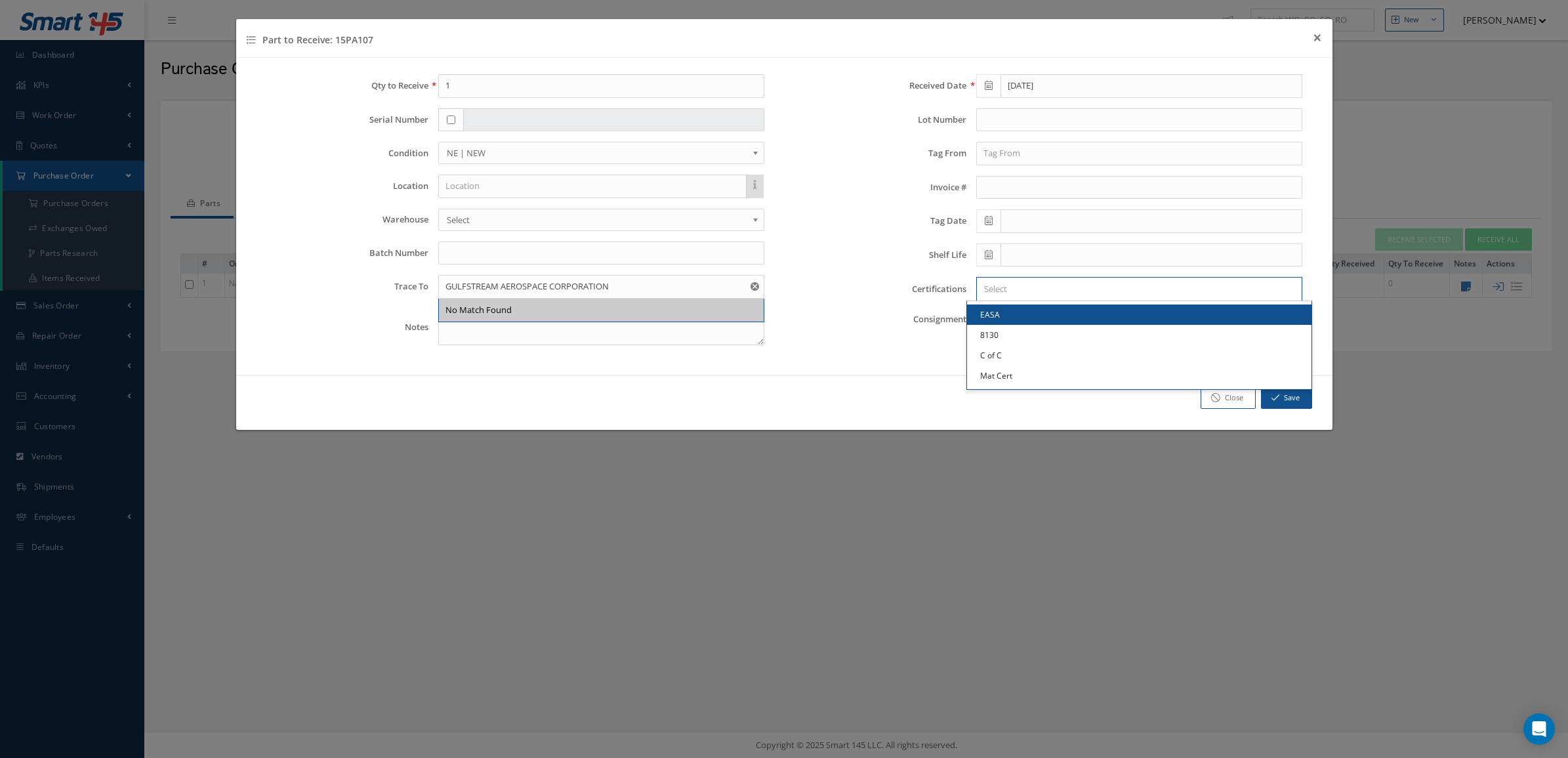
click at [1051, 290] on input "Search for option" at bounding box center [1137, 289] width 317 height 13
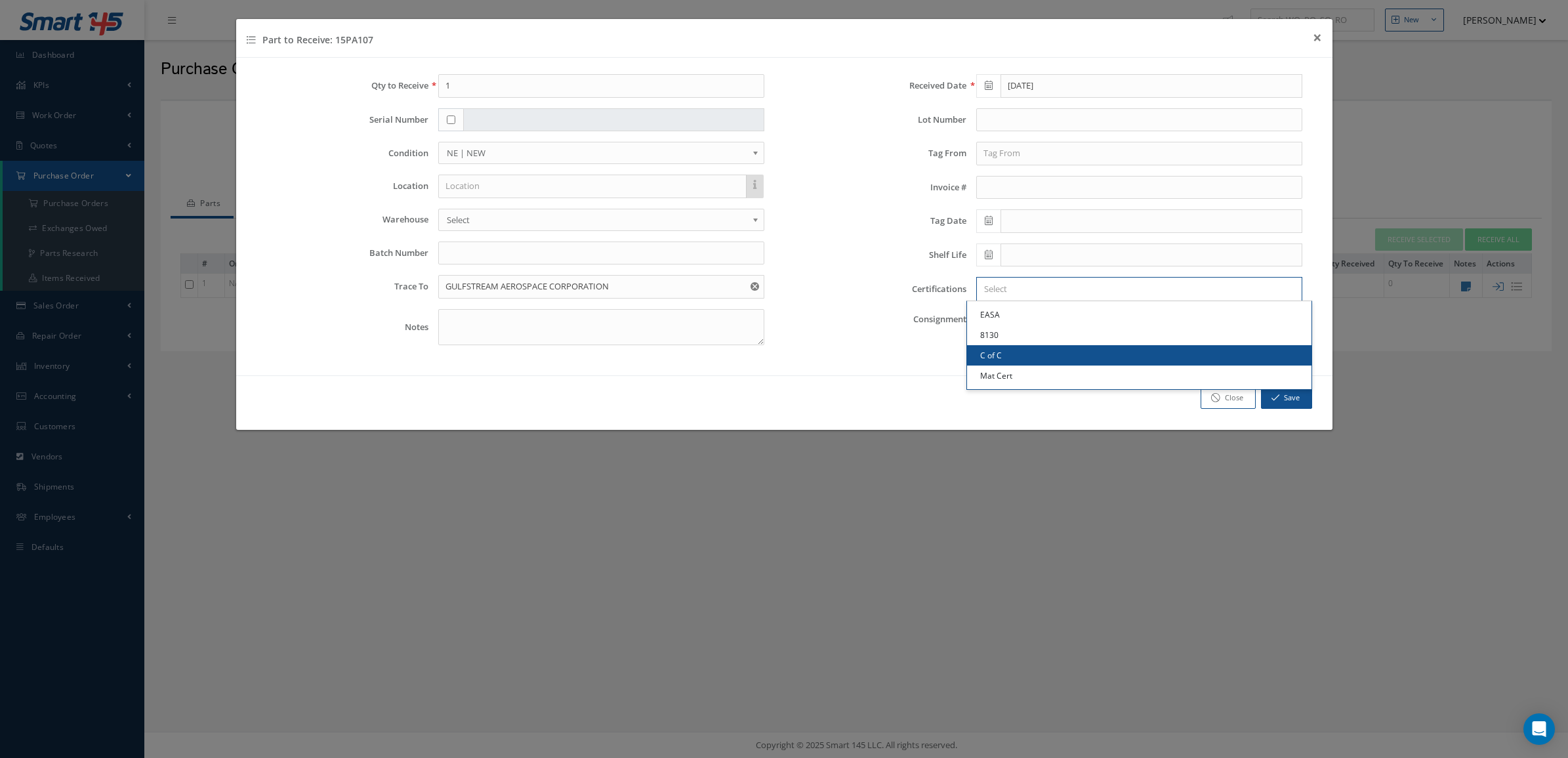
drag, startPoint x: 1041, startPoint y: 349, endPoint x: 1045, endPoint y: 335, distance: 14.6
click at [1041, 349] on link "C of C" at bounding box center [1139, 355] width 344 height 20
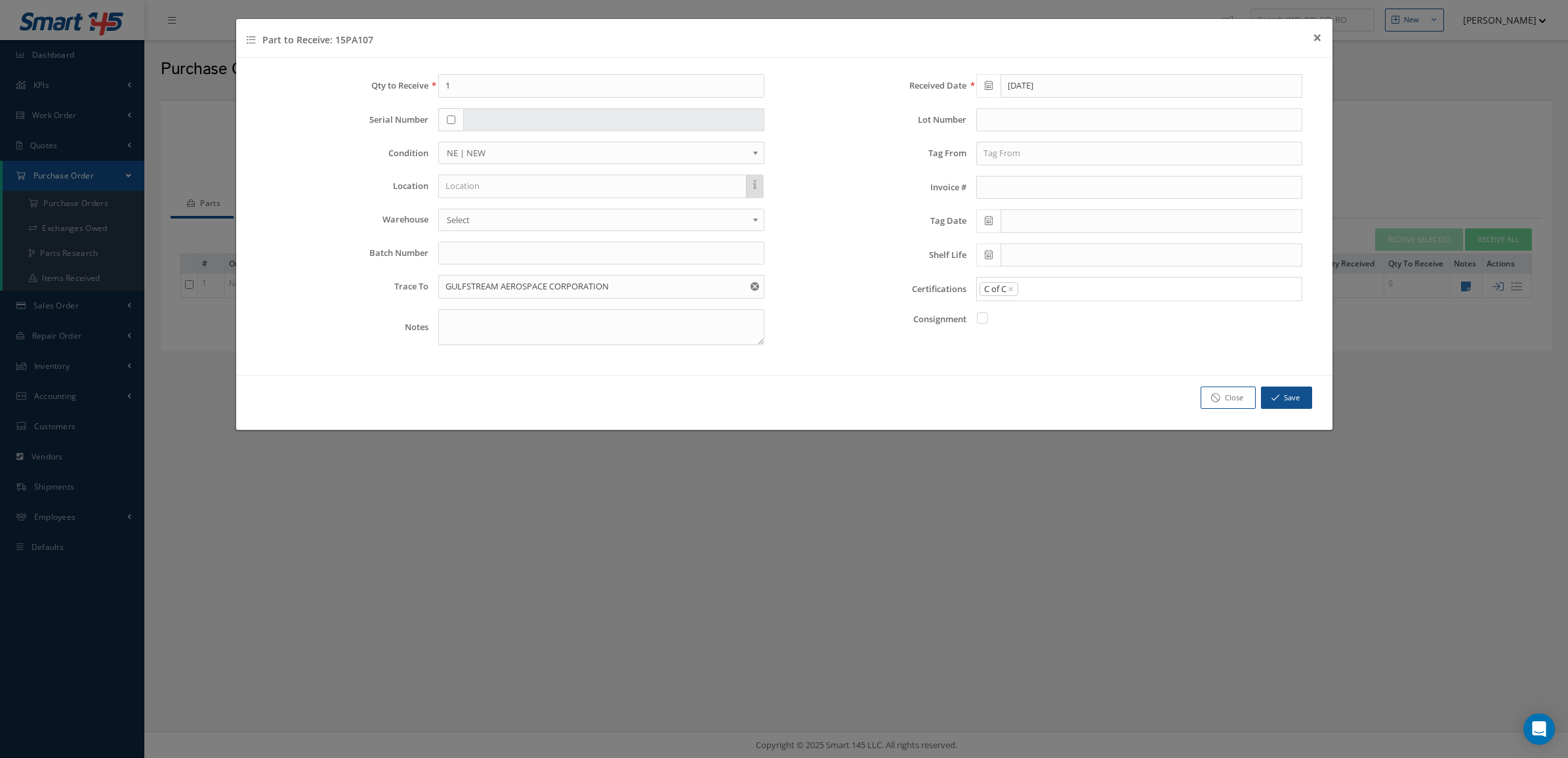
click at [1057, 283] on div "C of C ×" at bounding box center [1136, 289] width 319 height 16
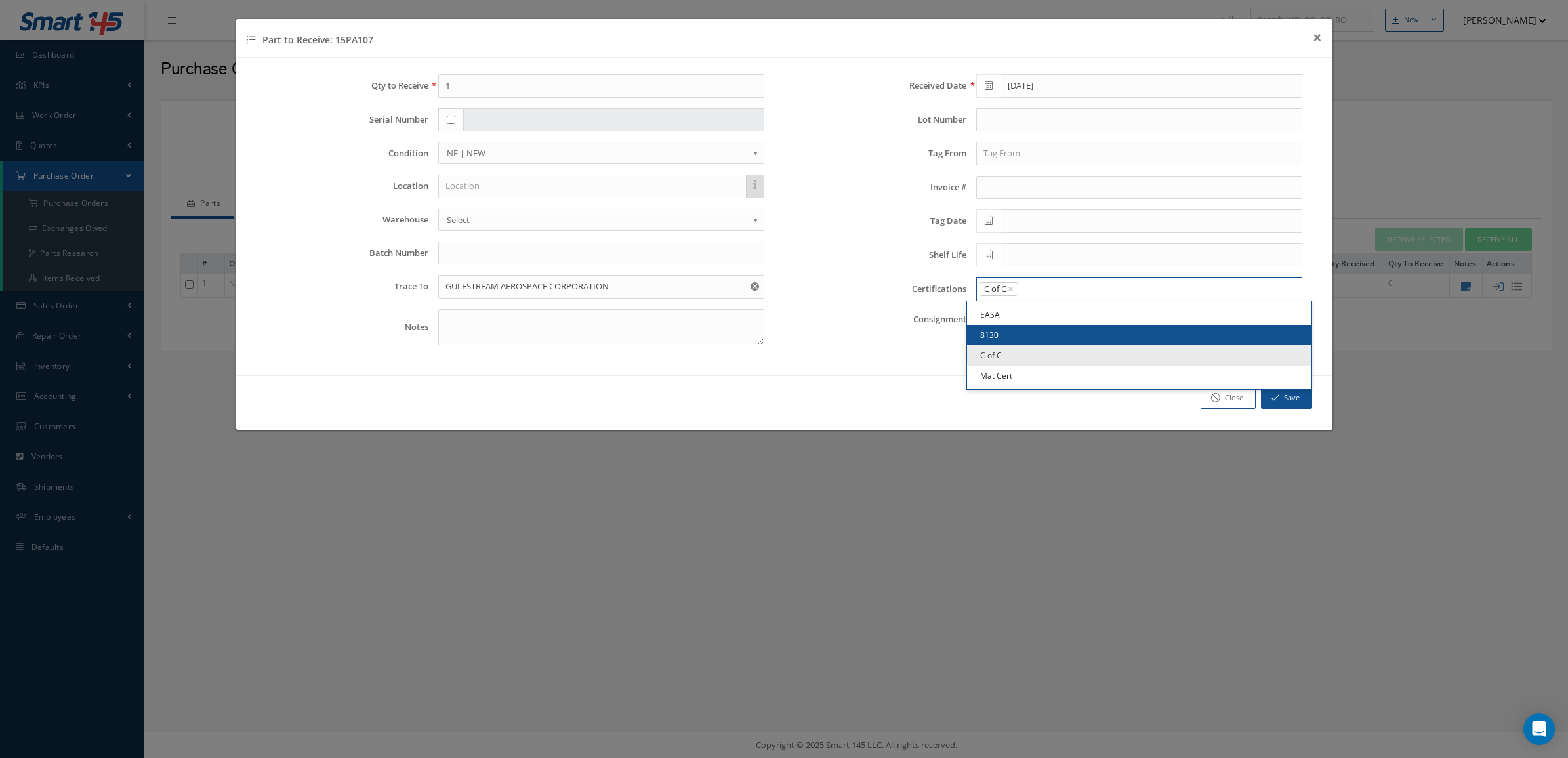
click at [1057, 294] on input "Search for option" at bounding box center [1157, 289] width 275 height 13
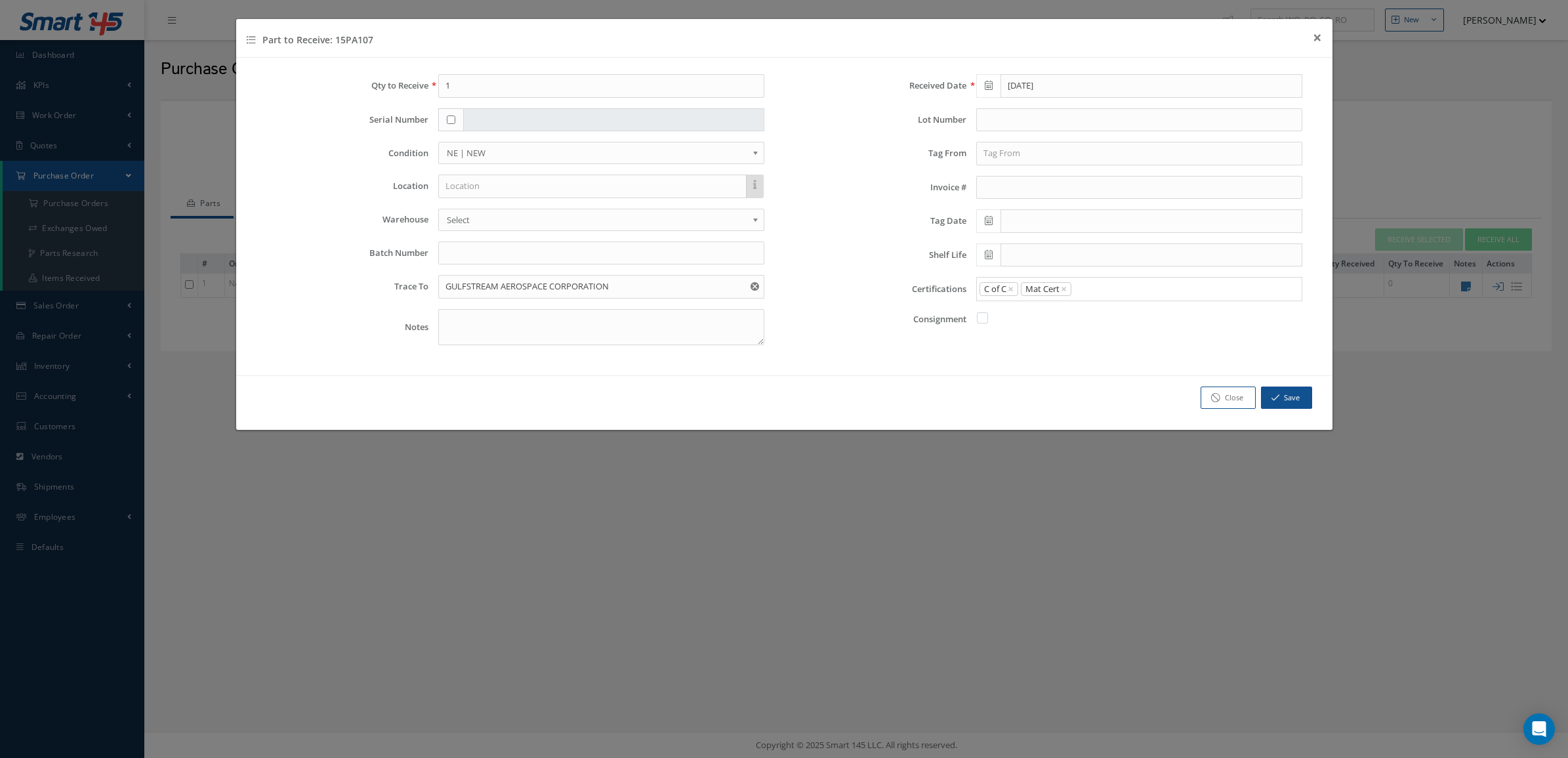
click at [1045, 376] on link "Mat Cert" at bounding box center [1139, 375] width 344 height 20
click at [1273, 402] on icon "button" at bounding box center [1275, 398] width 8 height 10
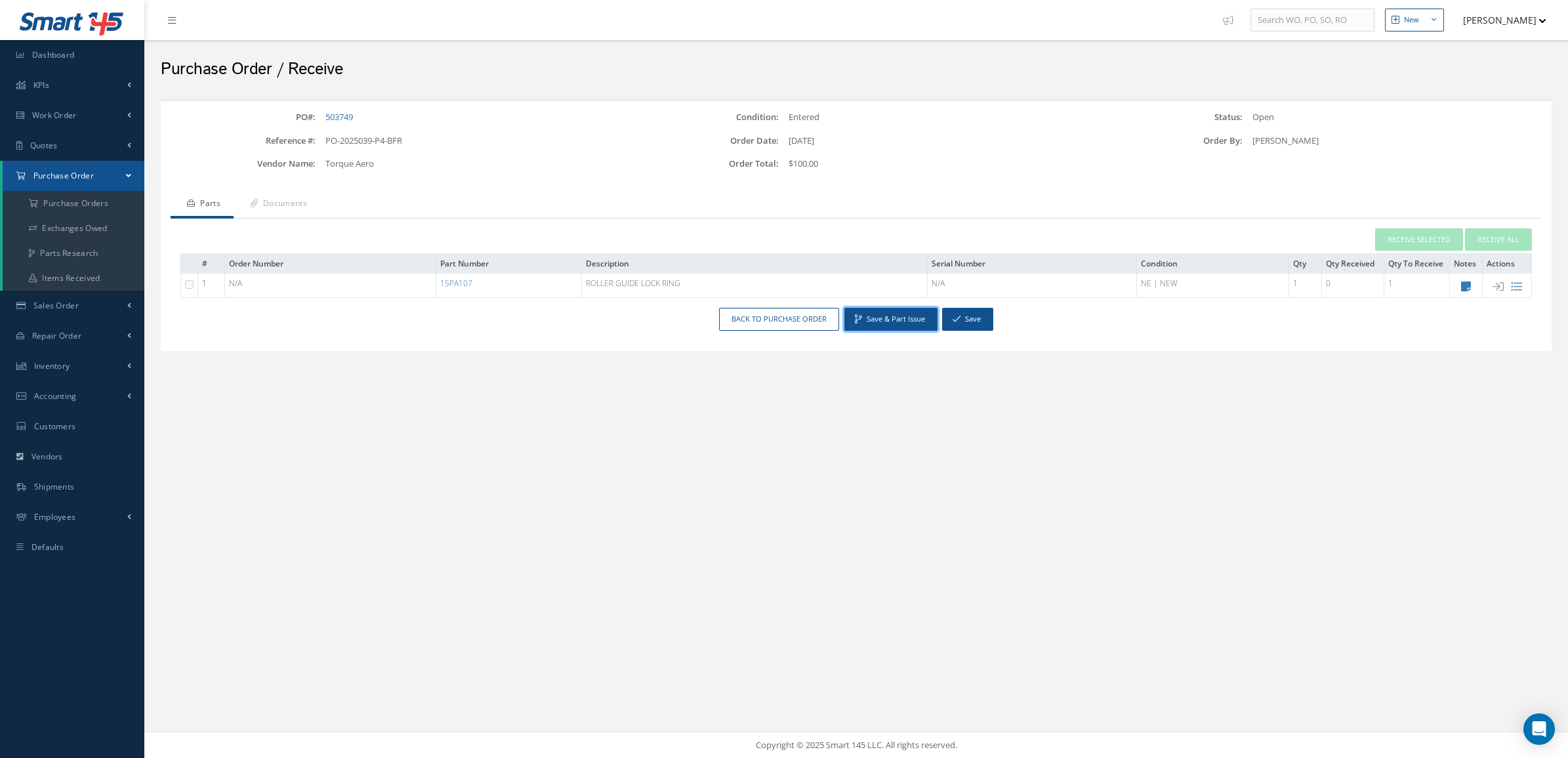
click at [900, 317] on button "Save & Part Issue" at bounding box center [891, 320] width 93 height 23
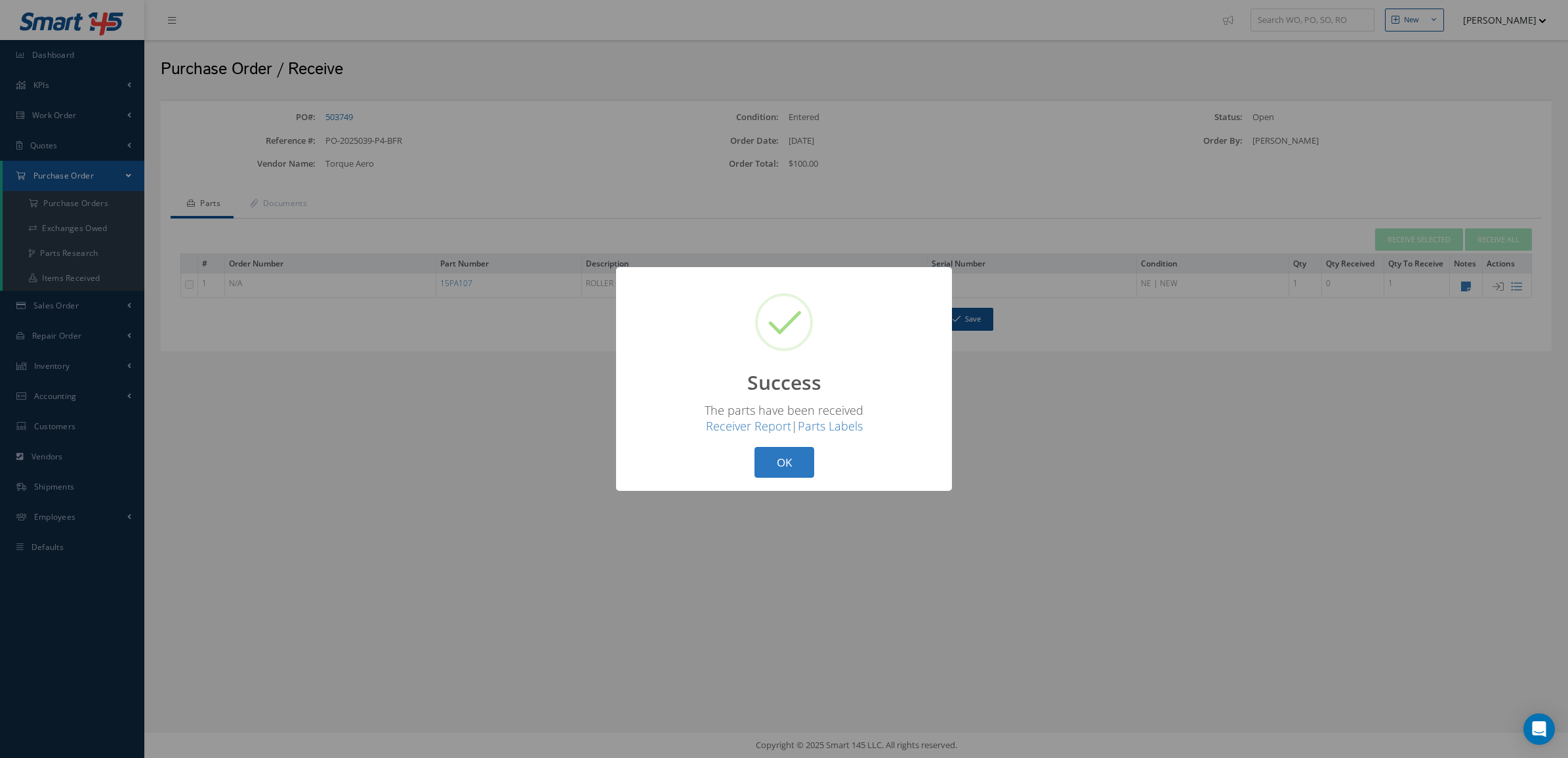
click at [779, 450] on button "OK" at bounding box center [784, 462] width 59 height 31
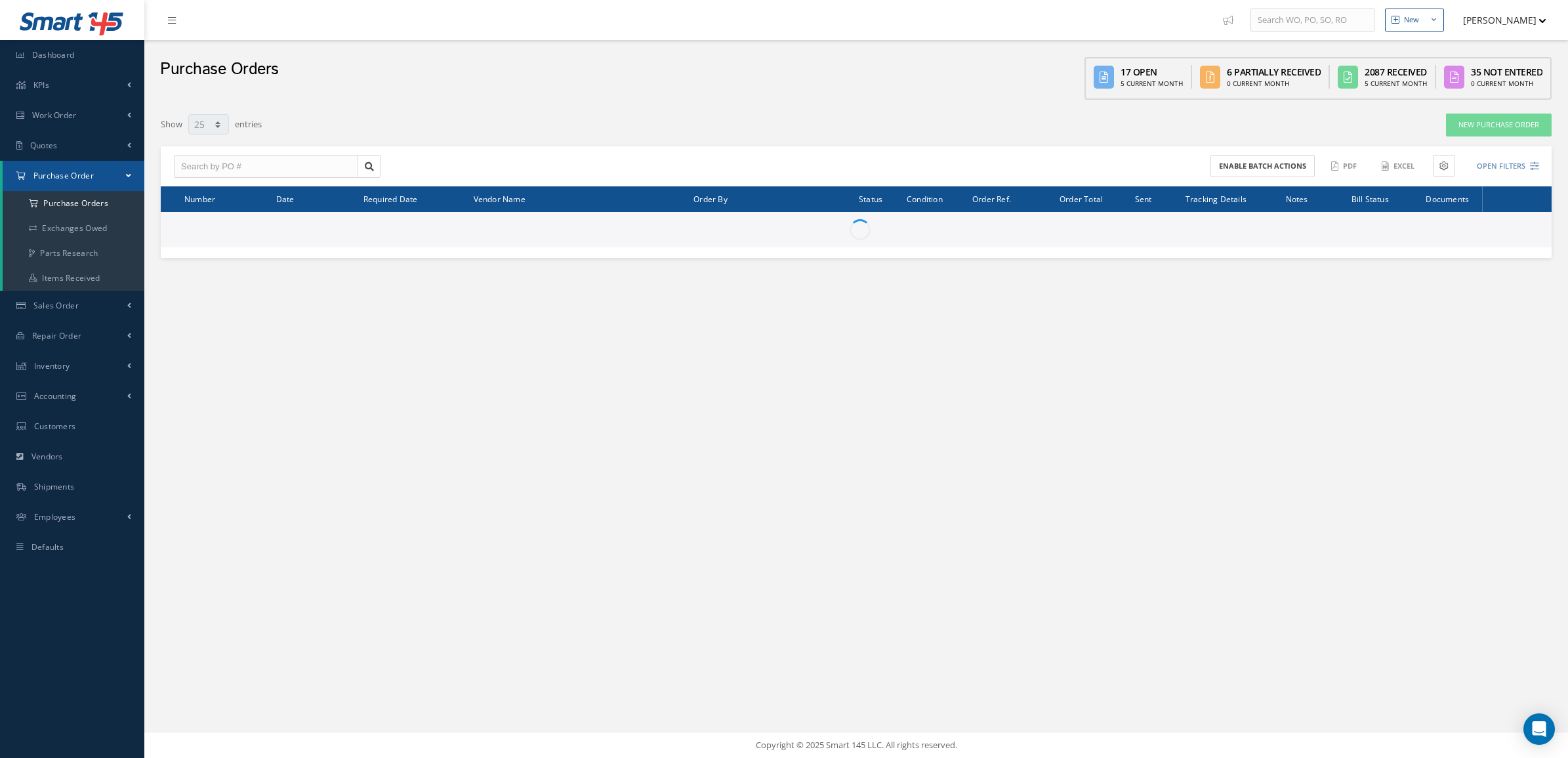
select select "25"
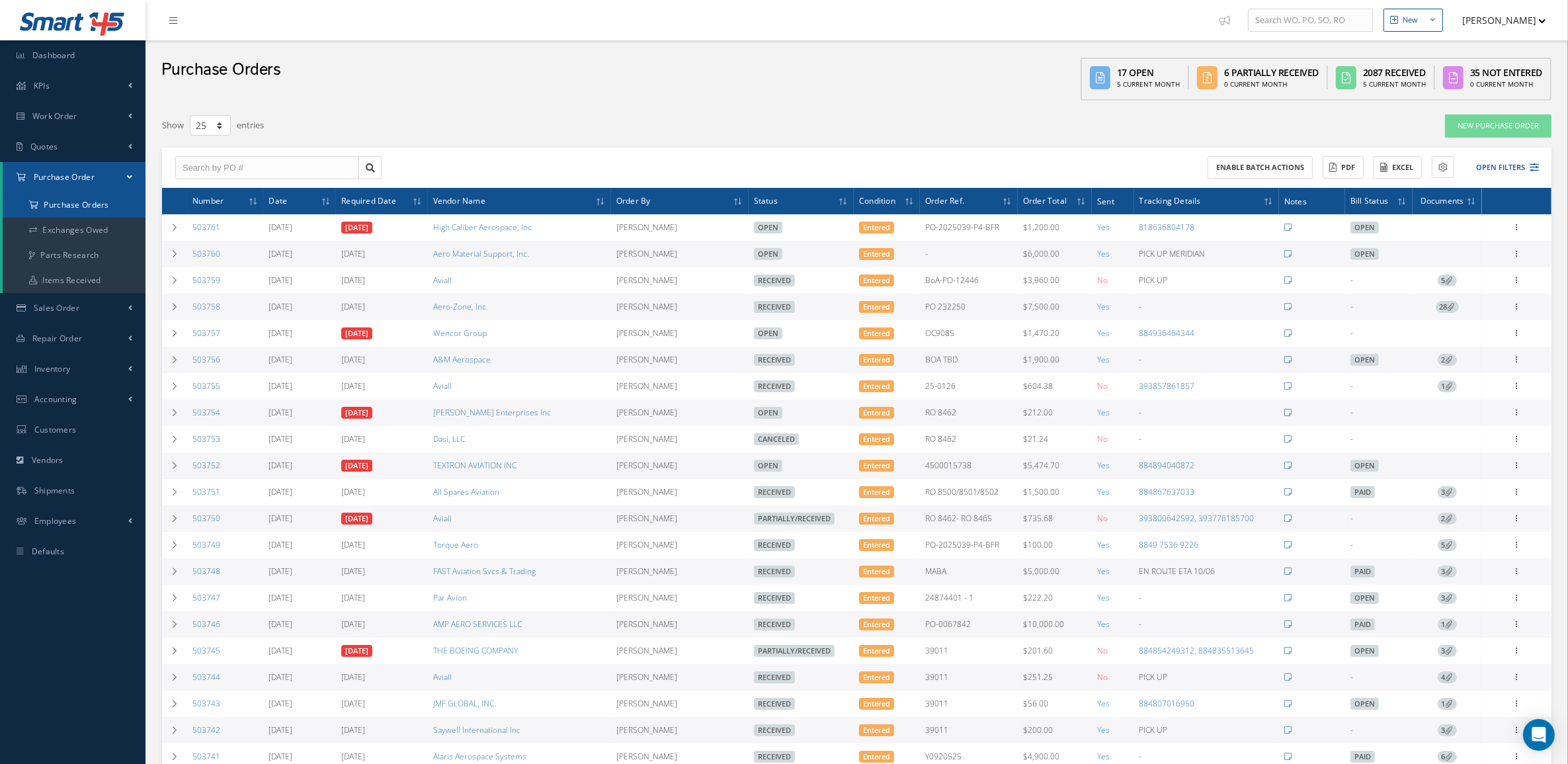
click at [68, 215] on a=1&status_id=2&status_id=3&status_id=5&collapsedFilters"] "Purchase Orders" at bounding box center [74, 205] width 143 height 25
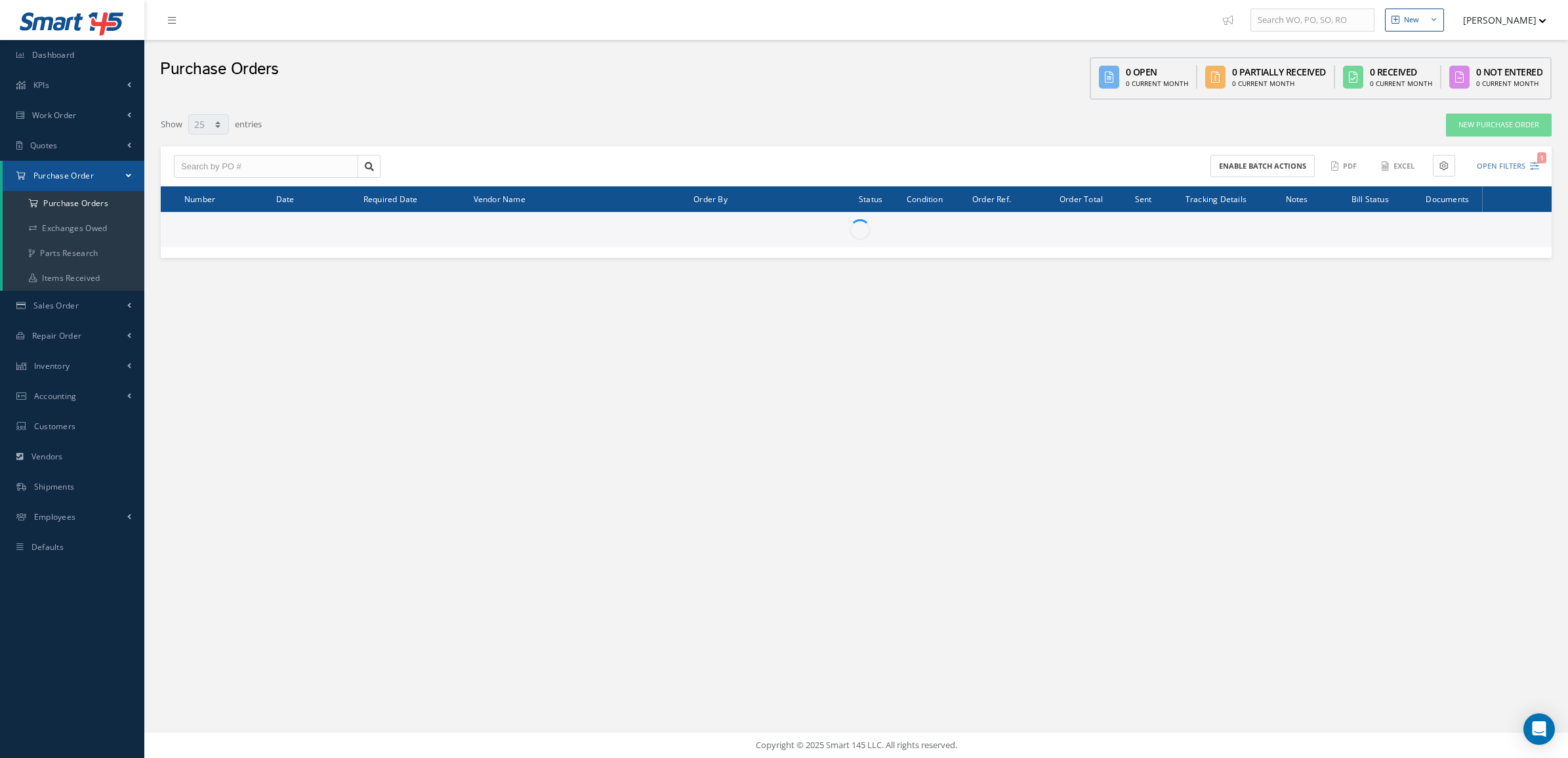
select select "25"
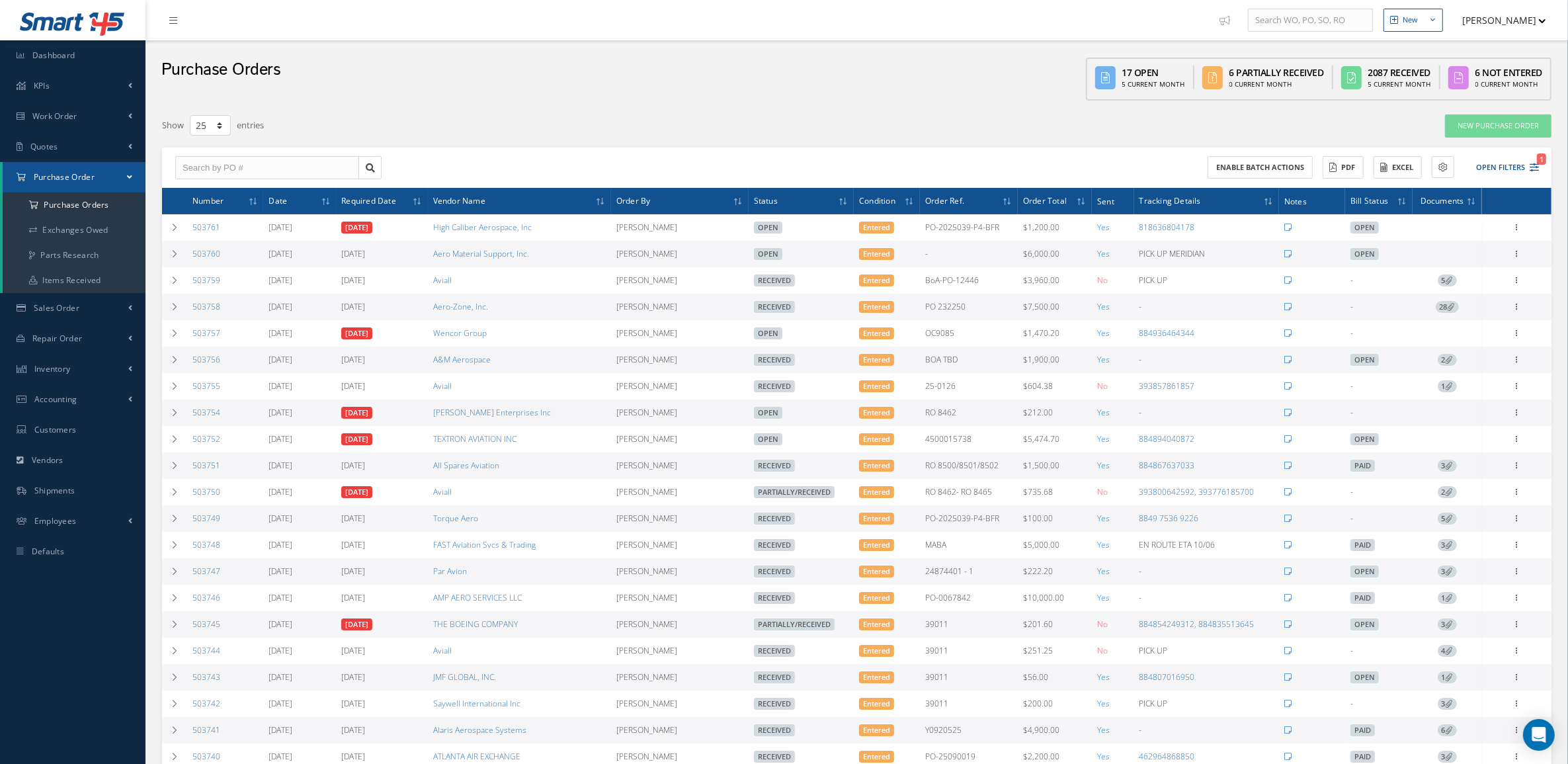
click at [1443, 517] on link "5" at bounding box center [1448, 518] width 19 height 12
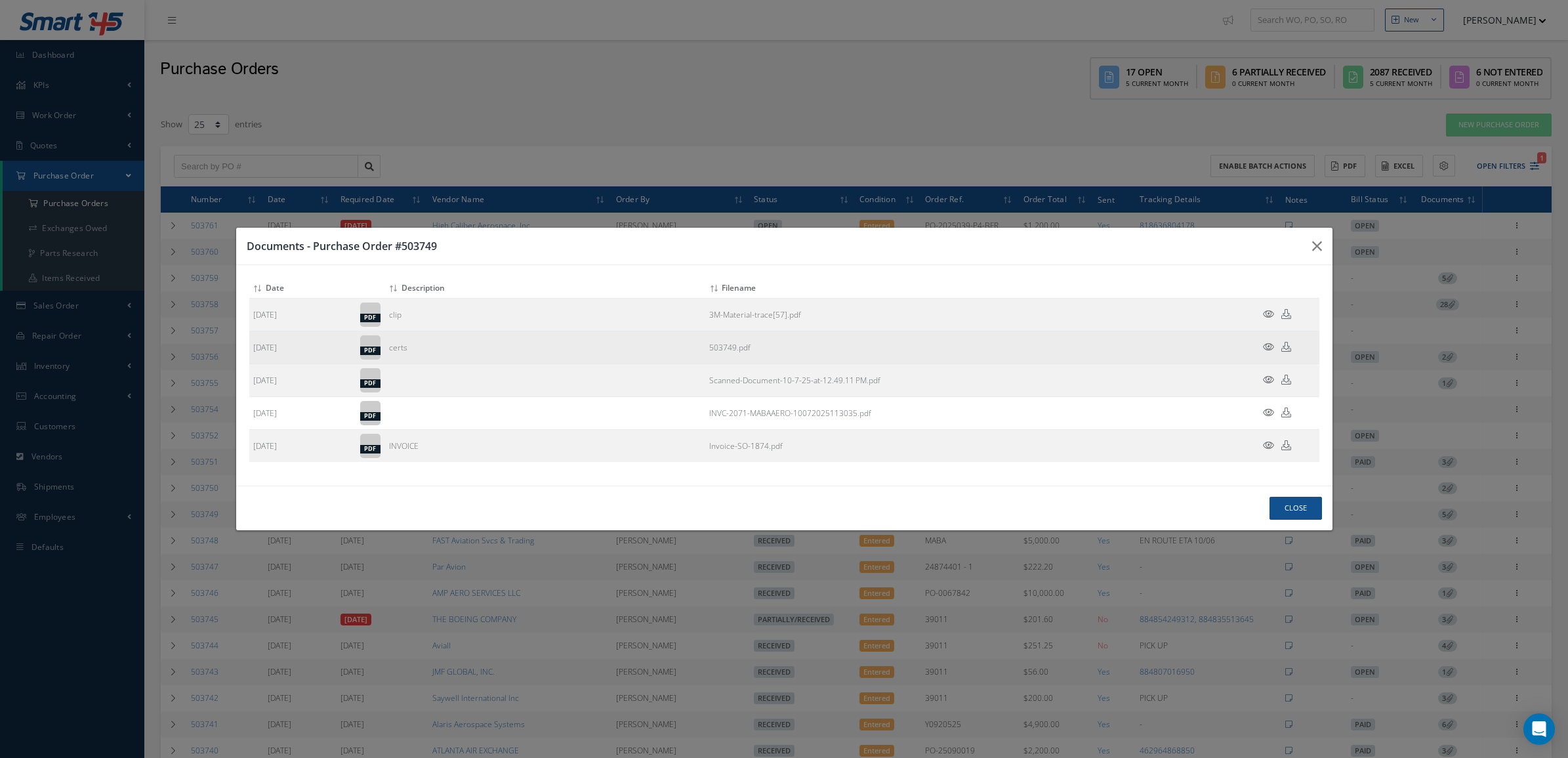
click at [1285, 347] on icon at bounding box center [1287, 346] width 10 height 10
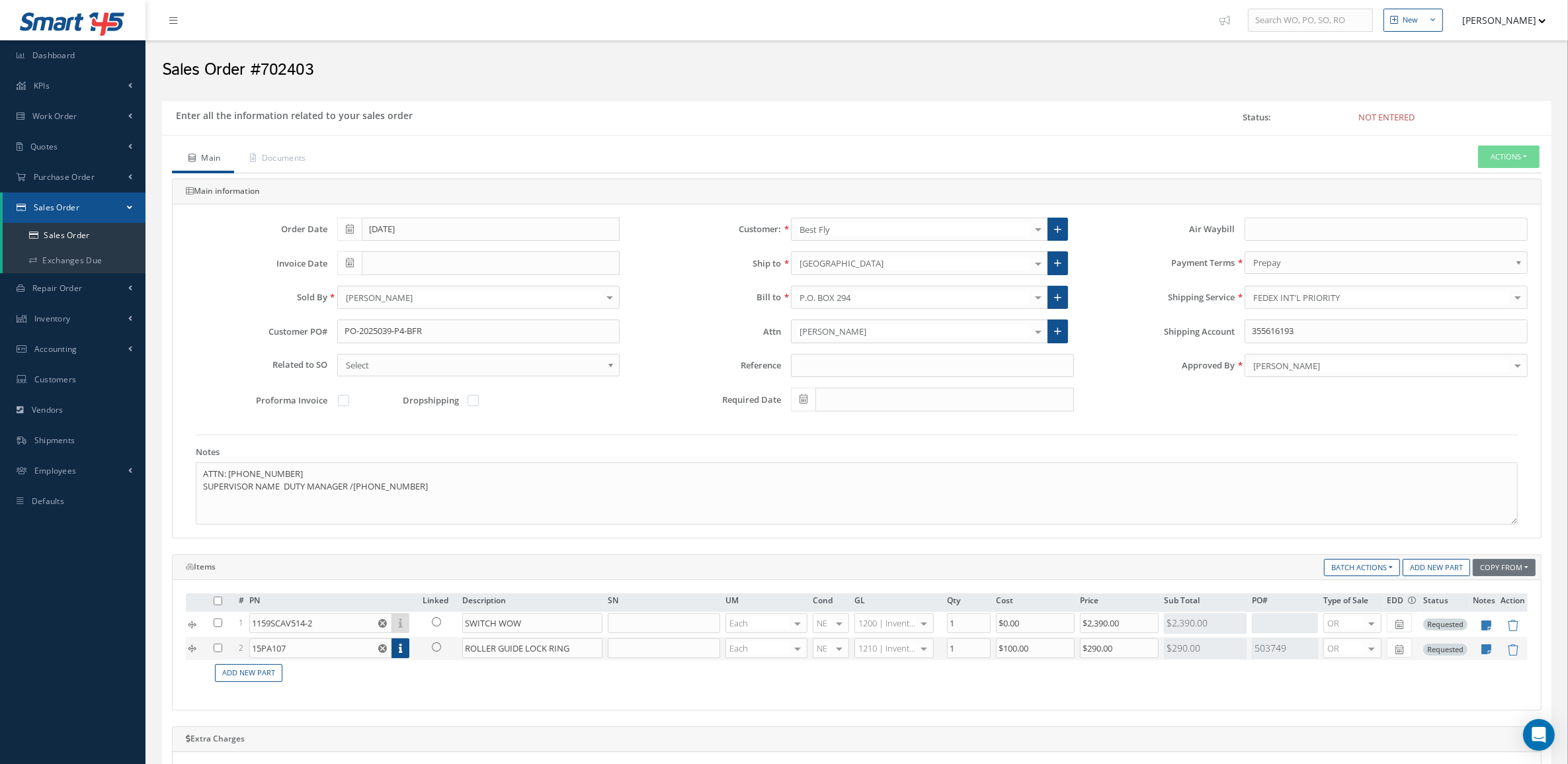
click at [433, 646] on icon at bounding box center [437, 647] width 10 height 10
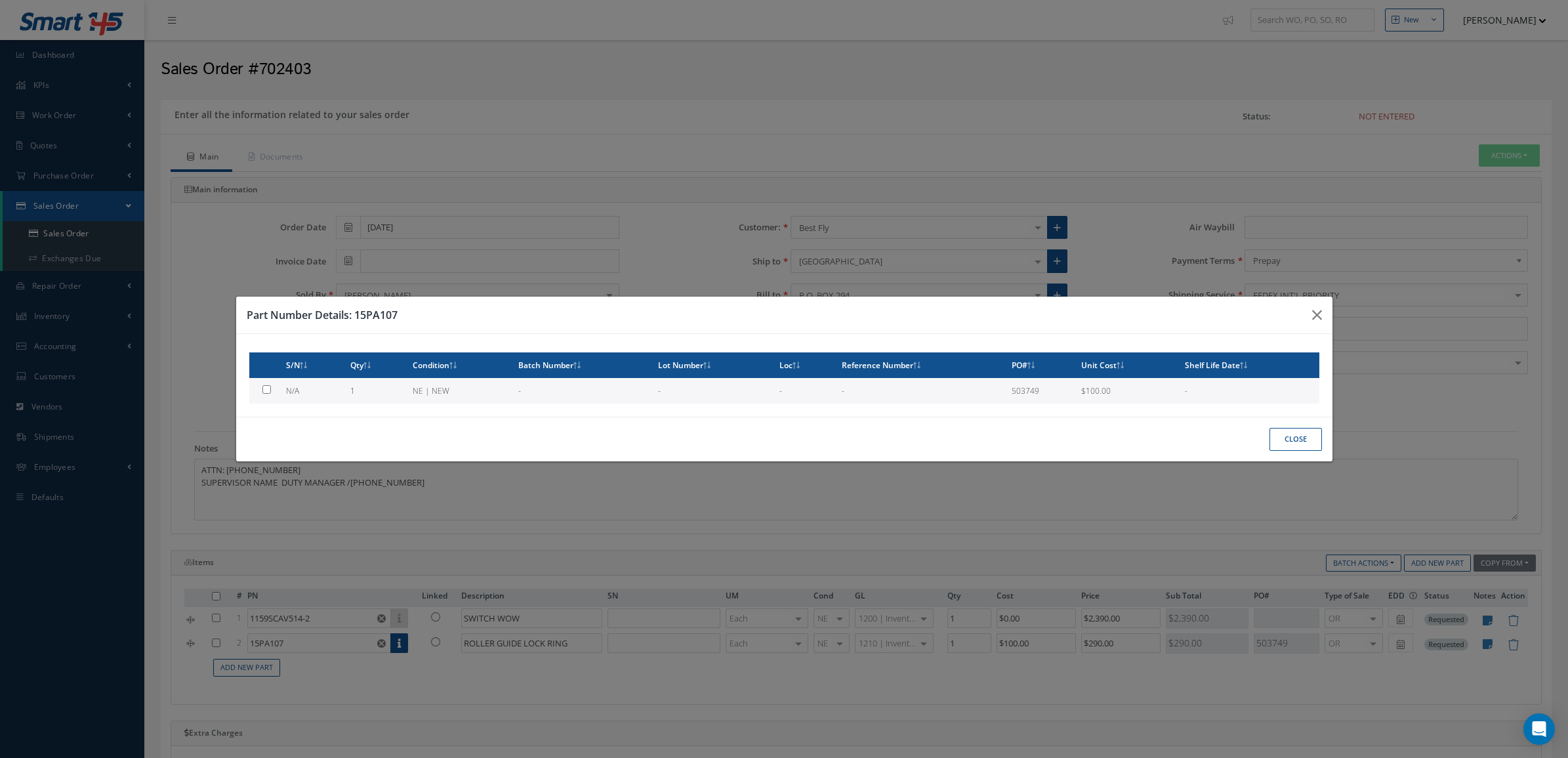
click at [367, 390] on td "1" at bounding box center [376, 391] width 62 height 26
type input "$100"
checkbox input "true"
click at [1276, 447] on button "Close" at bounding box center [1295, 439] width 53 height 23
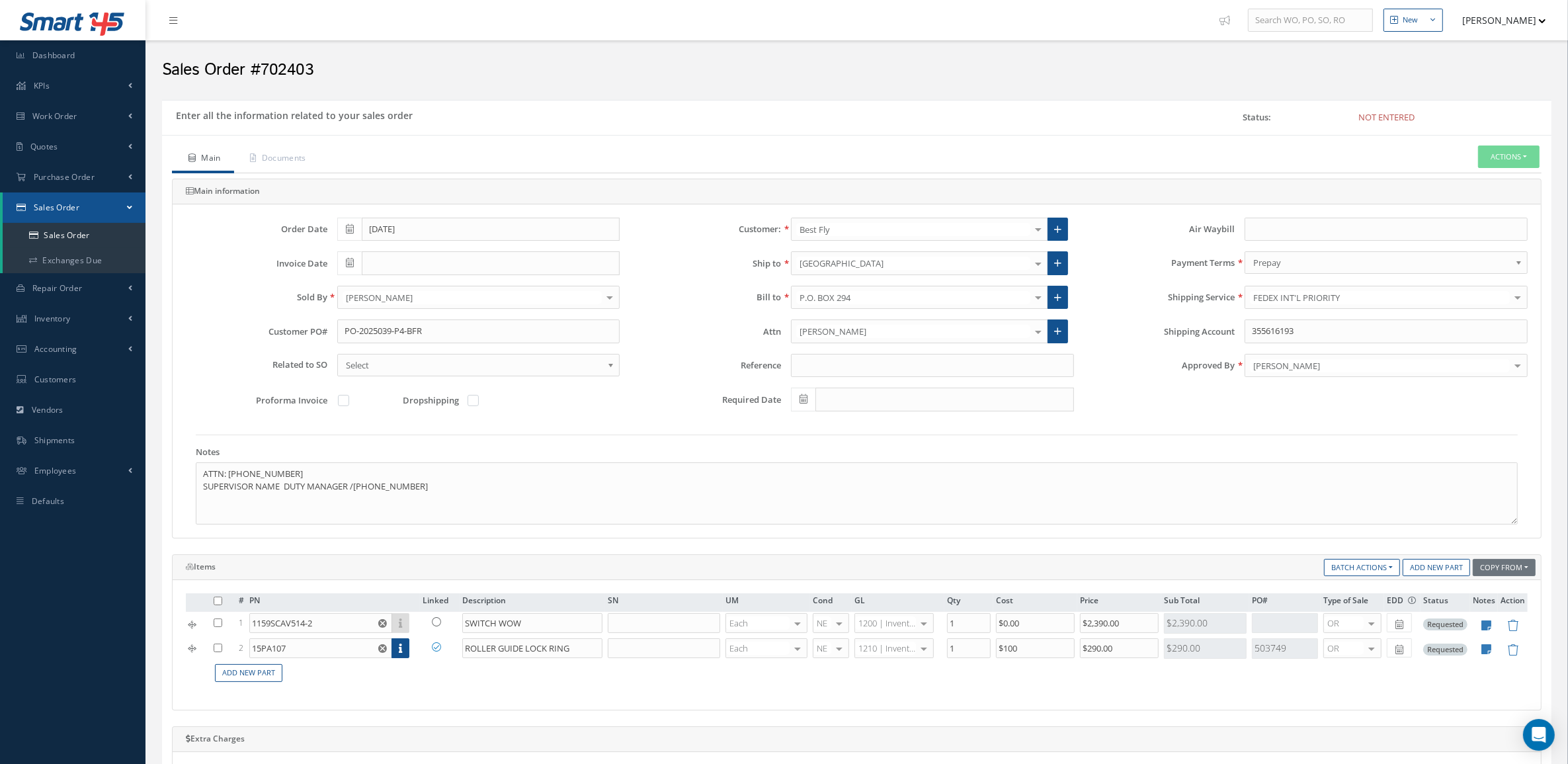
click at [1033, 266] on div at bounding box center [1038, 263] width 18 height 22
click at [1059, 272] on link at bounding box center [1057, 263] width 20 height 24
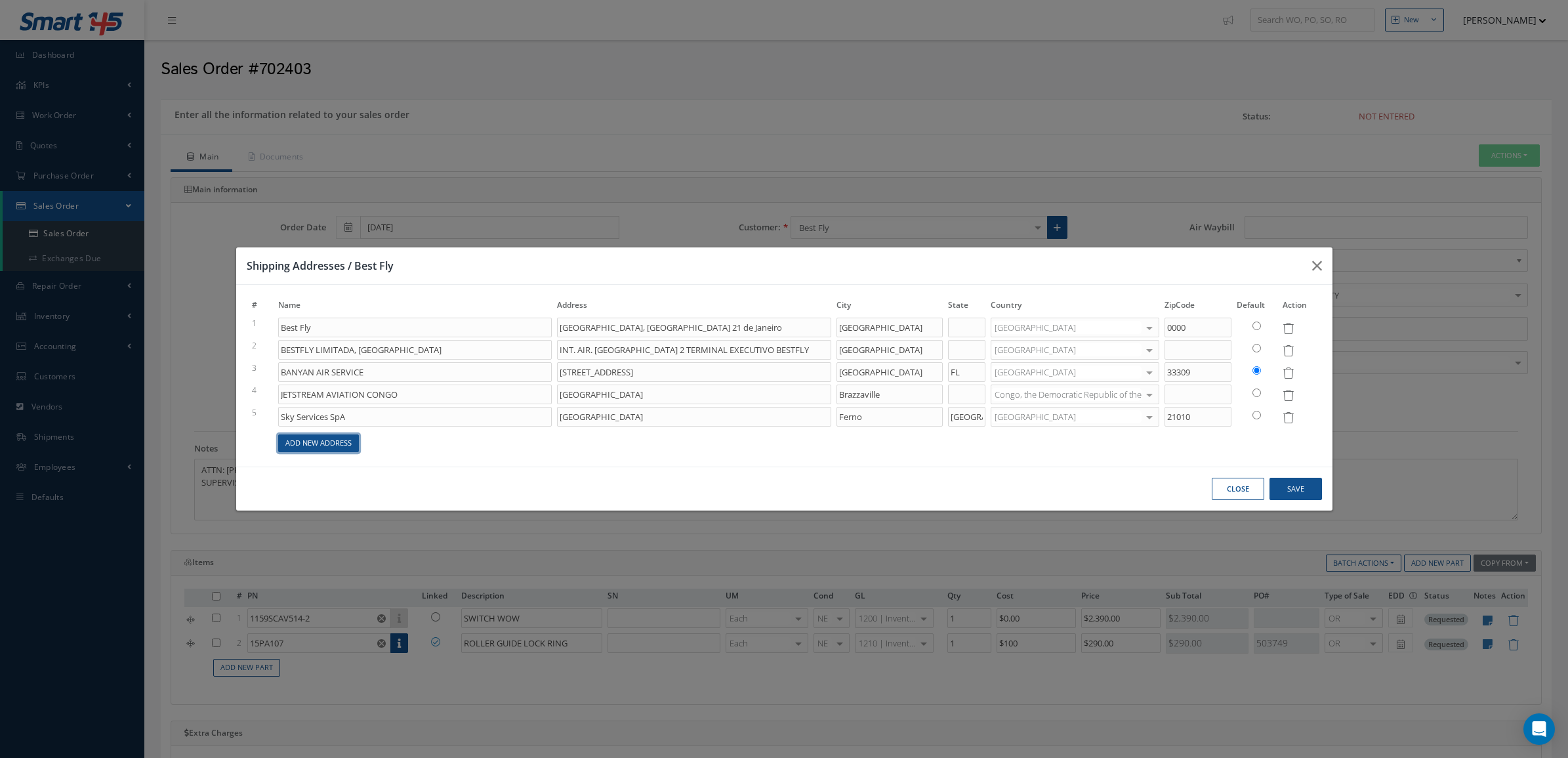
click at [326, 447] on link "Add New Address" at bounding box center [319, 443] width 81 height 17
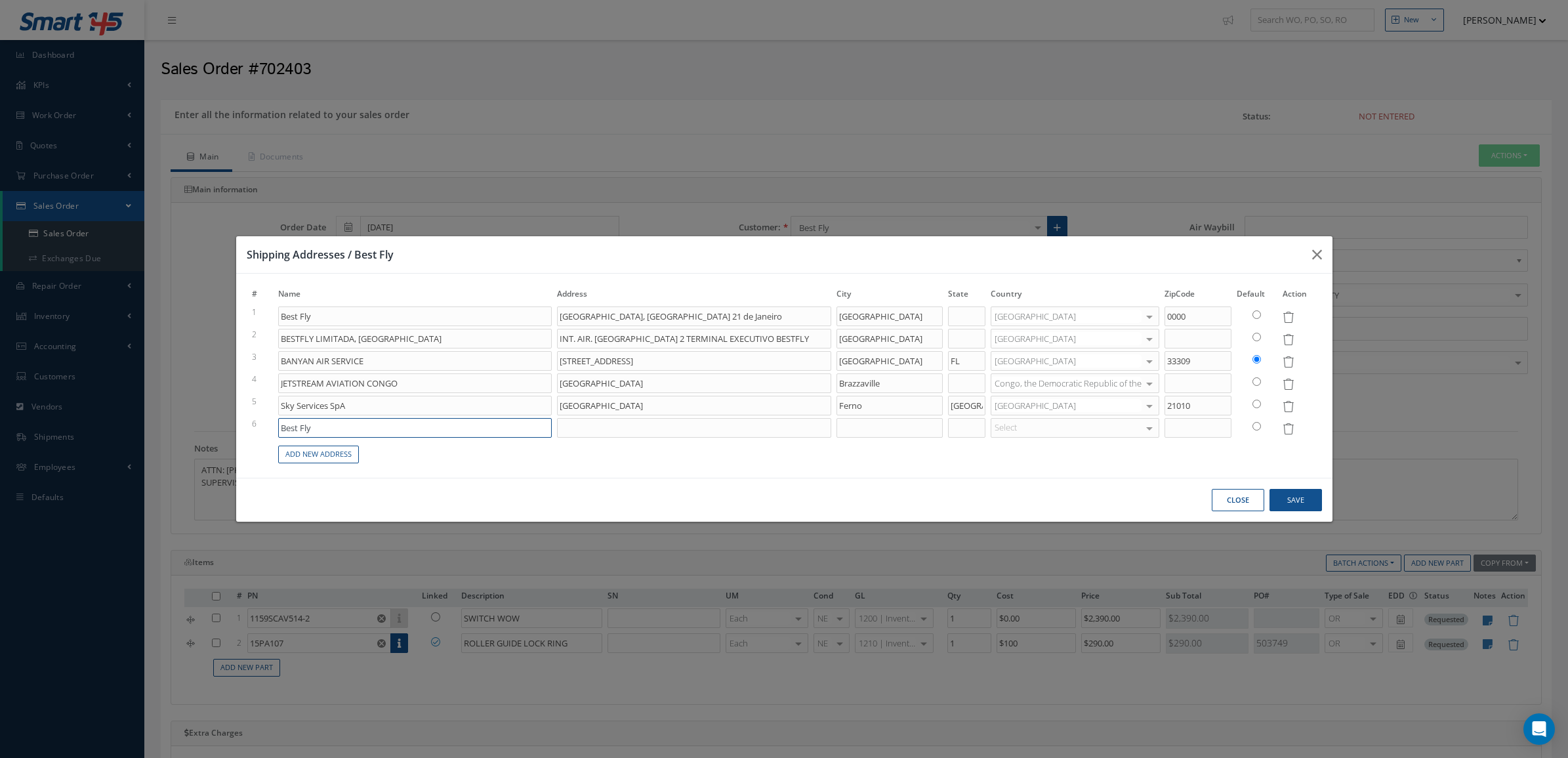
drag, startPoint x: 320, startPoint y: 429, endPoint x: 227, endPoint y: 430, distance: 93.0
click at [227, 430] on div "Shipping Addresses / Best Fly # Name Address City State Country ZipCode Default…" at bounding box center [784, 379] width 1568 height 758
paste input "Jetex"
type input "Jetex"
click at [591, 430] on input at bounding box center [694, 428] width 273 height 20
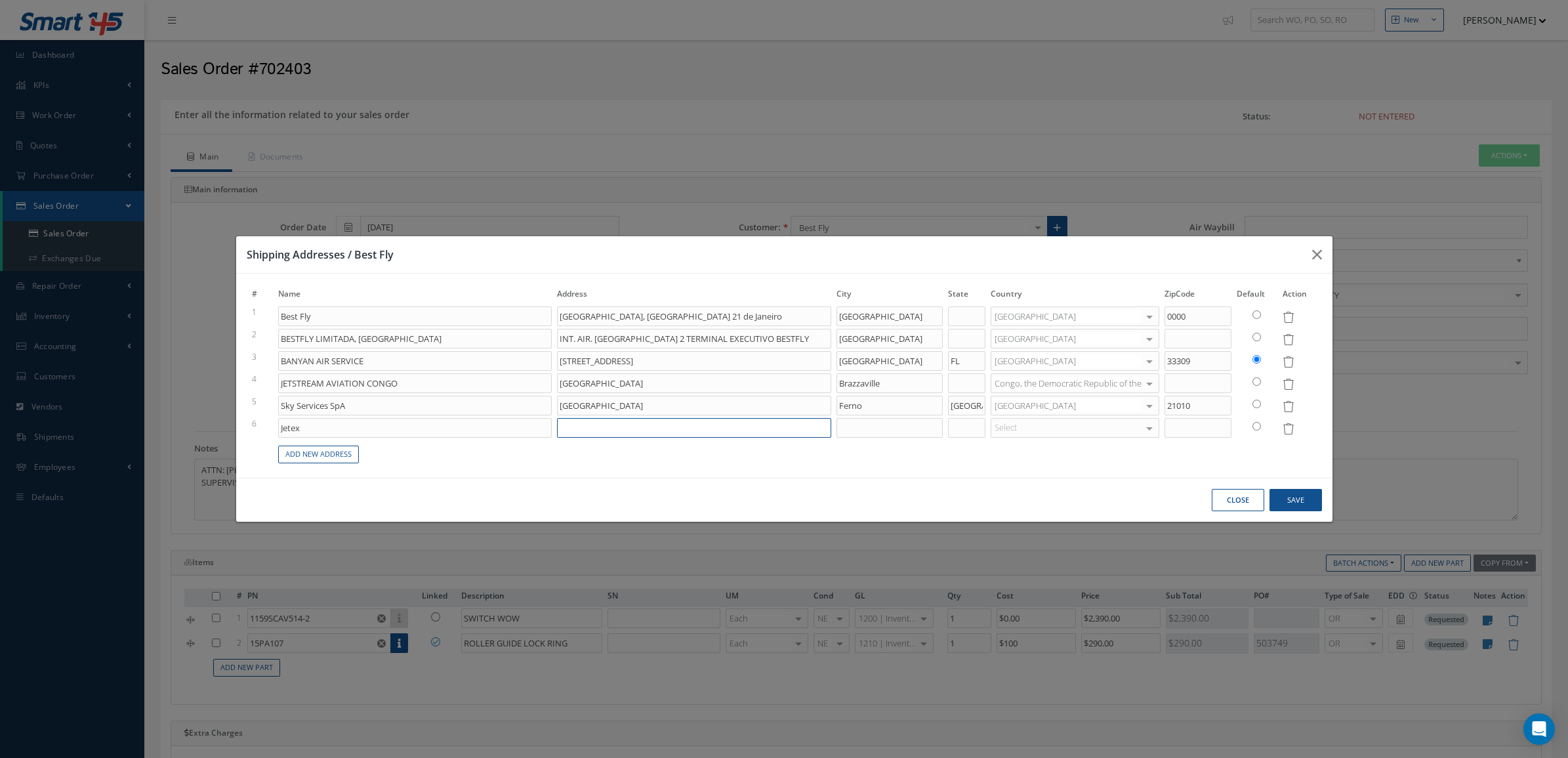
paste input "DWC Private Jets Terminal"
type input "DWC Private Jets Terminal"
click at [865, 427] on input at bounding box center [890, 428] width 107 height 20
type input "d"
type input "DUBAI SOUTH"
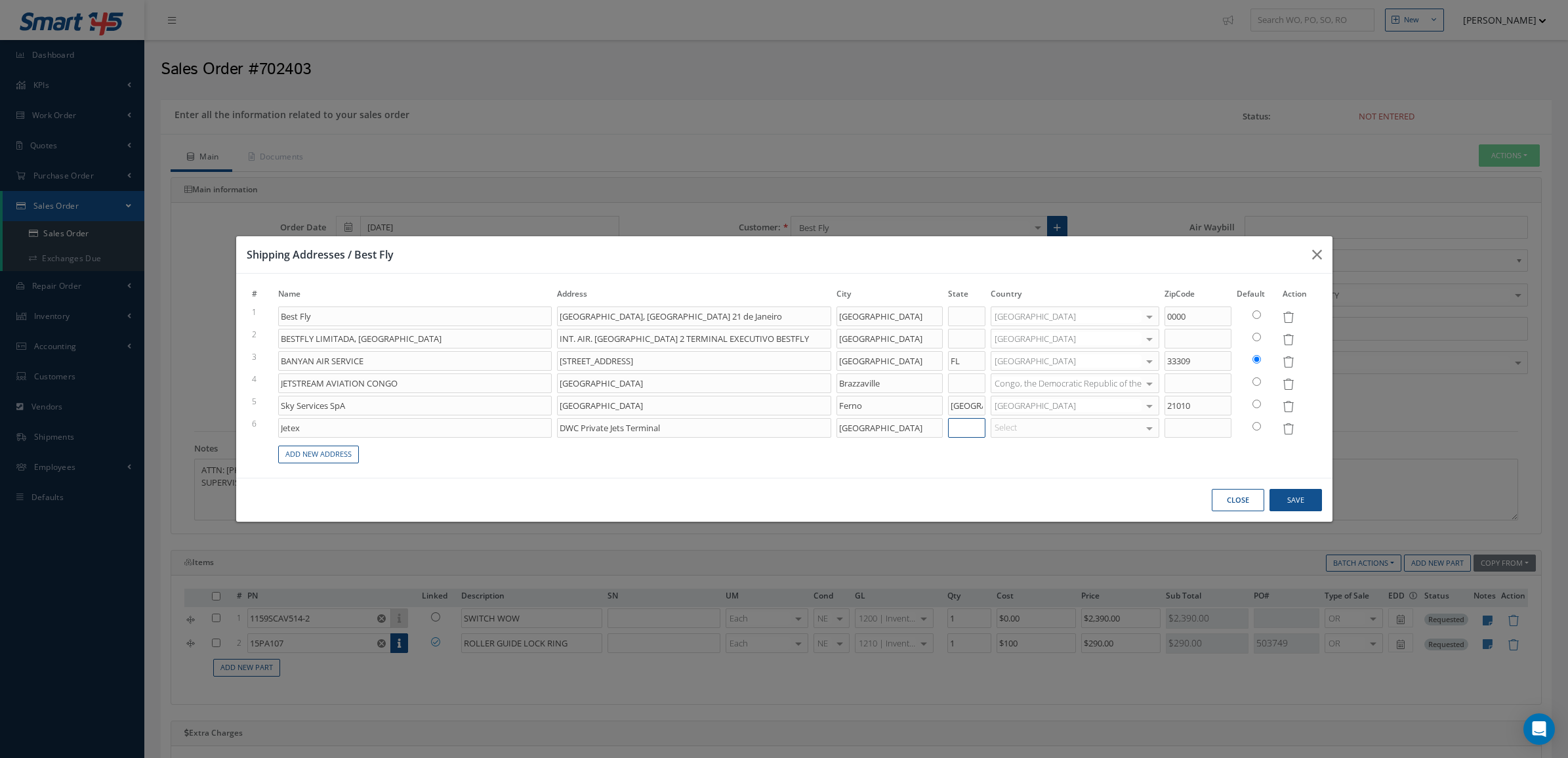
click at [953, 434] on input at bounding box center [966, 428] width 37 height 20
type input "DUBAI"
click at [1091, 424] on div "Select" at bounding box center [1076, 428] width 169 height 20
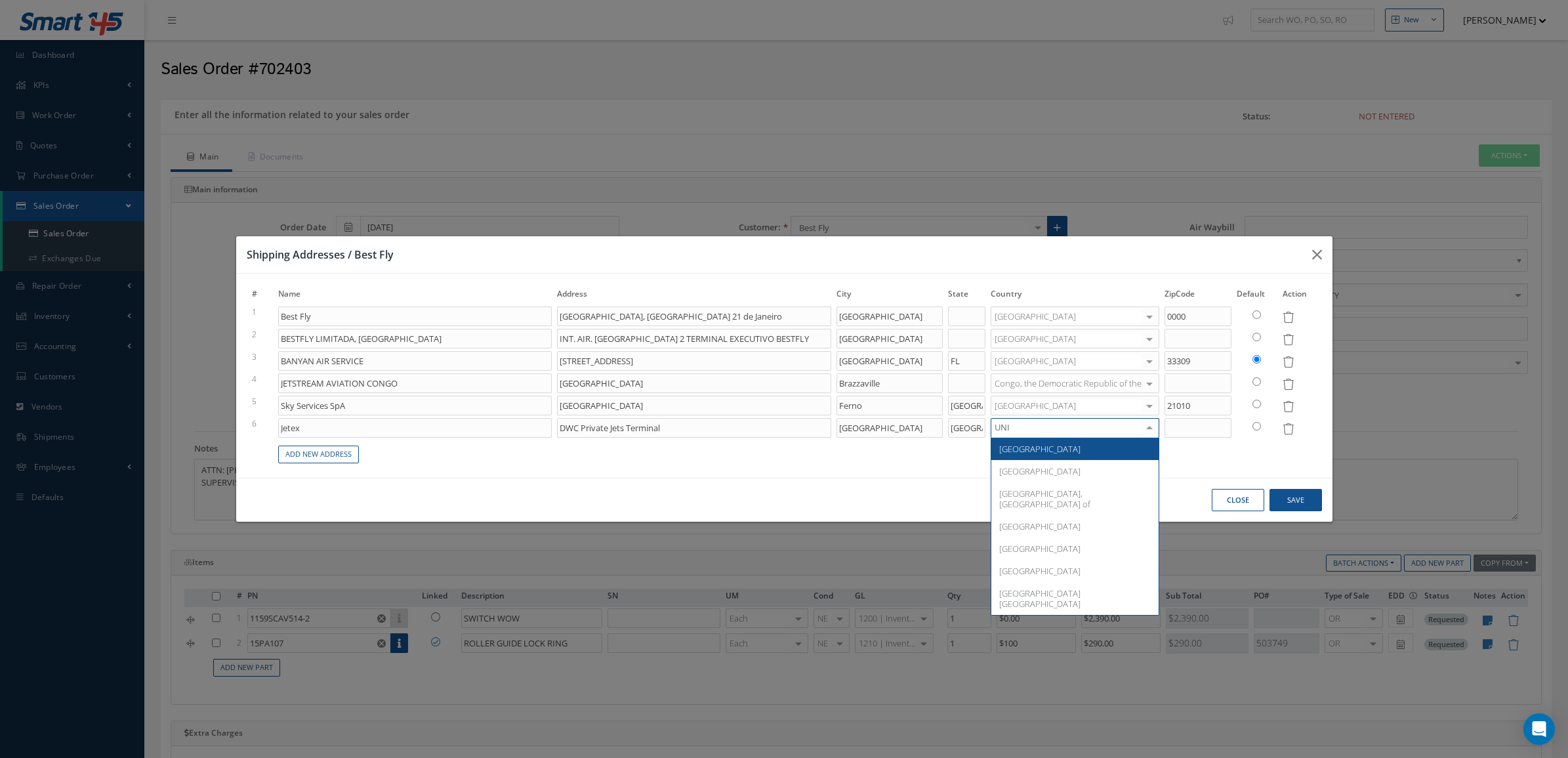
drag, startPoint x: 1058, startPoint y: 424, endPoint x: 933, endPoint y: 424, distance: 125.0
click at [933, 424] on tr "6 Jetex DWC Private Jets Terminal DUBAI SOUTH DUBAI UNI United States Réunion T…" at bounding box center [784, 427] width 1070 height 22
type input "EMI"
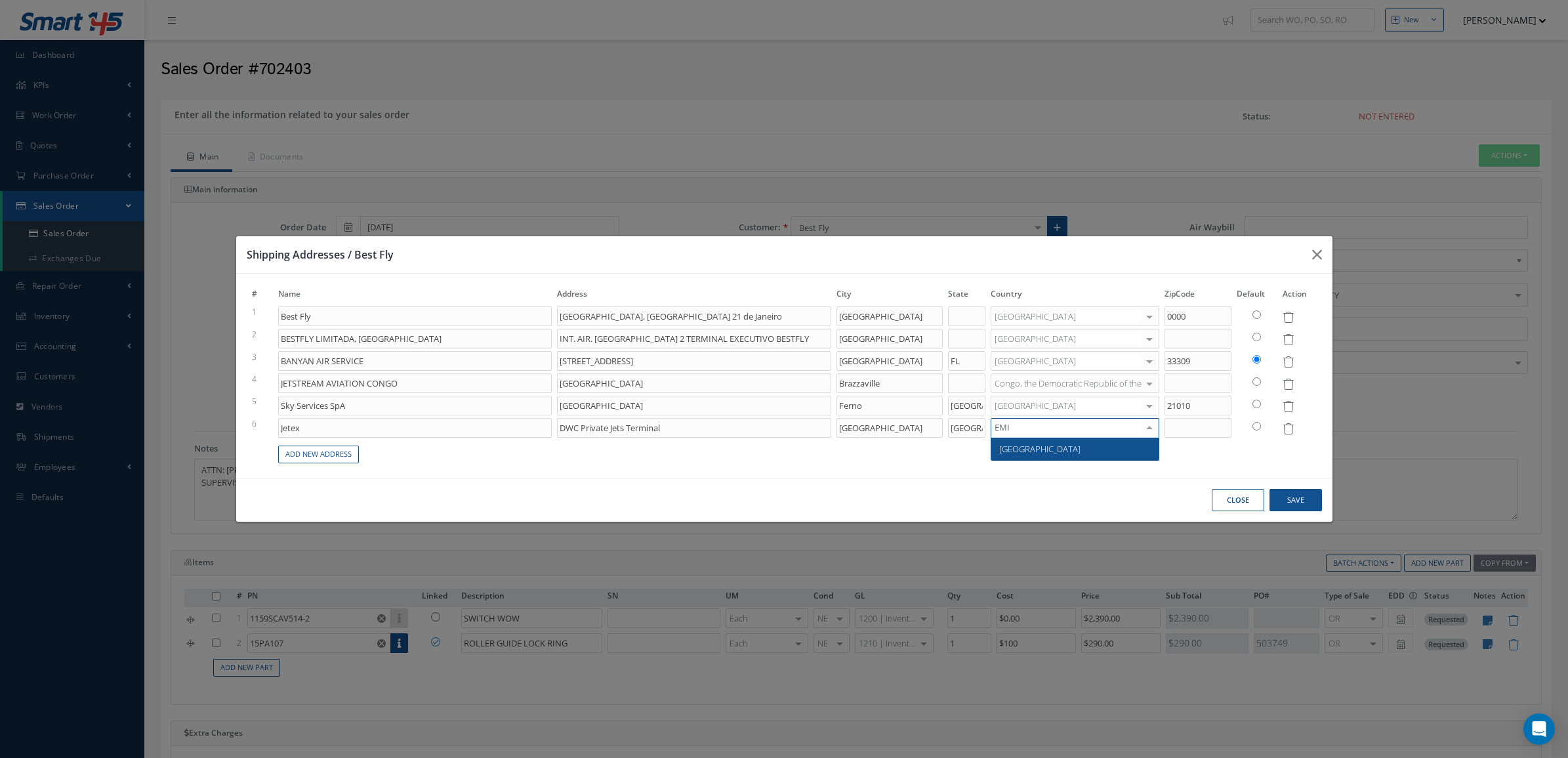
click at [1027, 450] on span "[GEOGRAPHIC_DATA]" at bounding box center [1039, 449] width 82 height 12
click at [1199, 432] on input at bounding box center [1199, 428] width 67 height 20
paste input "54698"
type input "54698"
click at [1262, 424] on td at bounding box center [1257, 427] width 46 height 22
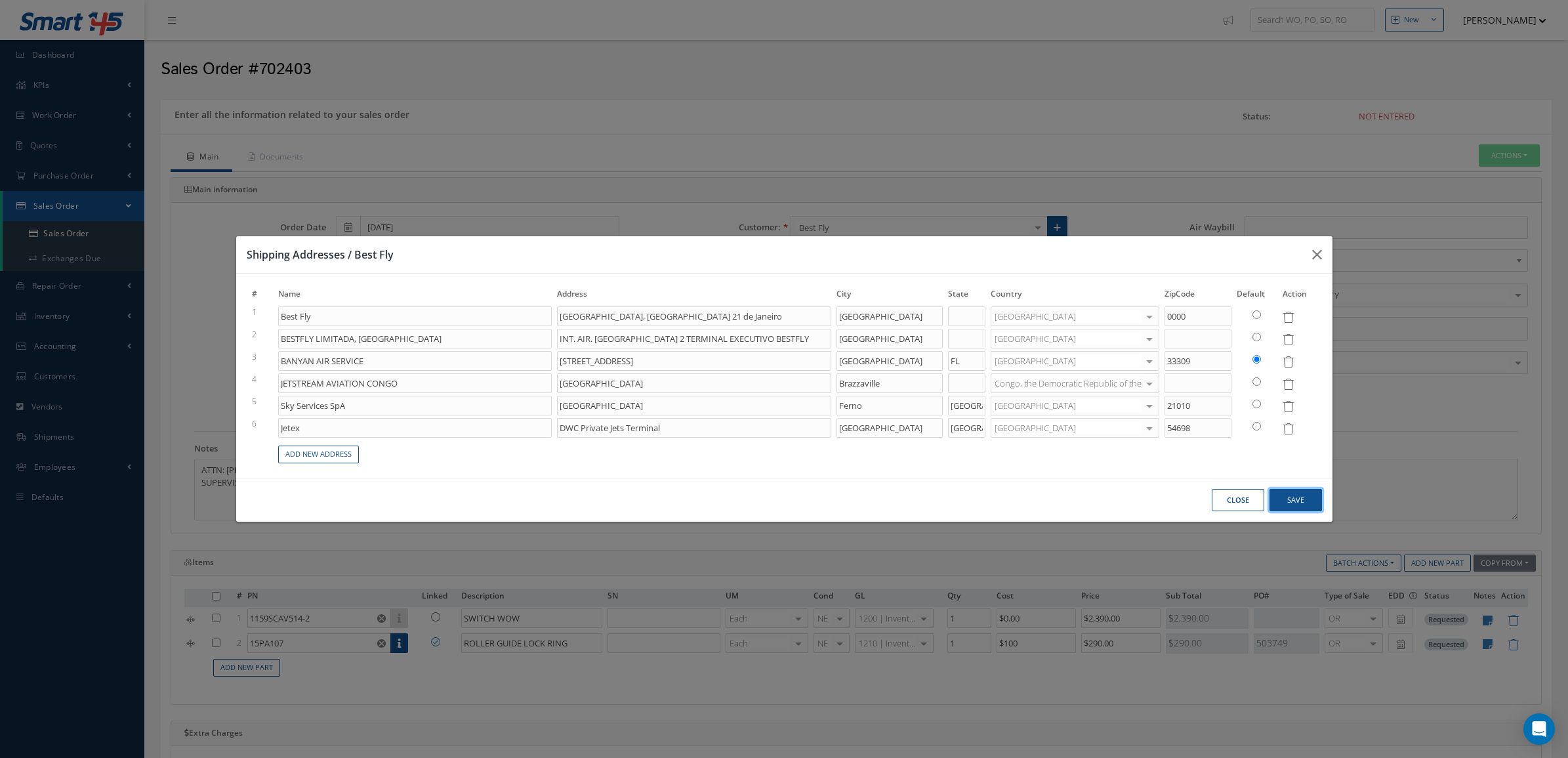
click at [1292, 501] on button "Save" at bounding box center [1295, 500] width 53 height 23
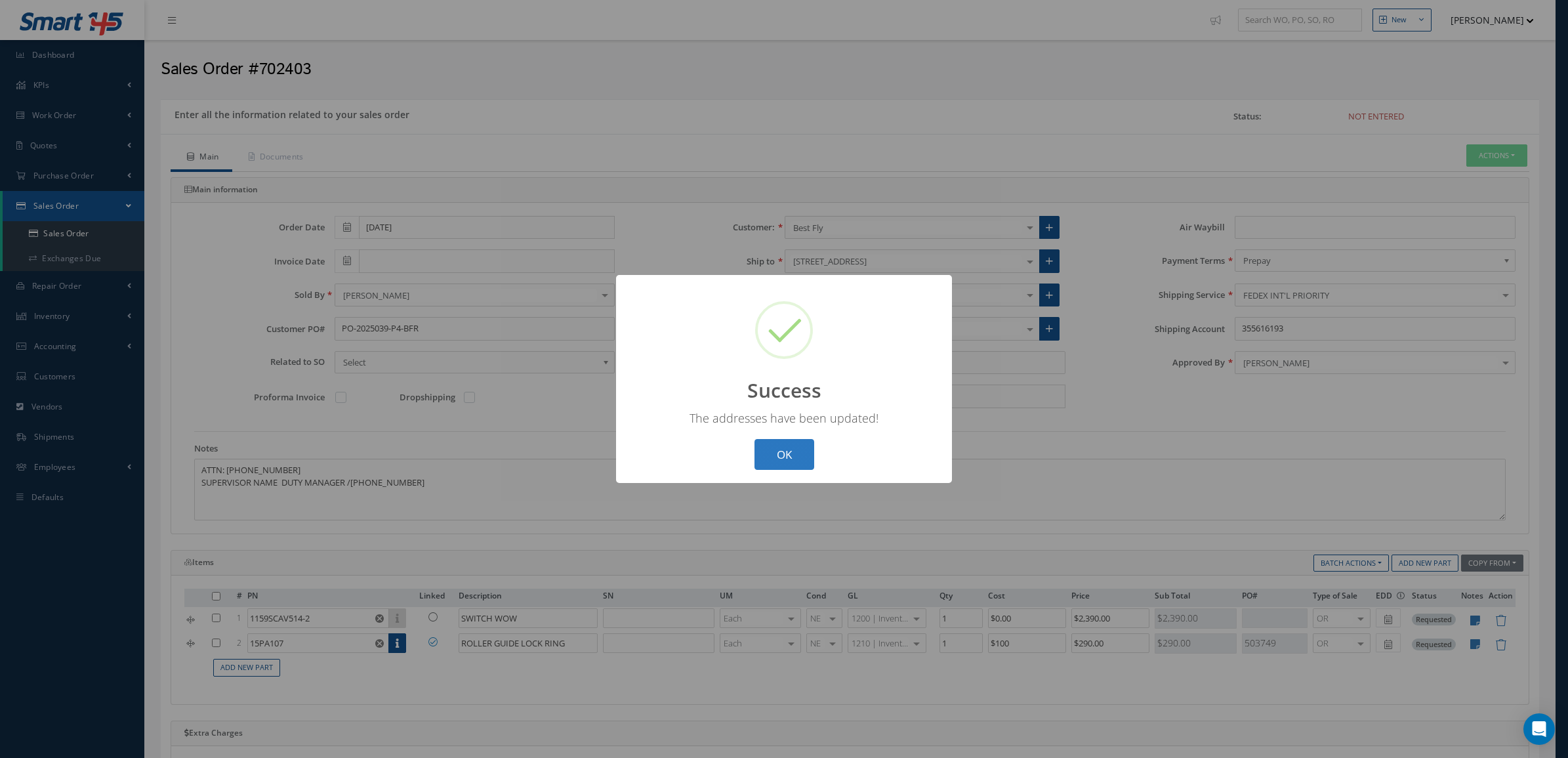
click at [795, 456] on button "OK" at bounding box center [784, 454] width 59 height 31
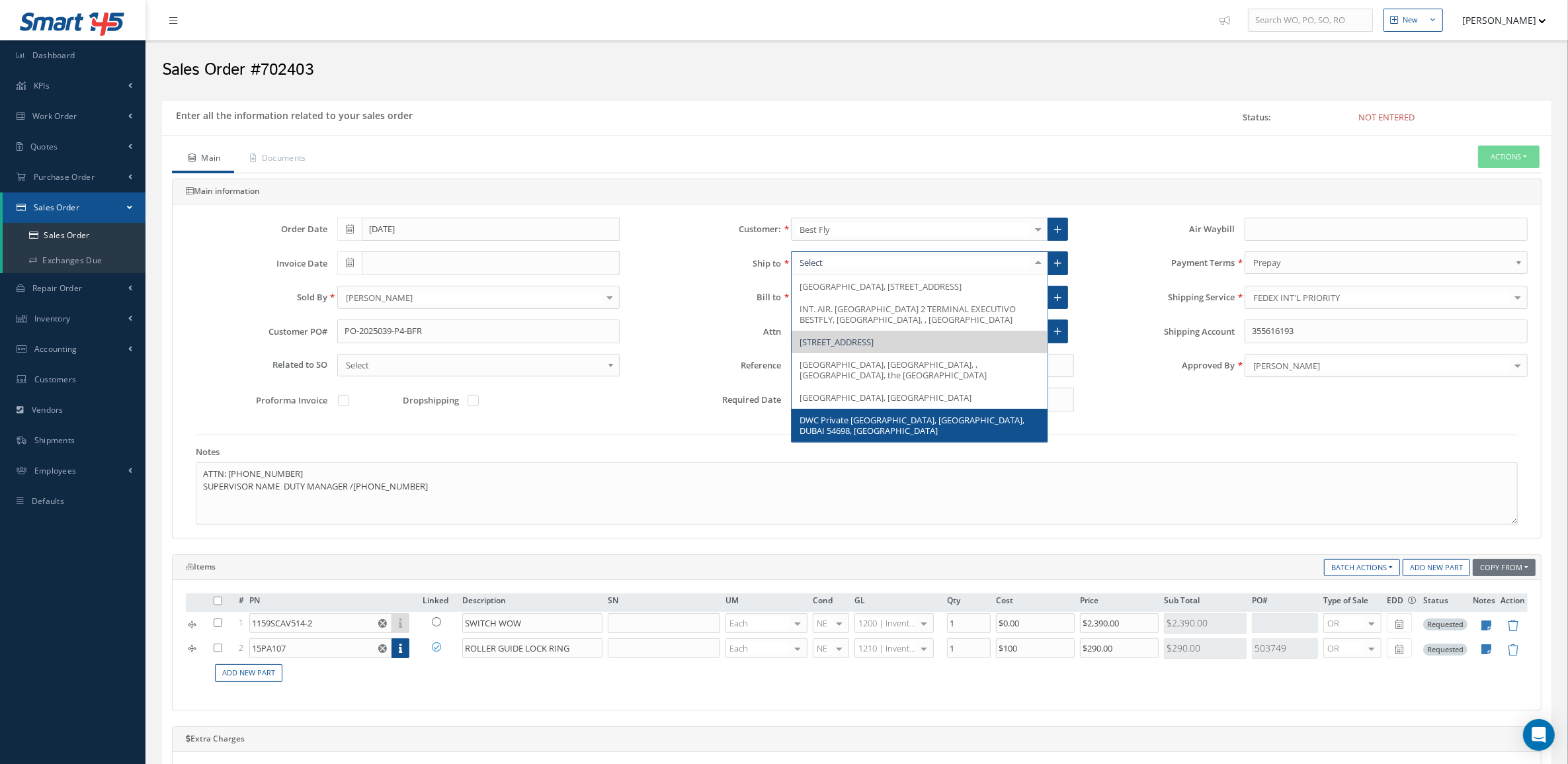
click at [936, 436] on span "DWC Private Jets Terminal, DUBAI SOUTH, DUBAI 54698, United Arab Emirates" at bounding box center [912, 425] width 225 height 22
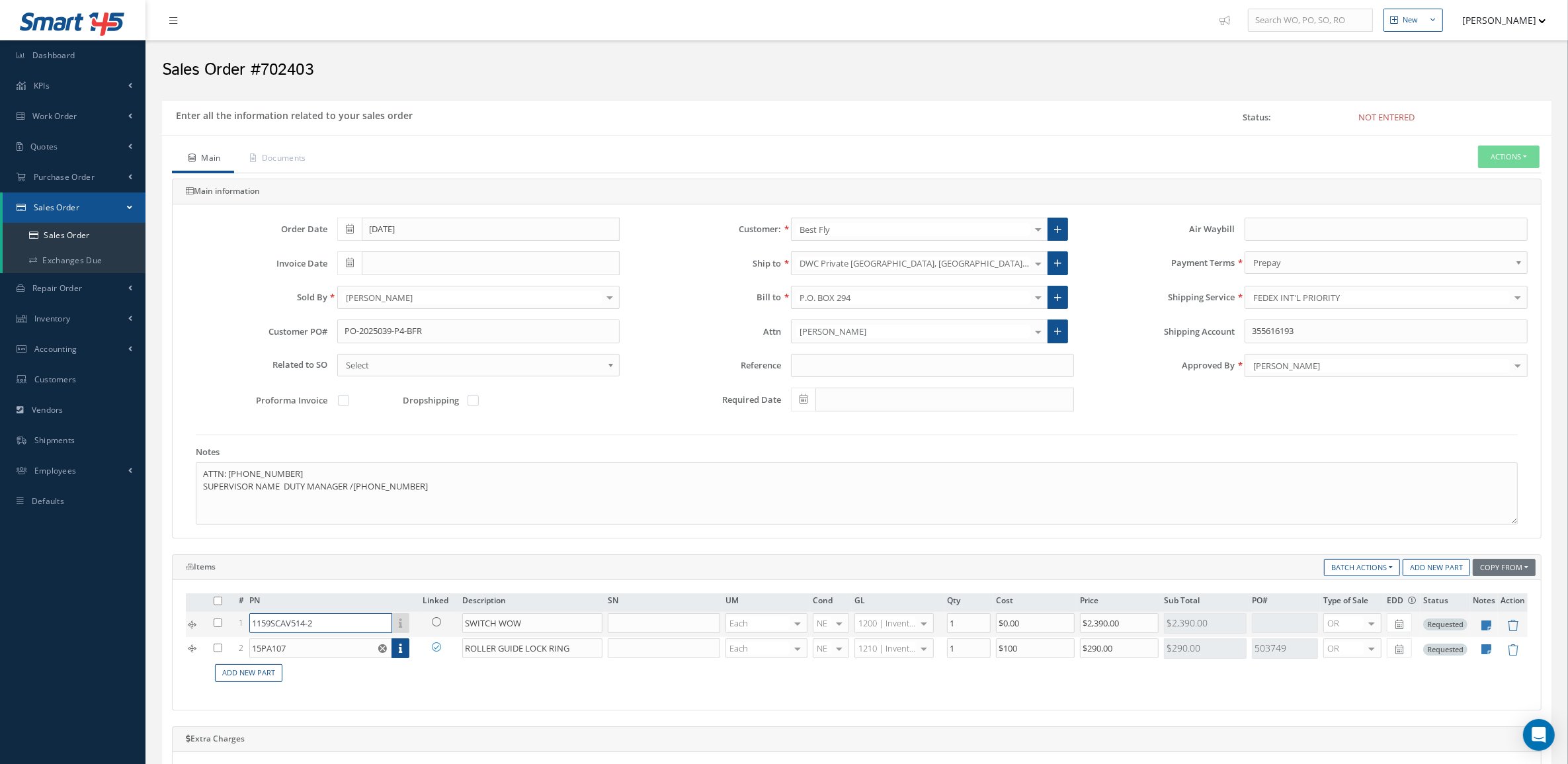
drag, startPoint x: 324, startPoint y: 626, endPoint x: 238, endPoint y: 616, distance: 86.6
click at [238, 616] on tr "1 1159SCAV514-2 Part Number Description SN Condition PO# Qty Location Warehouse…" at bounding box center [856, 625] width 1342 height 25
drag, startPoint x: 306, startPoint y: 659, endPoint x: 230, endPoint y: 643, distance: 77.7
click at [230, 643] on tbody "1 1159SCAV514-2 Part Number Description SN Condition PO# Qty Location Warehouse…" at bounding box center [856, 636] width 1342 height 48
drag, startPoint x: 230, startPoint y: 643, endPoint x: 309, endPoint y: 643, distance: 79.0
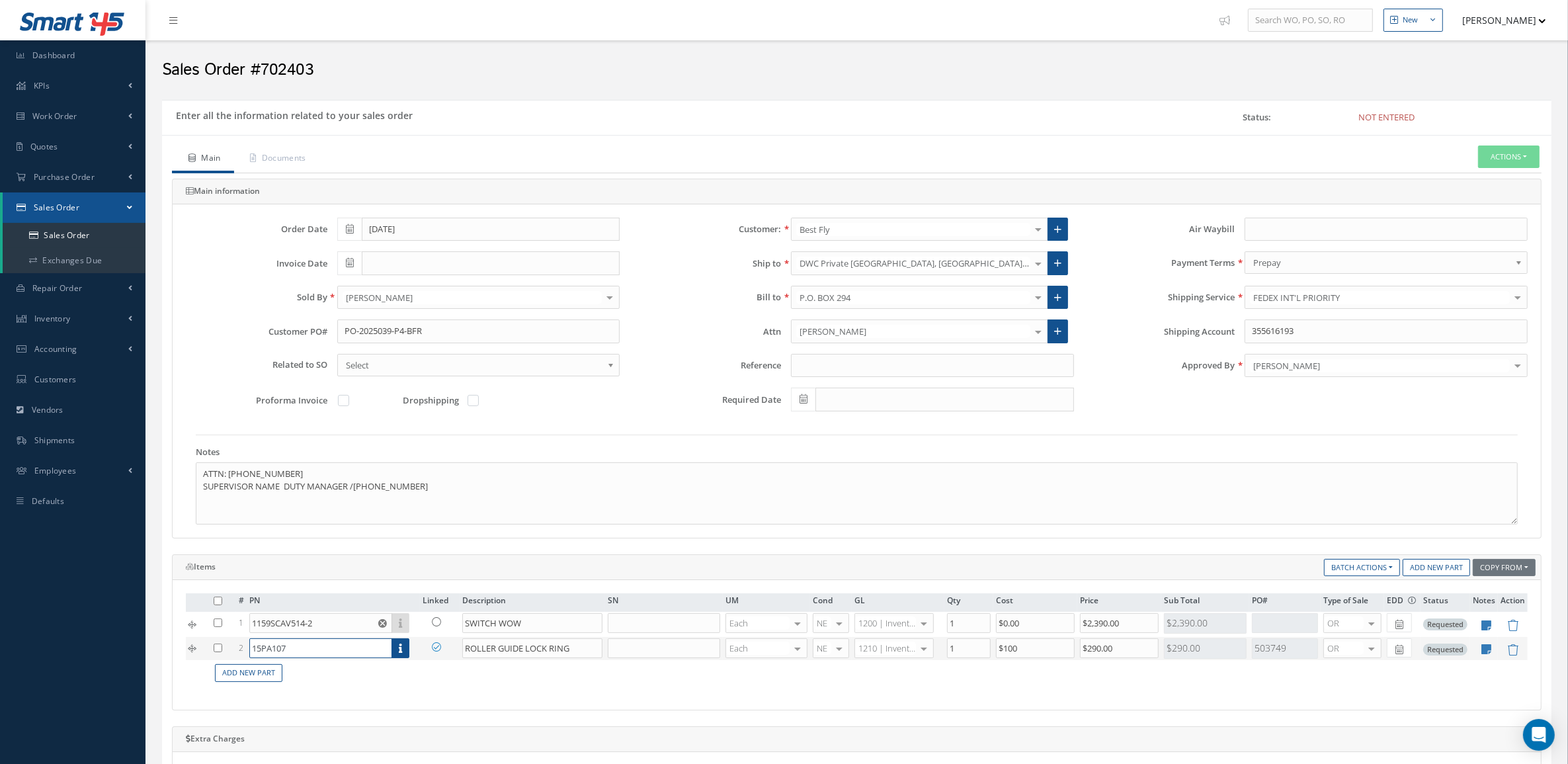
click at [309, 643] on input "15PA107" at bounding box center [321, 648] width 143 height 20
drag, startPoint x: 236, startPoint y: 643, endPoint x: 220, endPoint y: 643, distance: 16.0
click at [220, 643] on tr "2 15PA107 Part Number Description SN Condition PO# Qty Location Warehouse 15PA1…" at bounding box center [856, 649] width 1342 height 23
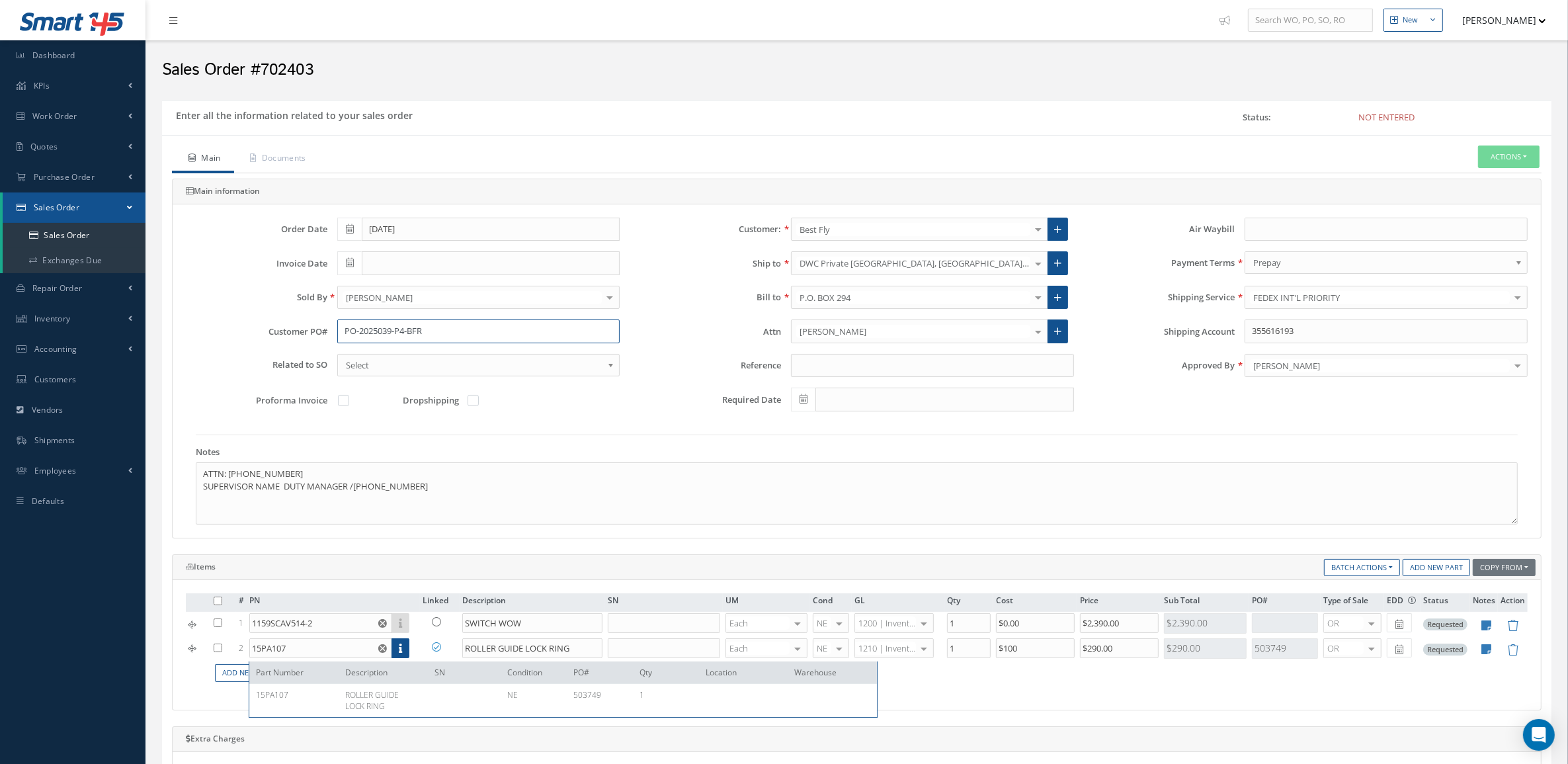
drag, startPoint x: 503, startPoint y: 325, endPoint x: 208, endPoint y: 325, distance: 295.0
click at [208, 325] on div "Customer PO# PO-2025039-P4-BFR" at bounding box center [402, 331] width 454 height 24
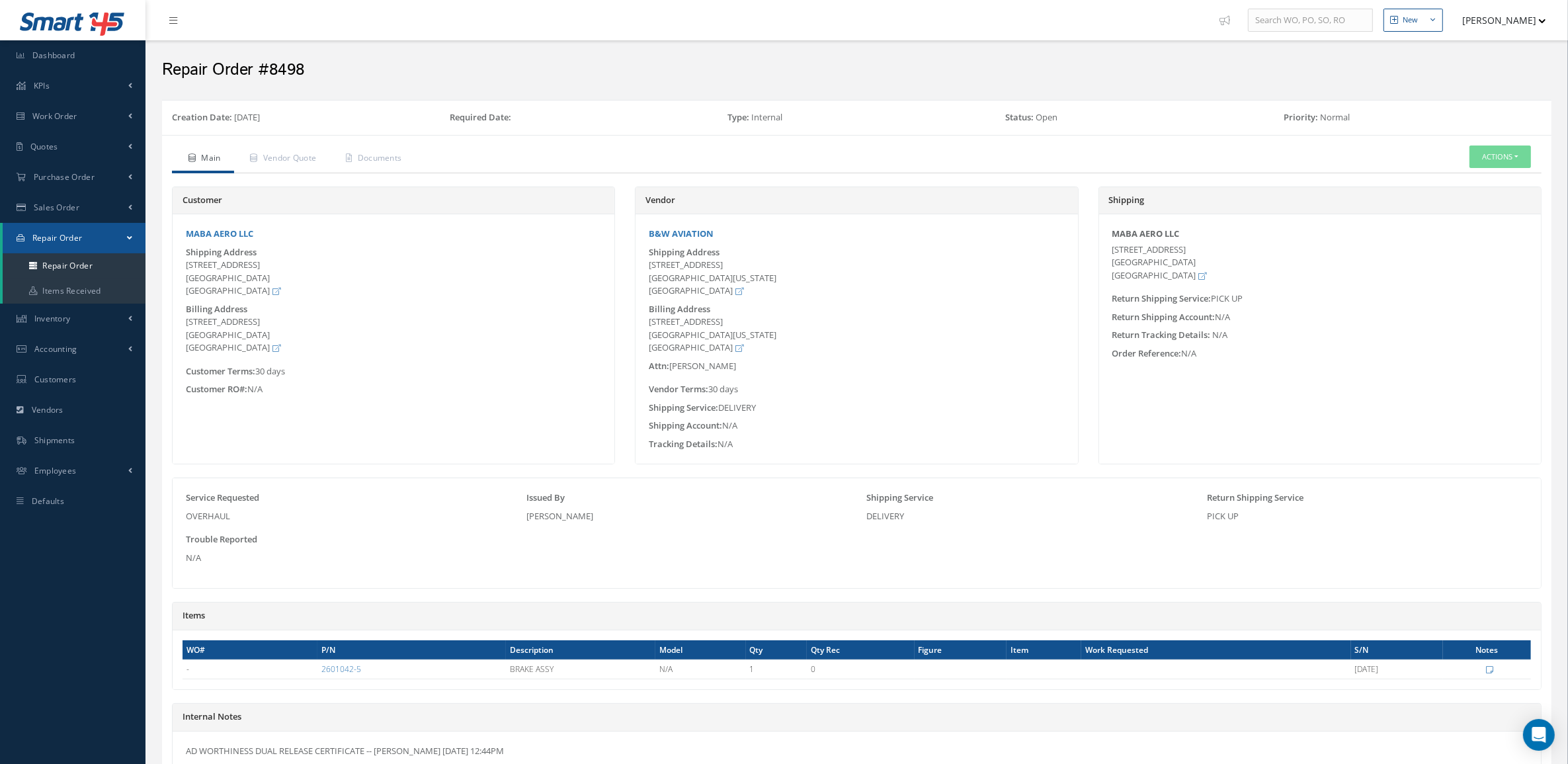
click at [1413, 89] on div "Repair Order #8498" at bounding box center [856, 67] width 1423 height 53
click at [105, 267] on link "Repair Order" at bounding box center [74, 266] width 143 height 25
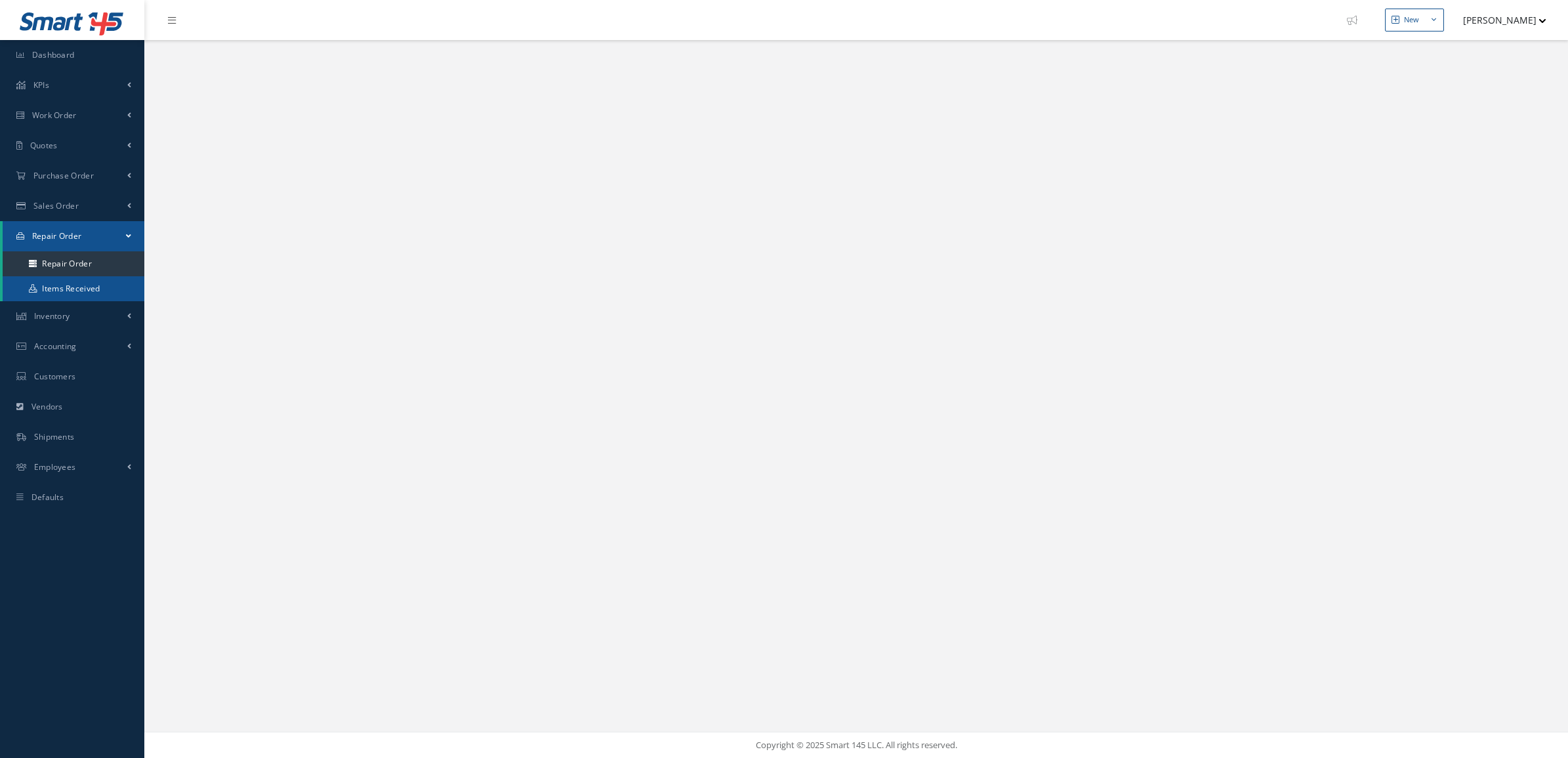
select select "25"
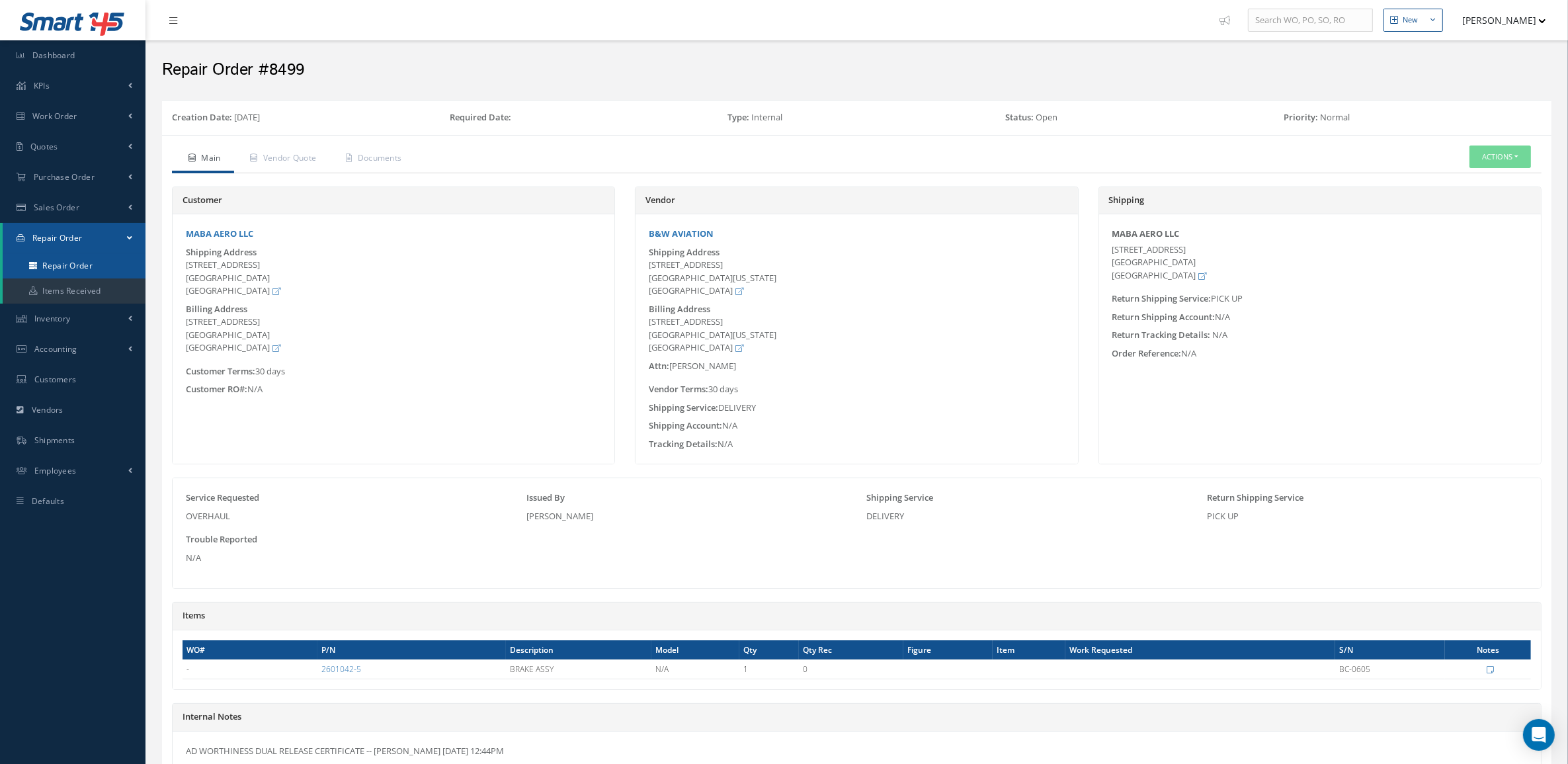
click at [60, 260] on link "Repair Order" at bounding box center [74, 266] width 143 height 25
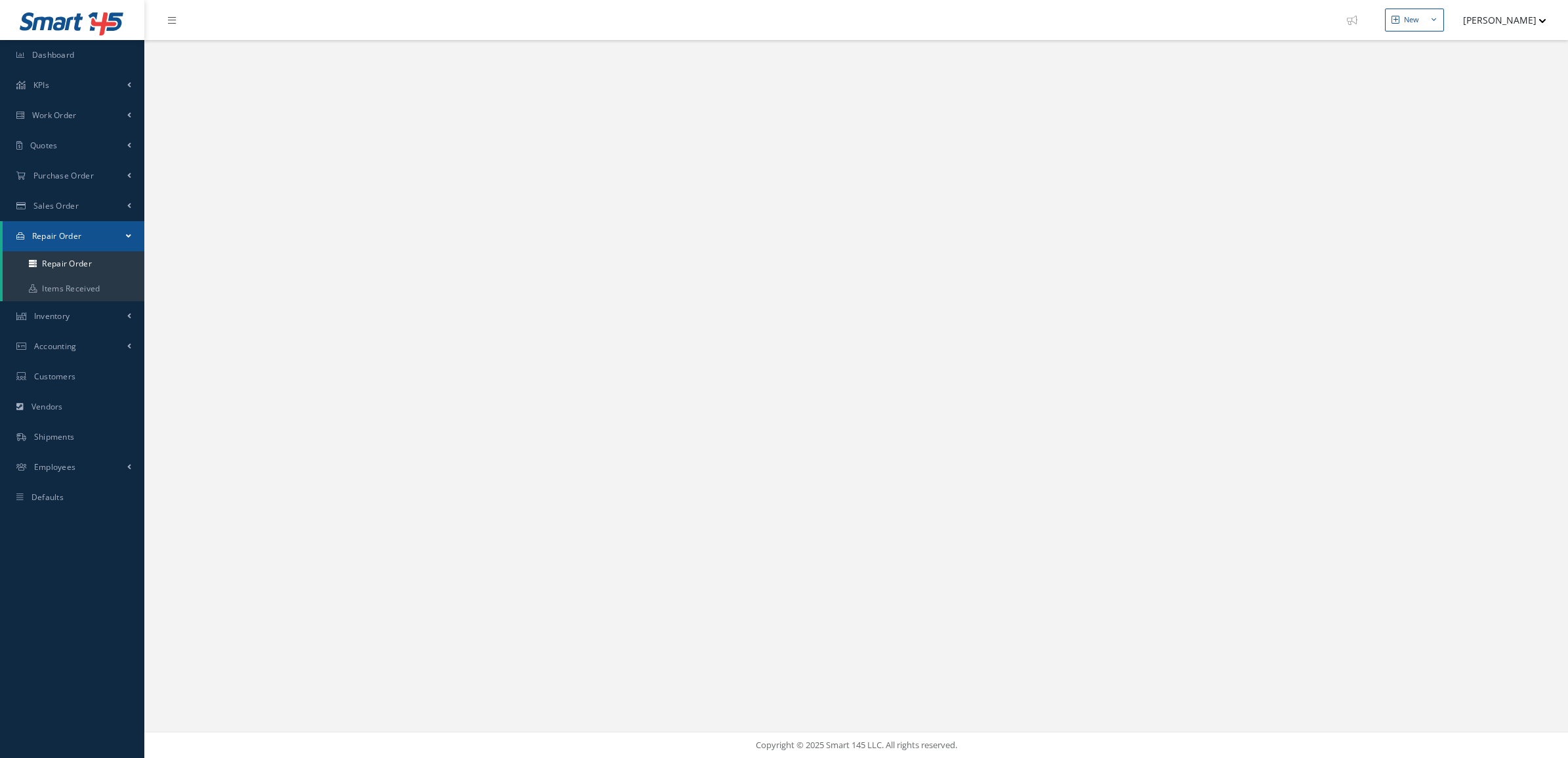
select select "25"
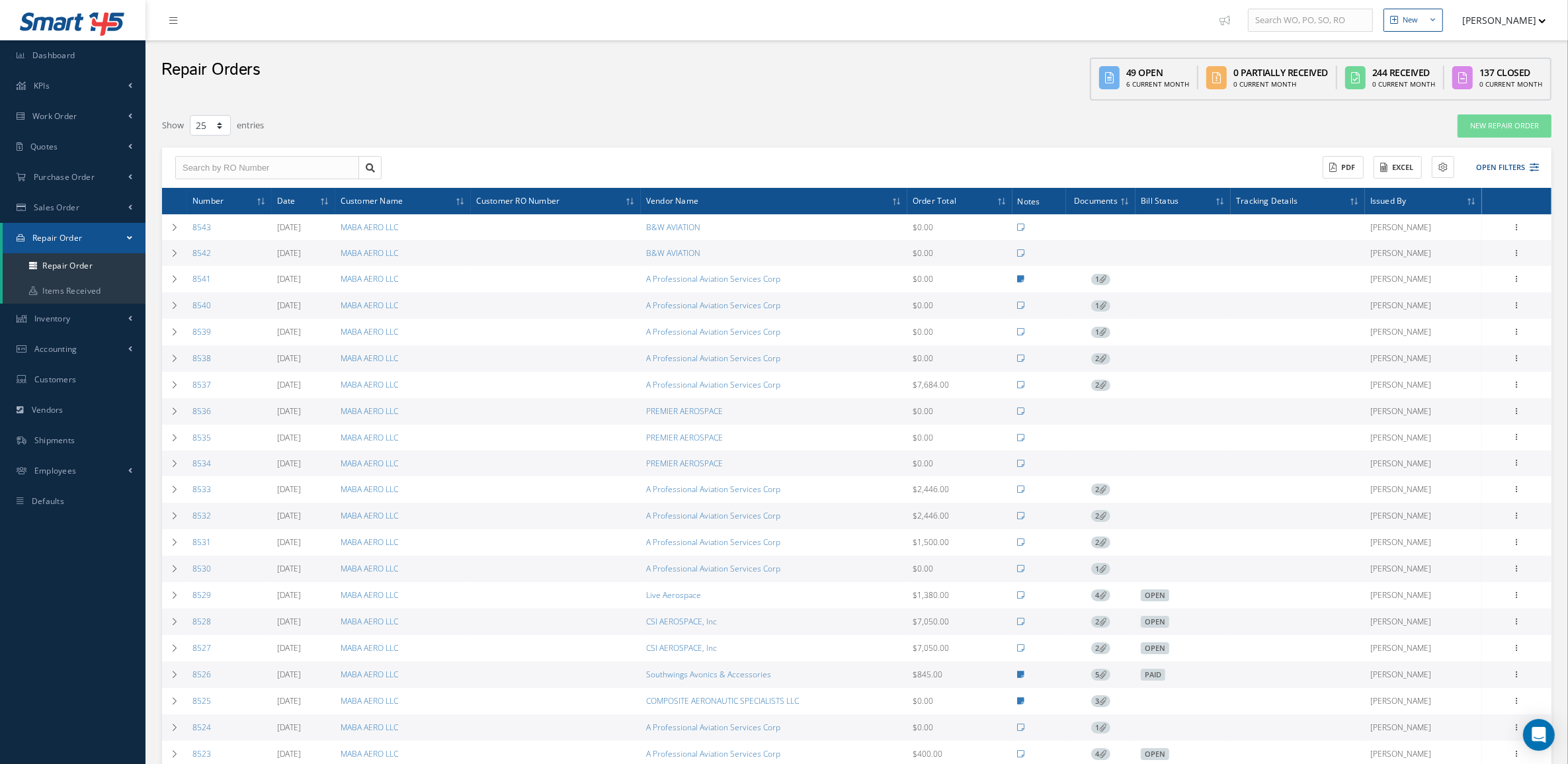
drag, startPoint x: 251, startPoint y: 255, endPoint x: 190, endPoint y: 254, distance: 61.0
click at [190, 254] on td "8542" at bounding box center [230, 252] width 85 height 26
copy link "8542"
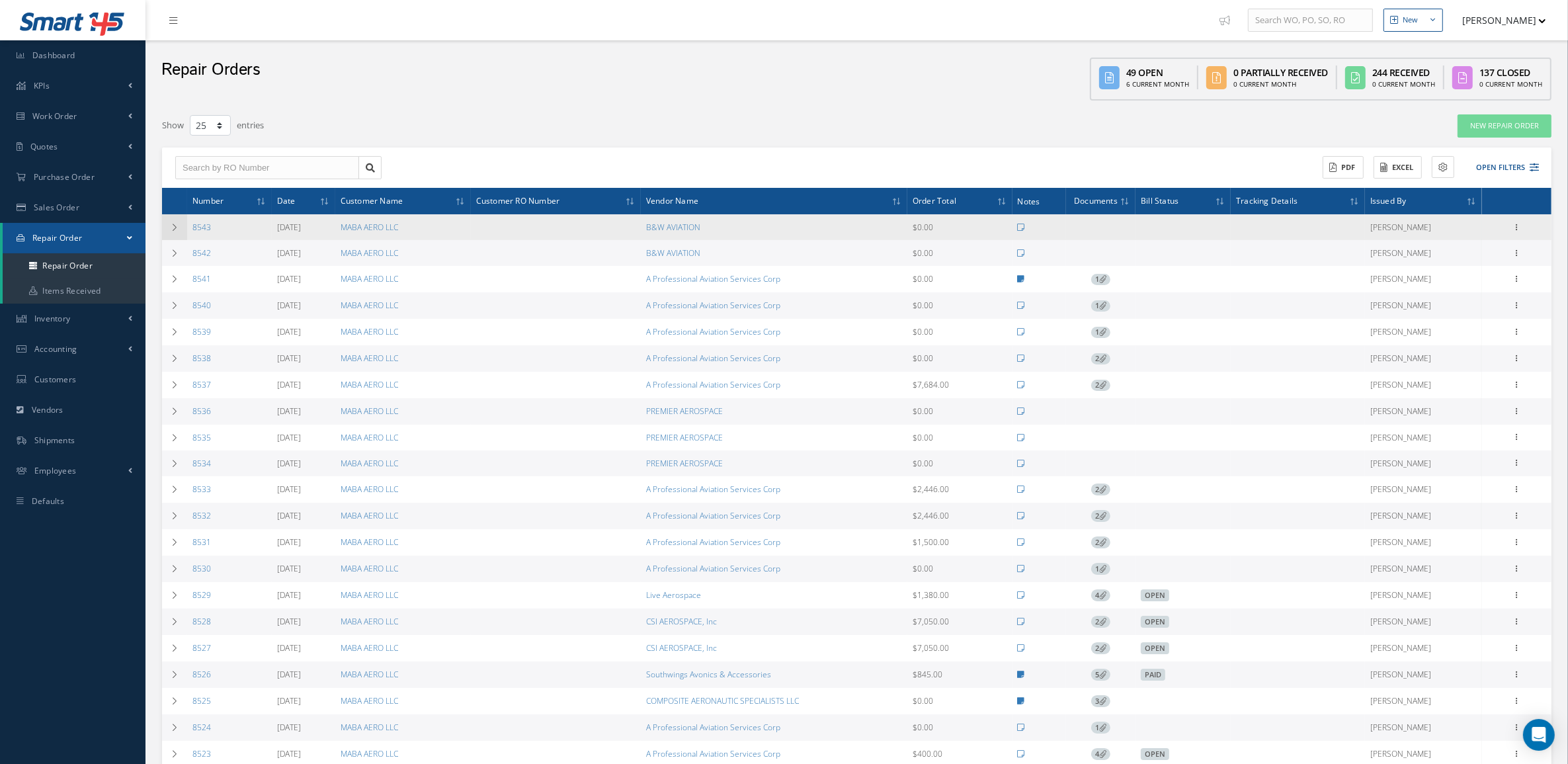
drag, startPoint x: 246, startPoint y: 229, endPoint x: 185, endPoint y: 225, distance: 61.1
click at [185, 225] on tr "8543 [DATE] MABA AERO LLC B&W AVIATION $0.00 [PERSON_NAME] Show Edit Send By Em…" at bounding box center [857, 227] width 1390 height 26
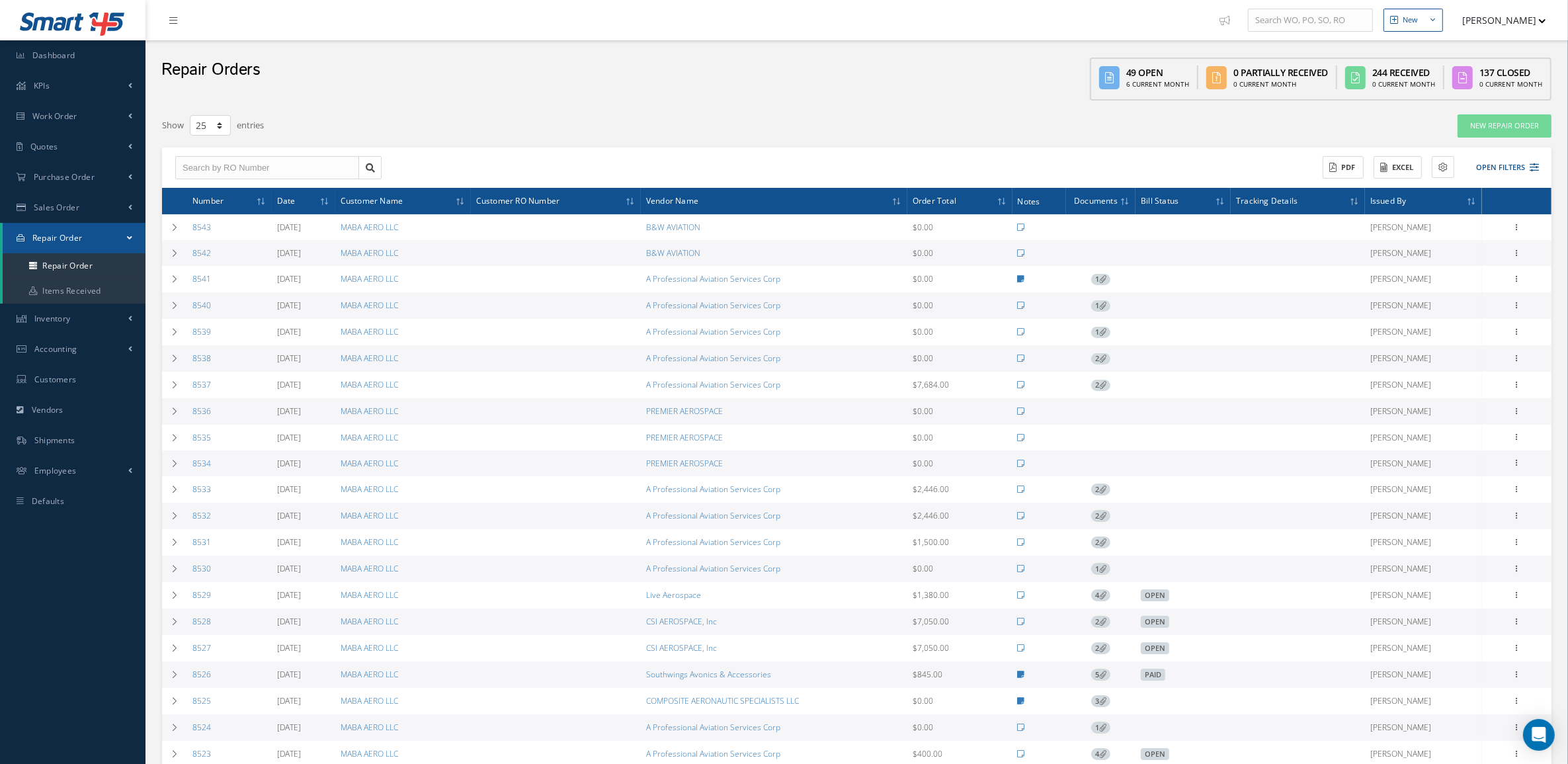
copy tr "8543"
drag, startPoint x: 527, startPoint y: 104, endPoint x: 521, endPoint y: 91, distance: 14.3
click at [527, 104] on div "Repair Orders 49 Open 6 Current Month 0 Partially Received 0 Current Month 244 …" at bounding box center [856, 73] width 1423 height 67
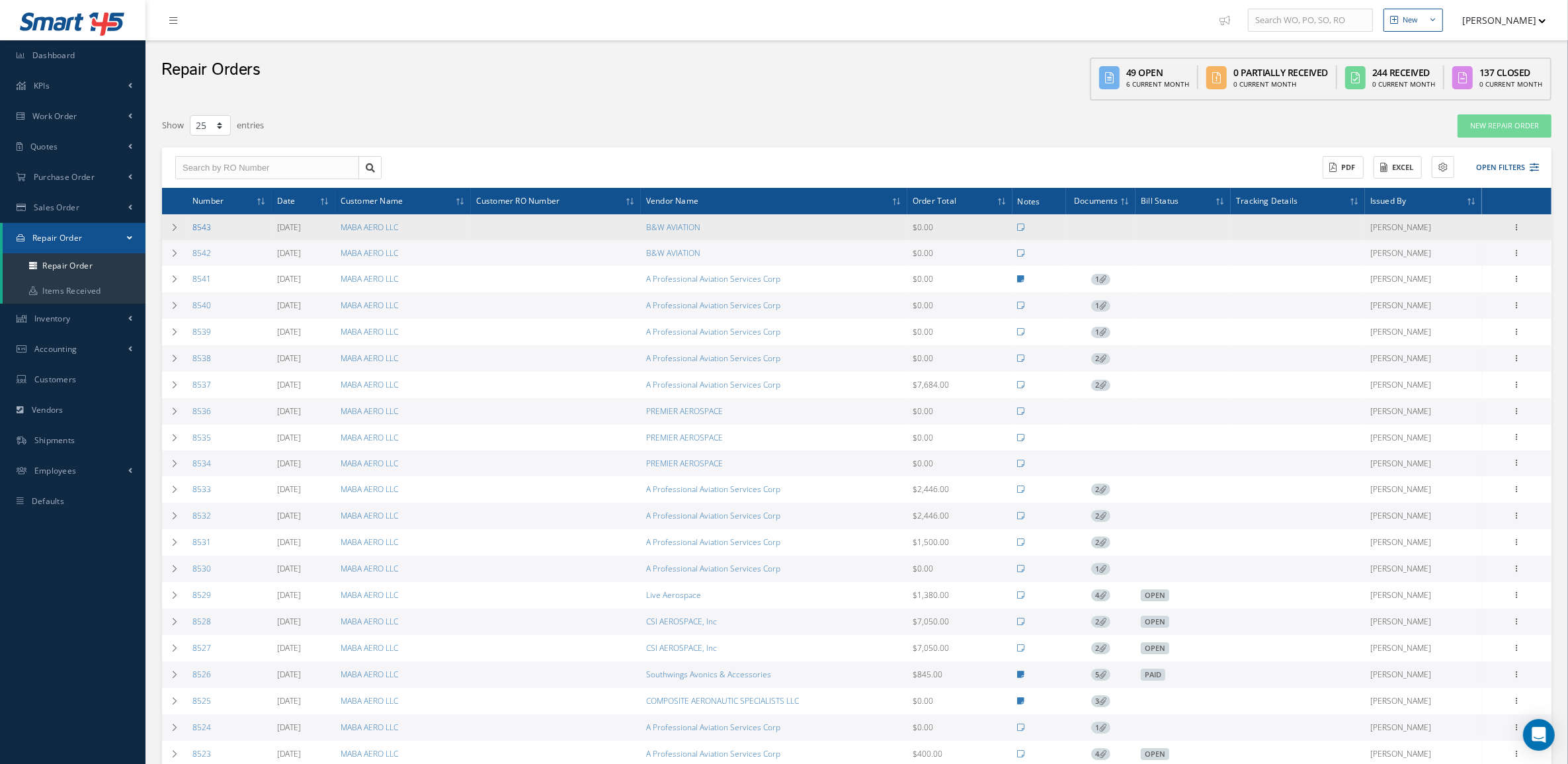
click at [193, 229] on link "8543" at bounding box center [201, 227] width 18 height 12
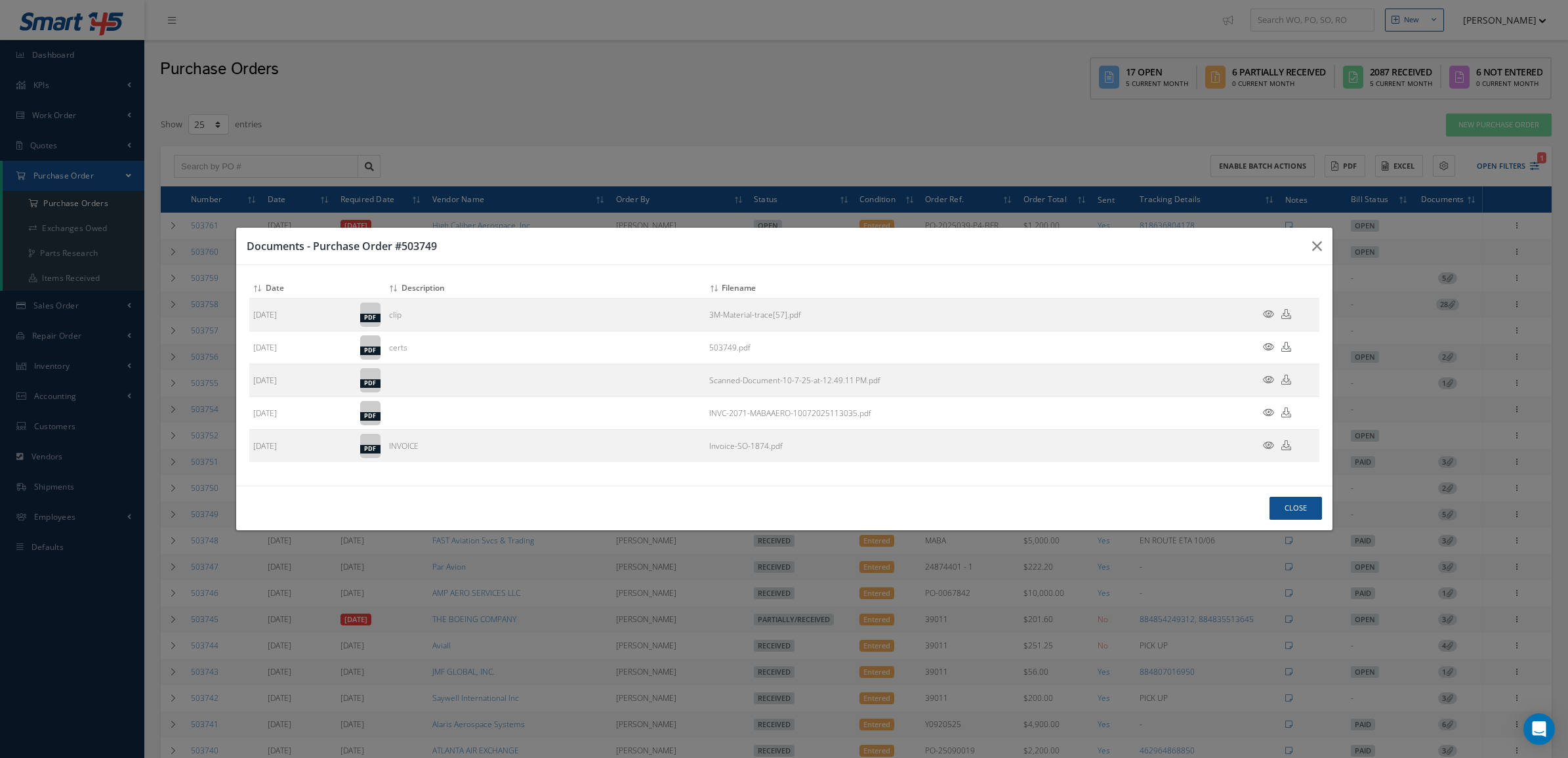
select select "25"
click at [1273, 503] on button "Close" at bounding box center [1295, 509] width 53 height 23
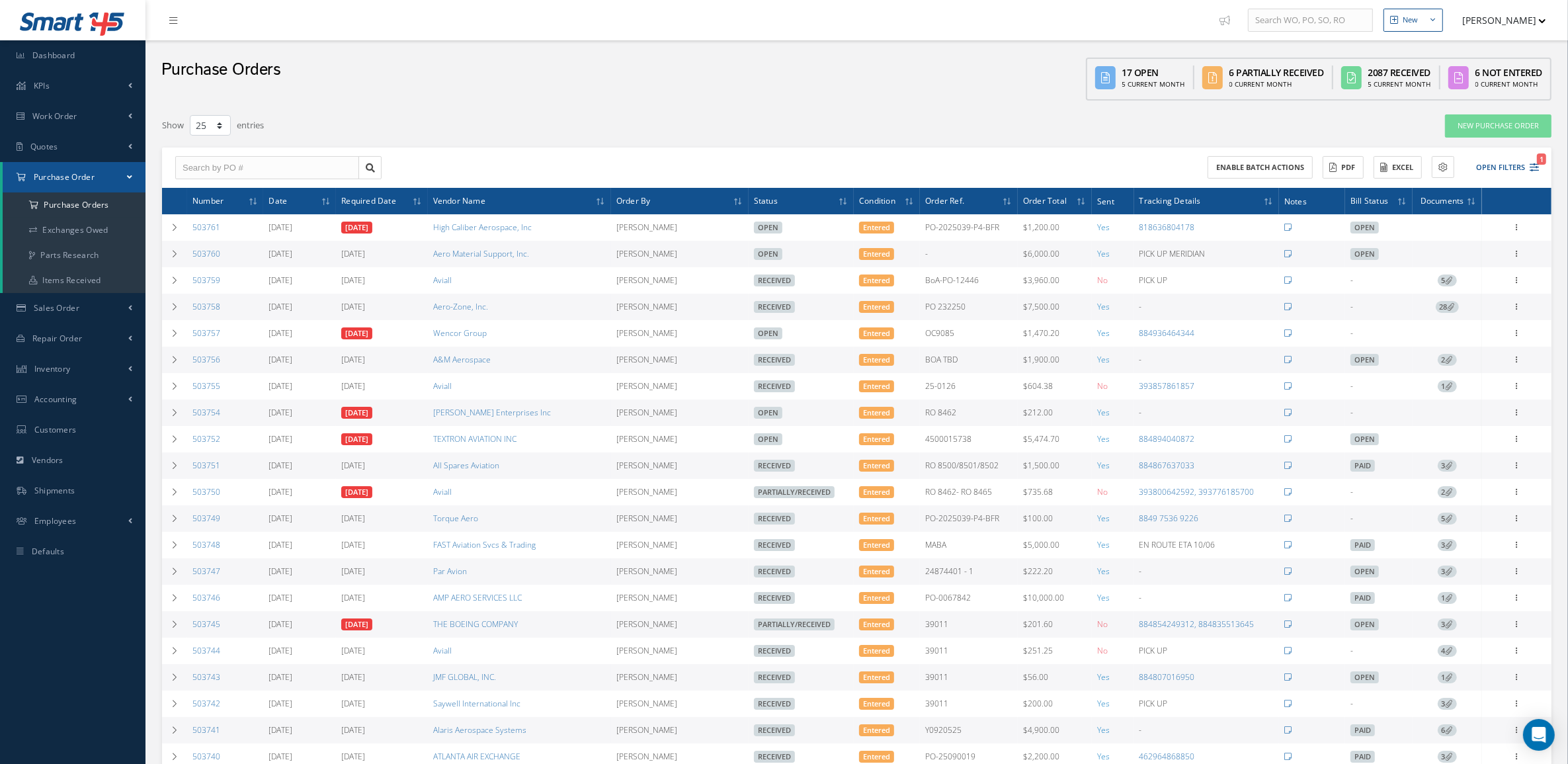
drag, startPoint x: 228, startPoint y: 262, endPoint x: 189, endPoint y: 258, distance: 39.2
click at [189, 258] on td "503760" at bounding box center [225, 253] width 76 height 26
copy link "503760"
click at [1518, 258] on div at bounding box center [1518, 254] width 14 height 14
click at [1472, 269] on link "Receive" at bounding box center [1457, 263] width 104 height 17
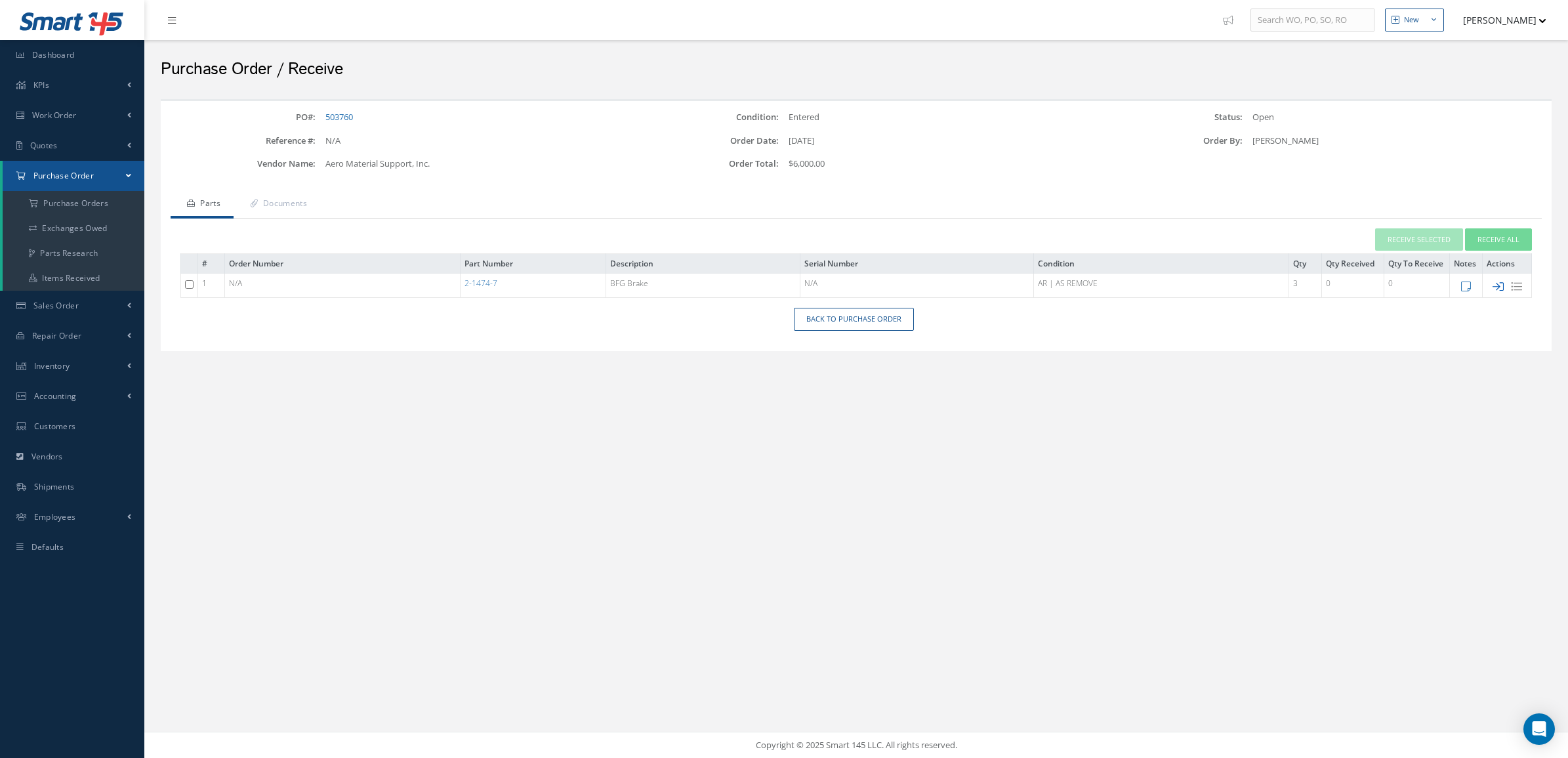
click at [1495, 289] on icon at bounding box center [1499, 287] width 12 height 12
checkbox input "false"
type input "[DATE]"
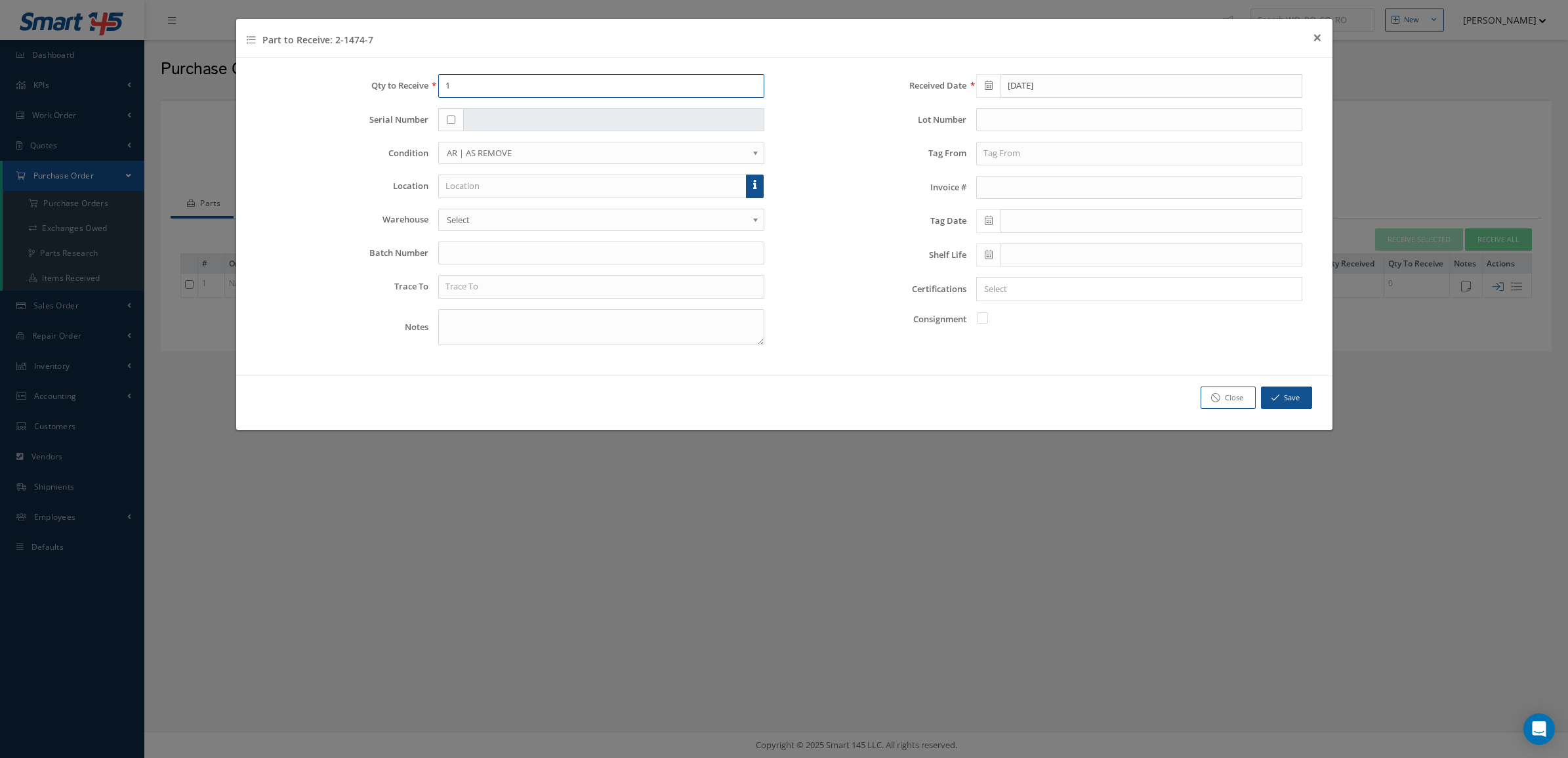
drag, startPoint x: 476, startPoint y: 84, endPoint x: 379, endPoint y: 67, distance: 98.5
click at [379, 67] on div "Qty to Receive 1 Serial Number Condition OH | OVERHAUL SV | SERVICEABLE RP | RE…" at bounding box center [784, 216] width 1097 height 318
type input "3"
click at [759, 118] on icon at bounding box center [757, 119] width 8 height 12
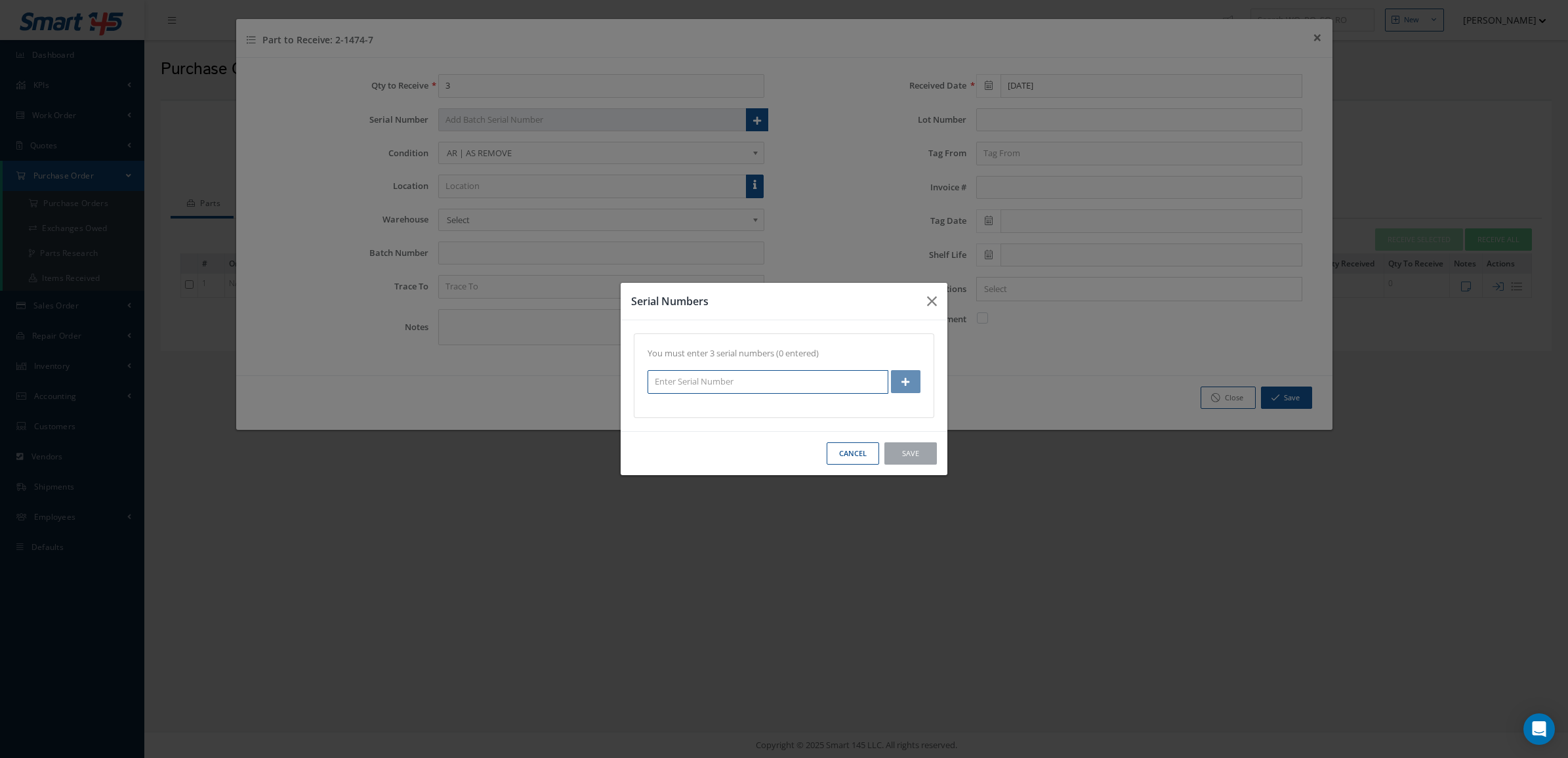
click at [681, 383] on input "text" at bounding box center [768, 382] width 241 height 24
drag, startPoint x: 726, startPoint y: 391, endPoint x: 615, endPoint y: 381, distance: 111.4
click at [615, 381] on div "Serial Numbers You must enter 3 serial numbers (0 entered) 064 Cancel Save" at bounding box center [784, 379] width 1568 height 758
type input "0264"
click at [911, 381] on button "button" at bounding box center [906, 382] width 30 height 23
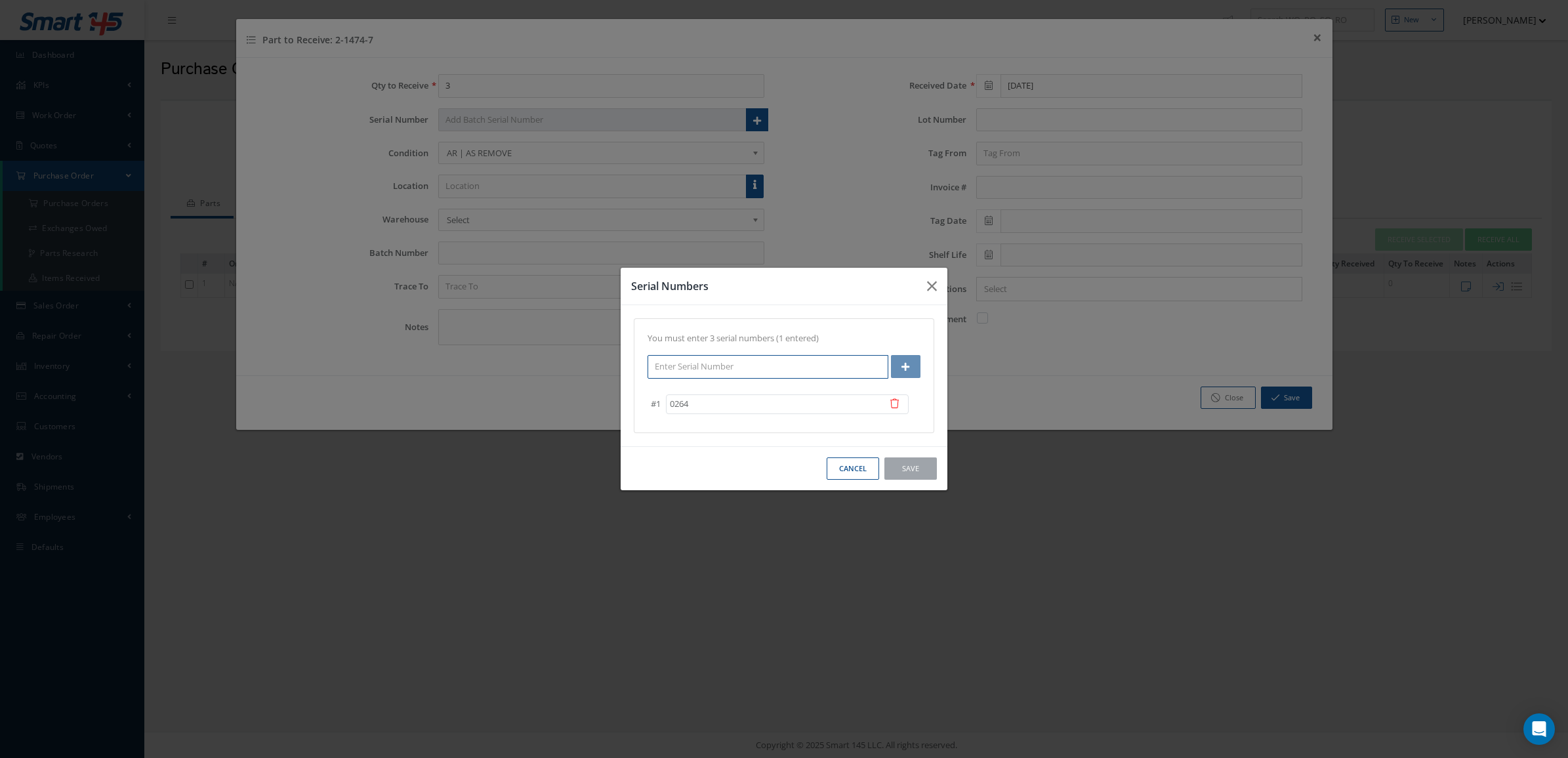
click at [795, 372] on input "text" at bounding box center [768, 367] width 241 height 24
type input "6086"
click at [902, 359] on button "button" at bounding box center [906, 367] width 30 height 23
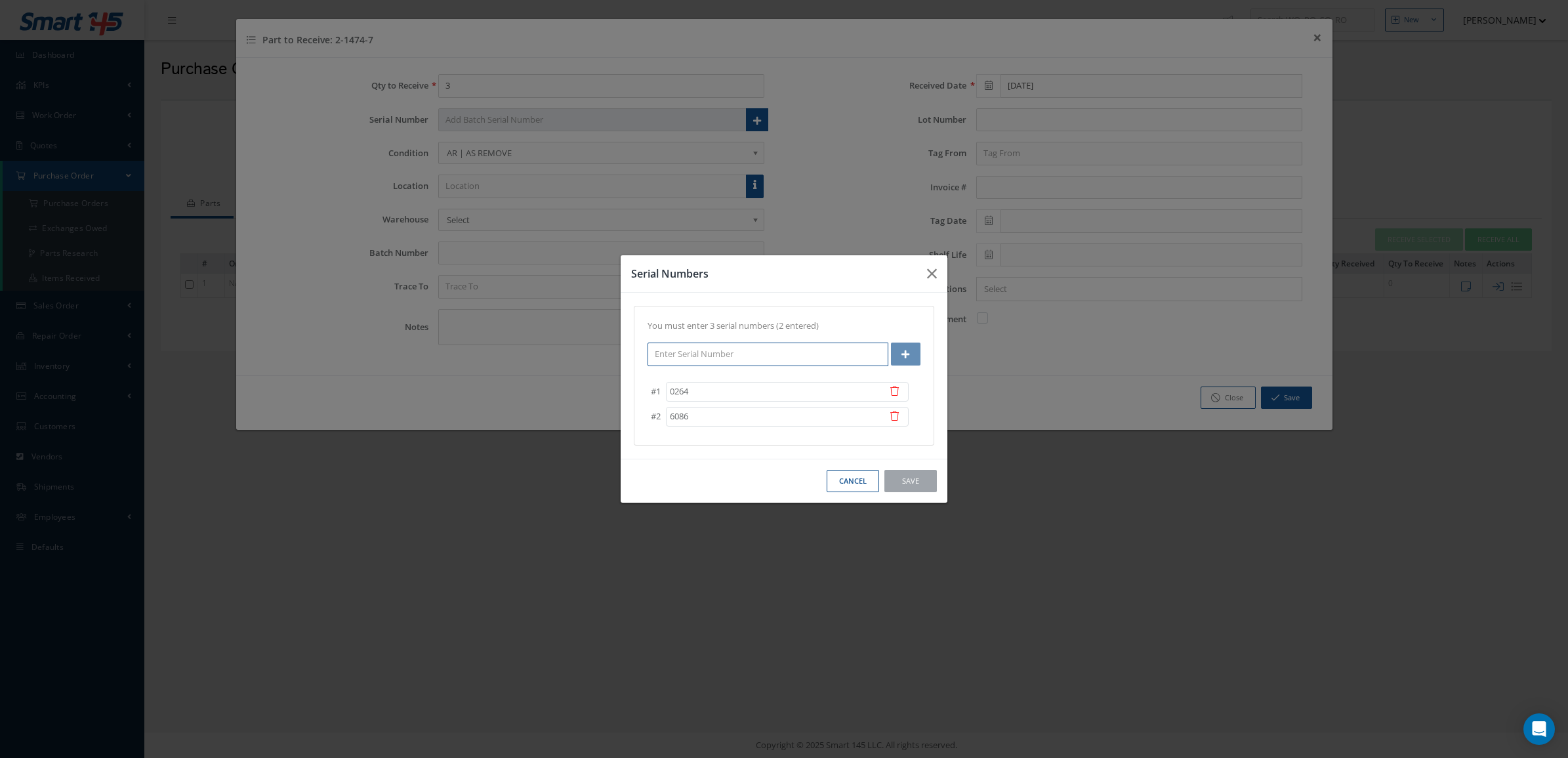
click at [786, 356] on input "text" at bounding box center [768, 354] width 241 height 24
type input "8230P"
click at [904, 356] on icon "button" at bounding box center [906, 354] width 8 height 10
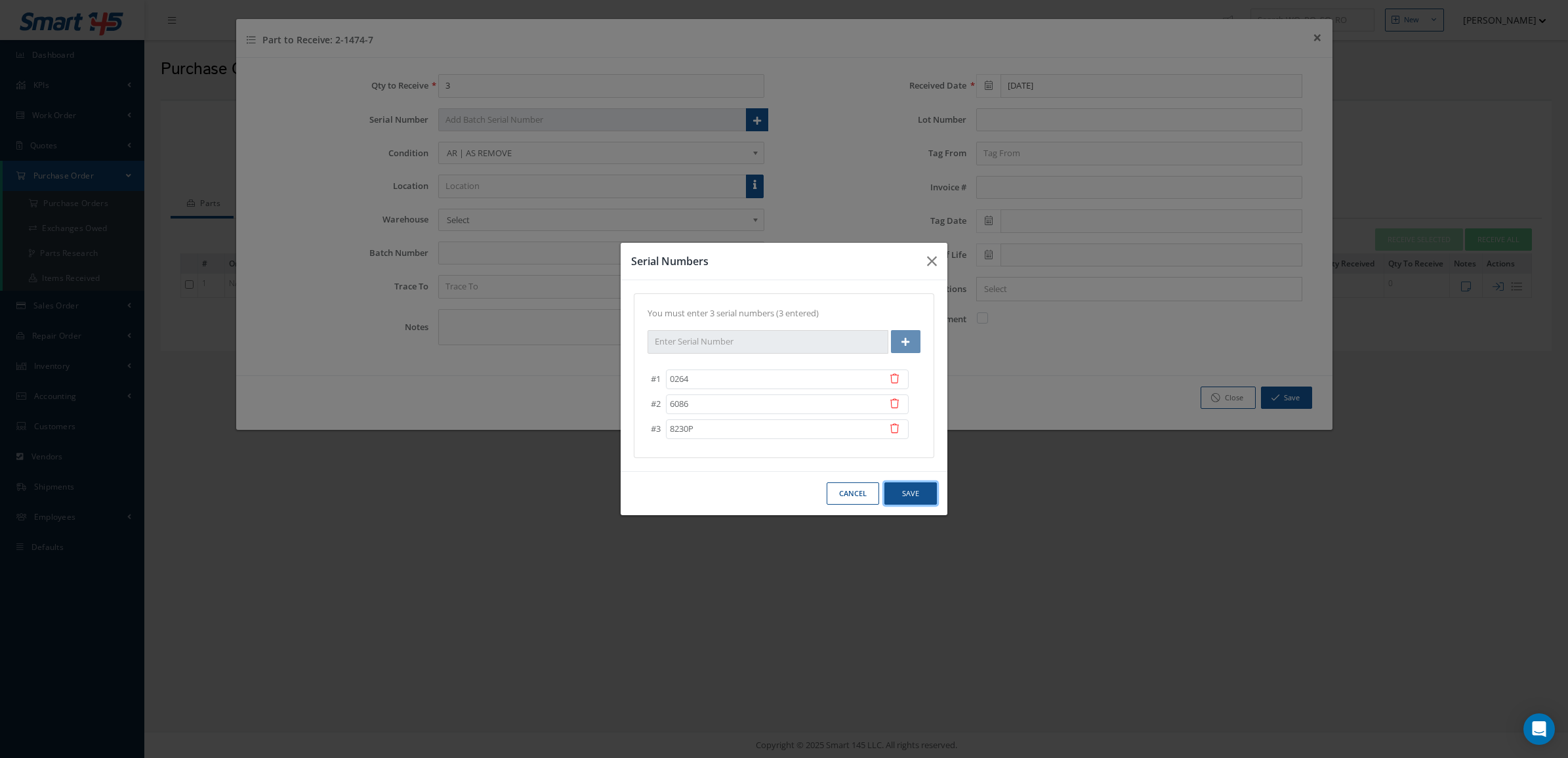
click at [919, 489] on button "Save" at bounding box center [911, 494] width 53 height 23
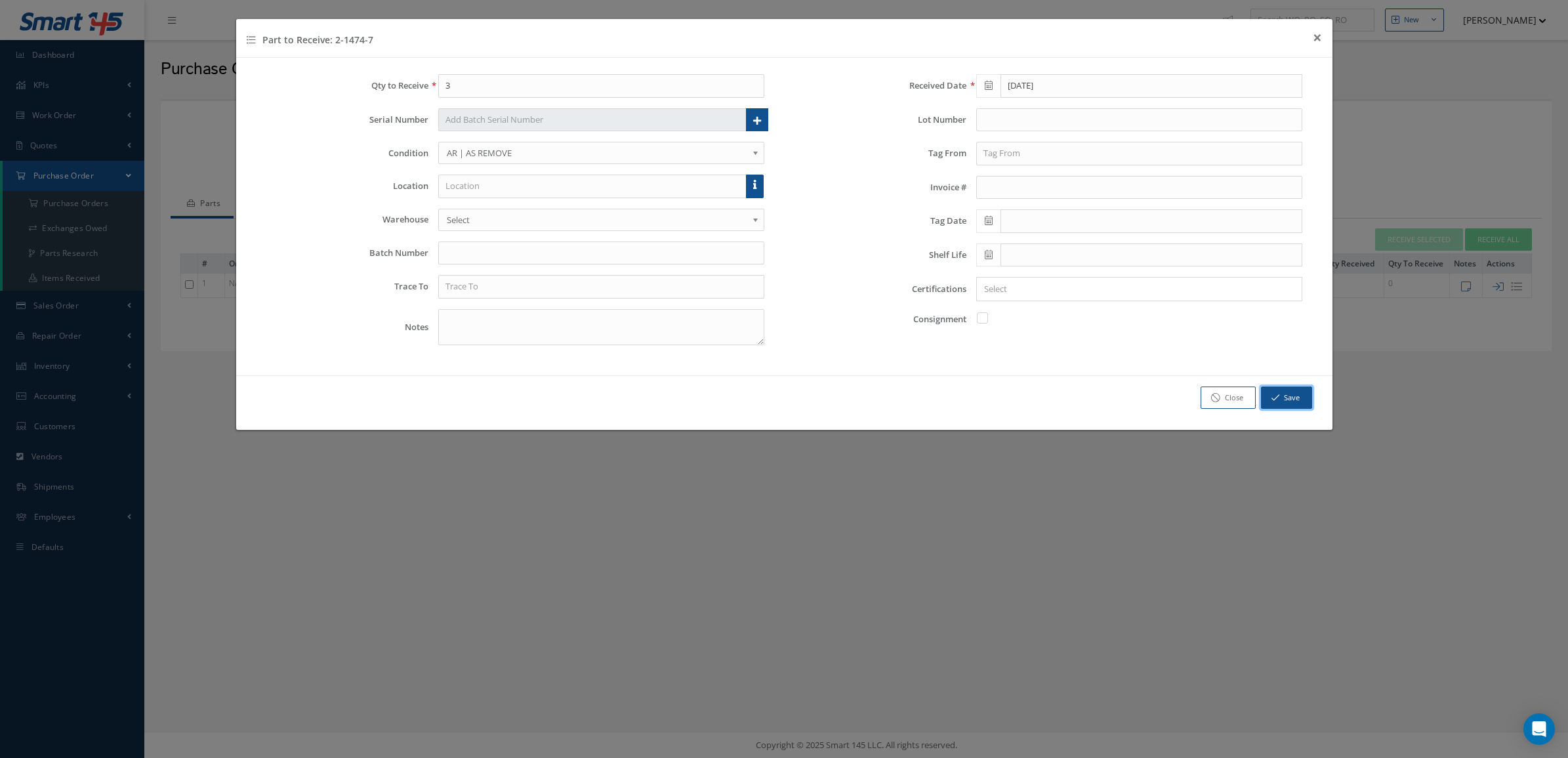
click at [1292, 391] on button "Save" at bounding box center [1286, 398] width 51 height 23
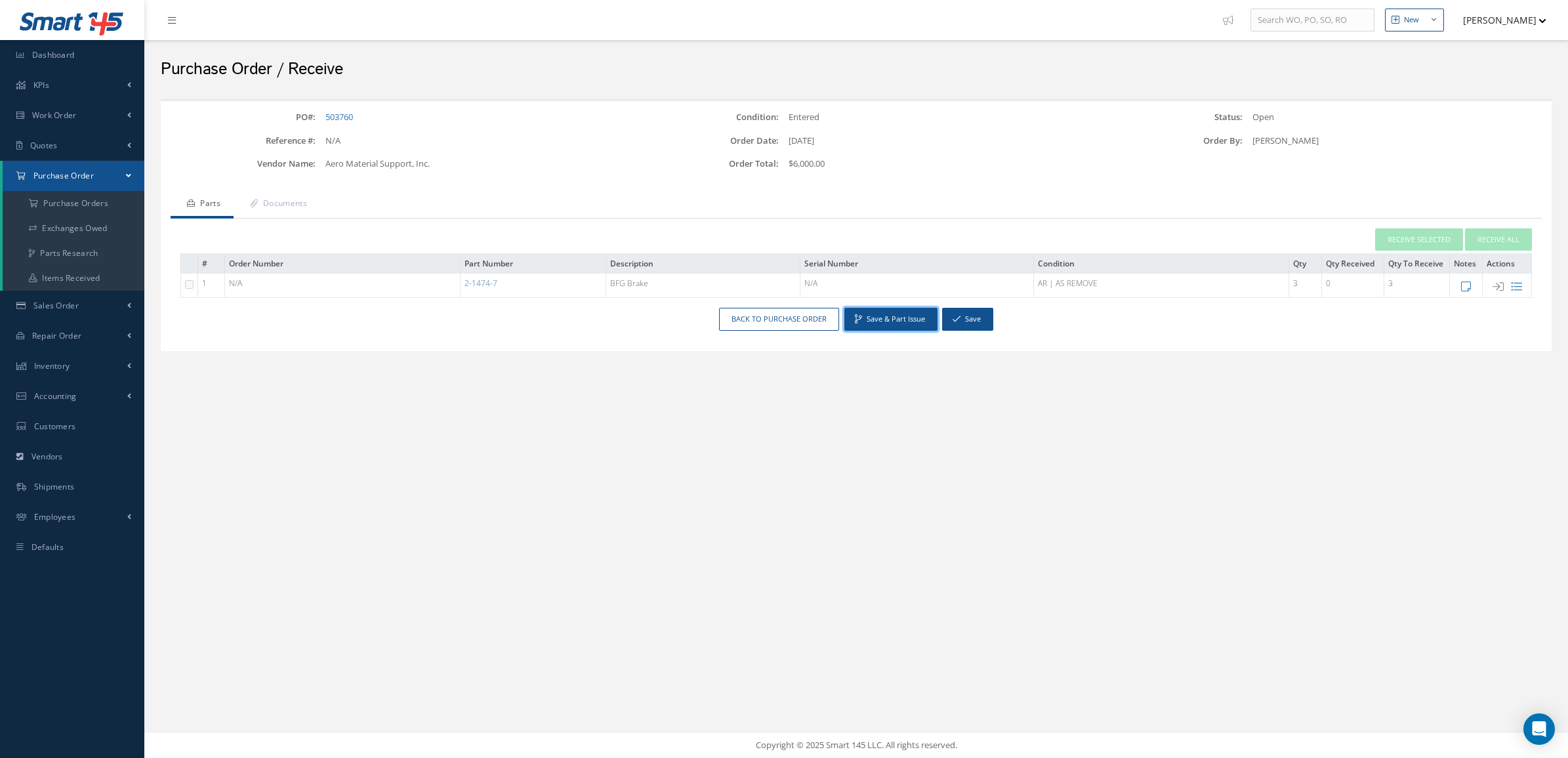
click at [910, 322] on button "Save & Part Issue" at bounding box center [891, 320] width 93 height 23
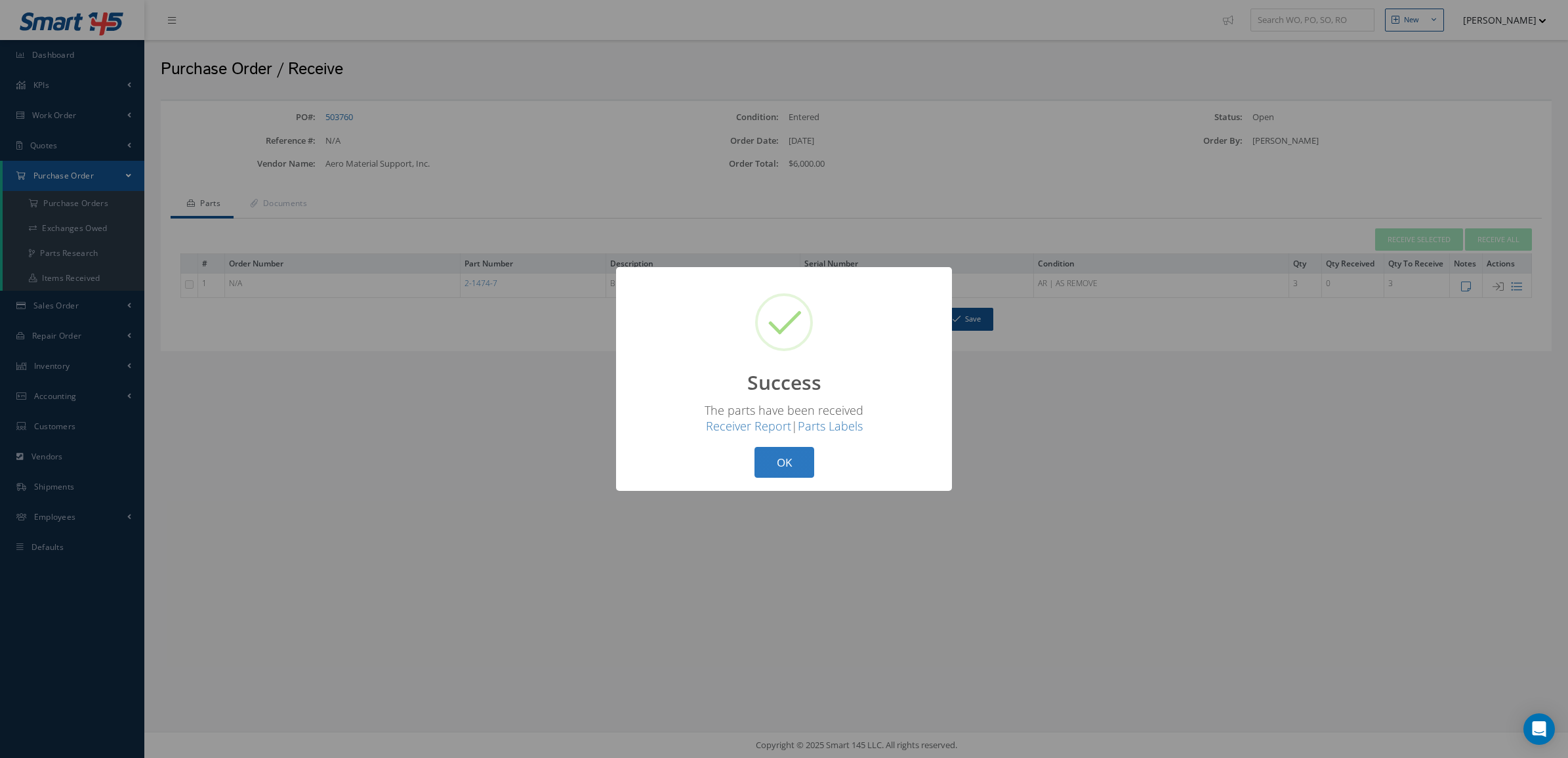
click at [789, 469] on button "OK" at bounding box center [784, 462] width 59 height 31
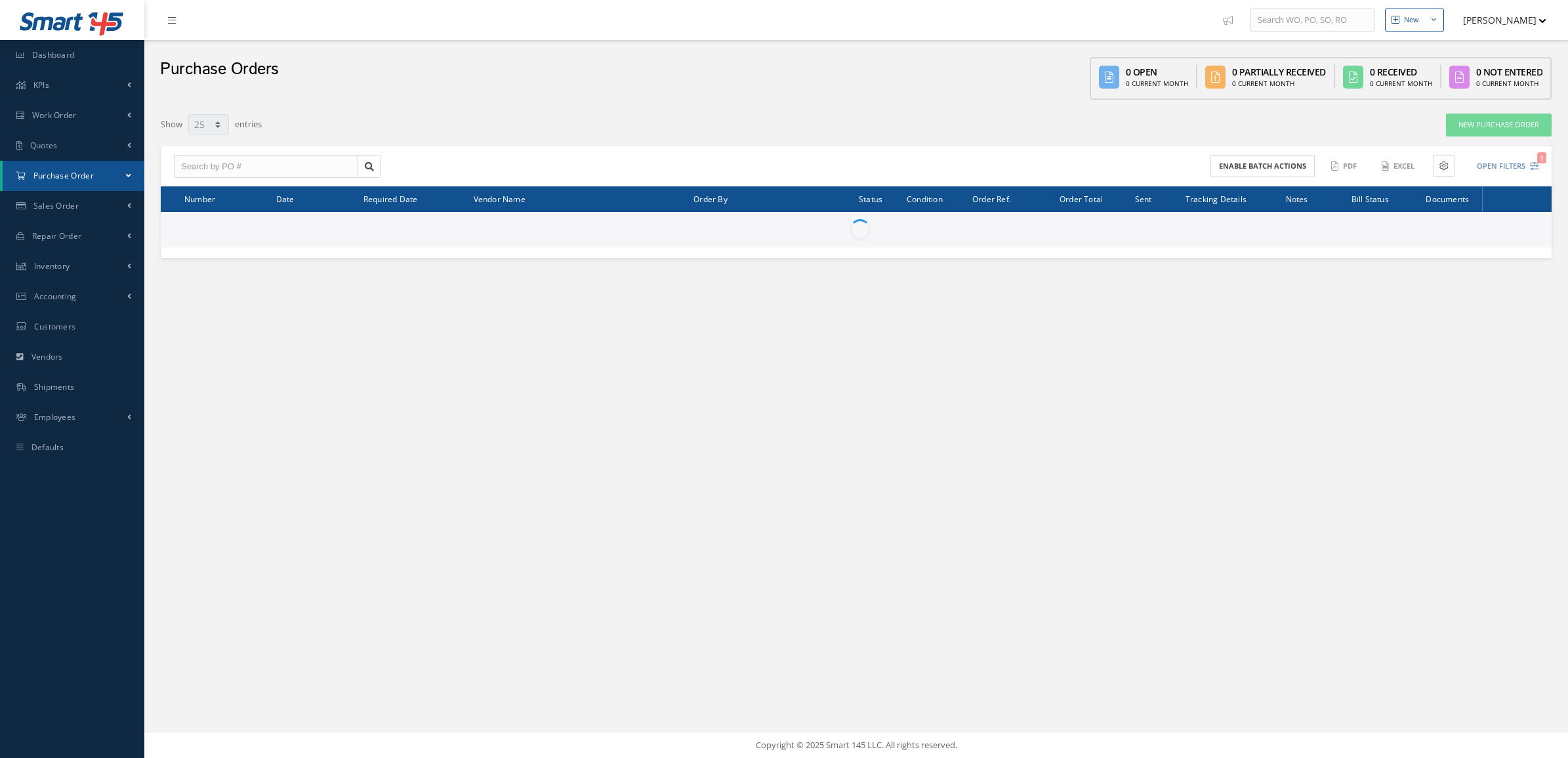
select select "25"
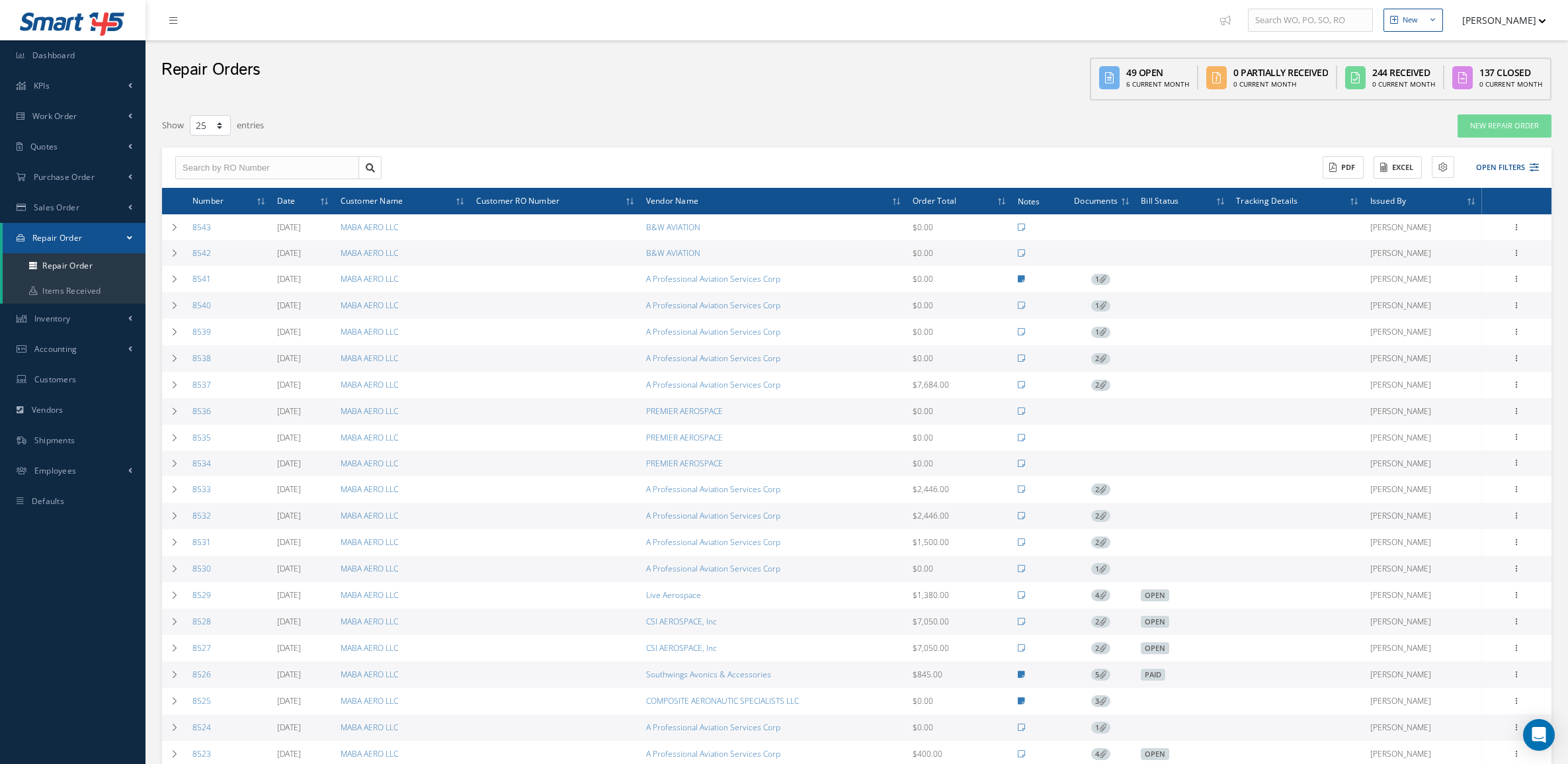
select select "25"
click at [1512, 132] on link "New Repair Order" at bounding box center [1504, 126] width 94 height 23
select select "25"
click at [1523, 116] on link "New Repair Order" at bounding box center [1504, 126] width 94 height 23
select select "25"
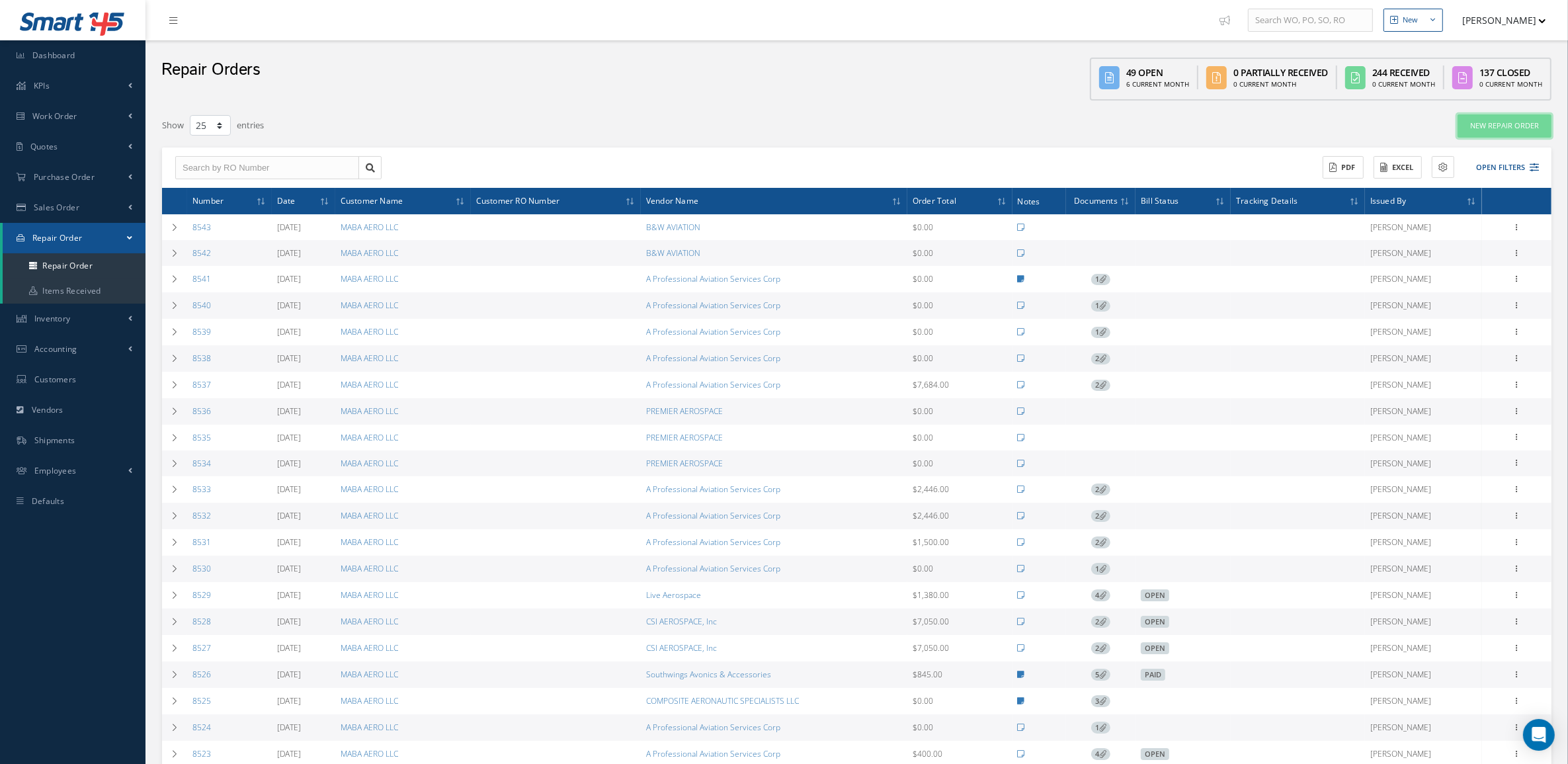
click at [1472, 114] on link "New Repair Order" at bounding box center [1504, 126] width 94 height 23
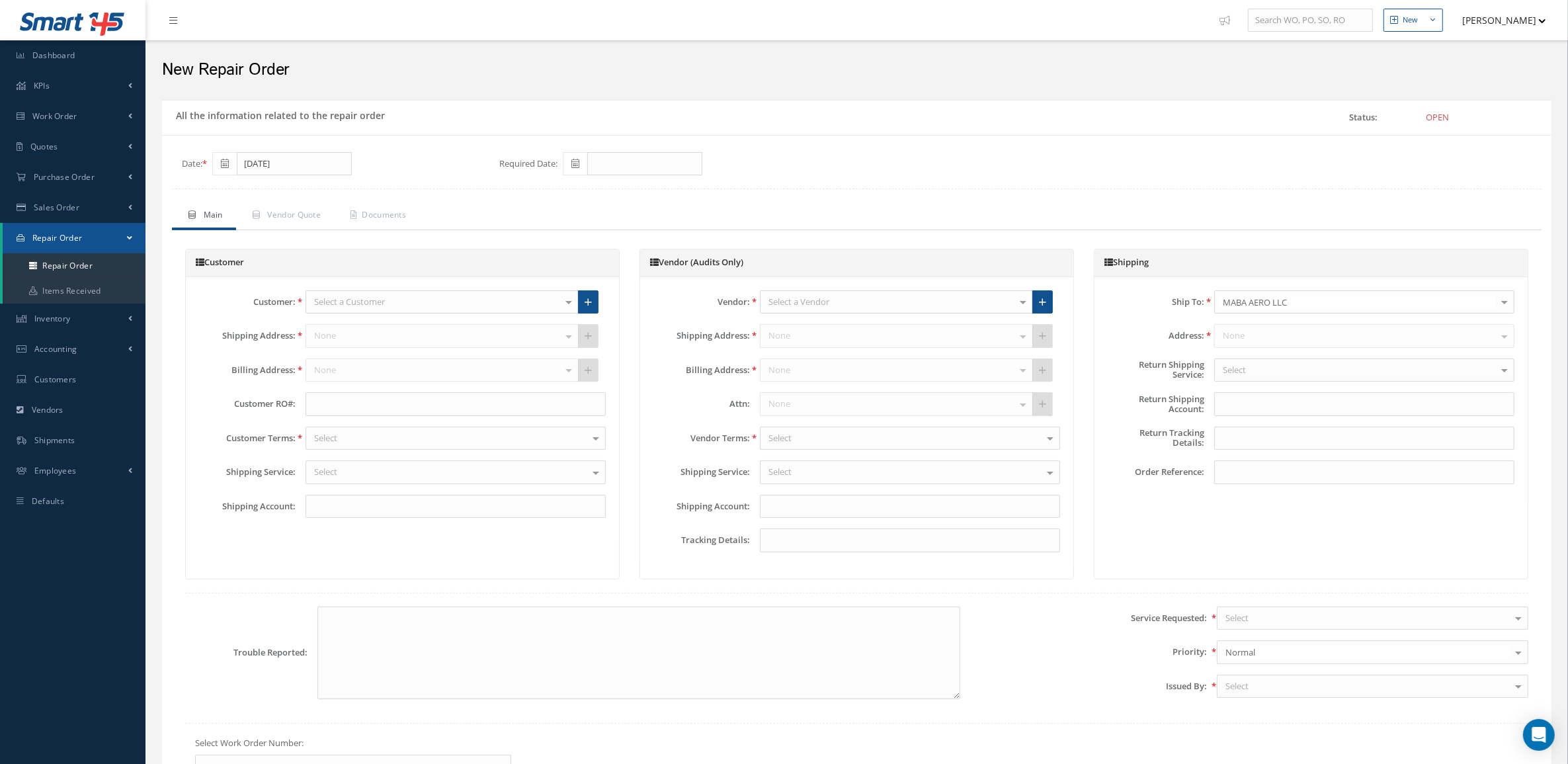
type input "520839860"
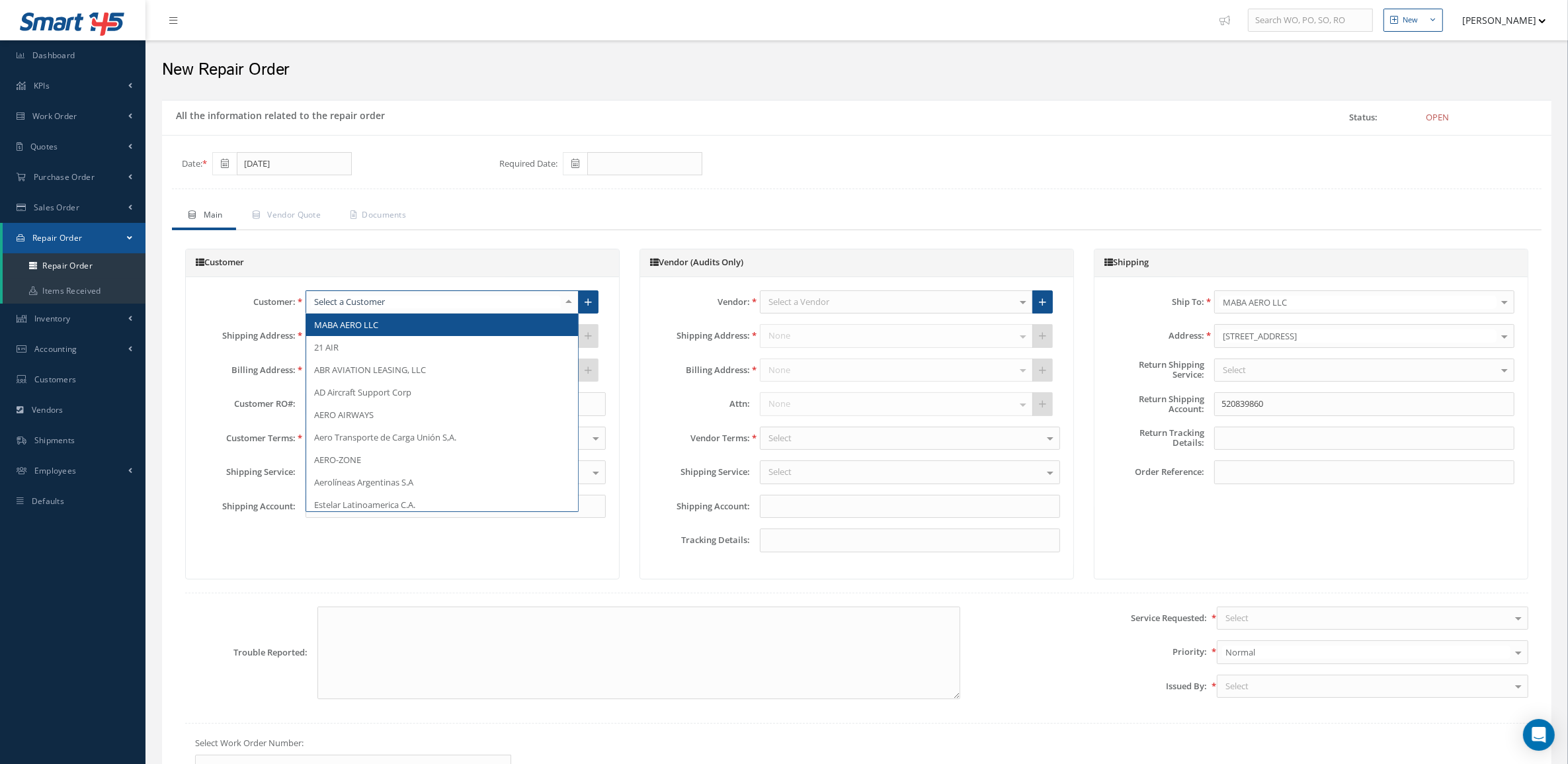
click at [424, 296] on div at bounding box center [442, 302] width 273 height 24
type input "MAB"
click at [426, 322] on span "MABA AERO LLC" at bounding box center [442, 324] width 272 height 22
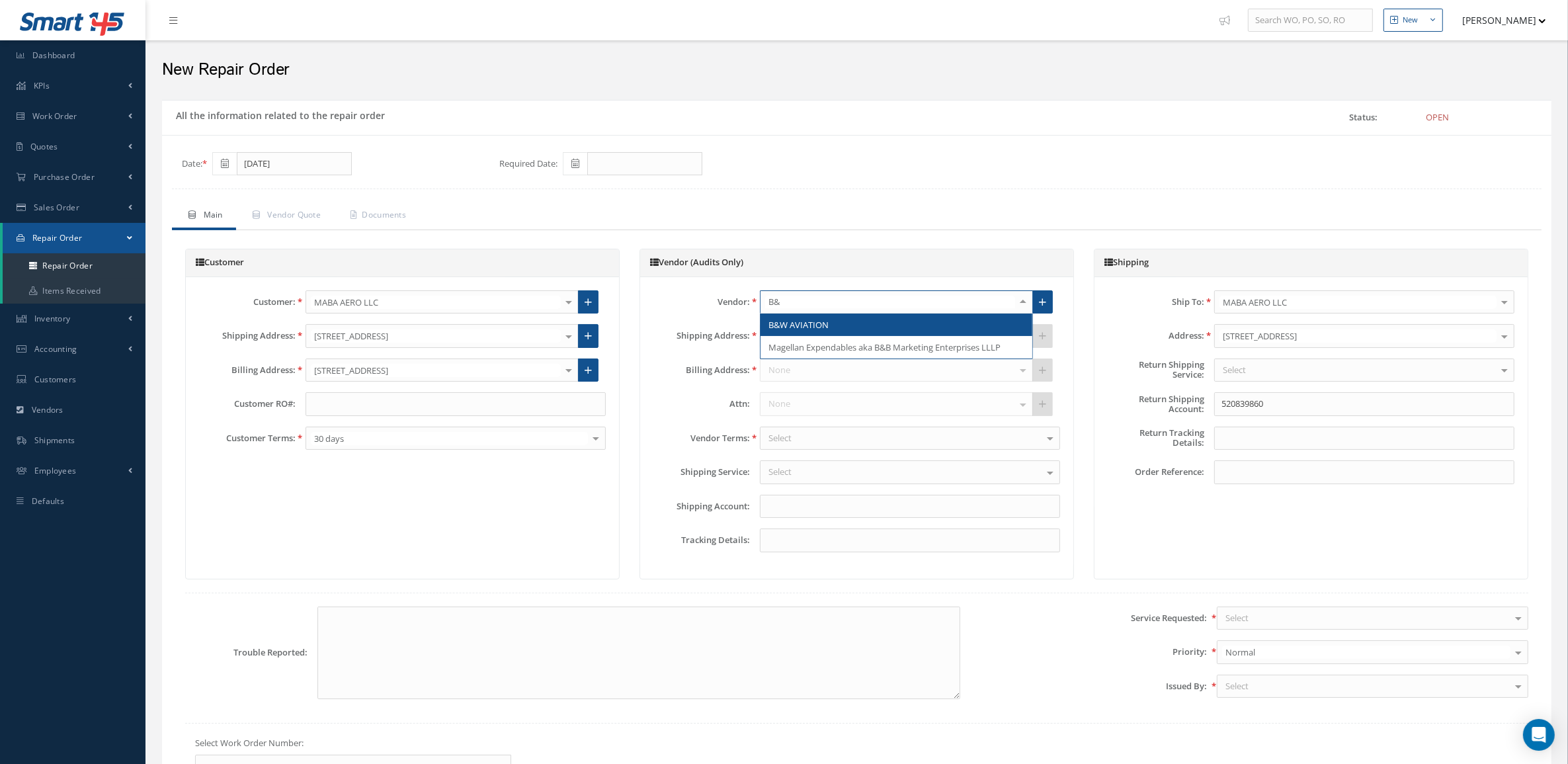
type input "B&W"
click at [815, 332] on span "B&W AVIATION" at bounding box center [896, 324] width 272 height 22
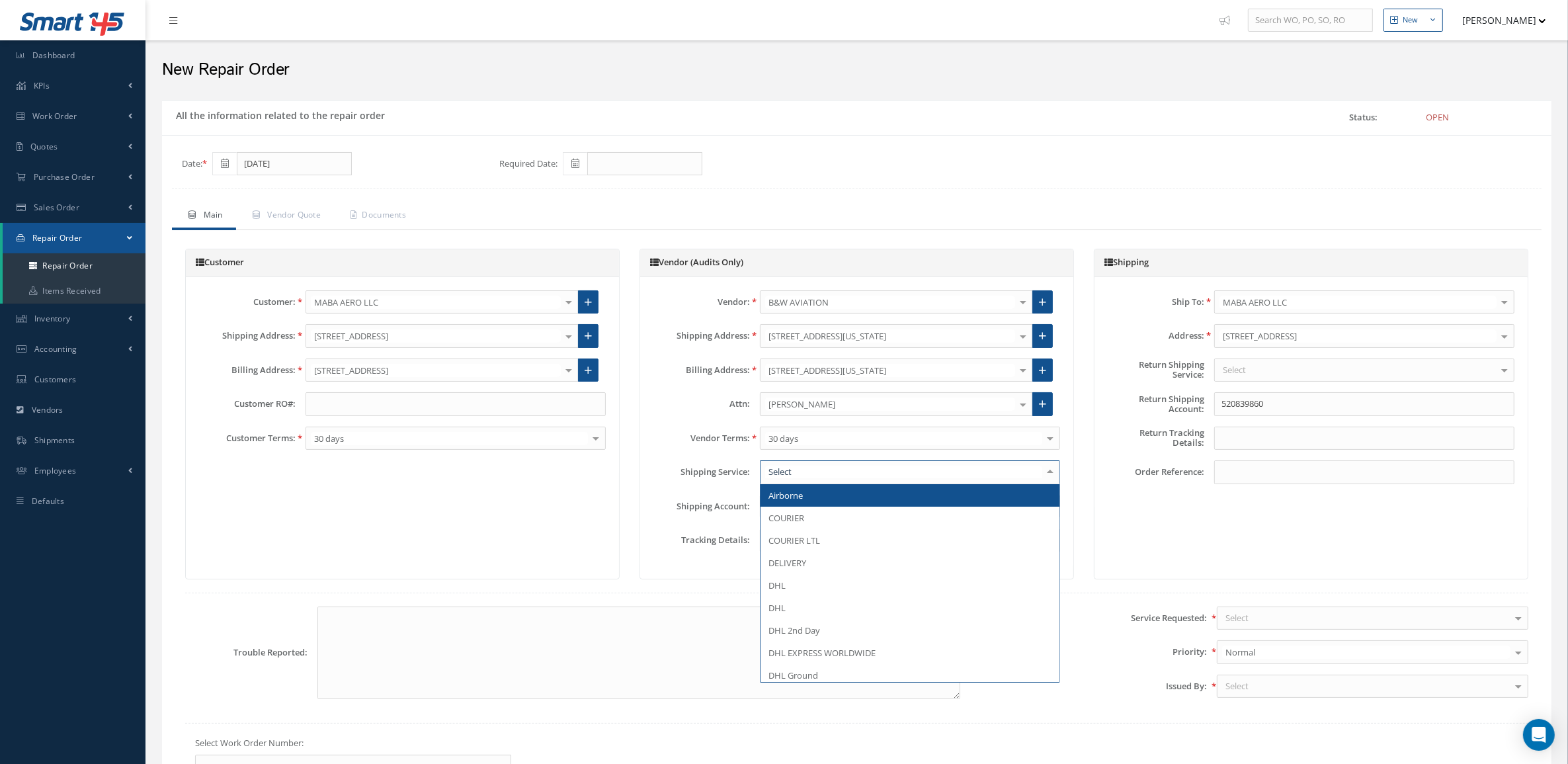
click at [790, 467] on div at bounding box center [910, 472] width 300 height 24
type input "DE"
click at [811, 495] on span "DELIVERY" at bounding box center [909, 495] width 299 height 22
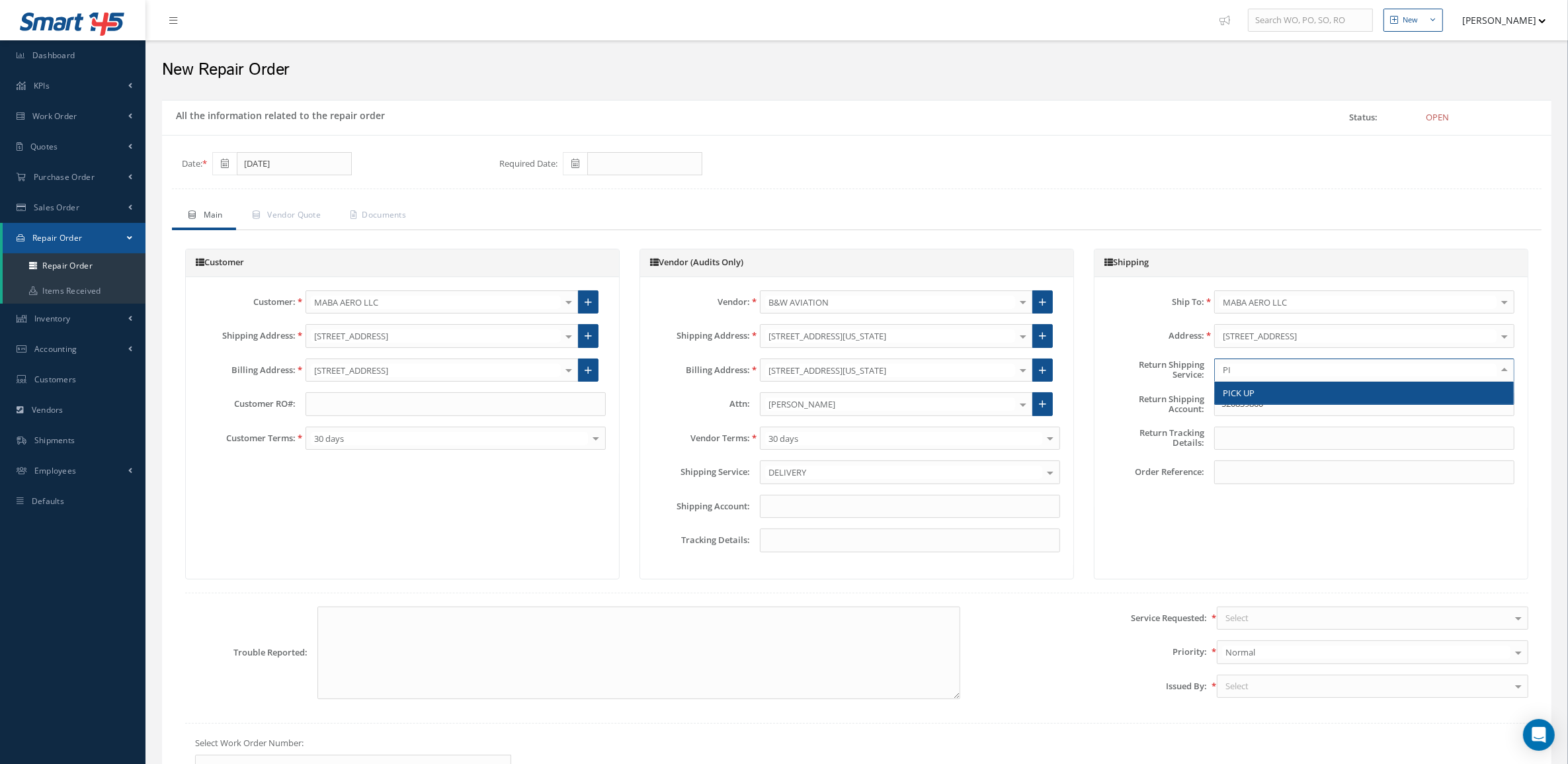
type input "PIC"
click at [1245, 394] on span "PICK UP" at bounding box center [1238, 393] width 32 height 12
click at [1242, 631] on div "Select WARRANTY REPAIR REPAIR OVERHAUL BENCH CHECK INSPECTION OTHER LINE MAINTE…" at bounding box center [1373, 618] width 311 height 24
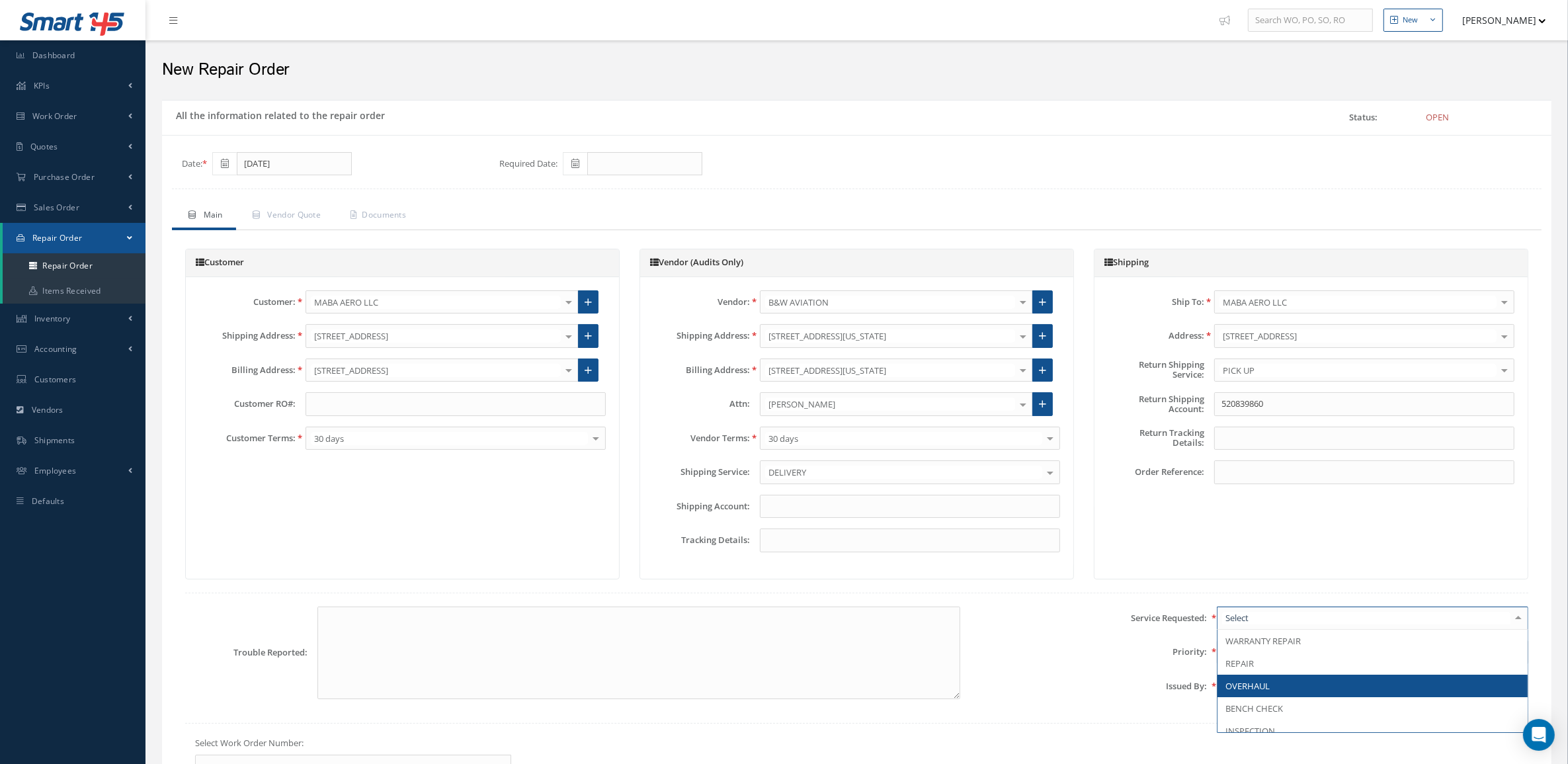
click at [1260, 689] on span "OVERHAUL" at bounding box center [1248, 686] width 44 height 12
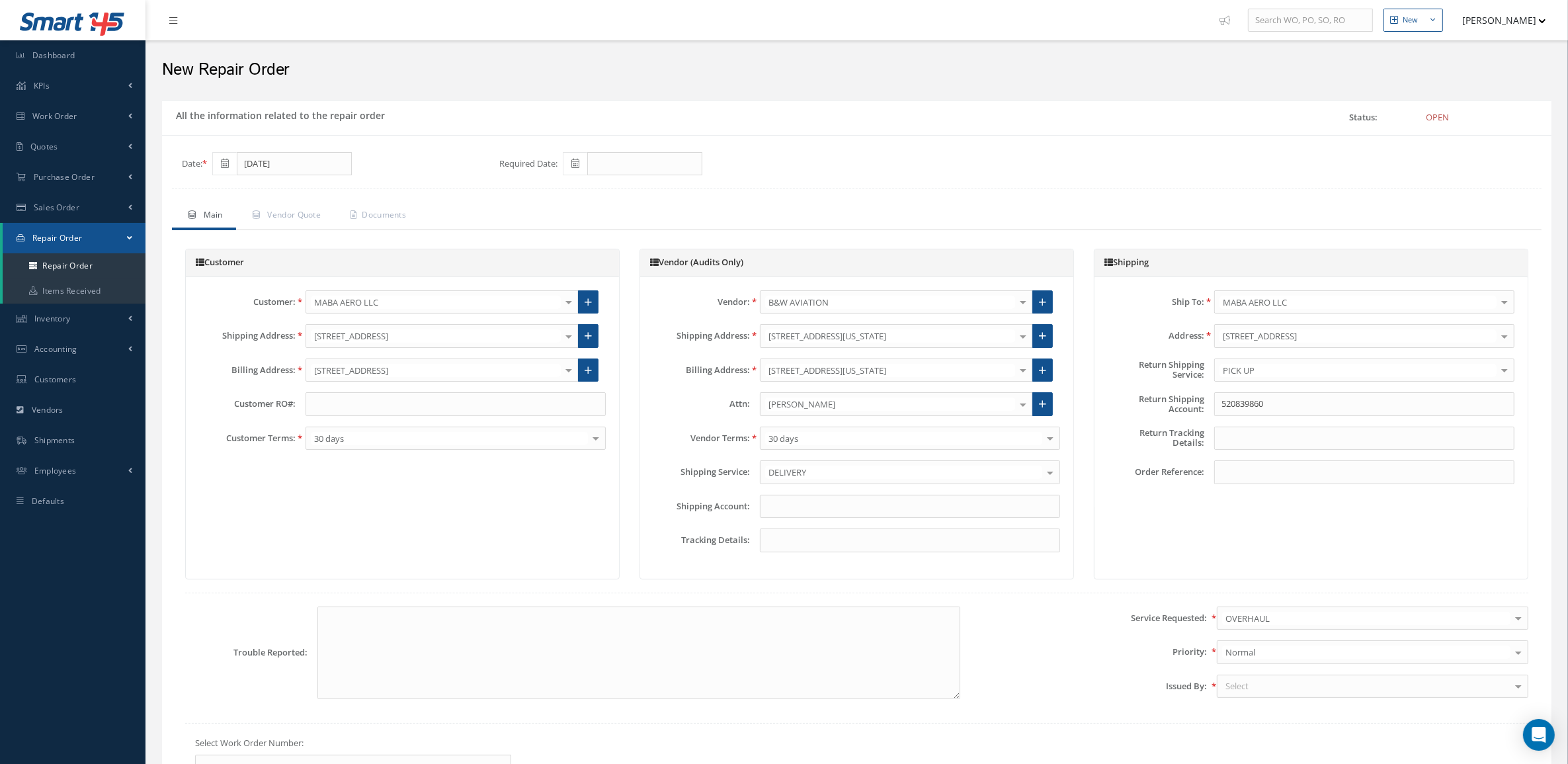
click at [1260, 689] on div "Select" at bounding box center [1373, 687] width 311 height 24
type input "MAR"
click at [1268, 708] on span "[PERSON_NAME]" at bounding box center [1258, 709] width 67 height 12
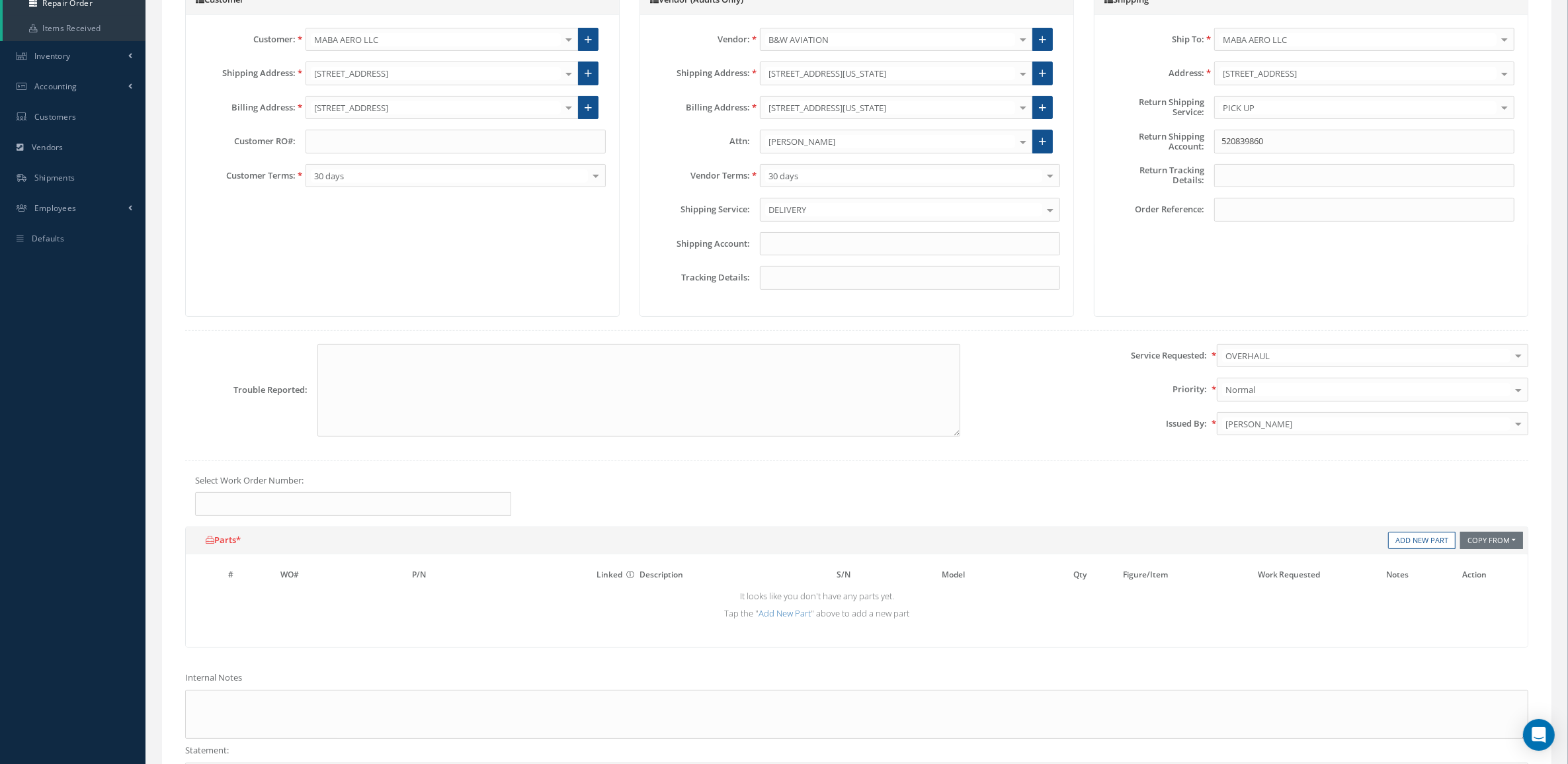
scroll to position [331, 0]
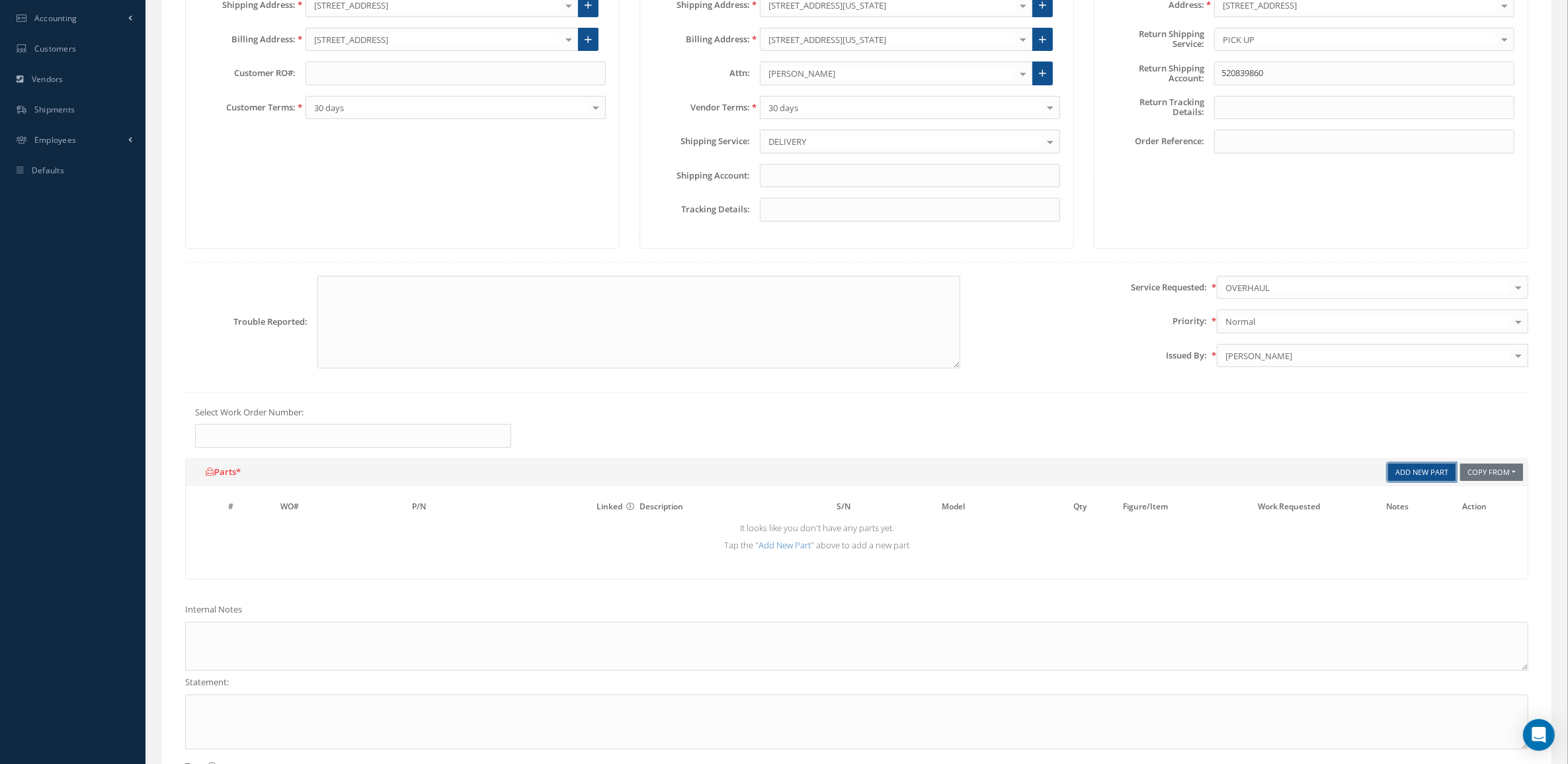
click at [1393, 481] on link "Add New Part" at bounding box center [1422, 472] width 68 height 17
click at [435, 526] on input "text" at bounding box center [472, 529] width 120 height 20
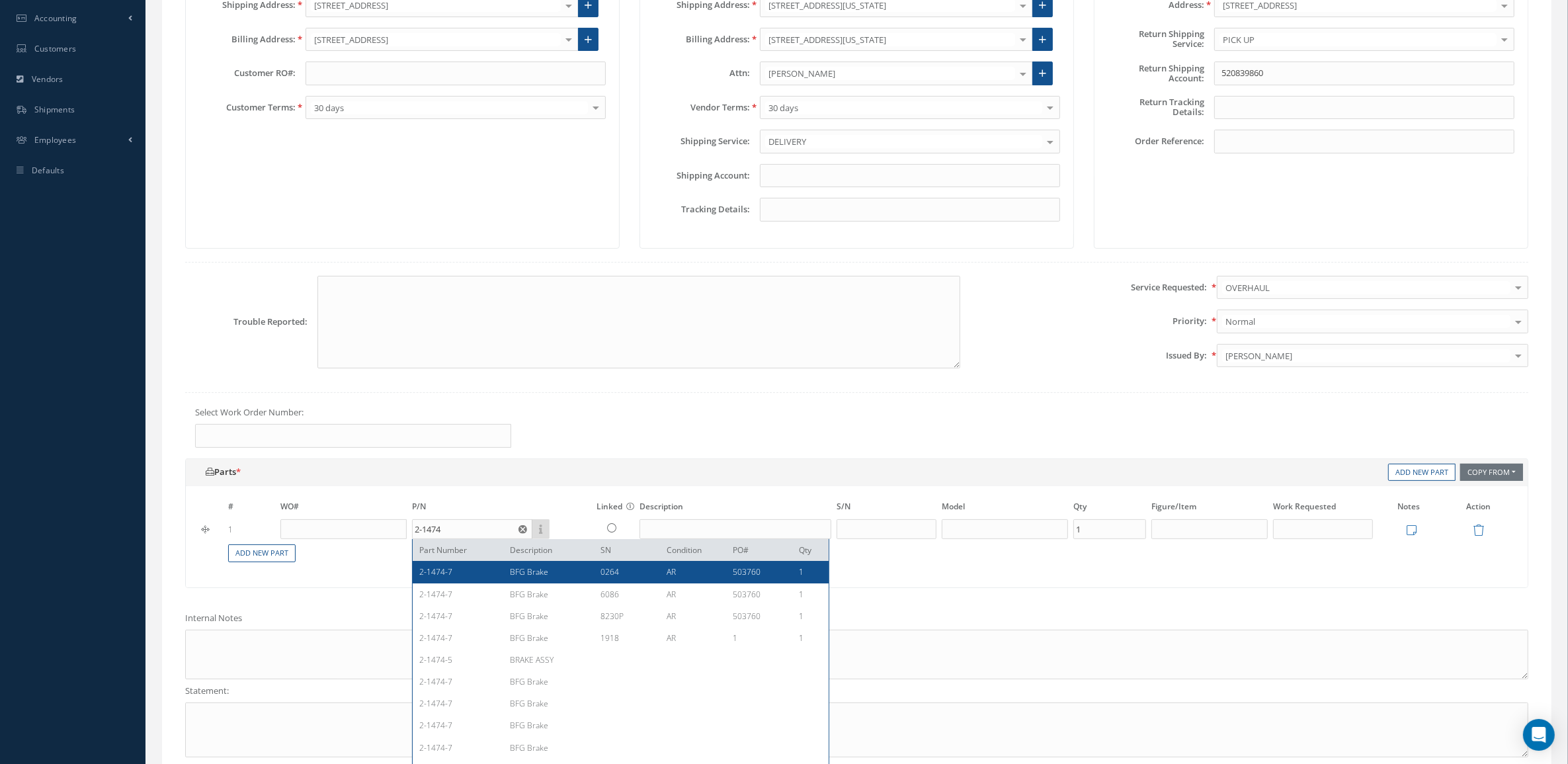
click at [478, 570] on div "2-1474-7 BFG Brake 0264 AR 503760 1" at bounding box center [621, 572] width 416 height 22
type input "2-1474-7"
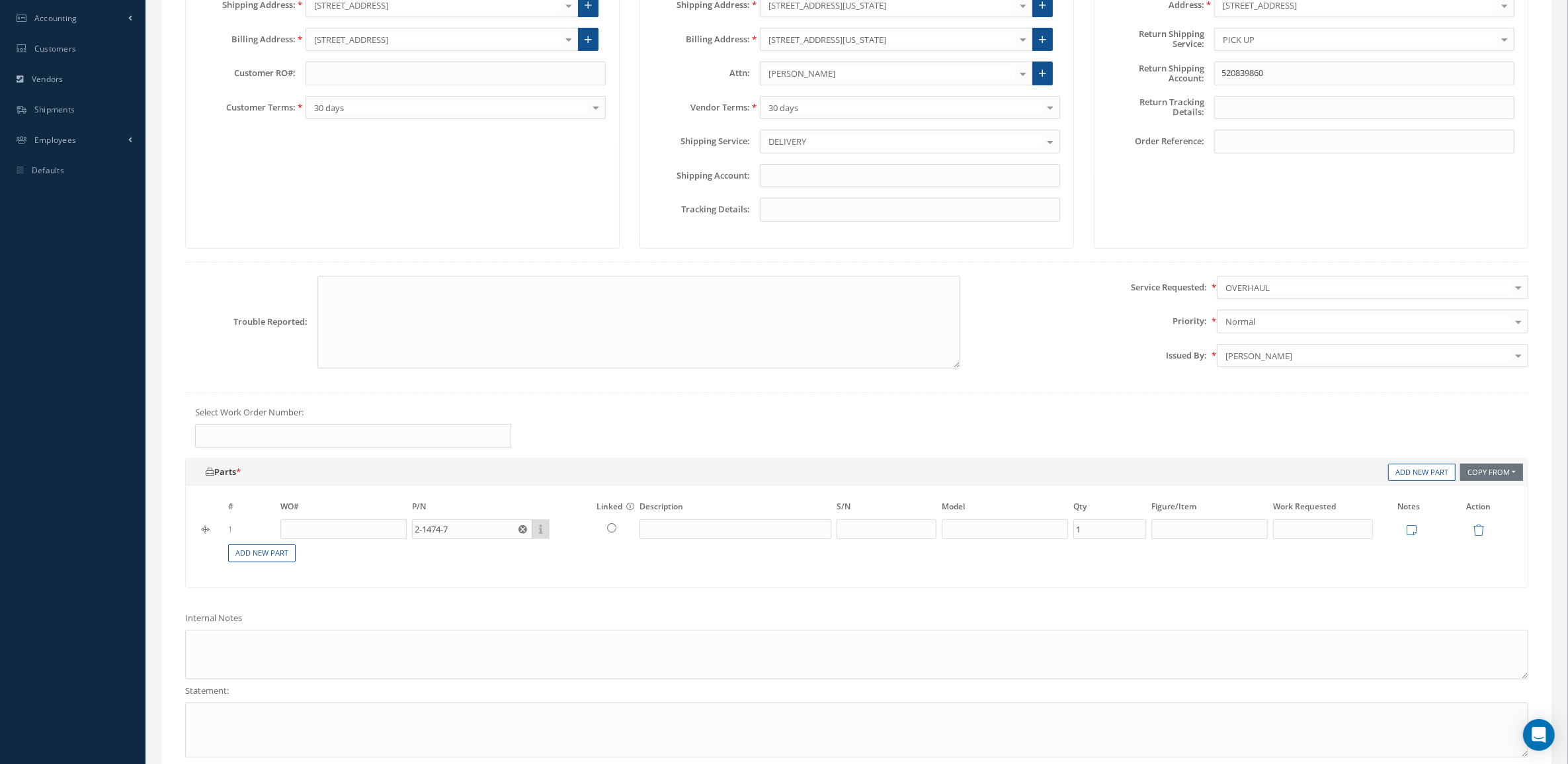
type input "BFG Brake"
type input "0264"
click at [1412, 536] on icon at bounding box center [1411, 530] width 10 height 12
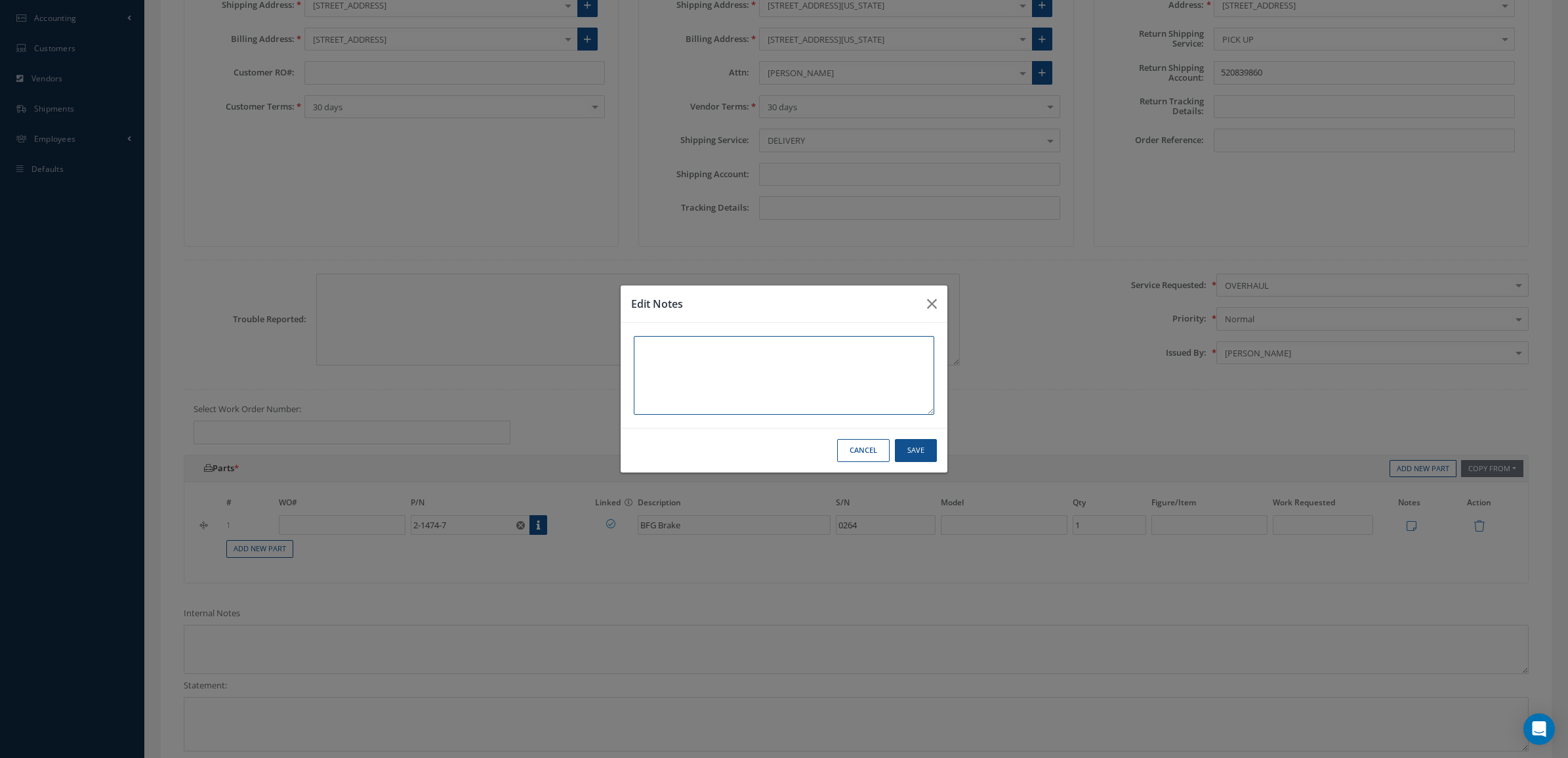
click at [691, 401] on textarea at bounding box center [784, 375] width 300 height 79
paste textarea "AD WORTHINESS DUAL RELEASE CERTIFICATE"
type textarea "AD WORTHINESS DUAL RELEASE CERTIFICATE"
click at [915, 450] on button "Save" at bounding box center [916, 450] width 42 height 23
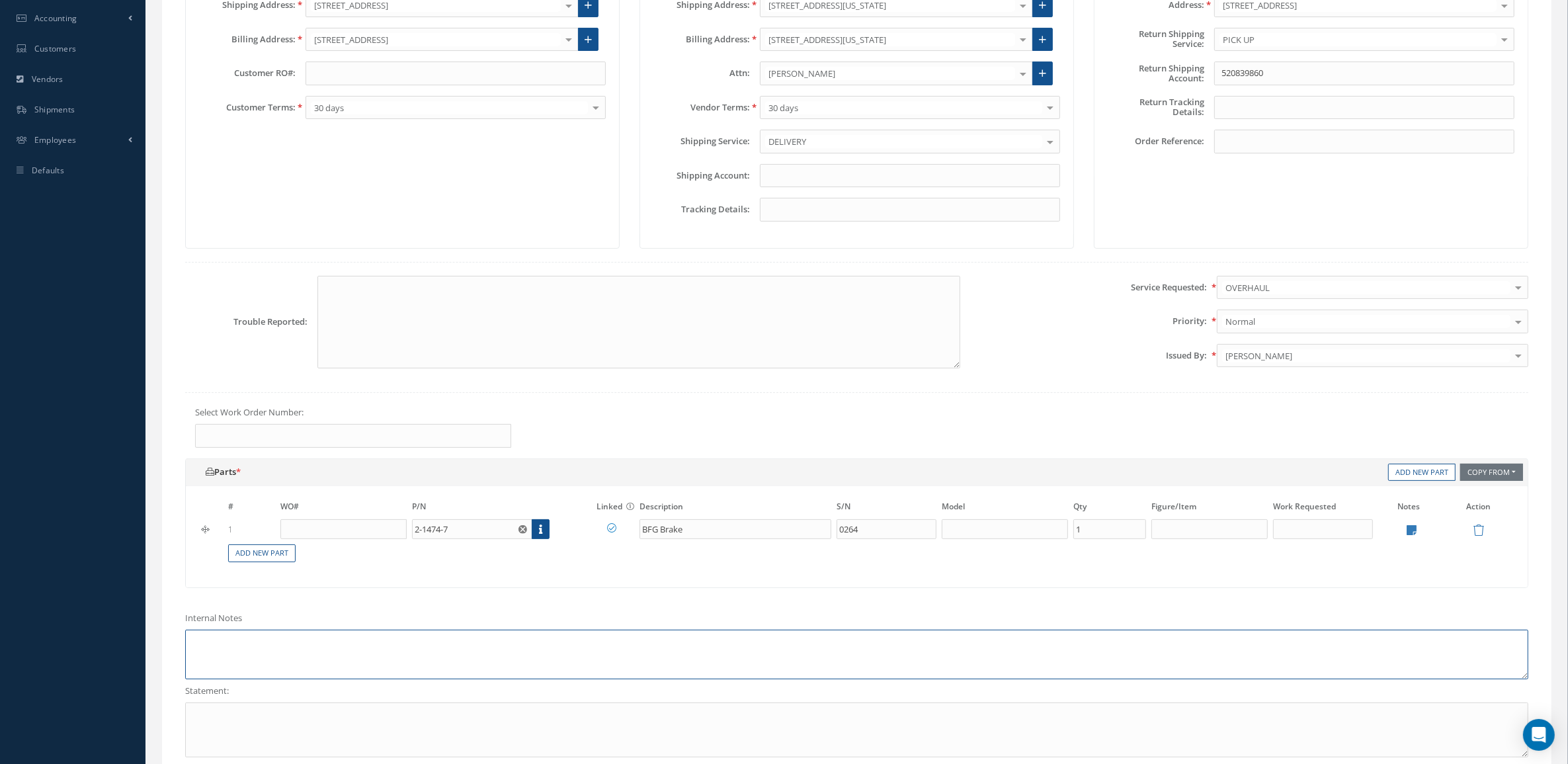
click at [461, 647] on textarea at bounding box center [856, 654] width 1344 height 49
paste textarea "AD WORTHINESS DUAL RELEASE CERTIFICATE"
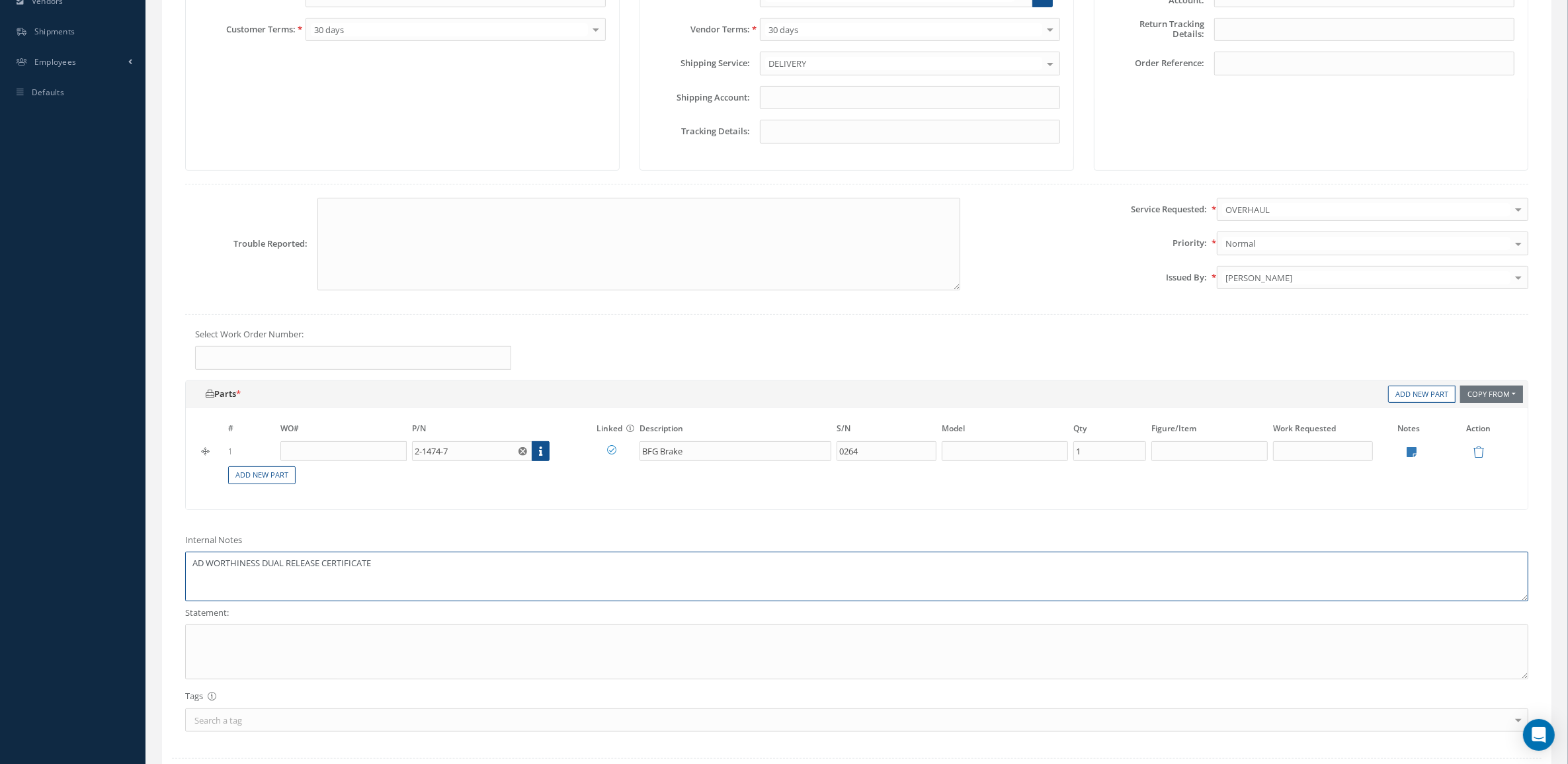
scroll to position [413, 0]
type textarea "AD WORTHINESS DUAL RELEASE CERTIFICATE"
click at [436, 641] on textarea at bounding box center [856, 647] width 1344 height 55
paste textarea "AD WORTHINESS DUAL RELEASE CERTIFICATE"
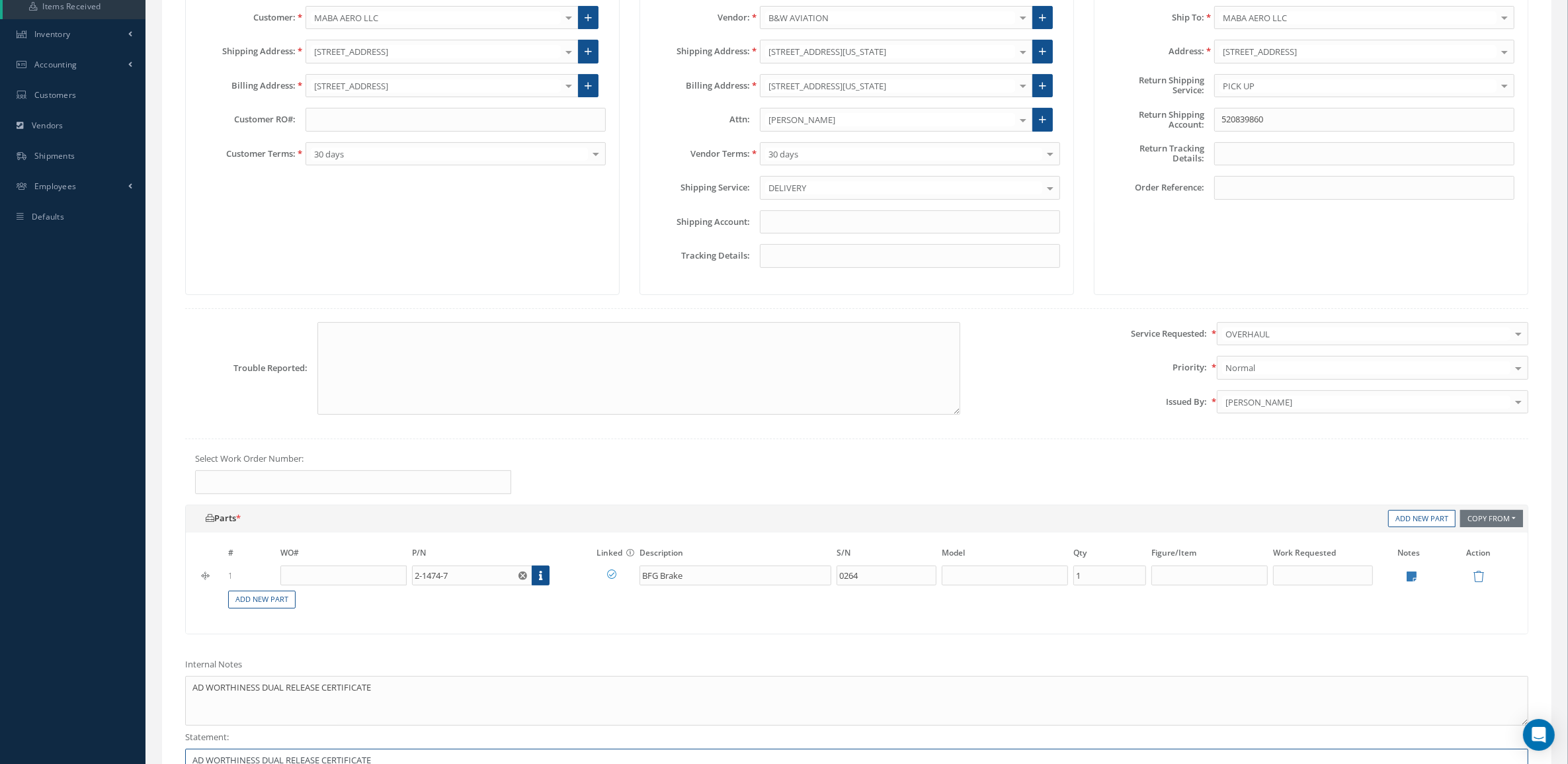
scroll to position [165, 0]
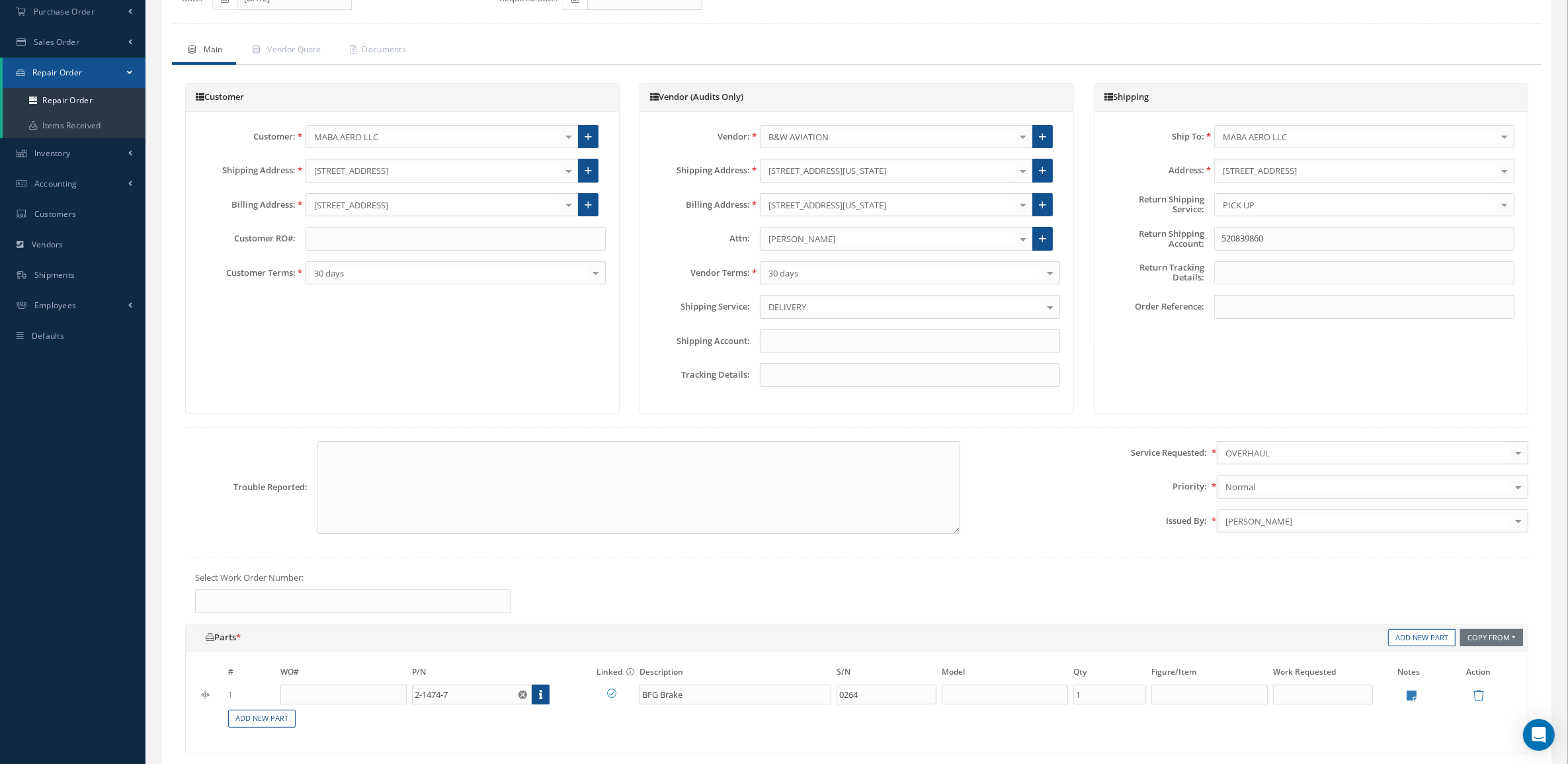
type textarea "AD WORTHINESS DUAL RELEASE CERTIFICATE"
drag, startPoint x: 1300, startPoint y: 240, endPoint x: 1105, endPoint y: 233, distance: 195.1
click at [1105, 233] on div "Return Shipping Account: 520839860" at bounding box center [1311, 239] width 427 height 24
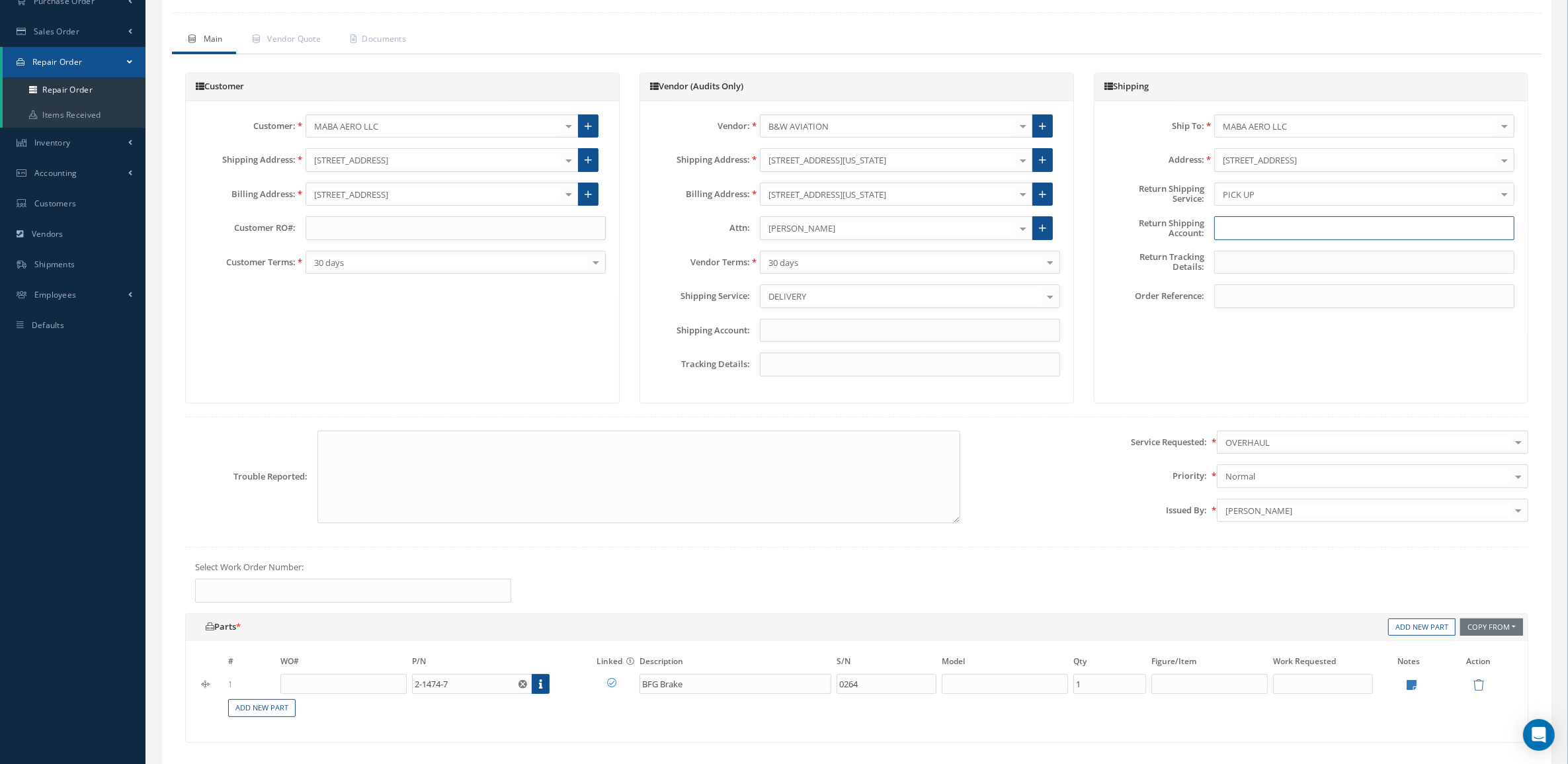
scroll to position [510, 0]
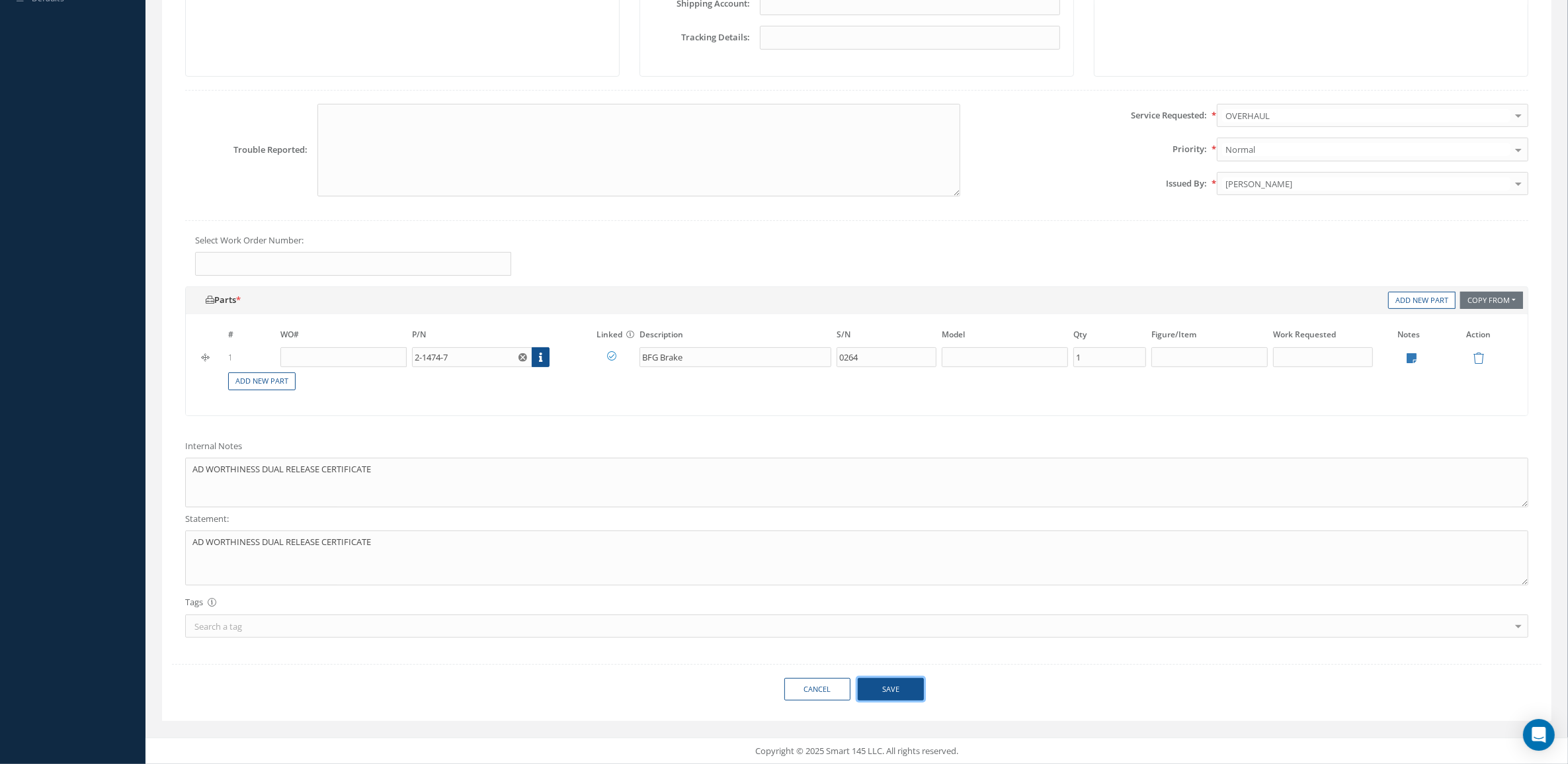
click at [903, 692] on button "Save" at bounding box center [891, 690] width 66 height 23
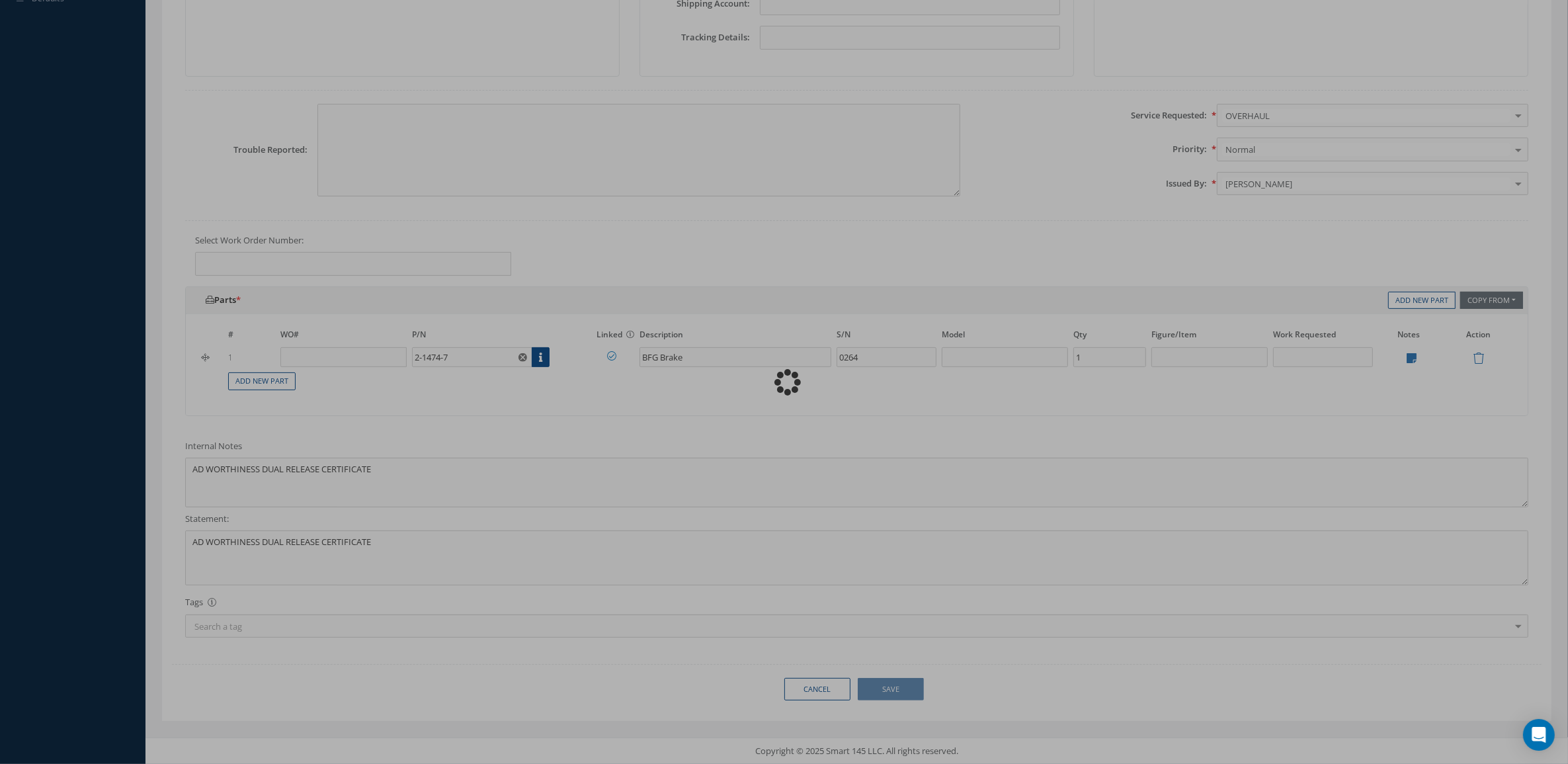
type textarea "AD WORTHINESS DUAL RELEASE CERTIFICATE -- Mariana Valdivia 10/08/2025 11:52AM"
type input "0"
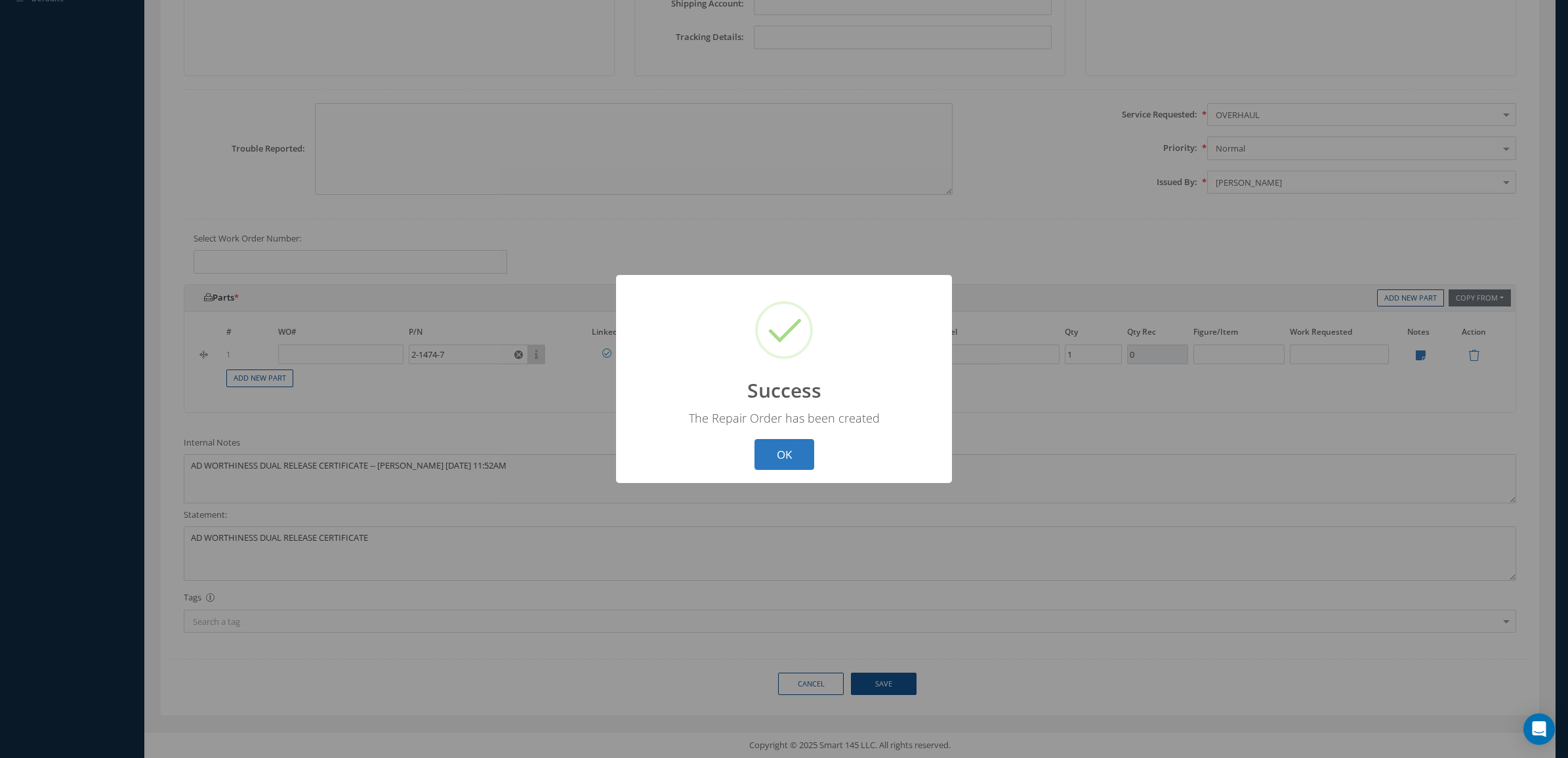
click at [786, 453] on button "OK" at bounding box center [784, 454] width 59 height 31
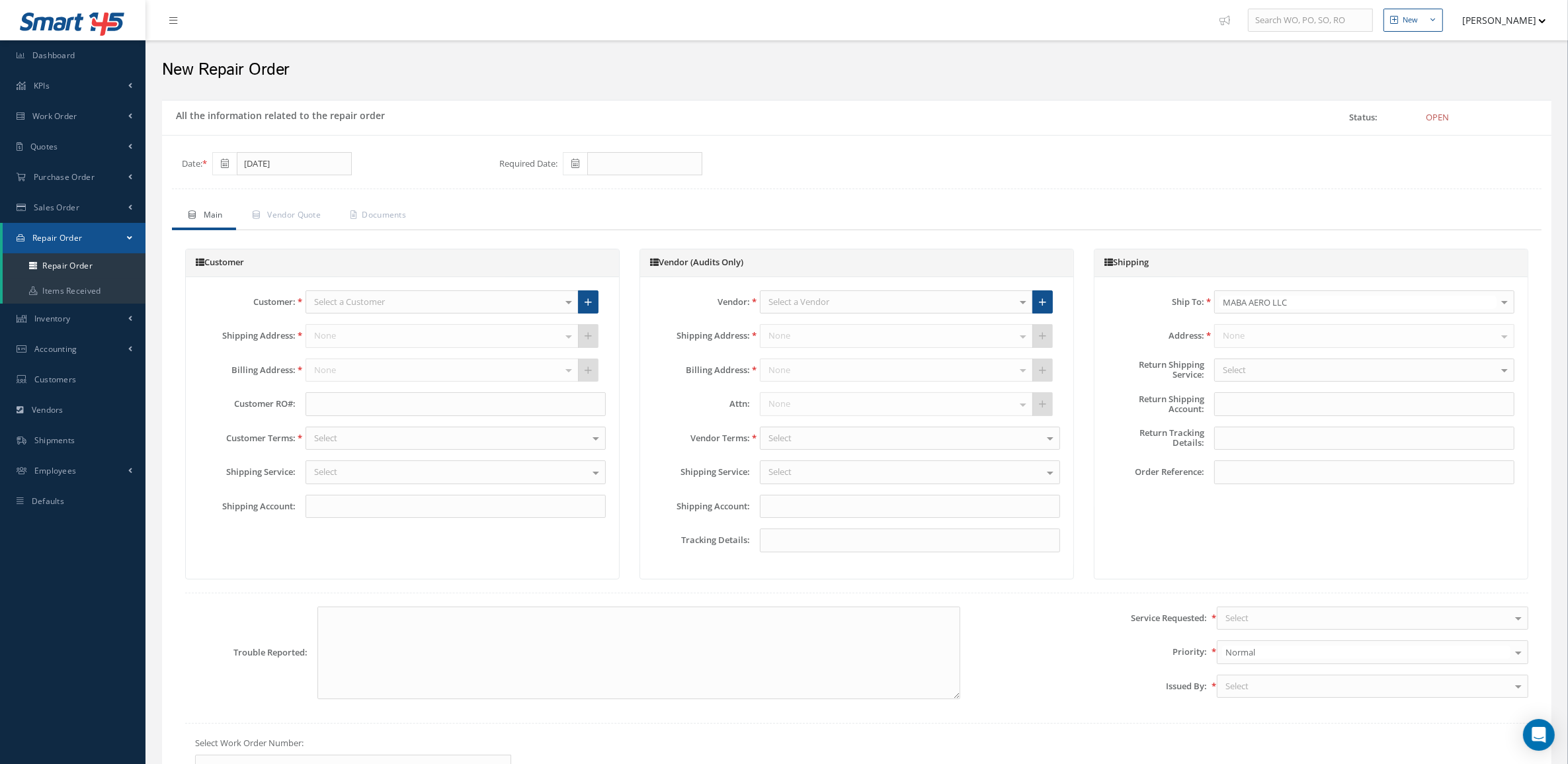
type input "520839860"
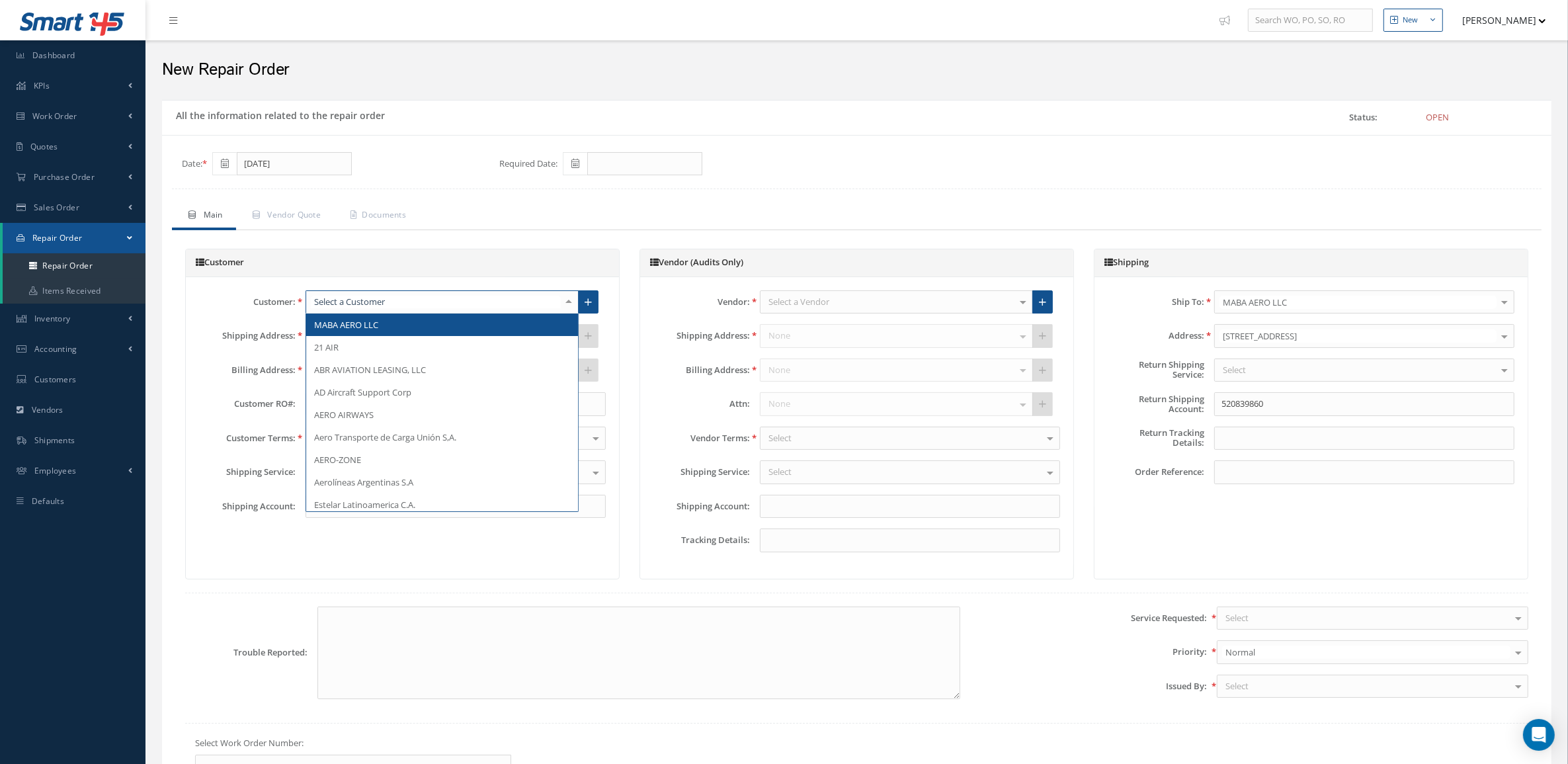
click at [543, 309] on div at bounding box center [442, 302] width 273 height 24
type input "MABA"
click at [543, 325] on span "MABA AERO LLC" at bounding box center [442, 324] width 272 height 22
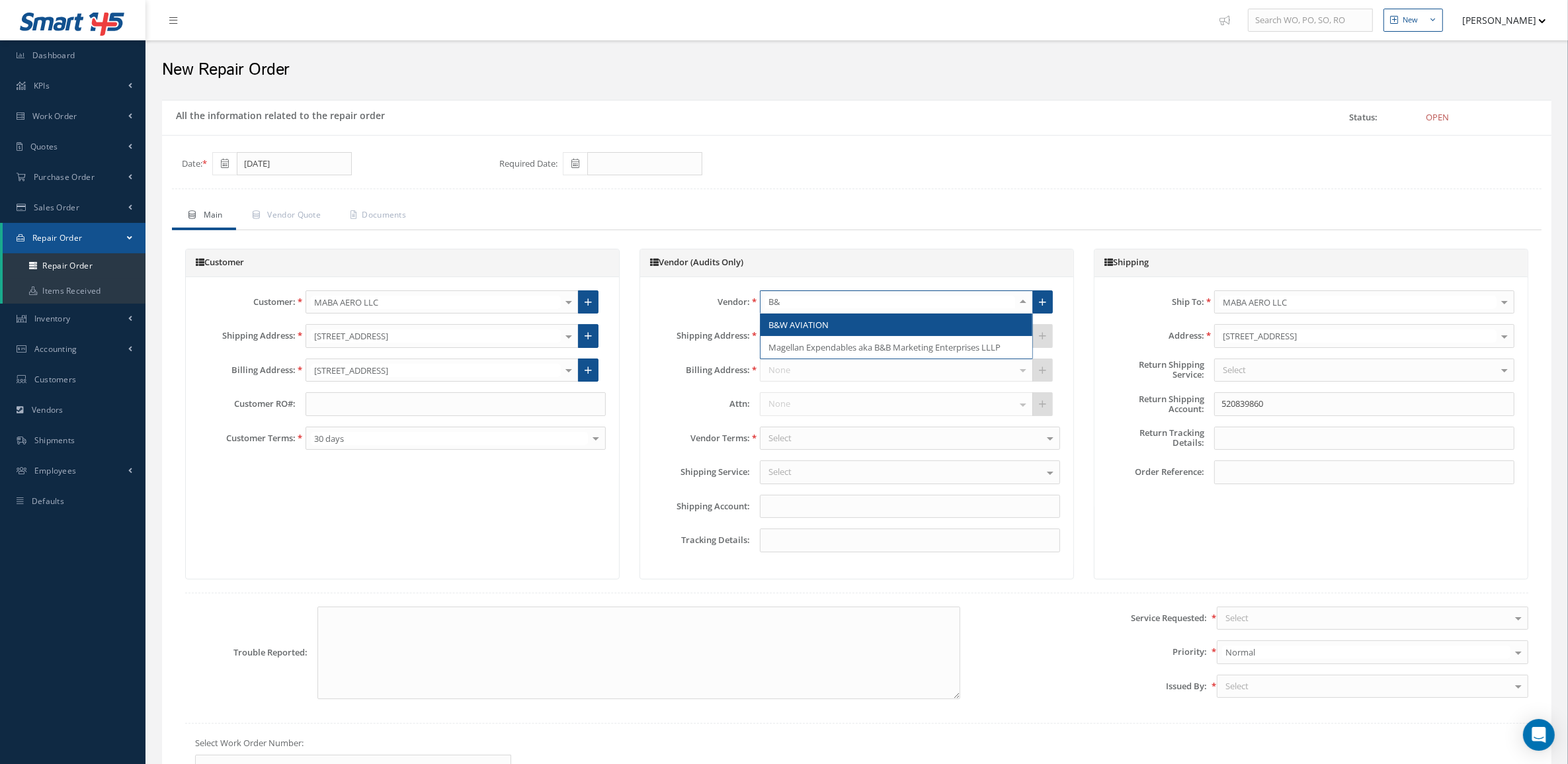
type input "B&W"
click at [811, 322] on span "B&W AVIATION" at bounding box center [799, 325] width 60 height 12
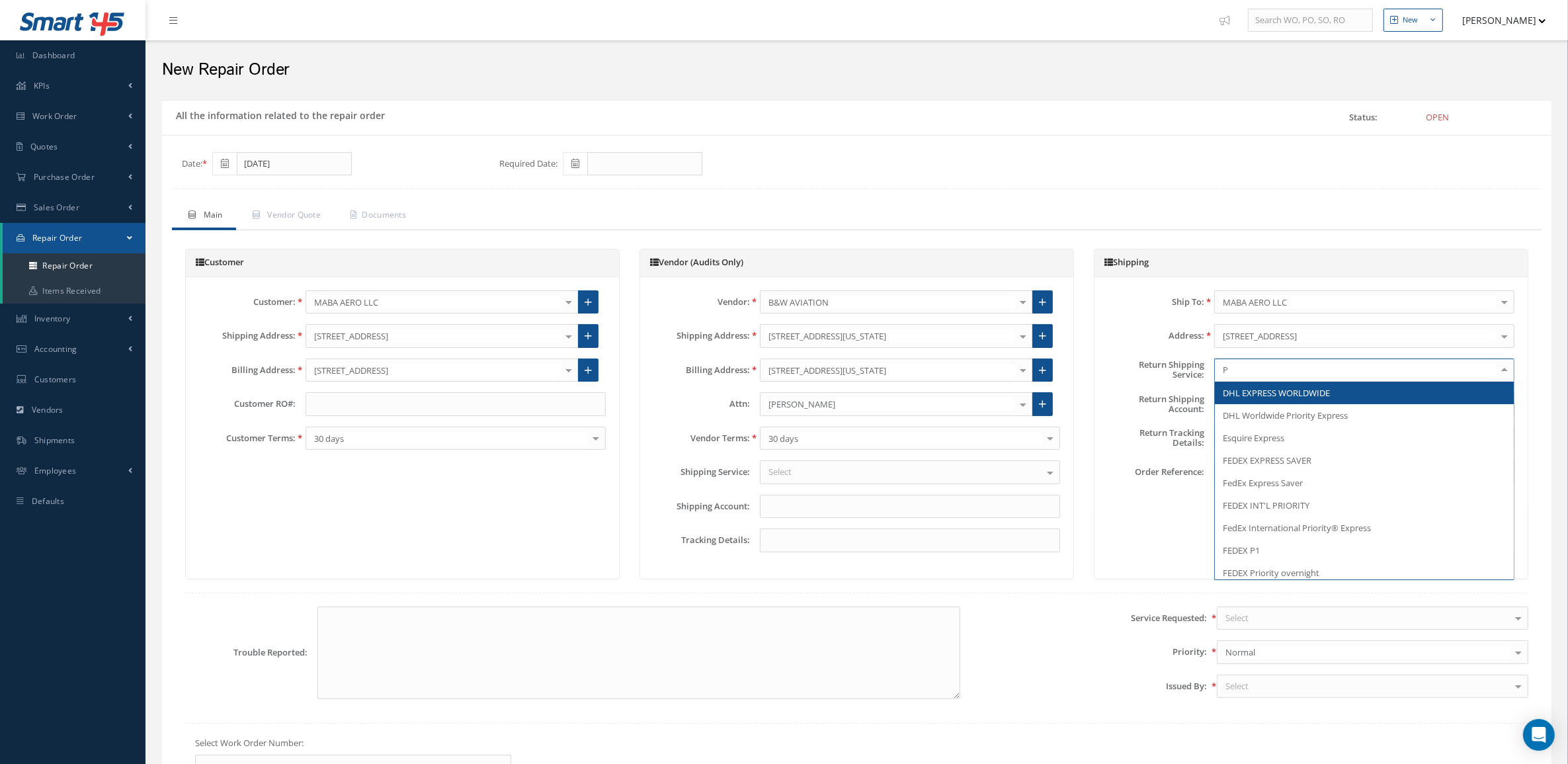
type input "PI"
click at [1252, 390] on span "PICK UP" at bounding box center [1238, 393] width 32 height 12
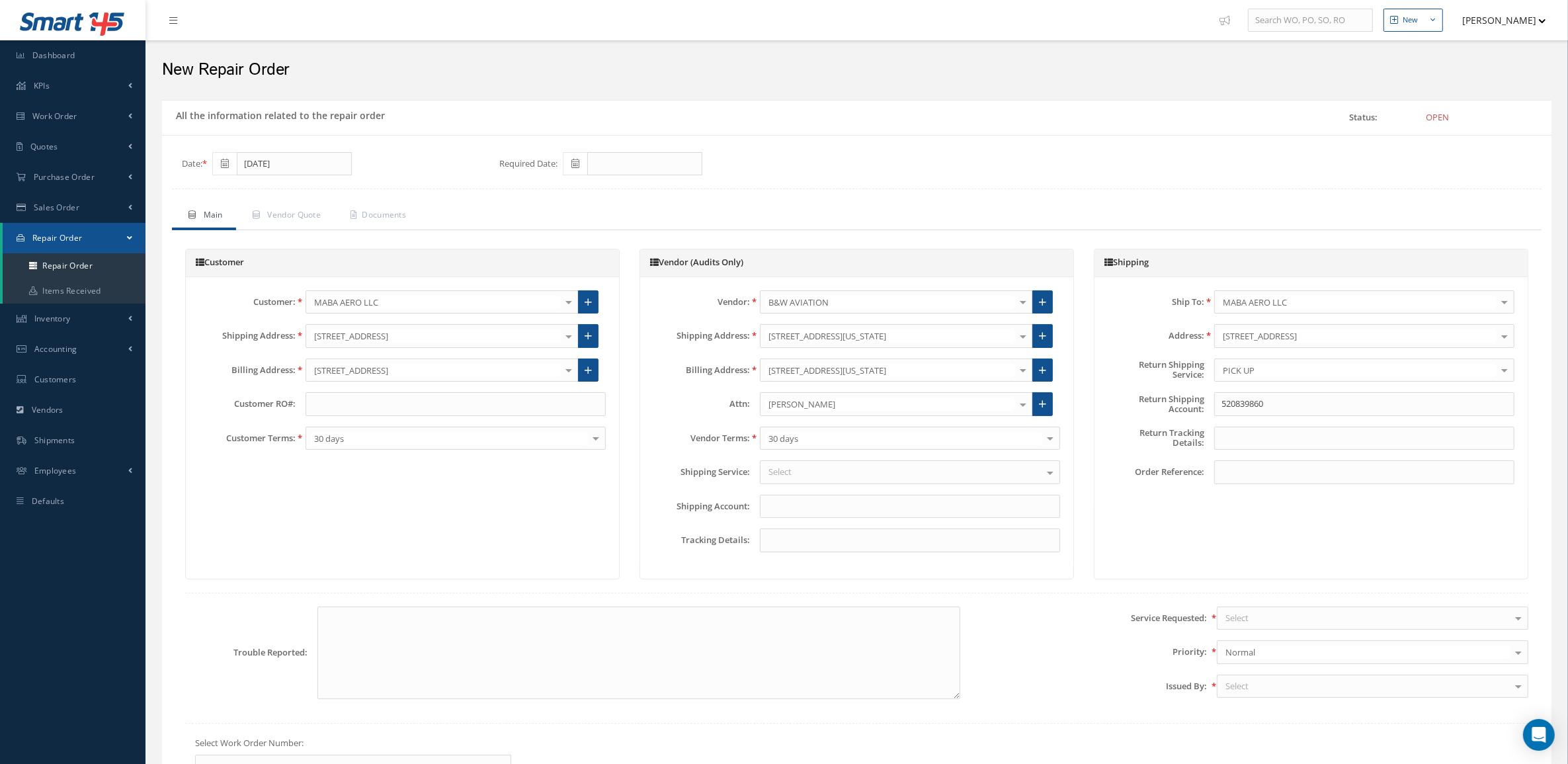
click at [829, 478] on div "Select" at bounding box center [910, 472] width 300 height 24
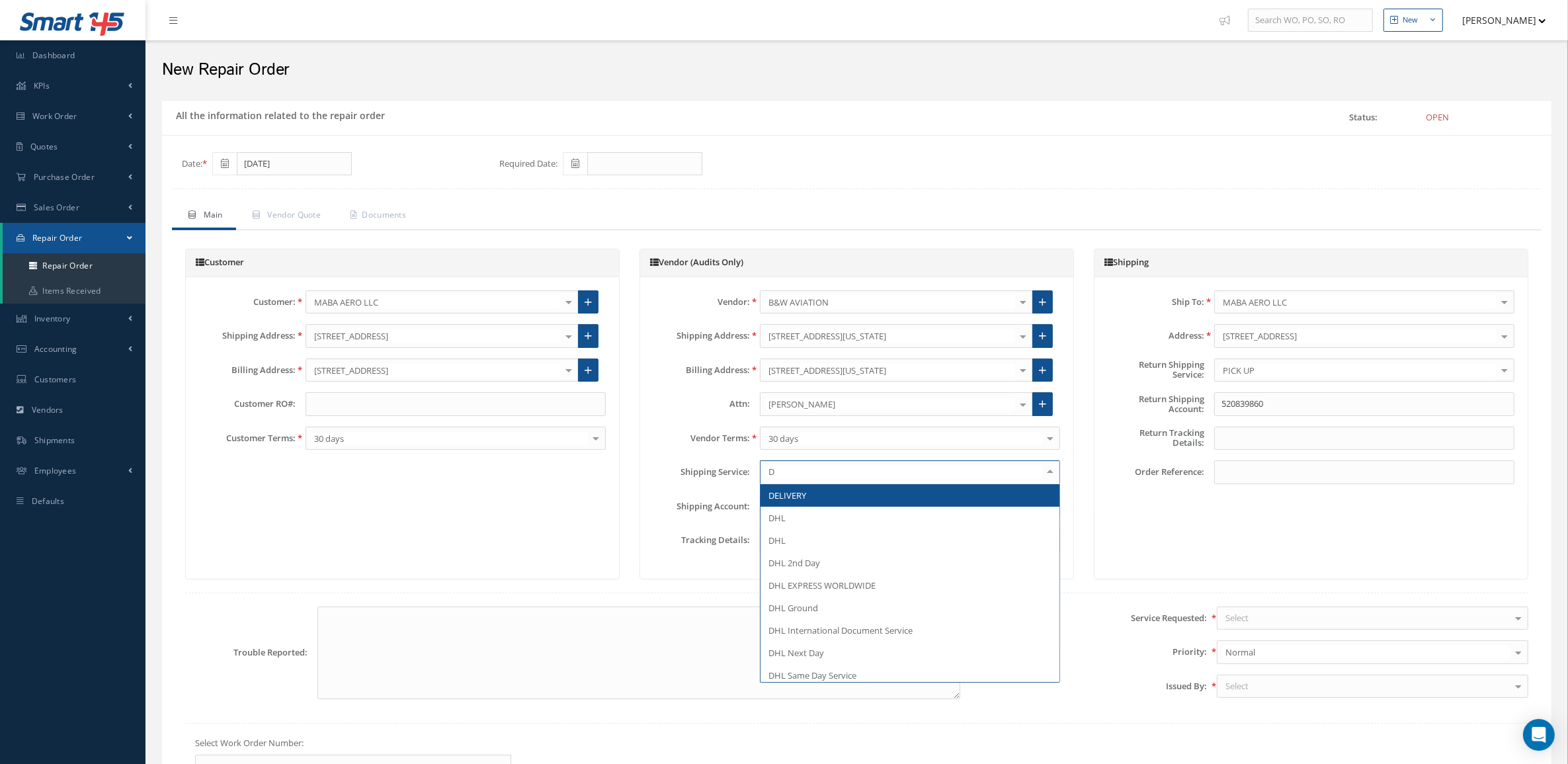
type input "DE"
click at [822, 490] on span "DELIVERY" at bounding box center [909, 495] width 299 height 22
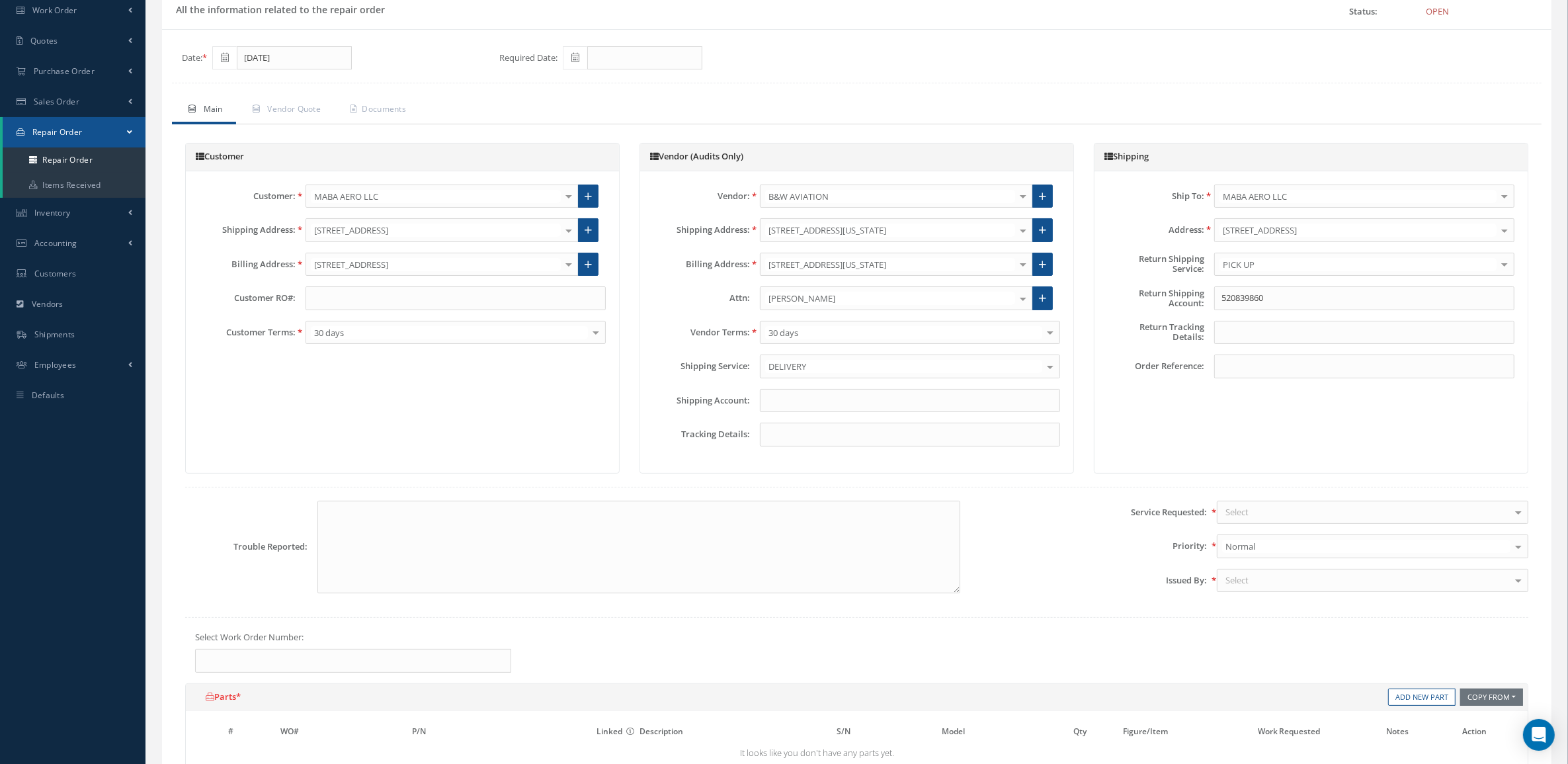
scroll to position [331, 0]
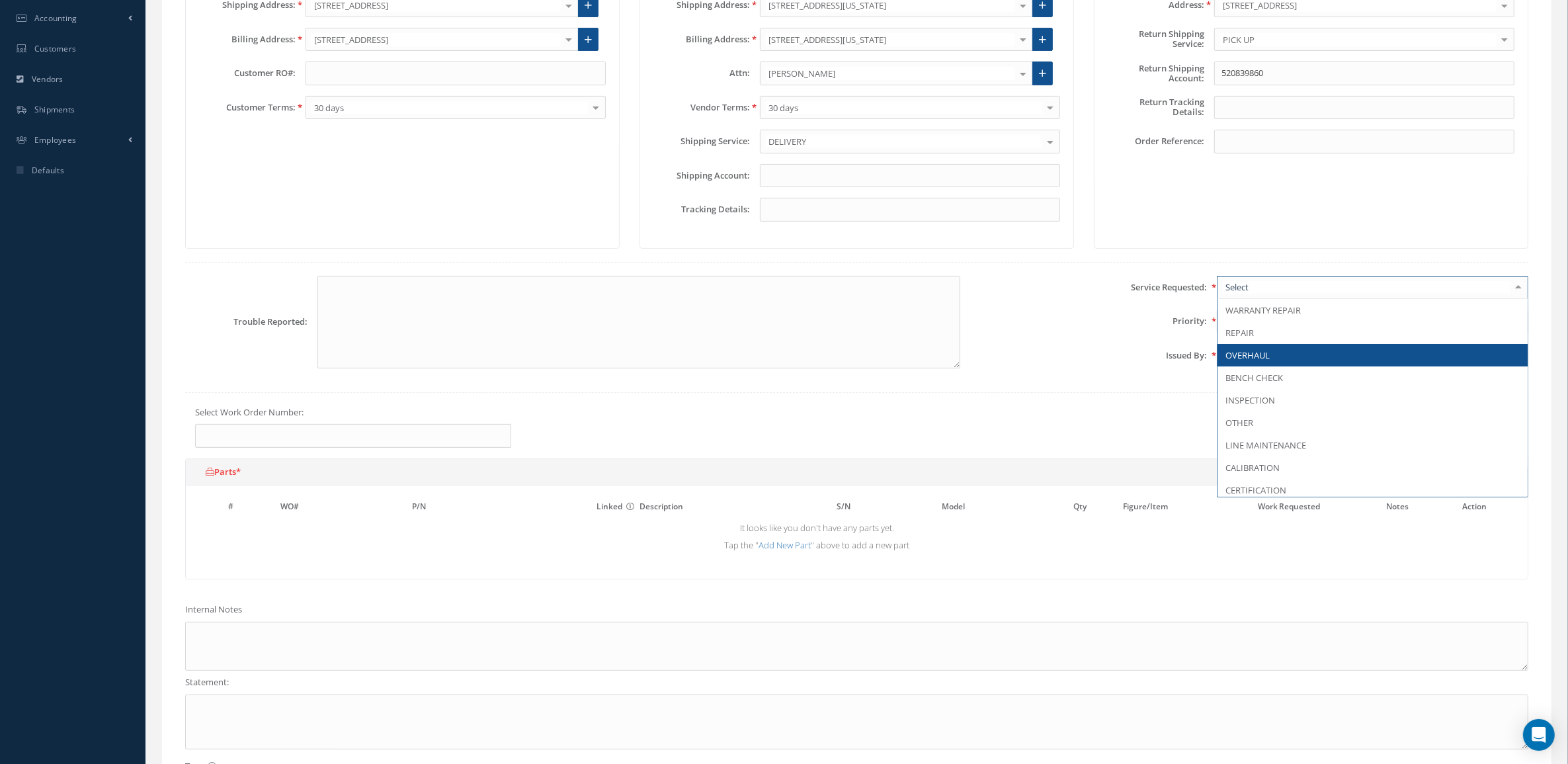
click at [1260, 356] on span "OVERHAUL" at bounding box center [1248, 355] width 44 height 12
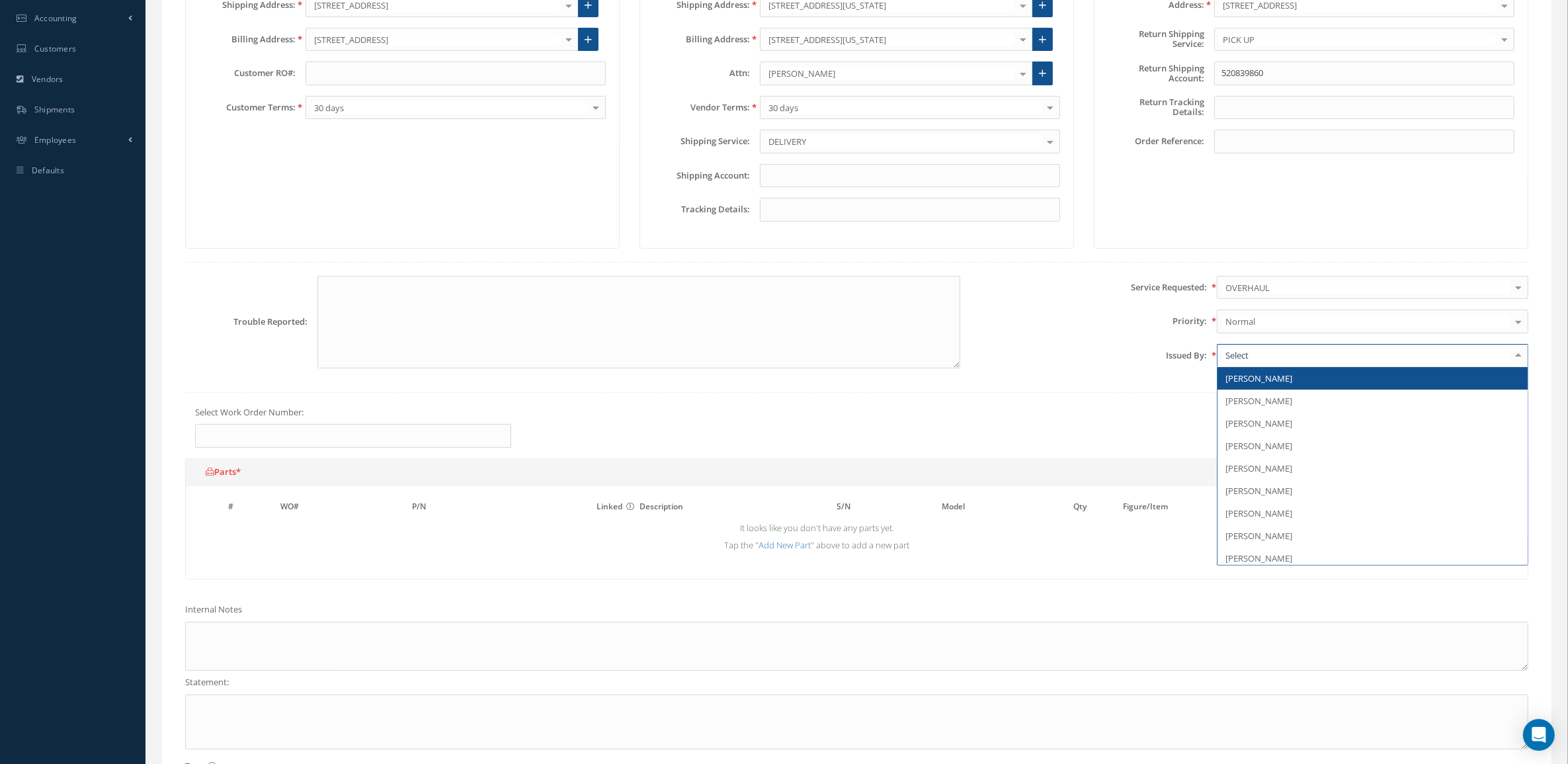
click at [1245, 352] on div at bounding box center [1373, 356] width 311 height 24
type input "MA"
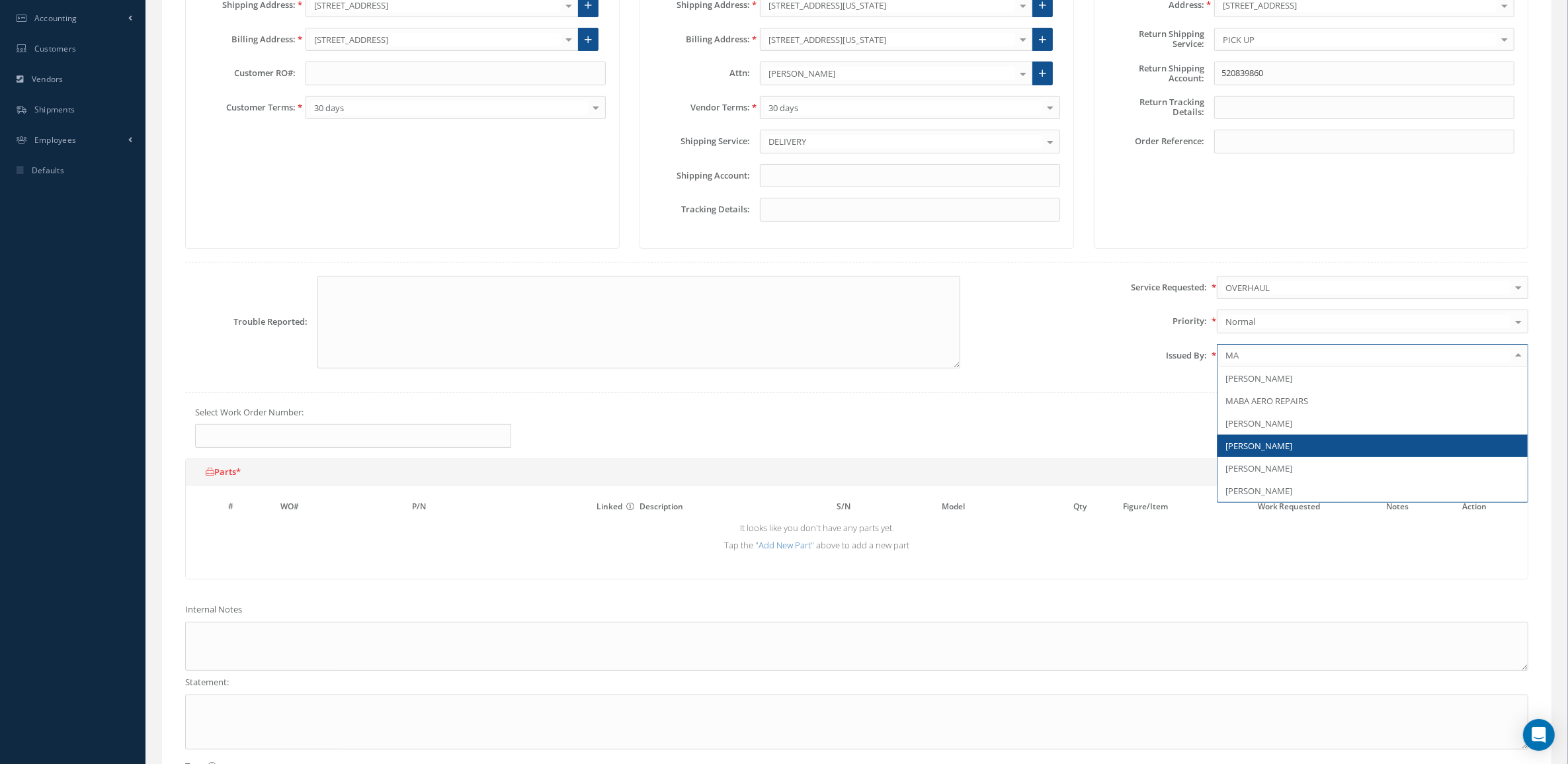
click at [1280, 452] on span "[PERSON_NAME]" at bounding box center [1258, 446] width 67 height 12
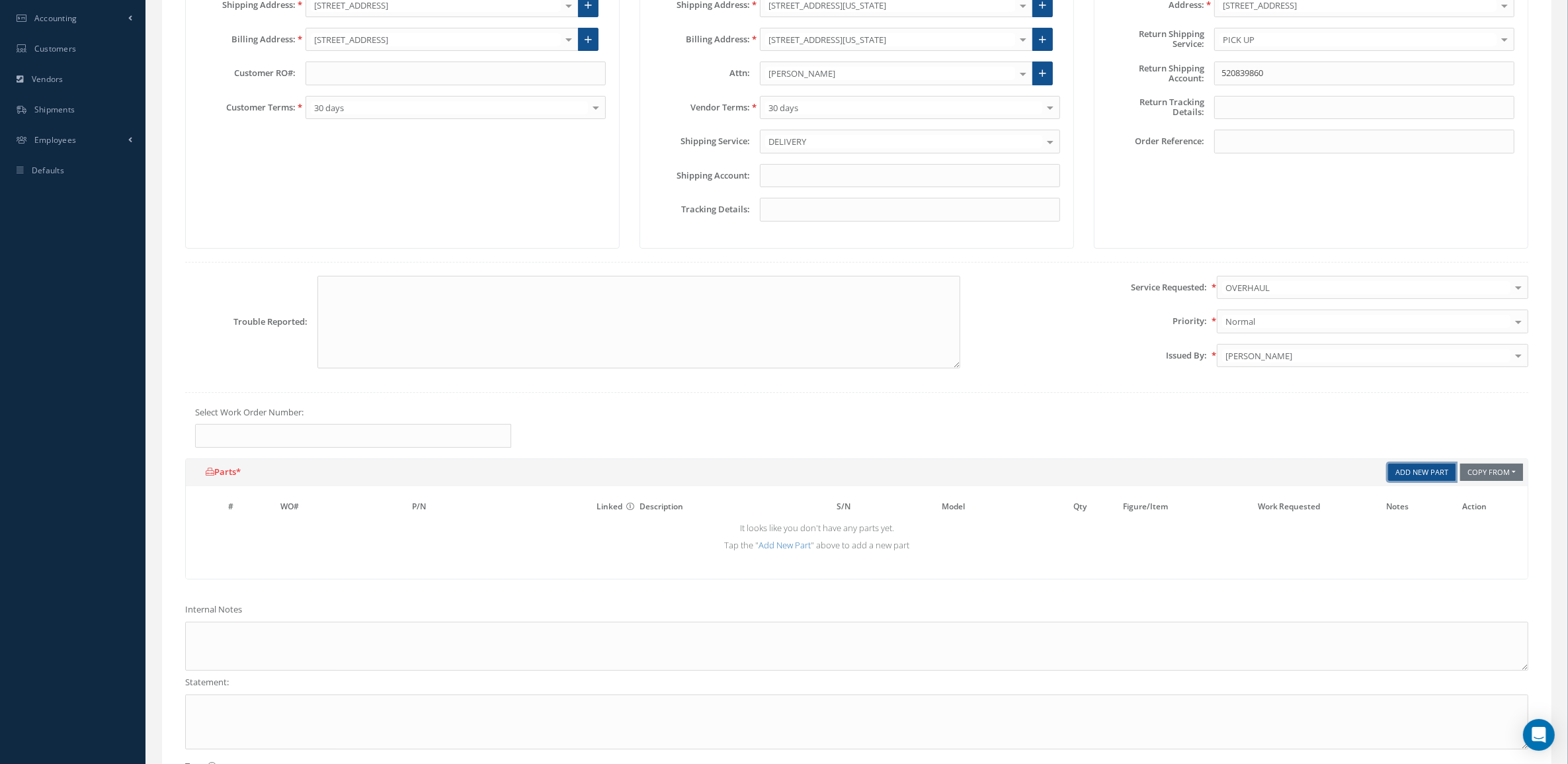
click at [1400, 475] on link "Add New Part" at bounding box center [1422, 472] width 68 height 17
click at [432, 535] on input "text" at bounding box center [472, 529] width 120 height 20
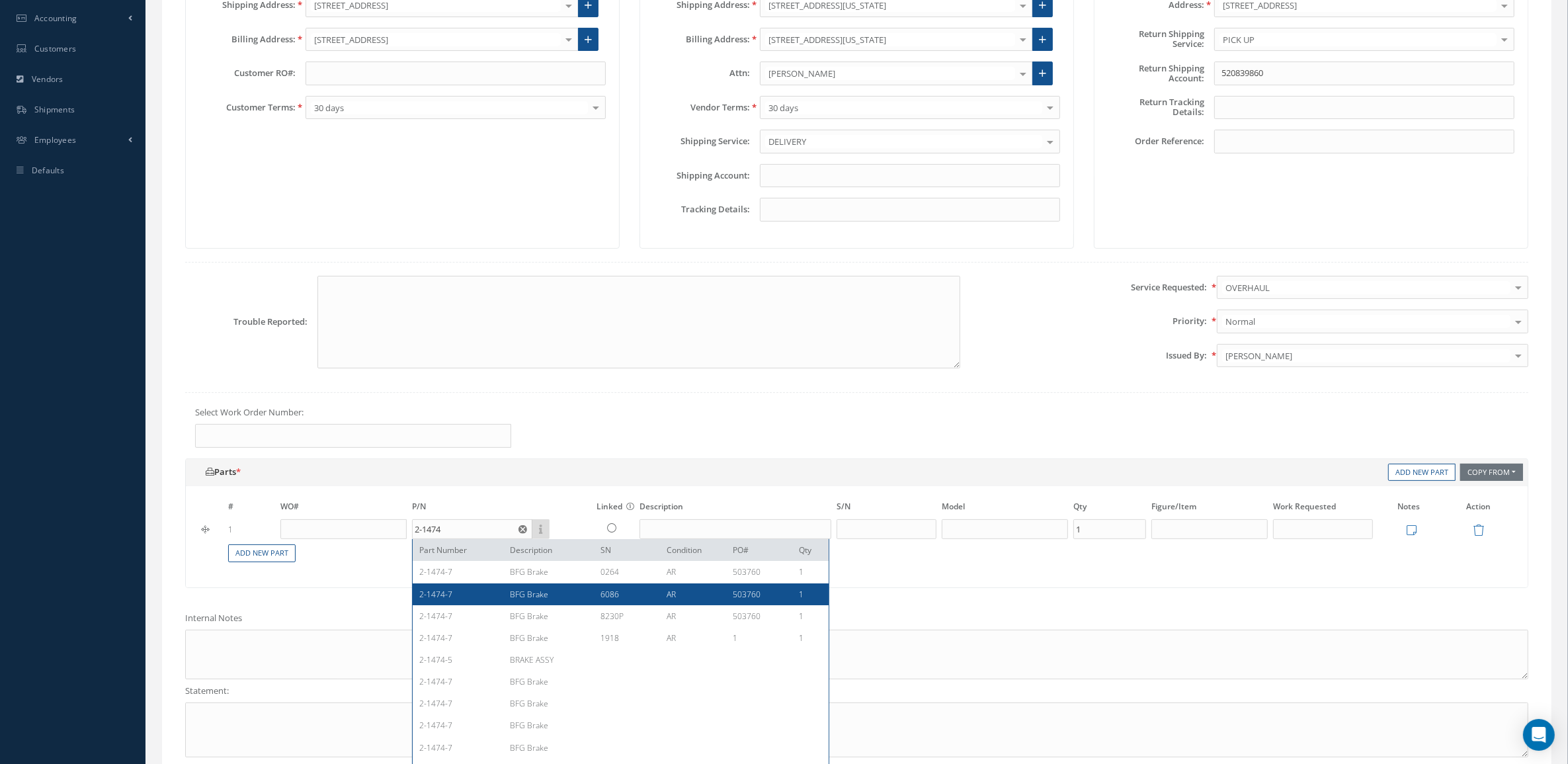
click at [490, 597] on div "2-1474-7" at bounding box center [459, 595] width 80 height 12
type input "2-1474-7"
type input "BFG Brake"
type input "6086"
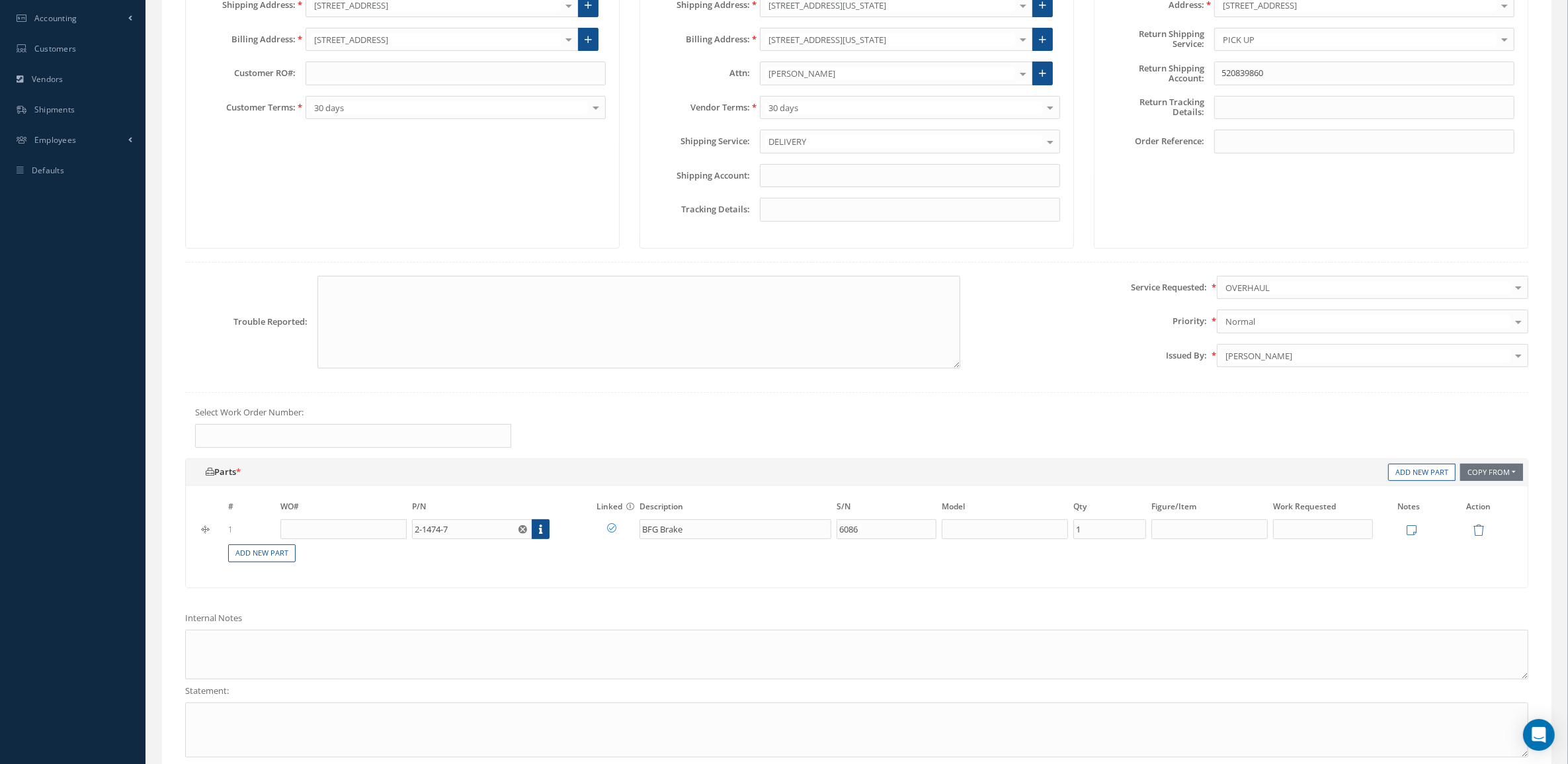
click at [437, 630] on div "Internal Notes" at bounding box center [856, 646] width 1363 height 68
click at [437, 648] on textarea at bounding box center [856, 654] width 1344 height 49
paste textarea "AD WORTHINESS DUAL RELEASE CERTIFICATE"
type textarea "AD WORTHINESS DUAL RELEASE CERTIFICATE"
click at [411, 727] on textarea at bounding box center [856, 729] width 1344 height 55
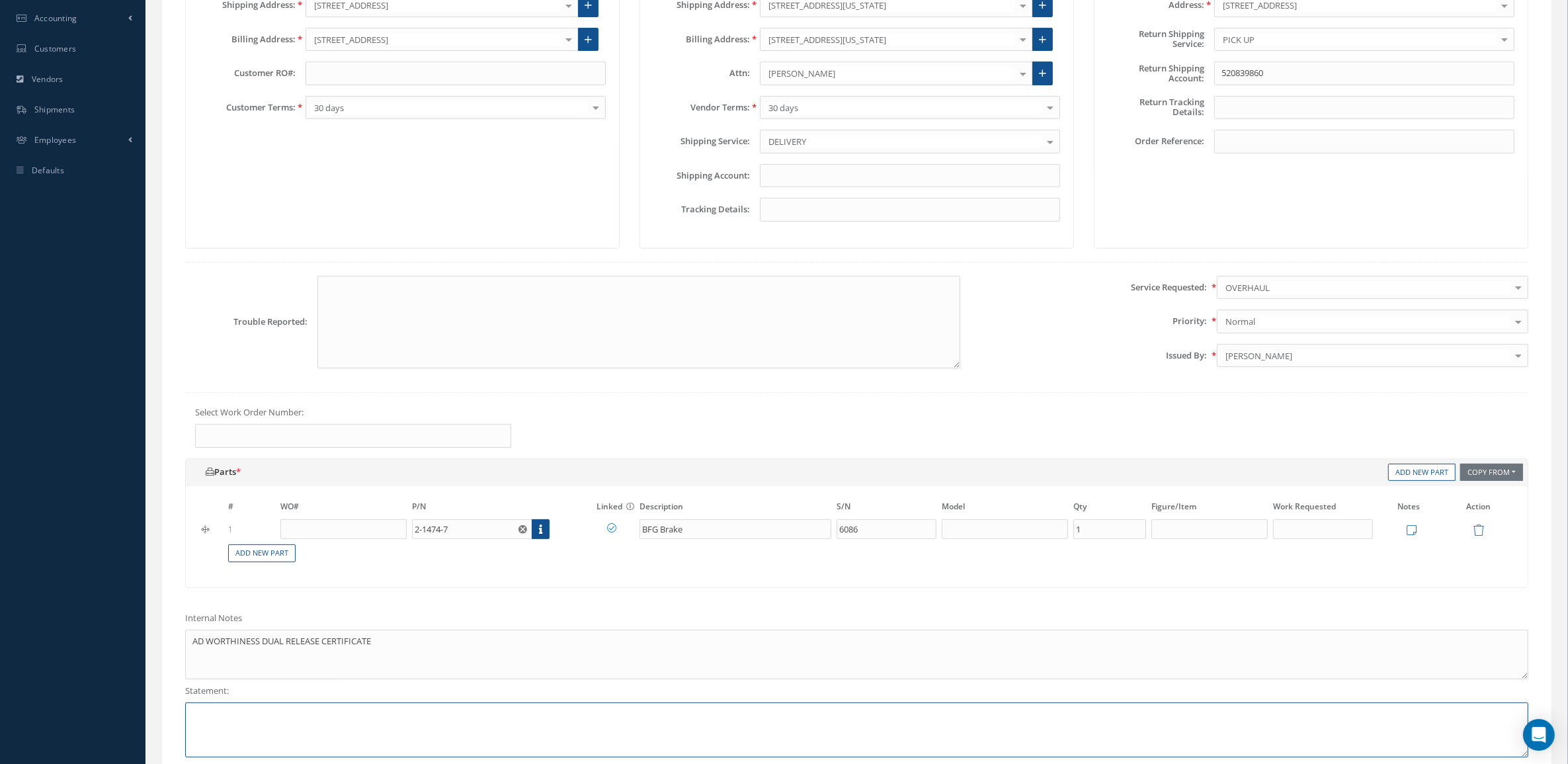
paste textarea "AD WORTHINESS DUAL RELEASE CERTIFICATE"
type textarea "AD WORTHINESS DUAL RELEASE CERTIFICATE"
click at [1409, 536] on icon at bounding box center [1411, 530] width 10 height 12
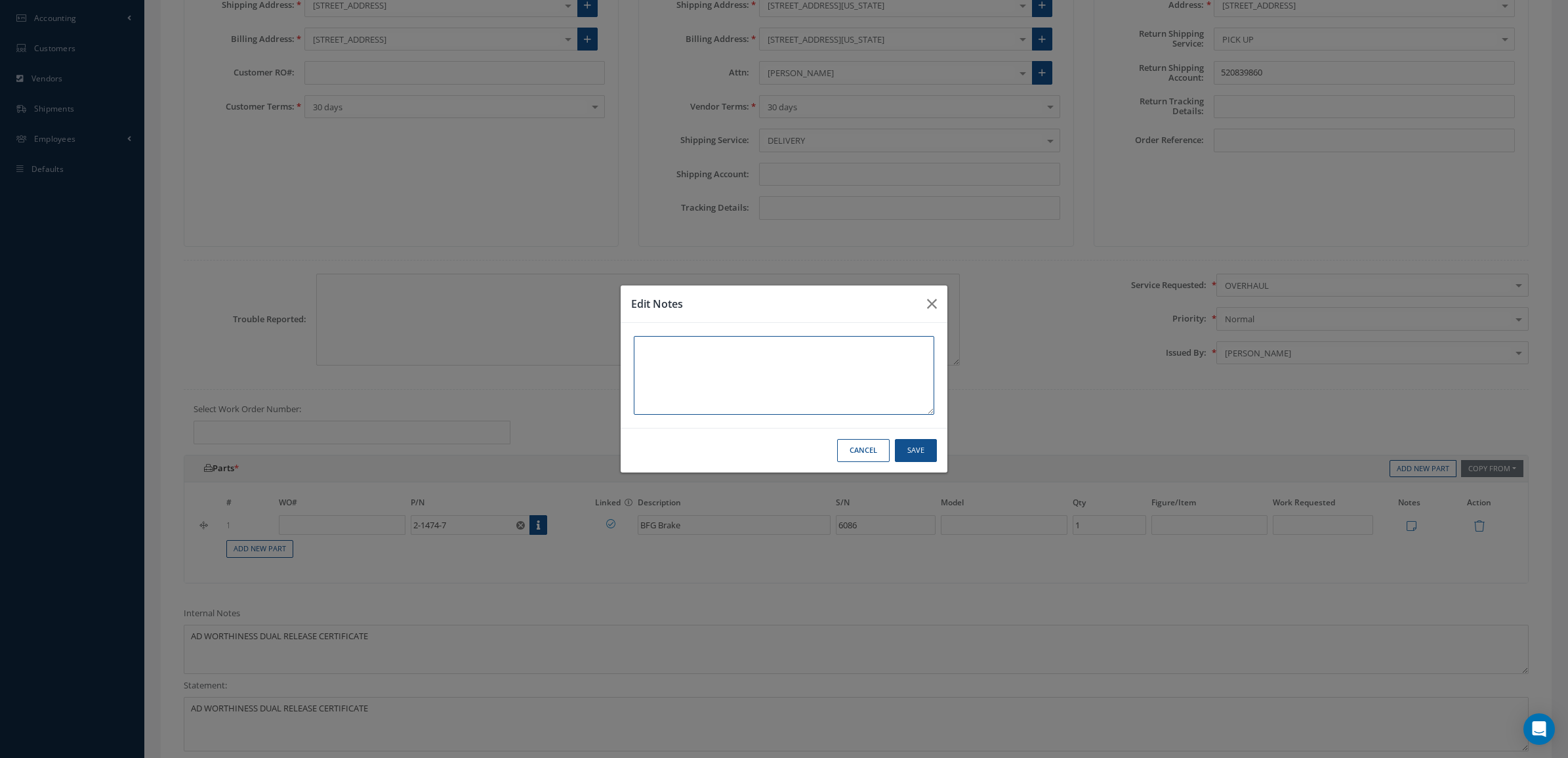
click at [667, 382] on textarea at bounding box center [784, 375] width 300 height 79
paste textarea "AD WORTHINESS DUAL RELEASE CERTIFICATE"
type textarea "AD WORTHINESS DUAL RELEASE CERTIFICATE"
click at [915, 449] on button "Save" at bounding box center [916, 450] width 42 height 23
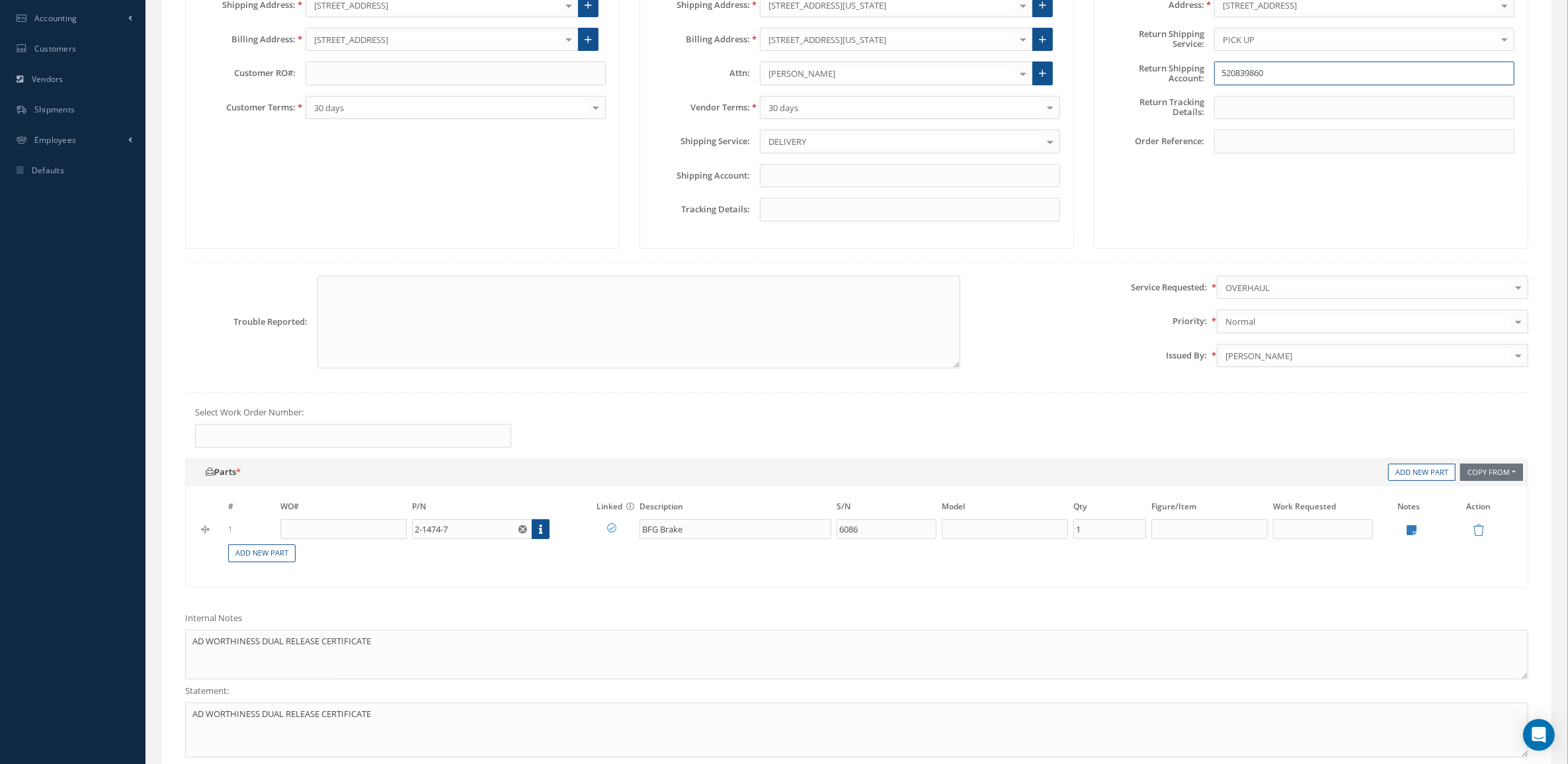
drag, startPoint x: 1277, startPoint y: 76, endPoint x: 1107, endPoint y: 74, distance: 170.0
click at [1107, 74] on div "Return Shipping Account: 520839860" at bounding box center [1311, 73] width 427 height 24
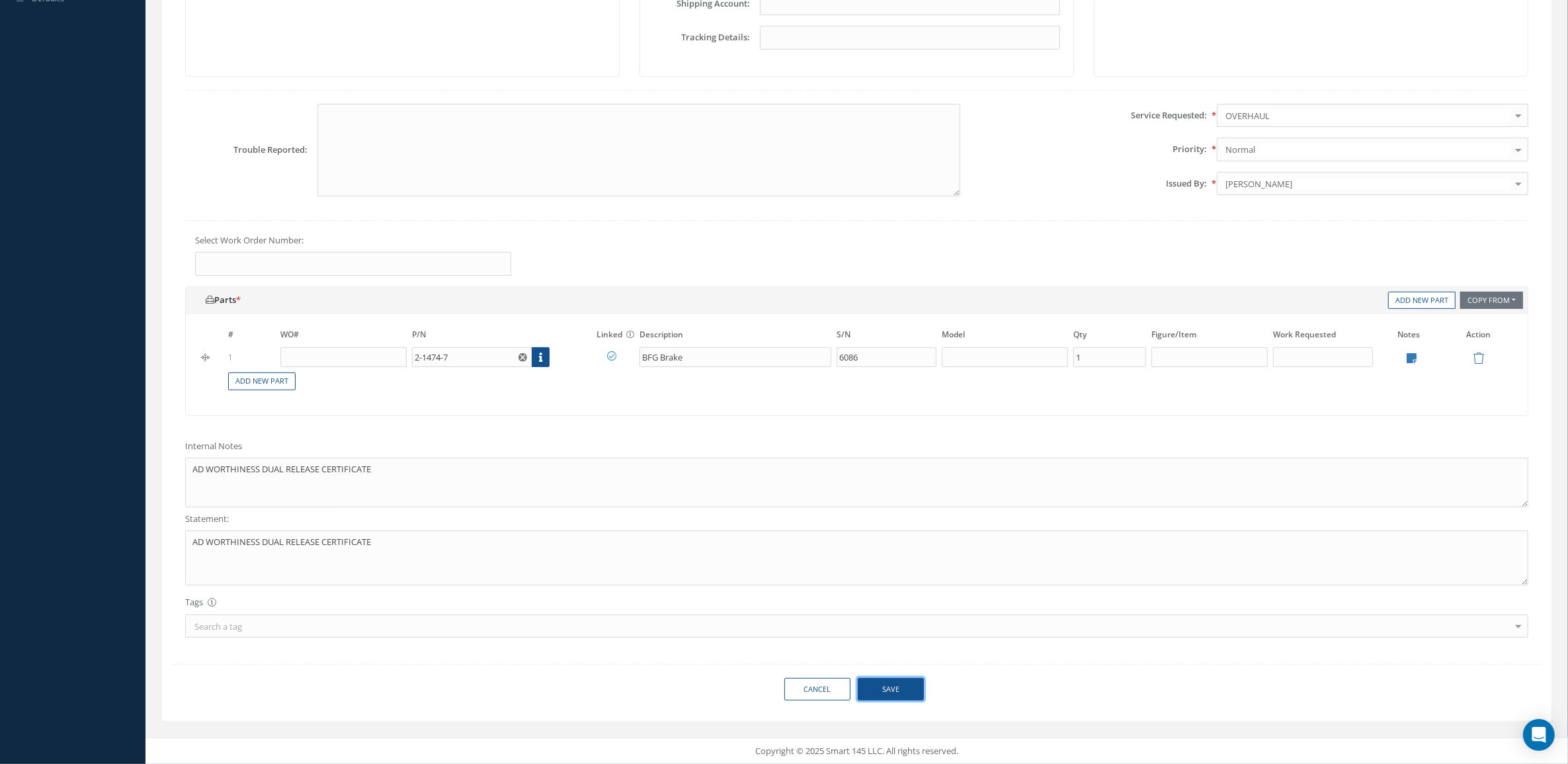
click at [891, 690] on button "Save" at bounding box center [891, 690] width 66 height 23
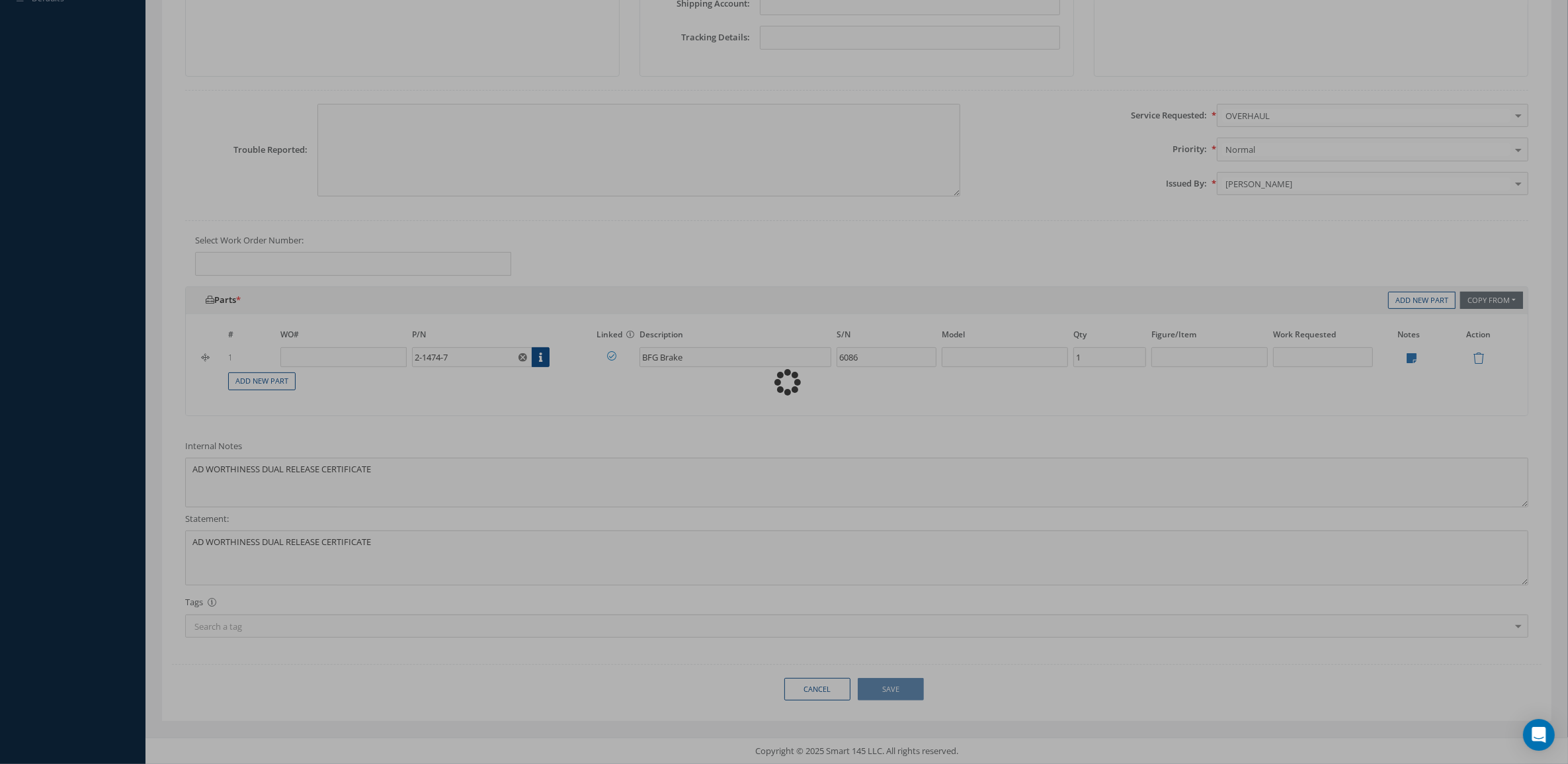
type textarea "AD WORTHINESS DUAL RELEASE CERTIFICATE -- Mariana Valdivia 10/08/2025 11:52AM"
type input "0"
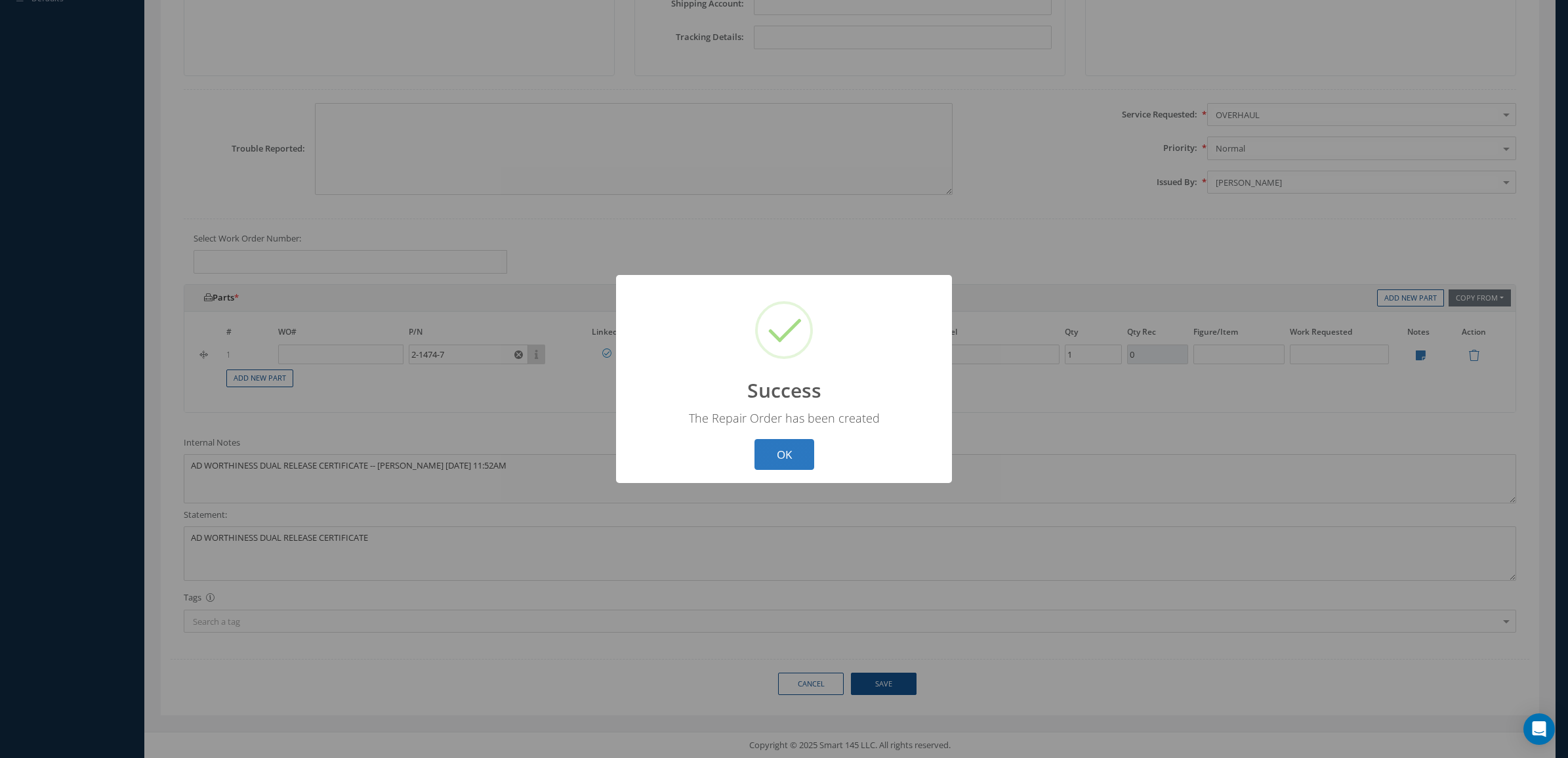
click at [798, 448] on button "OK" at bounding box center [784, 454] width 59 height 31
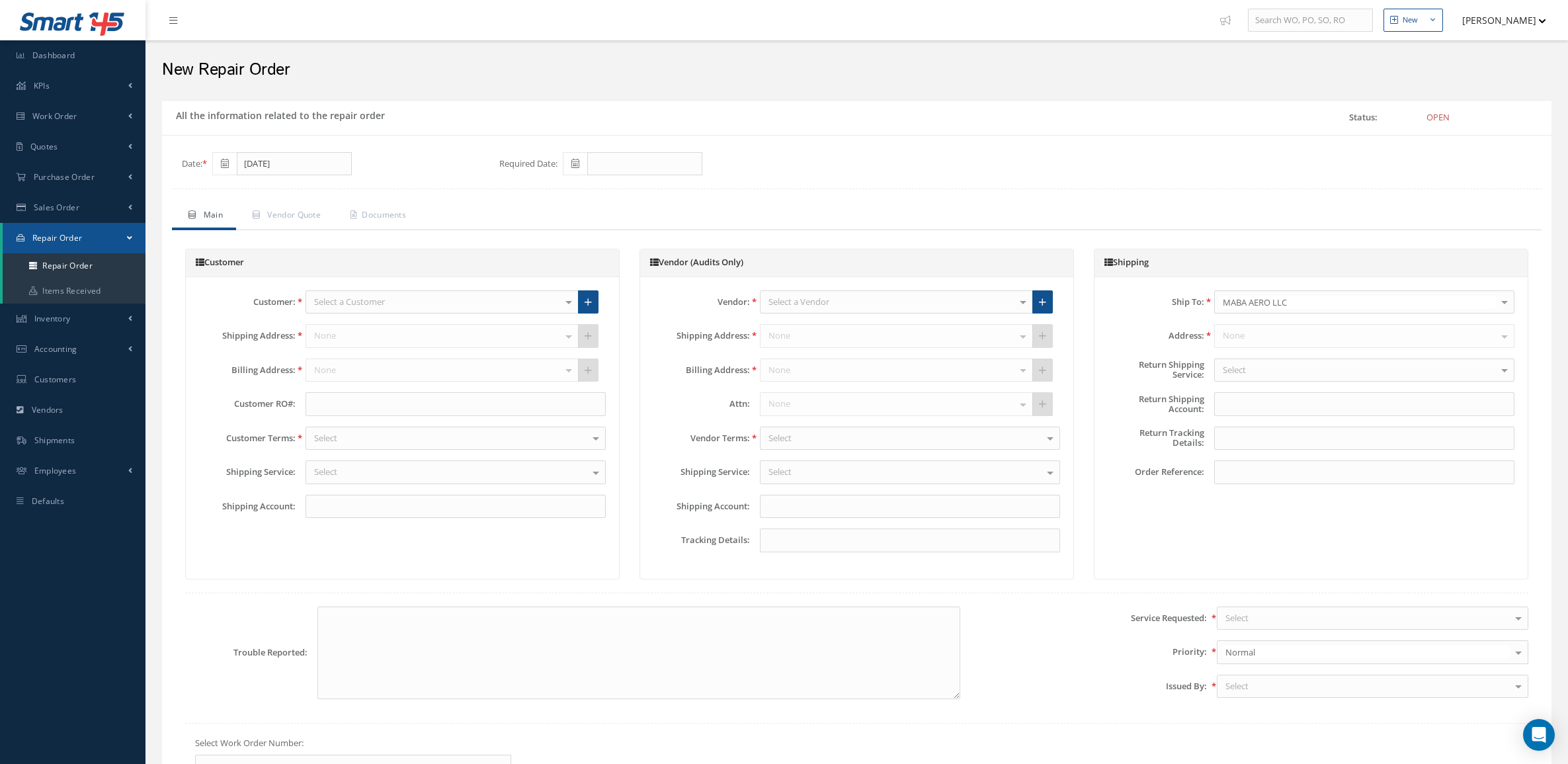
type input "520839860"
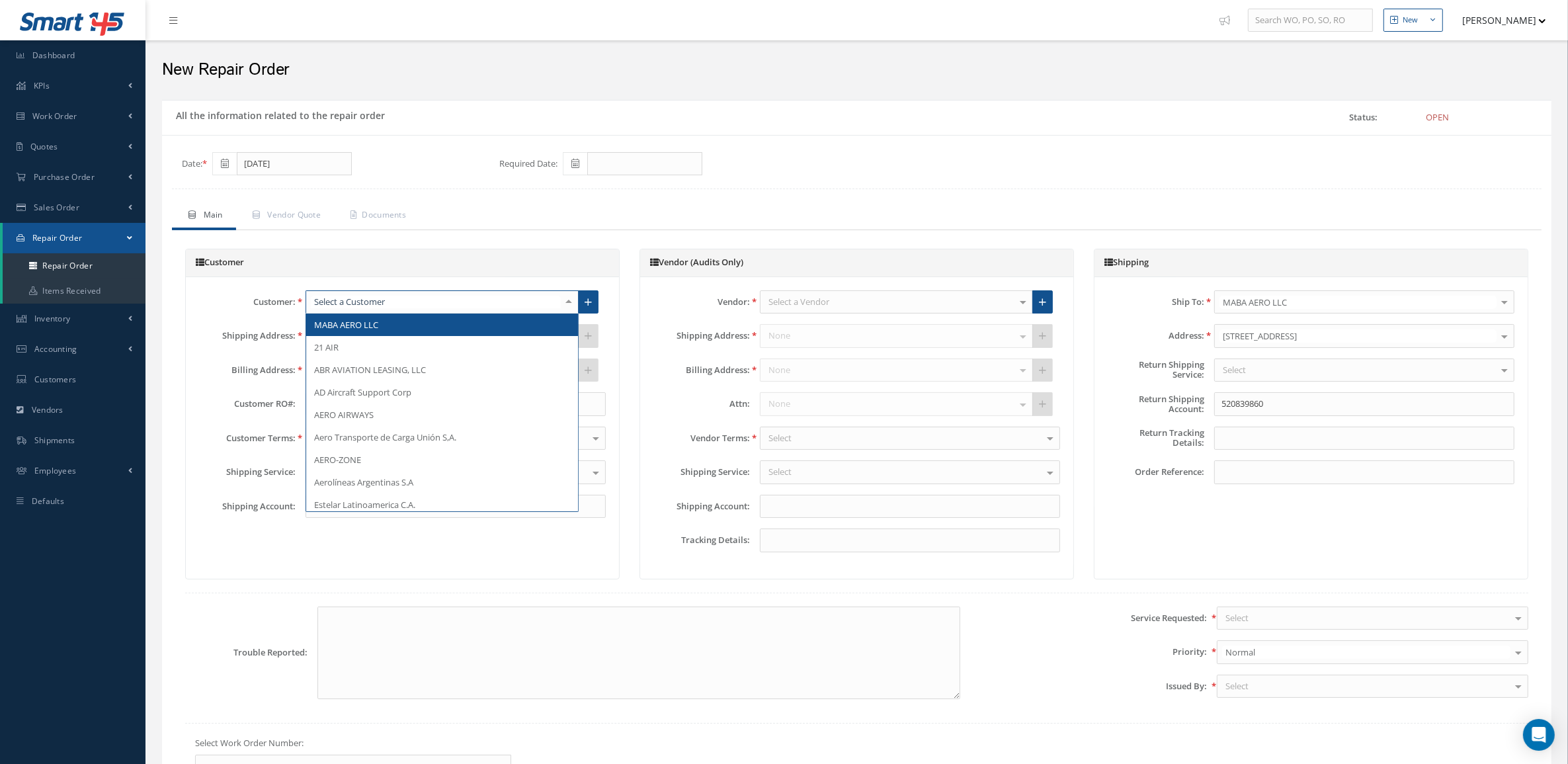
click at [490, 298] on div at bounding box center [442, 302] width 273 height 24
type input "MABA"
click at [508, 331] on span "MABA AERO LLC" at bounding box center [442, 324] width 272 height 22
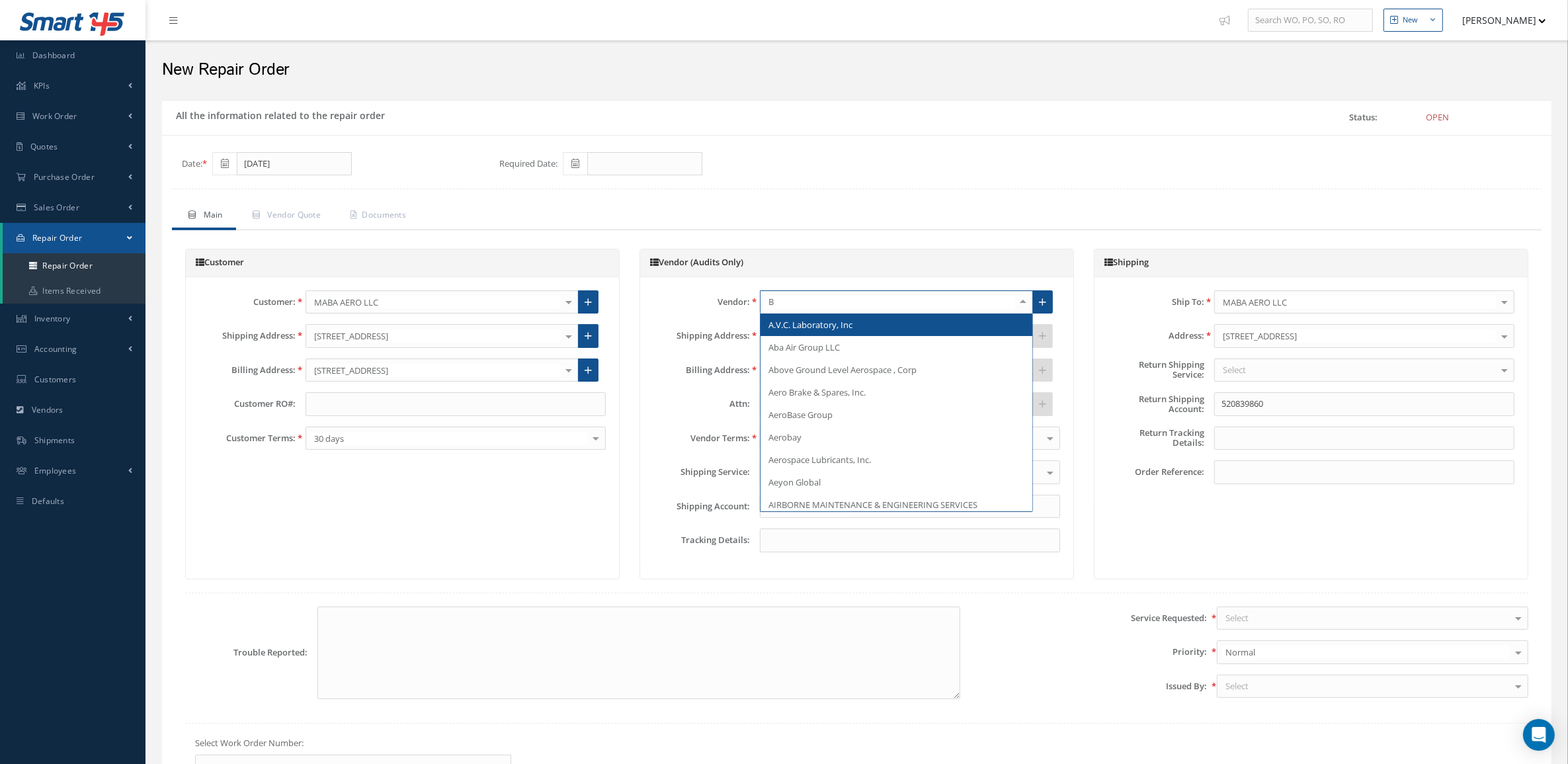
type input "B&"
click at [799, 319] on span "B&W AVIATION" at bounding box center [896, 324] width 272 height 22
drag, startPoint x: 838, startPoint y: 305, endPoint x: 731, endPoint y: 300, distance: 107.1
click at [863, 200] on div "Date: 10/08/2025 Required Date: Main Vendor Quote Documents Customer Customer: …" at bounding box center [857, 678] width 1370 height 1053
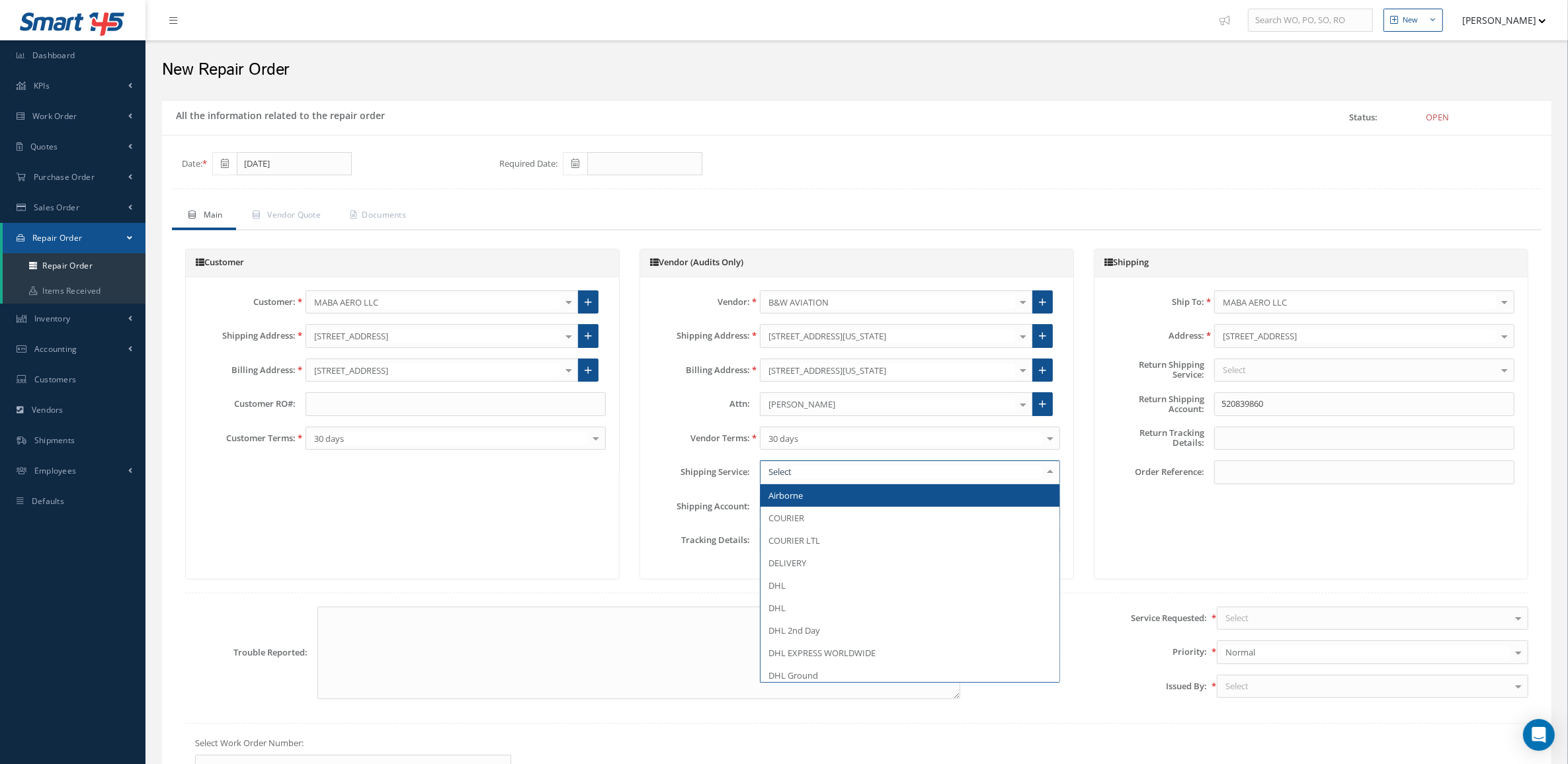
click at [814, 475] on div at bounding box center [910, 472] width 300 height 24
type input "DE"
click at [819, 499] on span "DELIVERY" at bounding box center [909, 495] width 299 height 22
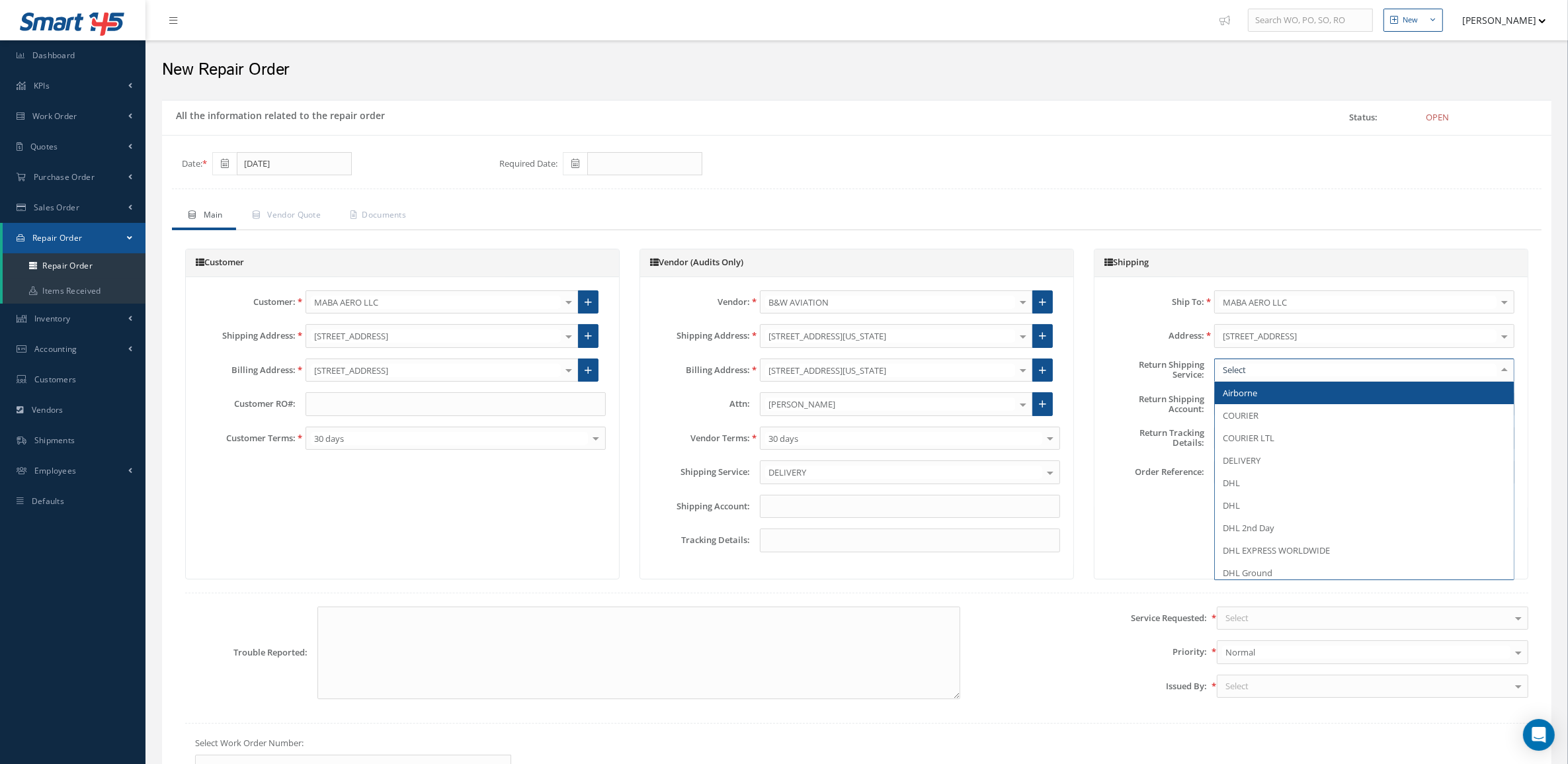
click at [1258, 366] on div at bounding box center [1365, 370] width 300 height 24
type input "PI"
click at [1258, 404] on span "PICK UP" at bounding box center [1364, 393] width 299 height 22
drag, startPoint x: 1278, startPoint y: 403, endPoint x: 1142, endPoint y: 402, distance: 136.0
click at [1142, 402] on div "Return Shipping Account: 520839860" at bounding box center [1311, 404] width 427 height 24
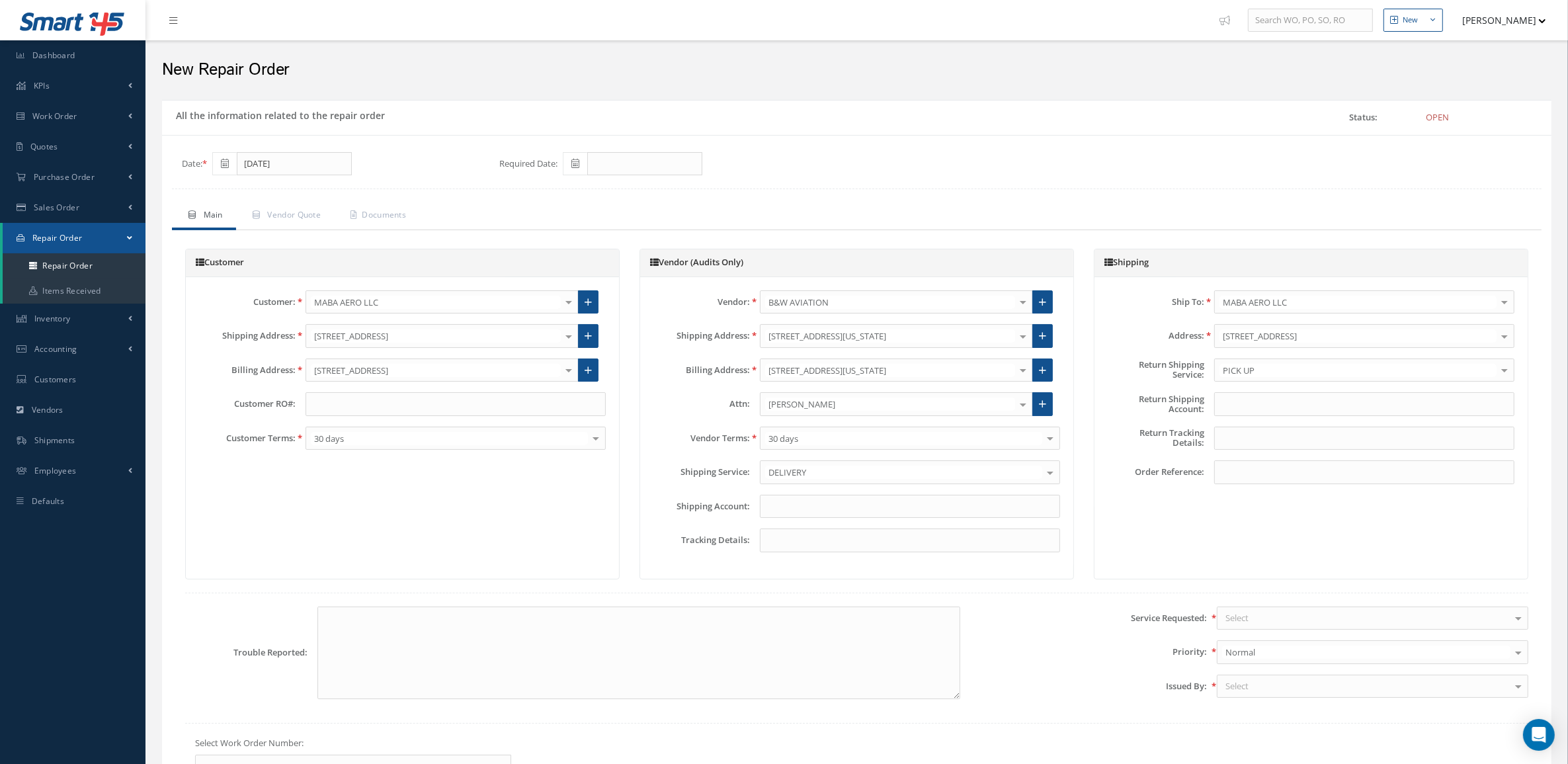
click at [1295, 617] on div "Select" at bounding box center [1373, 618] width 311 height 24
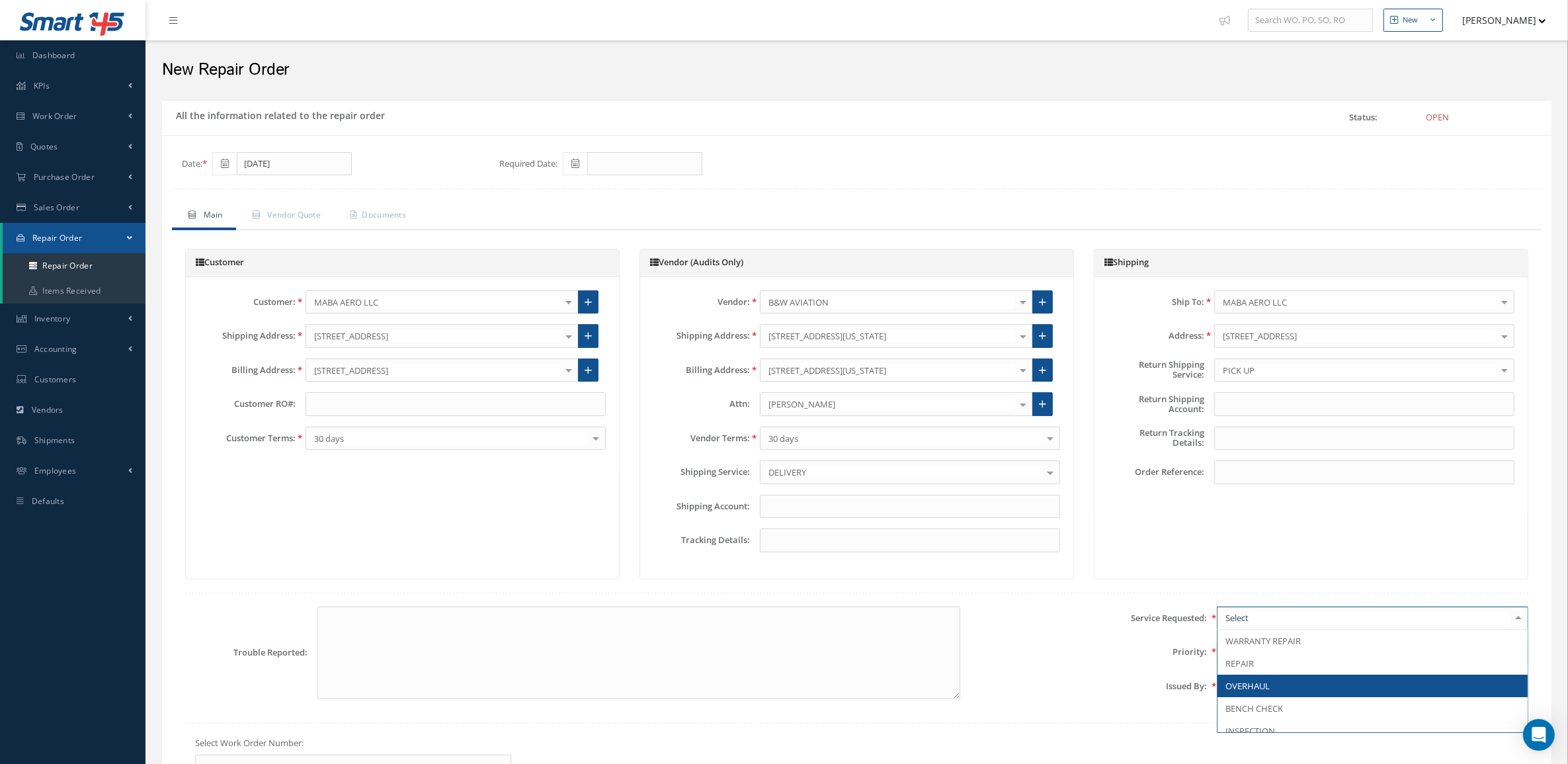
click at [1296, 680] on span "OVERHAUL" at bounding box center [1373, 686] width 311 height 22
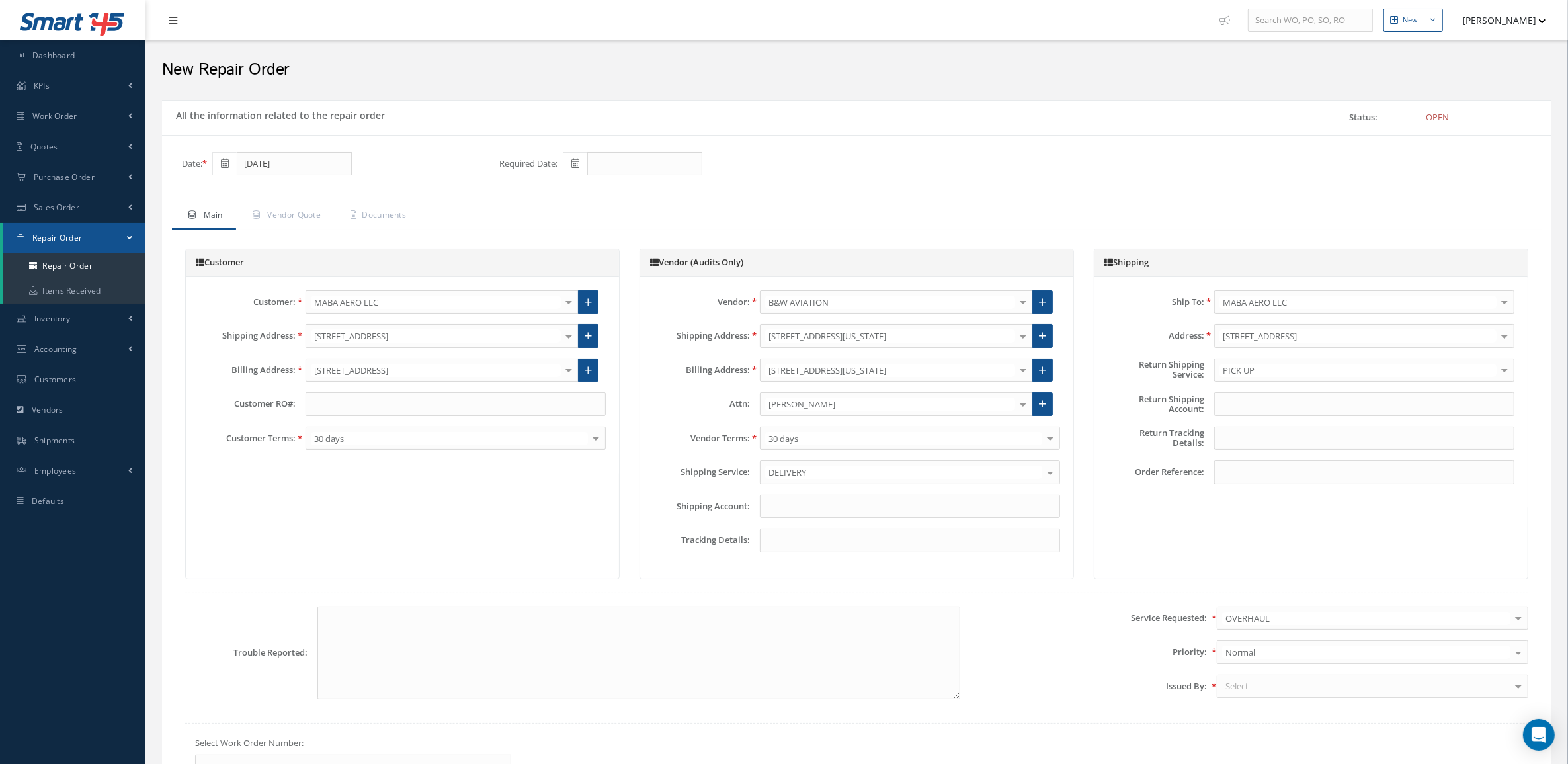
click at [1287, 696] on div "Select" at bounding box center [1373, 687] width 311 height 24
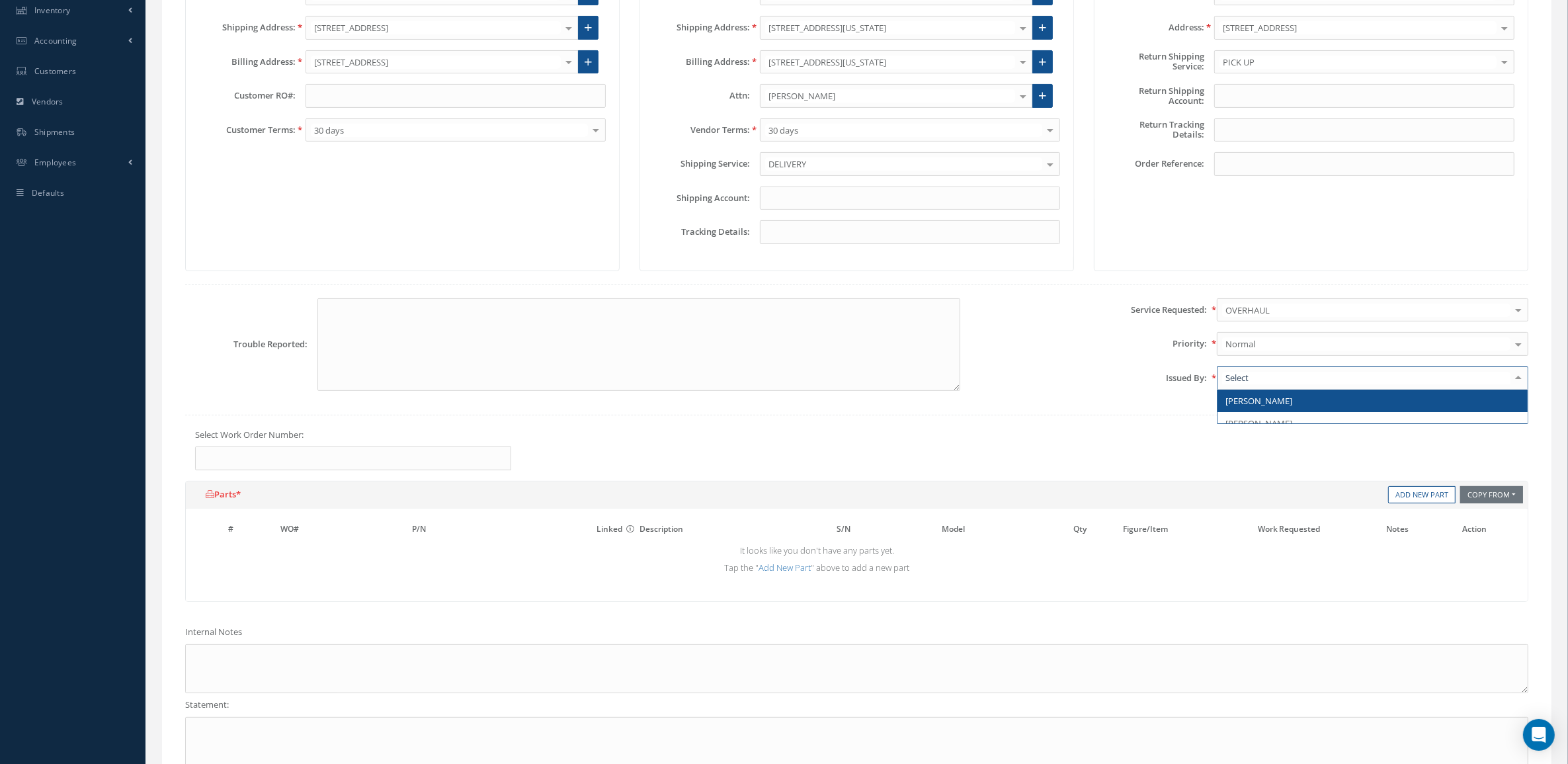
scroll to position [331, 0]
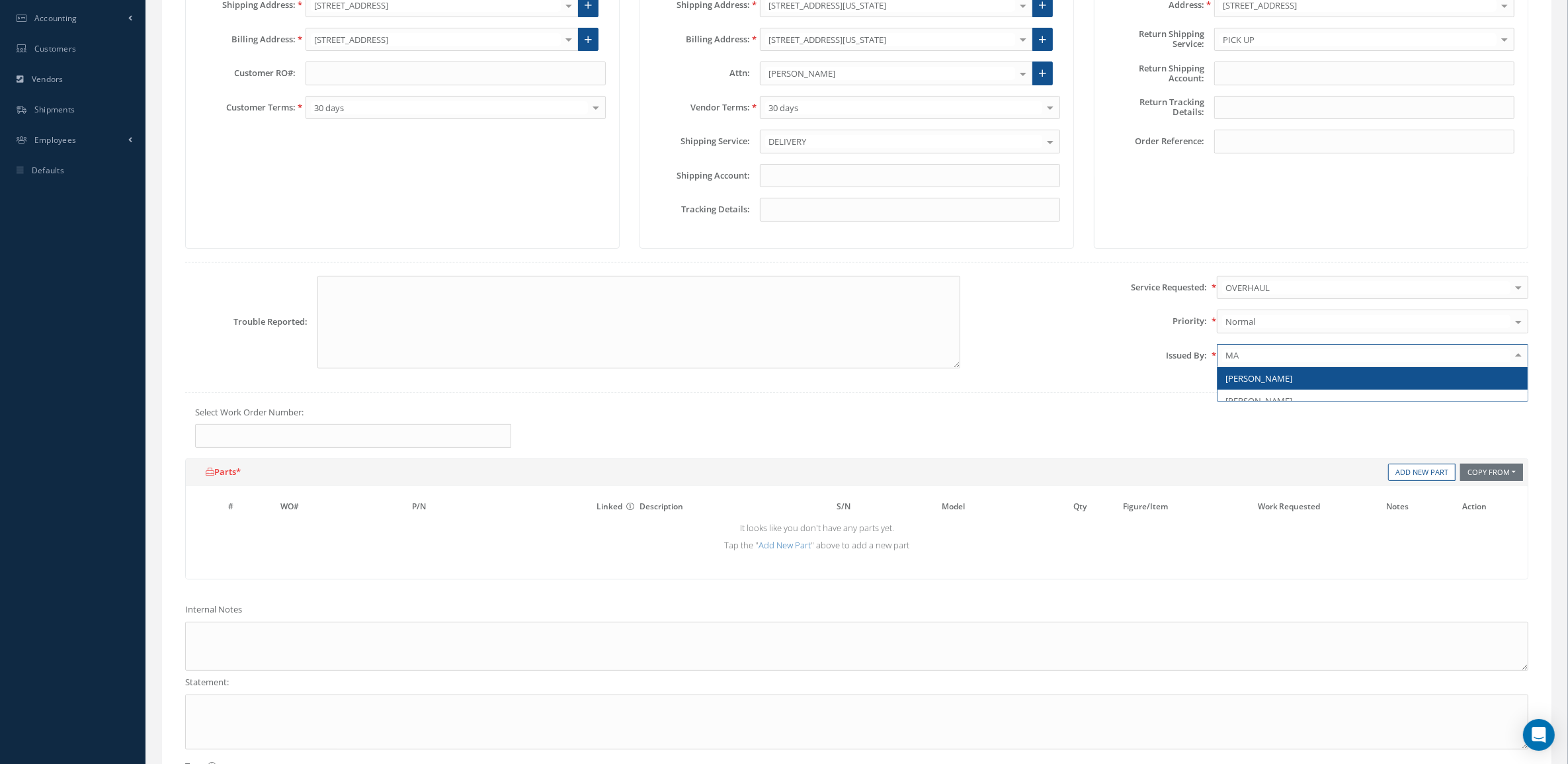
type input "MAR"
click at [1300, 388] on span "[PERSON_NAME]" at bounding box center [1373, 378] width 311 height 22
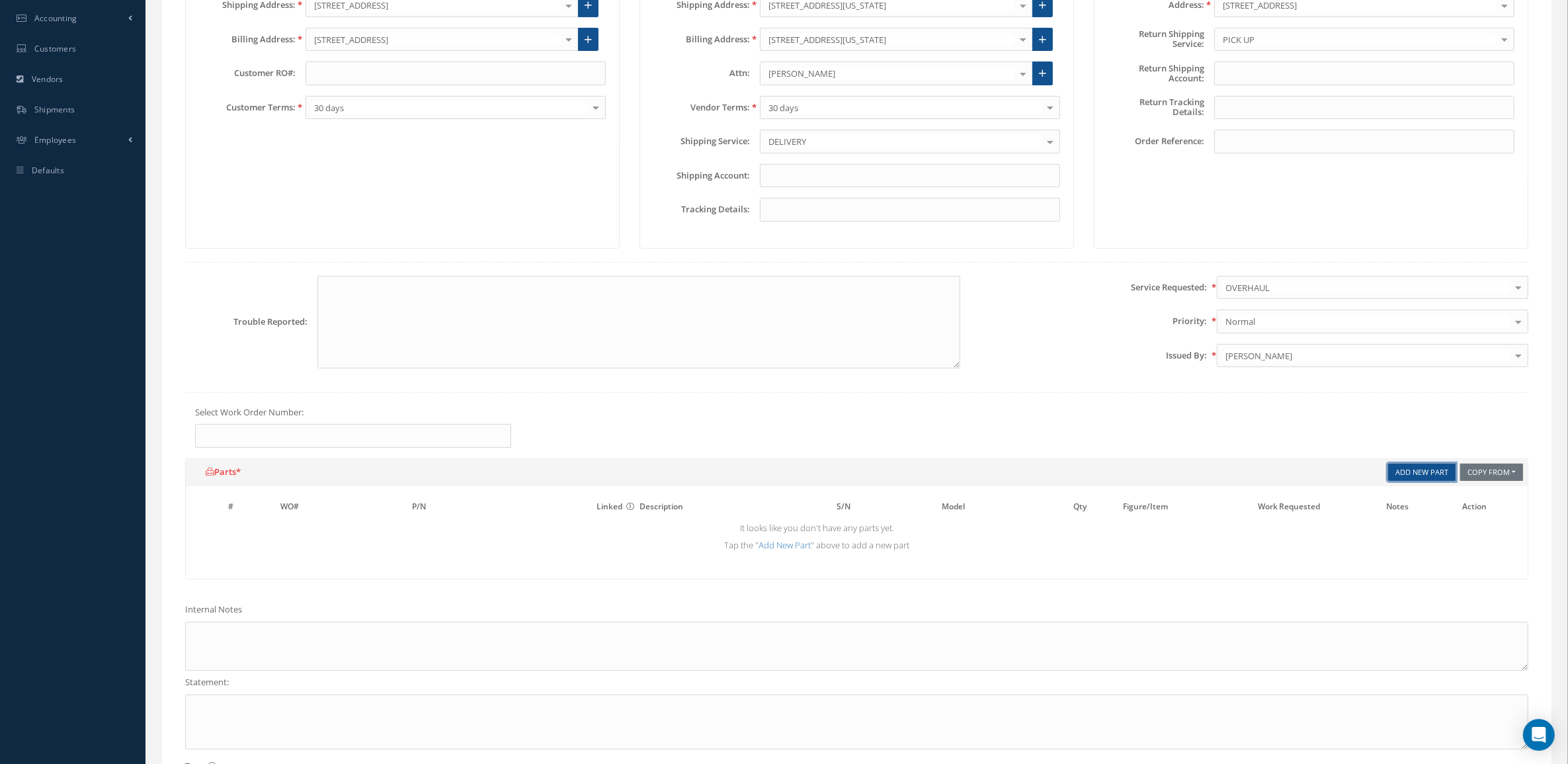
click at [1406, 480] on link "Add New Part" at bounding box center [1422, 472] width 68 height 17
click at [478, 537] on input "text" at bounding box center [472, 529] width 120 height 20
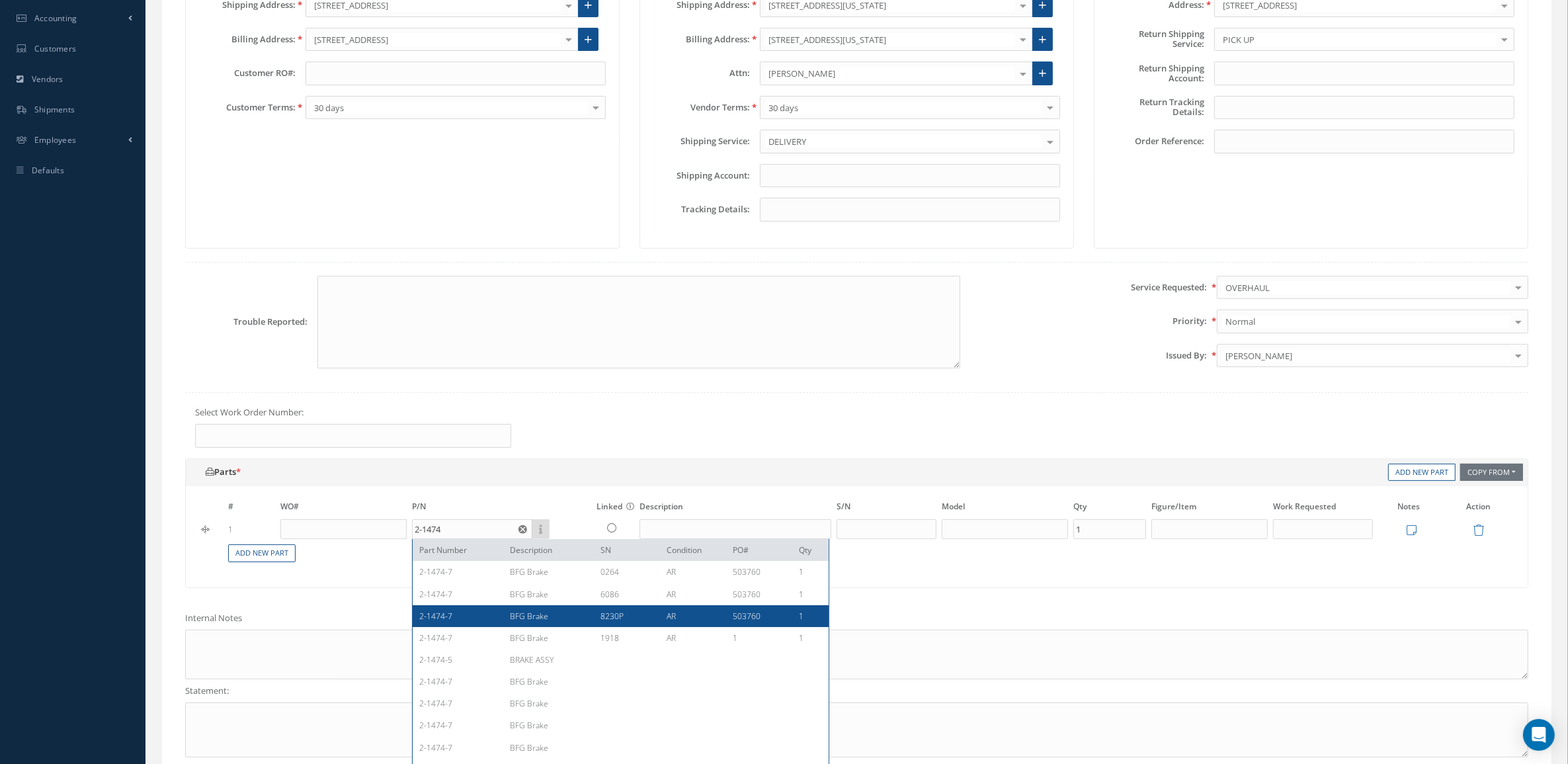
click at [500, 622] on div "BFG Brake" at bounding box center [546, 616] width 91 height 12
type input "2-1474-7"
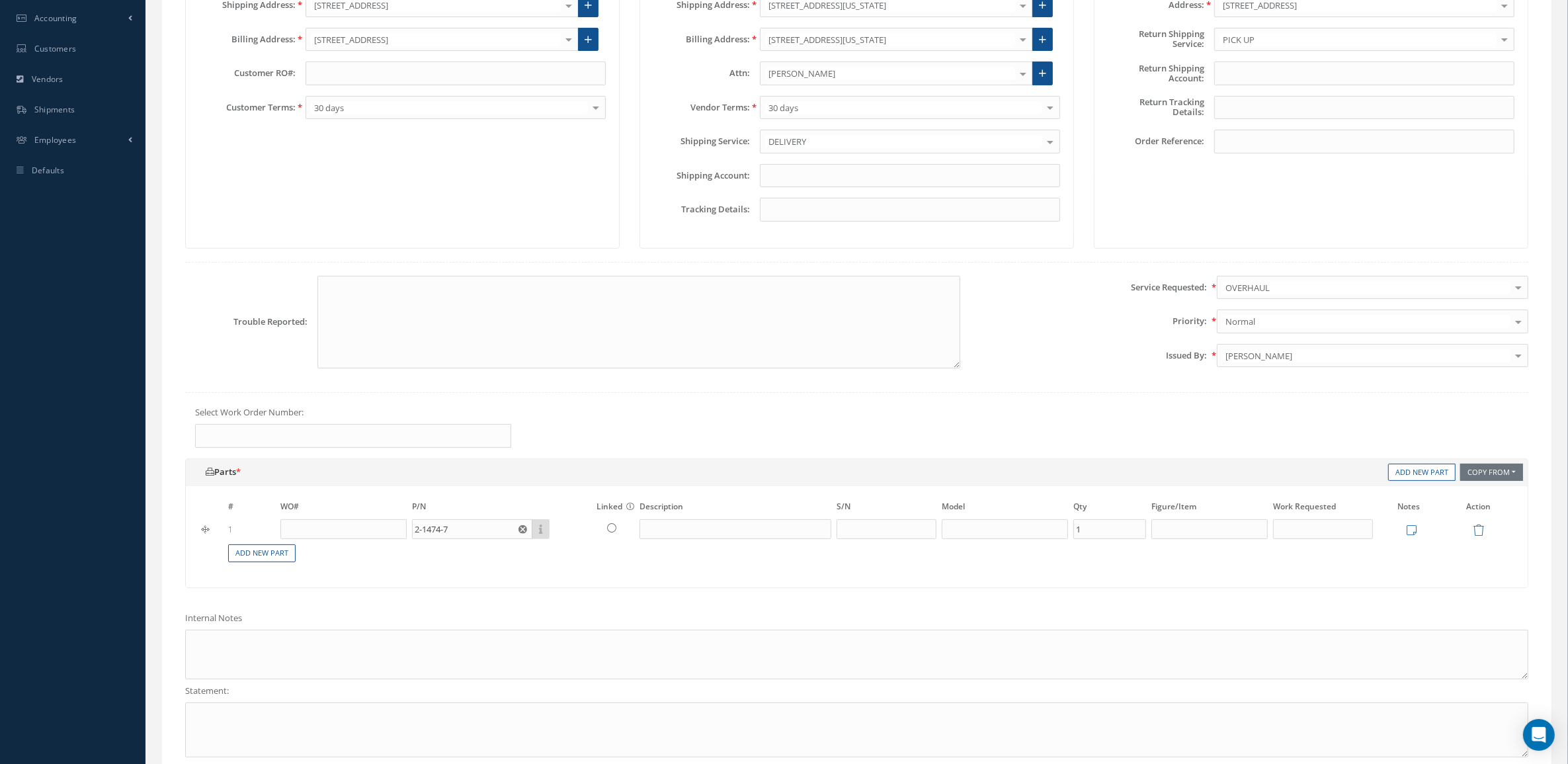
type input "BFG Brake"
type input "8230P"
click at [1409, 528] on div "Edit Notes Save Cancel" at bounding box center [1409, 530] width 62 height 15
click at [1409, 536] on icon at bounding box center [1411, 530] width 10 height 12
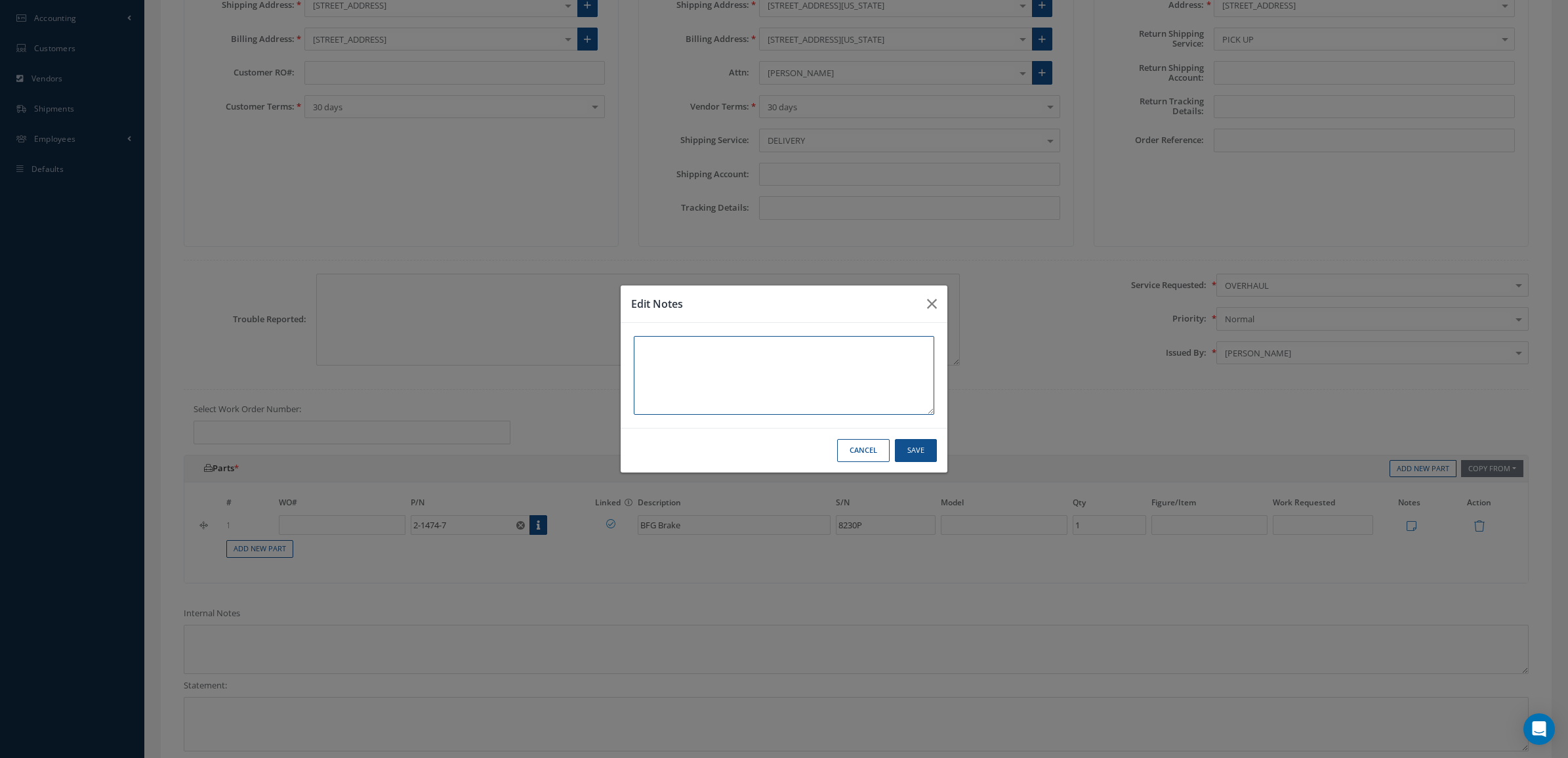
paste textarea "AD WORTHINESS DUAL RELEASE CERTIFICATE"
type textarea "AD WORTHINESS DUAL RELEASE CERTIFICATE"
click at [923, 453] on button "Save" at bounding box center [916, 450] width 42 height 23
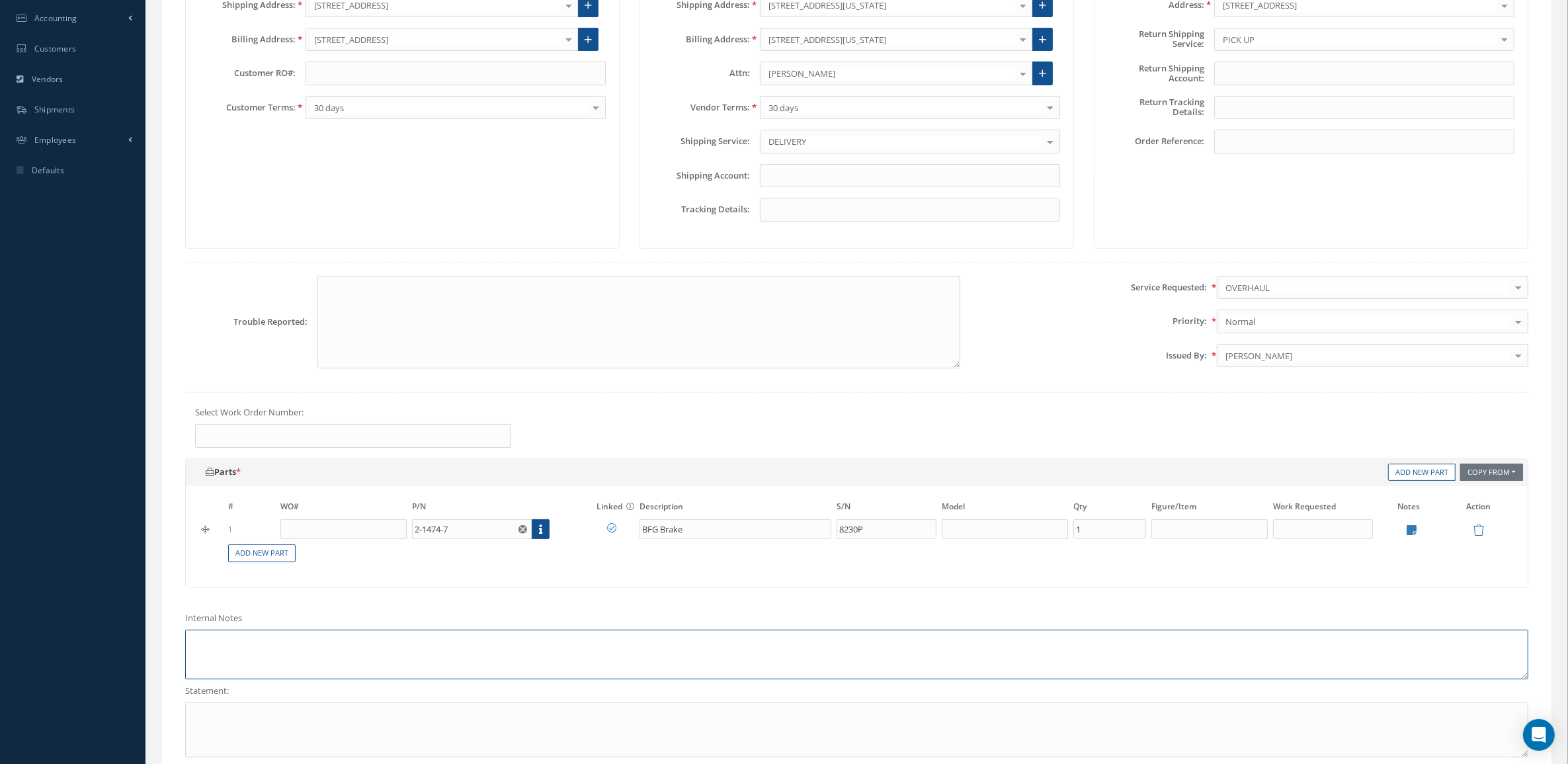
click at [451, 647] on textarea at bounding box center [856, 654] width 1344 height 49
paste textarea "AD WORTHINESS DUAL RELEASE CERTIFICATE"
type textarea "AD WORTHINESS DUAL RELEASE CERTIFICATE"
click at [399, 719] on textarea at bounding box center [856, 729] width 1344 height 55
paste textarea "AD WORTHINESS DUAL RELEASE CERTIFICATE"
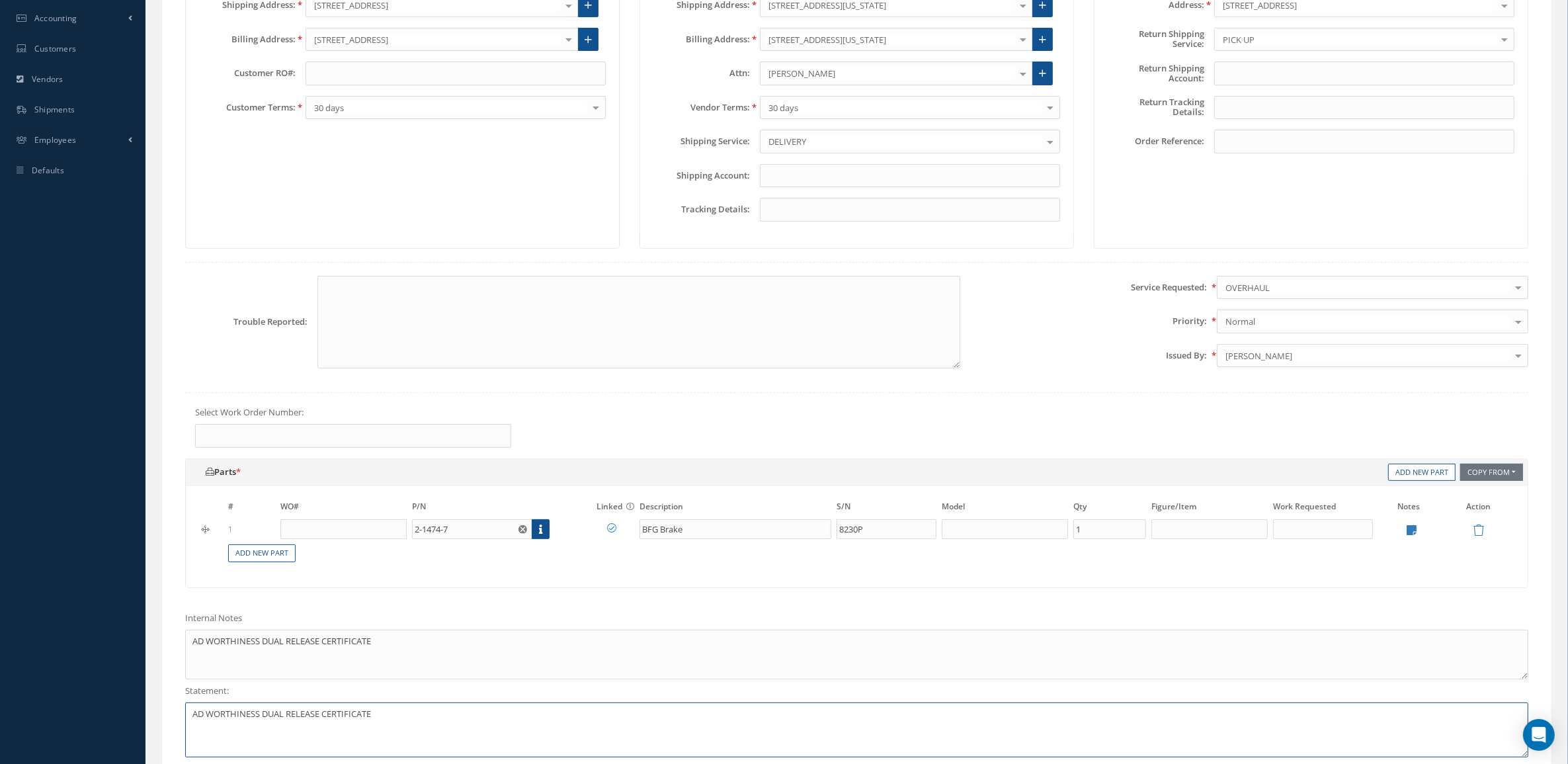
type textarea "AD WORTHINESS DUAL RELEASE CERTIFICATE"
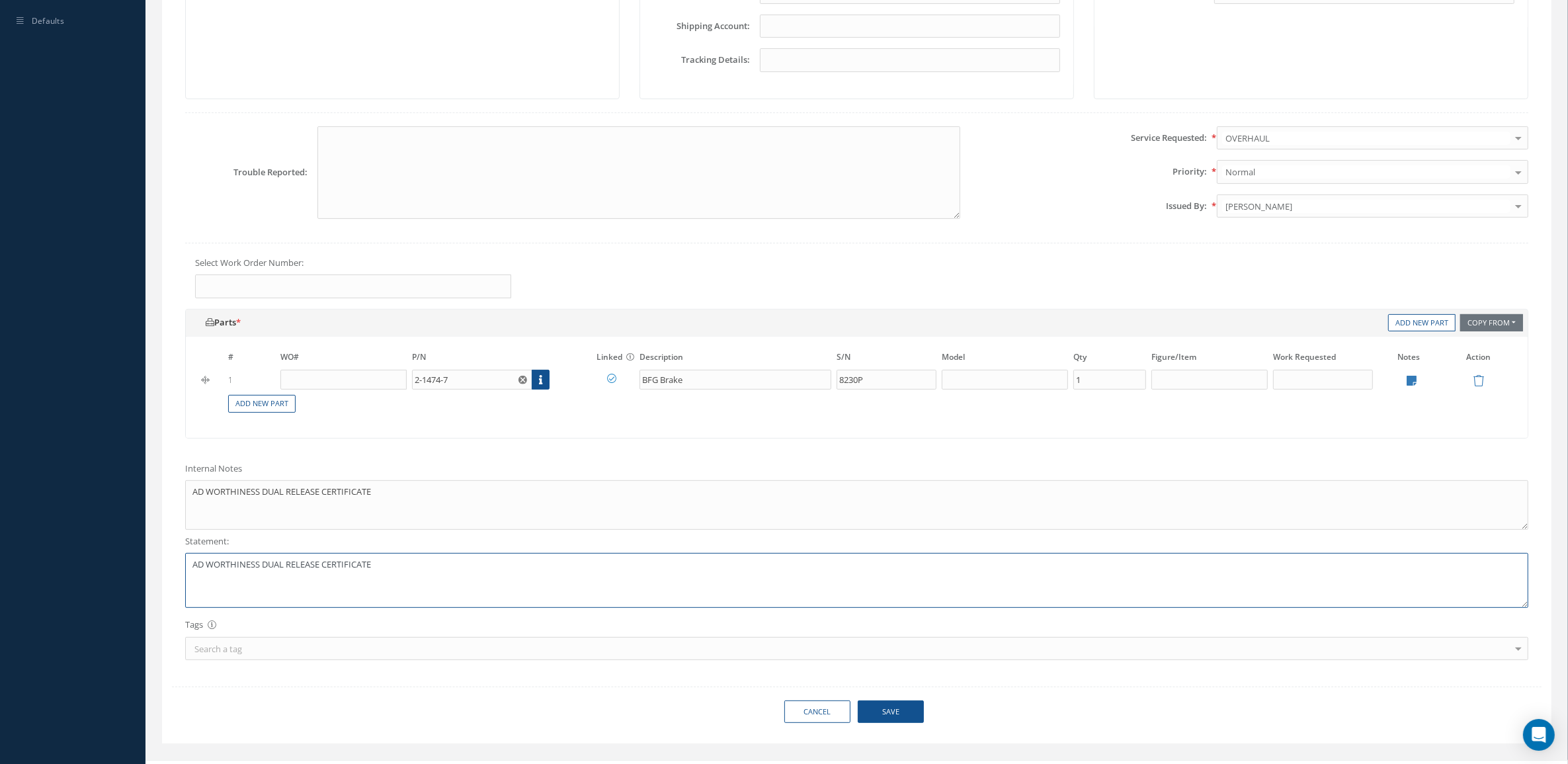
scroll to position [510, 0]
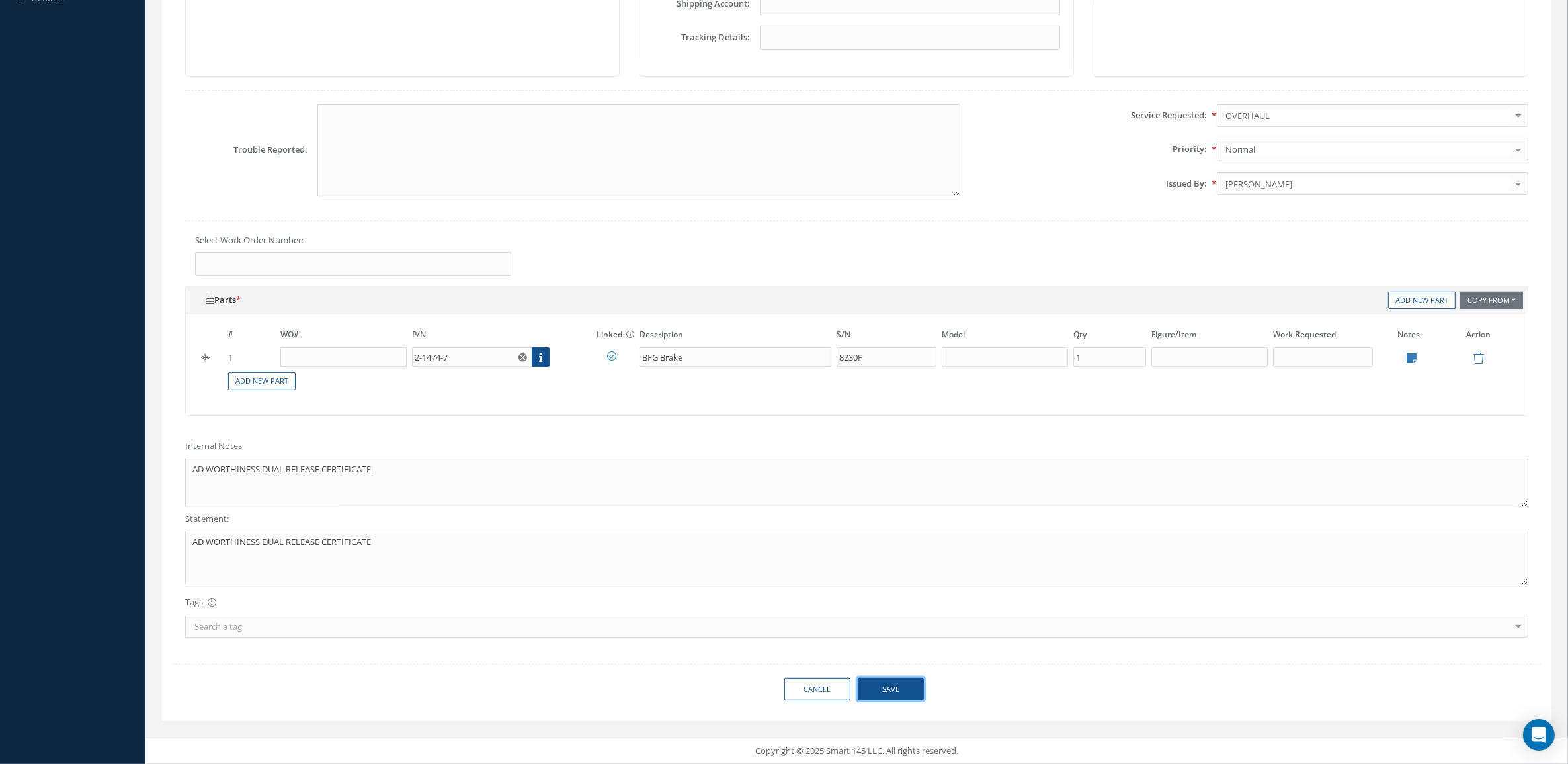
click at [897, 687] on button "Save" at bounding box center [891, 690] width 66 height 23
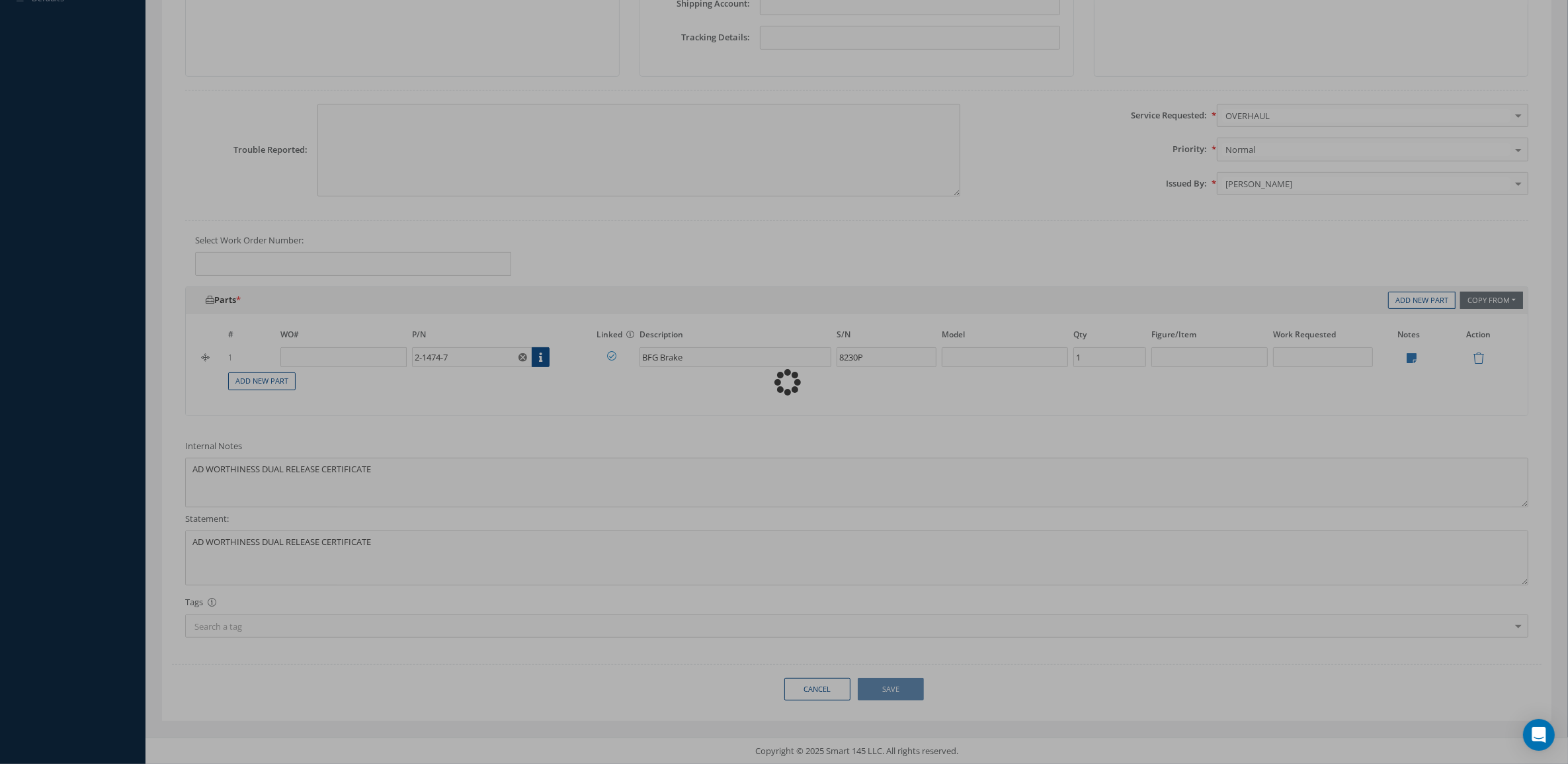
type textarea "AD WORTHINESS DUAL RELEASE CERTIFICATE -- Mariana Valdivia 10/08/2025 11:52AM"
type input "0"
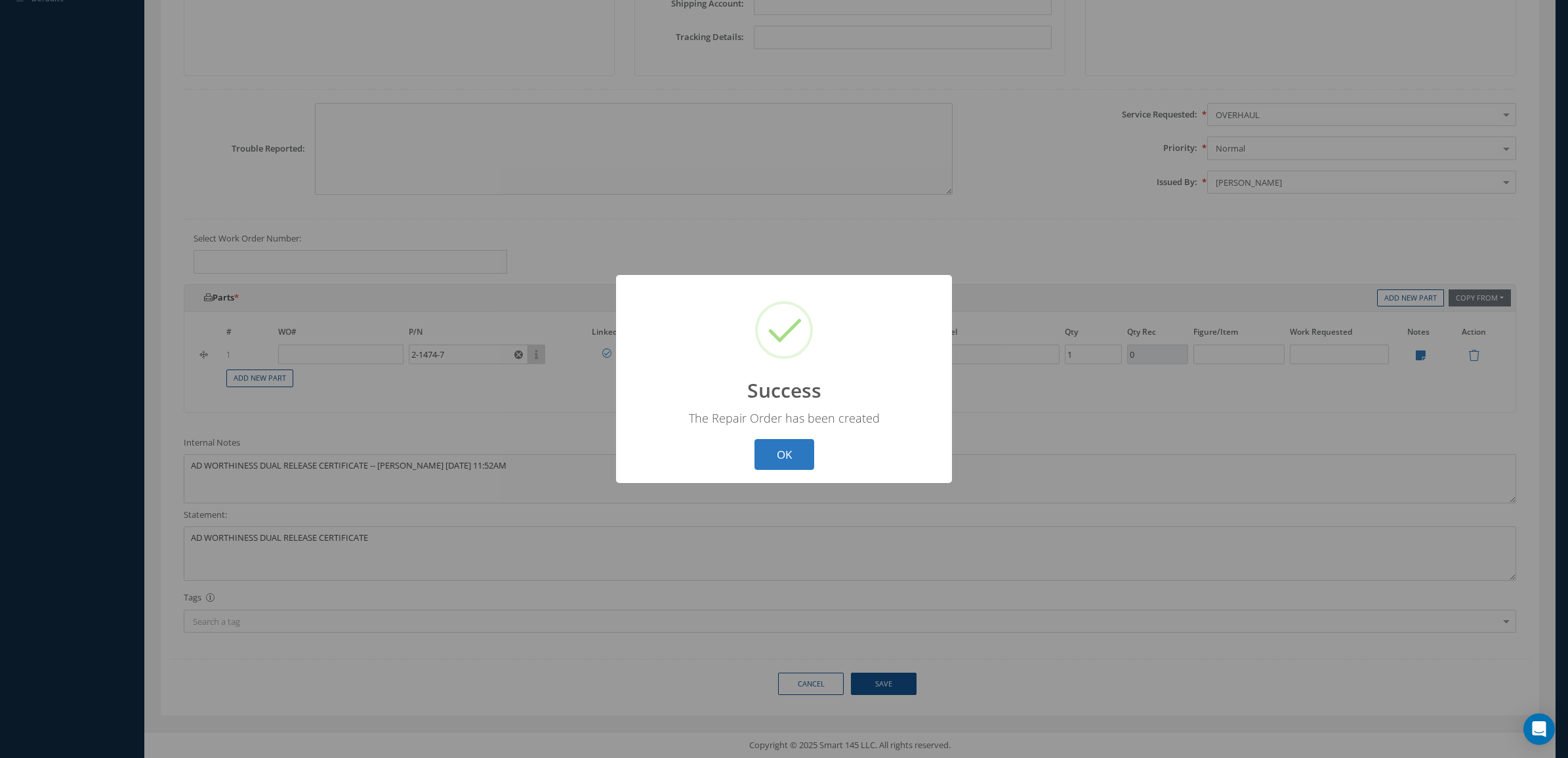
click at [793, 463] on button "OK" at bounding box center [784, 454] width 59 height 31
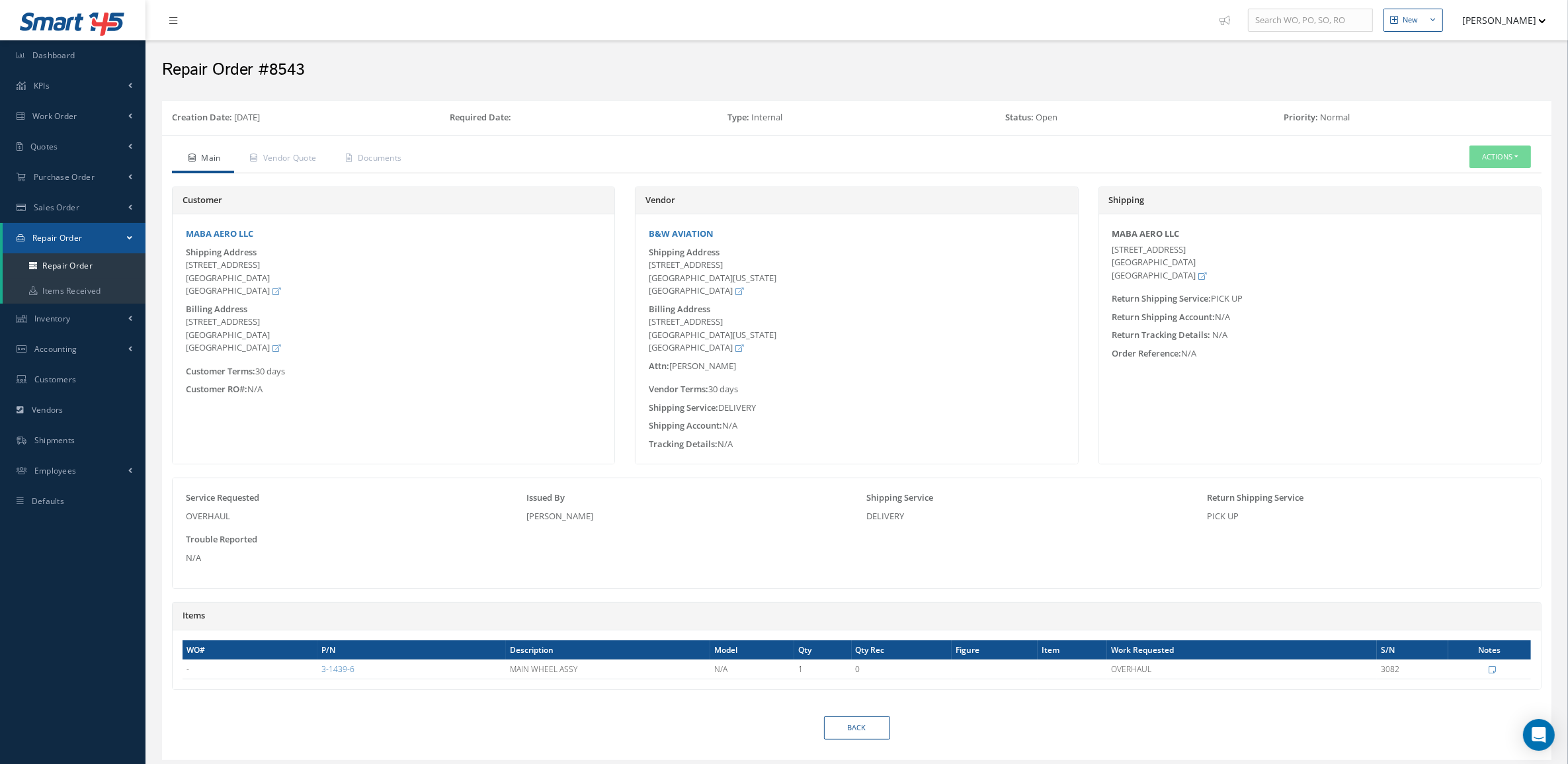
scroll to position [41, 0]
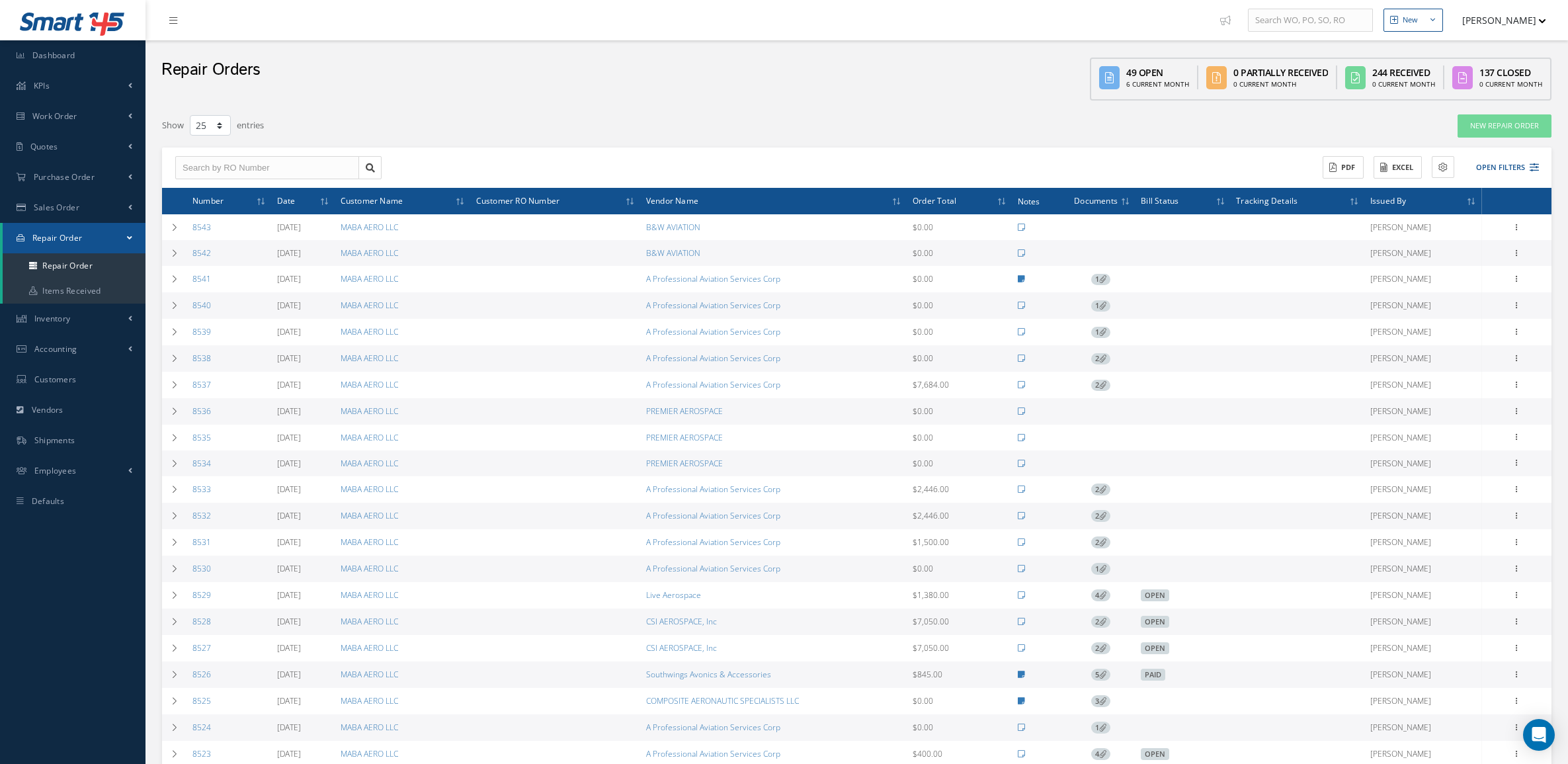
select select "25"
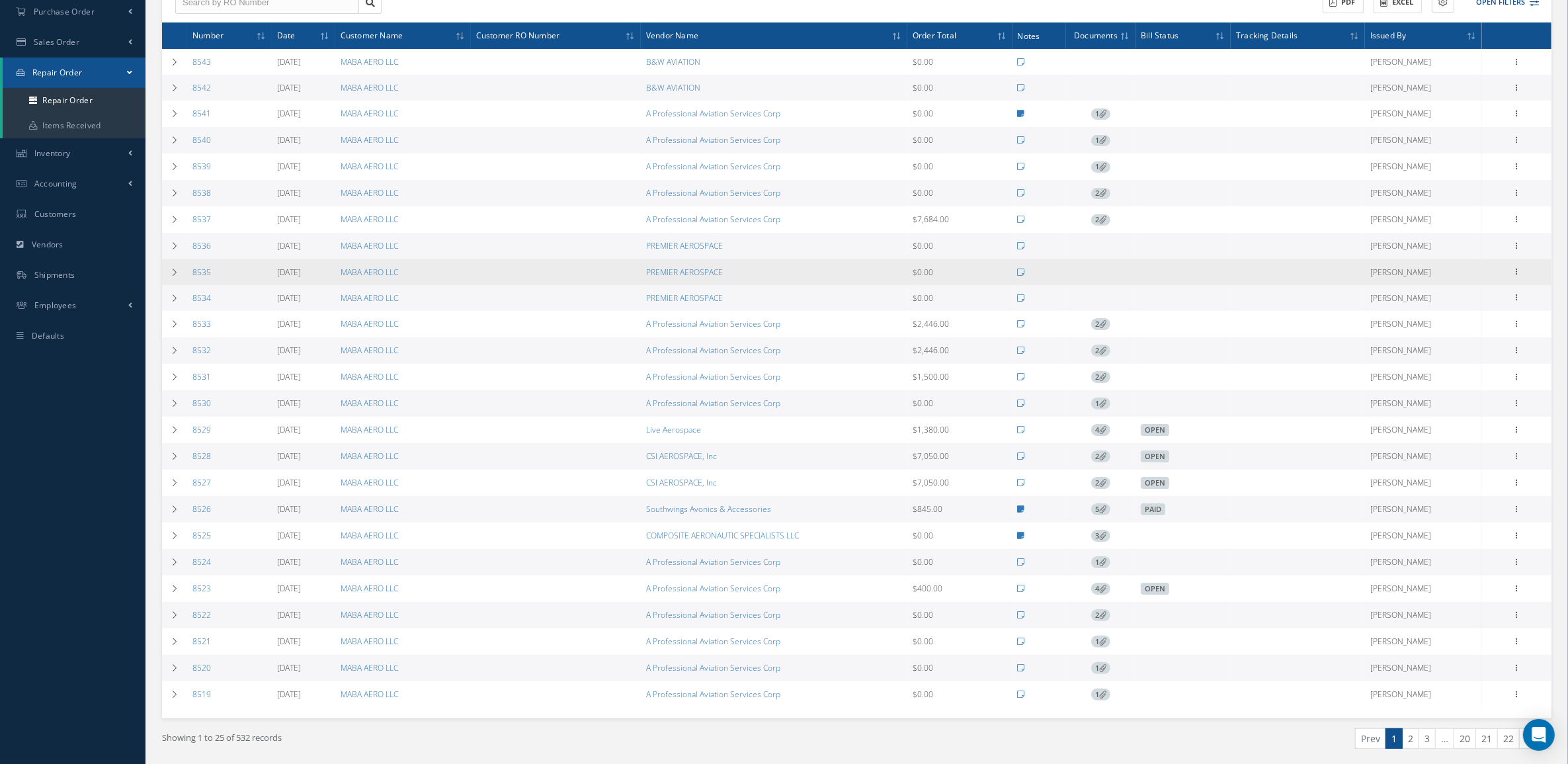
scroll to position [220, 0]
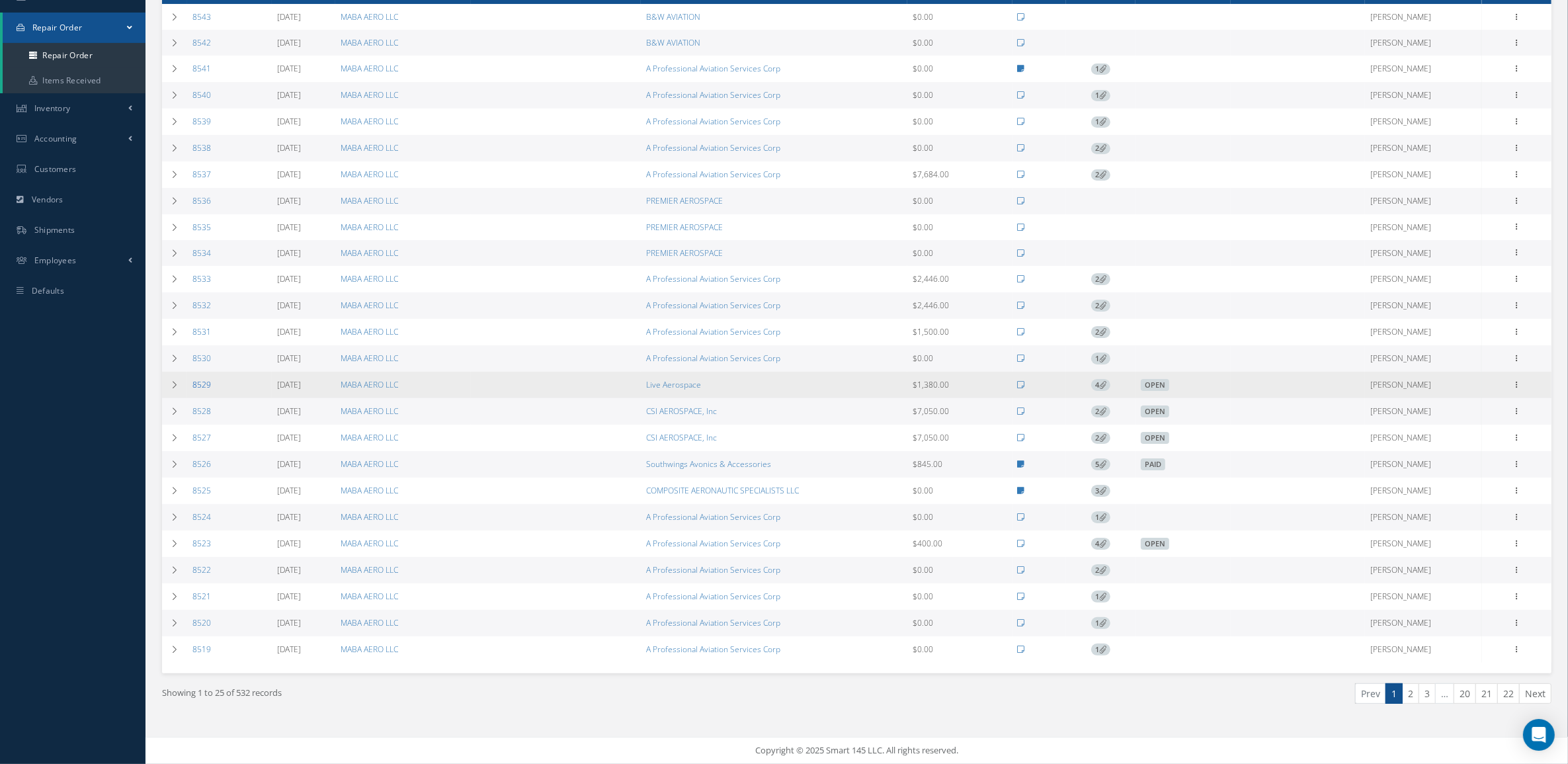
click at [195, 382] on link "8529" at bounding box center [201, 385] width 18 height 12
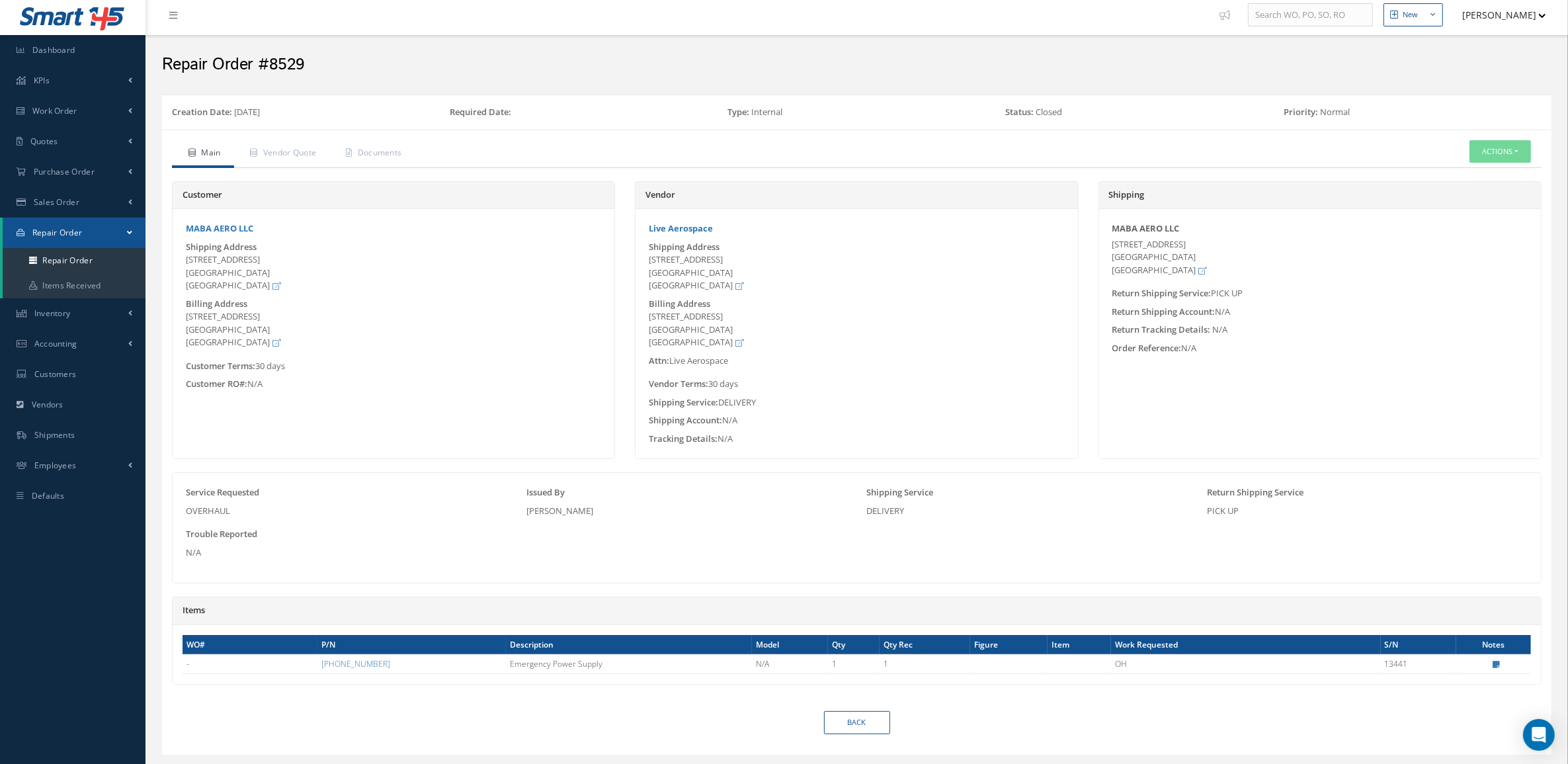
scroll to position [41, 0]
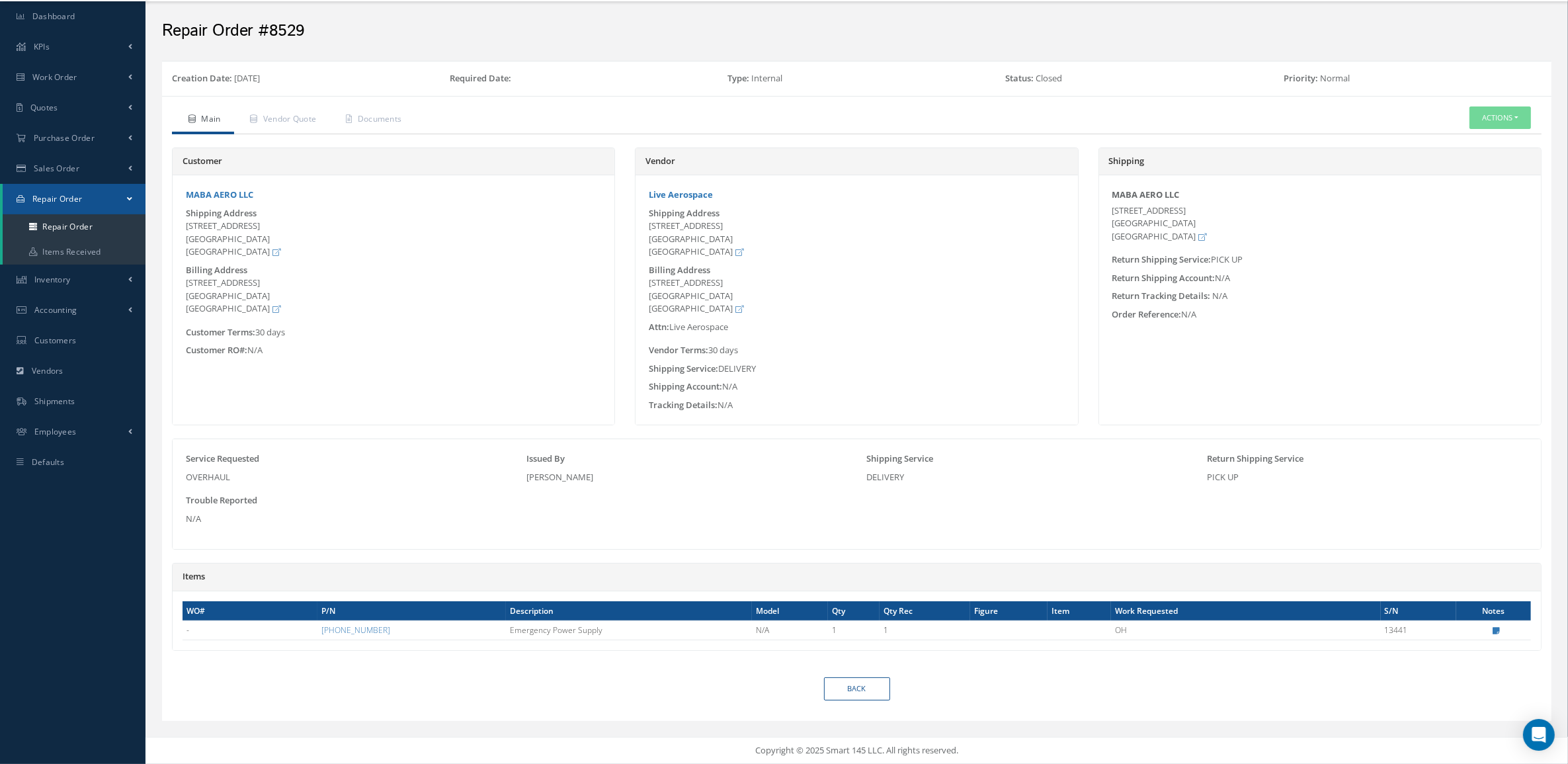
click at [1499, 629] on div "Edit Notes AD WORTHINESS DUAL RELEASE CERTIFICATE Cancel" at bounding box center [1494, 631] width 67 height 12
click at [1498, 629] on icon at bounding box center [1496, 631] width 8 height 8
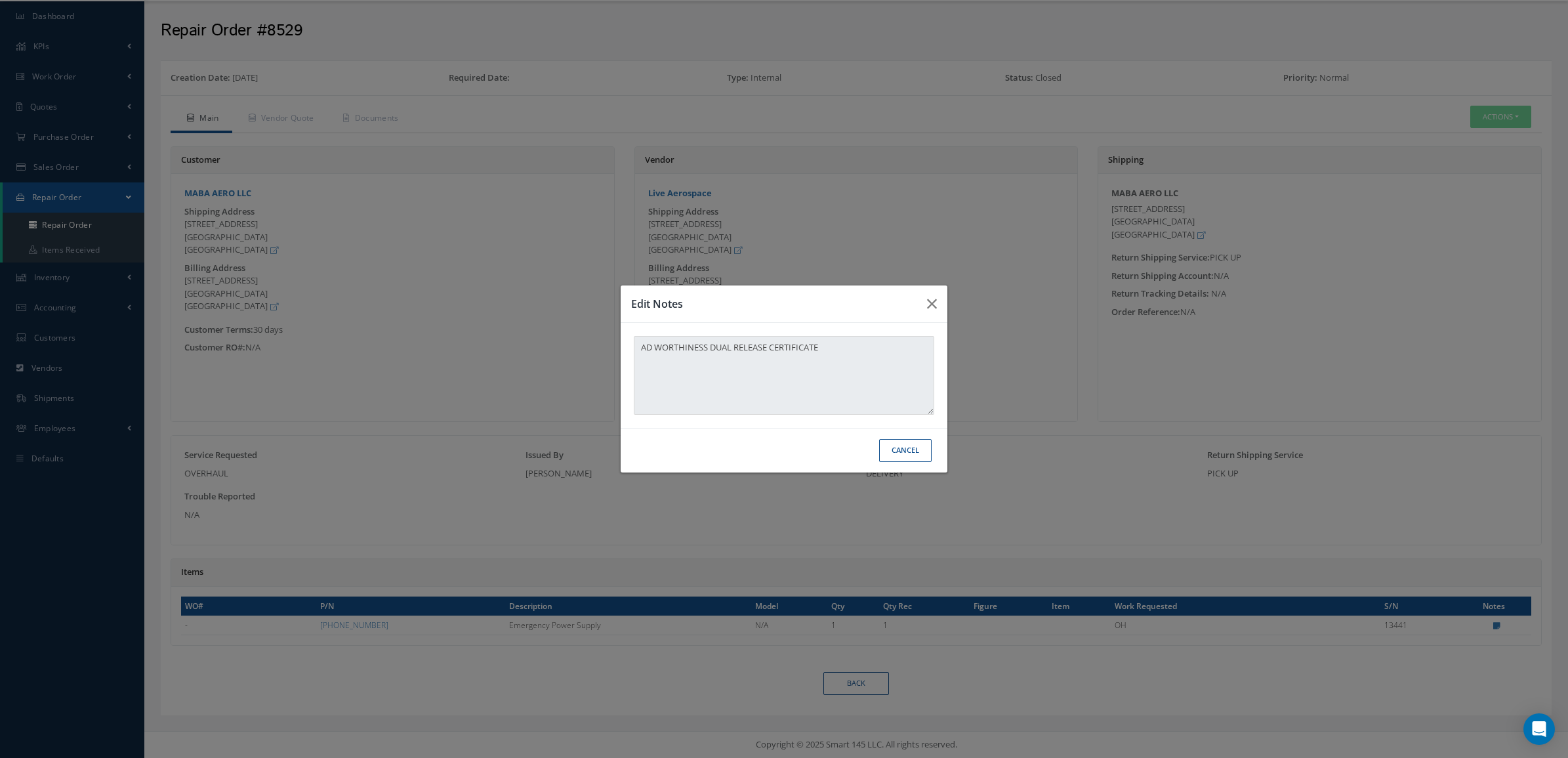
click at [607, 333] on div "Edit Notes AD WORTHINESS DUAL RELEASE CERTIFICATE Cancel" at bounding box center [784, 379] width 1568 height 758
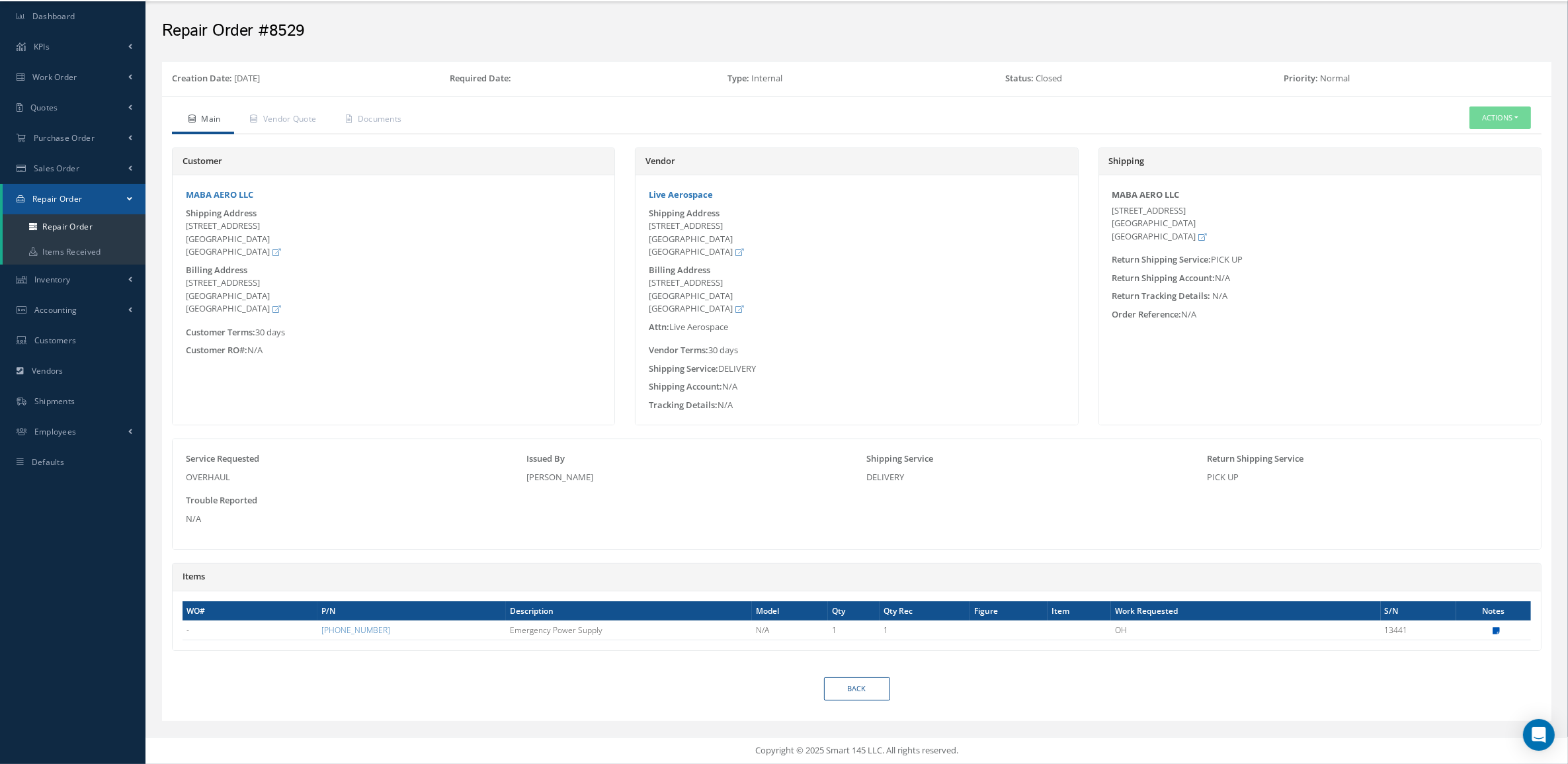
click at [1493, 627] on icon at bounding box center [1496, 631] width 8 height 8
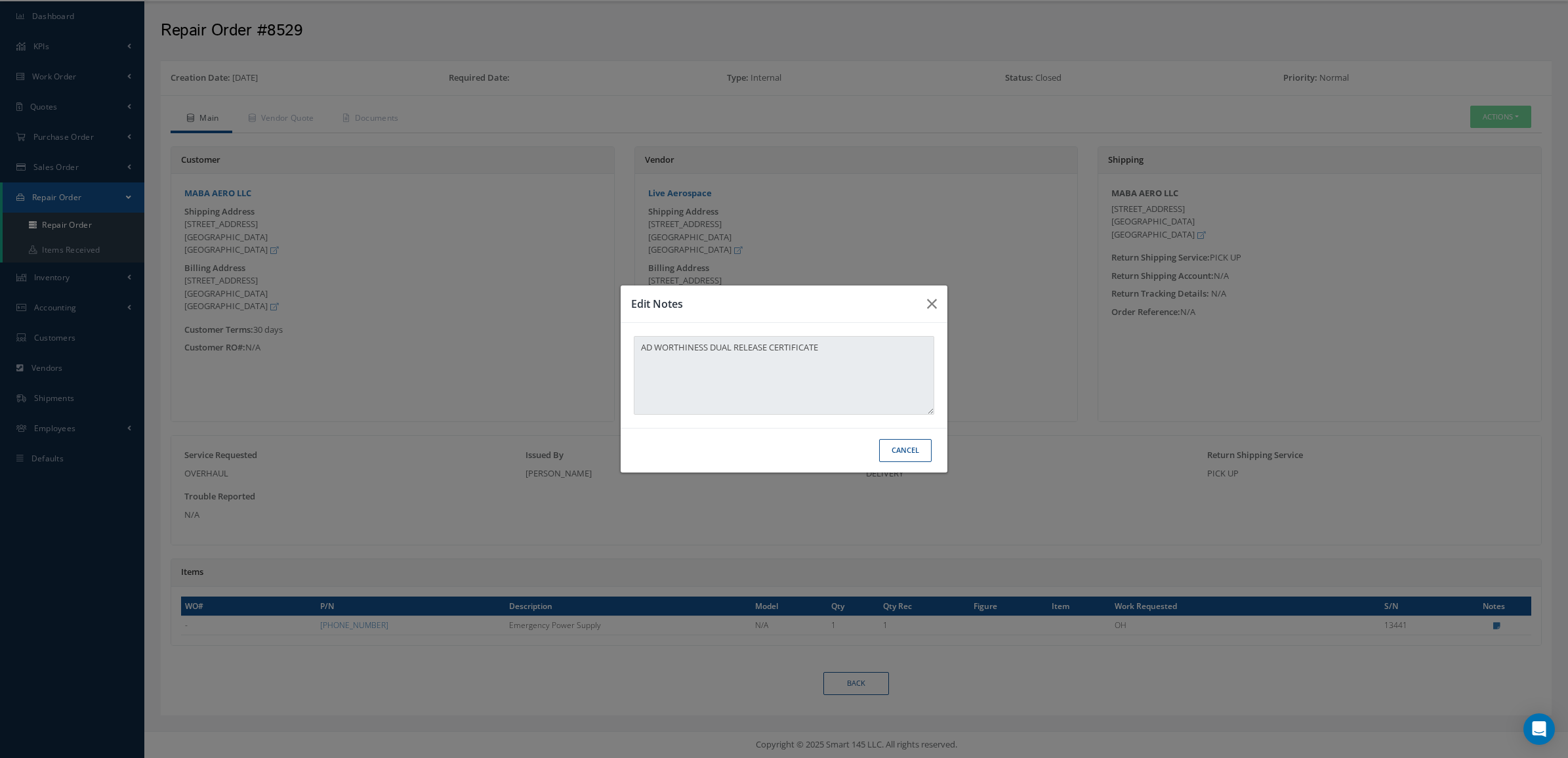
click at [927, 454] on button "Cancel" at bounding box center [905, 450] width 53 height 23
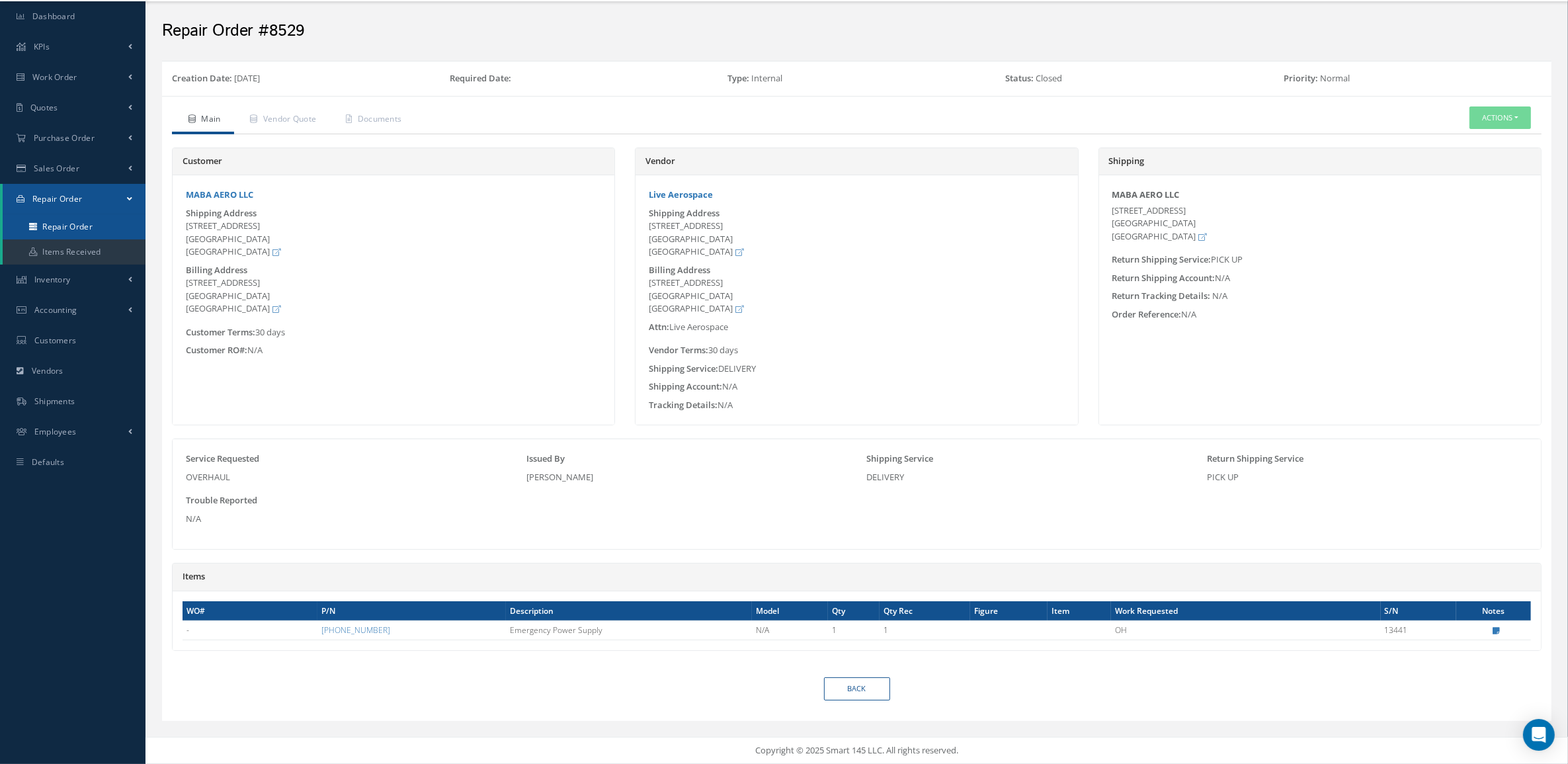
click at [80, 219] on link "Repair Order" at bounding box center [74, 227] width 143 height 25
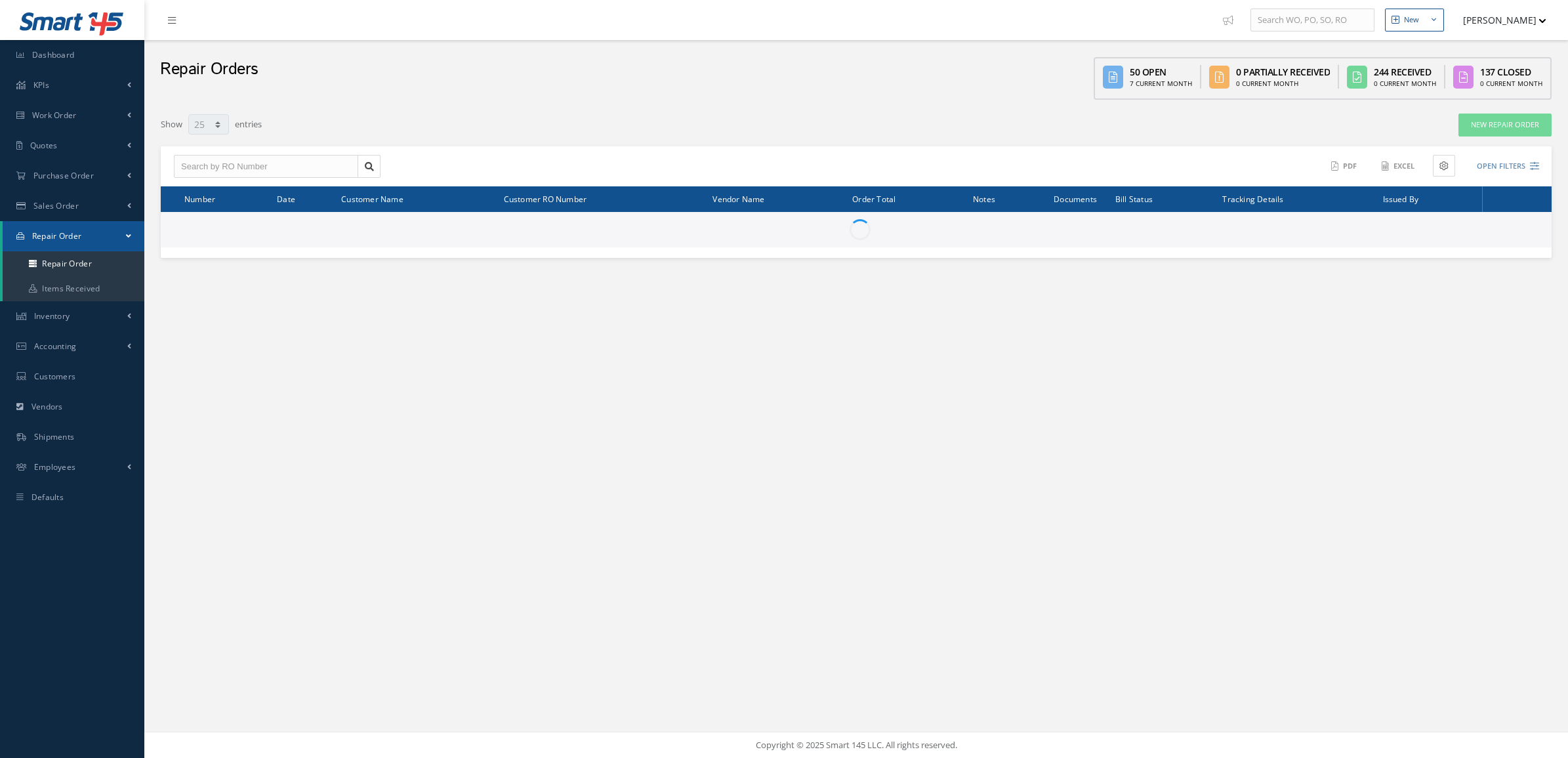
select select "25"
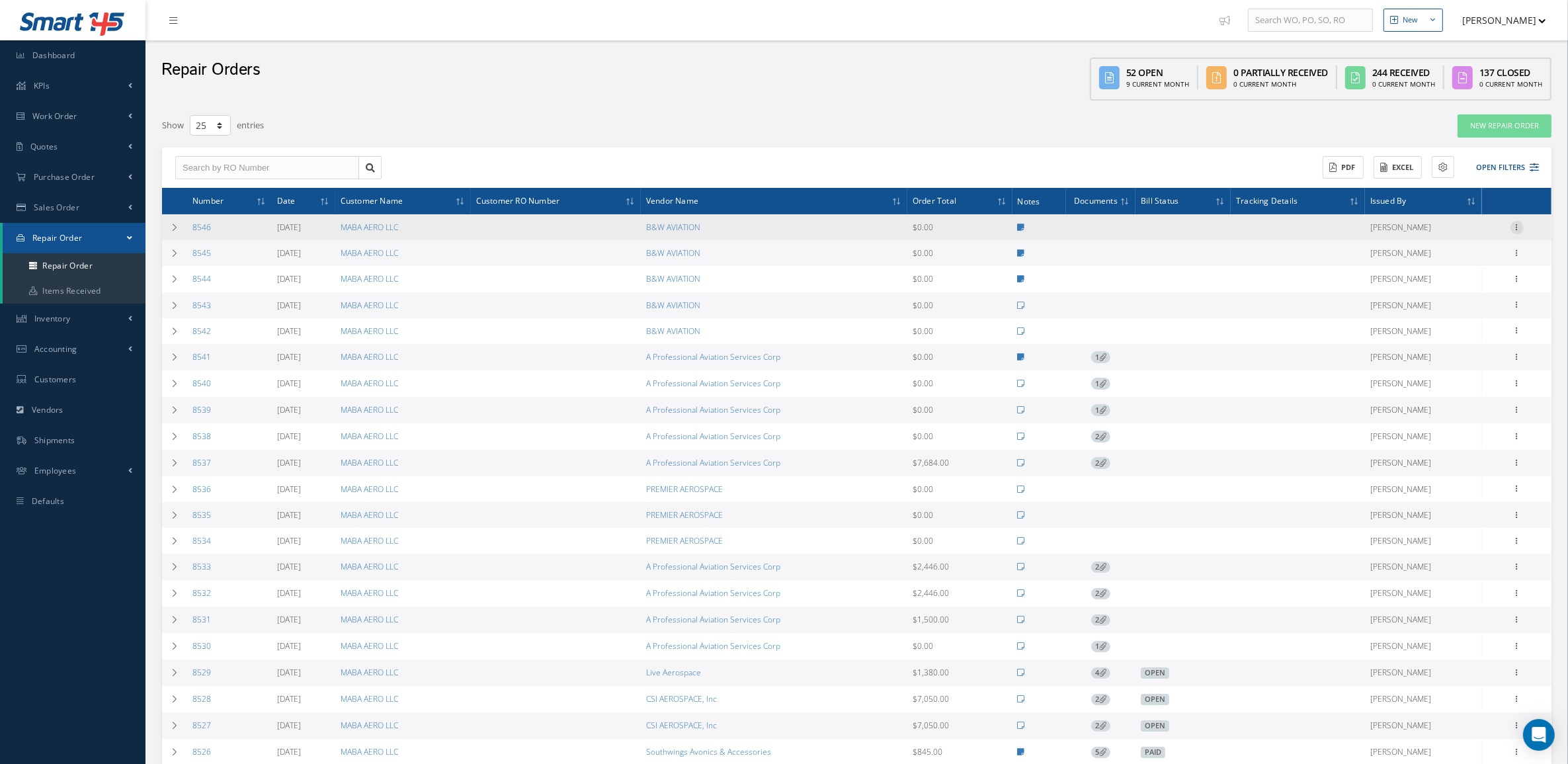
click at [1516, 230] on icon at bounding box center [1518, 225] width 14 height 11
click at [1379, 385] on link "Repair Order" at bounding box center [1359, 389] width 104 height 17
click at [1524, 226] on icon at bounding box center [1518, 225] width 14 height 11
click at [1386, 400] on link "Vendor Shipper" at bounding box center [1359, 405] width 104 height 17
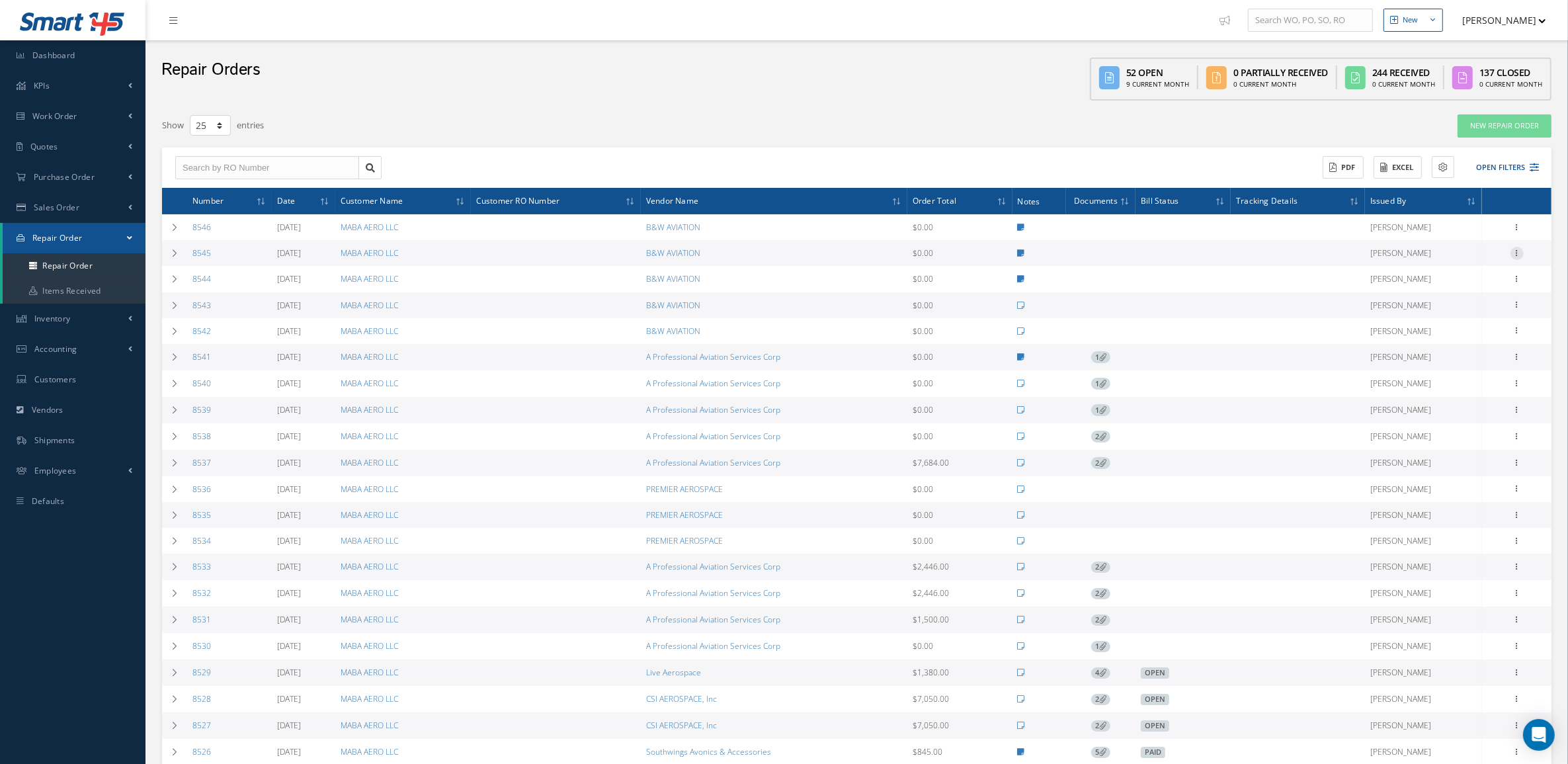
click at [1516, 252] on icon at bounding box center [1518, 251] width 14 height 11
click at [1392, 413] on link "Repair Order" at bounding box center [1359, 414] width 104 height 17
click at [1512, 251] on icon at bounding box center [1518, 251] width 14 height 11
click at [1379, 433] on link "Vendor Shipper" at bounding box center [1359, 431] width 104 height 17
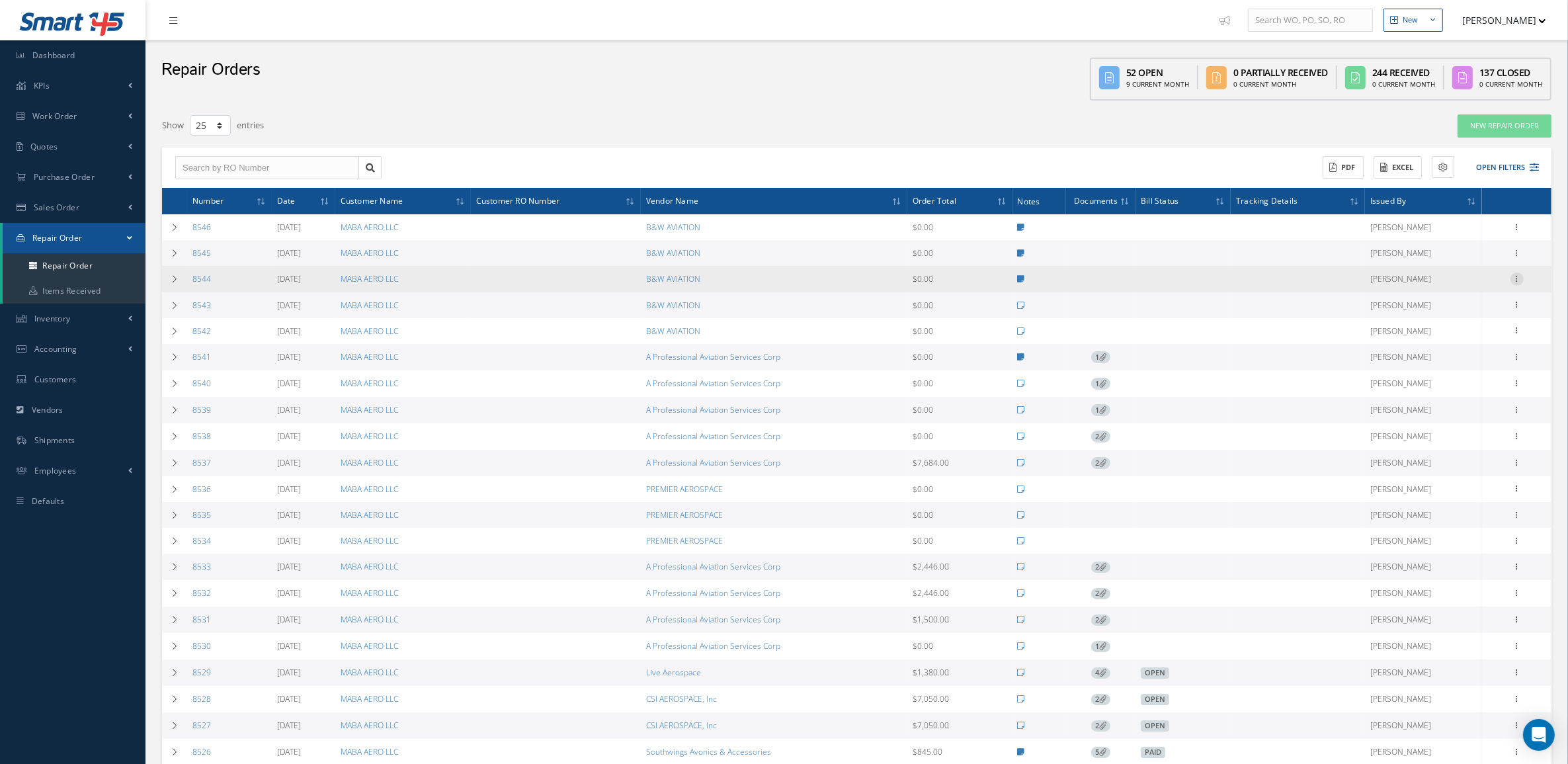
click at [1515, 277] on icon at bounding box center [1518, 278] width 14 height 11
click at [1384, 440] on link "Repair Order" at bounding box center [1359, 441] width 104 height 17
click at [1519, 279] on icon at bounding box center [1518, 278] width 14 height 11
click at [1379, 455] on link "Vendor Shipper" at bounding box center [1359, 457] width 104 height 17
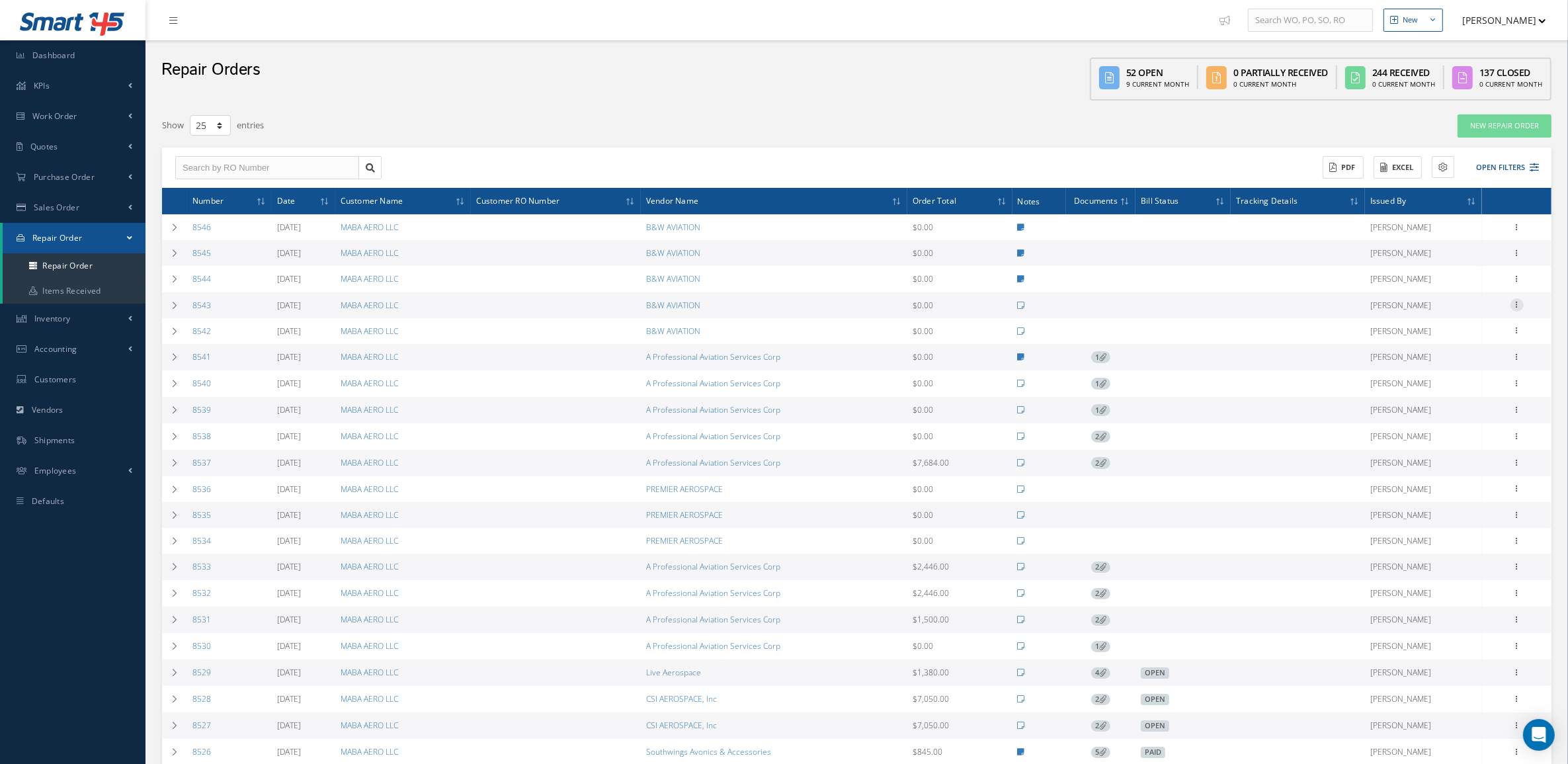
click at [1516, 305] on icon at bounding box center [1518, 303] width 14 height 11
click at [1383, 459] on link "Repair Order" at bounding box center [1359, 466] width 104 height 17
click at [1516, 305] on icon at bounding box center [1518, 303] width 14 height 11
click at [1380, 482] on link "Vendor Shipper" at bounding box center [1359, 483] width 104 height 17
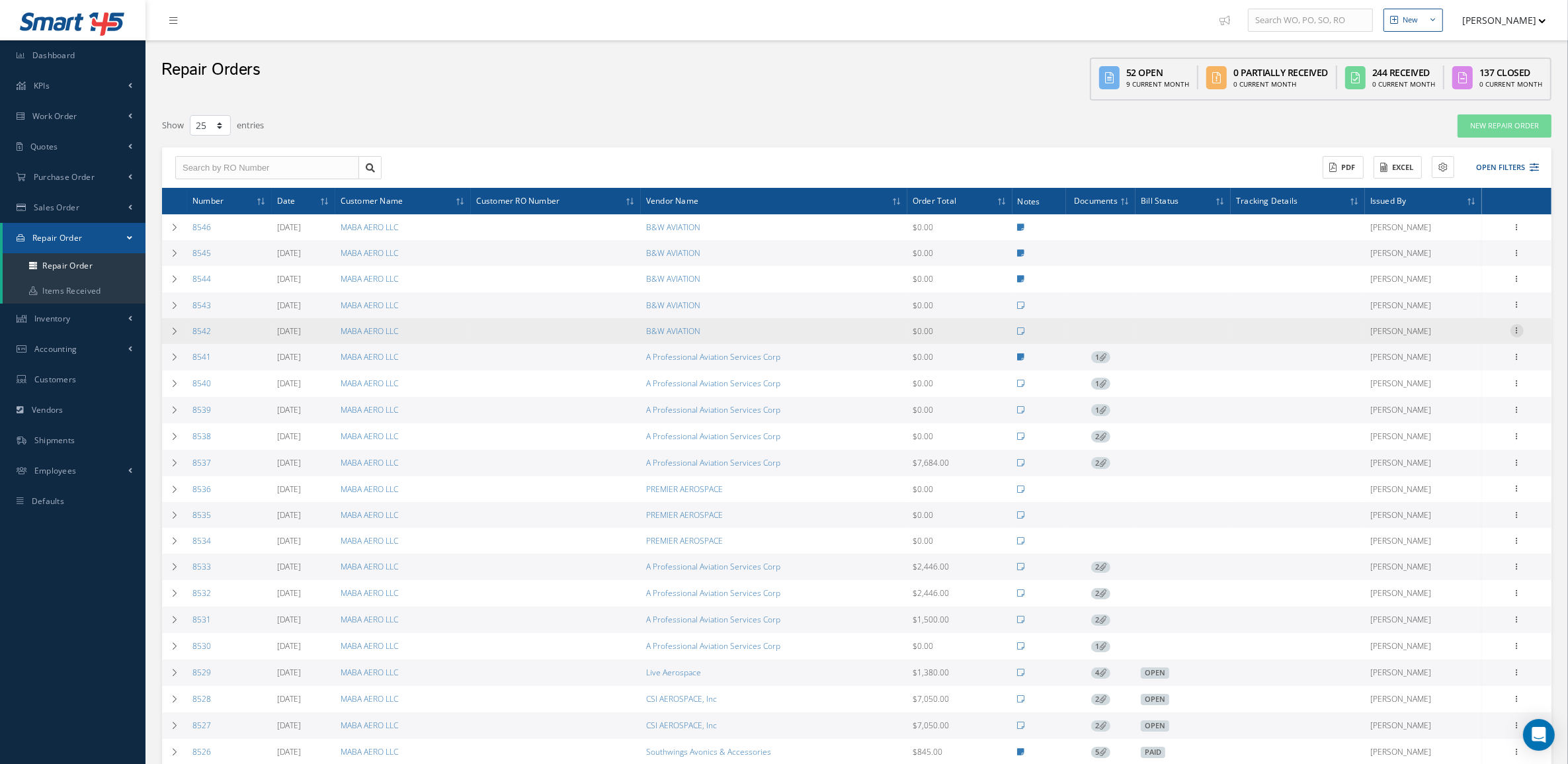
click at [1522, 332] on icon at bounding box center [1518, 329] width 14 height 11
click at [1377, 490] on link "Repair Order" at bounding box center [1359, 492] width 104 height 17
click at [1517, 331] on icon at bounding box center [1518, 329] width 14 height 11
click at [1360, 512] on link "Vendor Shipper" at bounding box center [1359, 510] width 104 height 17
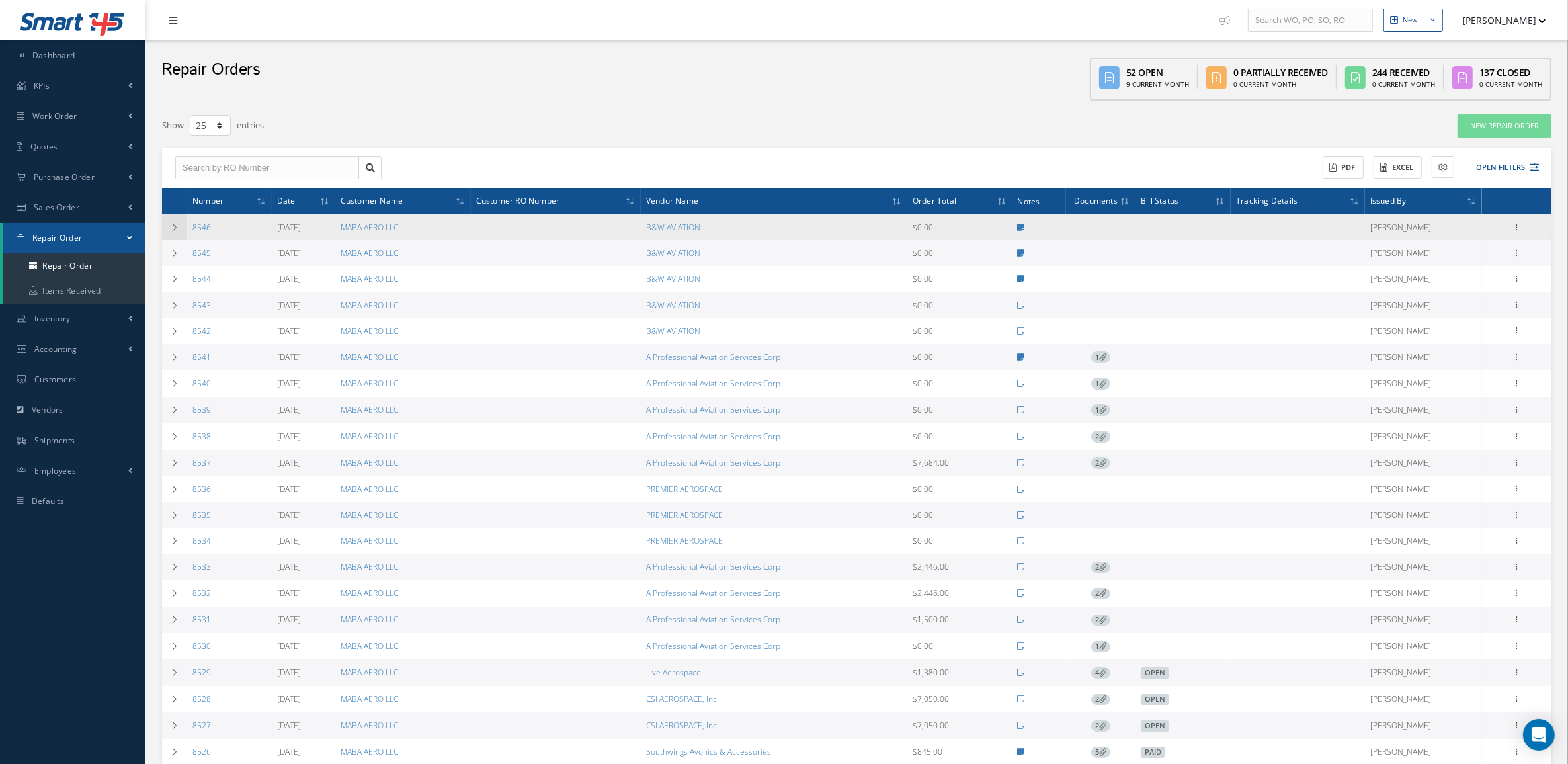
click at [170, 225] on icon at bounding box center [175, 227] width 10 height 8
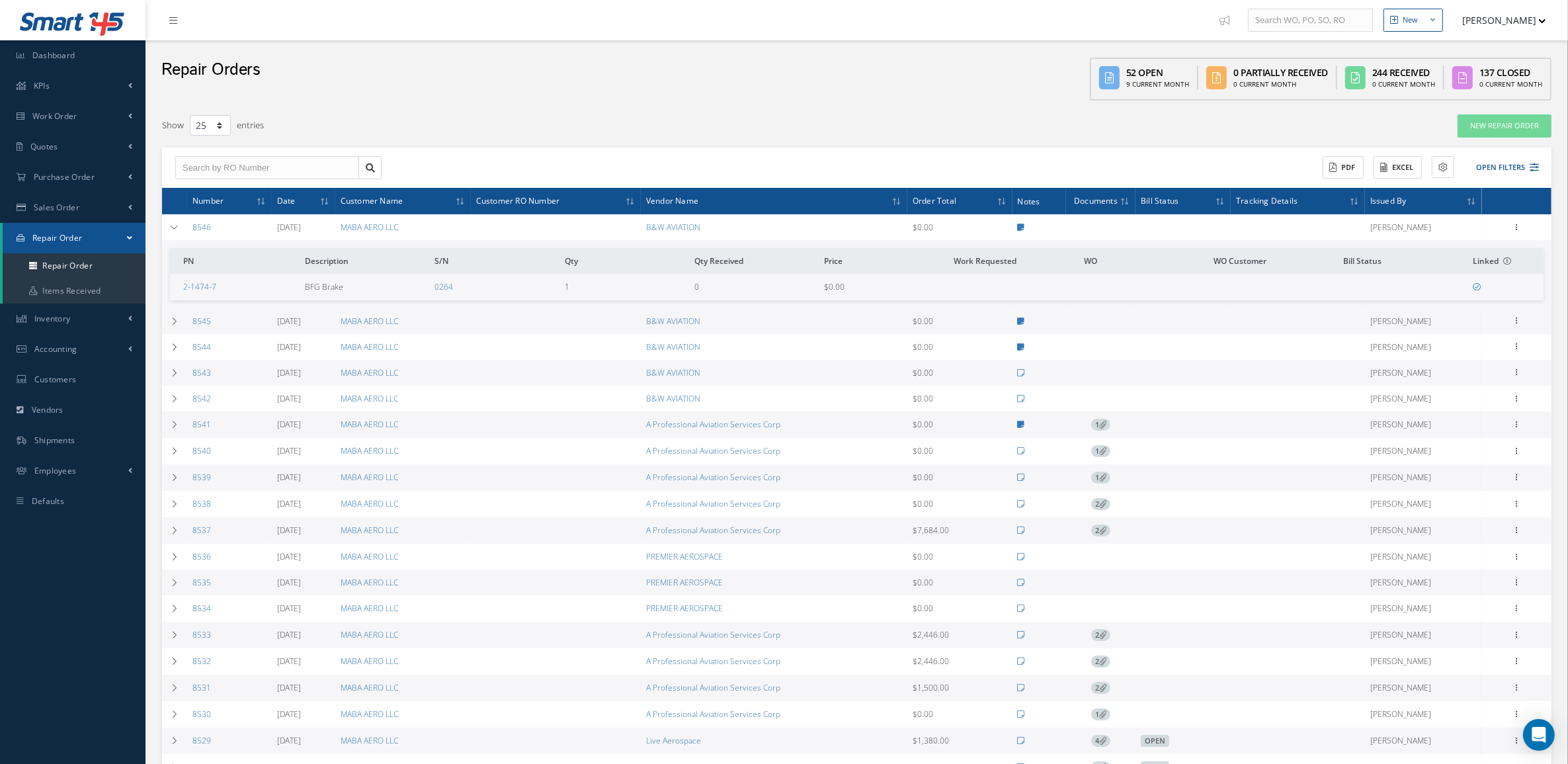
drag, startPoint x: 384, startPoint y: 296, endPoint x: 332, endPoint y: 300, distance: 52.2
click at [382, 296] on td "BFG Brake" at bounding box center [365, 286] width 130 height 26
drag, startPoint x: 222, startPoint y: 287, endPoint x: 169, endPoint y: 286, distance: 53.0
click at [170, 286] on td "2-1474-7" at bounding box center [235, 286] width 130 height 26
copy link "2-1474-7"
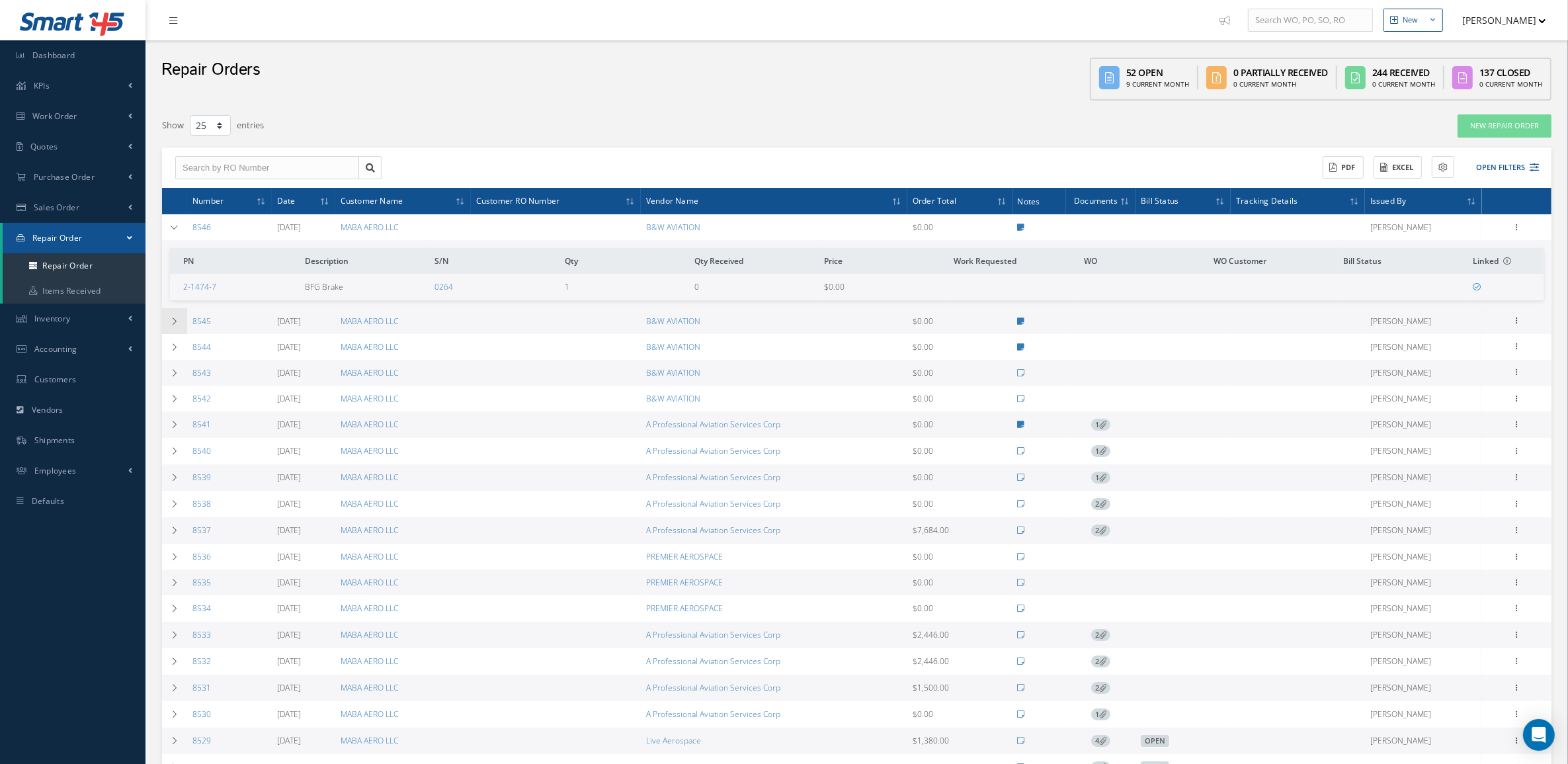
click at [163, 321] on td at bounding box center [175, 321] width 25 height 26
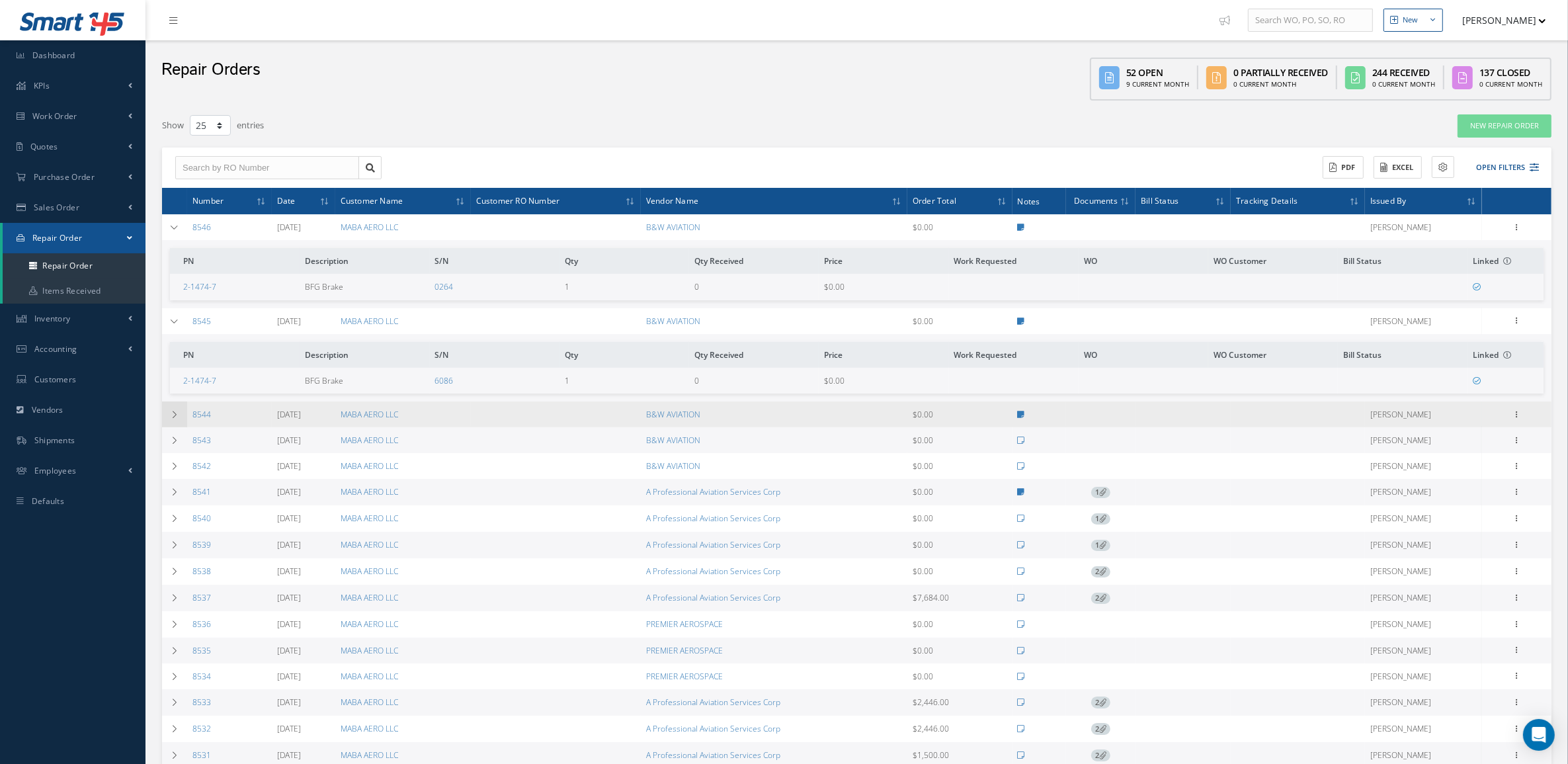
click at [170, 411] on icon at bounding box center [175, 415] width 10 height 8
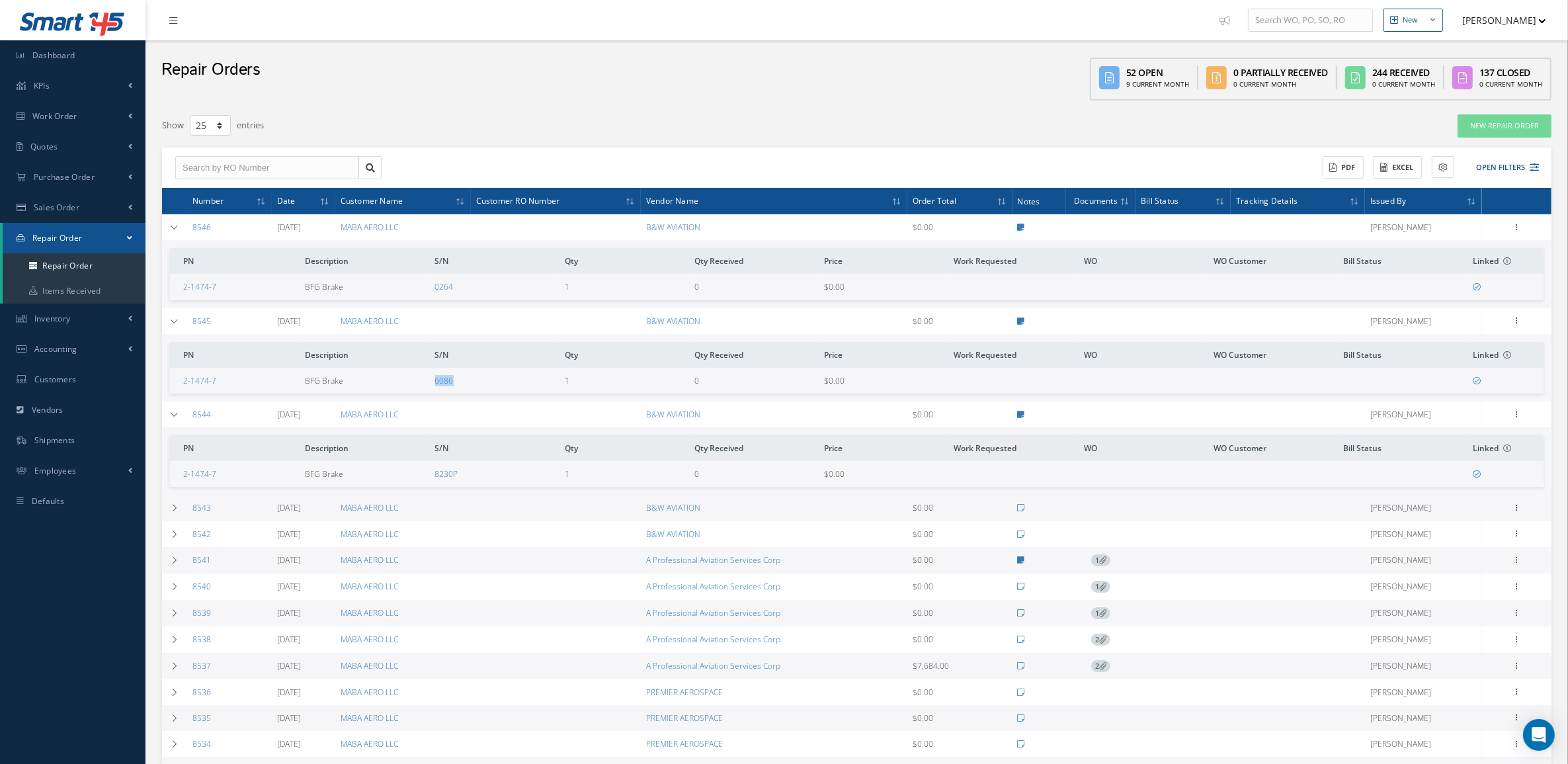
drag, startPoint x: 498, startPoint y: 377, endPoint x: 415, endPoint y: 374, distance: 83.1
click at [415, 374] on tr "2-1474-7 BFG Brake 6086 1 0 $0.00" at bounding box center [857, 380] width 1374 height 26
copy tr "6086"
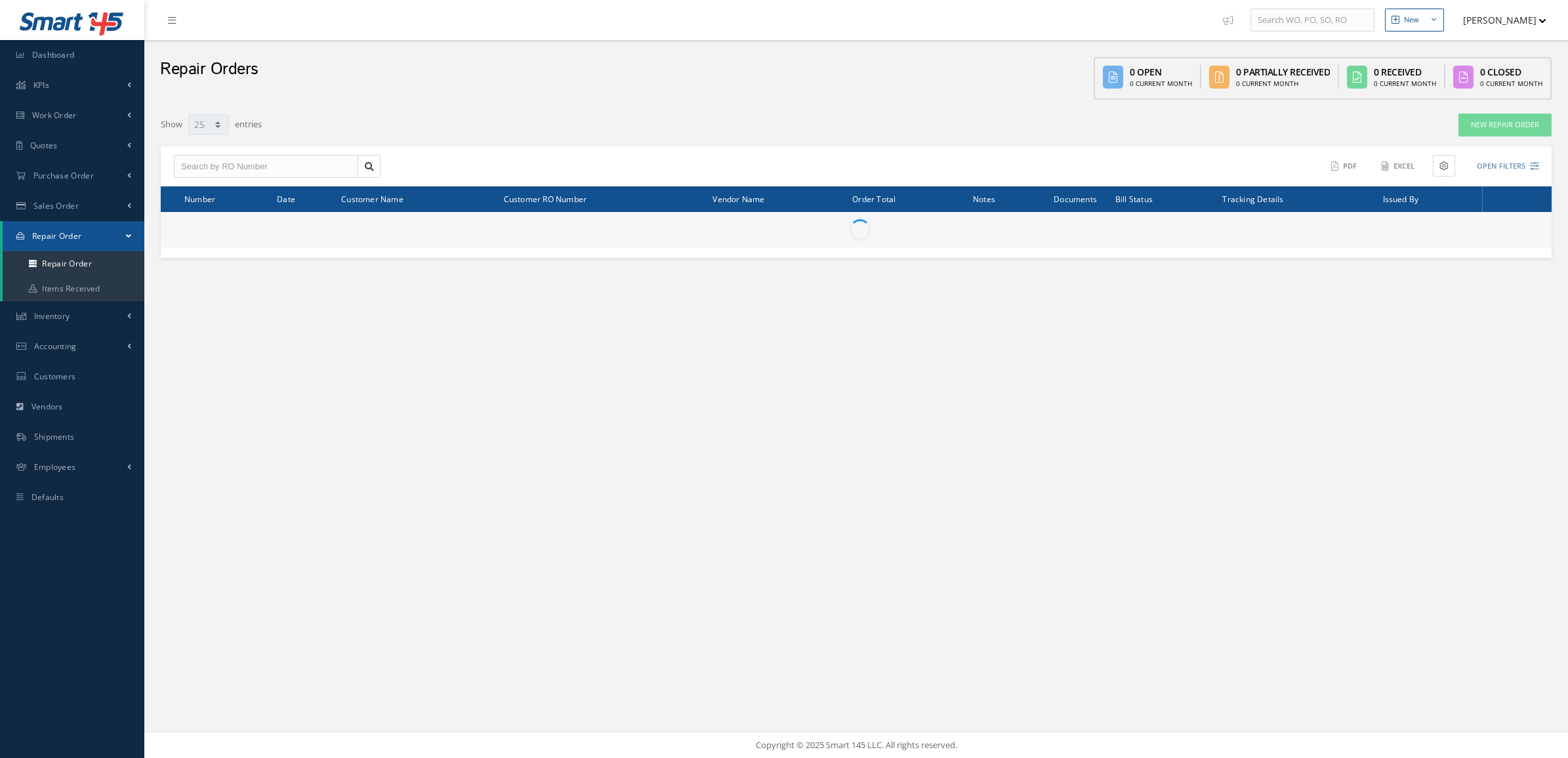
select select "25"
